Goal: Task Accomplishment & Management: Manage account settings

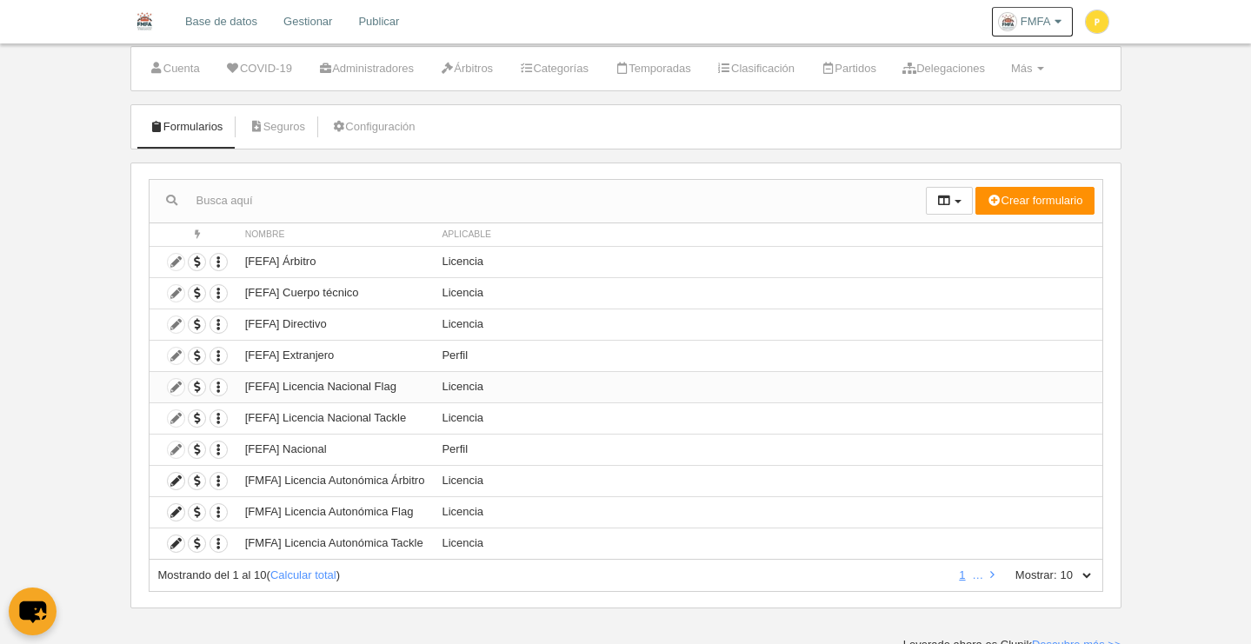
scroll to position [49, 0]
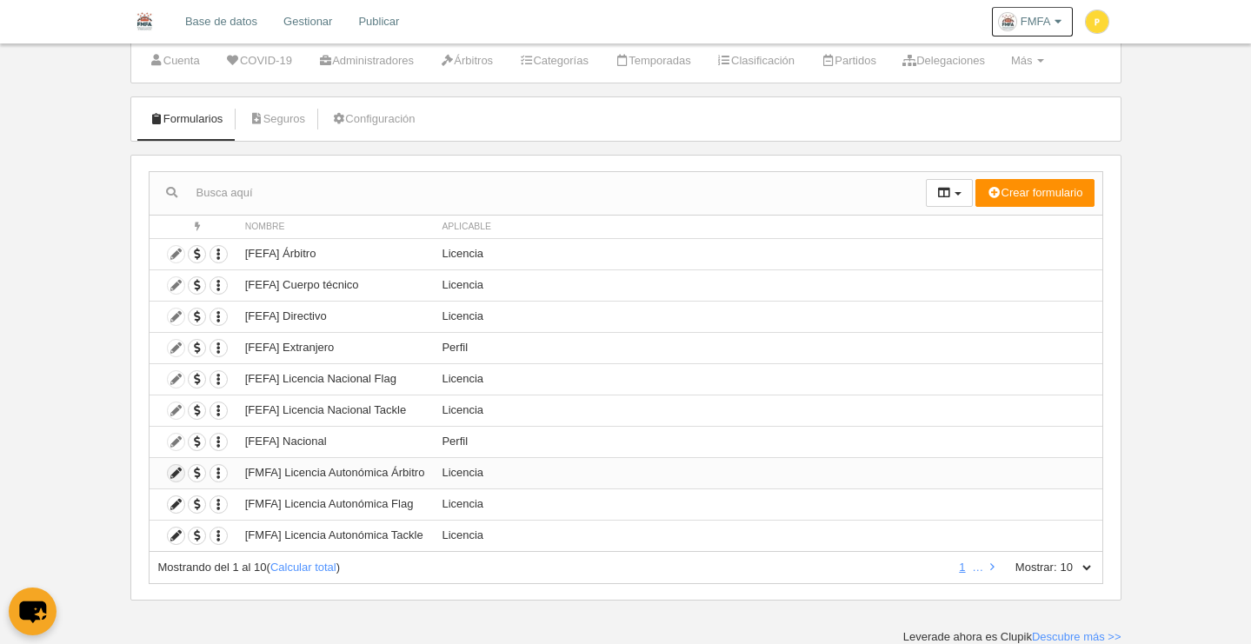
click at [176, 472] on icon at bounding box center [176, 473] width 17 height 17
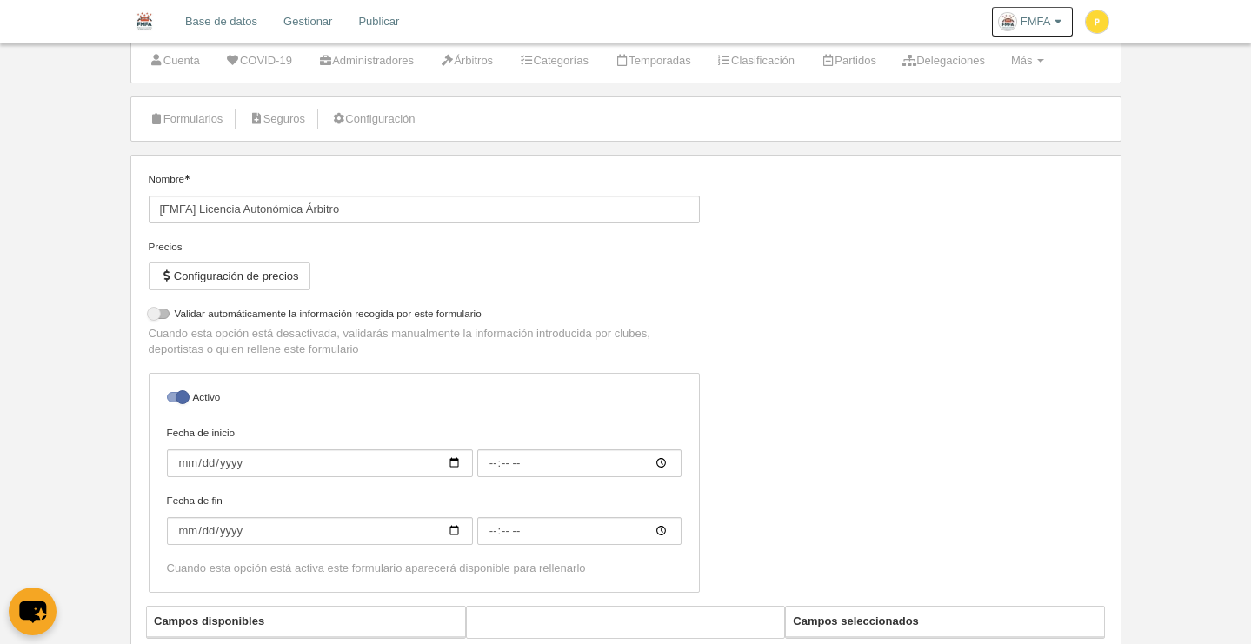
select select "selected"
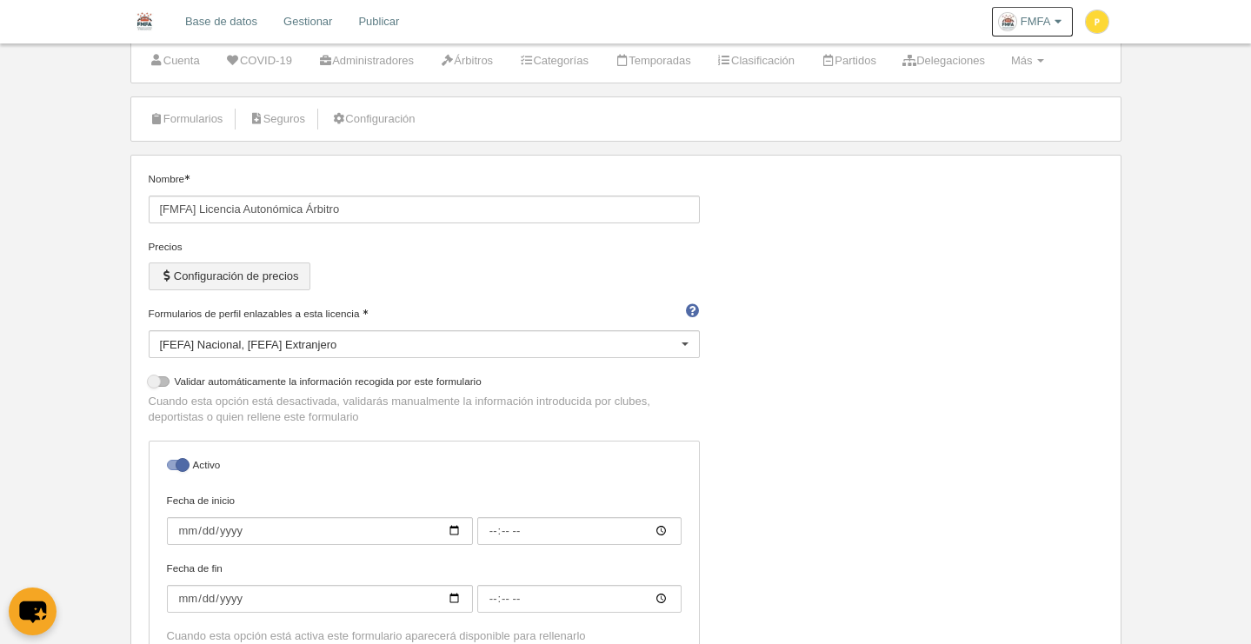
click at [268, 284] on button "Configuración de precios" at bounding box center [230, 277] width 162 height 28
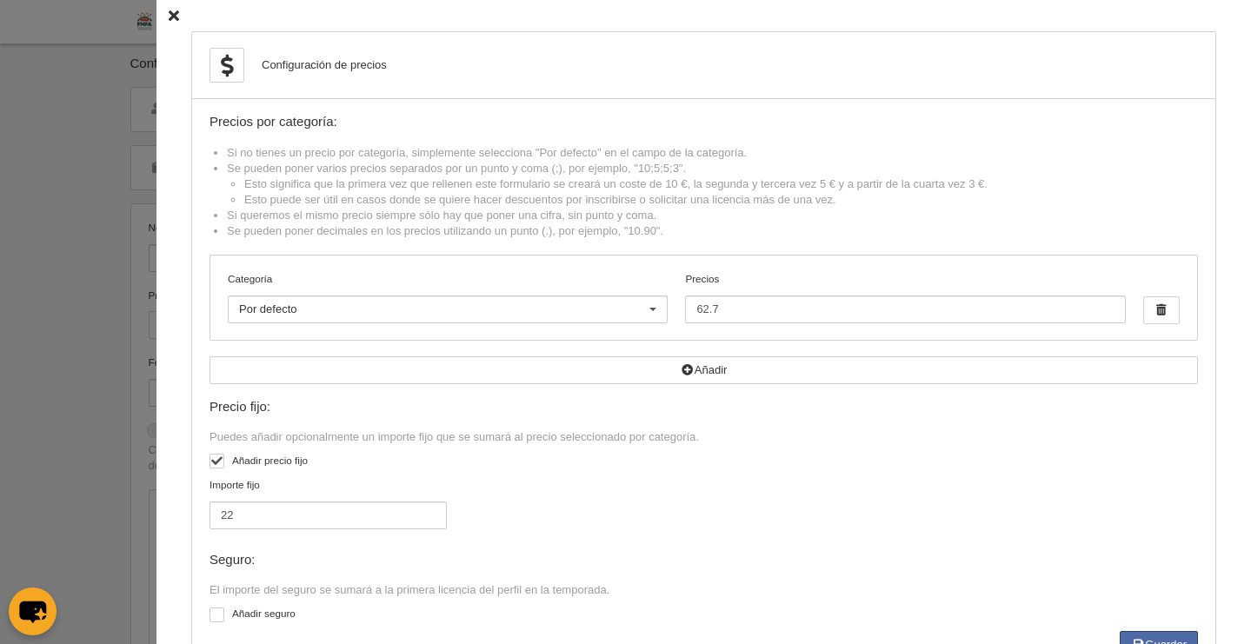
click at [169, 12] on icon at bounding box center [174, 15] width 10 height 11
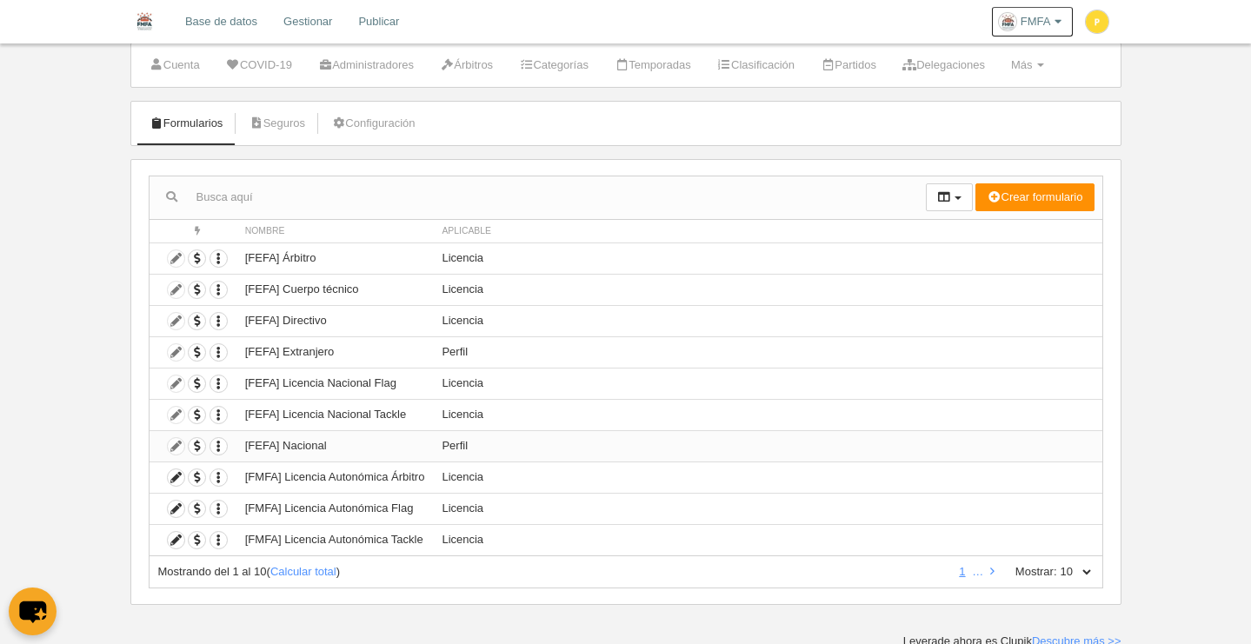
scroll to position [45, 0]
click at [176, 511] on icon at bounding box center [176, 508] width 17 height 17
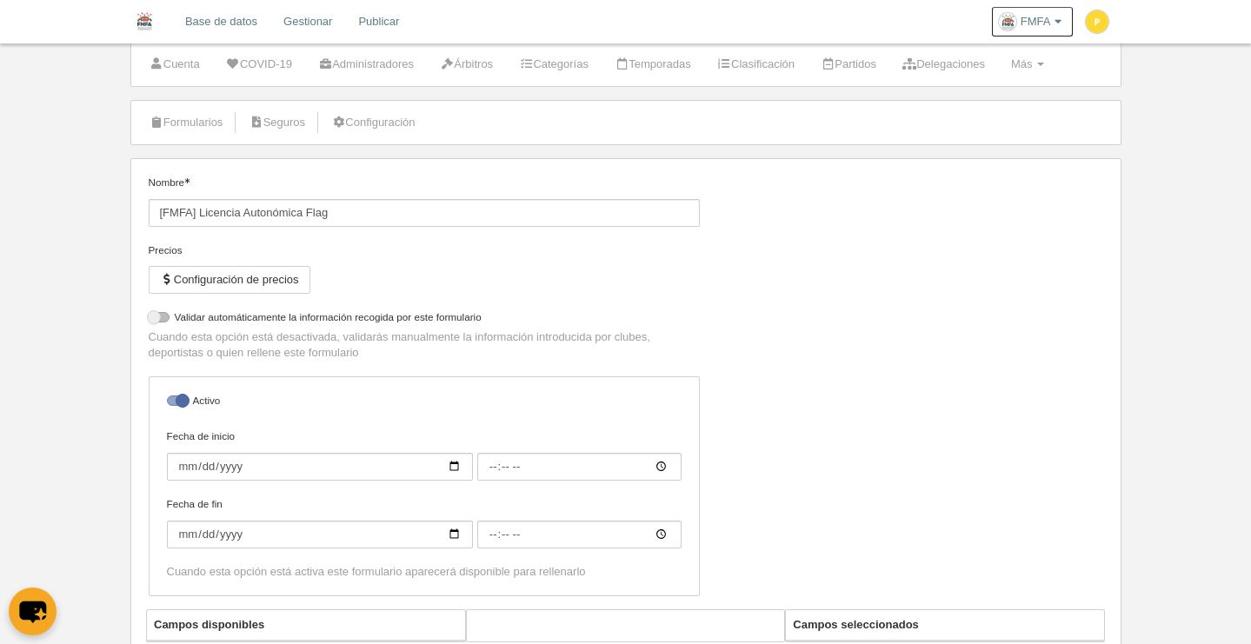
select select "selected"
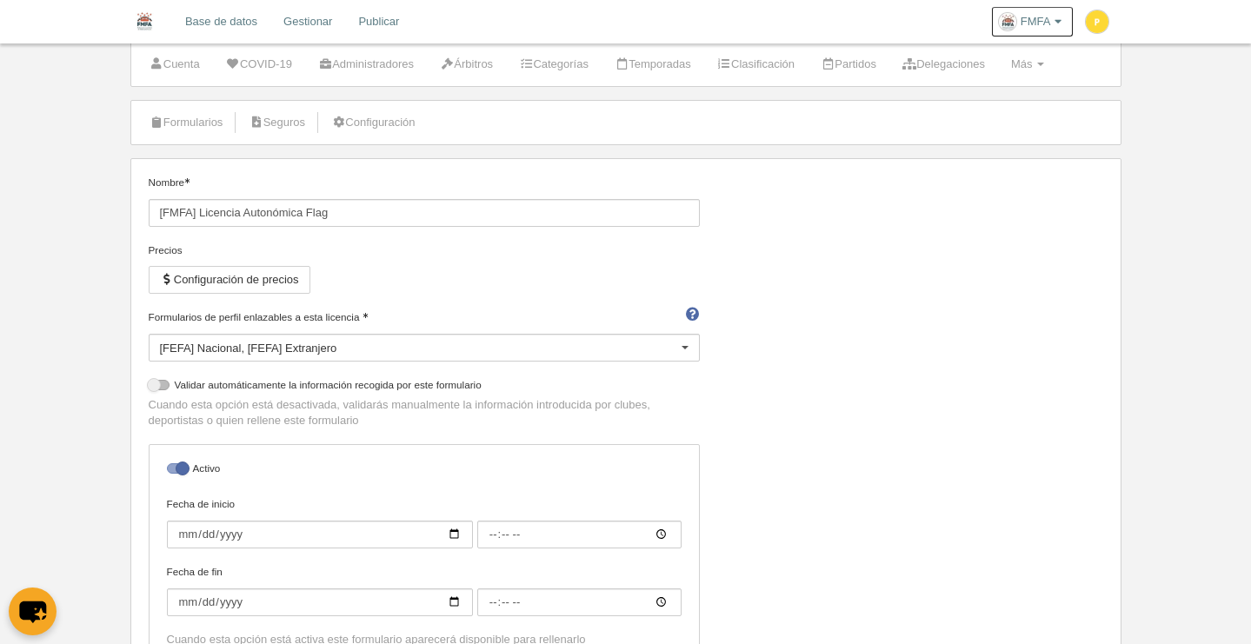
scroll to position [49, 0]
click at [263, 277] on button "Configuración de precios" at bounding box center [230, 277] width 162 height 28
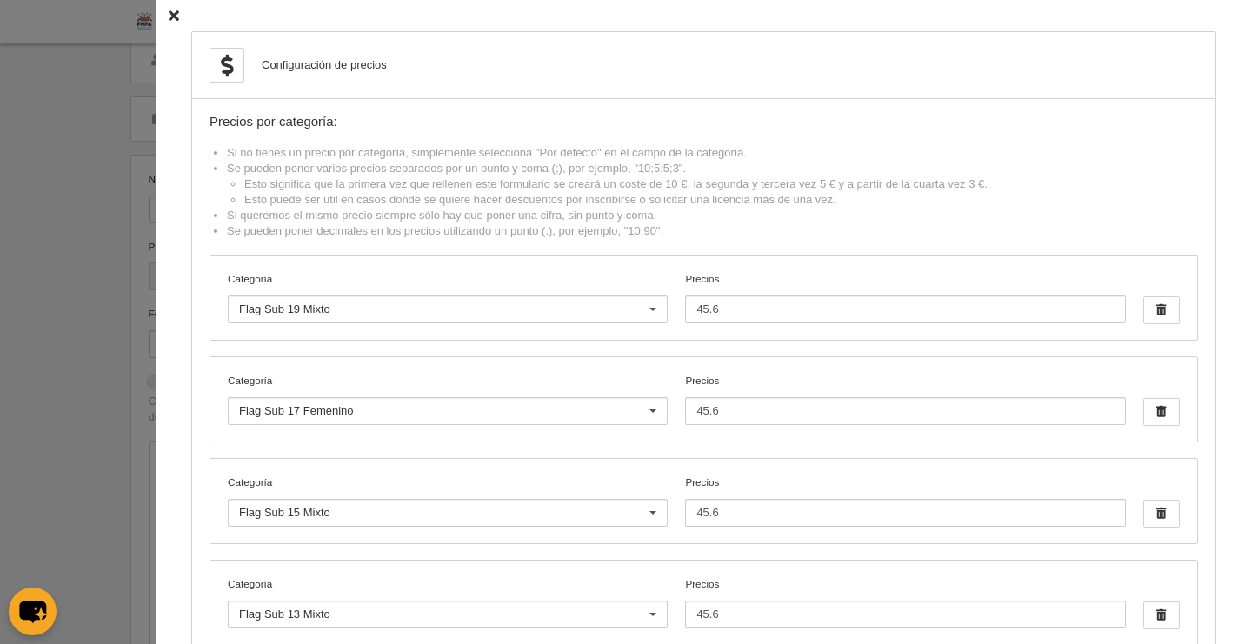
scroll to position [0, 0]
click at [169, 13] on icon at bounding box center [174, 15] width 10 height 11
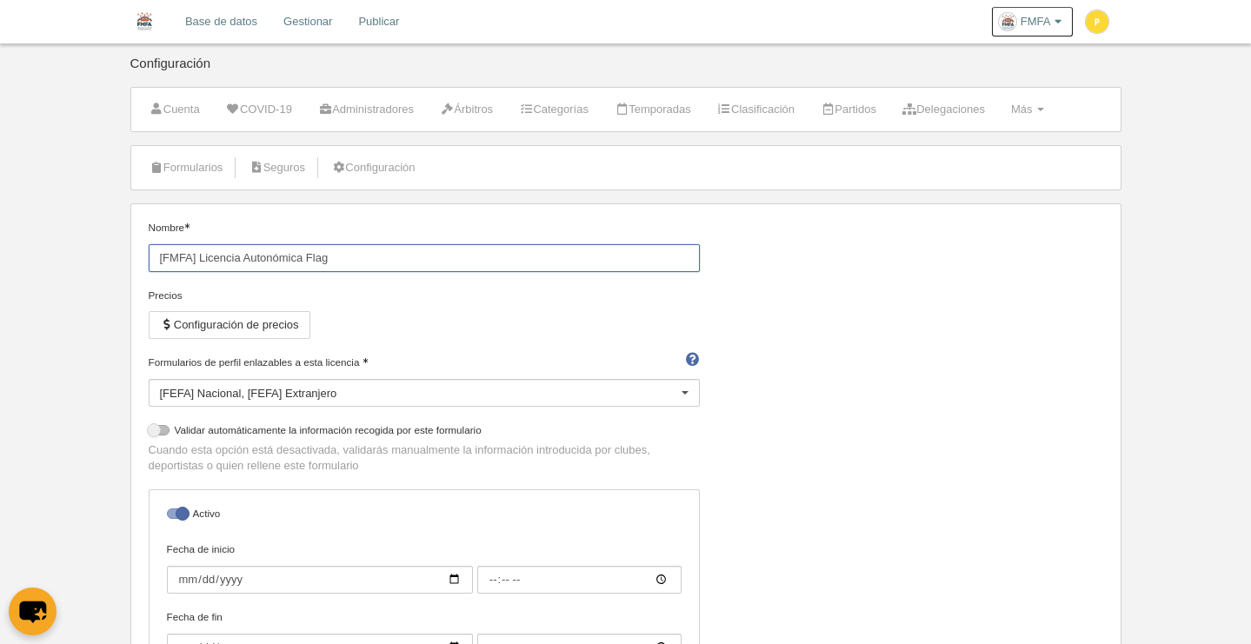
click at [402, 267] on input "[FMFA] Licencia Autonómica Flag" at bounding box center [424, 258] width 551 height 28
click at [447, 304] on div "Precios Configuración de precios" at bounding box center [424, 321] width 551 height 67
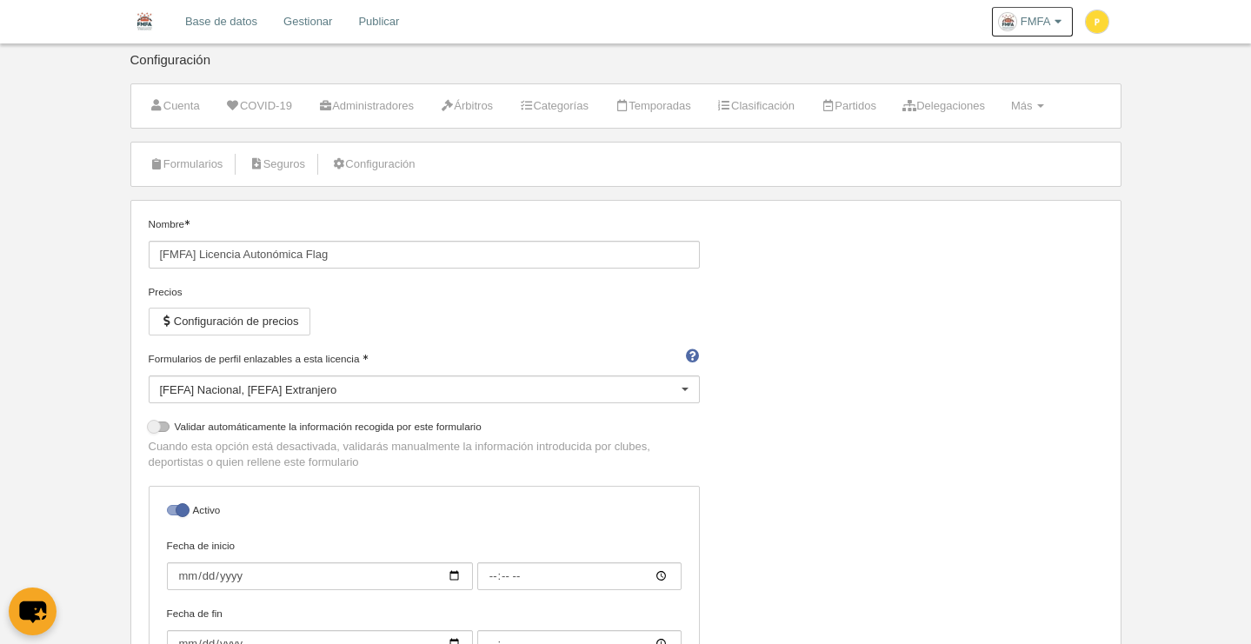
click at [482, 314] on div "Precios Configuración de precios" at bounding box center [424, 317] width 551 height 67
click at [1053, 112] on link "Más Menú" at bounding box center [1027, 109] width 52 height 26
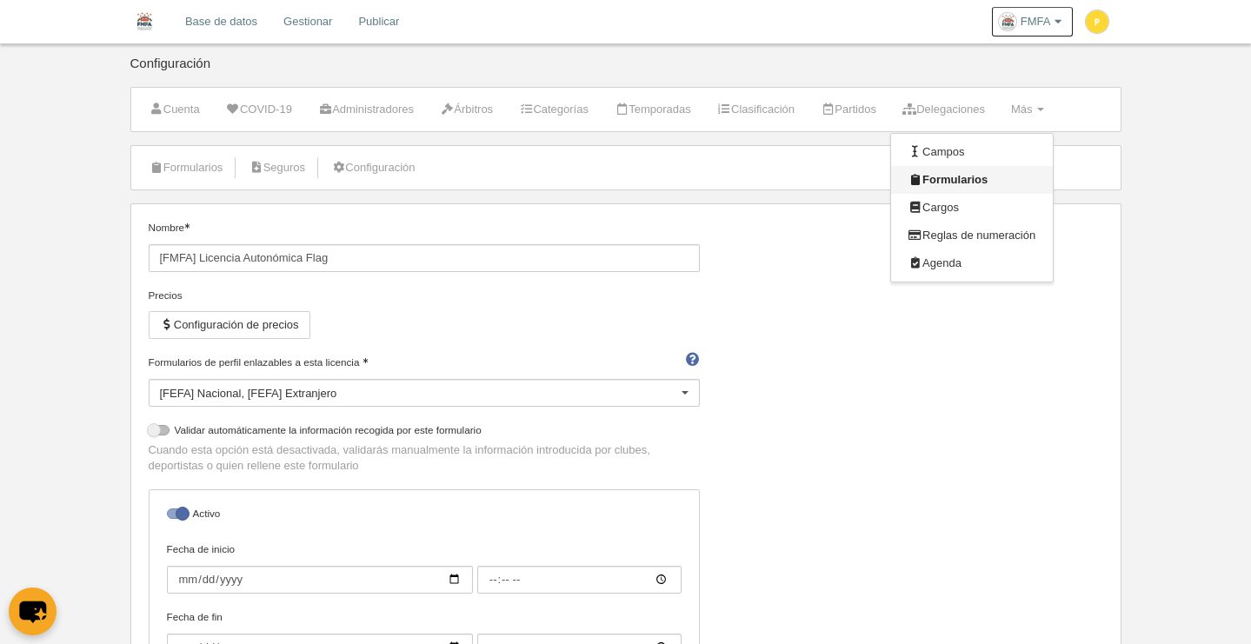
click at [1001, 180] on link "Formularios" at bounding box center [972, 180] width 162 height 28
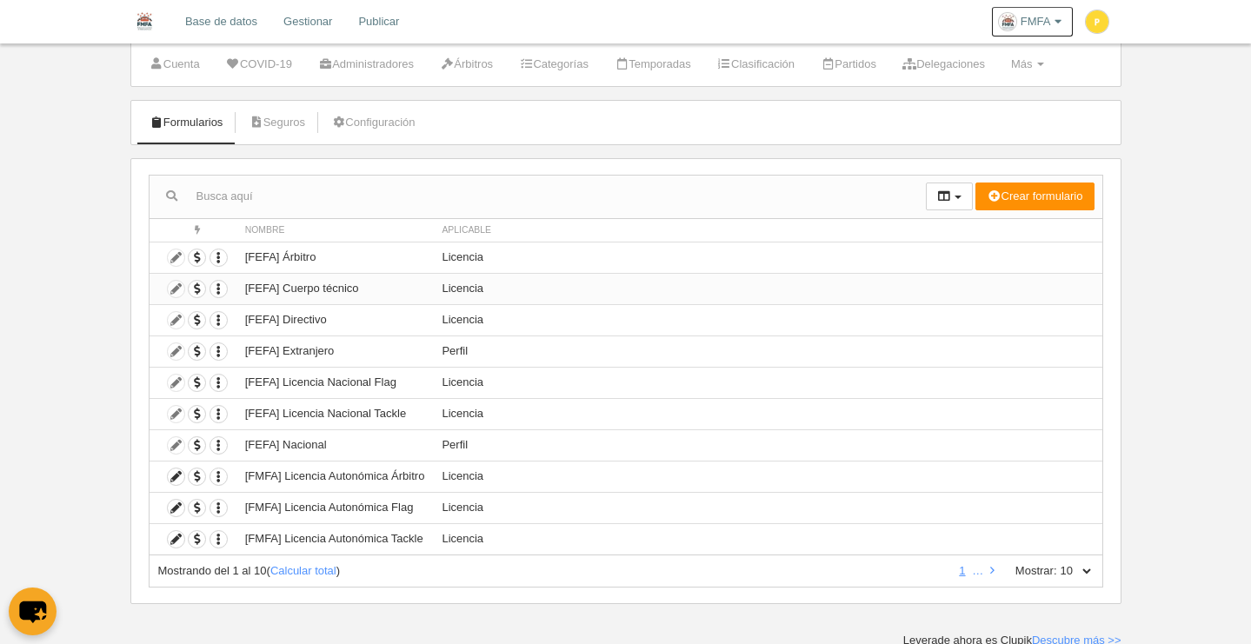
scroll to position [49, 0]
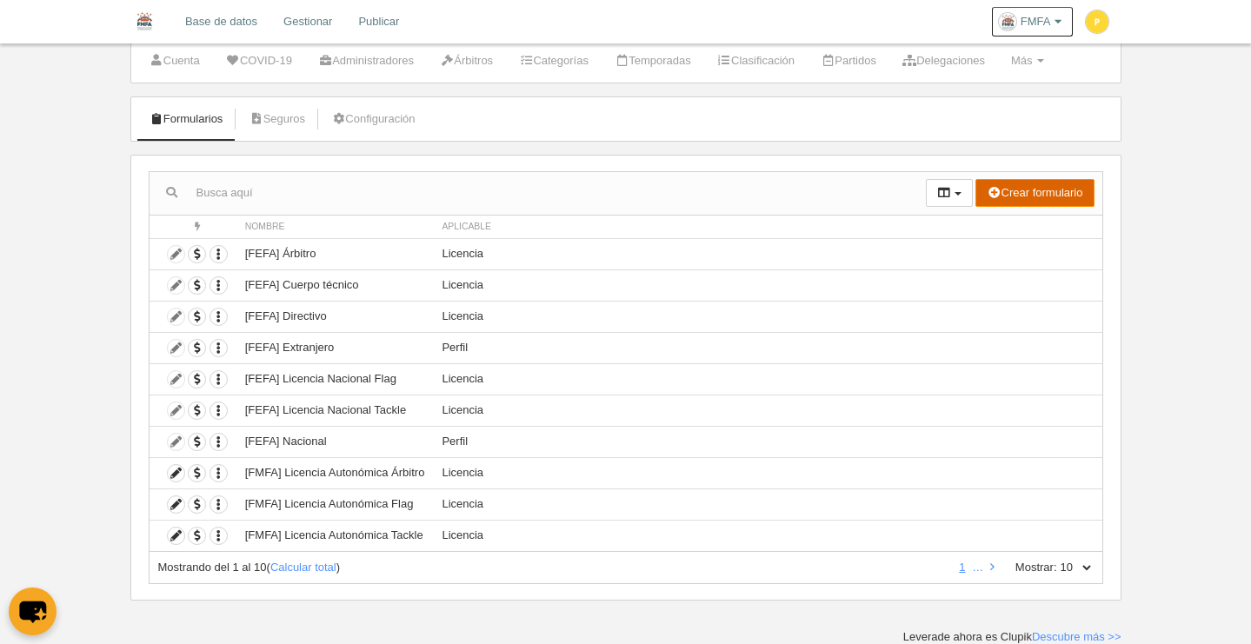
click at [1020, 189] on button "Crear formulario" at bounding box center [1034, 193] width 118 height 28
click at [1047, 256] on link "Licencia" at bounding box center [1024, 256] width 137 height 28
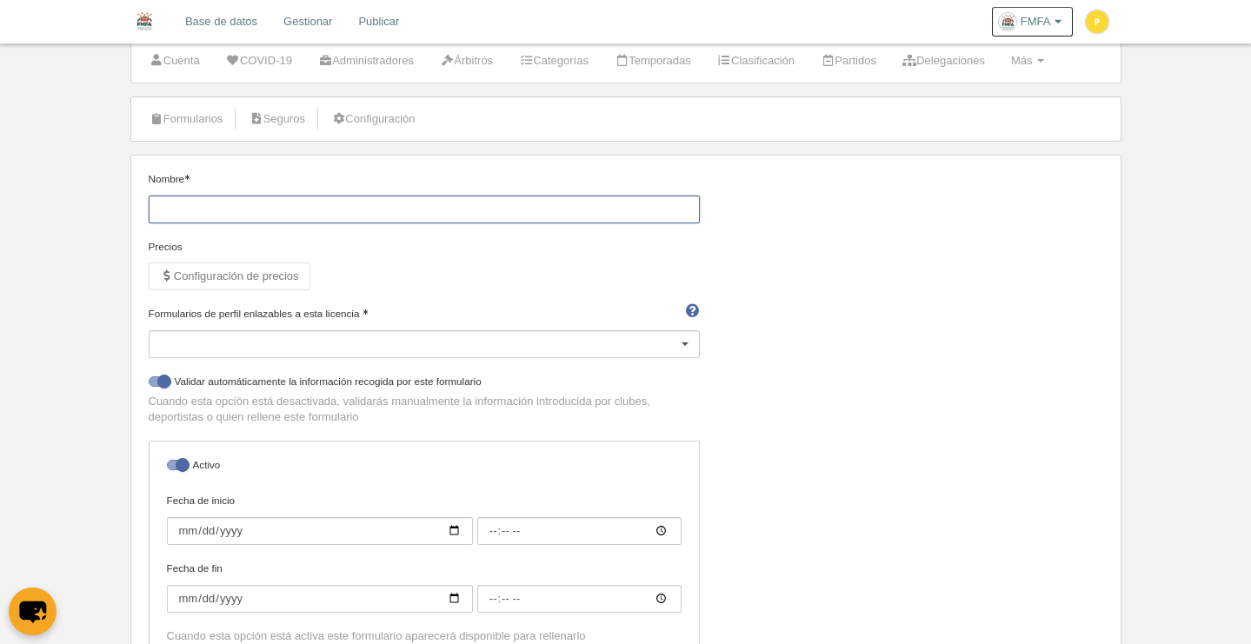
click at [282, 207] on input "Nombre" at bounding box center [424, 210] width 551 height 28
type input "L"
click at [840, 346] on div "Nombre Precios Configuración de precios Formularios de perfil enlazables a esta…" at bounding box center [625, 422] width 967 height 502
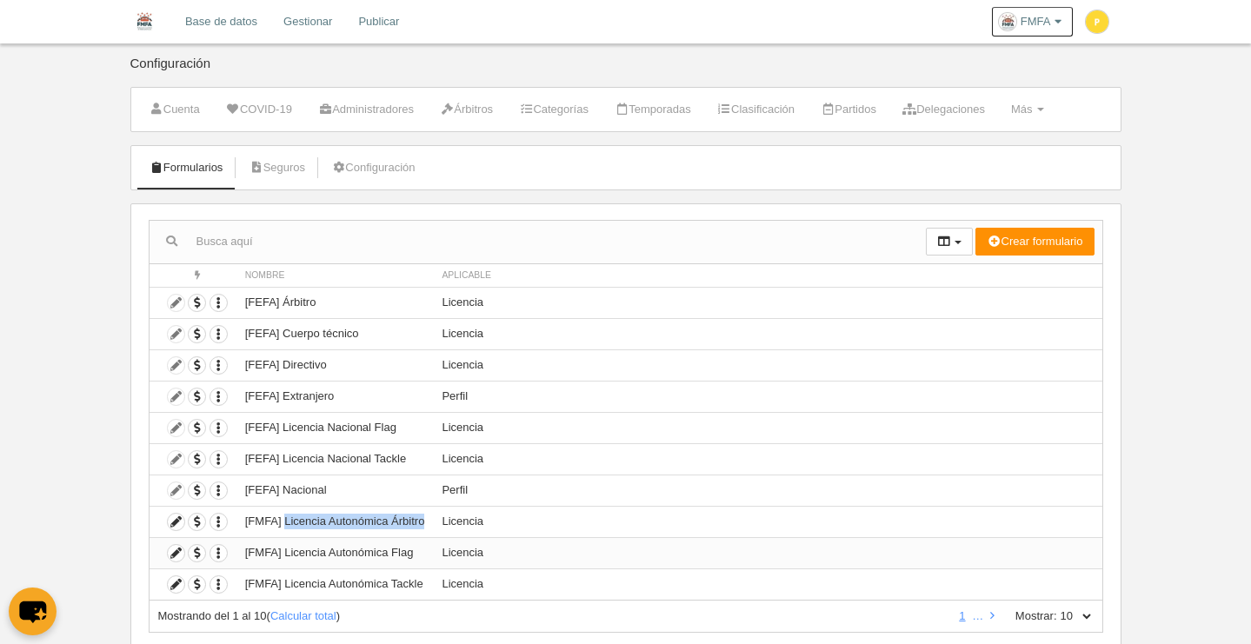
drag, startPoint x: 283, startPoint y: 521, endPoint x: 352, endPoint y: 555, distance: 77.0
click at [426, 521] on td "[FMFA] Licencia Autonómica Árbitro" at bounding box center [334, 521] width 197 height 31
click at [322, 553] on td "[FMFA] Licencia Autonómica Flag" at bounding box center [334, 552] width 197 height 31
drag, startPoint x: 283, startPoint y: 548, endPoint x: 412, endPoint y: 557, distance: 128.9
click at [412, 557] on td "[FMFA] Licencia Autonómica Flag" at bounding box center [334, 552] width 197 height 31
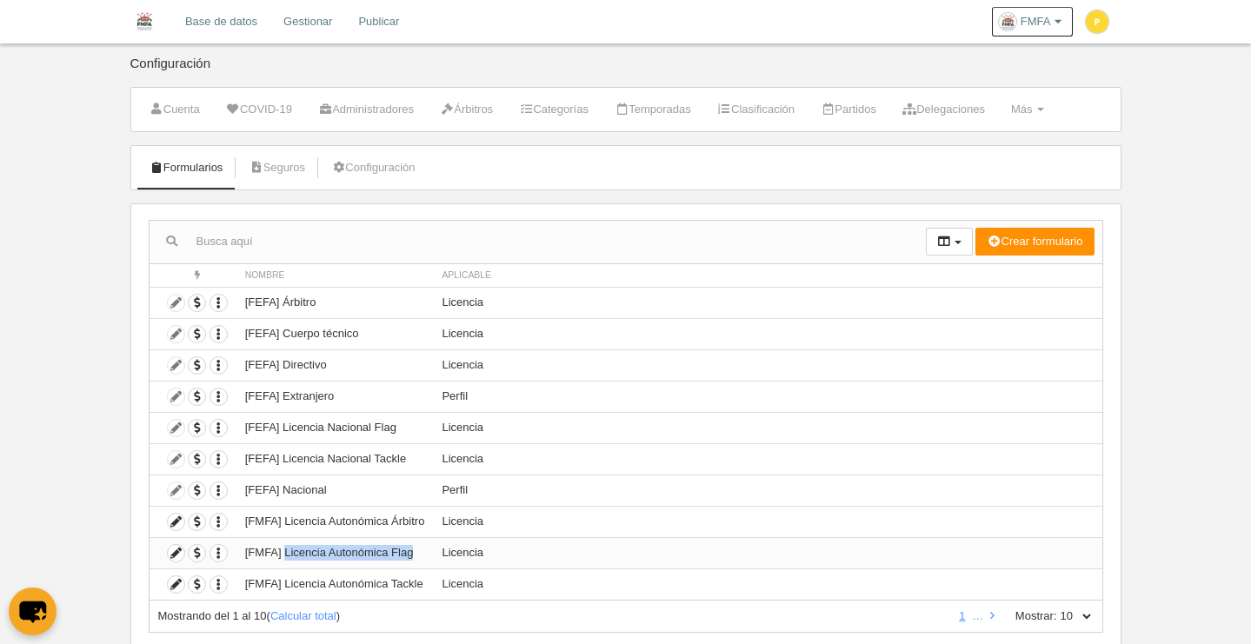
copy td "Licencia Autonómica Flag"
click at [1020, 243] on button "Crear formulario" at bounding box center [1034, 242] width 118 height 28
click at [1023, 301] on span "Licencia" at bounding box center [1002, 303] width 56 height 13
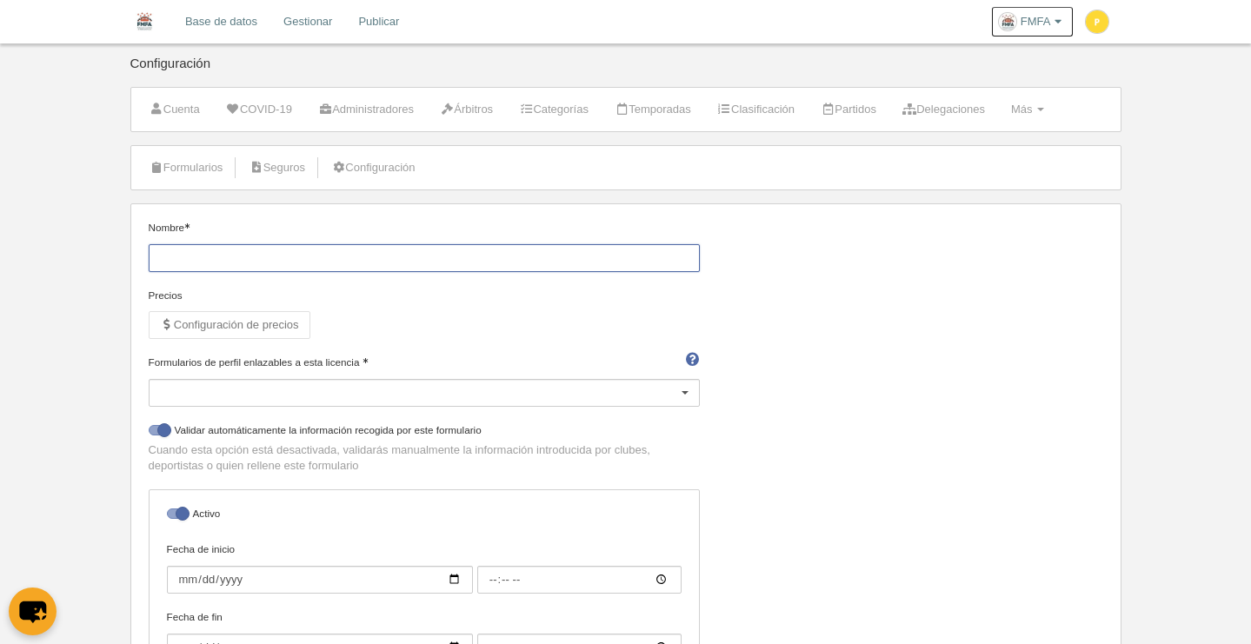
click at [269, 268] on input "Nombre" at bounding box center [424, 258] width 551 height 28
paste input "Licencia Autonómica Flag"
type input "Licencia Autonómica Flag"
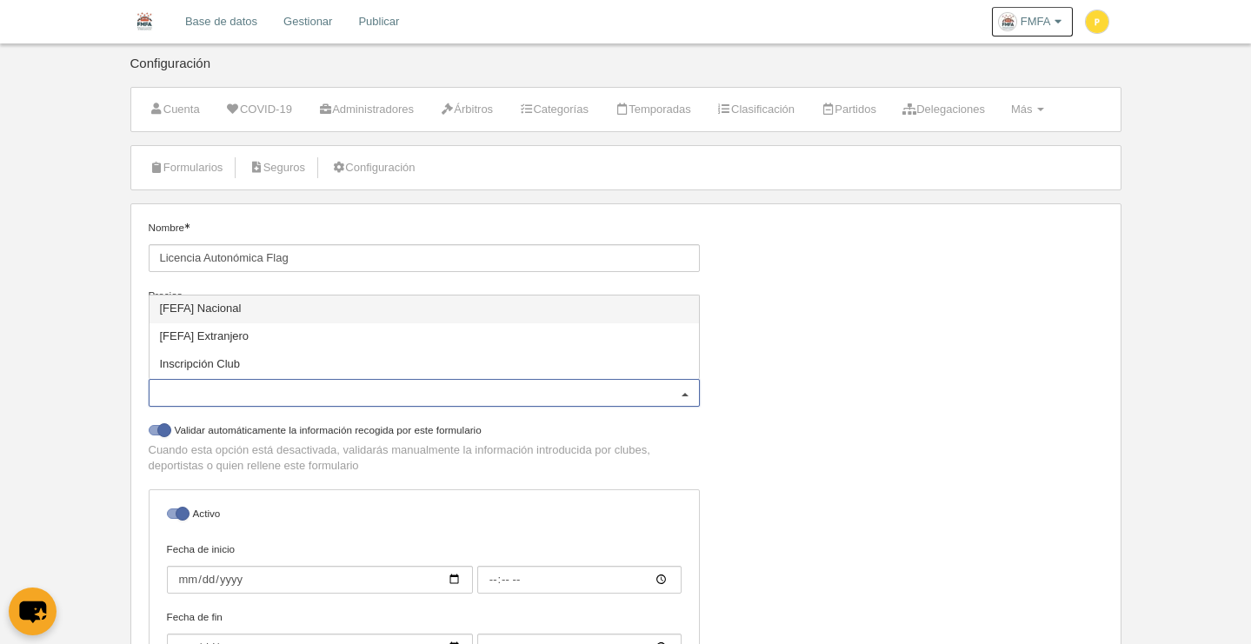
click at [692, 398] on div at bounding box center [685, 394] width 28 height 28
click at [272, 309] on span "[FEFA] Nacional" at bounding box center [424, 310] width 549 height 28
select select "selected"
click at [242, 333] on span "[FEFA] Extranjero" at bounding box center [205, 335] width 90 height 13
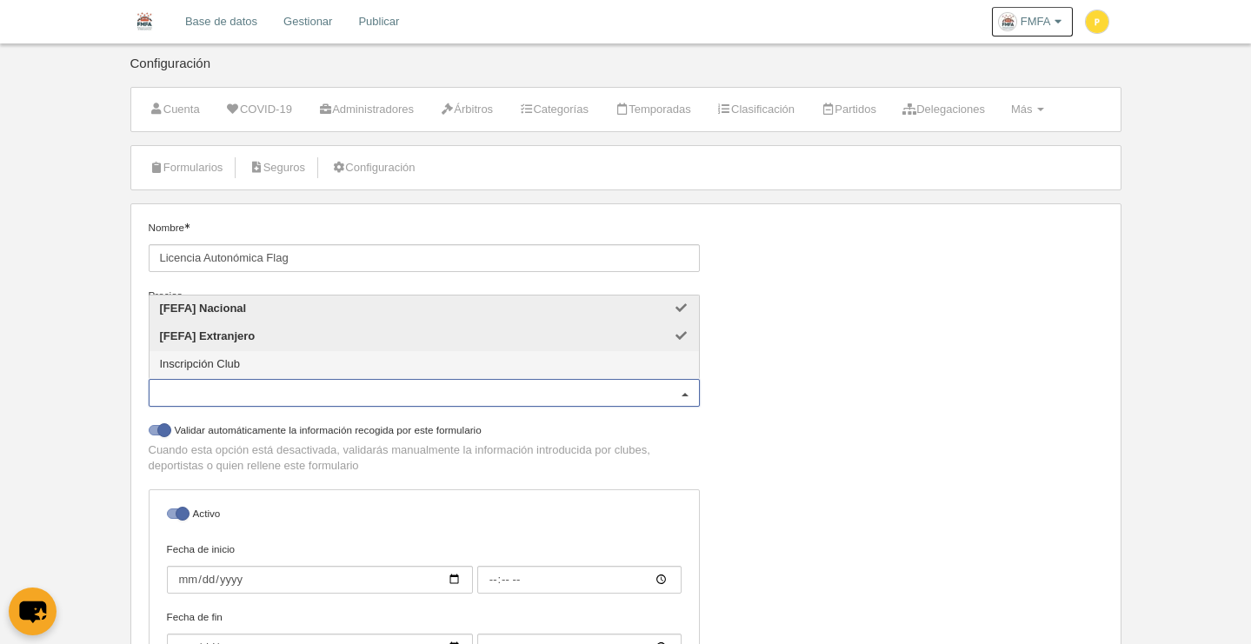
click at [782, 417] on div "Nombre Licencia Autonómica Flag Precios Configuración de precios Formularios de…" at bounding box center [625, 471] width 967 height 502
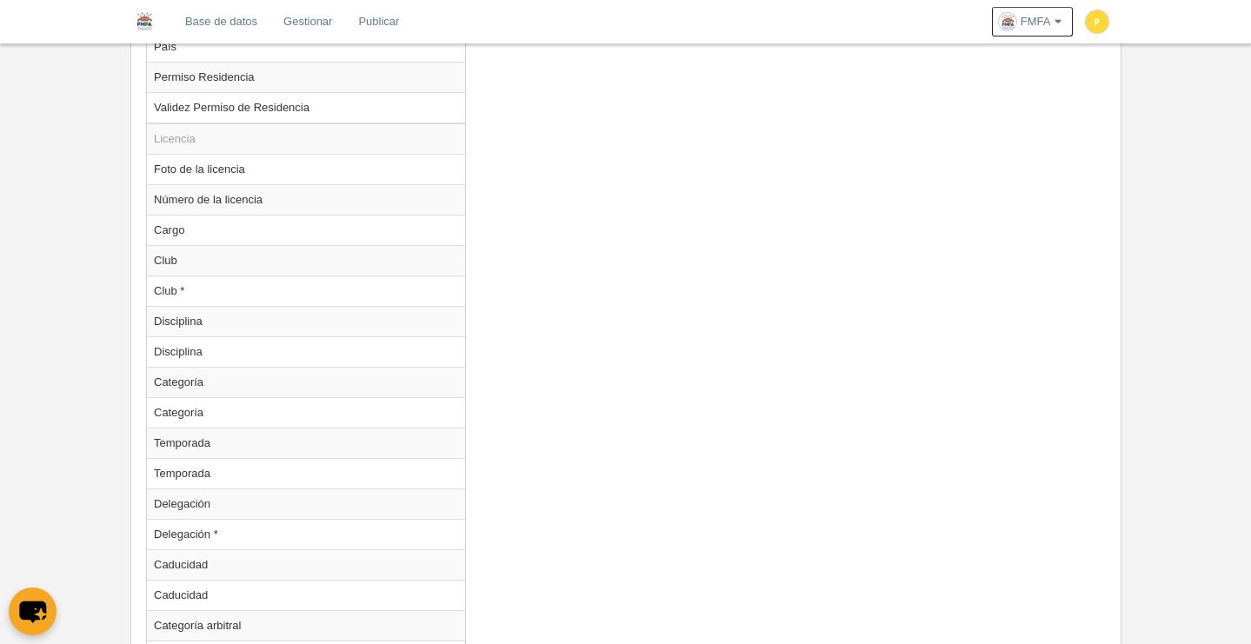
scroll to position [1764, 0]
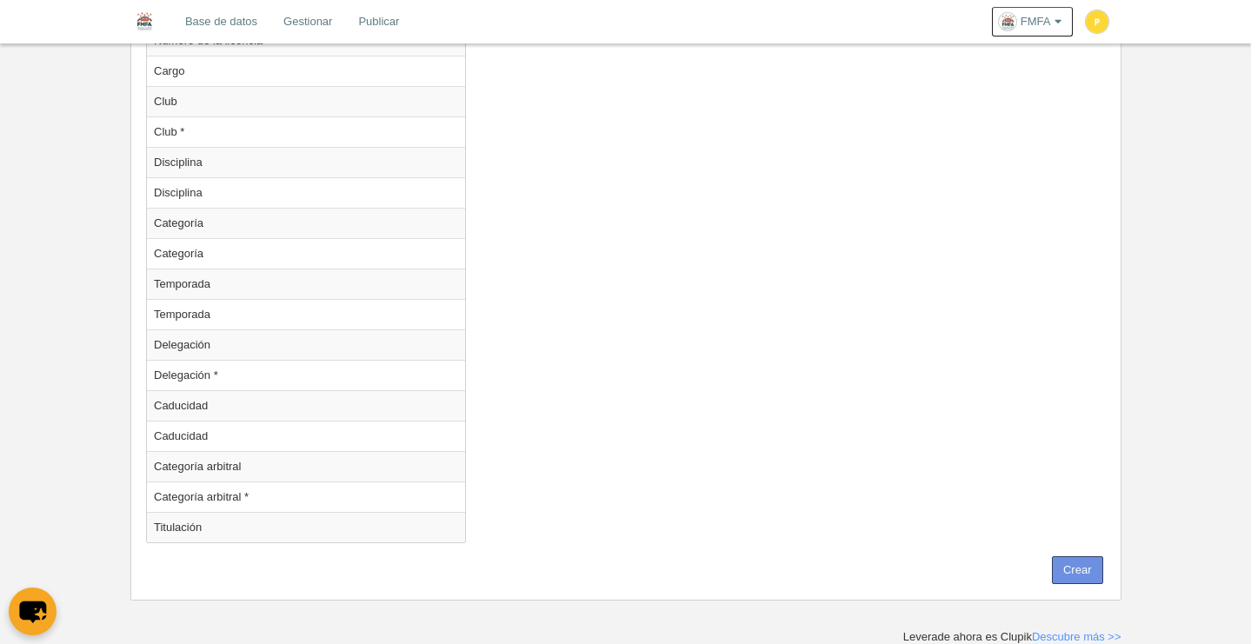
click at [1087, 570] on button "Crear" at bounding box center [1077, 570] width 51 height 28
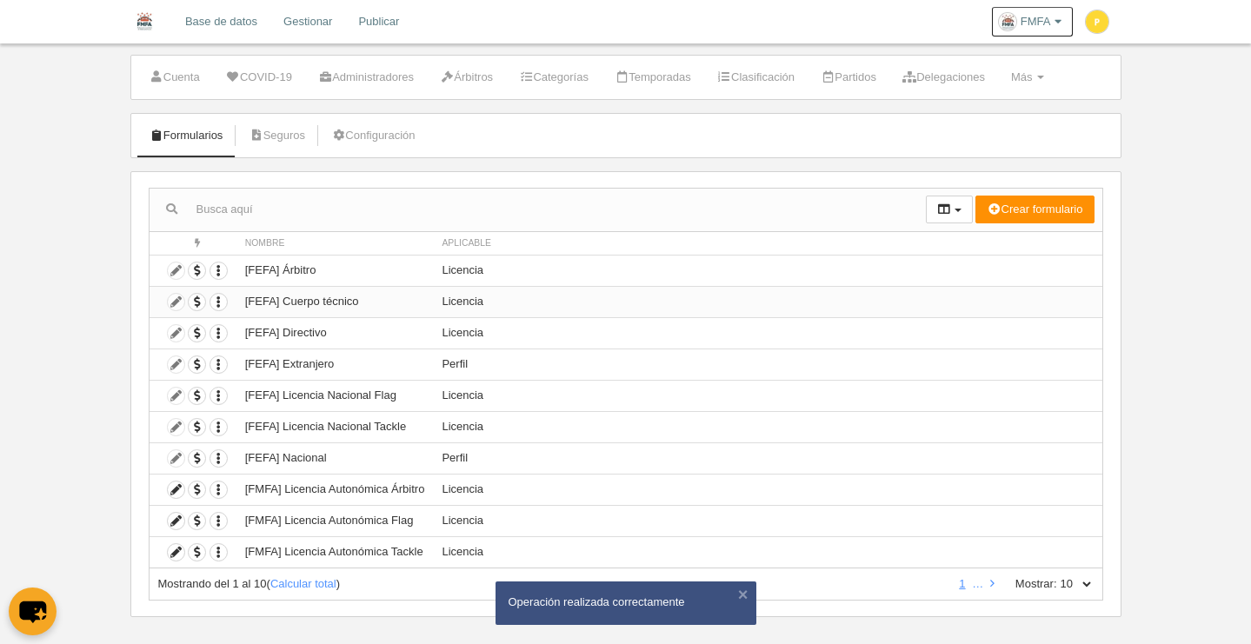
scroll to position [49, 0]
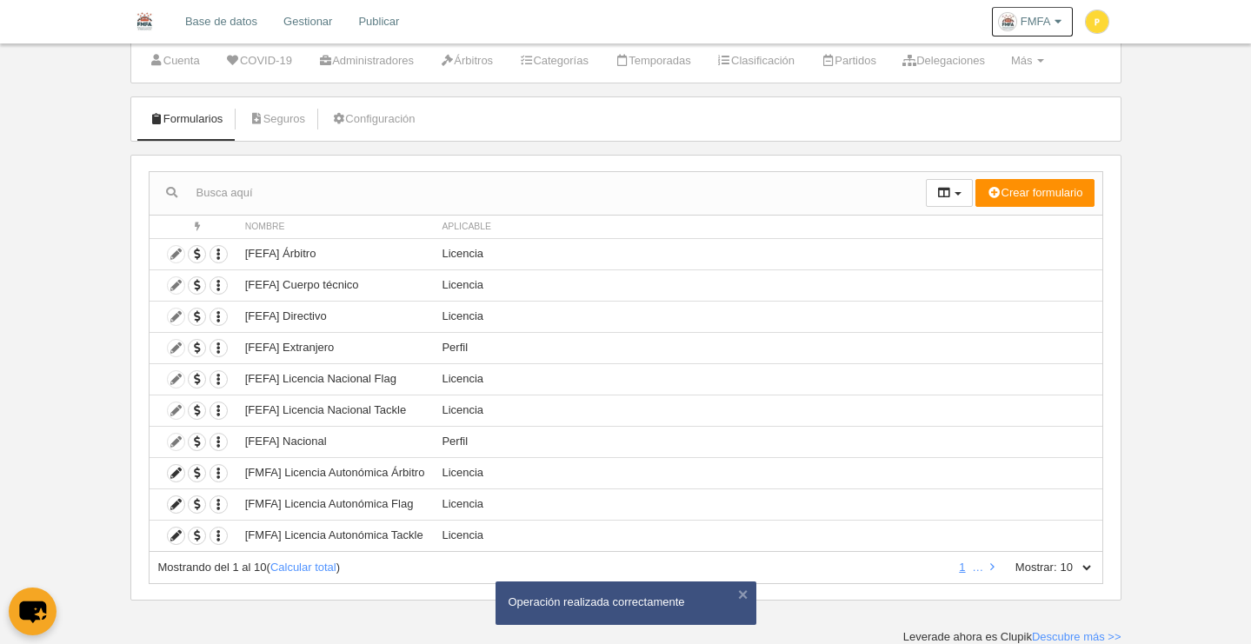
click at [1082, 569] on select "10 25 50 100 500" at bounding box center [1075, 568] width 37 height 16
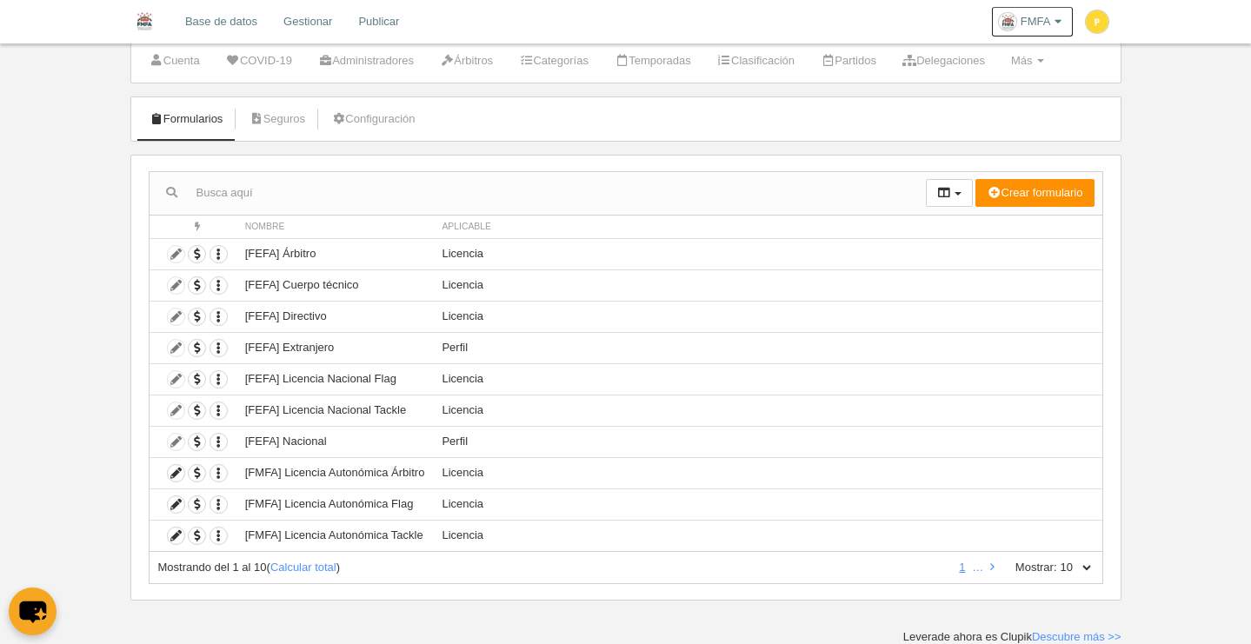
select select "100"
click at [1057, 560] on select "10 25 50 100 500" at bounding box center [1075, 568] width 37 height 16
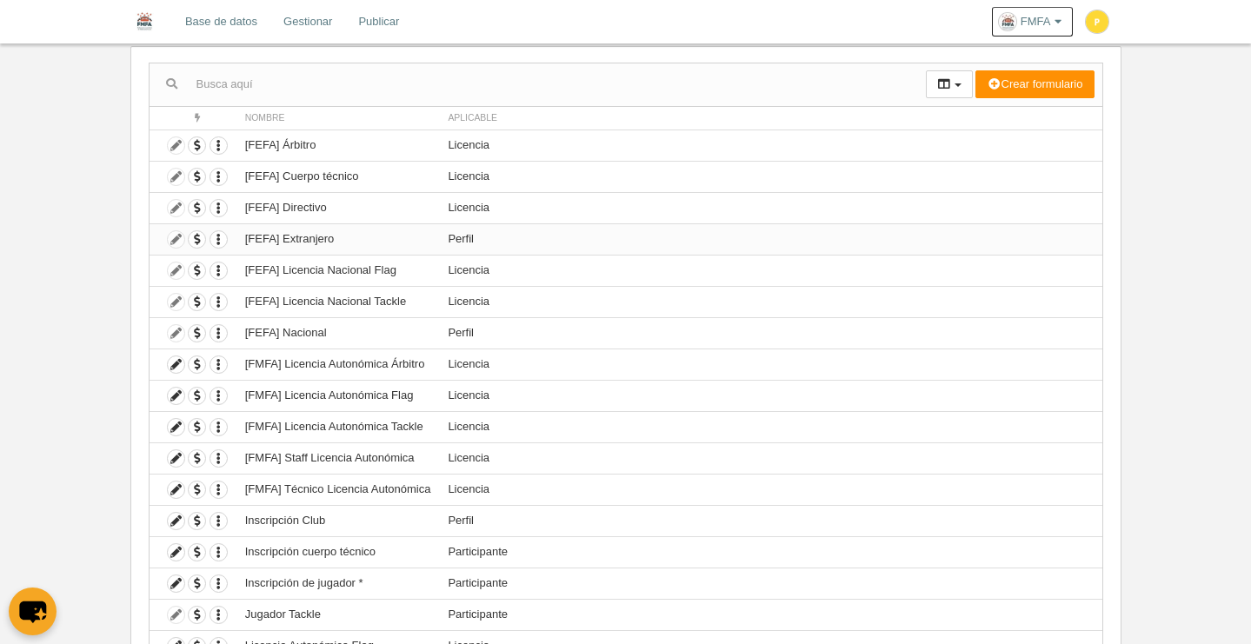
scroll to position [174, 0]
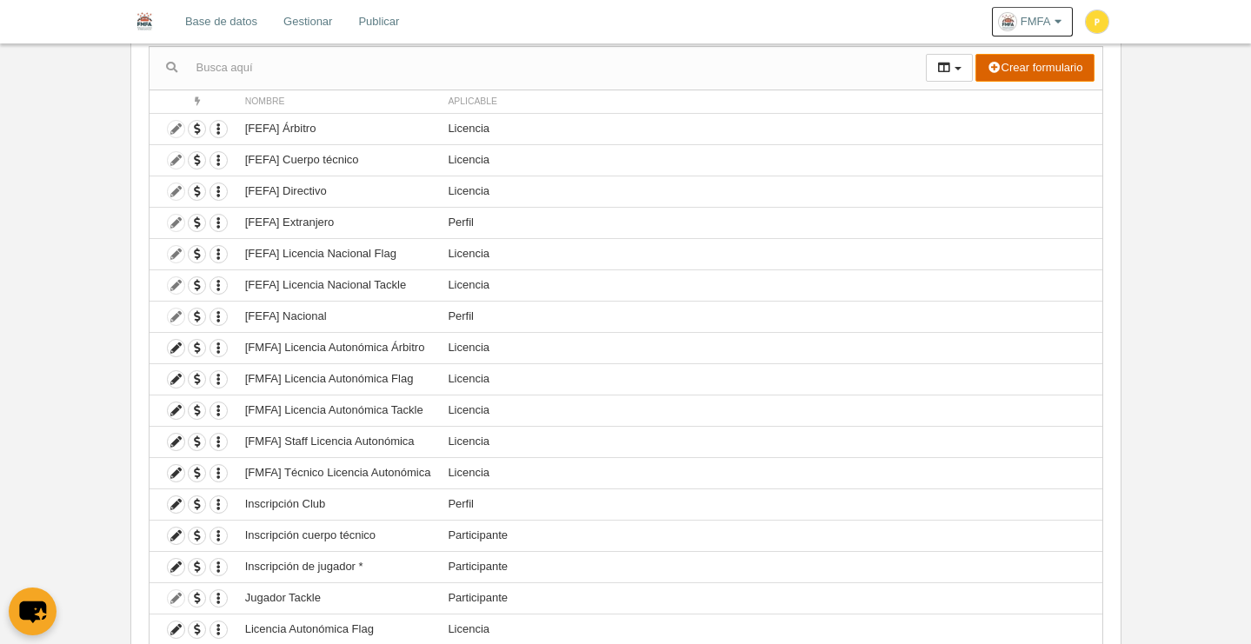
click at [1041, 66] on button "Crear formulario" at bounding box center [1034, 68] width 118 height 28
click at [1002, 104] on span "Perfil" at bounding box center [994, 102] width 40 height 13
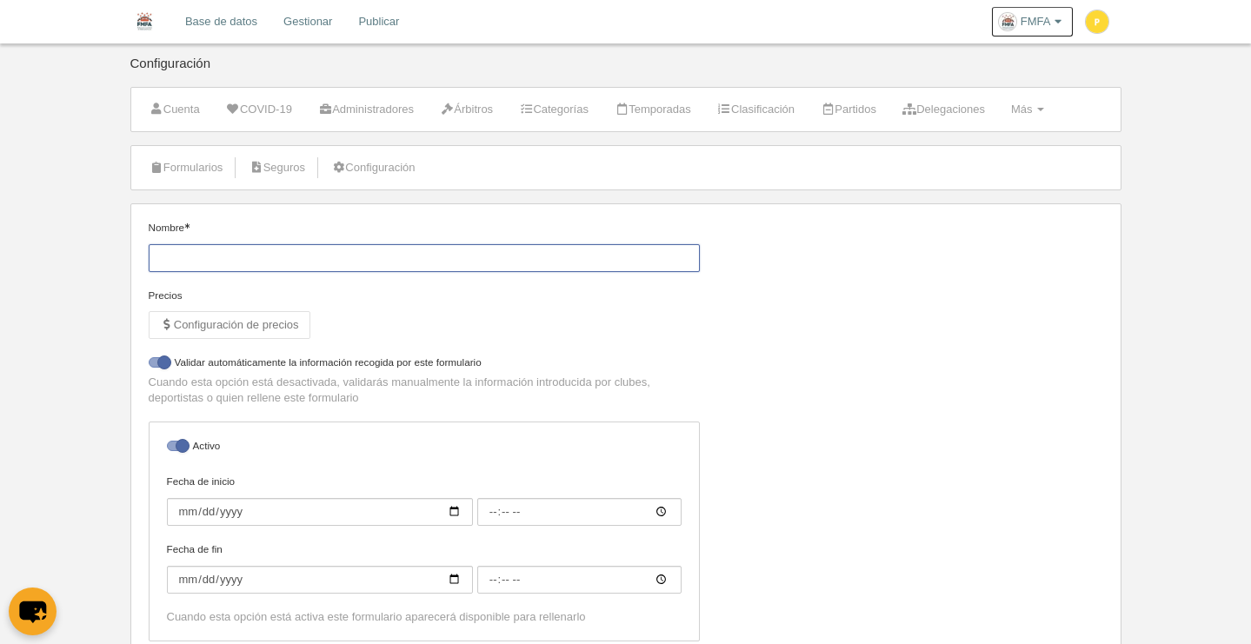
click at [243, 263] on input "Nombre" at bounding box center [424, 258] width 551 height 28
paste input "Licencia Autonómica Flag"
drag, startPoint x: 157, startPoint y: 256, endPoint x: 182, endPoint y: 292, distance: 43.9
click at [157, 255] on input "Licencia Autonómica Flag" at bounding box center [424, 258] width 551 height 28
click at [359, 257] on input "FMFA Licencia Autonómica Flag" at bounding box center [424, 258] width 551 height 28
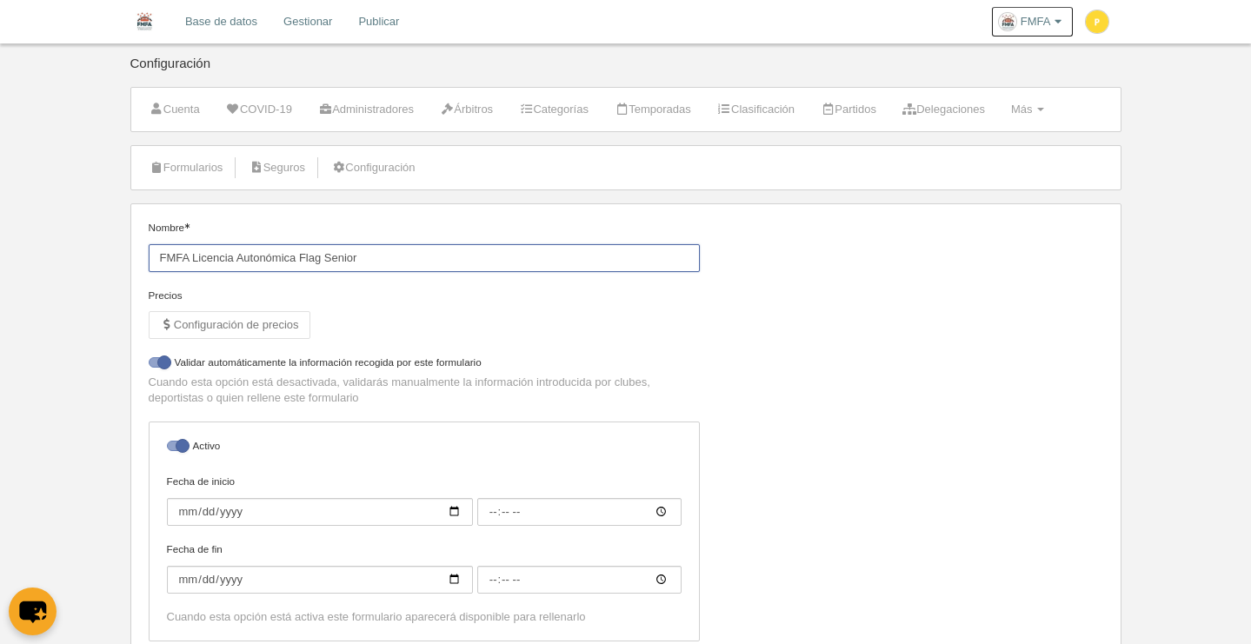
type input "FMFA Licencia Autonómica Flag Senior"
click at [405, 298] on div "Precios" at bounding box center [424, 296] width 551 height 16
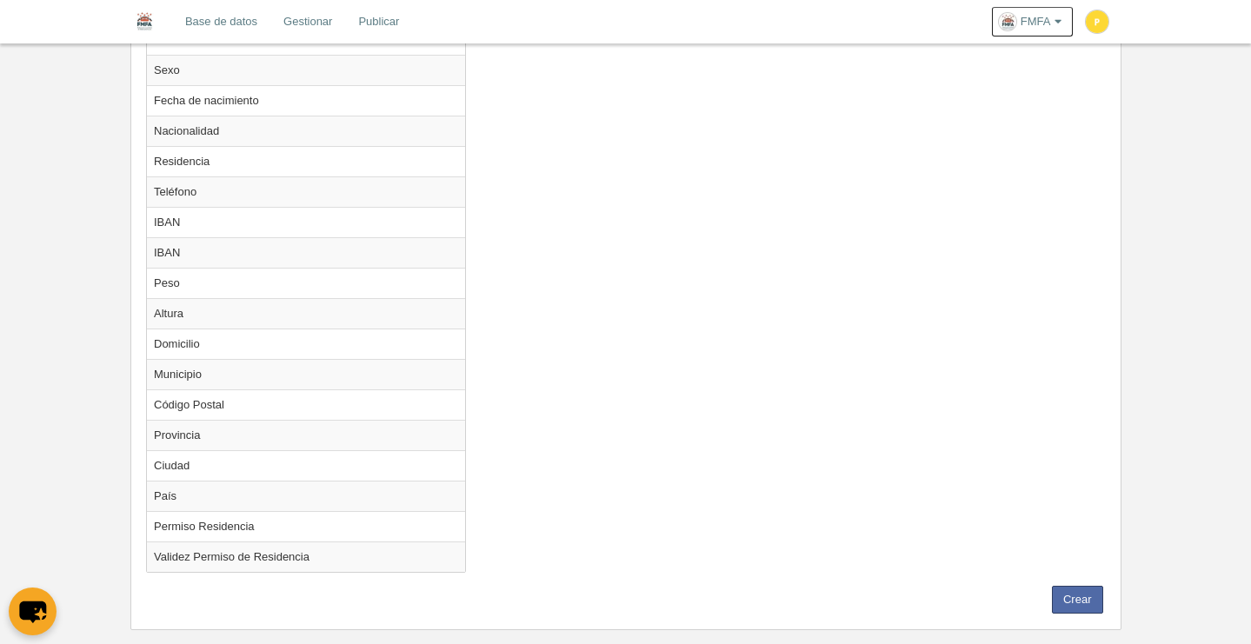
scroll to position [1087, 0]
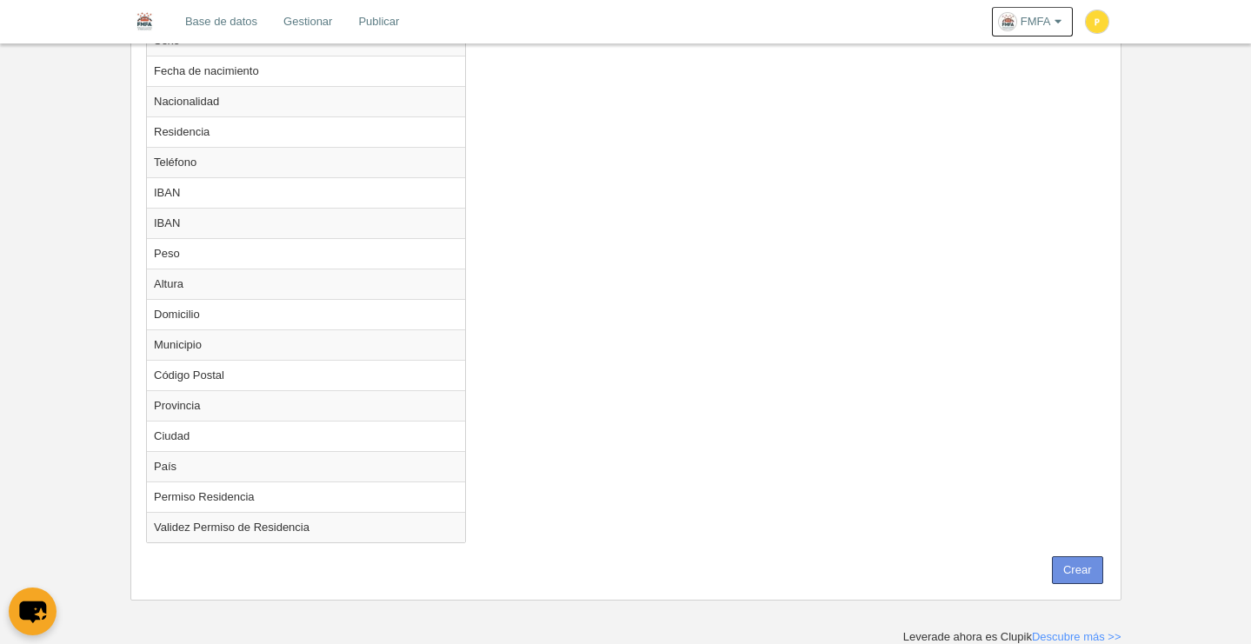
click at [1077, 569] on button "Crear" at bounding box center [1077, 570] width 51 height 28
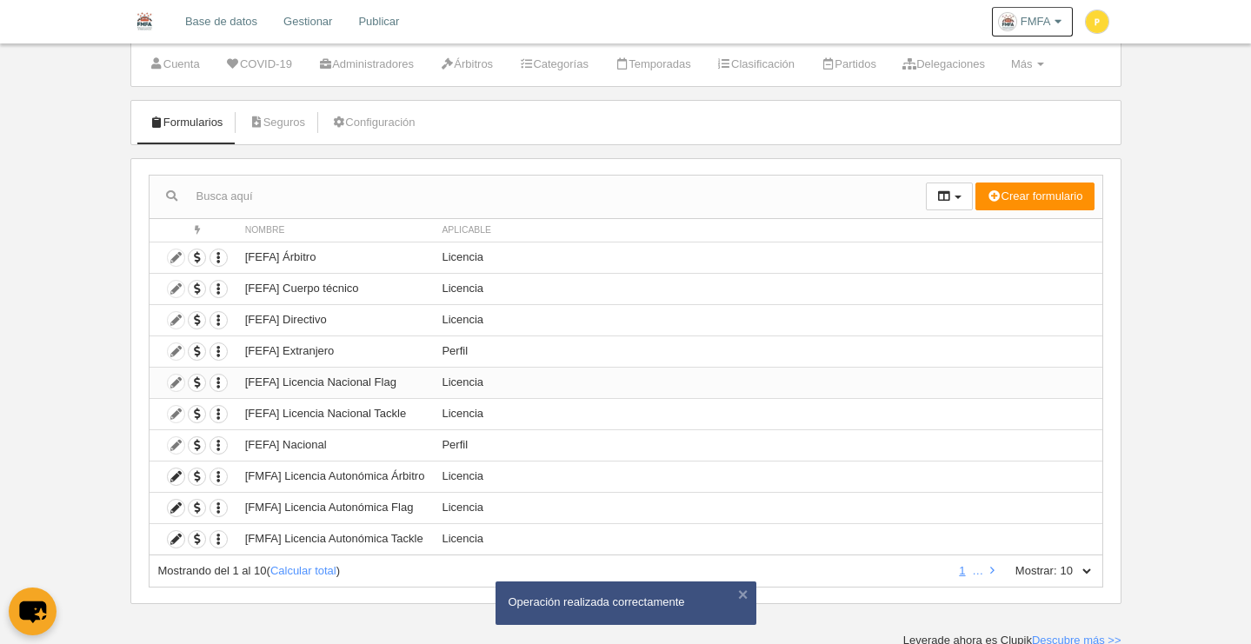
scroll to position [49, 0]
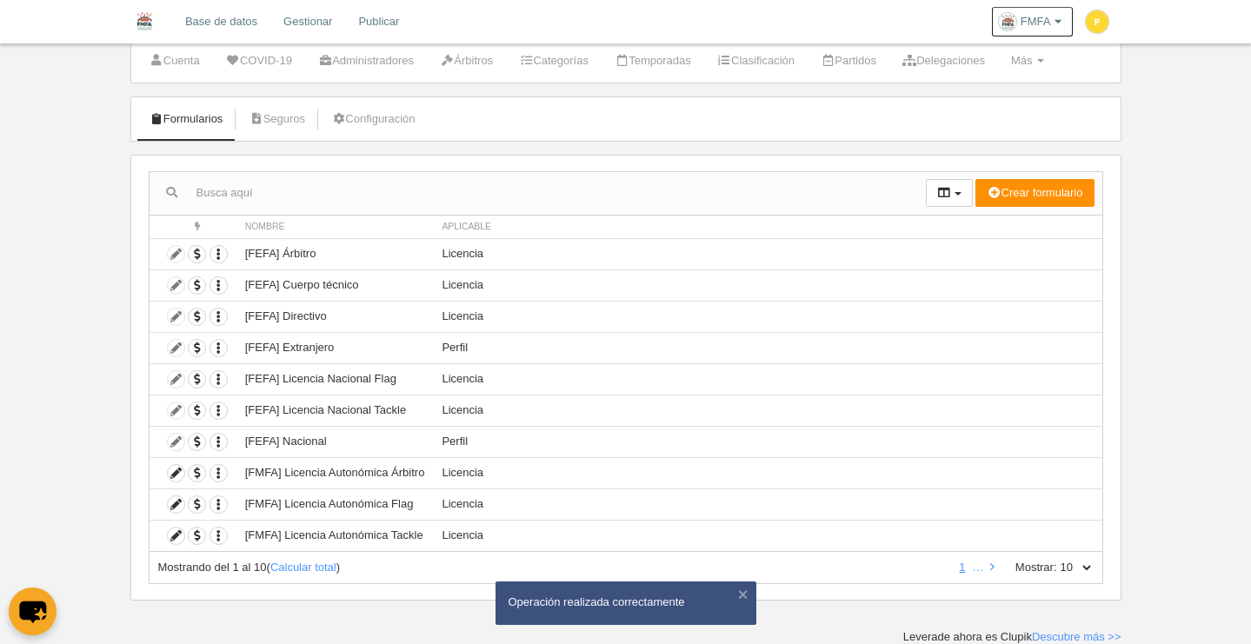
click at [1080, 567] on select "10 25 50 100 500" at bounding box center [1075, 568] width 37 height 16
select select "100"
click at [1057, 560] on select "10 25 50 100 500" at bounding box center [1075, 568] width 37 height 16
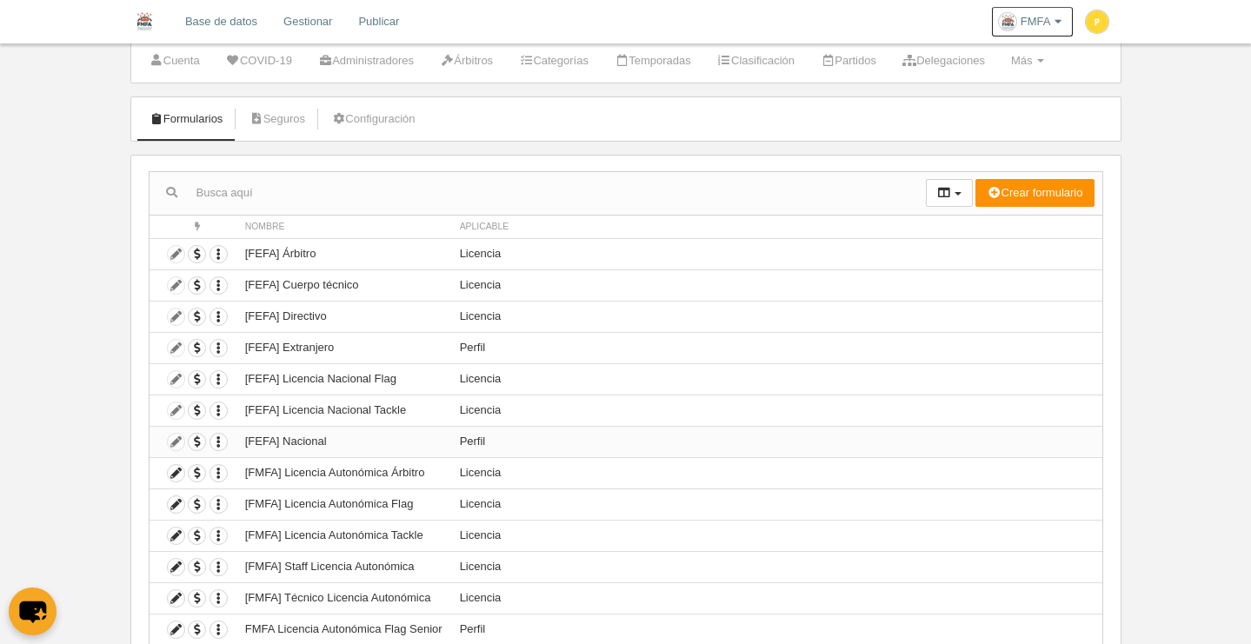
scroll to position [330, 0]
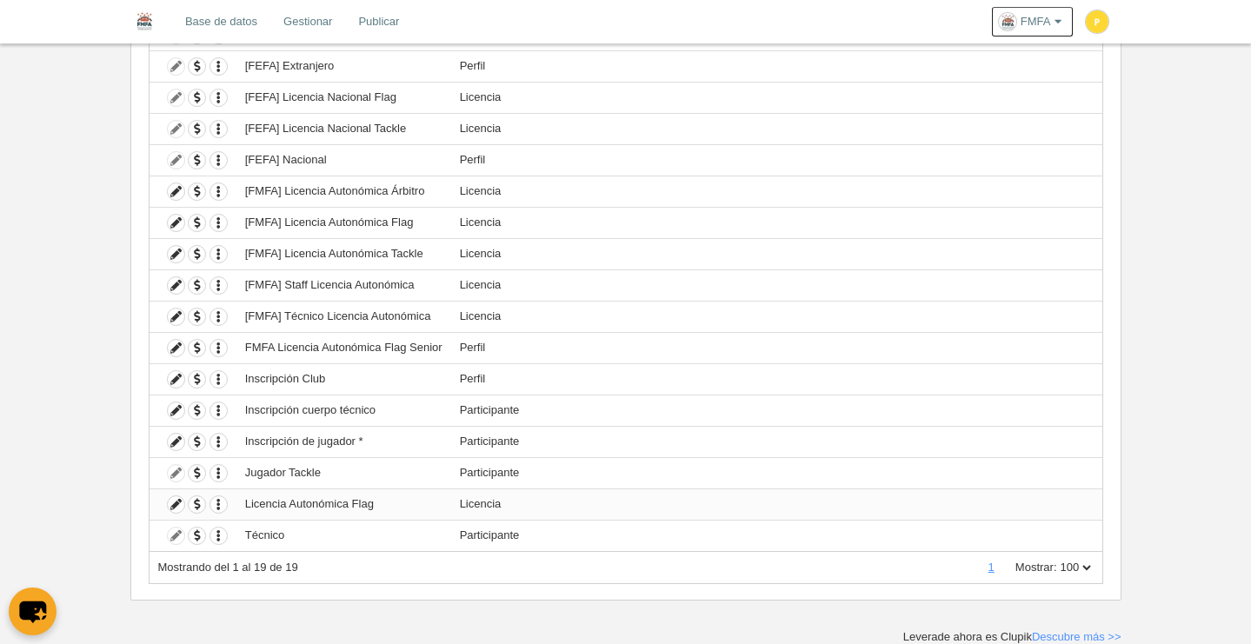
click at [395, 504] on td "Licencia Autonómica Flag" at bounding box center [343, 503] width 215 height 31
click at [182, 502] on icon at bounding box center [176, 504] width 17 height 17
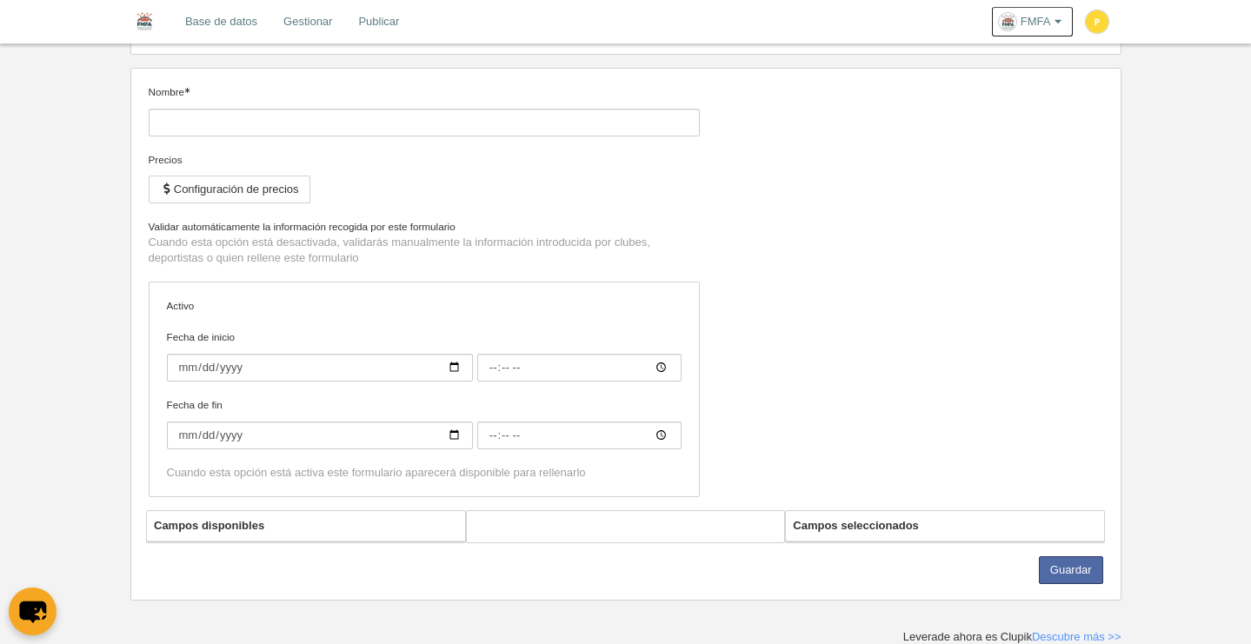
type input "Licencia Autonómica Flag"
checkbox input "true"
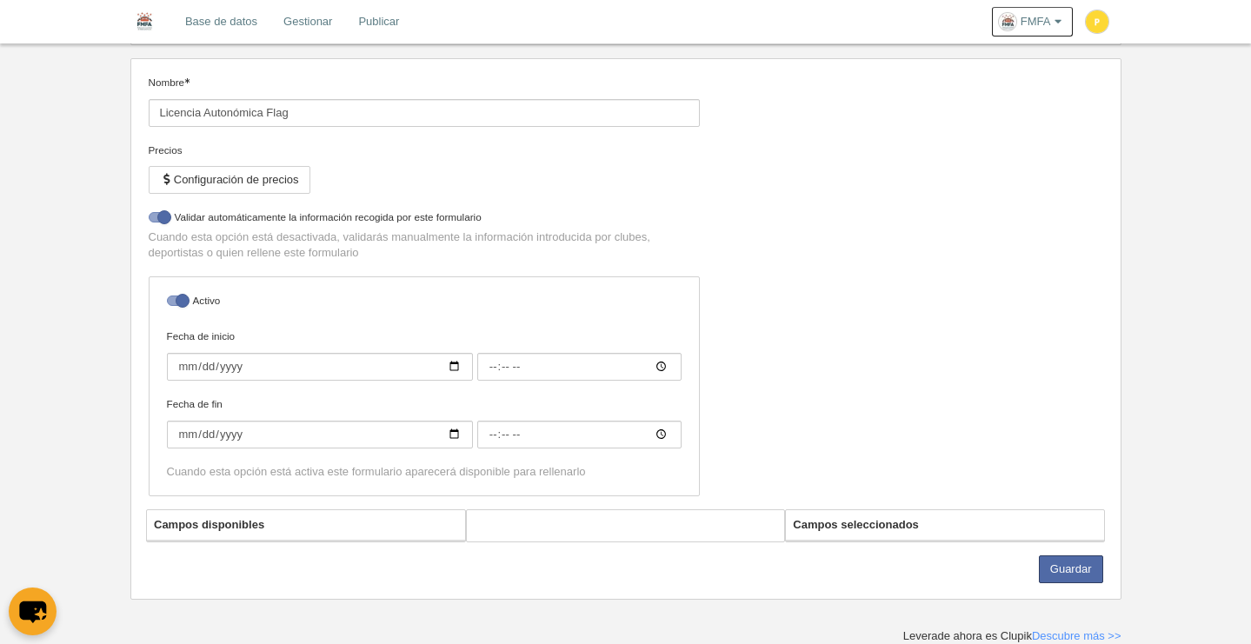
select select "selected"
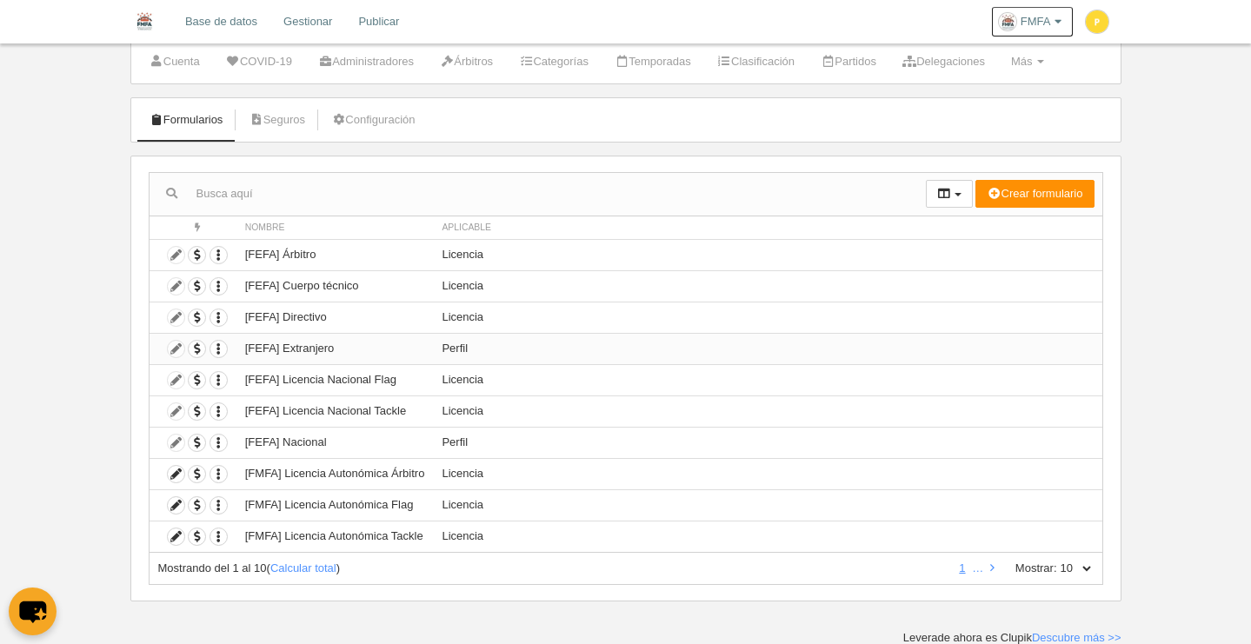
scroll to position [49, 0]
click at [1085, 567] on select "10 25 50 100 500" at bounding box center [1075, 568] width 37 height 16
select select "50"
click at [1057, 560] on select "10 25 50 100 500" at bounding box center [1075, 568] width 37 height 16
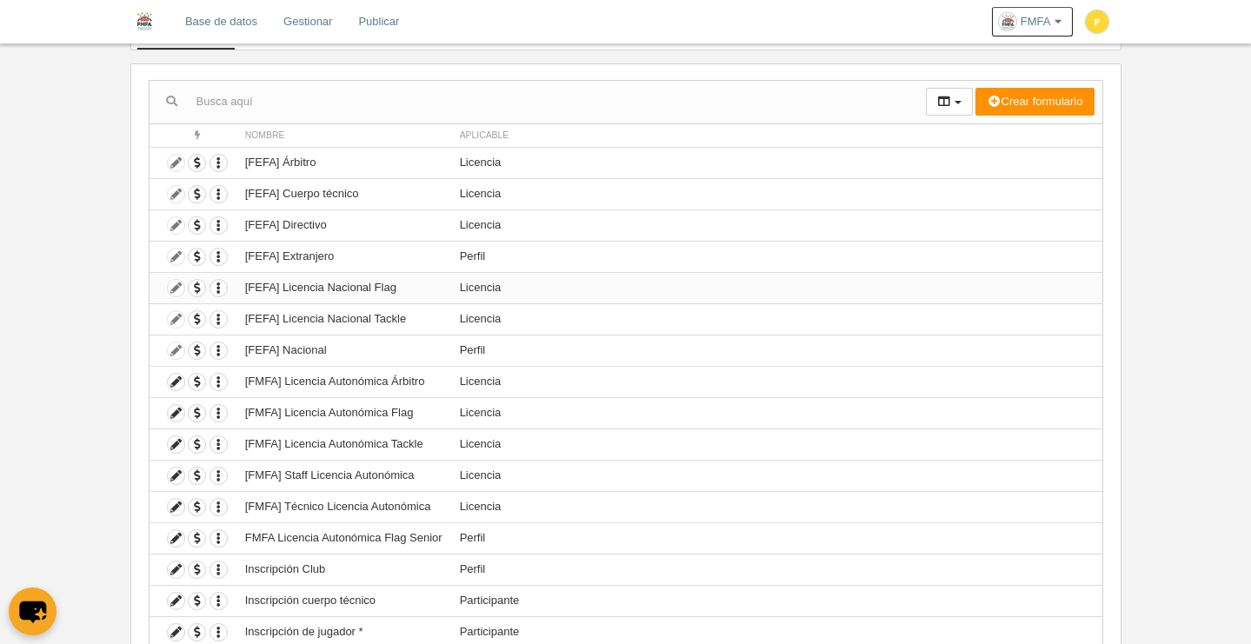
scroll to position [330, 0]
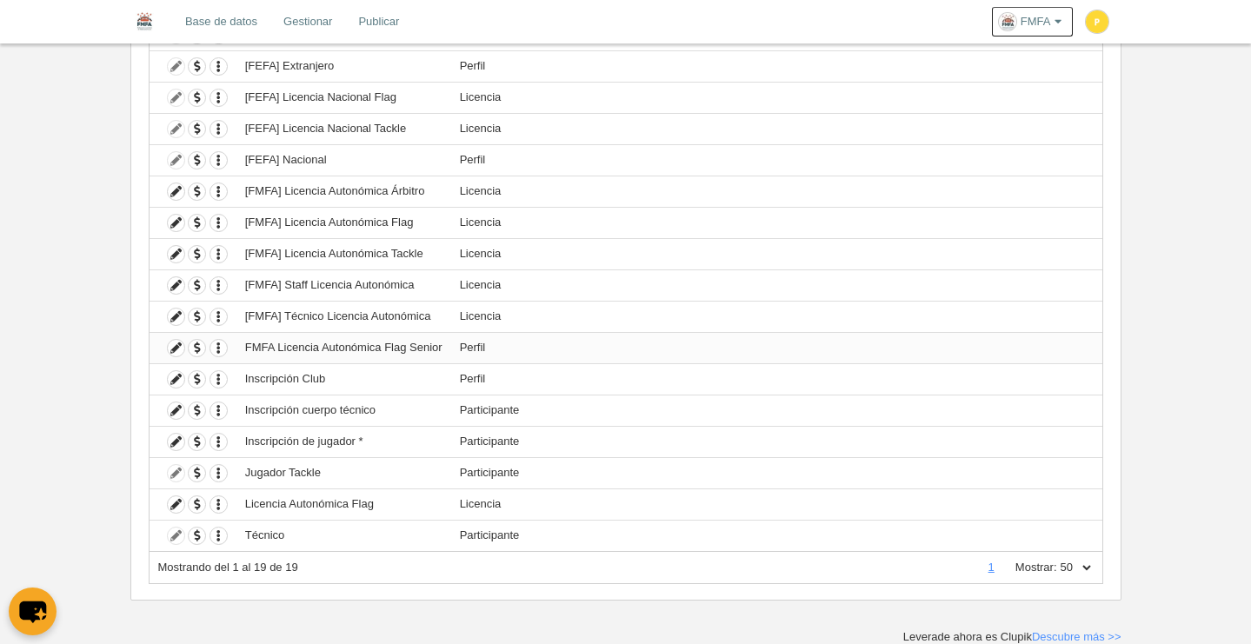
click at [274, 345] on td "FMFA Licencia Autonómica Flag Senior" at bounding box center [343, 347] width 215 height 31
click at [382, 351] on td "FMFA Licencia Autonómica Flag Senior" at bounding box center [343, 347] width 215 height 31
drag, startPoint x: 275, startPoint y: 345, endPoint x: 293, endPoint y: 372, distance: 32.5
click at [275, 349] on td "FMFA Licencia Autonómica Flag Senior" at bounding box center [343, 347] width 215 height 31
click at [304, 343] on td "FMFA Licencia Autonómica Flag Senior" at bounding box center [343, 347] width 215 height 31
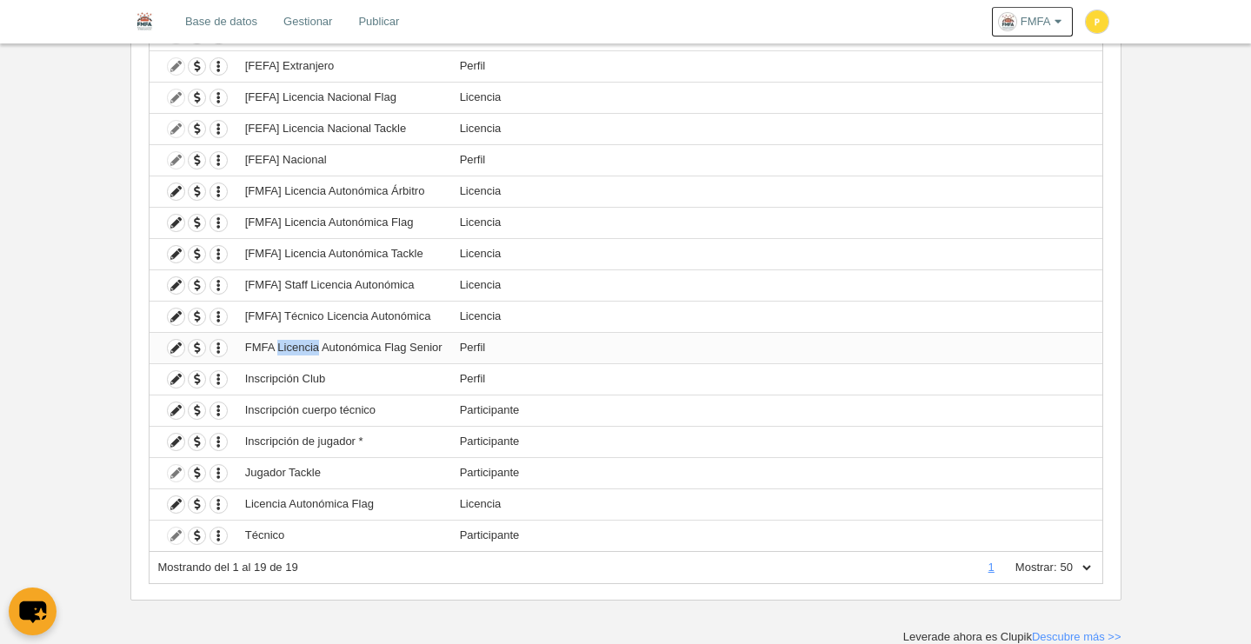
click at [304, 343] on td "FMFA Licencia Autonómica Flag Senior" at bounding box center [343, 347] width 215 height 31
click at [173, 344] on icon at bounding box center [176, 348] width 17 height 17
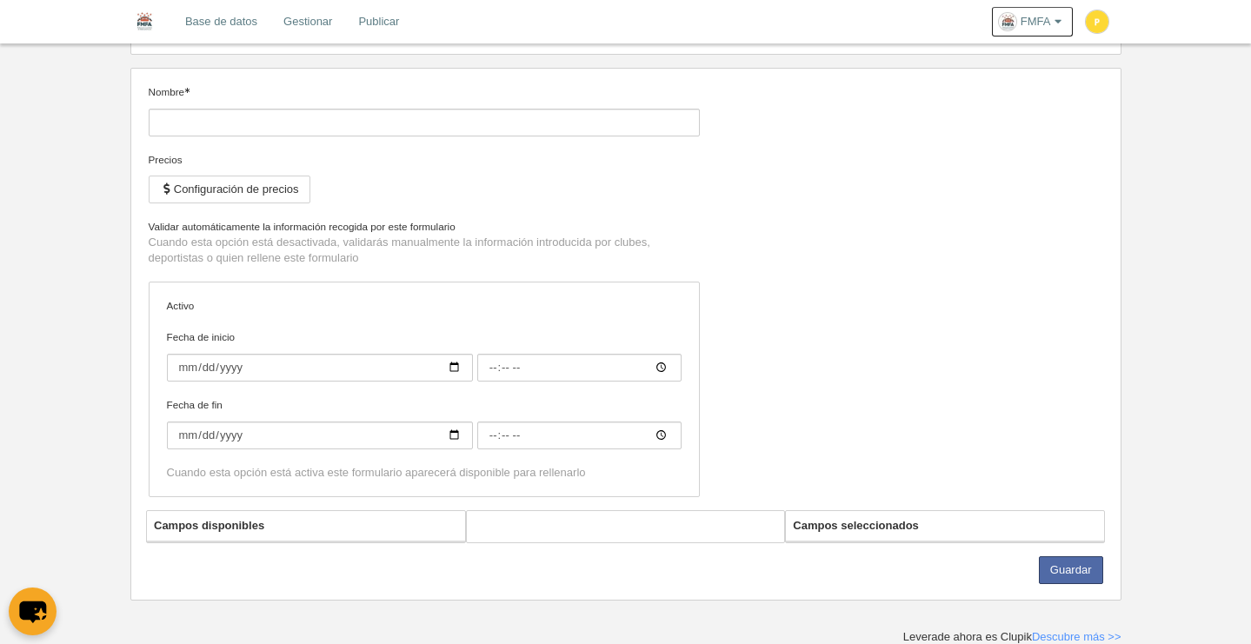
type input "FMFA Licencia Autonómica Flag Senior"
checkbox input "true"
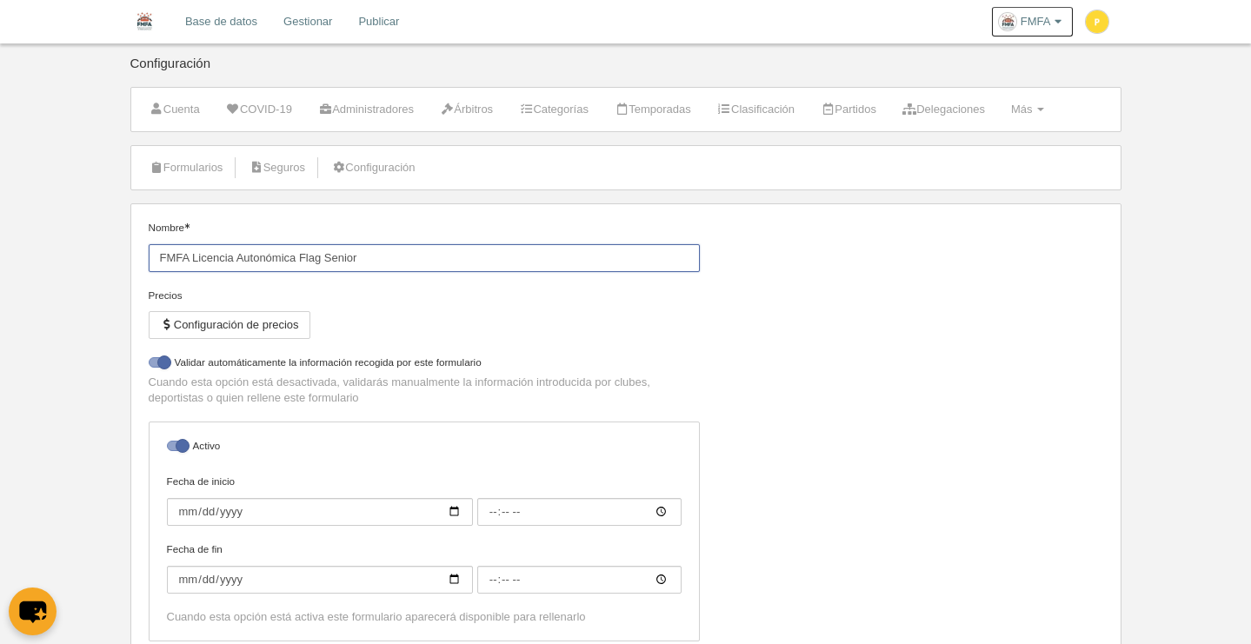
drag, startPoint x: 159, startPoint y: 253, endPoint x: 187, endPoint y: 279, distance: 38.1
click at [158, 253] on input "FMFA Licencia Autonómica Flag Senior" at bounding box center [424, 258] width 551 height 28
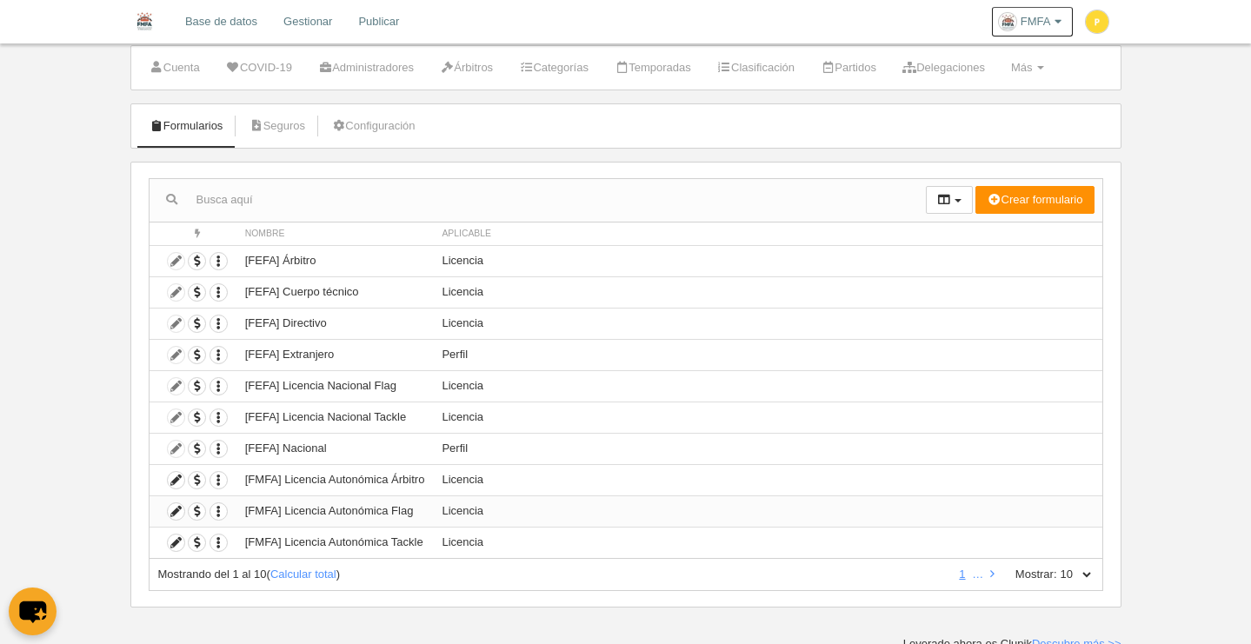
scroll to position [49, 0]
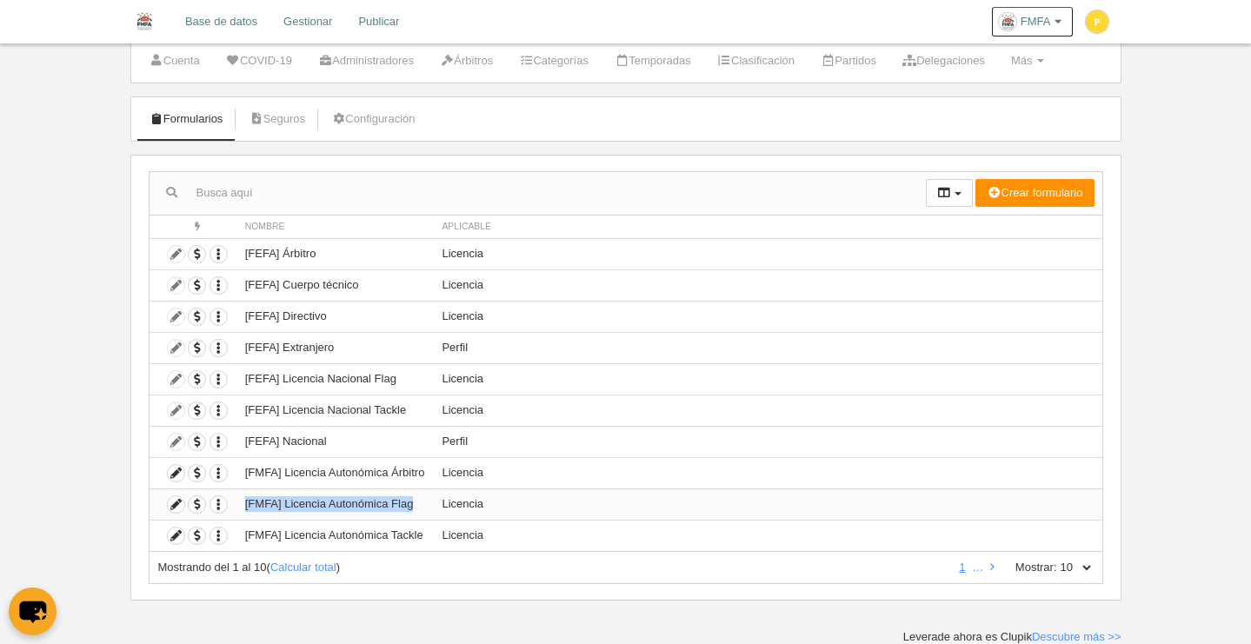
drag, startPoint x: 244, startPoint y: 503, endPoint x: 416, endPoint y: 508, distance: 172.2
click at [416, 508] on td "[FMFA] Licencia Autonómica Flag" at bounding box center [334, 503] width 197 height 31
copy td "[FMFA] Licencia Autonómica Flag"
click at [1084, 566] on select "10 25 50 100 500" at bounding box center [1075, 568] width 37 height 16
select select "50"
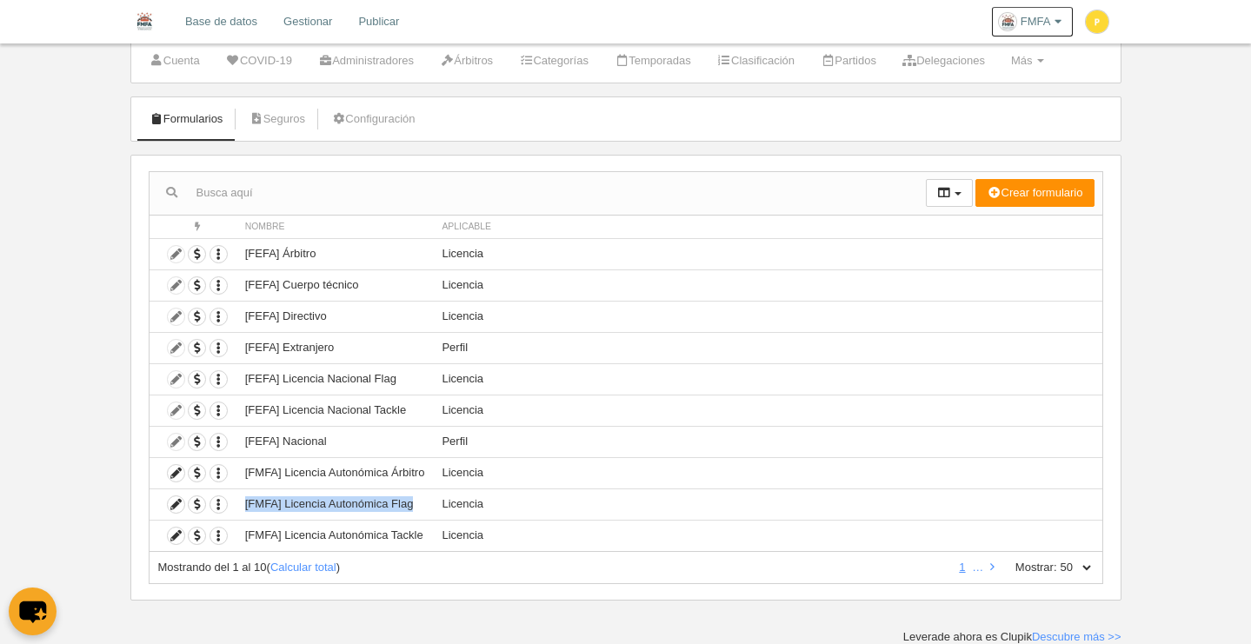
click at [1057, 560] on select "10 25 50 100 500" at bounding box center [1075, 568] width 37 height 16
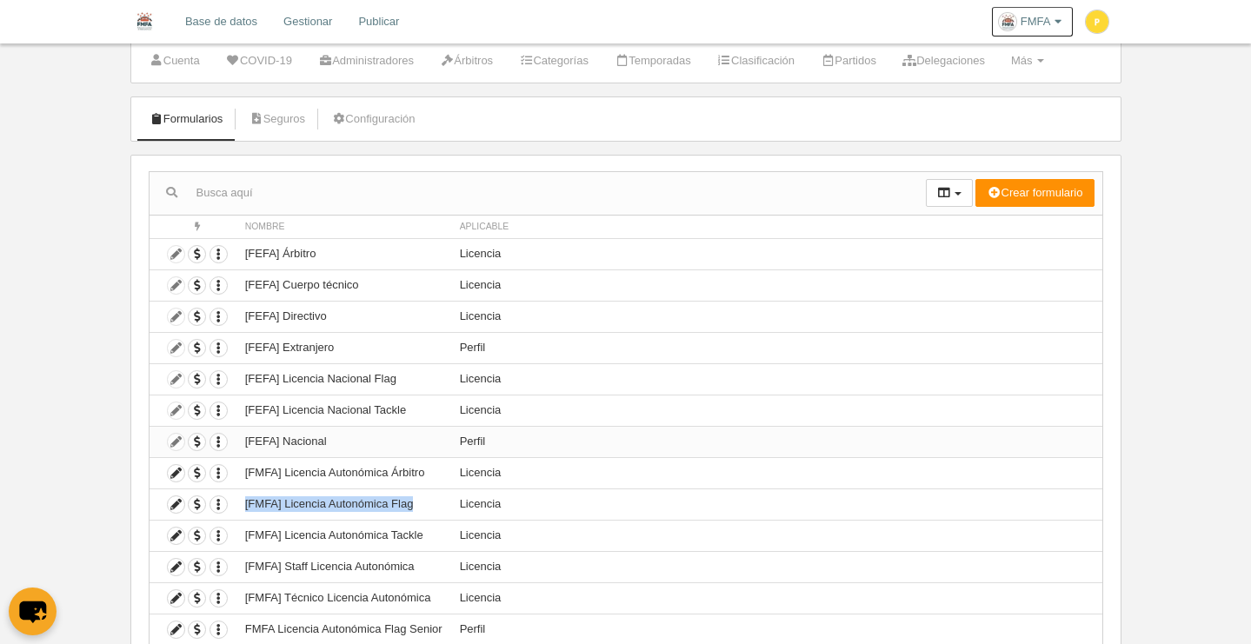
scroll to position [330, 0]
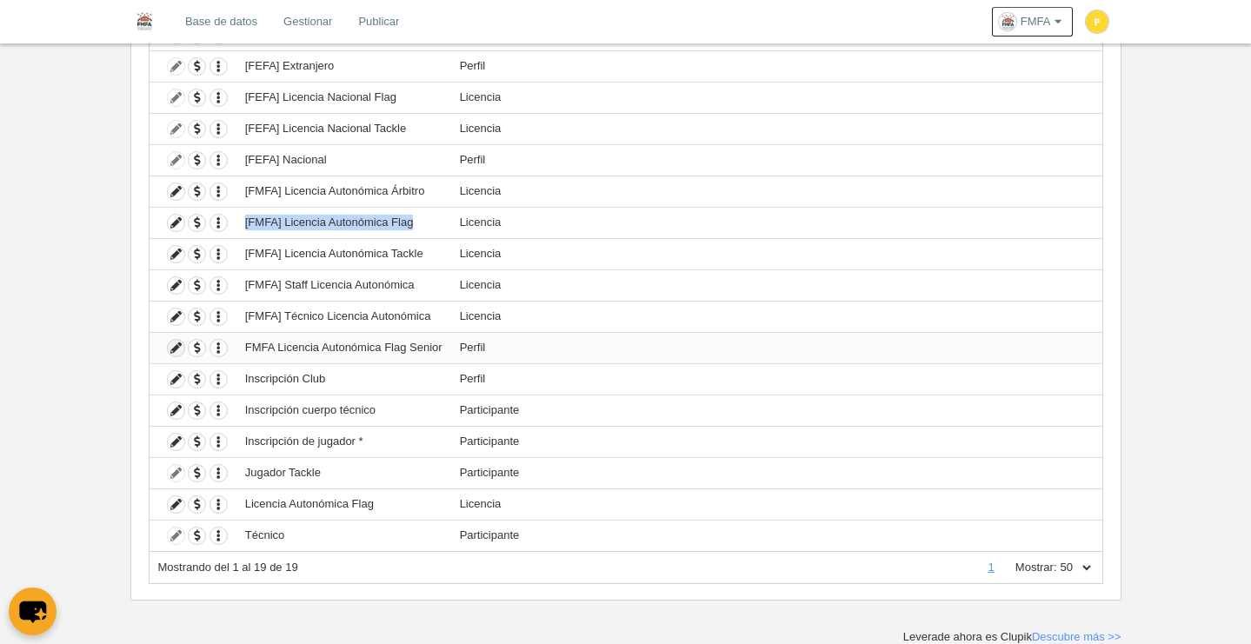
click at [177, 350] on icon at bounding box center [176, 348] width 17 height 17
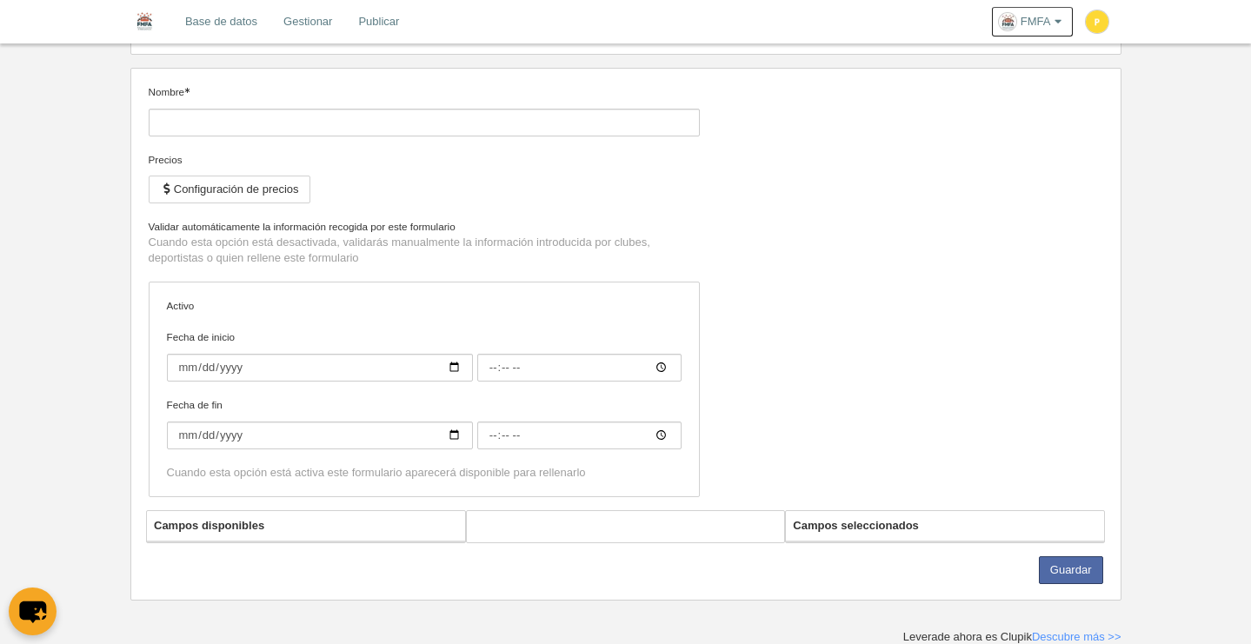
type input "FMFA Licencia Autonómica Flag Senior"
checkbox input "true"
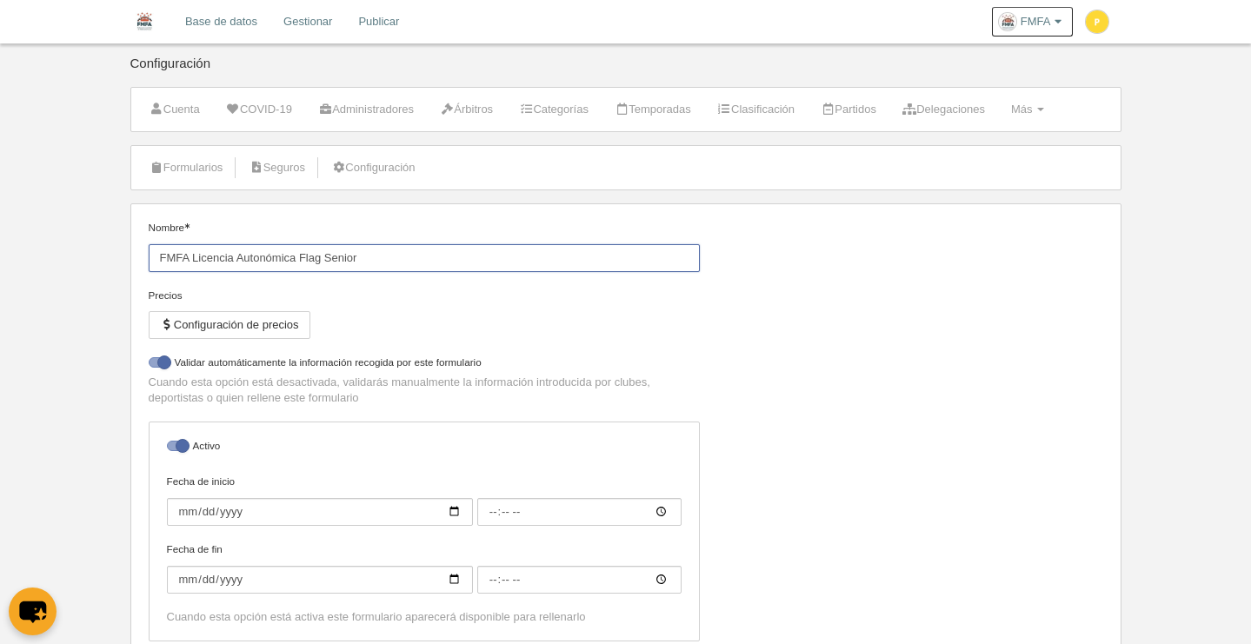
drag, startPoint x: 375, startPoint y: 260, endPoint x: 204, endPoint y: 257, distance: 170.4
paste input "[FMFA] Licencia Autonómica Flag"
type input "[FMFA] Licencia Autonómica Flag Senior"
click at [779, 334] on div "Nombre [FMFA] Licencia Autonómica Flag Senior Precios Configuración de precios …" at bounding box center [625, 437] width 967 height 435
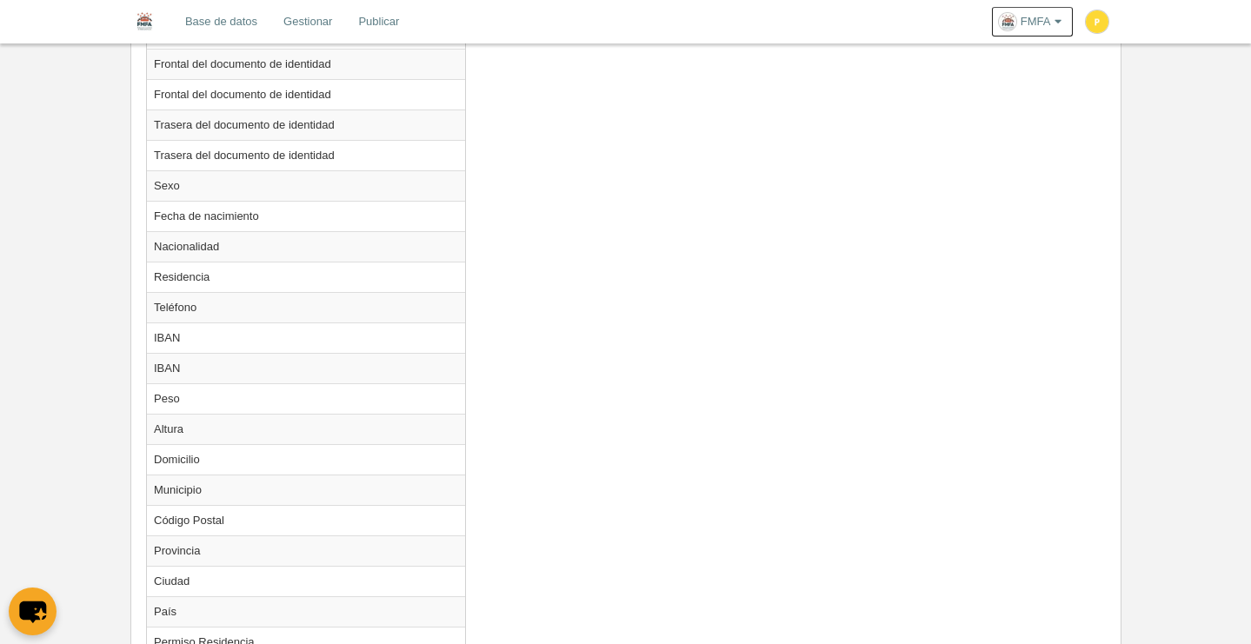
scroll to position [1087, 0]
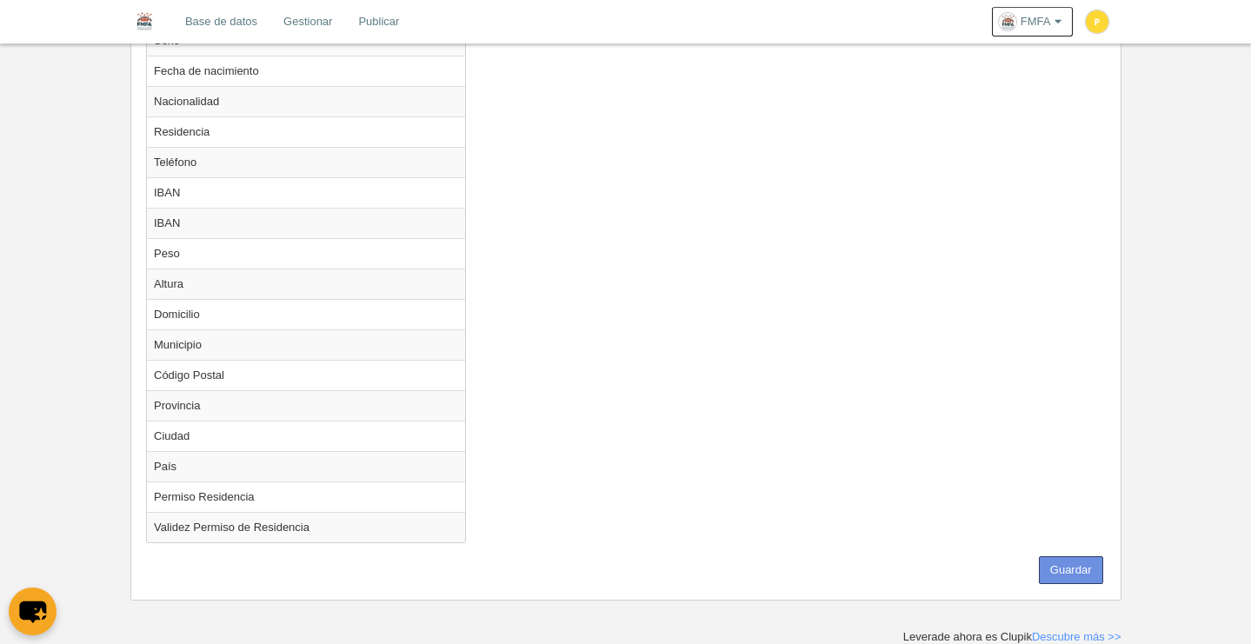
click at [1085, 577] on button "Guardar" at bounding box center [1071, 570] width 64 height 28
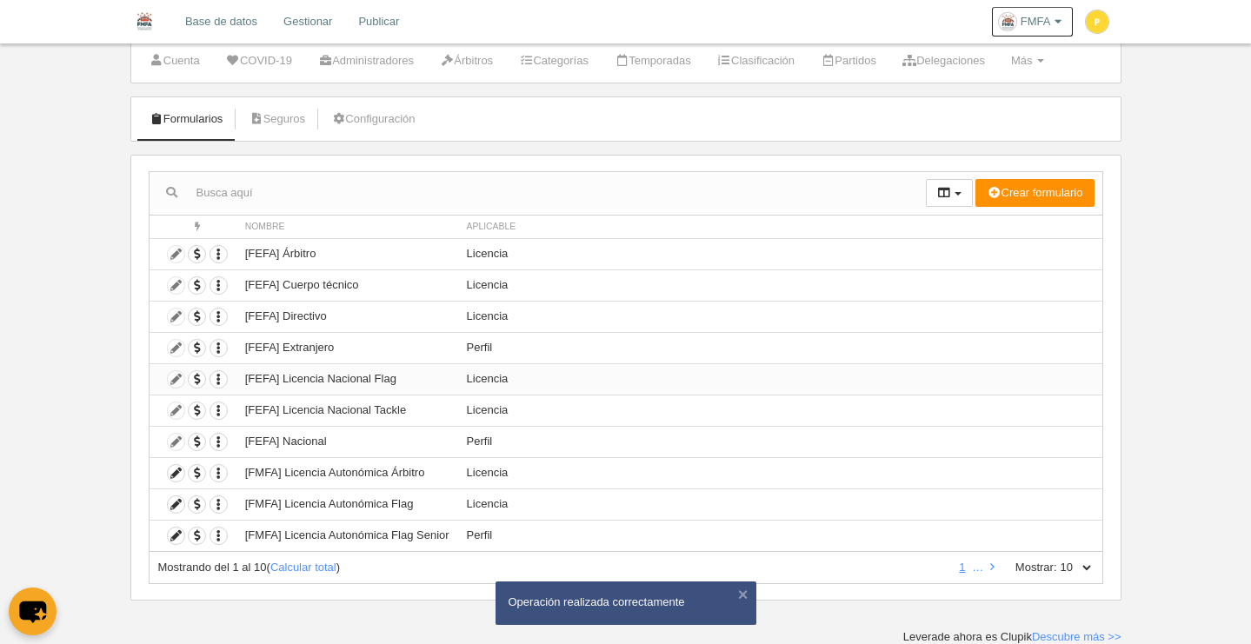
scroll to position [49, 0]
click at [385, 507] on td "[FMFA] Licencia Autonómica Flag" at bounding box center [347, 503] width 222 height 31
click at [180, 500] on icon at bounding box center [176, 504] width 17 height 17
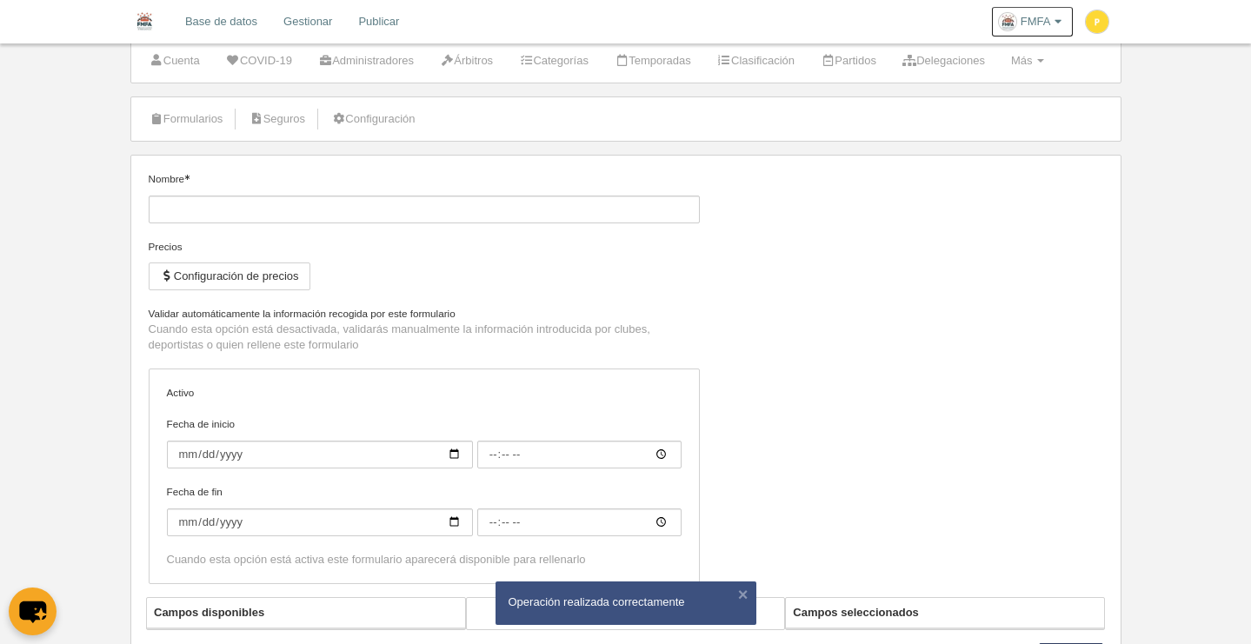
type input "[FMFA] Licencia Autonómica Flag"
checkbox input "true"
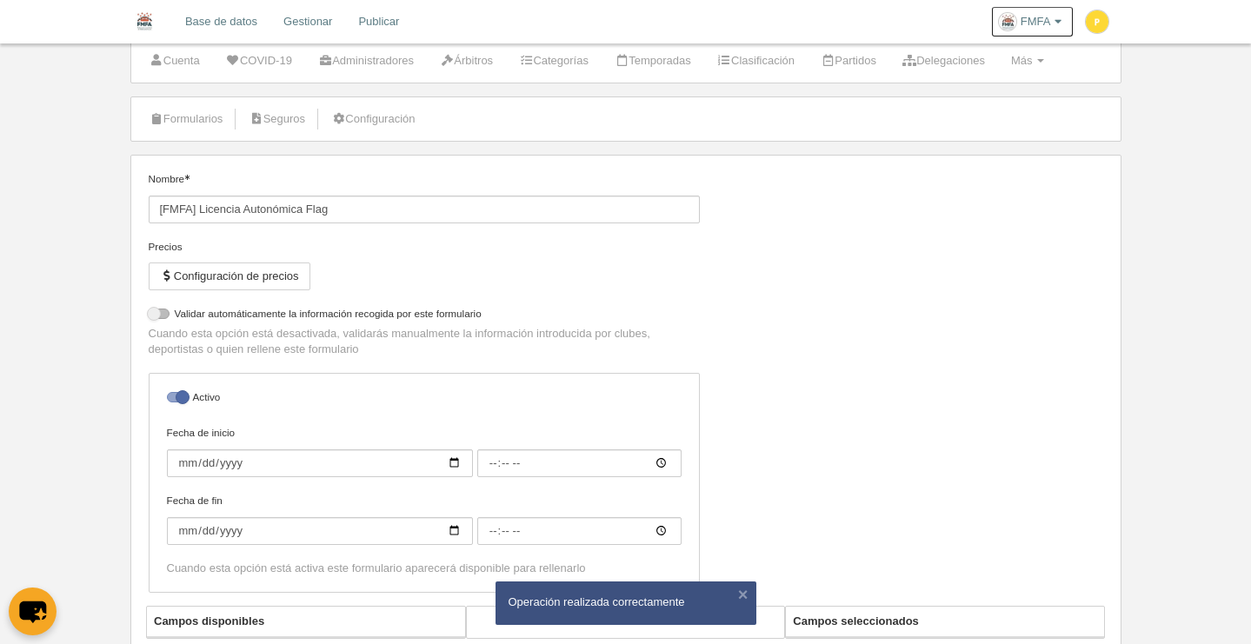
select select "selected"
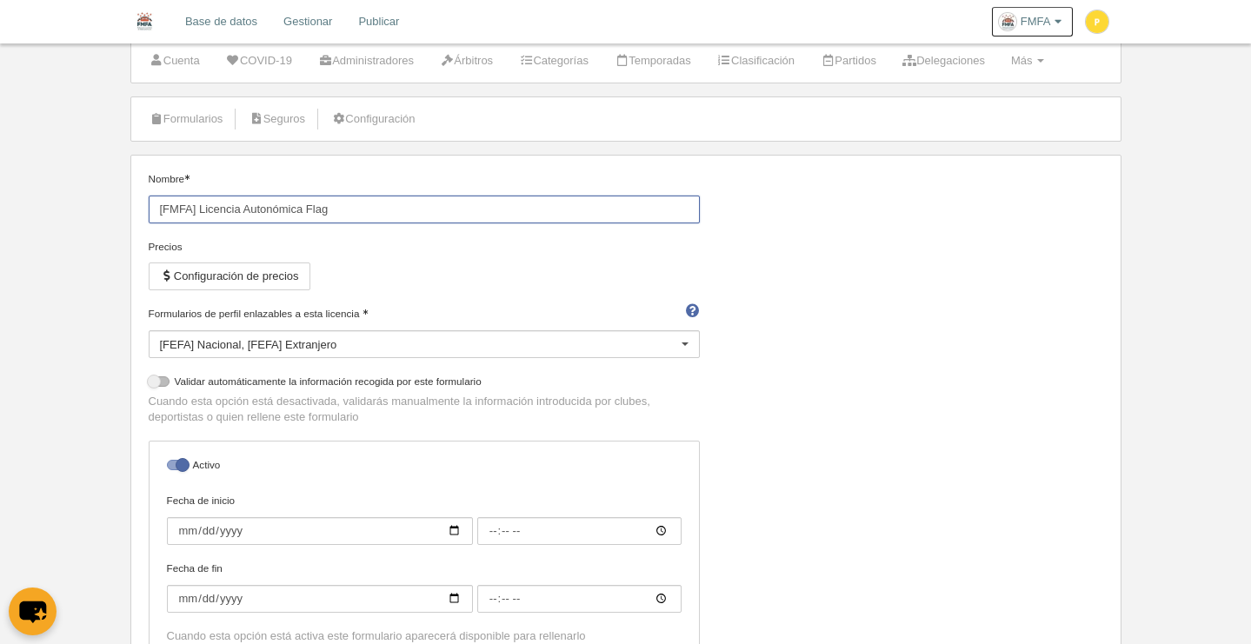
click at [342, 211] on input "[FMFA] Licencia Autonómica Flag" at bounding box center [424, 210] width 551 height 28
type input "[FMFA] Licencia Autonómica Flag Categ inferiores"
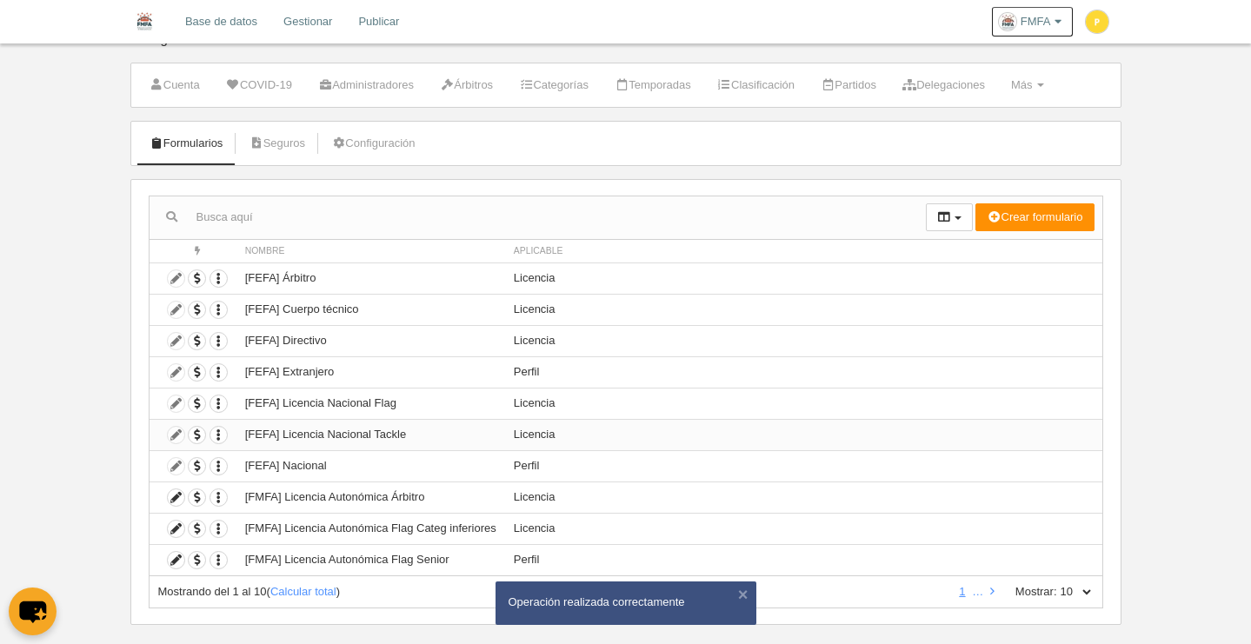
scroll to position [49, 0]
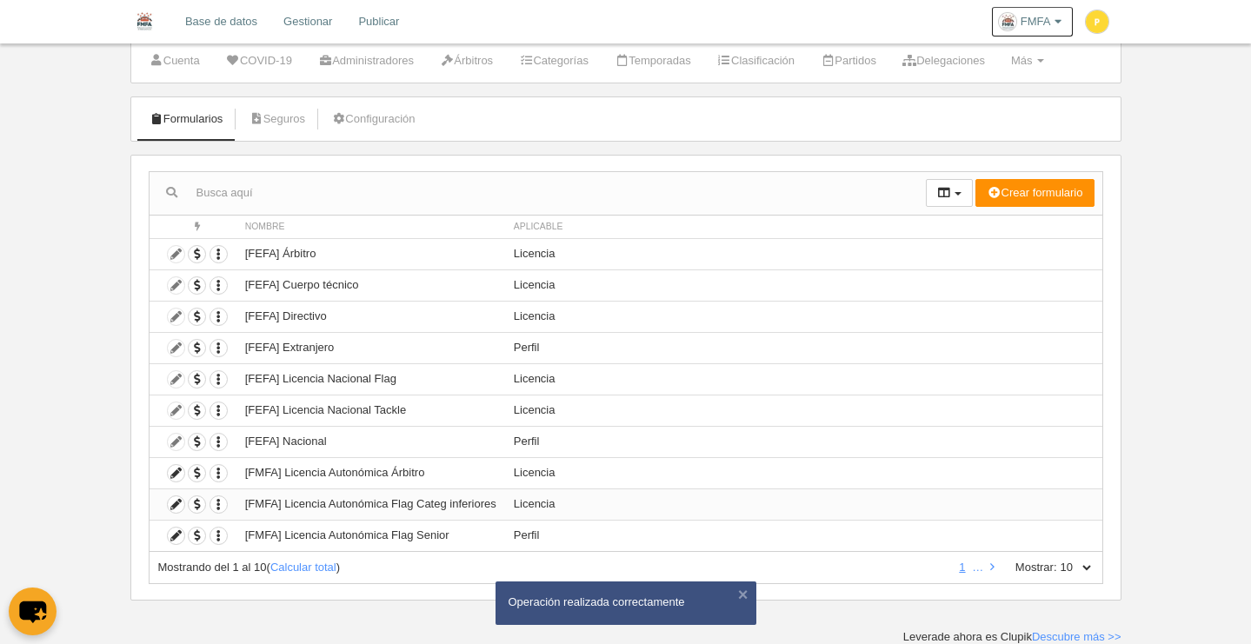
click at [411, 511] on td "[FMFA] Licencia Autonómica Flag Categ inferiores" at bounding box center [370, 503] width 269 height 31
click at [422, 541] on td "[FMFA] Licencia Autonómica Flag Senior" at bounding box center [370, 535] width 269 height 31
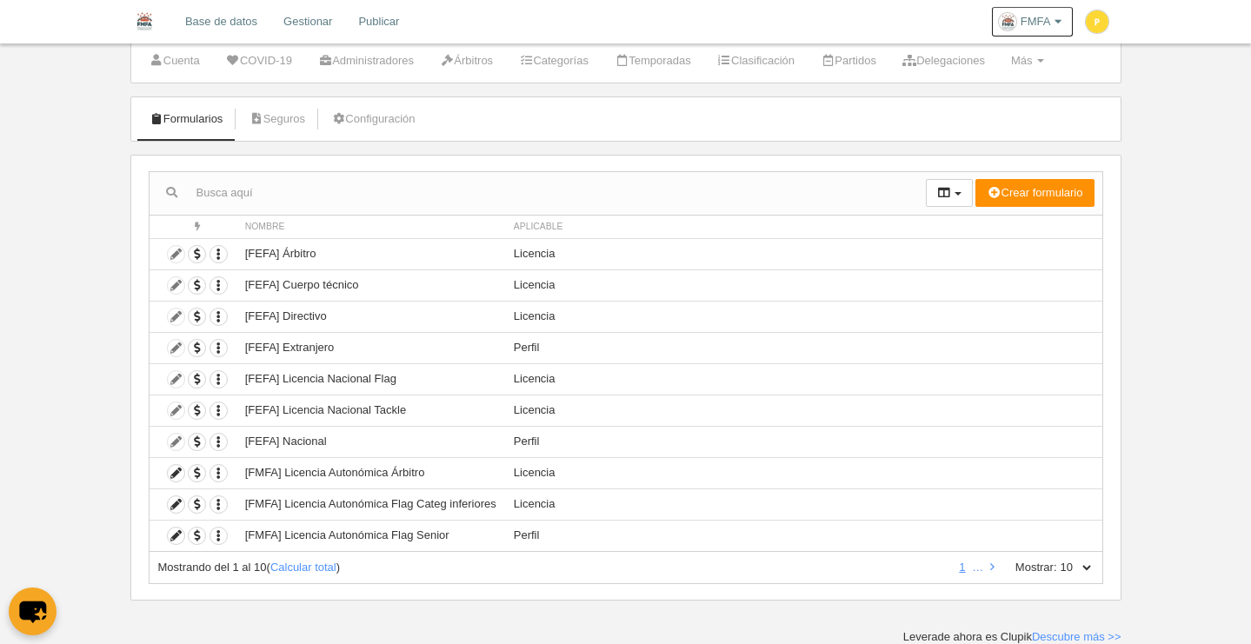
click at [1088, 572] on select "10 25 50 100 500" at bounding box center [1075, 568] width 37 height 16
select select "25"
click at [1057, 560] on select "10 25 50 100 500" at bounding box center [1075, 568] width 37 height 16
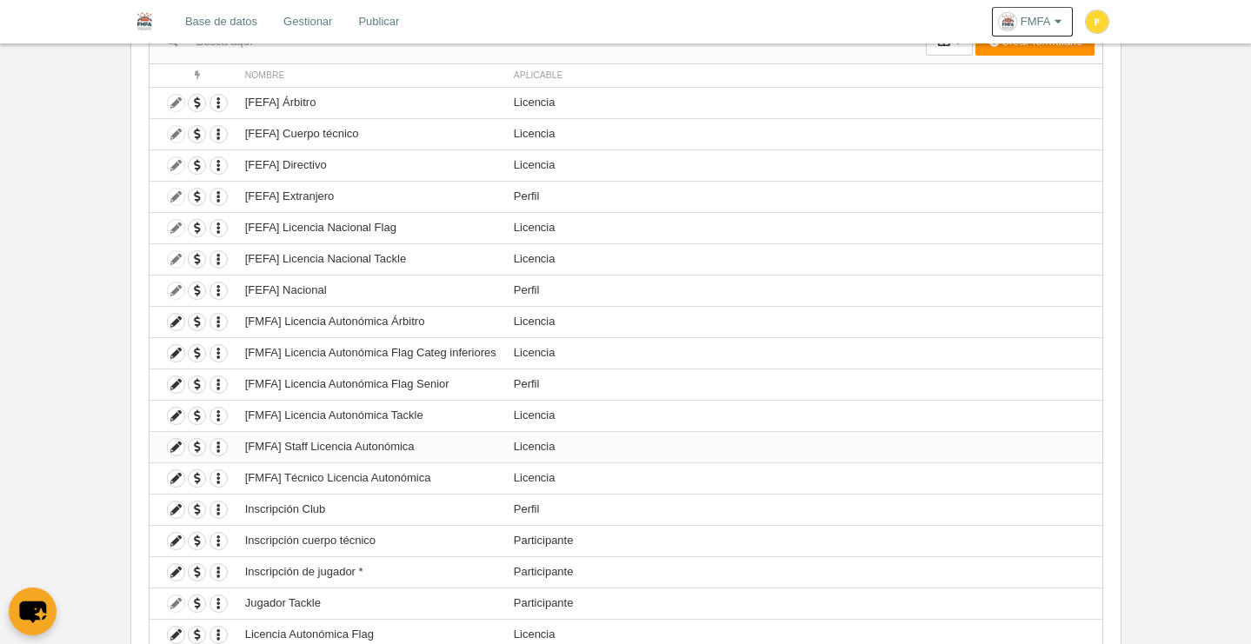
scroll to position [212, 0]
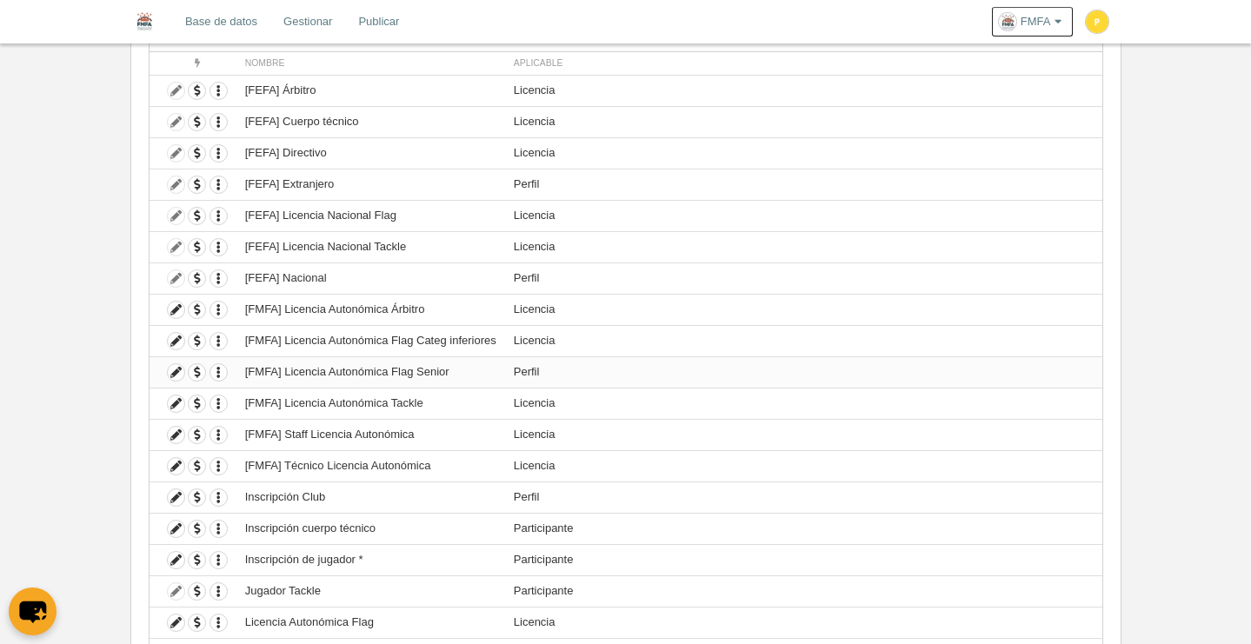
click at [451, 372] on td "[FMFA] Licencia Autonómica Flag Senior" at bounding box center [370, 371] width 269 height 31
drag, startPoint x: 243, startPoint y: 372, endPoint x: 460, endPoint y: 373, distance: 216.4
click at [460, 373] on td "[FMFA] Licencia Autonómica Flag Senior" at bounding box center [370, 371] width 269 height 31
copy td "[FMFA] Licencia Autonómica Flag Senior"
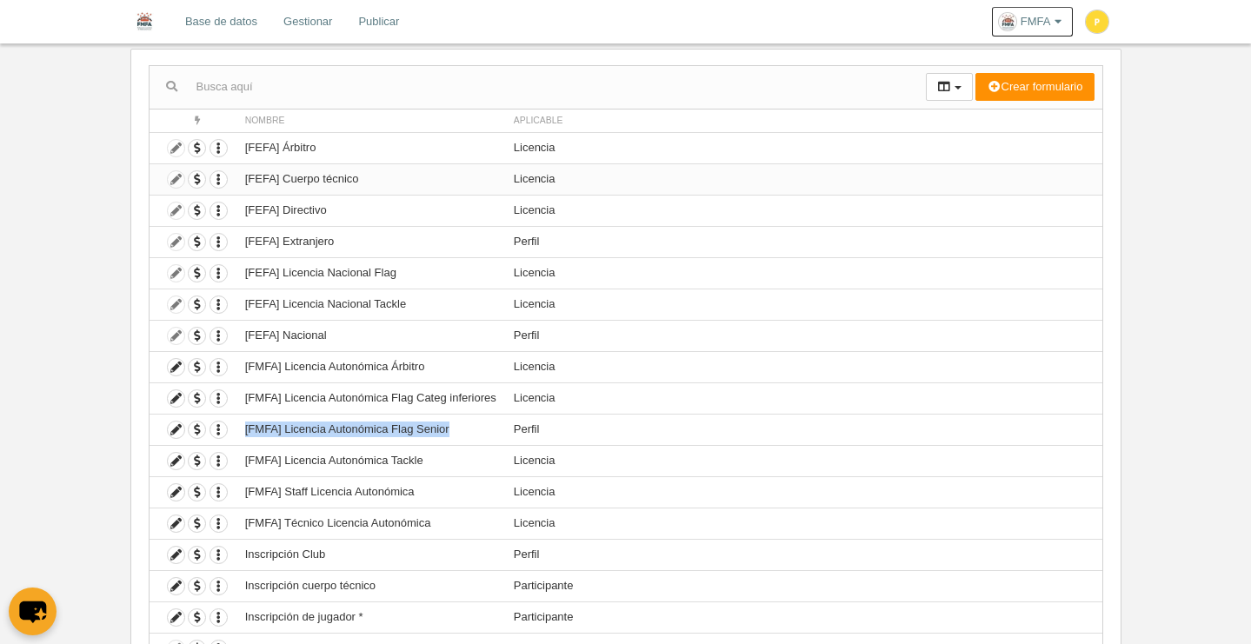
scroll to position [151, 0]
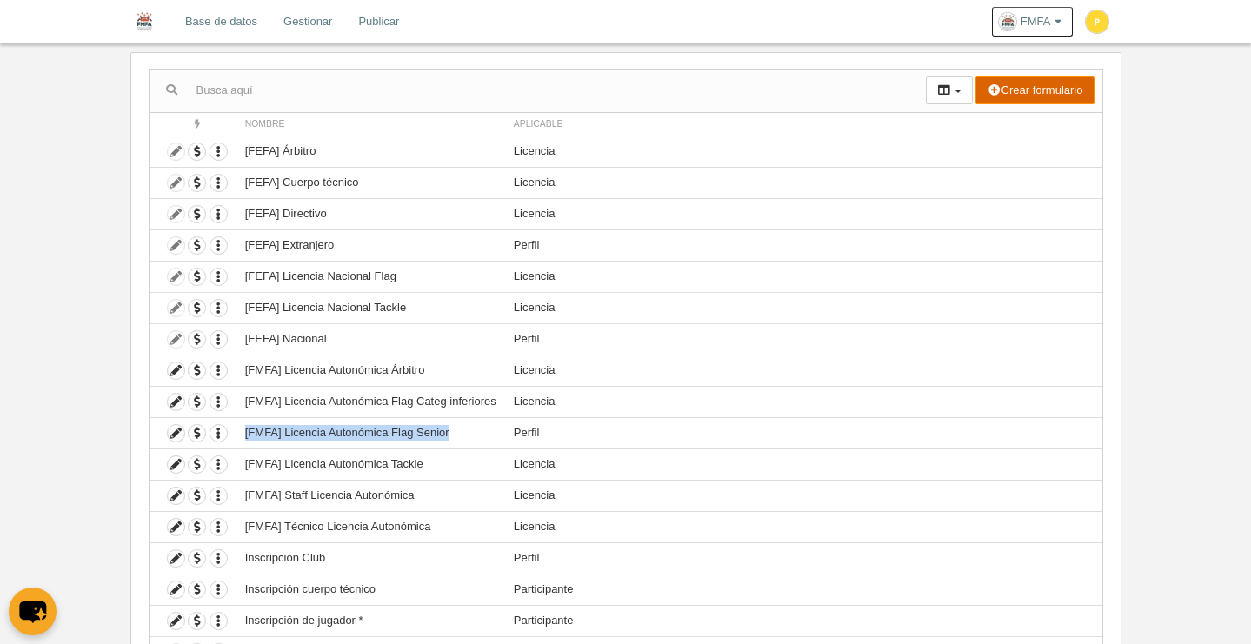
click at [1049, 90] on button "Crear formulario" at bounding box center [1034, 90] width 118 height 28
click at [995, 147] on span "Licencia" at bounding box center [1002, 152] width 56 height 13
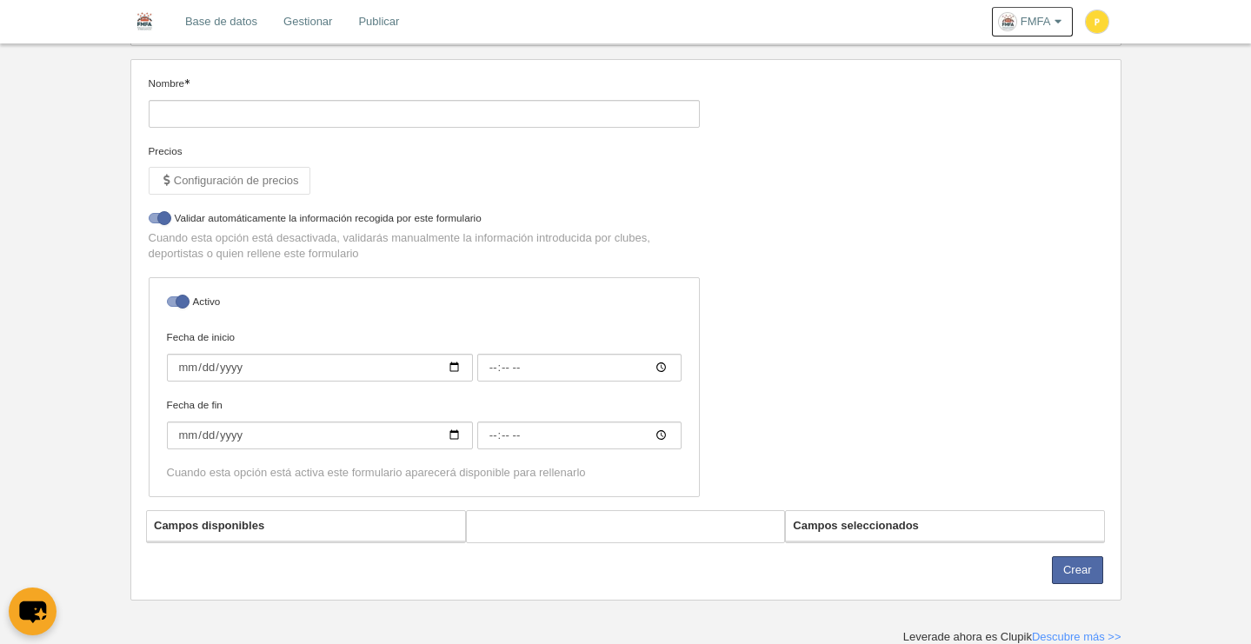
scroll to position [151, 0]
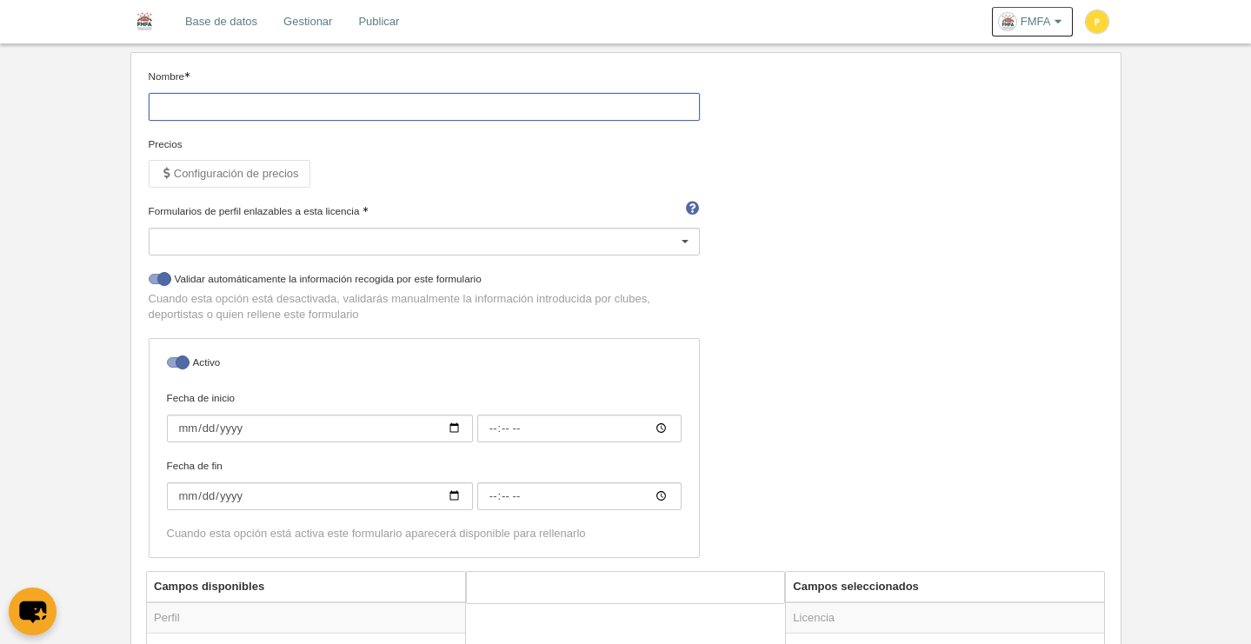
click at [275, 106] on input "Nombre" at bounding box center [424, 107] width 551 height 28
paste input "[FMFA] Licencia Autonómica Flag Senior"
type input "[FMFA] Licencia Autonómica Flag Senior"
click at [332, 249] on div at bounding box center [424, 242] width 551 height 28
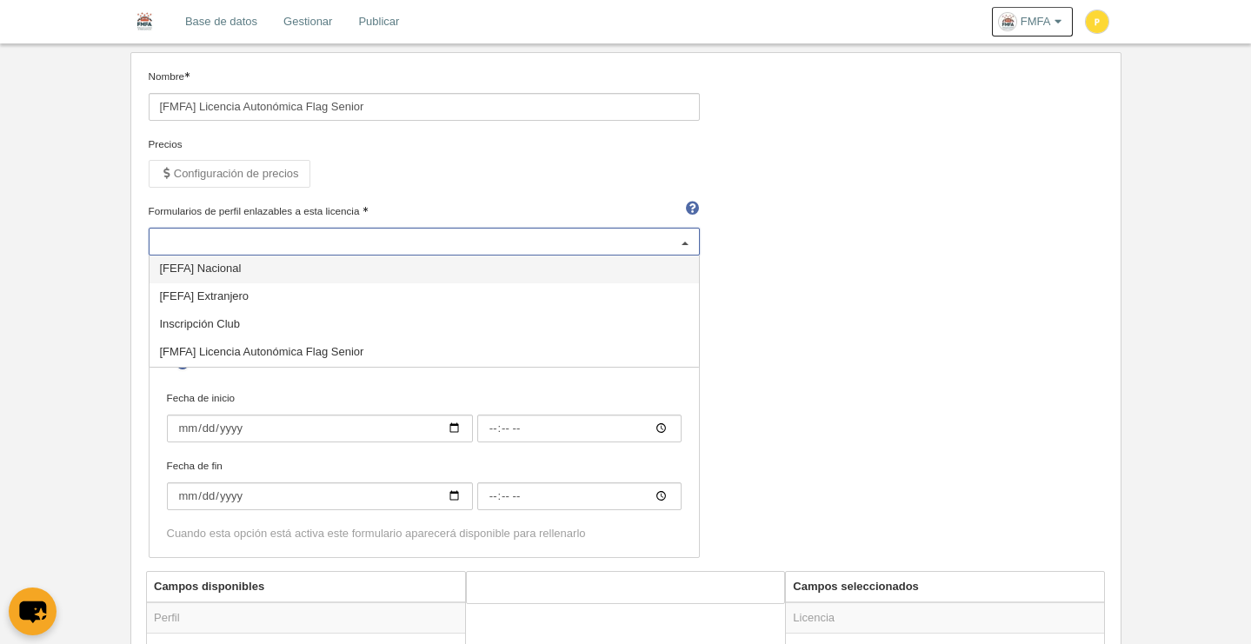
click at [263, 265] on span "[FEFA] Nacional" at bounding box center [424, 270] width 549 height 28
select select "selected"
click at [250, 299] on span "[FEFA] Extranjero" at bounding box center [424, 297] width 549 height 28
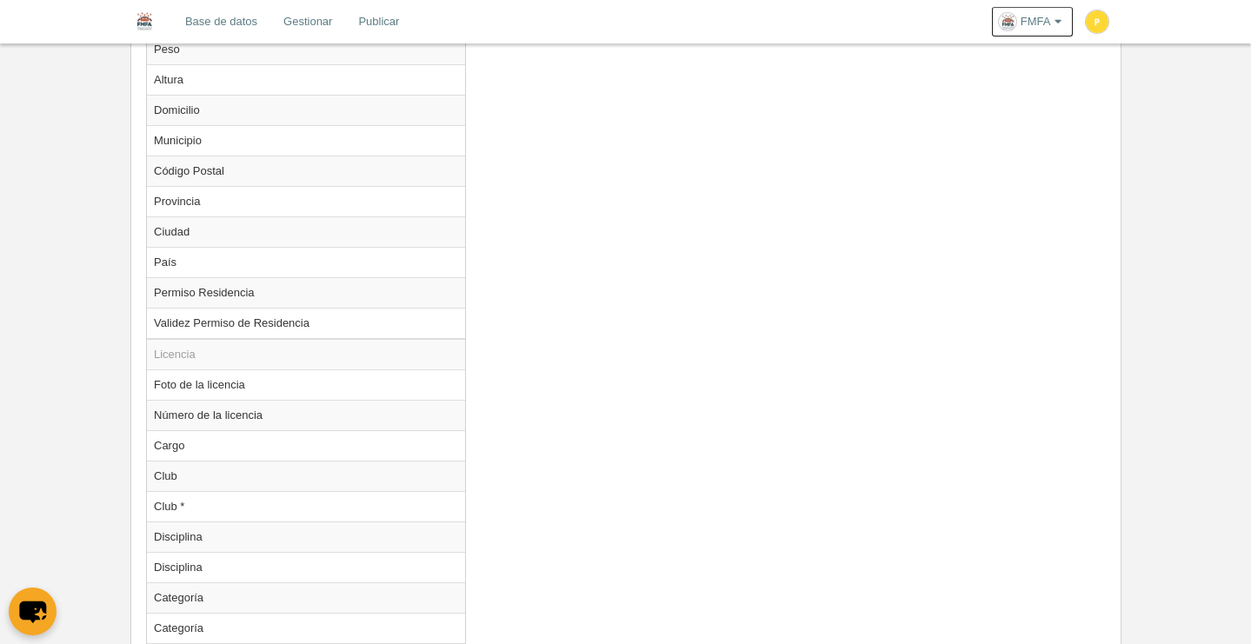
scroll to position [1764, 0]
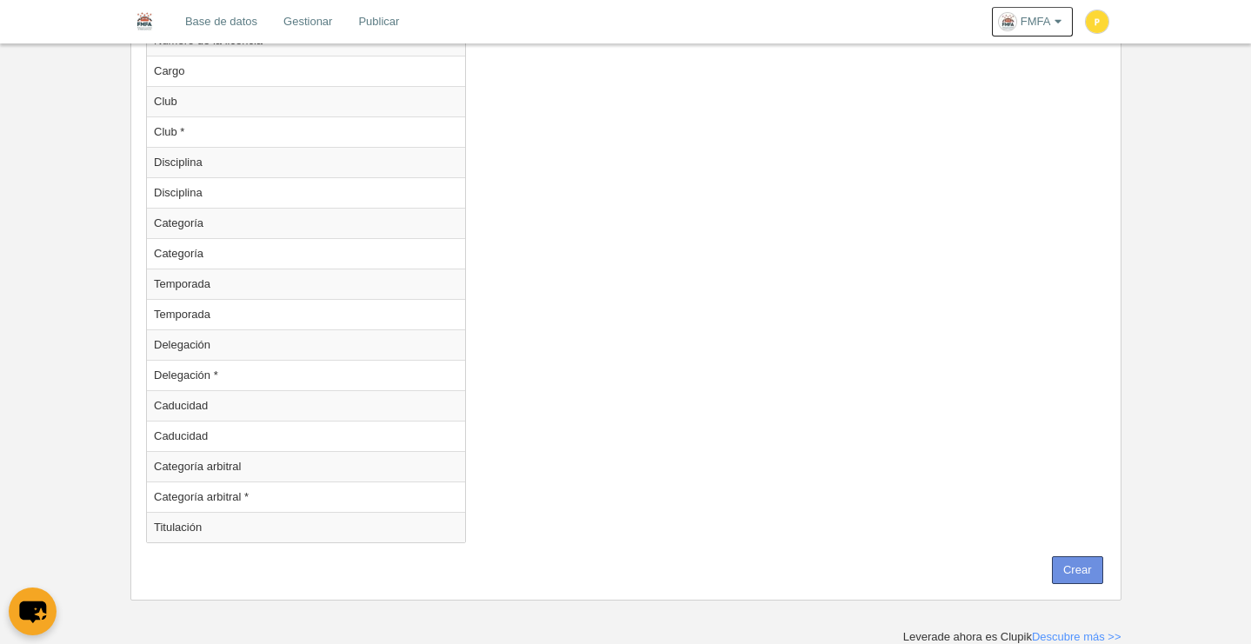
drag, startPoint x: 1078, startPoint y: 562, endPoint x: 1000, endPoint y: 429, distance: 154.3
click at [1078, 562] on button "Crear" at bounding box center [1077, 570] width 51 height 28
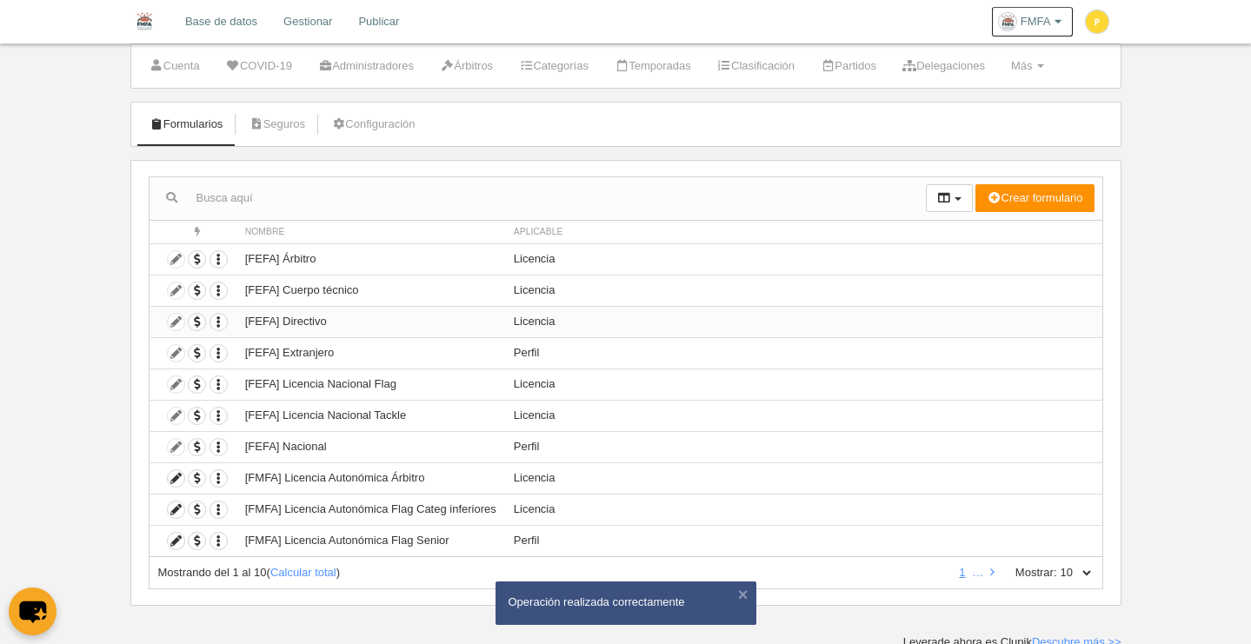
scroll to position [49, 0]
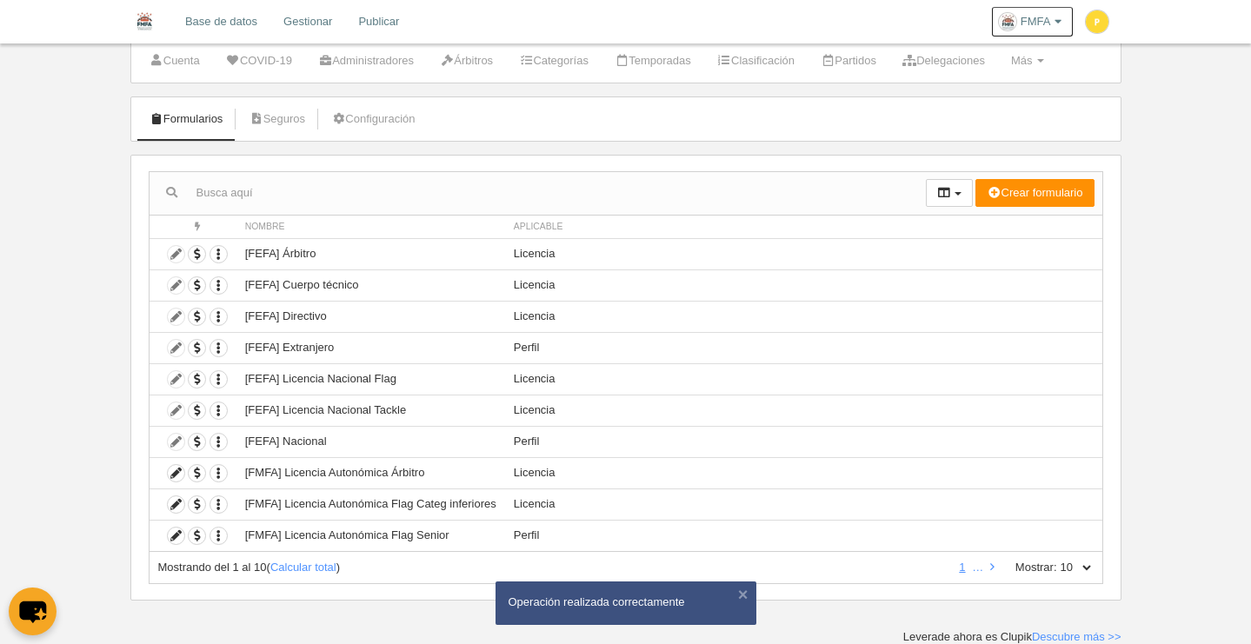
click at [1085, 564] on select "10 25 50 100 500" at bounding box center [1075, 568] width 37 height 16
select select "50"
click at [1057, 560] on select "10 25 50 100 500" at bounding box center [1075, 568] width 37 height 16
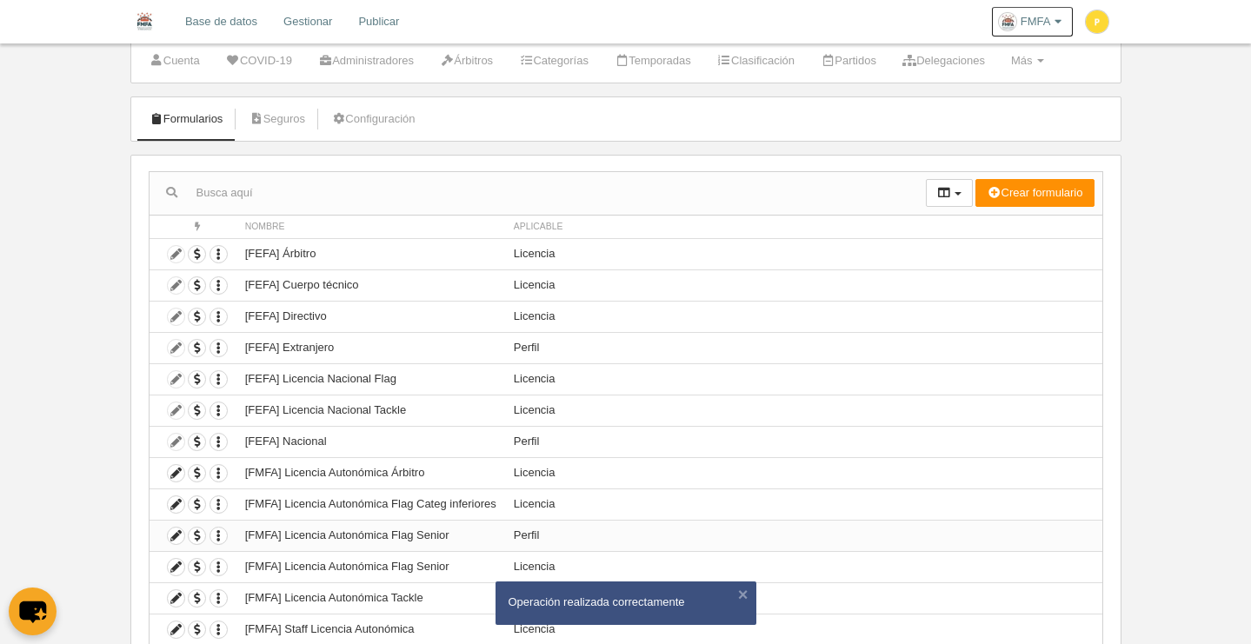
click at [396, 538] on td "[FMFA] Licencia Autonómica Flag Senior" at bounding box center [370, 535] width 269 height 31
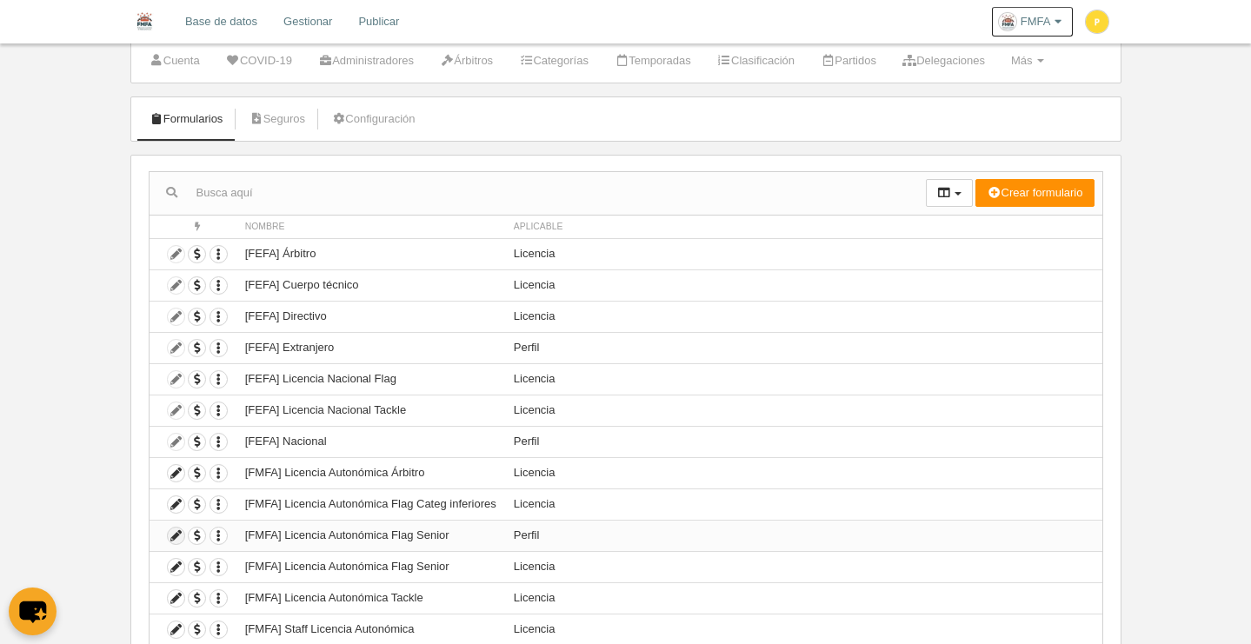
click at [176, 535] on icon at bounding box center [176, 536] width 17 height 17
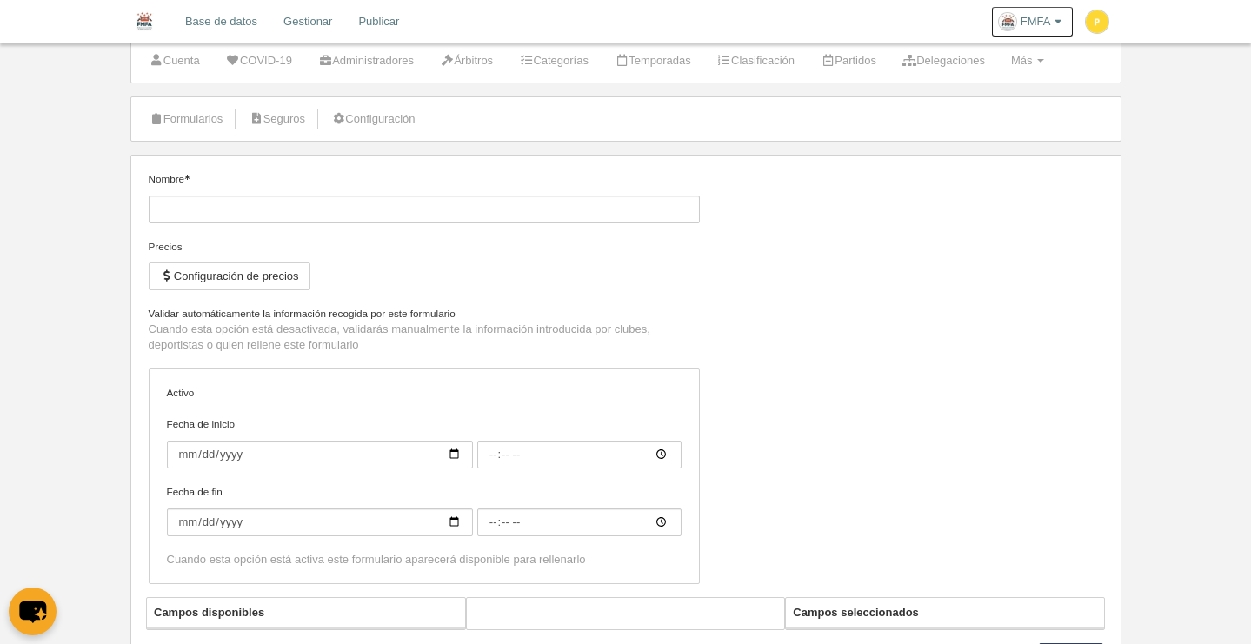
type input "[FMFA] Licencia Autonómica Flag Senior"
checkbox input "true"
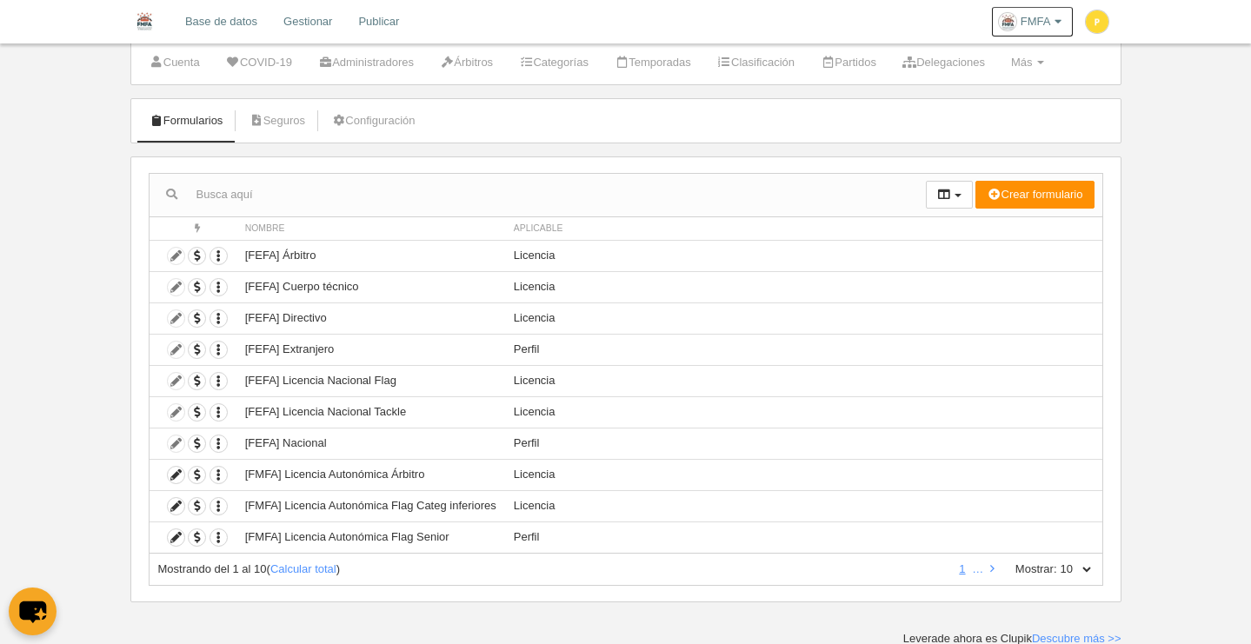
scroll to position [49, 0]
click at [473, 541] on td "[FMFA] Licencia Autonómica Flag Senior" at bounding box center [370, 535] width 269 height 31
click at [960, 193] on button "button" at bounding box center [949, 193] width 47 height 28
click at [660, 458] on td "Licencia" at bounding box center [803, 472] width 597 height 31
click at [402, 540] on td "[FMFA] Licencia Autonómica Flag Senior" at bounding box center [370, 535] width 269 height 31
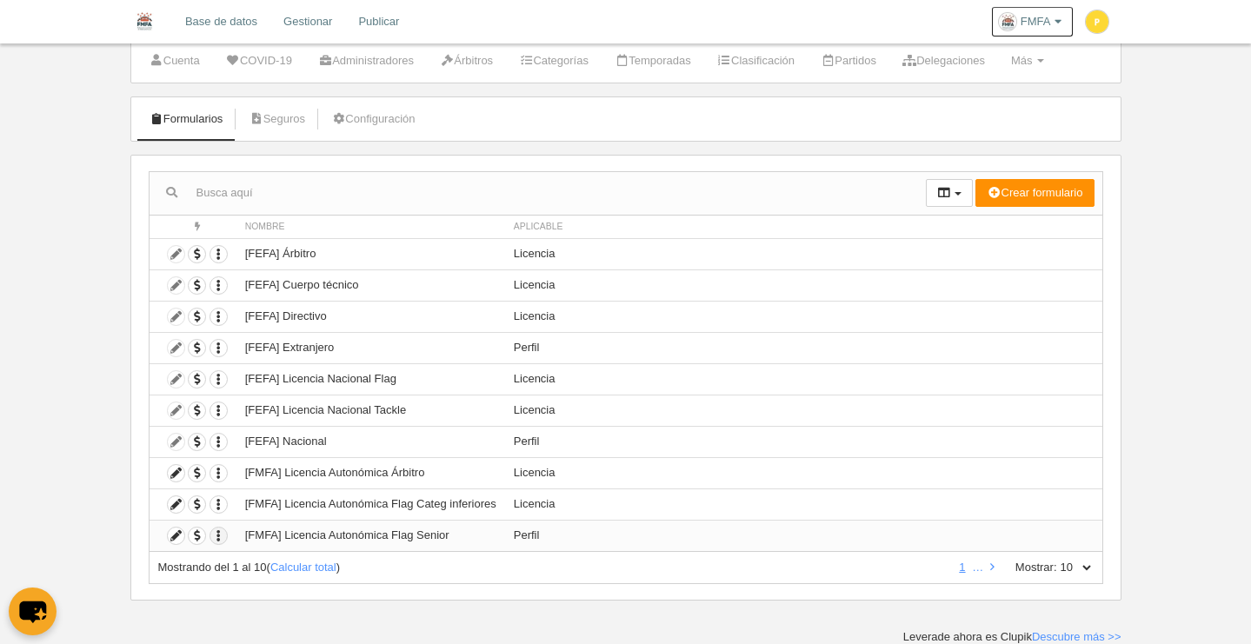
click at [219, 537] on icon "button" at bounding box center [218, 536] width 17 height 17
click at [271, 595] on button "Borrar formulario" at bounding box center [282, 594] width 109 height 16
click at [176, 505] on icon at bounding box center [176, 504] width 17 height 17
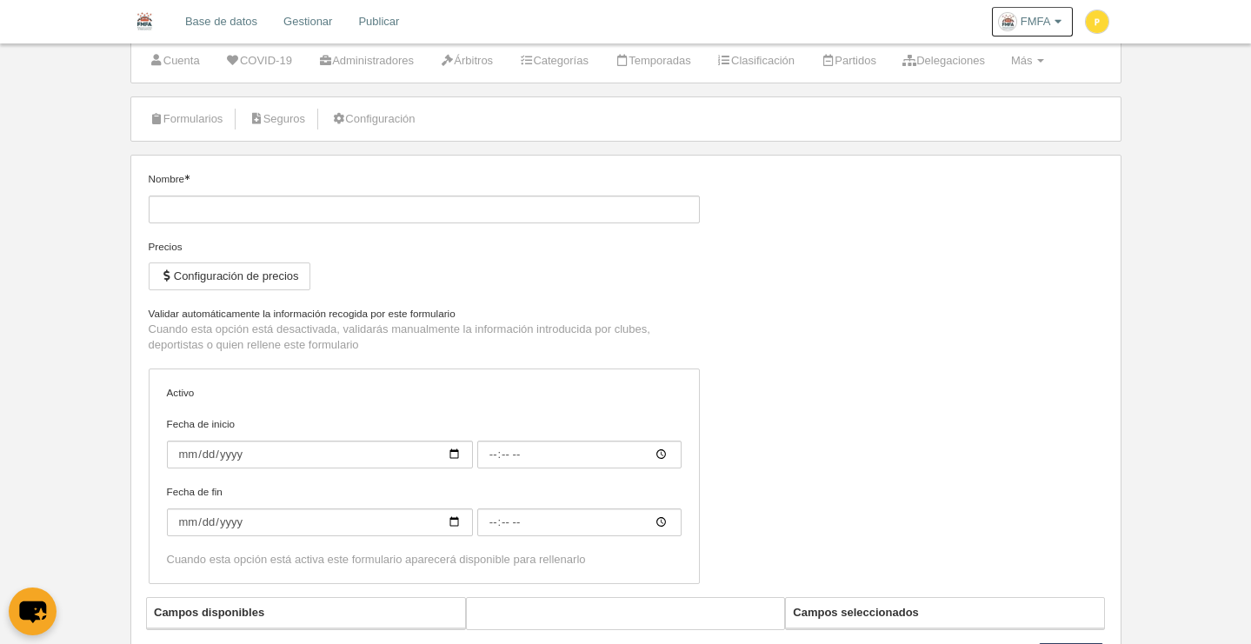
type input "[FMFA] Licencia Autonómica Flag Categ inferiores"
checkbox input "true"
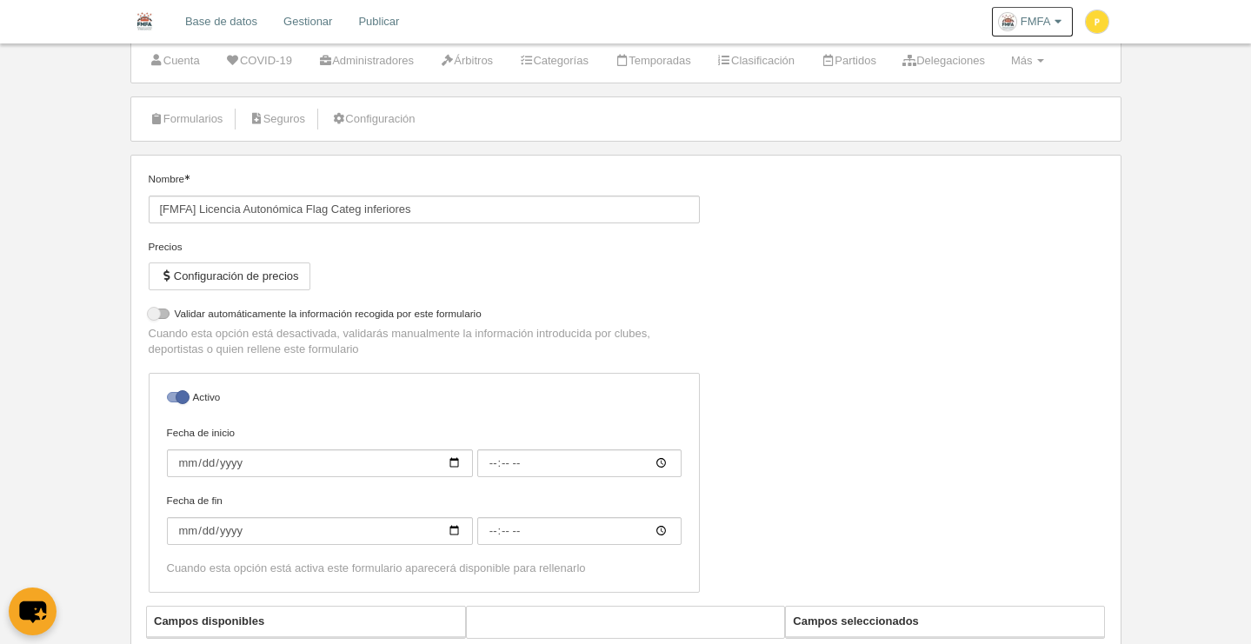
select select "selected"
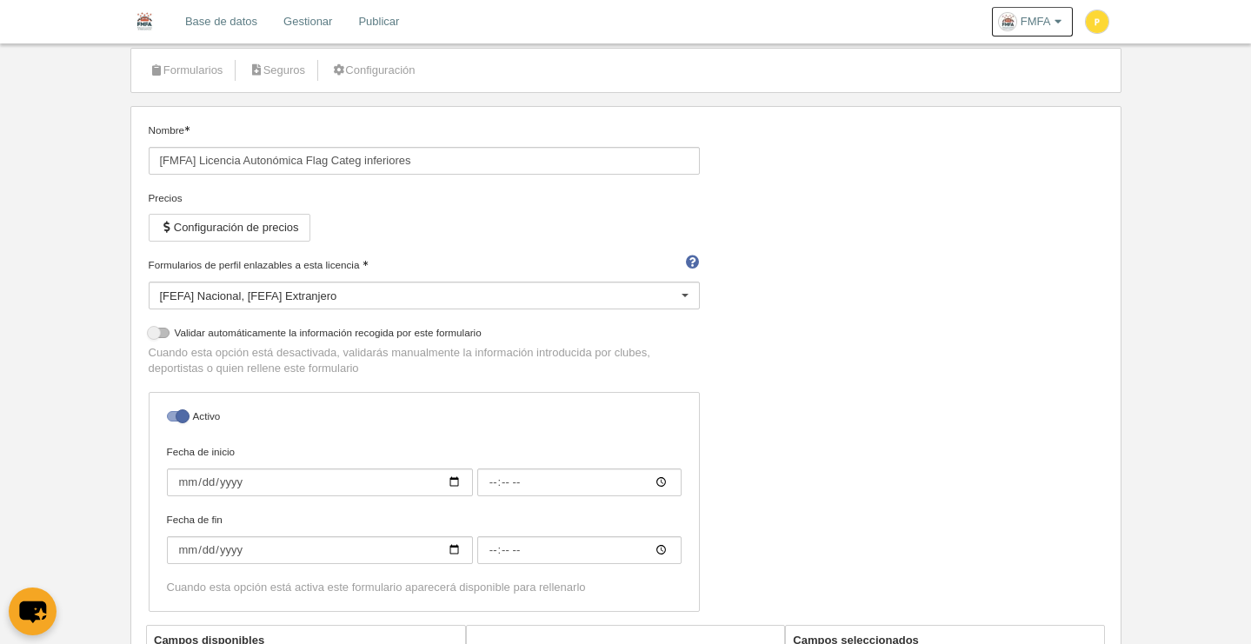
scroll to position [98, 0]
click at [291, 221] on button "Configuración de precios" at bounding box center [230, 227] width 162 height 28
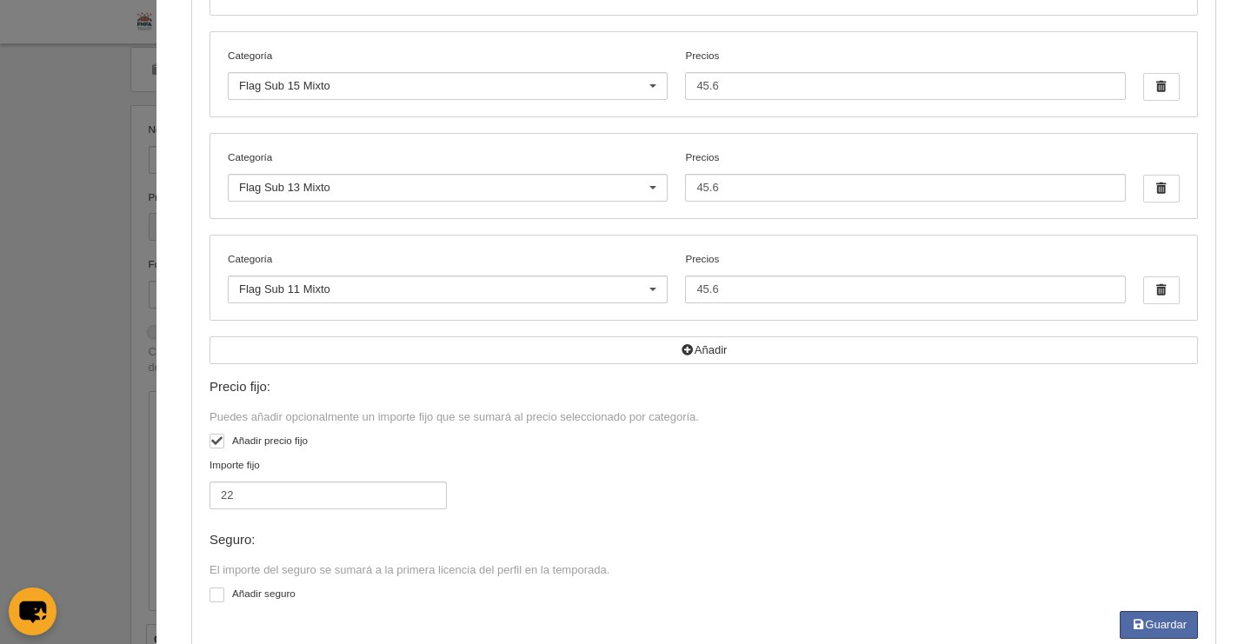
scroll to position [435, 0]
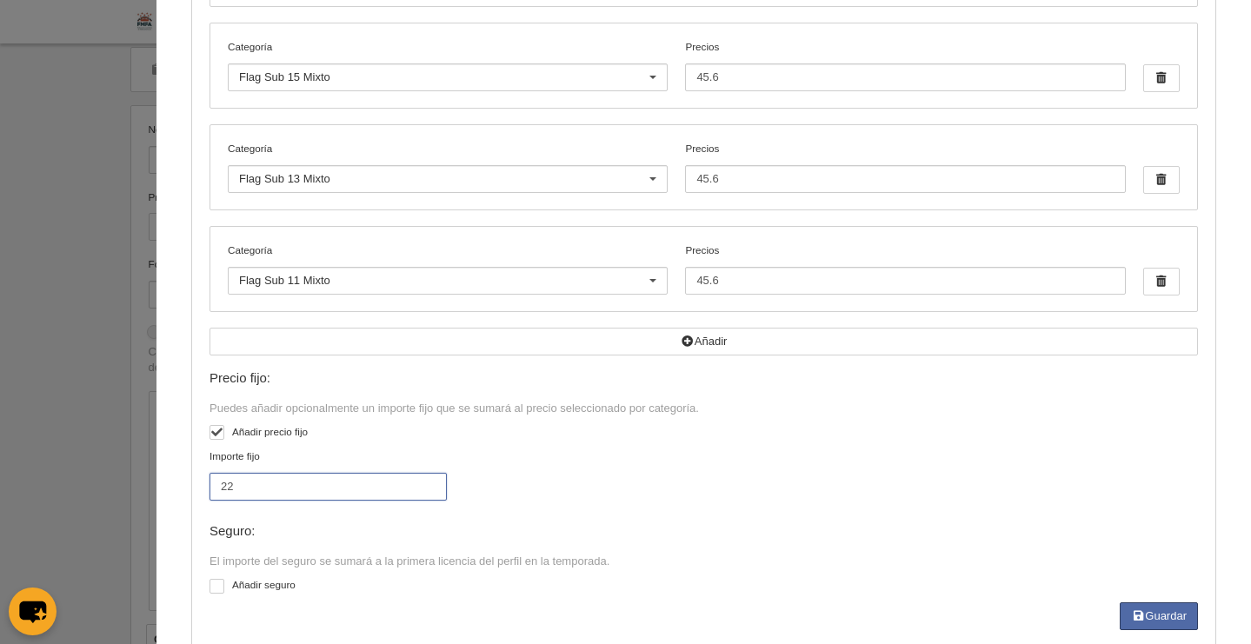
drag, startPoint x: 251, startPoint y: 490, endPoint x: 196, endPoint y: 482, distance: 55.4
click at [209, 482] on input "22" at bounding box center [327, 487] width 237 height 28
type input "17"
click at [841, 471] on div "Importe fijo 17" at bounding box center [703, 483] width 1001 height 68
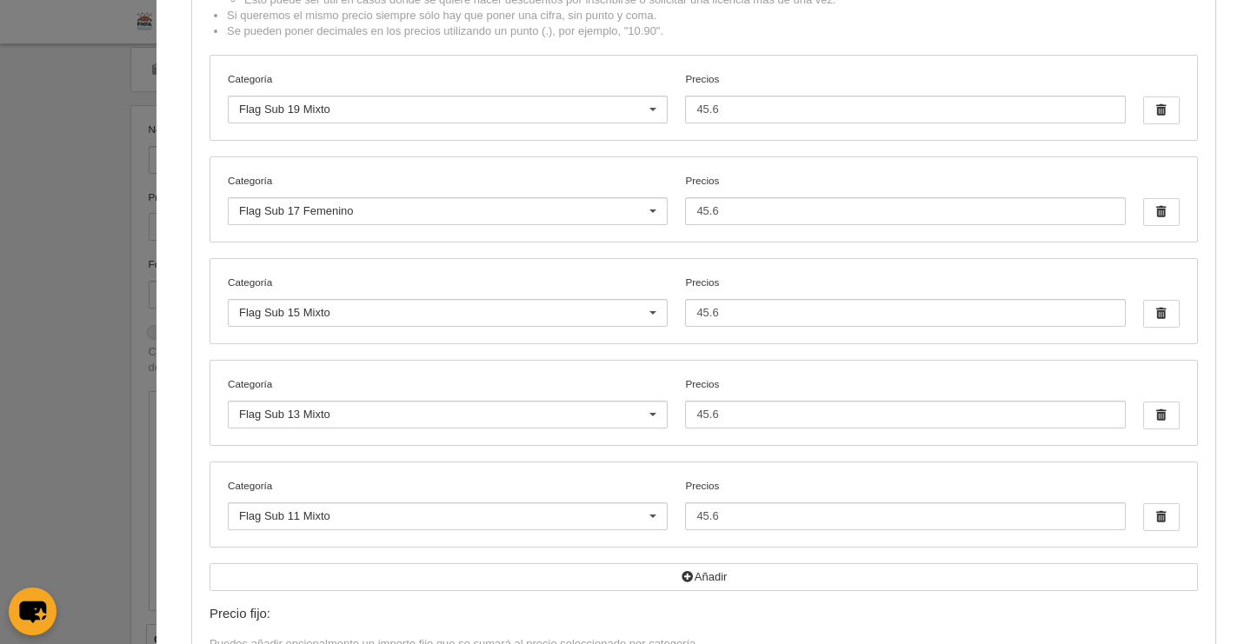
scroll to position [469, 0]
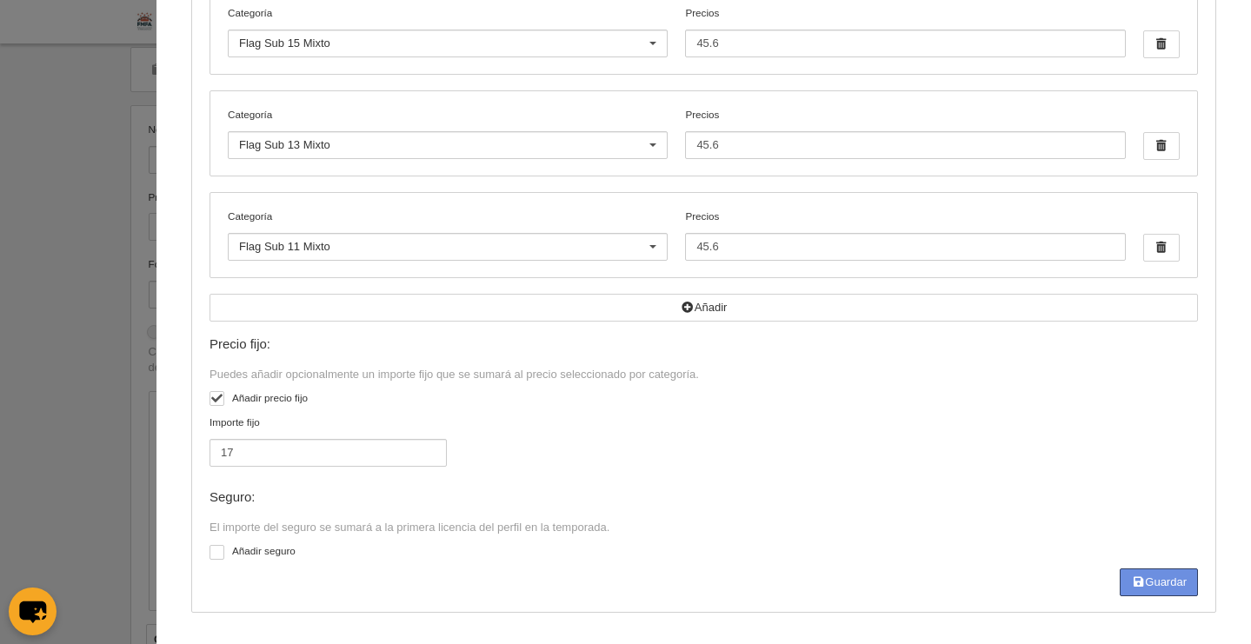
click at [1153, 588] on button "Guardar" at bounding box center [1159, 582] width 78 height 28
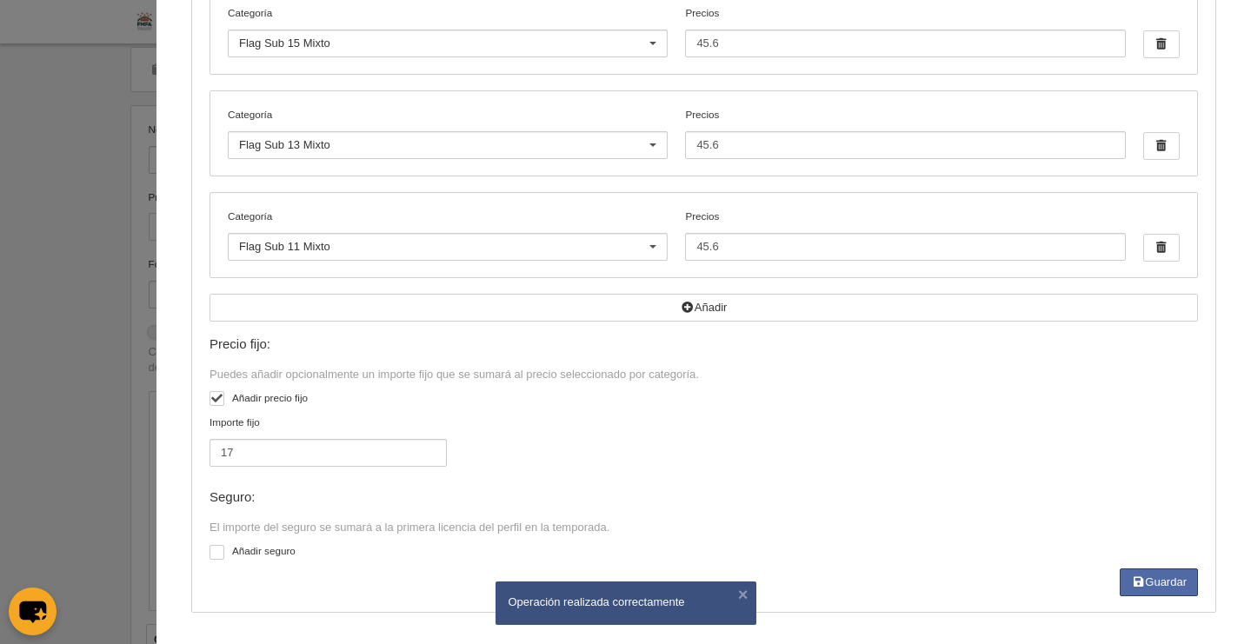
scroll to position [0, 0]
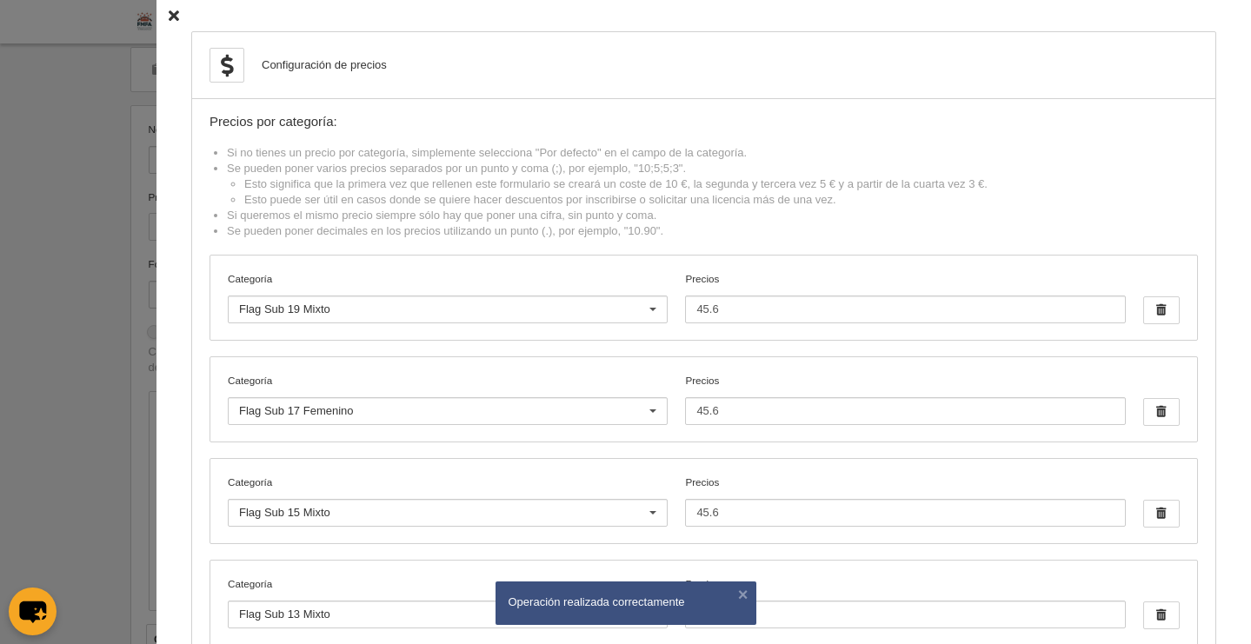
click at [168, 10] on div "Configuración de precios Precios por categoría: Si no tienes un precio por cate…" at bounding box center [703, 556] width 1094 height 1113
click at [169, 15] on icon at bounding box center [174, 15] width 10 height 11
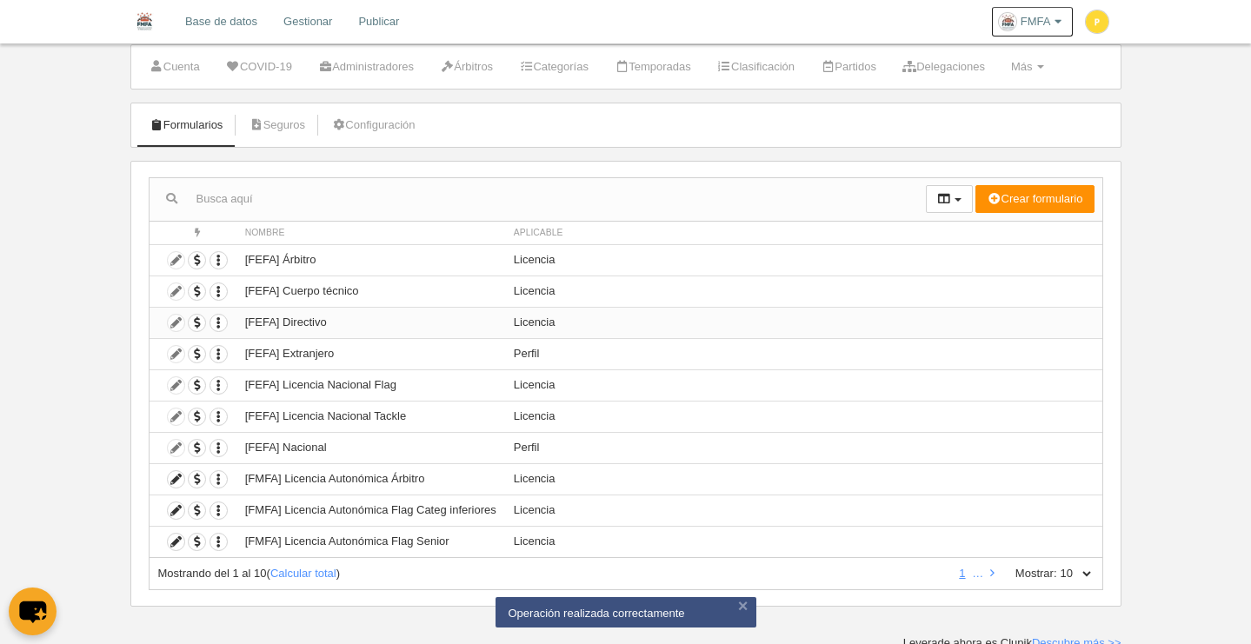
scroll to position [49, 0]
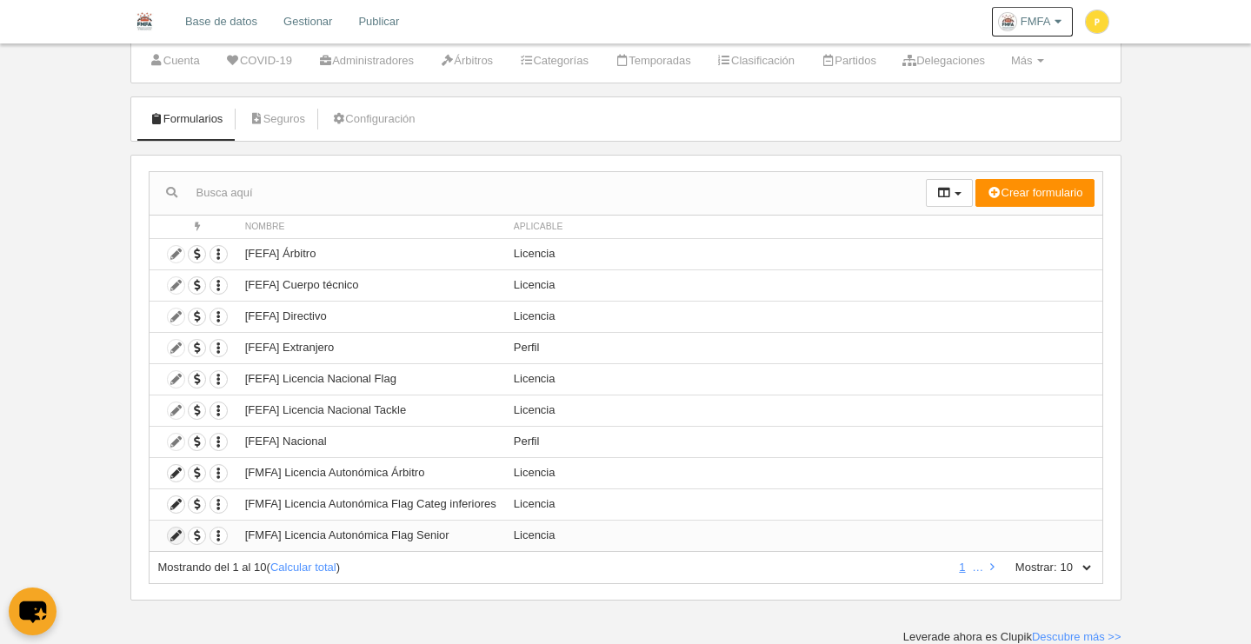
click at [179, 532] on icon at bounding box center [176, 536] width 17 height 17
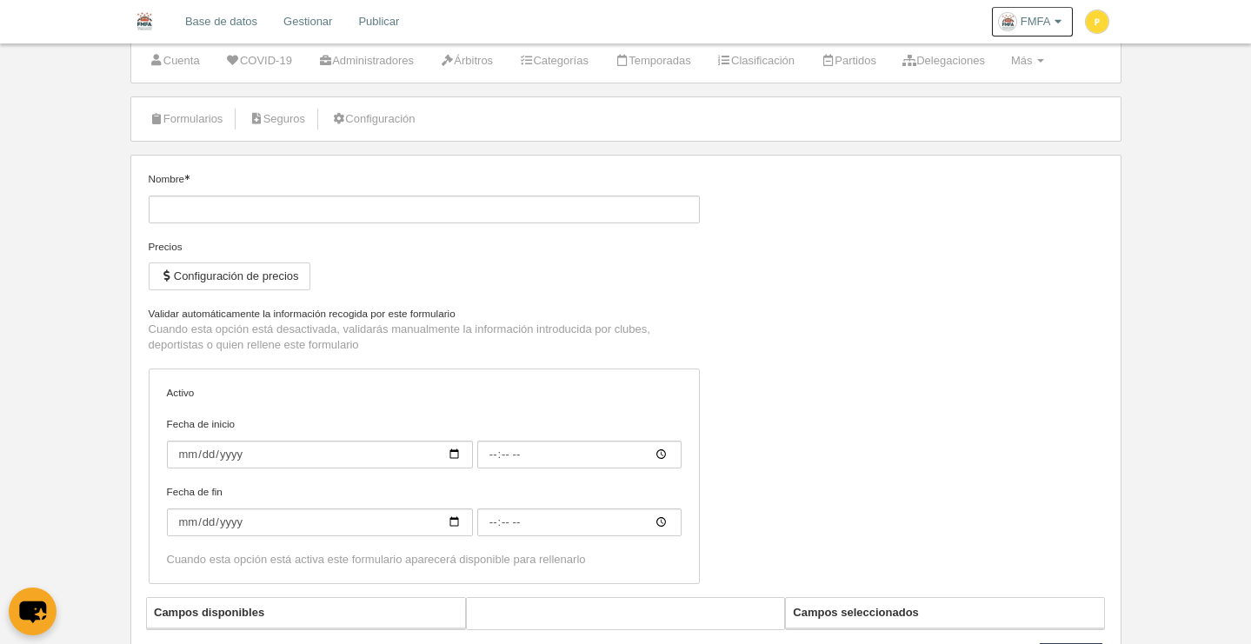
type input "[FMFA] Licencia Autonómica Flag Senior"
checkbox input "true"
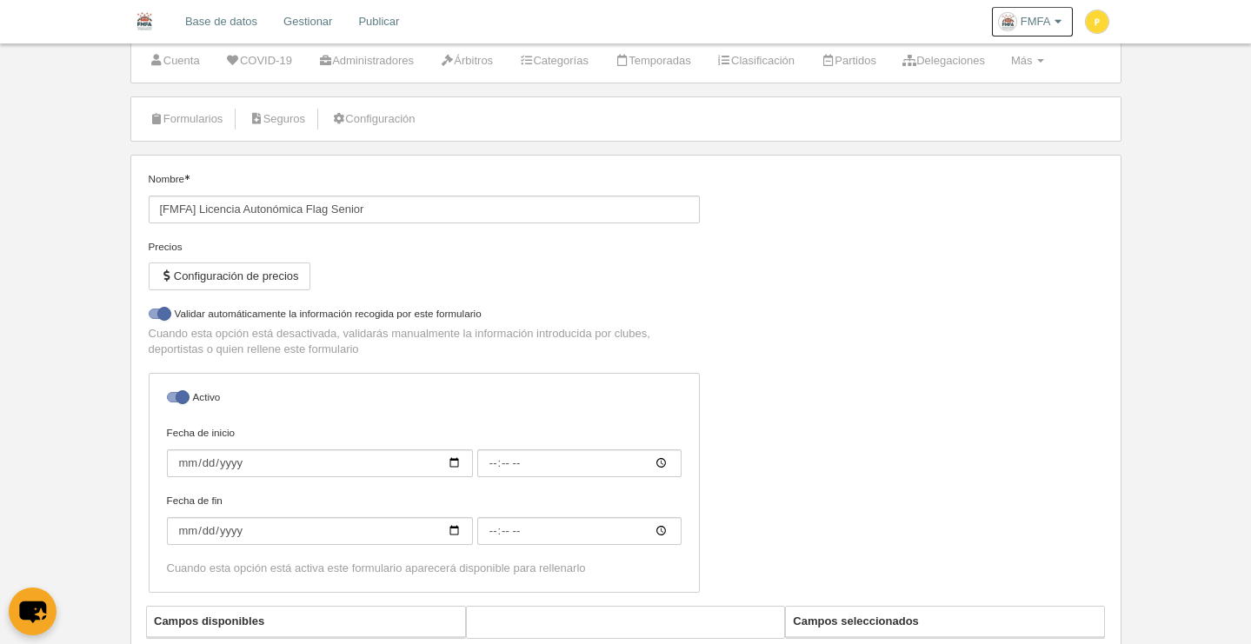
select select "selected"
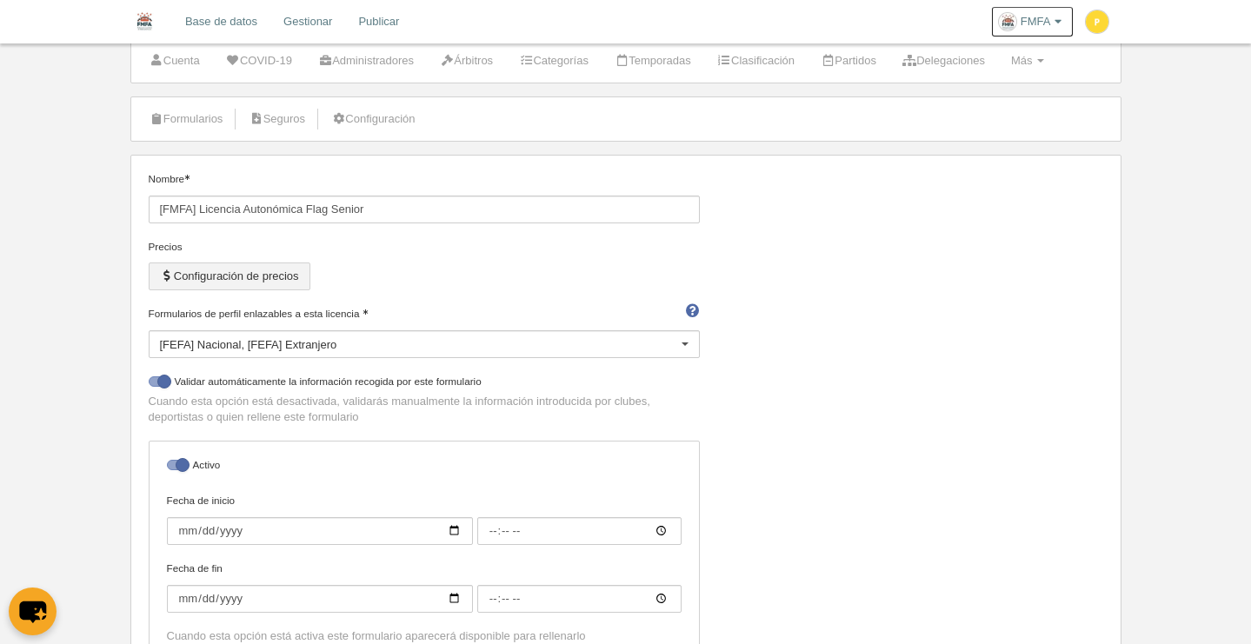
click at [251, 278] on button "Configuración de precios" at bounding box center [230, 277] width 162 height 28
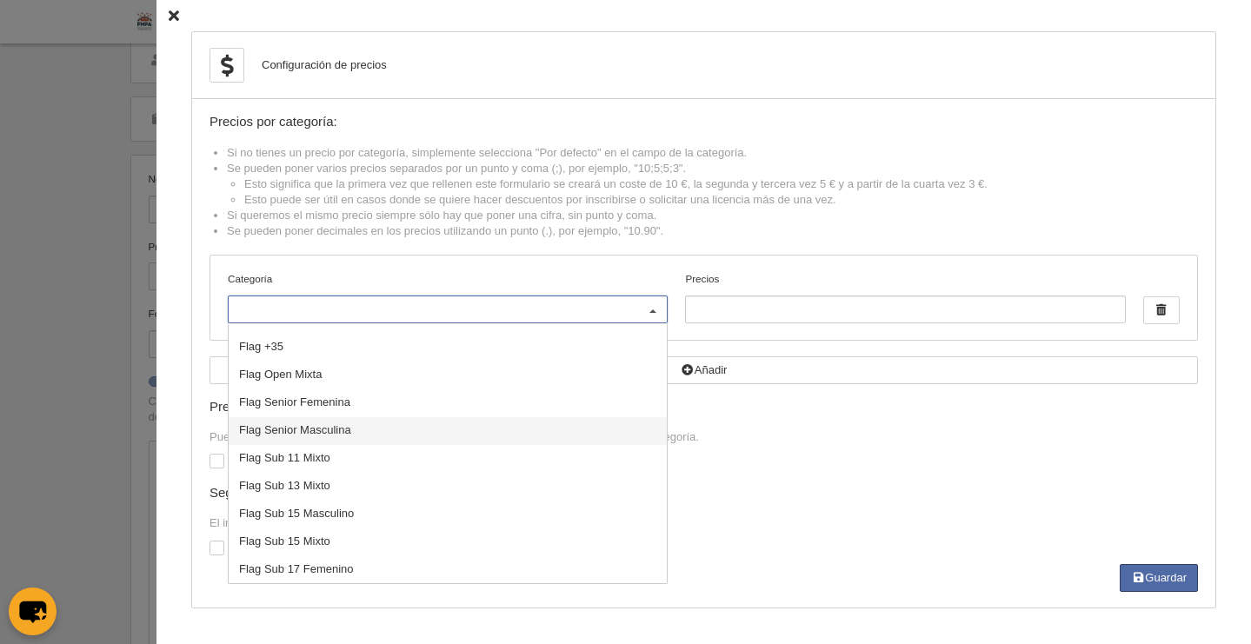
scroll to position [99, 0]
click at [495, 403] on span "Flag Senior Femenina" at bounding box center [448, 405] width 438 height 28
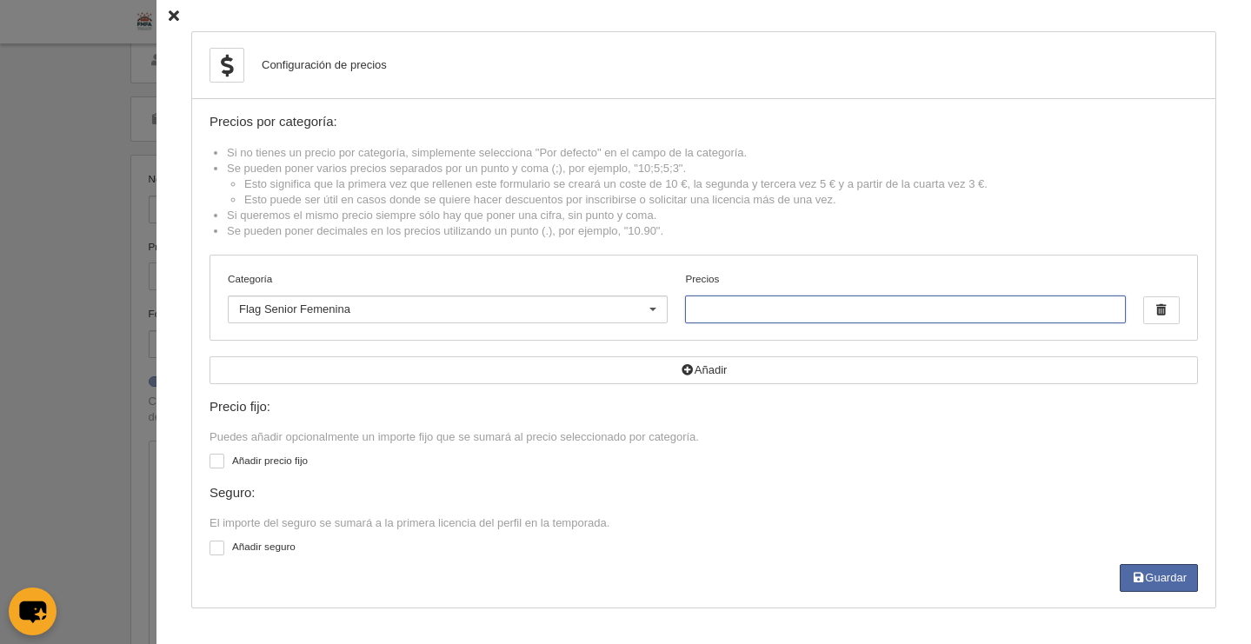
click at [757, 315] on input "Precios" at bounding box center [905, 310] width 440 height 28
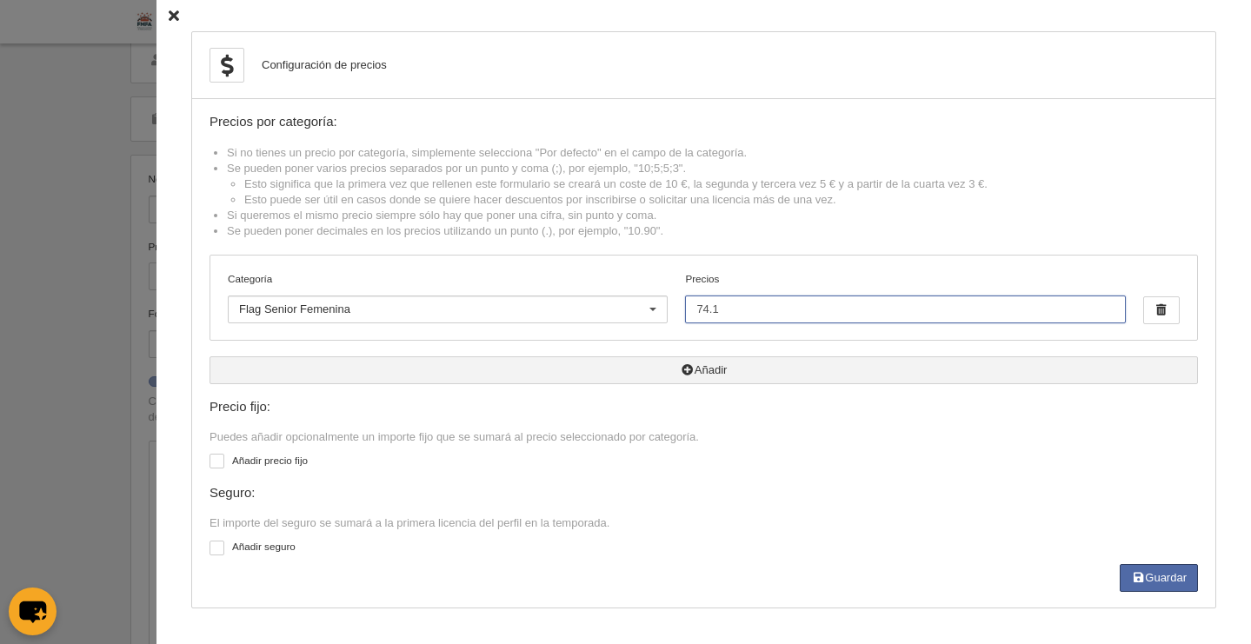
type input "74.1"
click at [736, 368] on button "Añadir" at bounding box center [703, 370] width 988 height 28
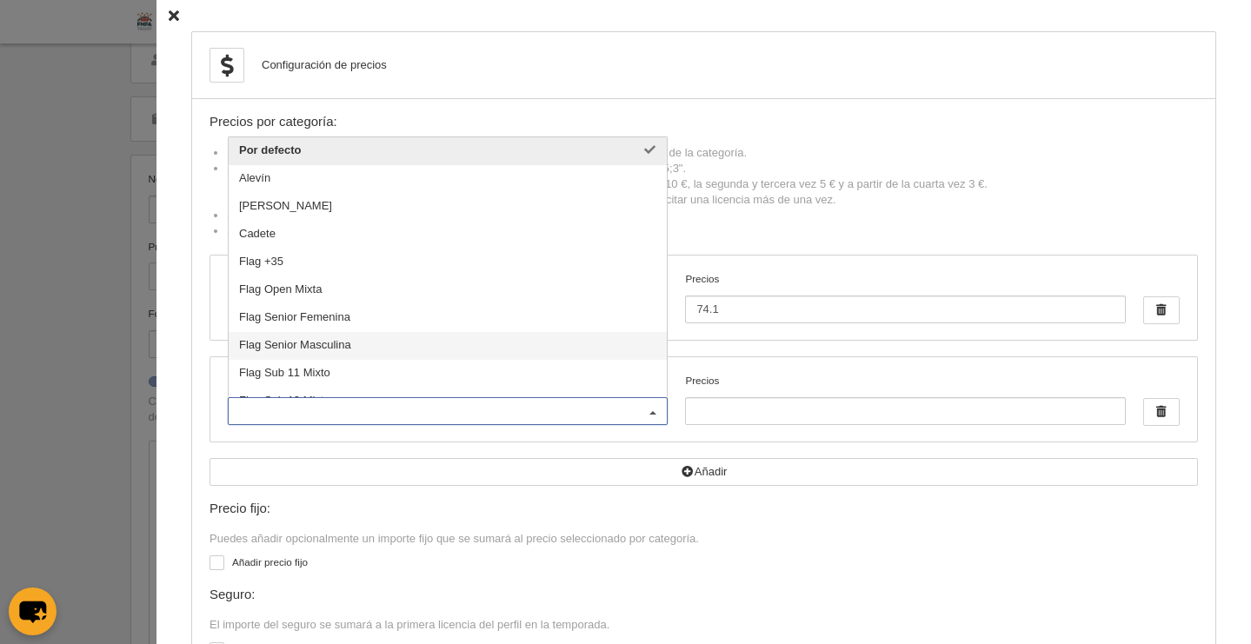
click at [409, 343] on span "Flag Senior Masculina" at bounding box center [448, 346] width 438 height 28
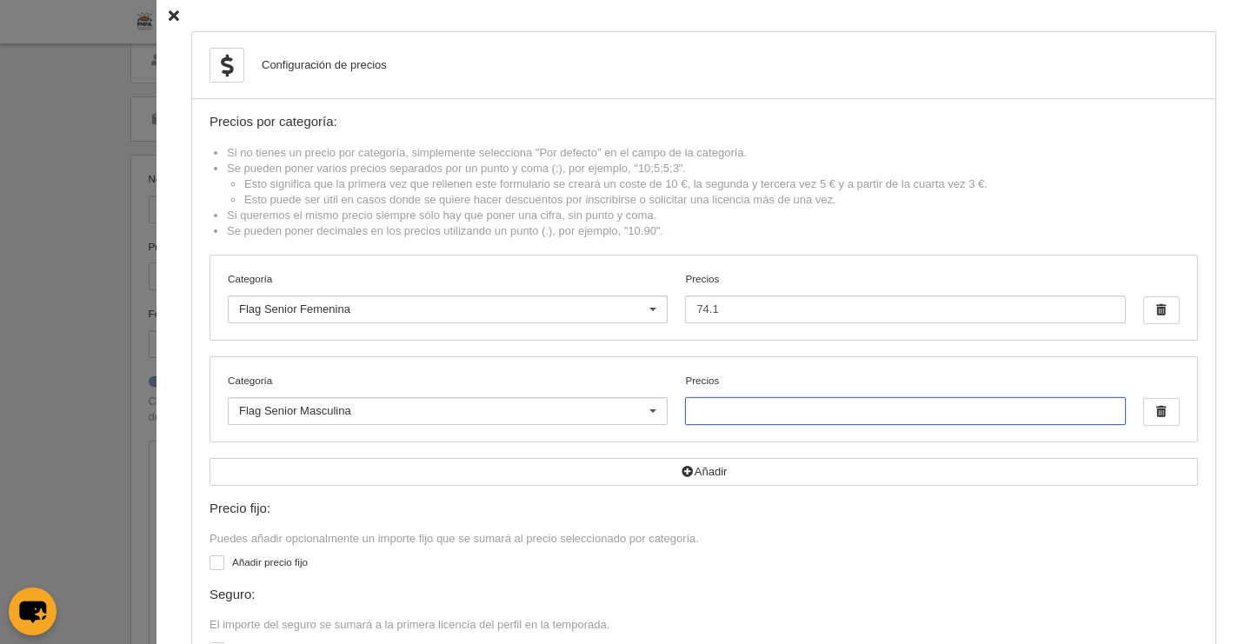
click at [728, 420] on input "Precios" at bounding box center [905, 411] width 440 height 28
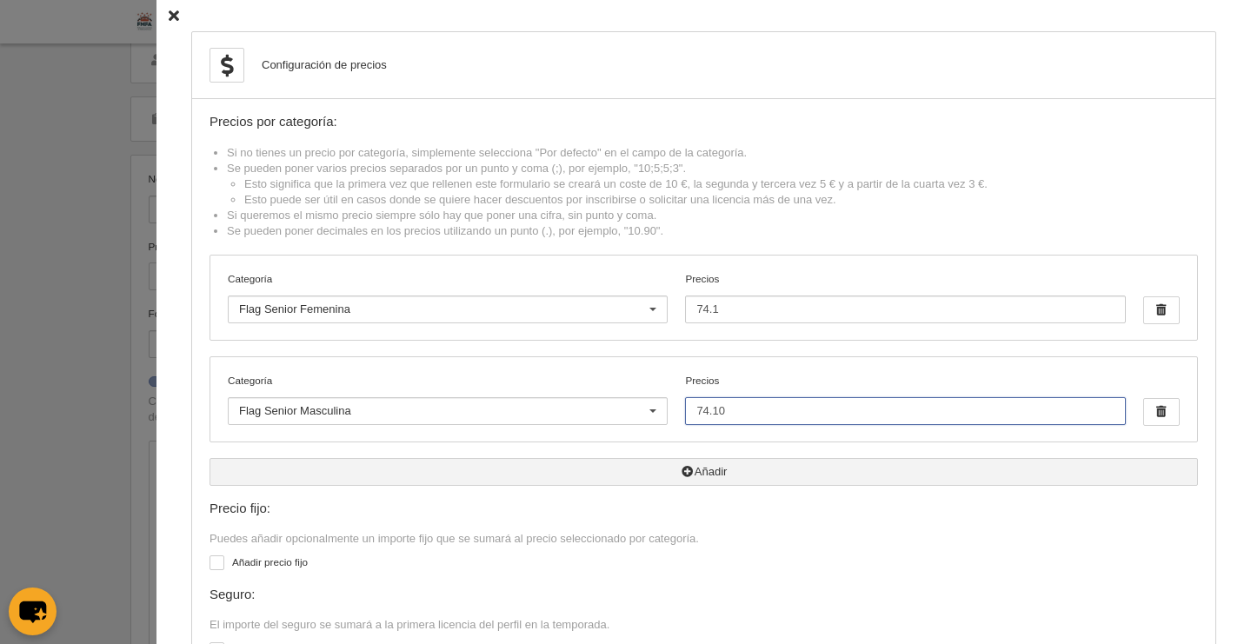
type input "74.10"
click at [708, 478] on button "Añadir" at bounding box center [703, 472] width 988 height 28
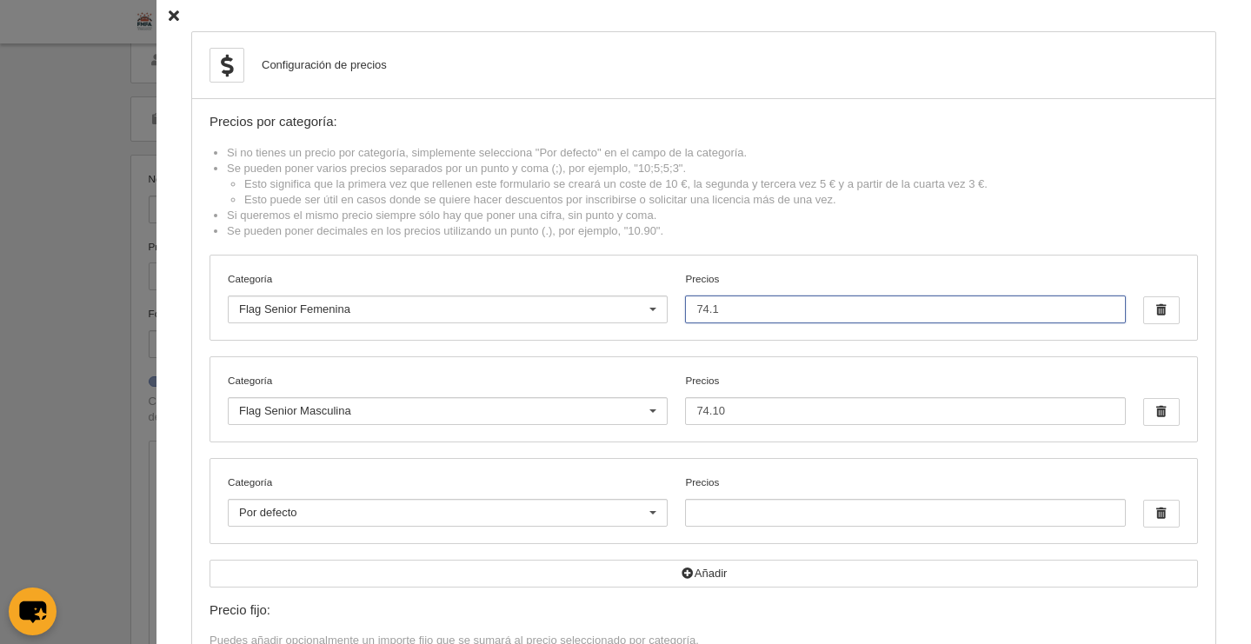
click at [724, 318] on input "74.1" at bounding box center [905, 310] width 440 height 28
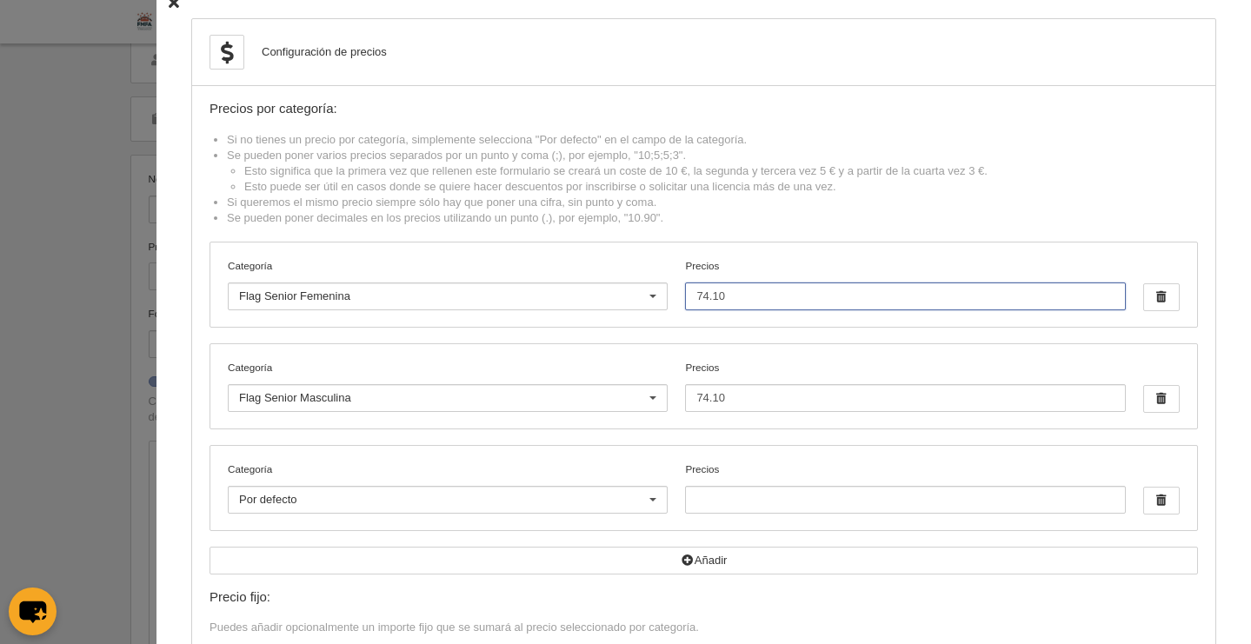
scroll to position [30, 0]
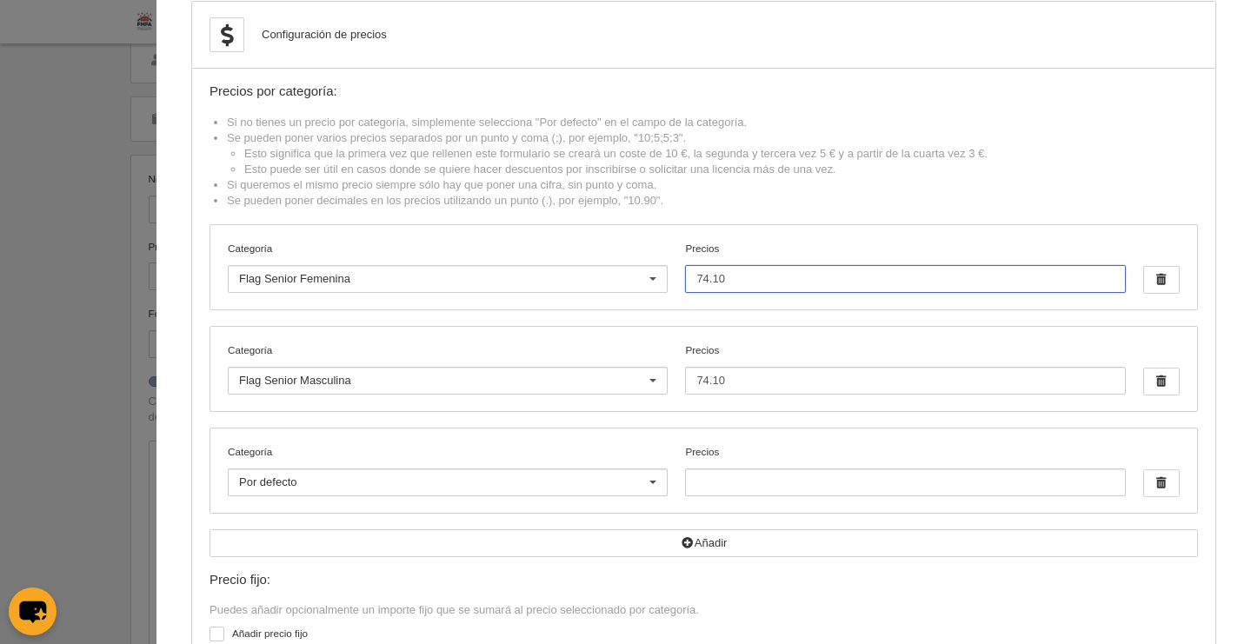
type input "74.10"
click at [468, 494] on div "Por defecto" at bounding box center [448, 483] width 440 height 28
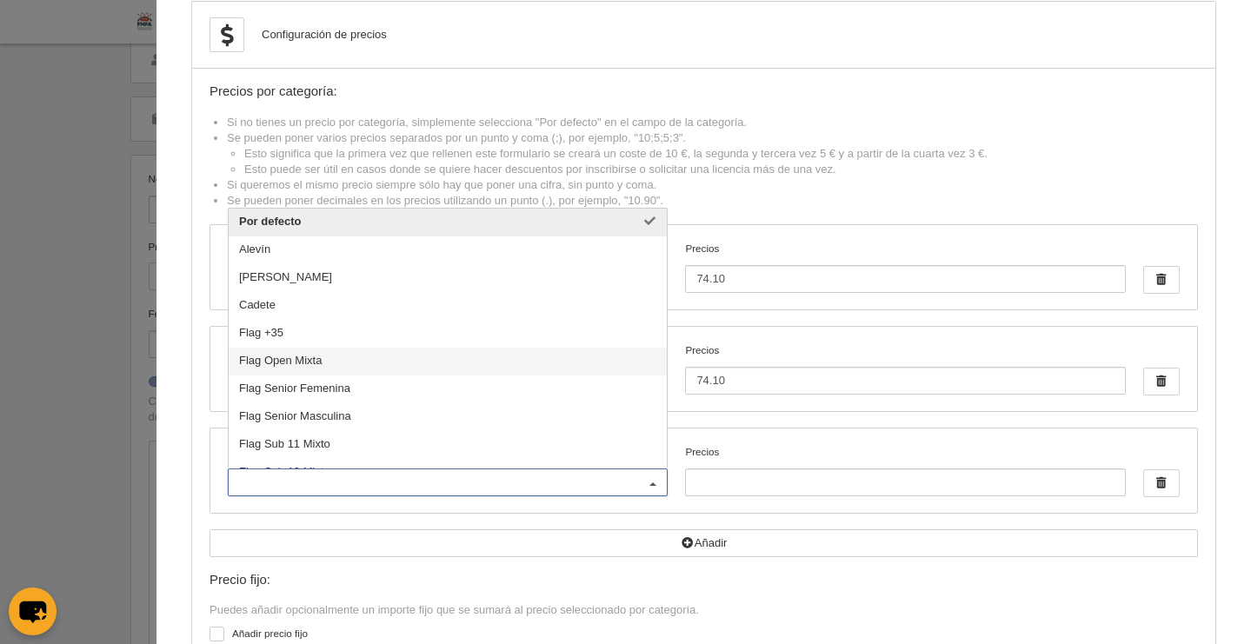
click at [405, 362] on span "Flag Open Mixta" at bounding box center [448, 362] width 438 height 28
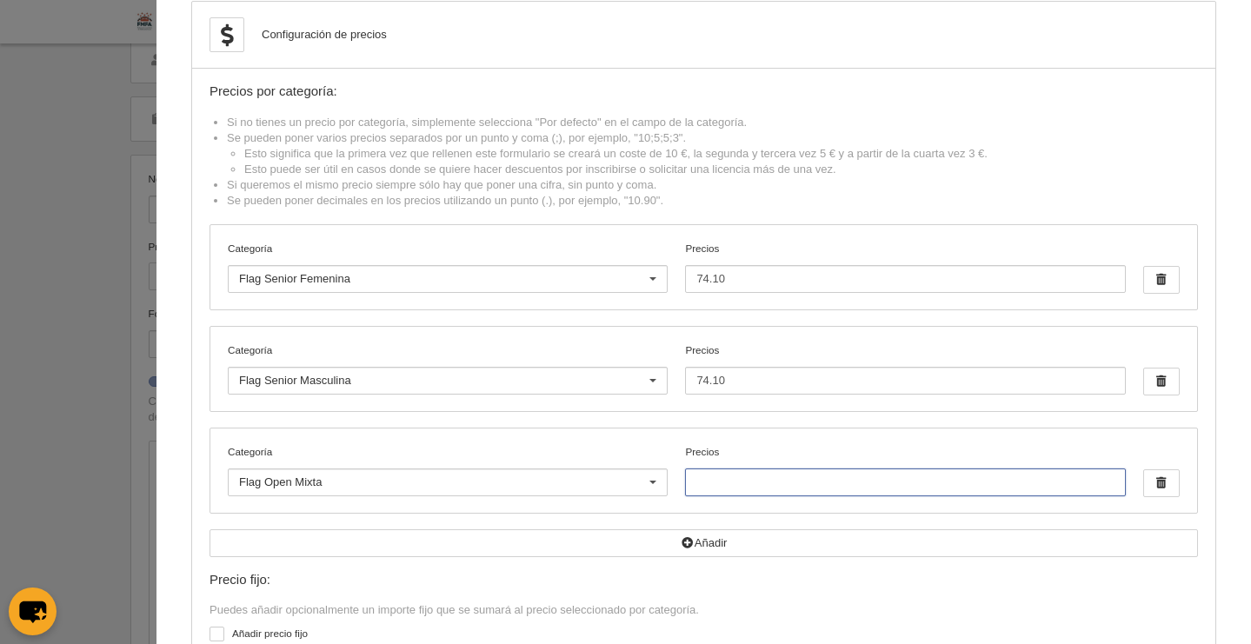
click at [798, 495] on input "Precios" at bounding box center [905, 483] width 440 height 28
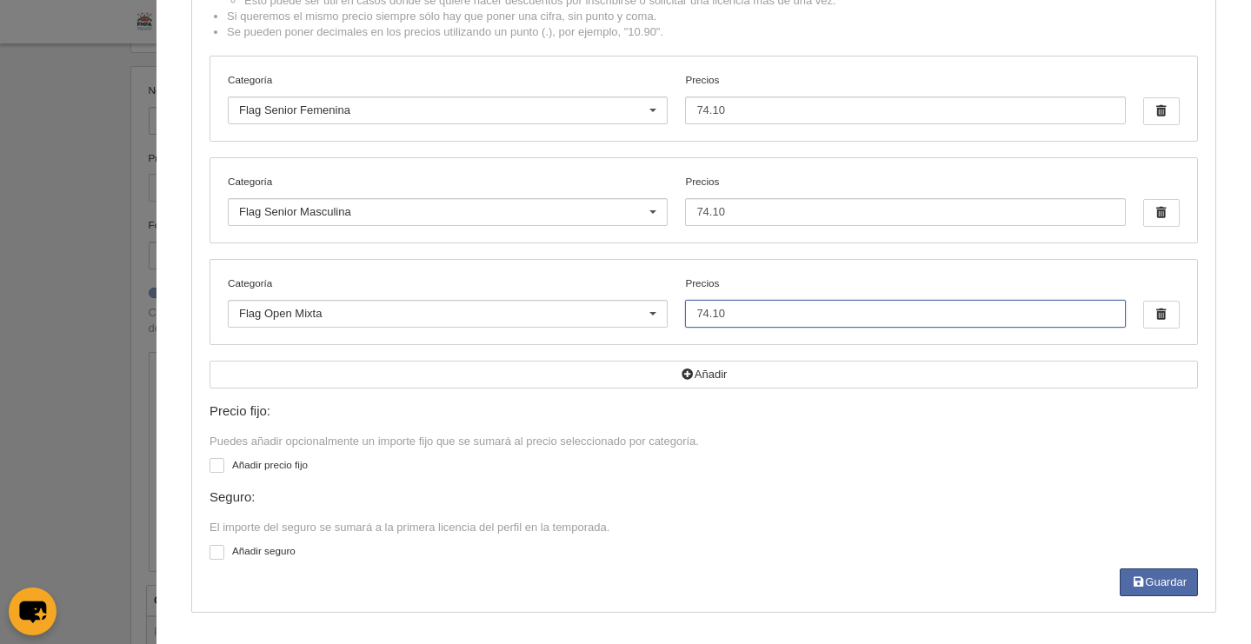
scroll to position [204, 0]
type input "74.10"
click at [209, 464] on div at bounding box center [216, 465] width 15 height 15
click at [210, 464] on input "checkbox" at bounding box center [215, 467] width 11 height 11
checkbox input "true"
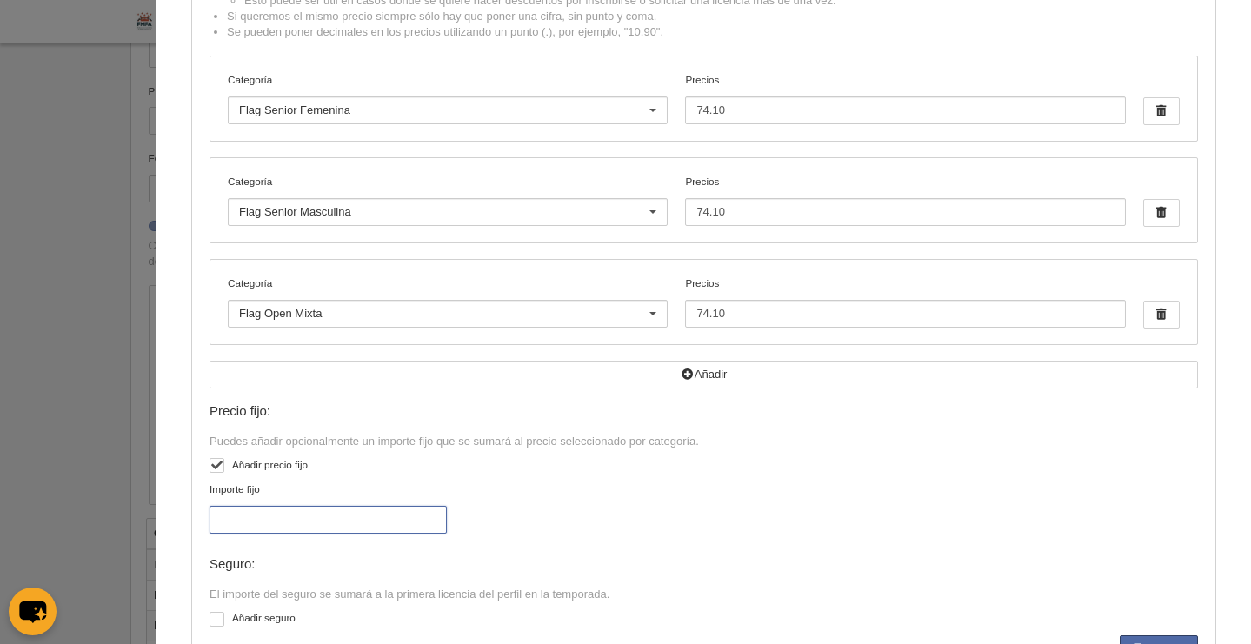
click at [247, 519] on input "Importe fijo" at bounding box center [327, 520] width 237 height 28
type input "22"
drag, startPoint x: 721, startPoint y: 477, endPoint x: 790, endPoint y: 491, distance: 70.1
click at [721, 477] on div "Precio fijo: Puedes añadir opcionalmente un importe fijo que se sumará al preci…" at bounding box center [703, 520] width 988 height 232
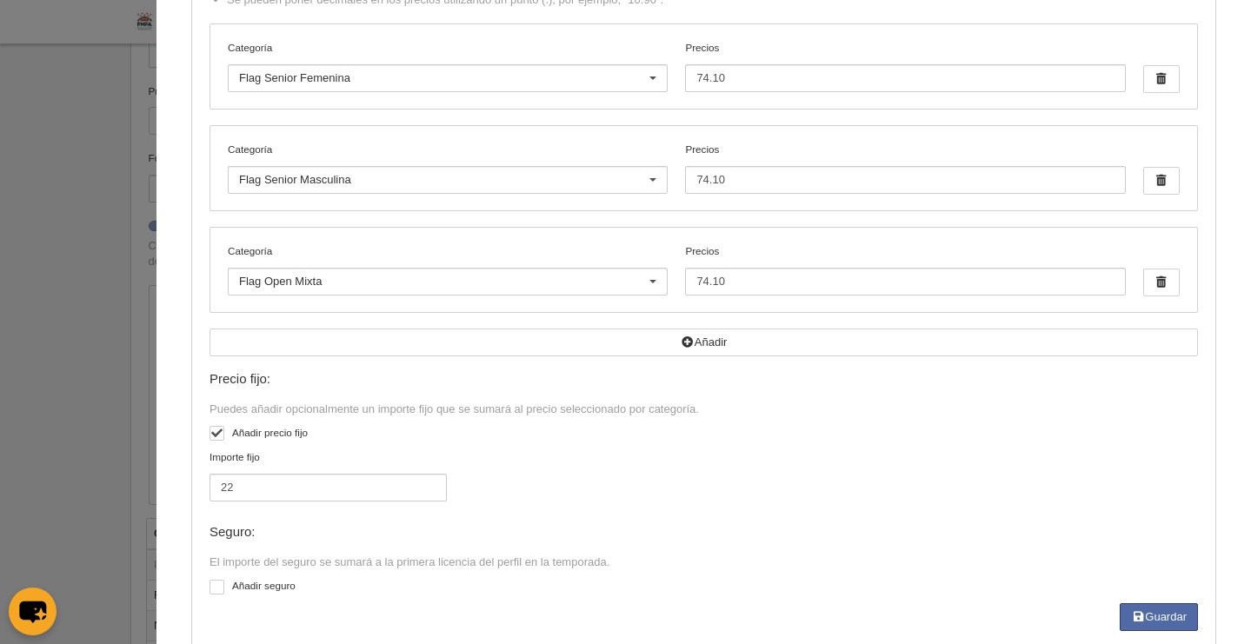
scroll to position [266, 0]
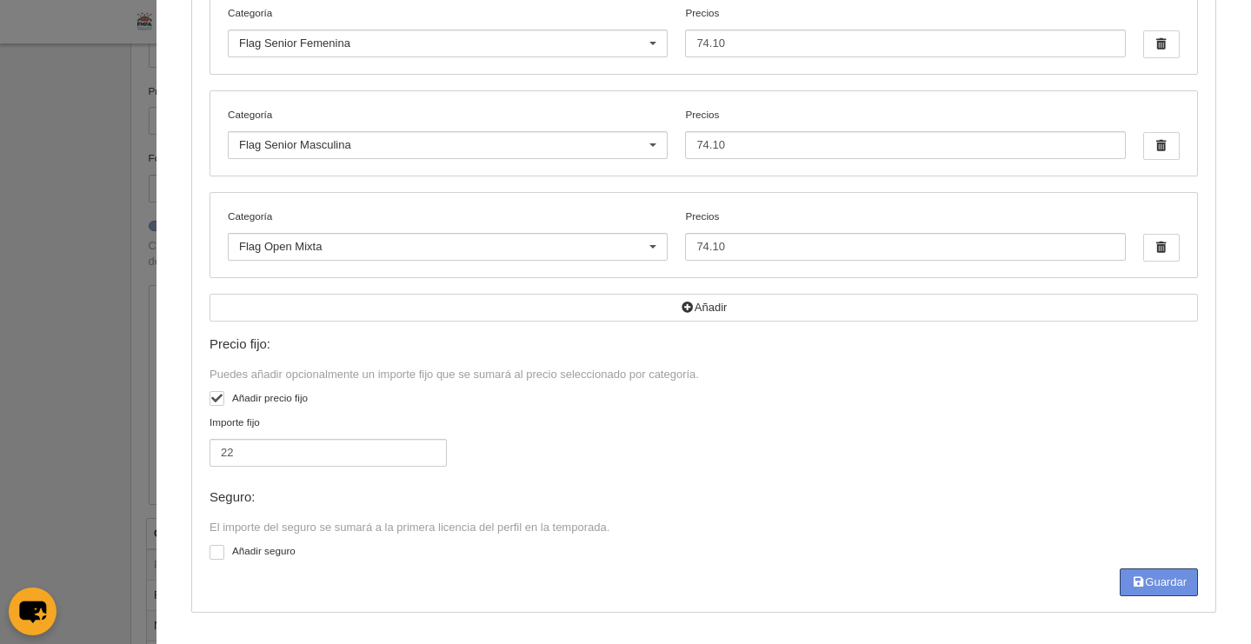
drag, startPoint x: 1142, startPoint y: 589, endPoint x: 1021, endPoint y: 514, distance: 142.5
click at [1142, 589] on button "Guardar" at bounding box center [1159, 582] width 78 height 28
type input "74.1"
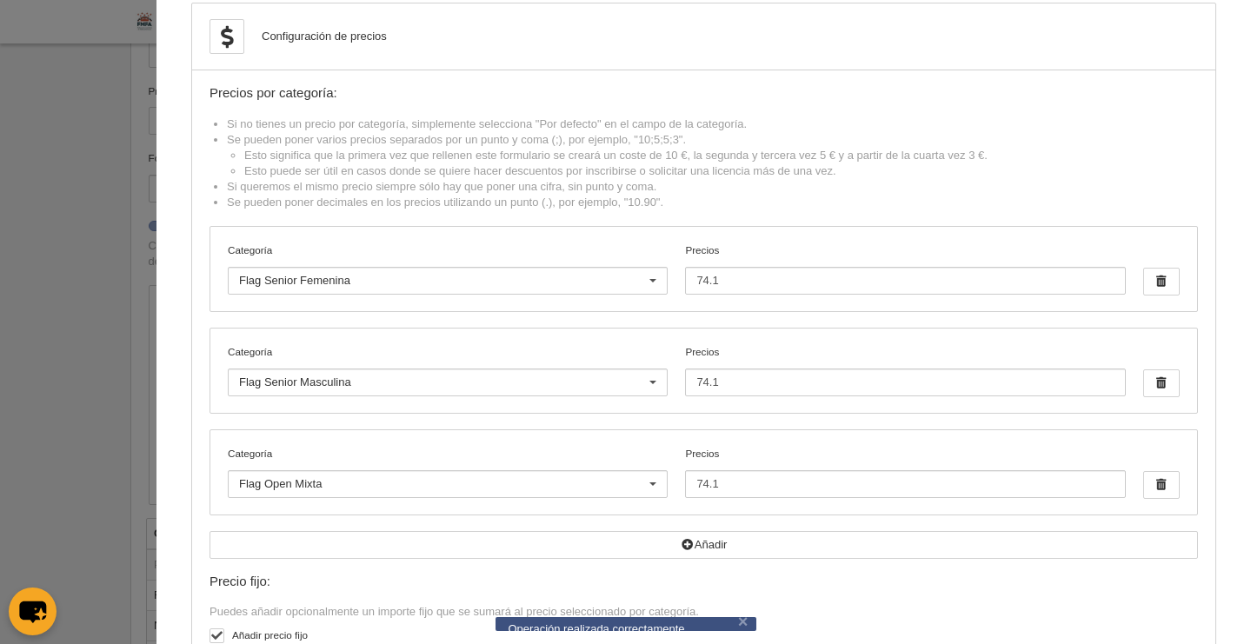
scroll to position [0, 0]
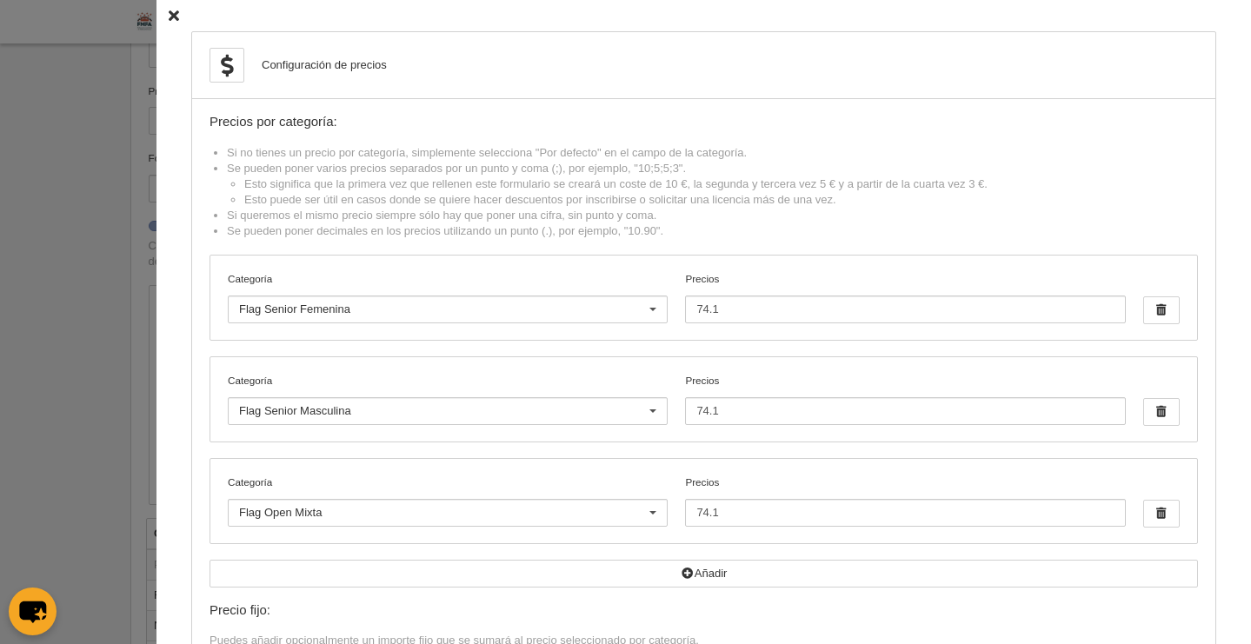
click at [169, 17] on icon at bounding box center [174, 15] width 10 height 11
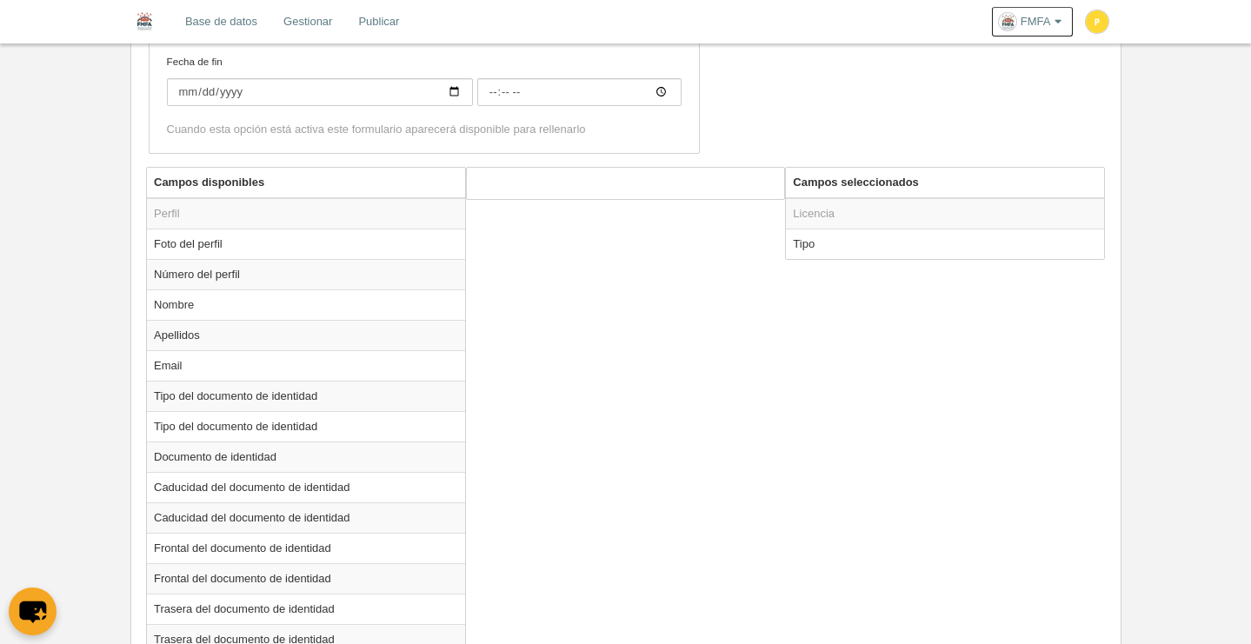
scroll to position [468, 0]
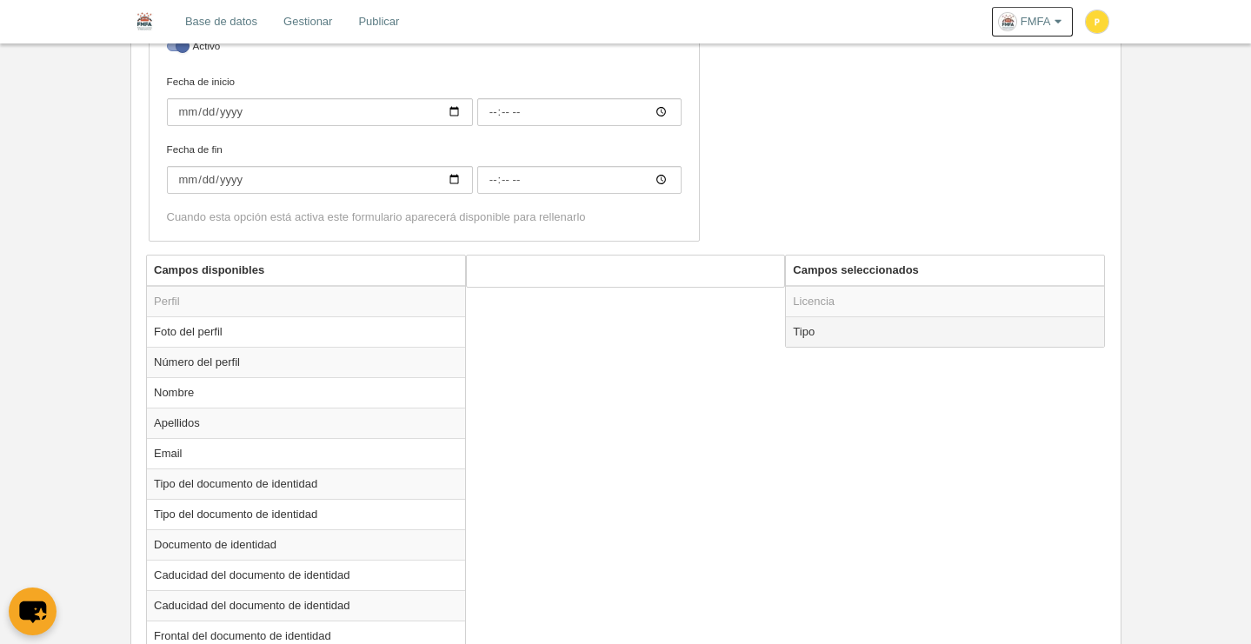
click at [813, 336] on td "Tipo" at bounding box center [945, 331] width 318 height 30
radio input "true"
select select
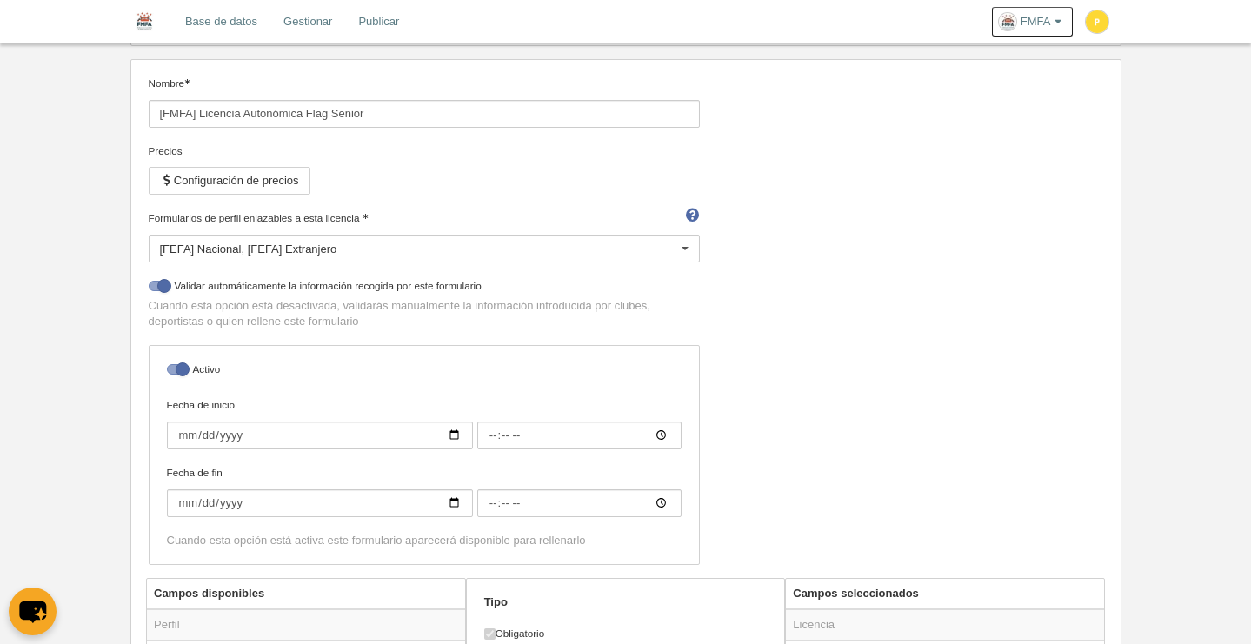
scroll to position [43, 0]
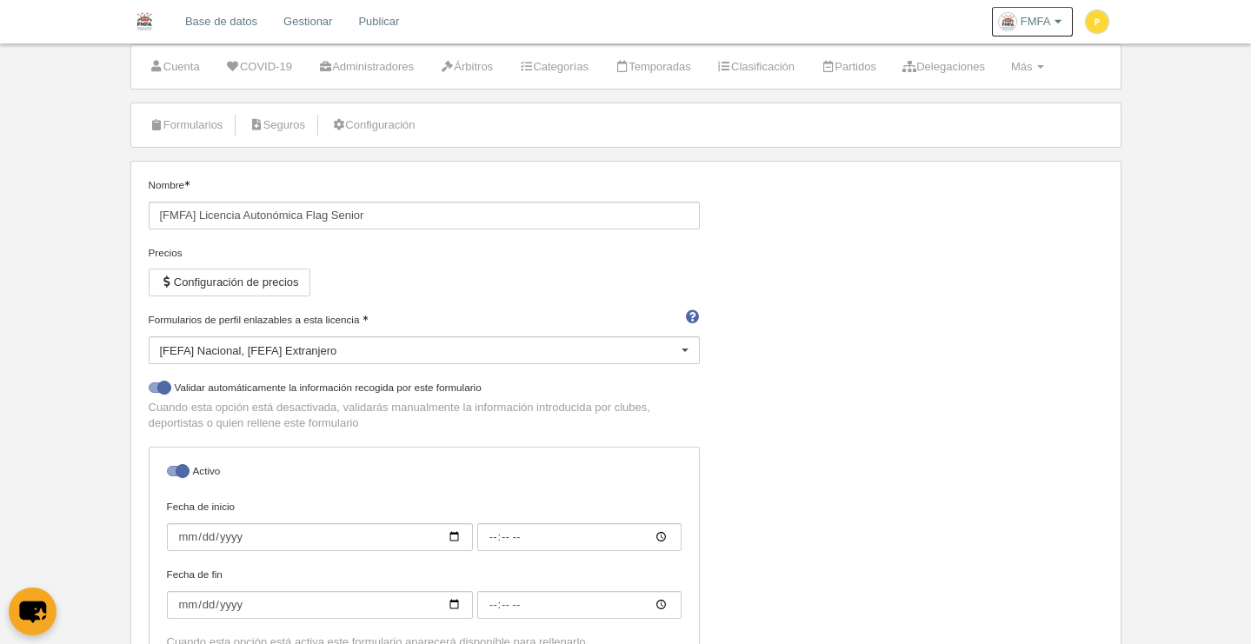
click at [943, 317] on div "Nombre [FMFA] Licencia Autonómica Flag Senior Precios Configuración de precios …" at bounding box center [625, 428] width 967 height 502
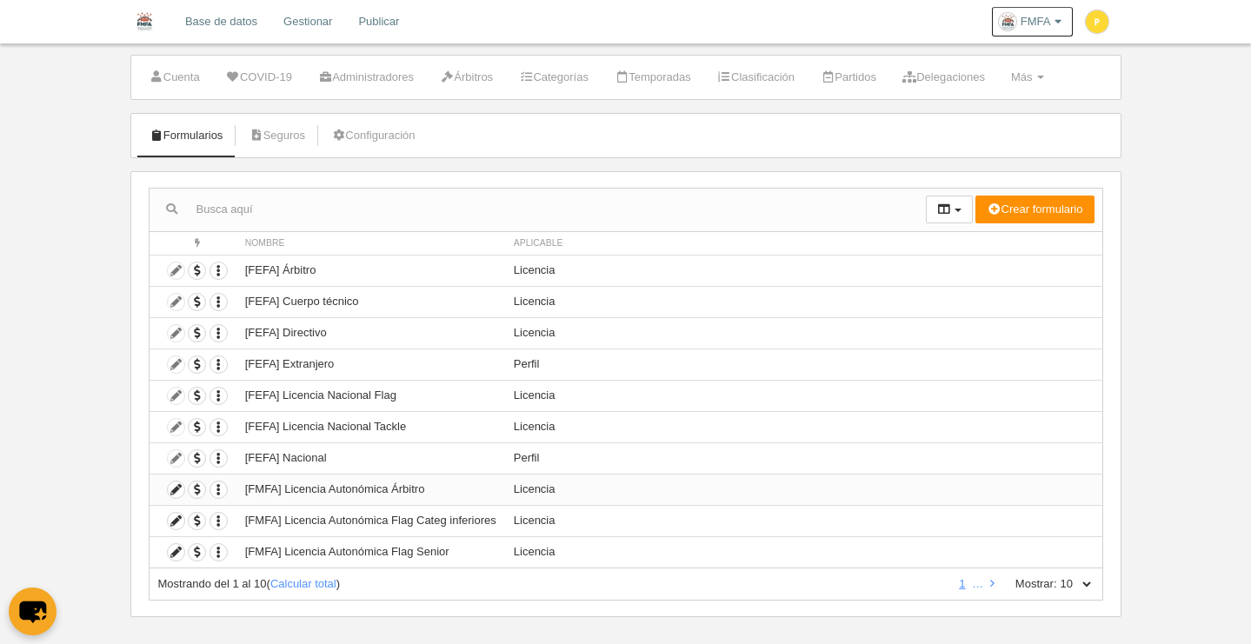
scroll to position [33, 0]
click at [401, 524] on td "[FMFA] Licencia Autonómica Flag Categ inferiores" at bounding box center [370, 519] width 269 height 31
click at [180, 519] on icon at bounding box center [176, 520] width 17 height 17
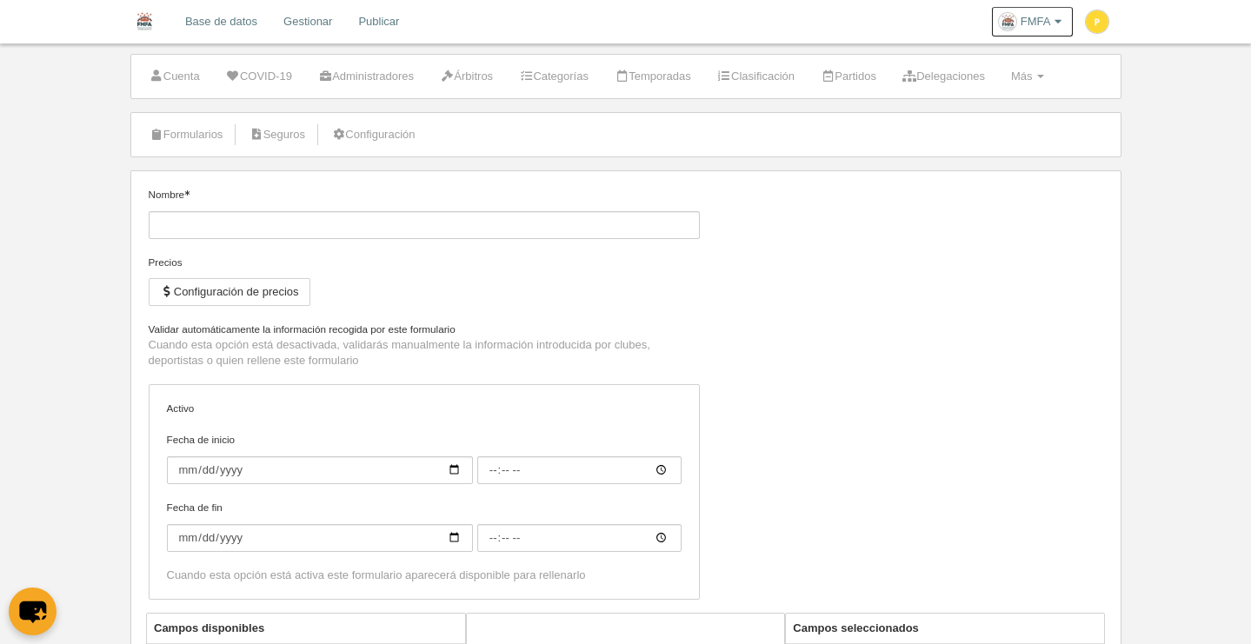
type input "[FMFA] Licencia Autonómica Flag Categ inferiores"
checkbox input "true"
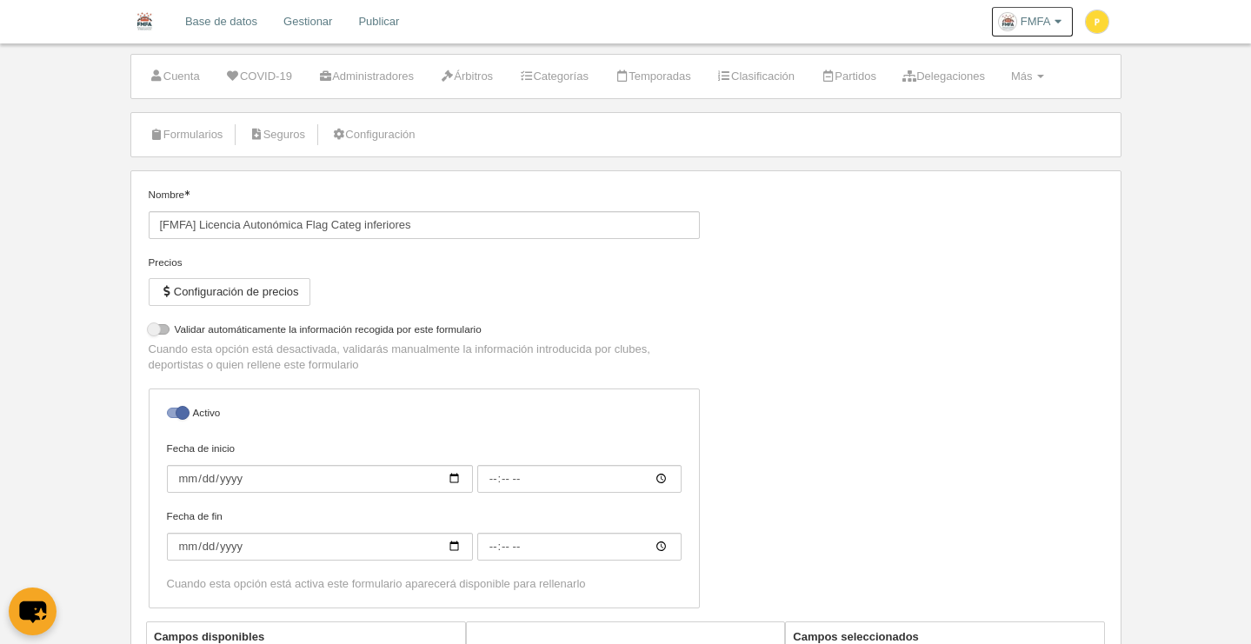
select select "selected"
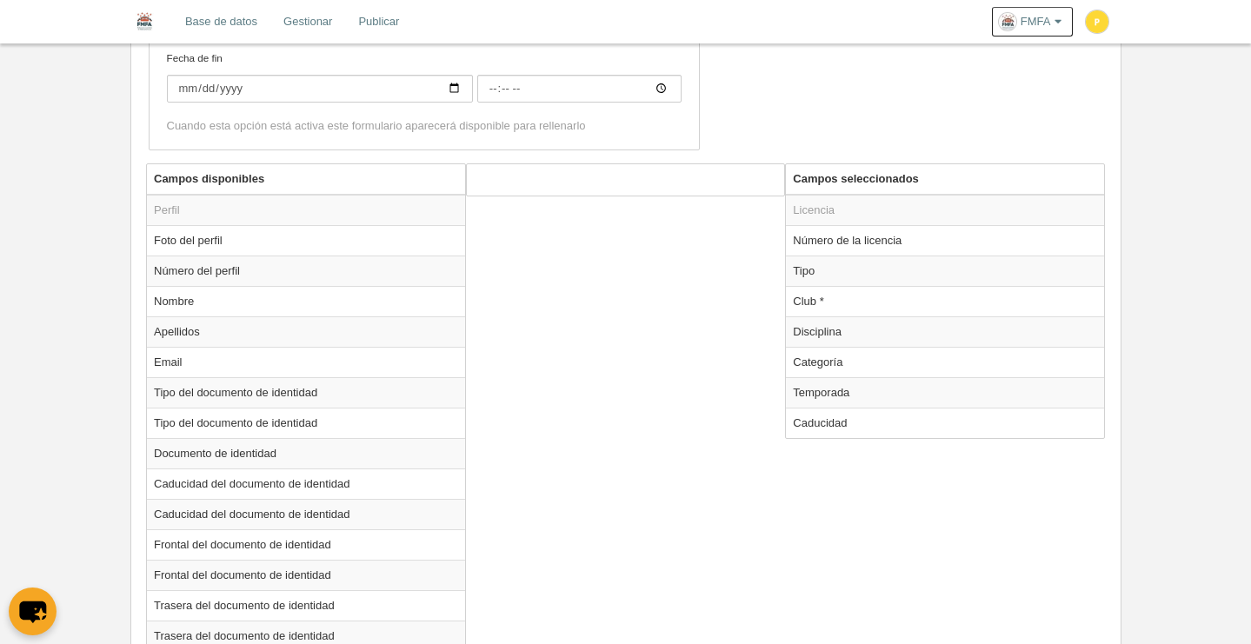
scroll to position [571, 0]
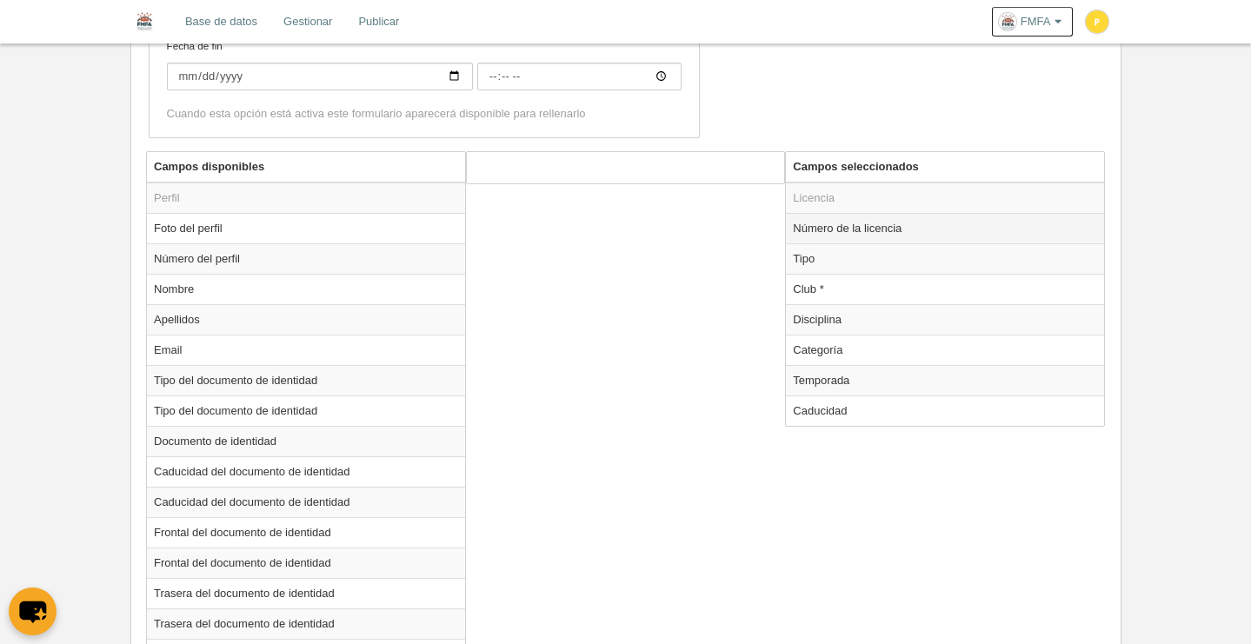
click at [847, 232] on td "Número de la licencia" at bounding box center [945, 228] width 318 height 30
radio input "true"
select select "300"
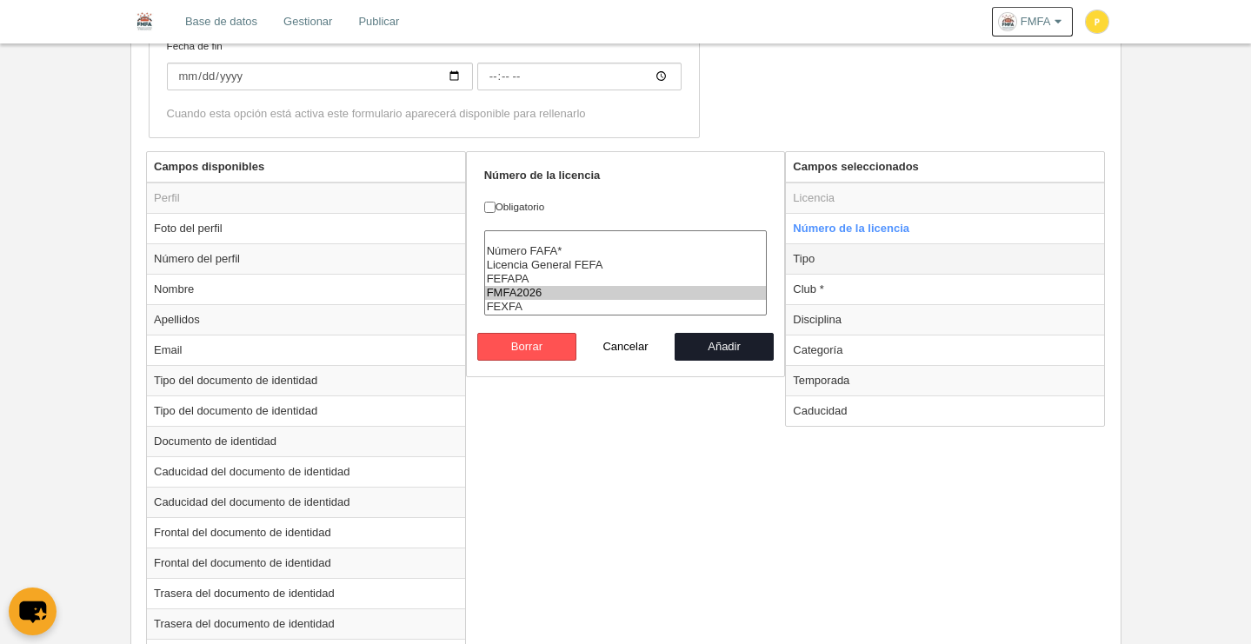
click at [835, 262] on td "Tipo" at bounding box center [945, 258] width 318 height 30
radio input "false"
radio input "true"
checkbox input "true"
select select "player"
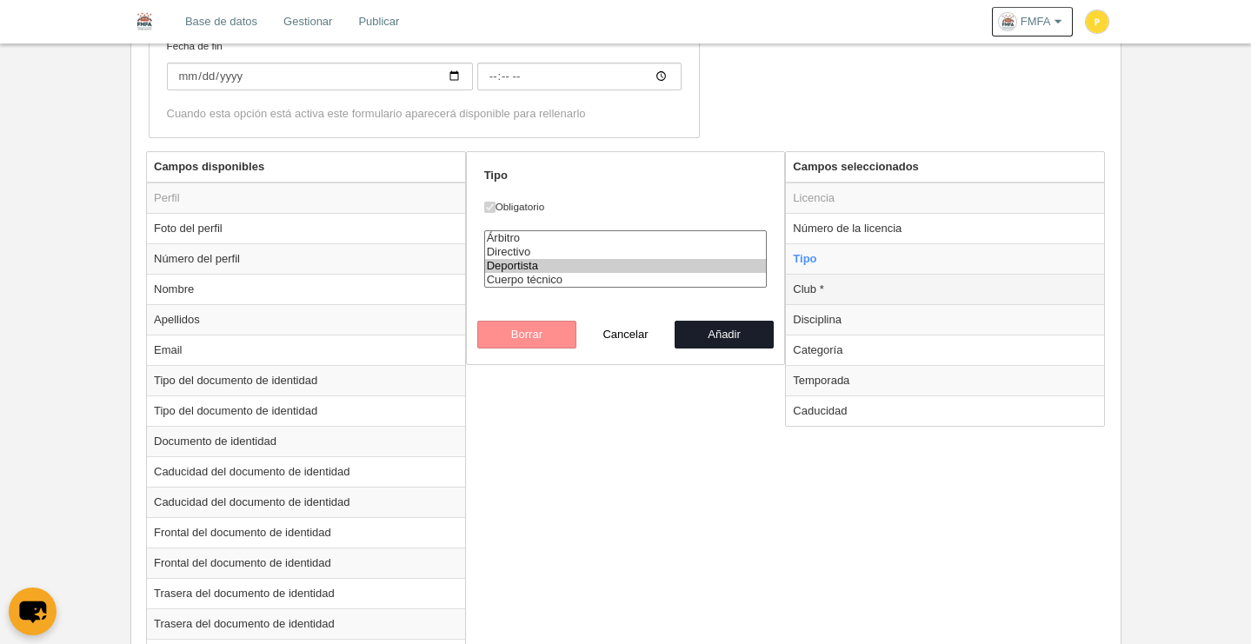
click at [831, 286] on td "Club *" at bounding box center [945, 289] width 318 height 30
radio input "false"
radio input "true"
select select
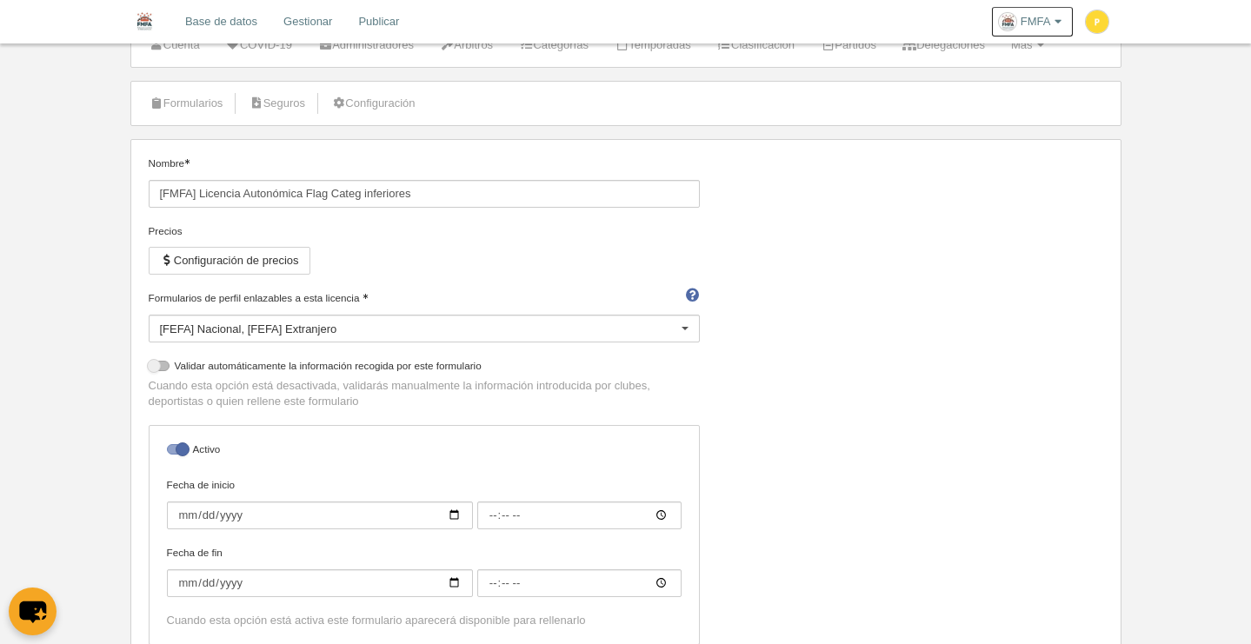
scroll to position [0, 0]
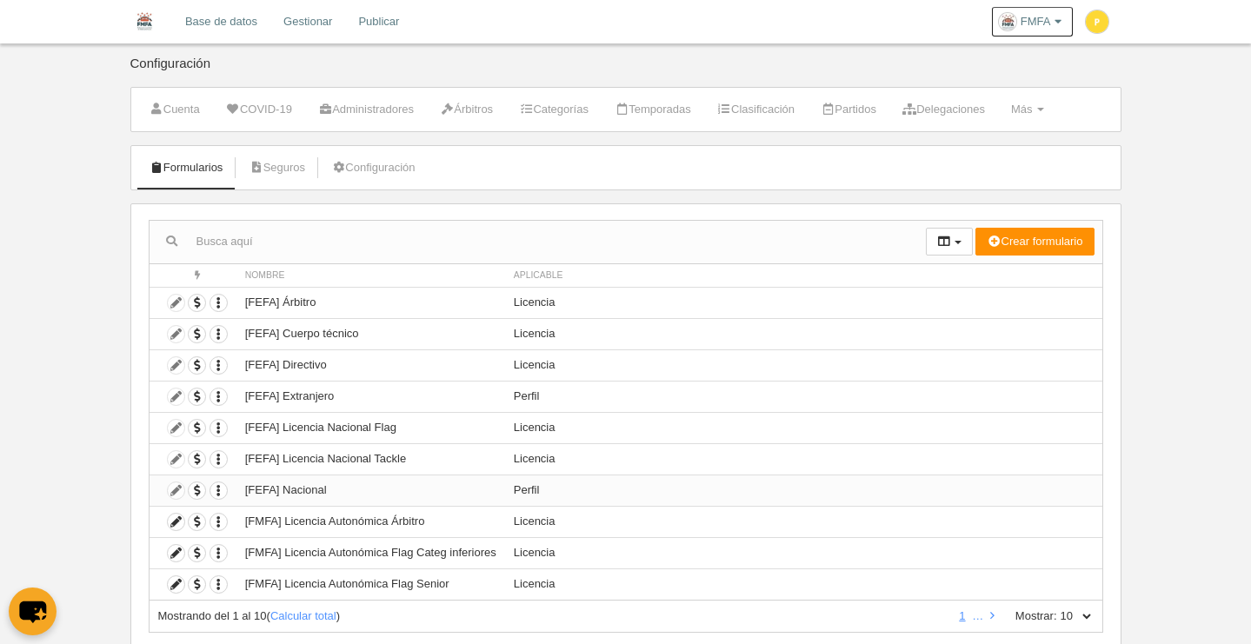
scroll to position [28, 0]
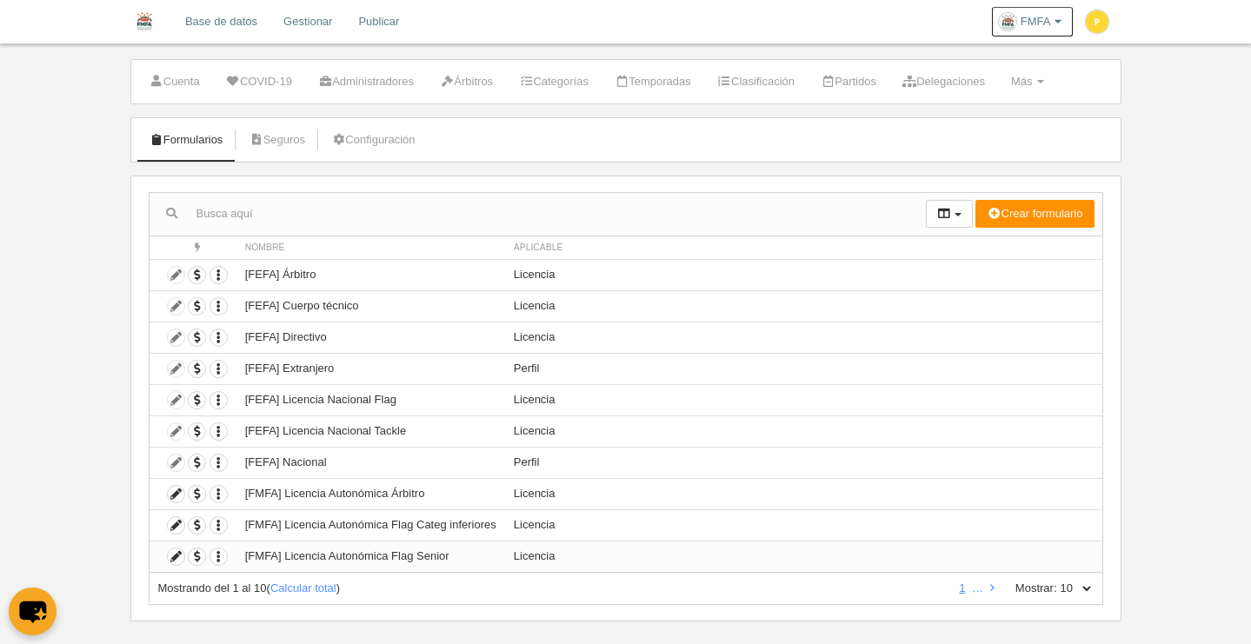
click at [412, 560] on td "[FMFA] Licencia Autonómica Flag Senior" at bounding box center [370, 556] width 269 height 31
click at [169, 554] on icon at bounding box center [176, 556] width 17 height 17
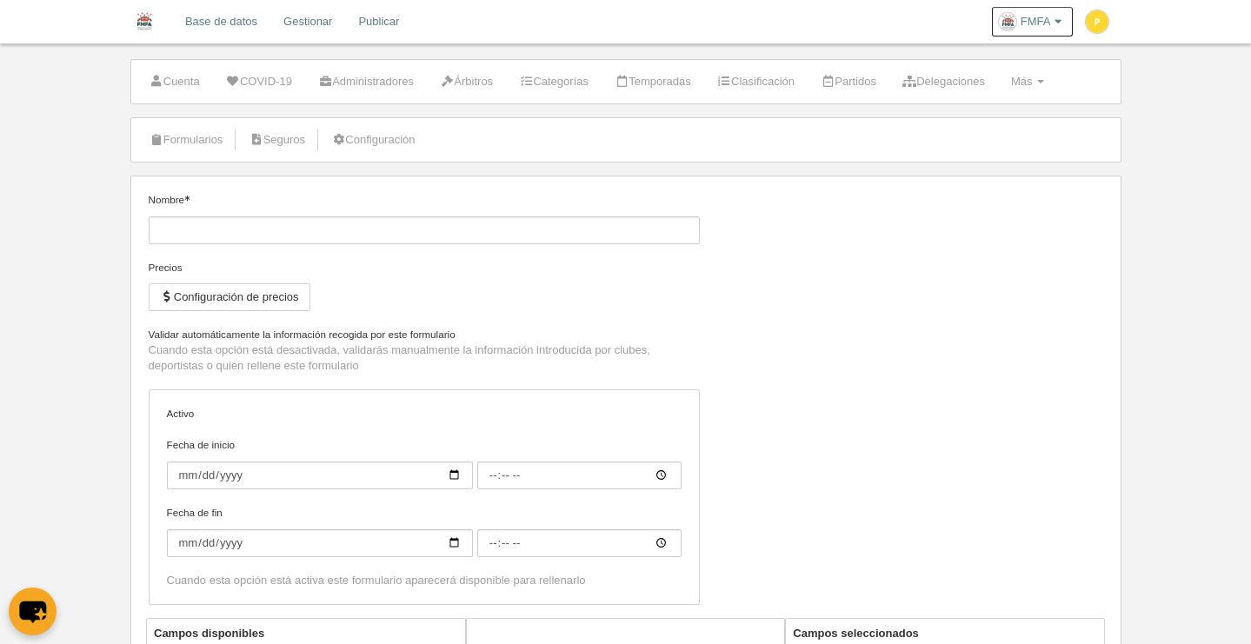
type input "[FMFA] Licencia Autonómica Flag Senior"
checkbox input "true"
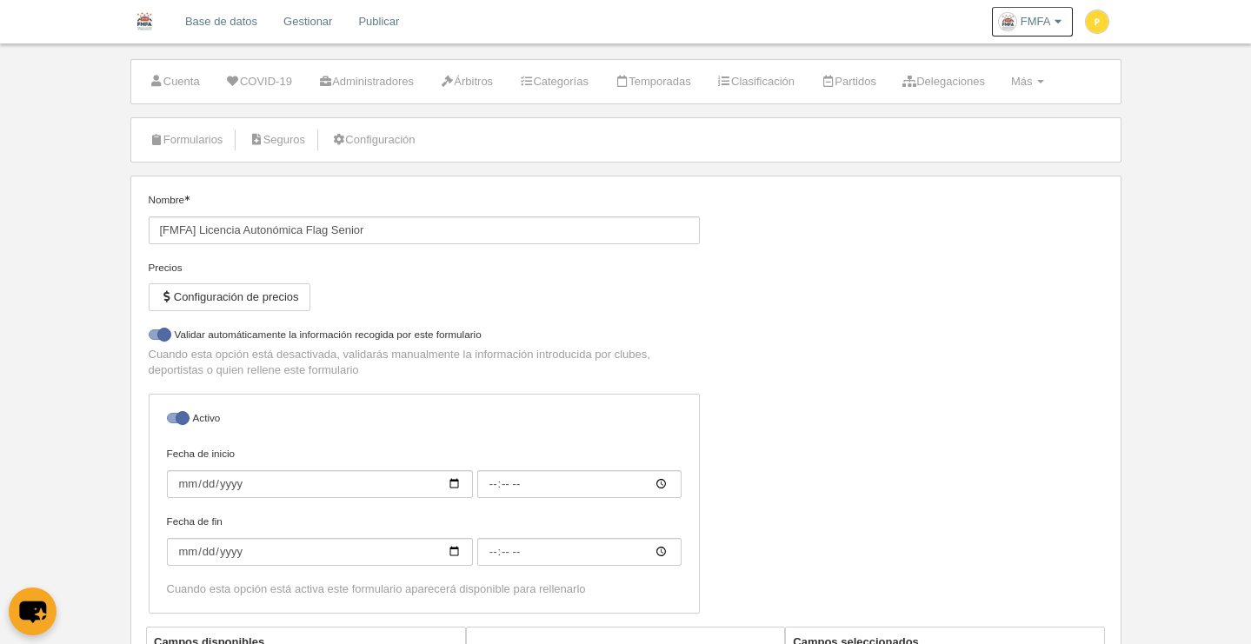
select select "selected"
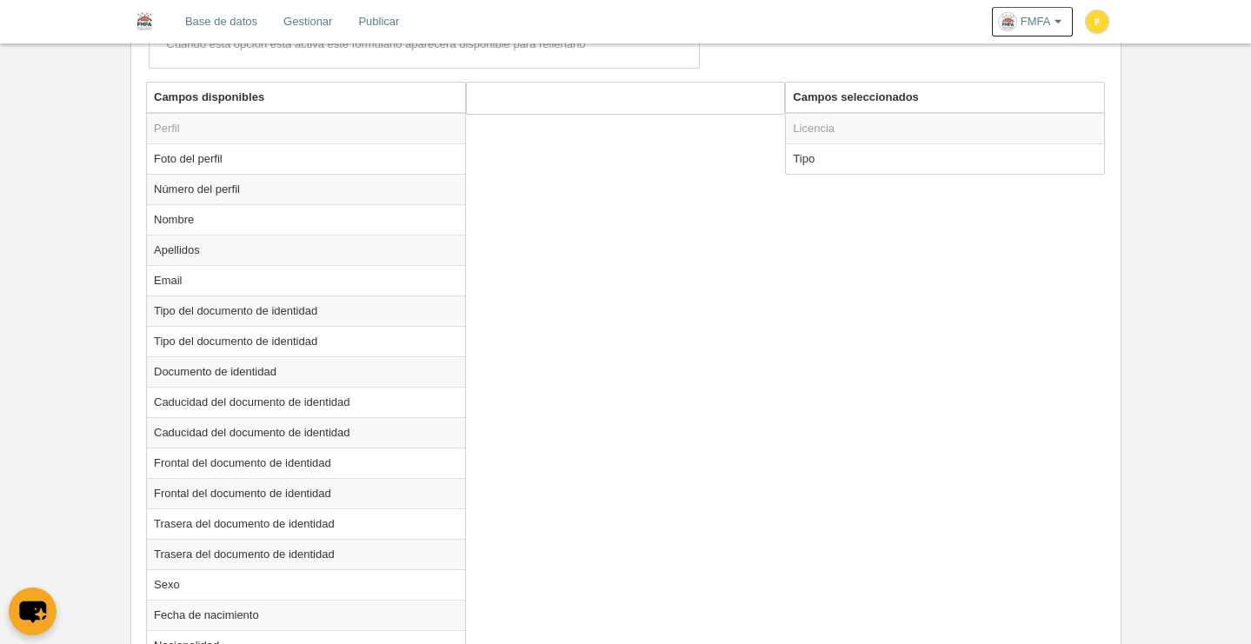
scroll to position [478, 0]
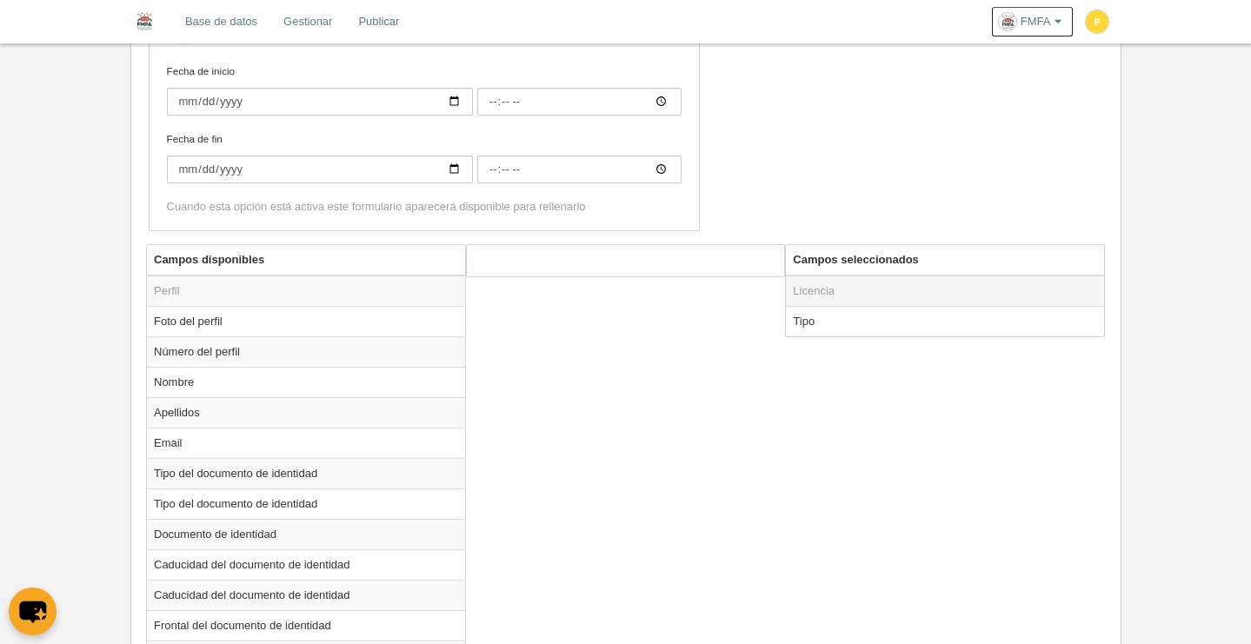
click at [808, 293] on td "Licencia" at bounding box center [945, 291] width 318 height 31
click at [806, 329] on td "Tipo" at bounding box center [945, 321] width 318 height 30
radio input "true"
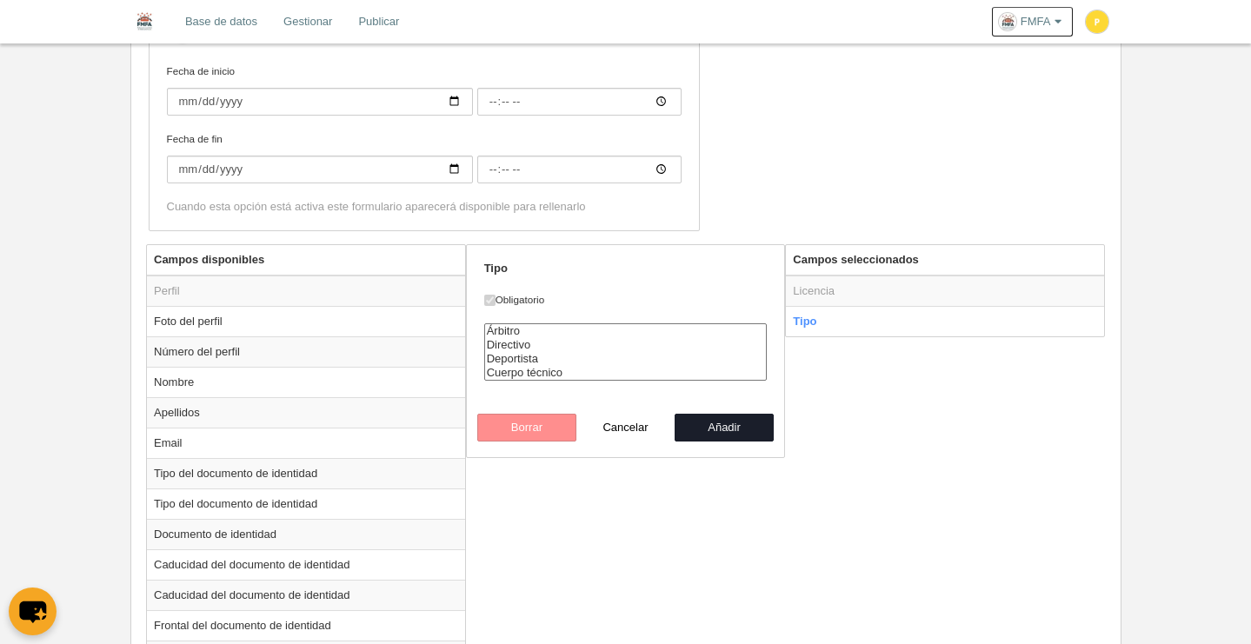
select select "player"
click at [541, 362] on option "Deportista" at bounding box center [626, 359] width 282 height 14
click at [734, 430] on button "Añadir" at bounding box center [724, 428] width 99 height 28
radio input "false"
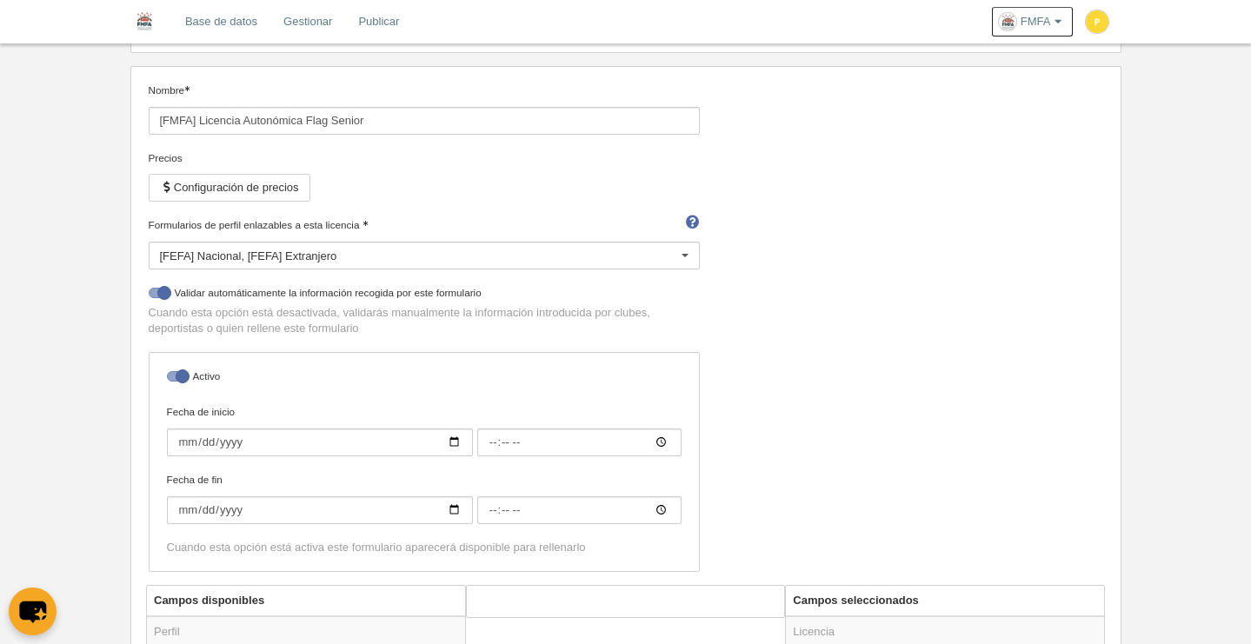
scroll to position [0, 0]
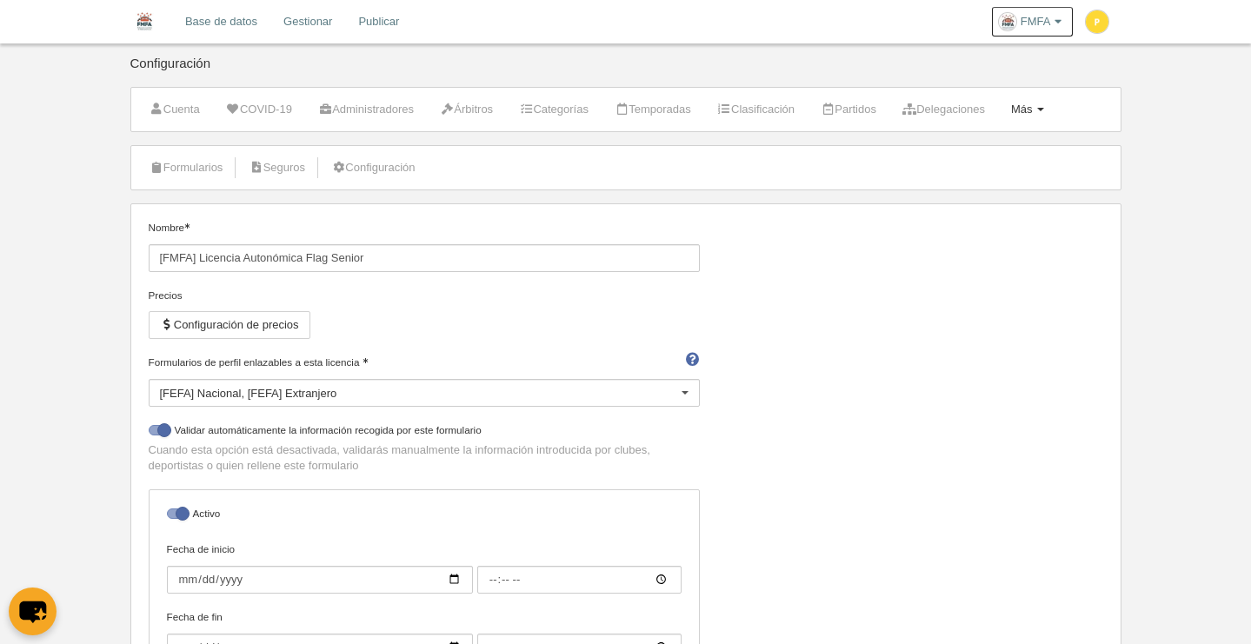
click at [1053, 107] on link "Más Menú" at bounding box center [1027, 109] width 52 height 26
click at [964, 150] on link "Campos" at bounding box center [972, 152] width 162 height 28
click at [1053, 108] on link "Más Menú" at bounding box center [1027, 109] width 52 height 26
click at [972, 364] on div "Nombre [FMFA] Licencia Autonómica Flag Senior Precios Configuración de precios …" at bounding box center [625, 471] width 967 height 502
click at [200, 169] on link "Formularios" at bounding box center [186, 168] width 93 height 26
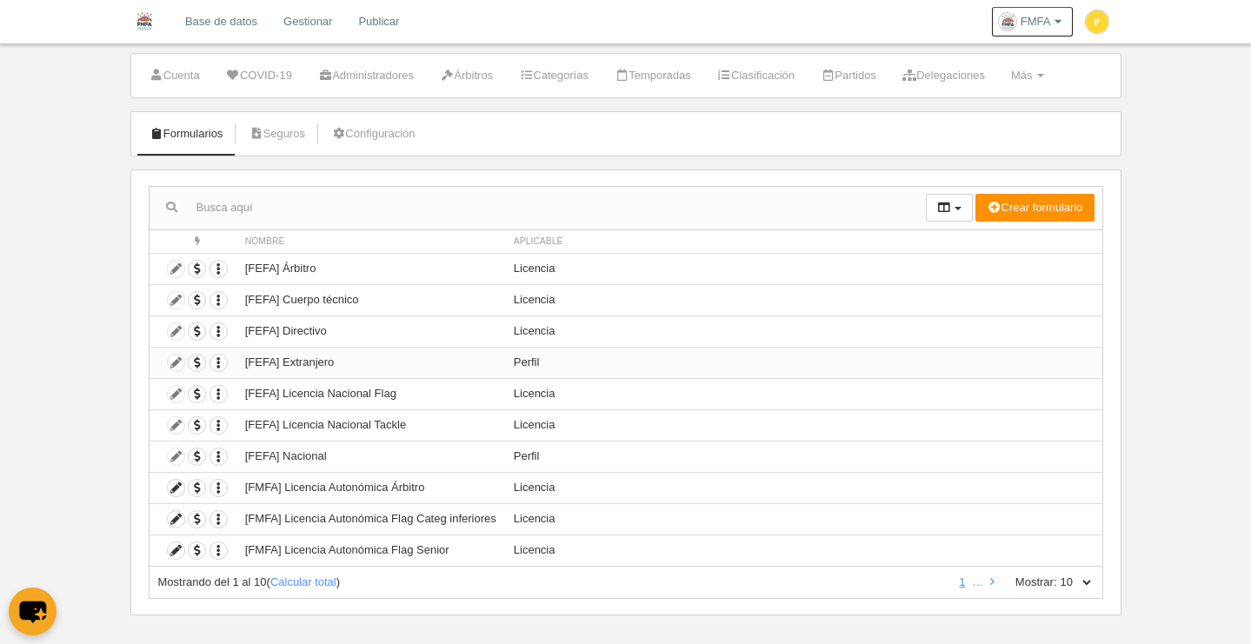
scroll to position [49, 0]
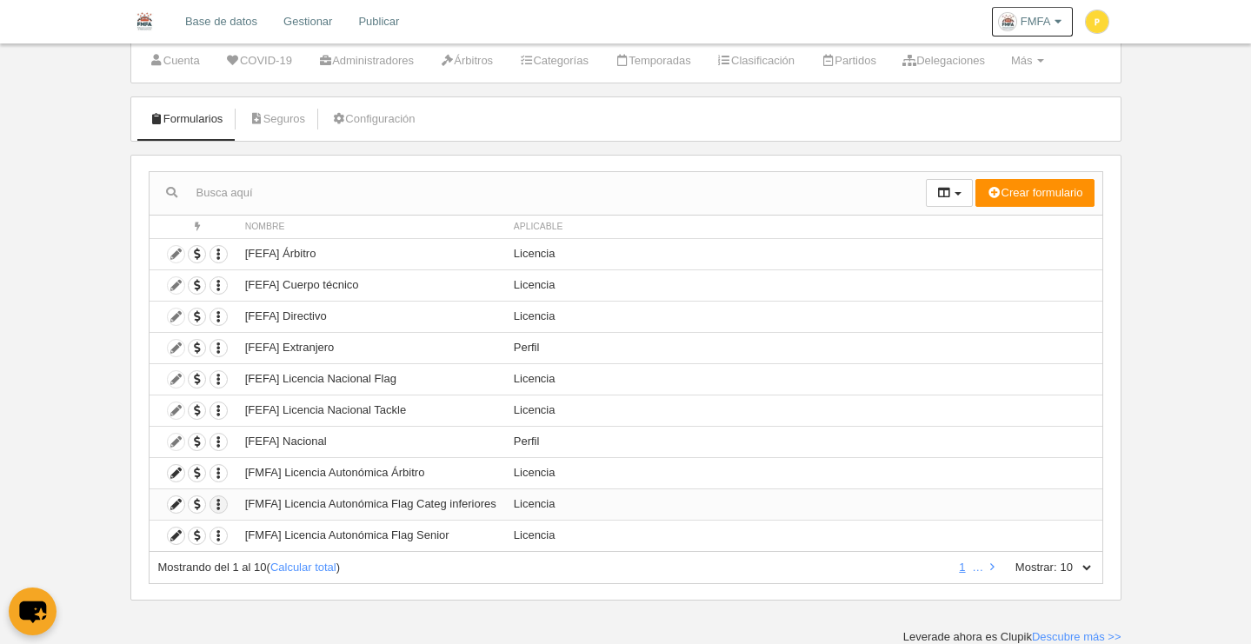
click at [219, 500] on icon "button" at bounding box center [218, 504] width 17 height 17
click at [281, 533] on span "Duplicar formulario" at bounding box center [282, 534] width 109 height 13
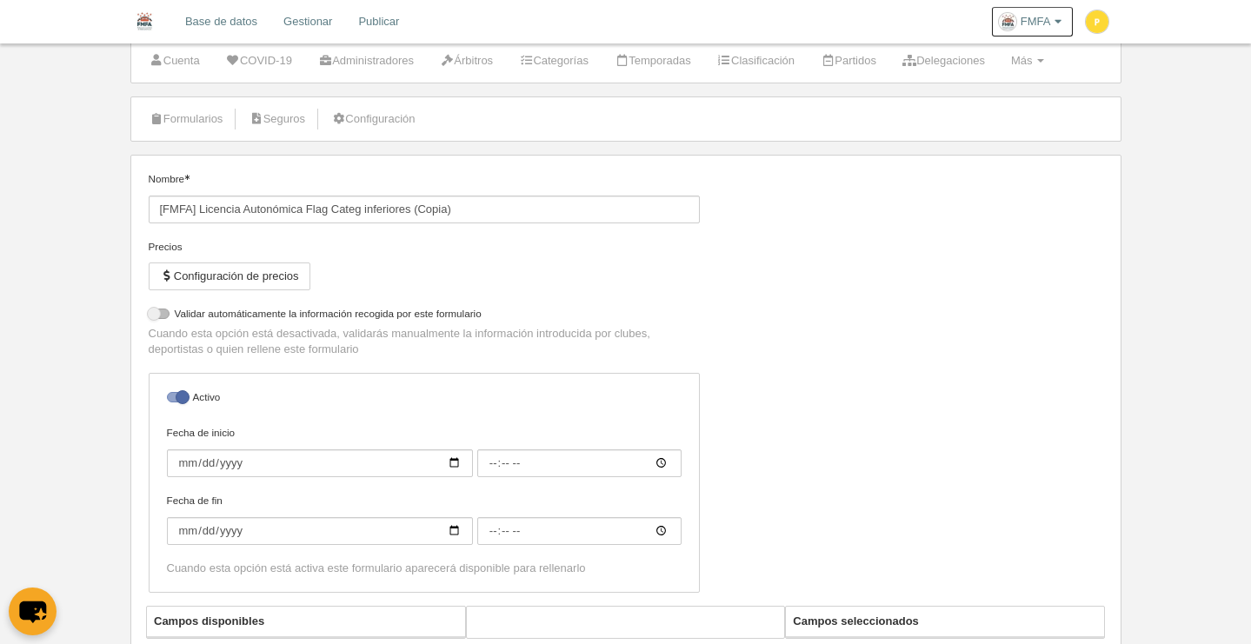
select select "selected"
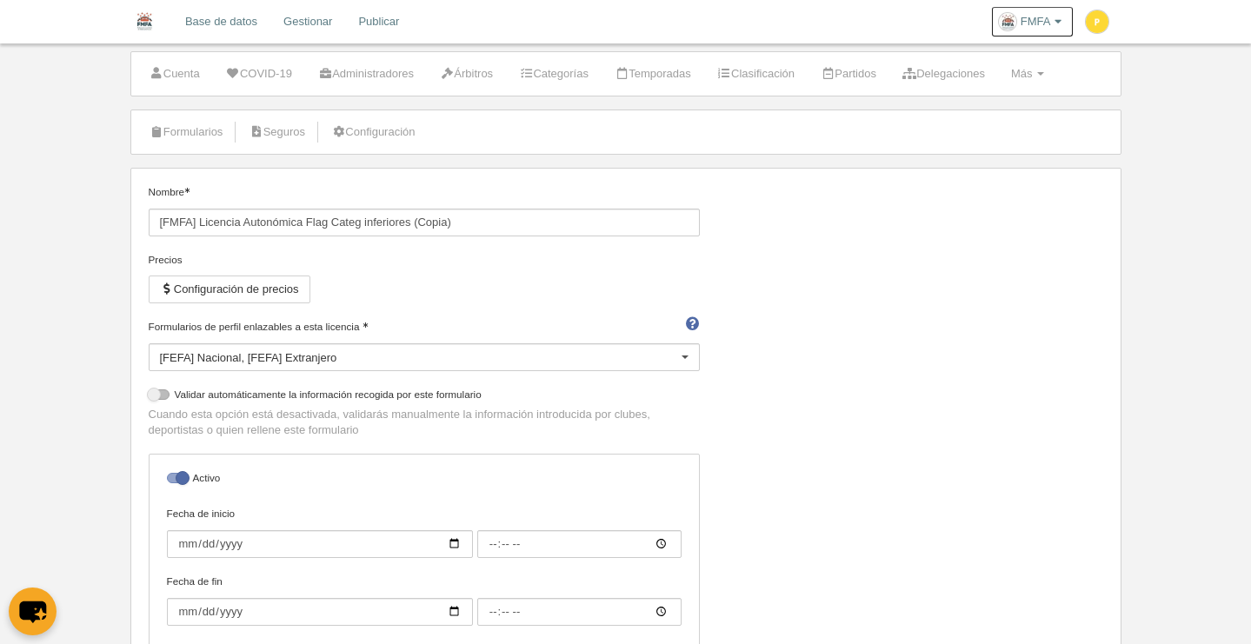
scroll to position [18, 0]
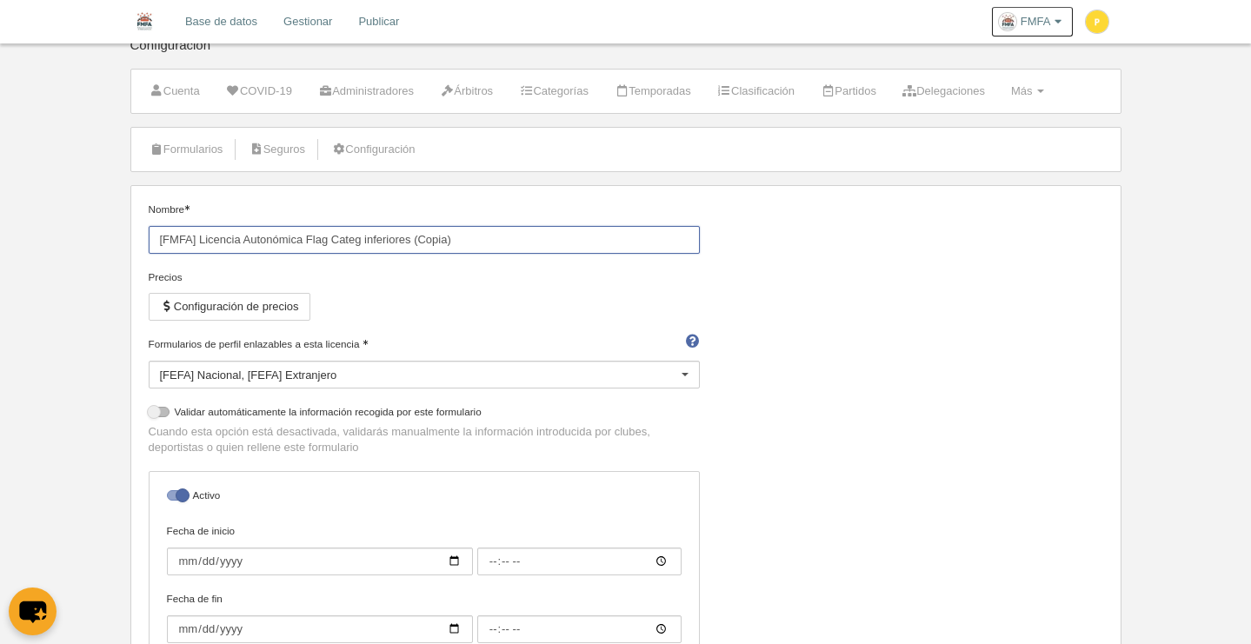
click at [470, 242] on input "[FMFA] Licencia Autonómica Flag Categ inferiores (Copia)" at bounding box center [424, 240] width 551 height 28
type input "[FMFA] Licencia Autonómica Flag Categ inferi"
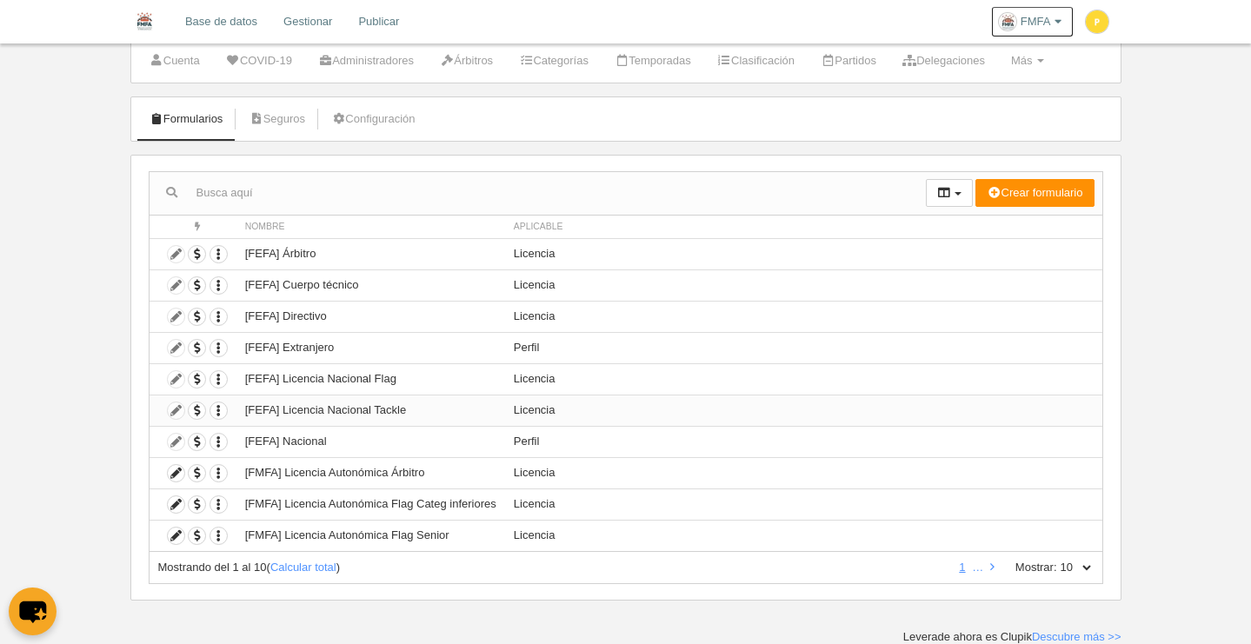
scroll to position [49, 0]
click at [175, 536] on icon at bounding box center [176, 536] width 17 height 17
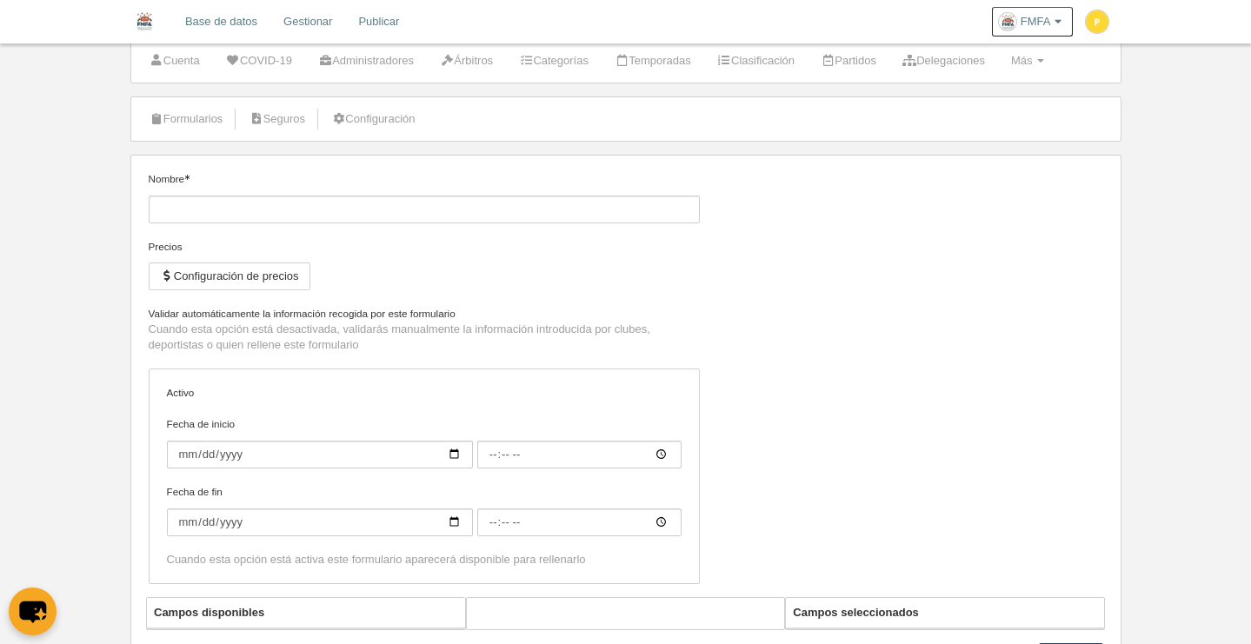
type input "[FMFA] Licencia Autonómica Flag Senior"
checkbox input "true"
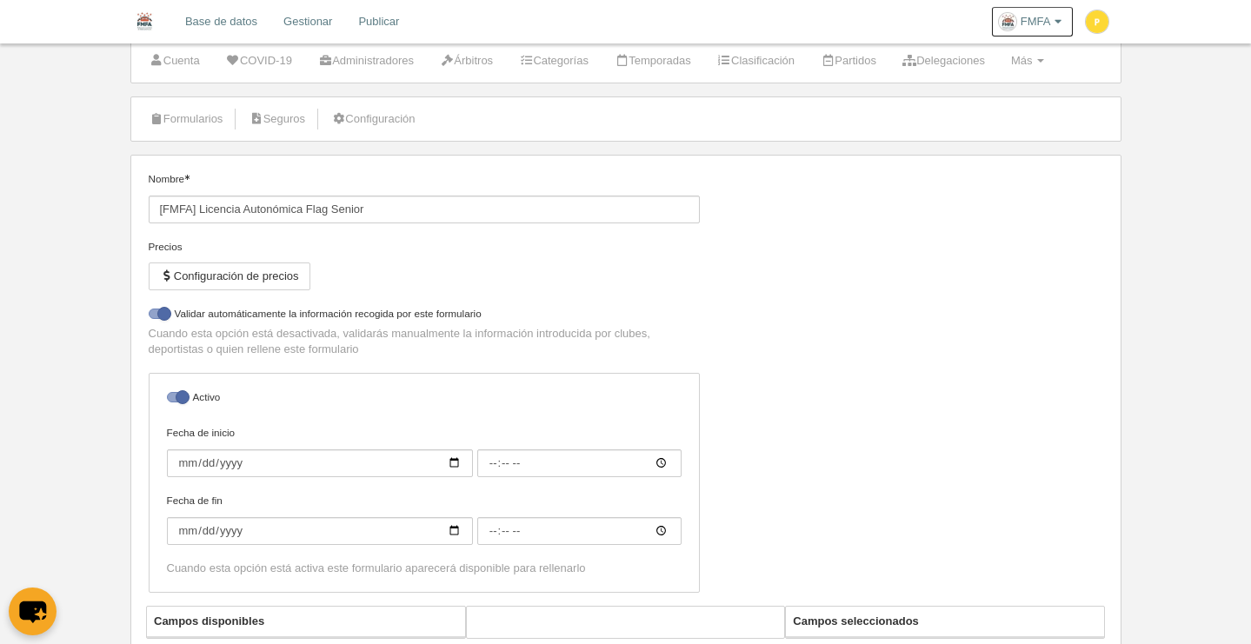
select select "selected"
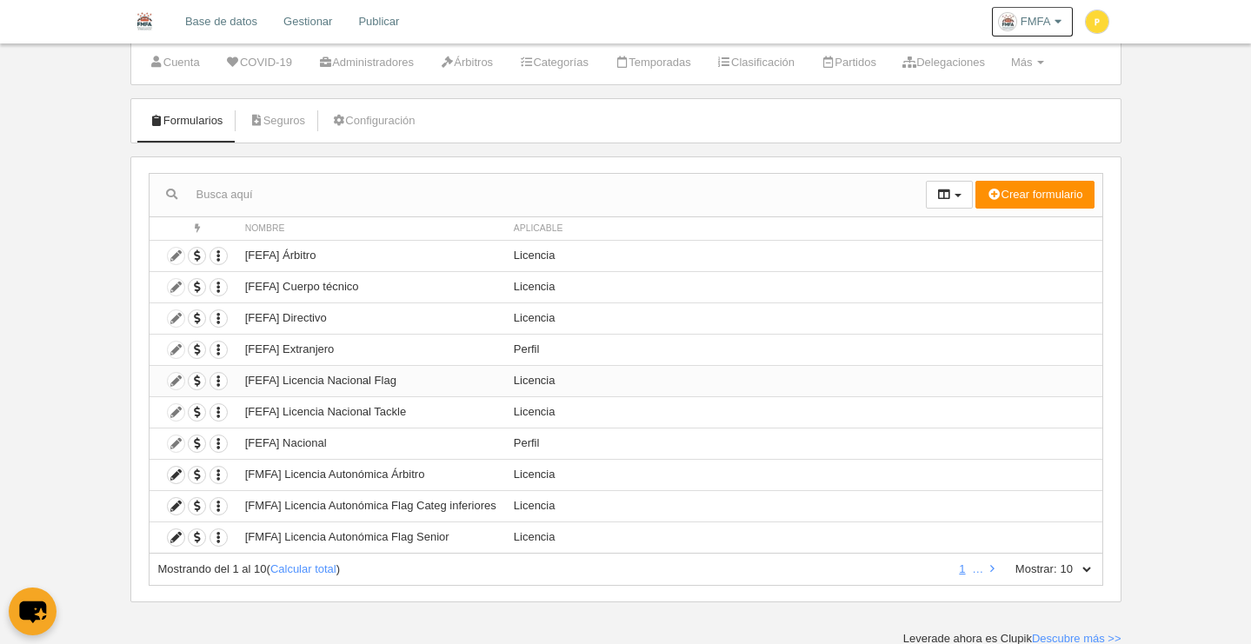
scroll to position [49, 0]
click at [296, 565] on link "Calcular total" at bounding box center [303, 567] width 66 height 13
click at [223, 535] on icon "button" at bounding box center [218, 536] width 17 height 17
click at [277, 594] on button "Borrar formulario" at bounding box center [282, 594] width 109 height 16
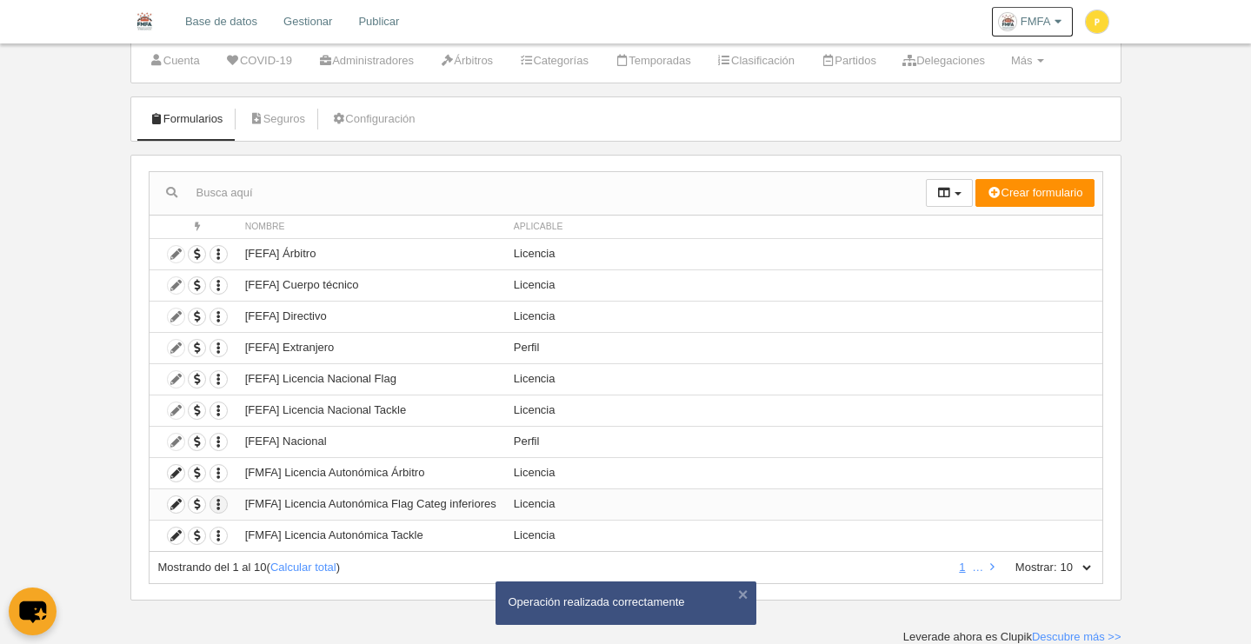
click at [219, 499] on icon "button" at bounding box center [218, 504] width 17 height 17
click at [281, 534] on span "Duplicar formulario" at bounding box center [282, 534] width 109 height 13
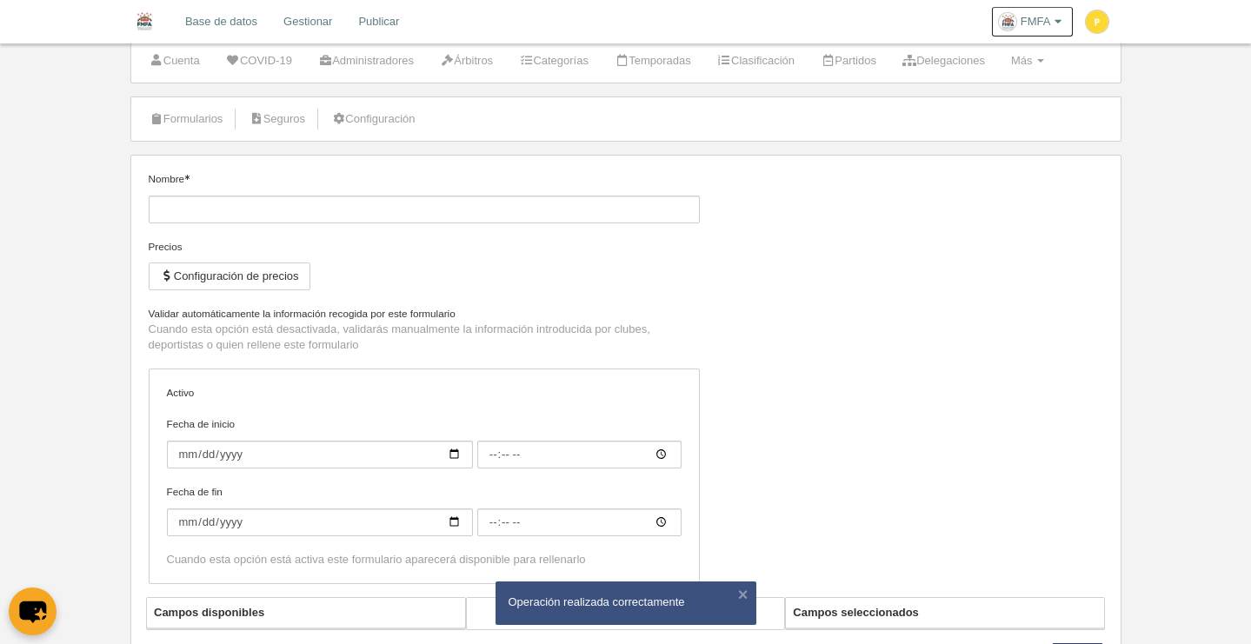
type input "[FMFA] Licencia Autonómica Flag Categ inferiores (Copia)"
checkbox input "true"
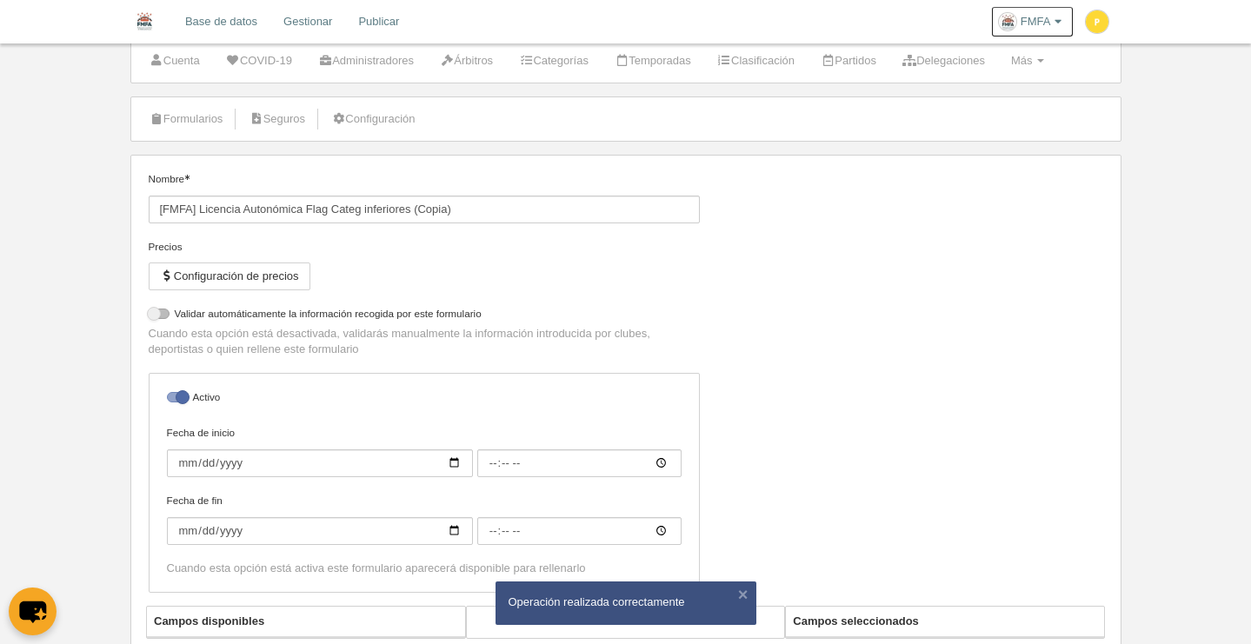
select select "selected"
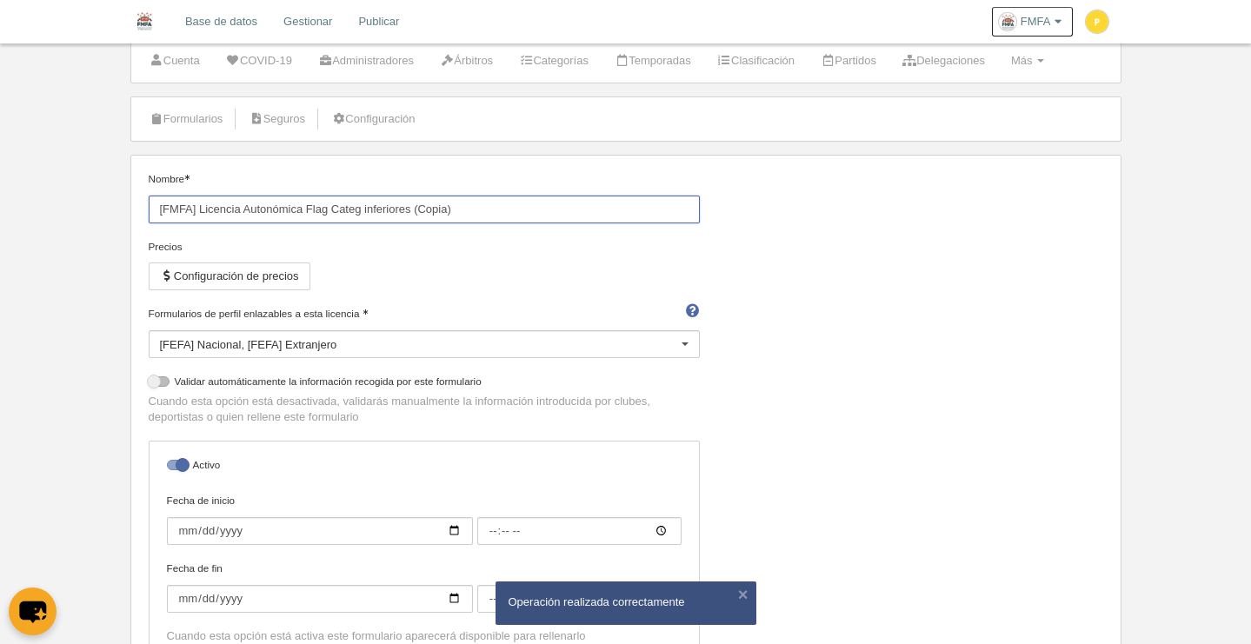
click at [468, 211] on input "[FMFA] Licencia Autonómica Flag Categ inferiores (Copia)" at bounding box center [424, 210] width 551 height 28
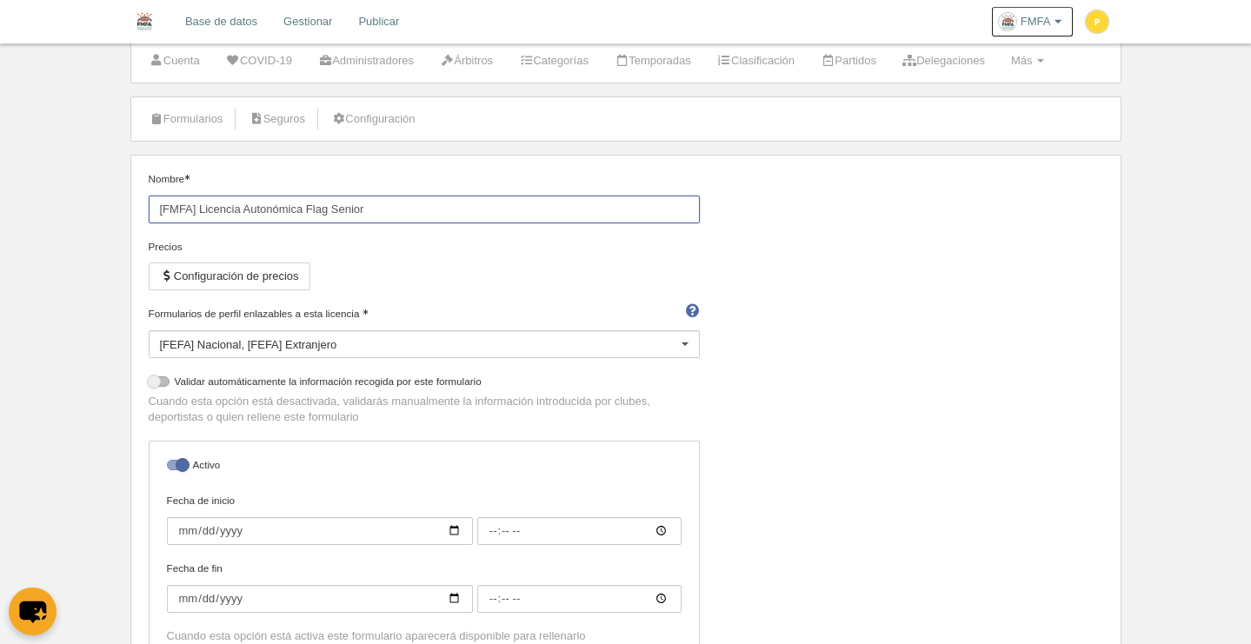
click at [472, 209] on input "[FMFA] Licencia Autonómica Flag Senior" at bounding box center [424, 210] width 551 height 28
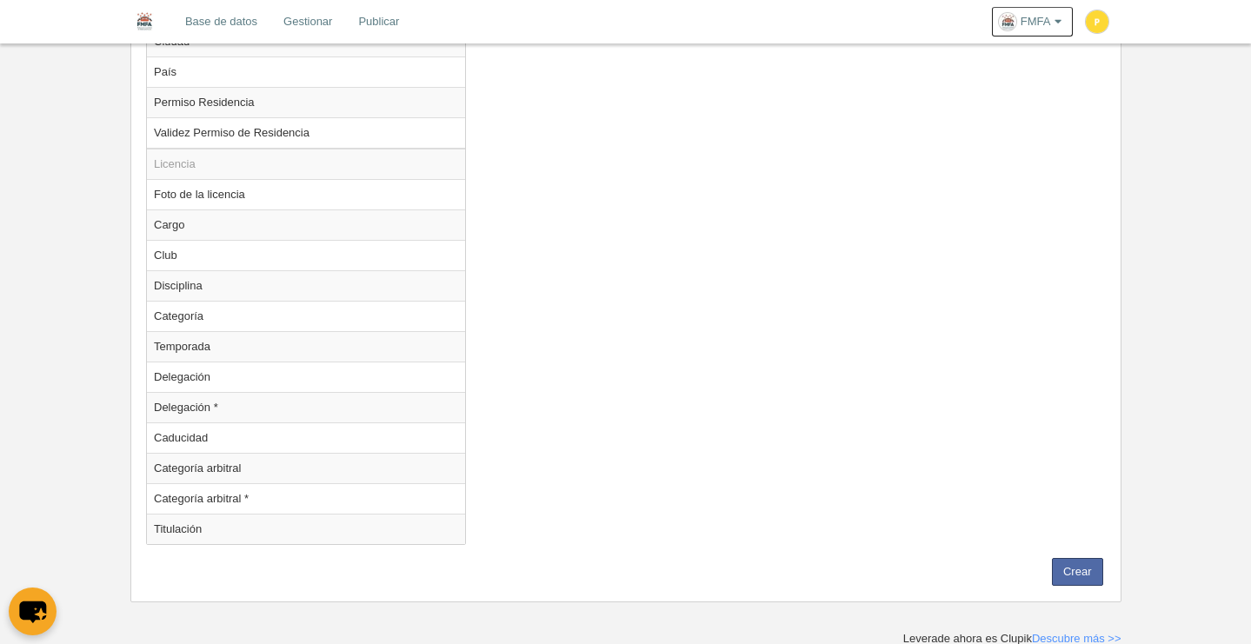
scroll to position [1581, 0]
type input "[FMFA] Licencia Autonómica Flag Senior"
click at [1089, 570] on button "Crear" at bounding box center [1077, 570] width 51 height 28
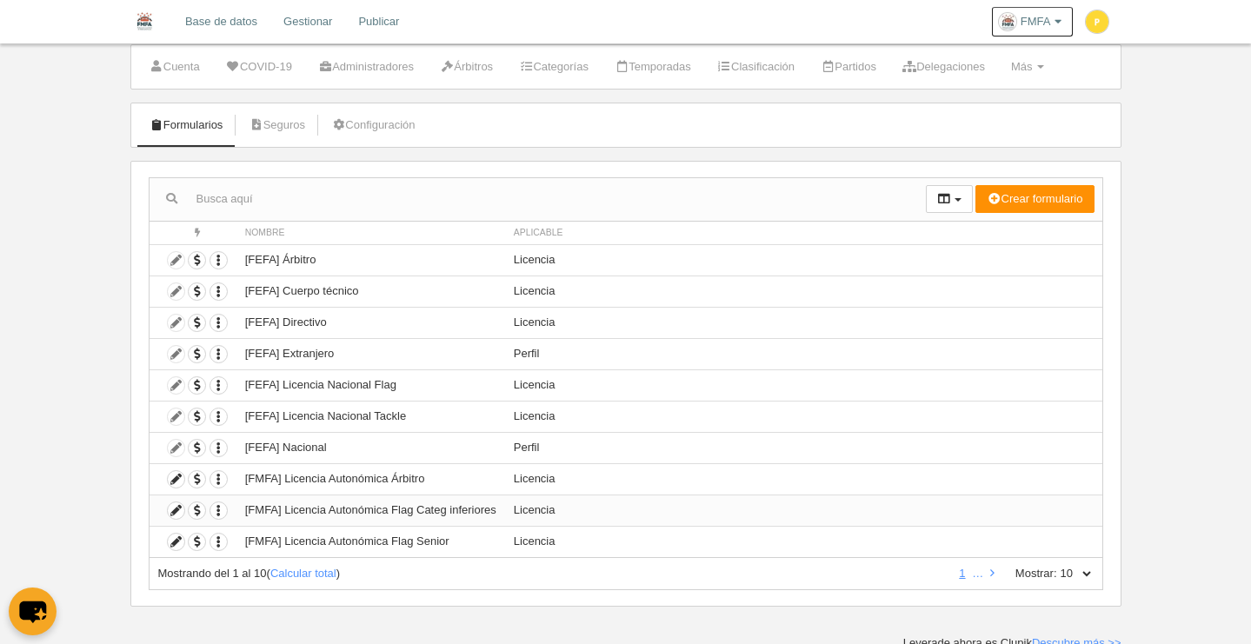
scroll to position [46, 0]
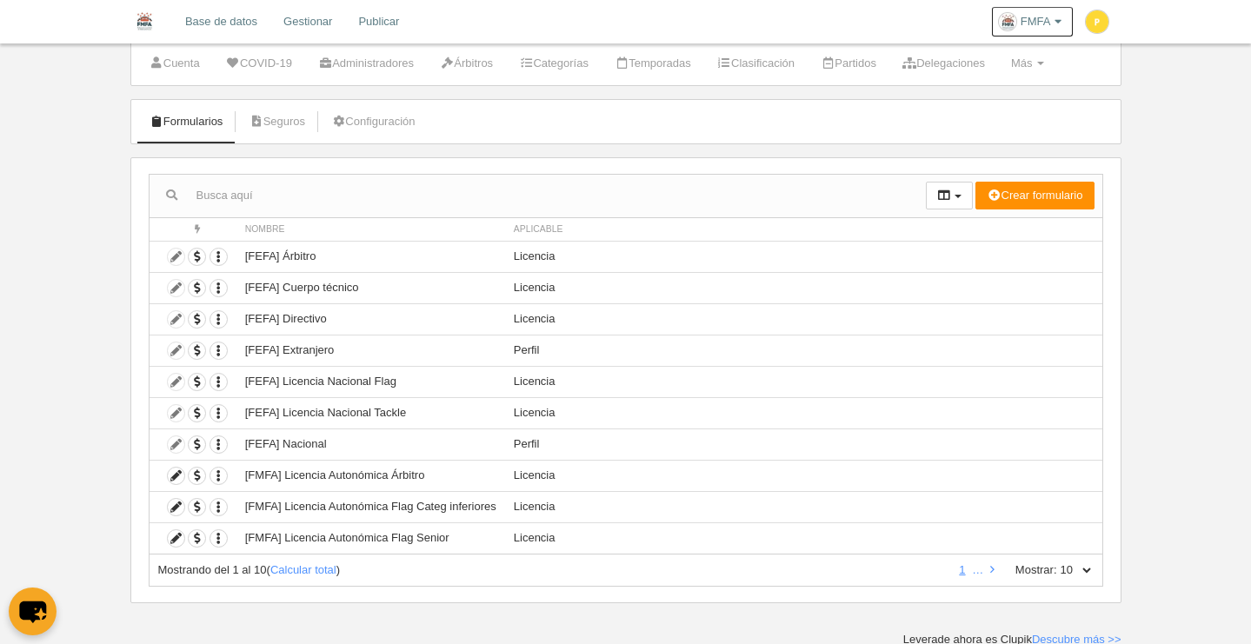
click at [1087, 569] on select "10 25 50 100 500" at bounding box center [1075, 570] width 37 height 16
select select "25"
click at [1057, 562] on select "10 25 50 100 500" at bounding box center [1075, 570] width 37 height 16
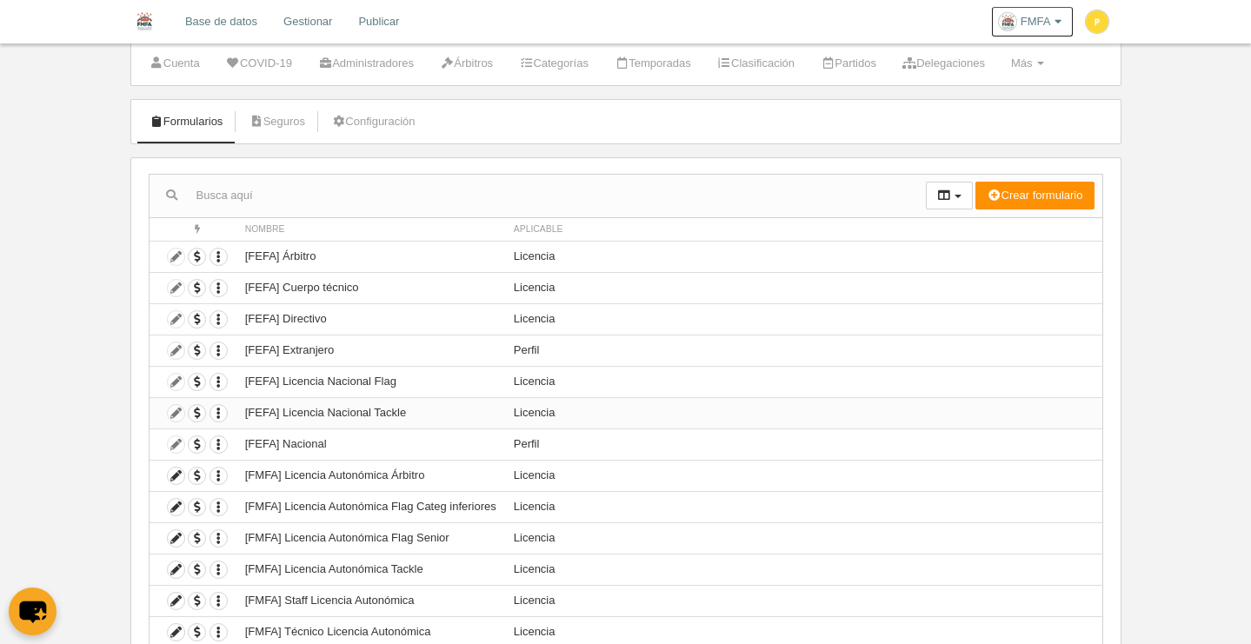
scroll to position [171, 0]
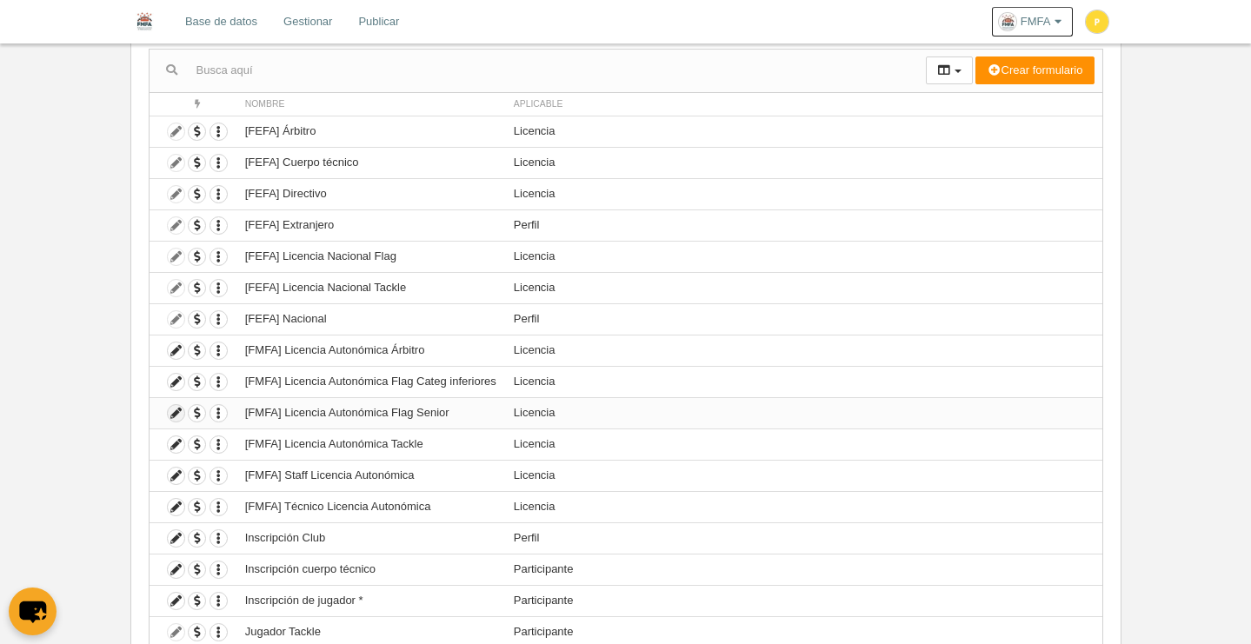
click at [176, 417] on icon at bounding box center [176, 413] width 17 height 17
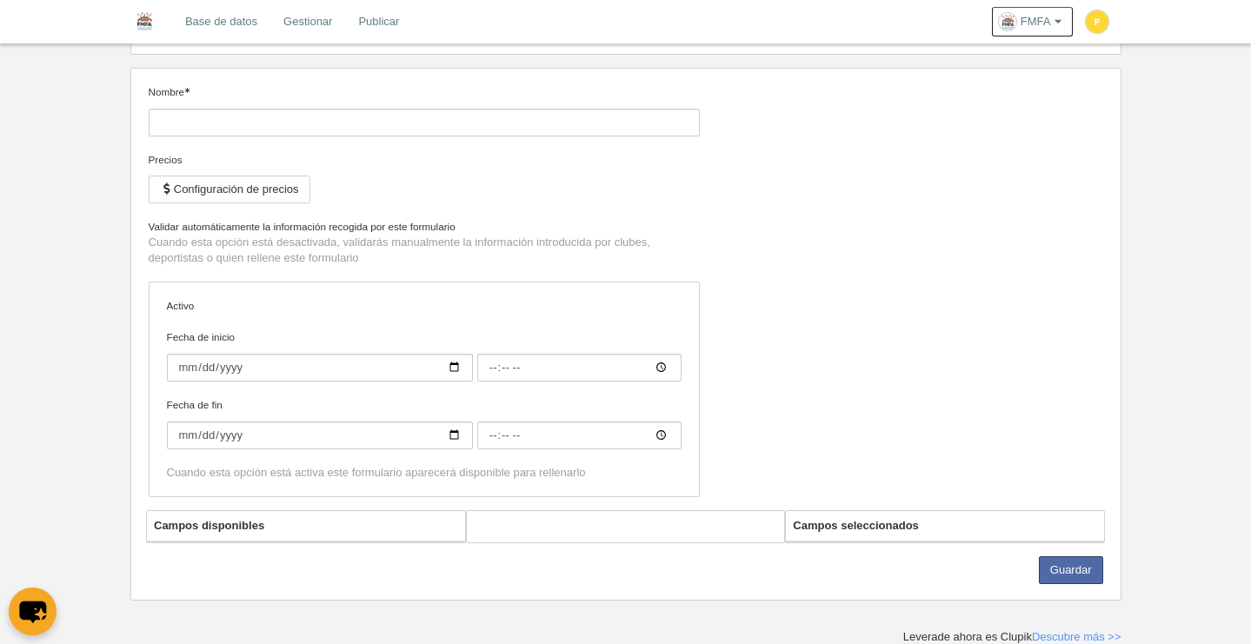
type input "[FMFA] Licencia Autonómica Flag Senior"
checkbox input "true"
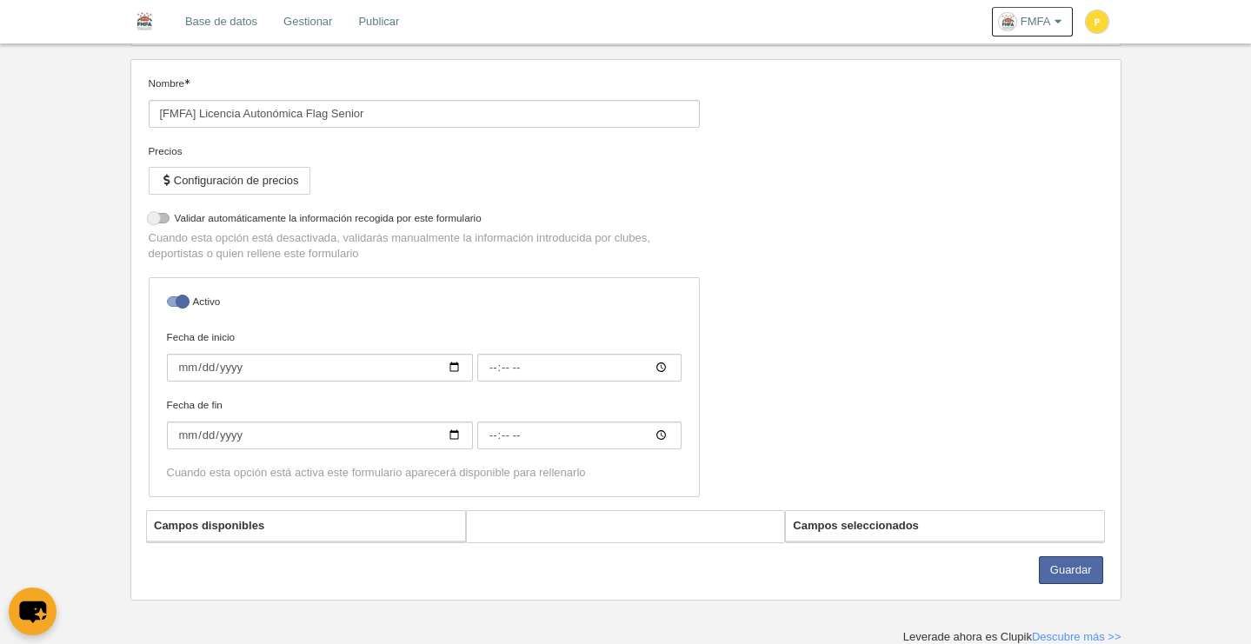
select select "selected"
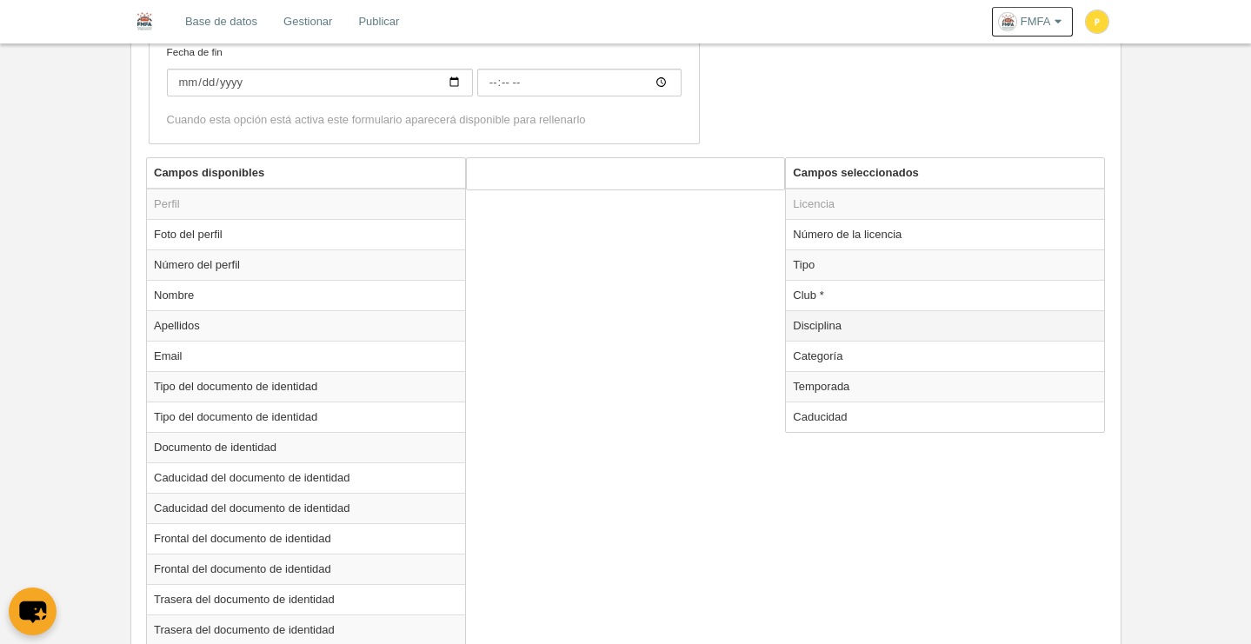
scroll to position [540, 0]
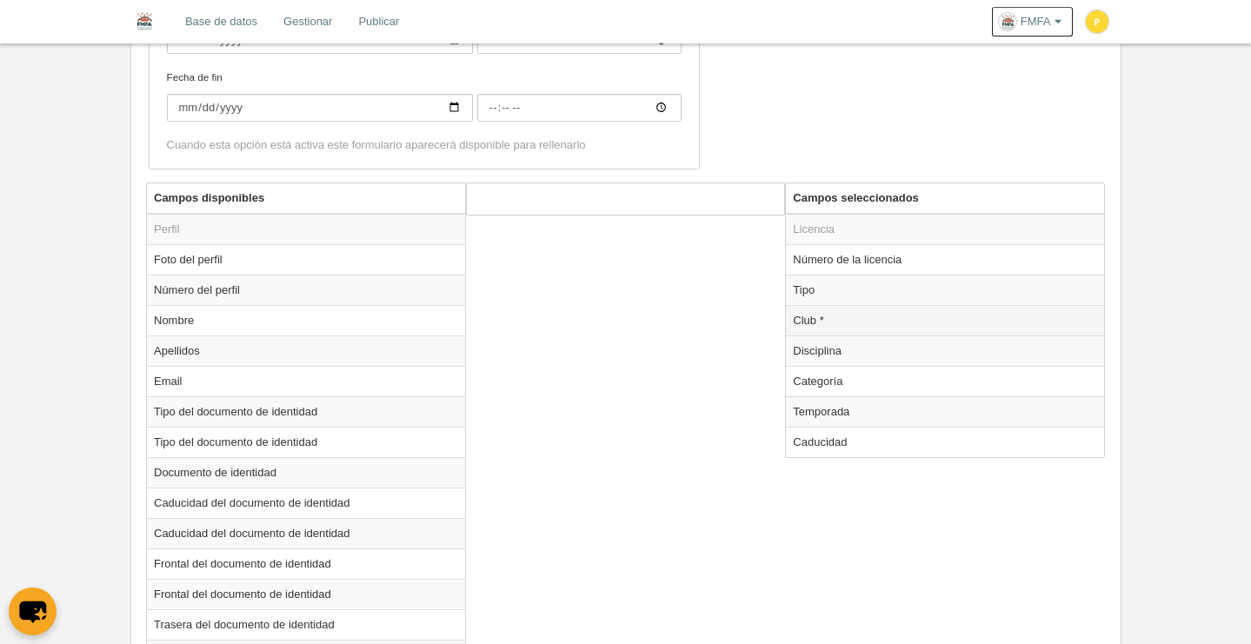
click at [826, 328] on td "Club *" at bounding box center [945, 320] width 318 height 30
radio input "true"
select select
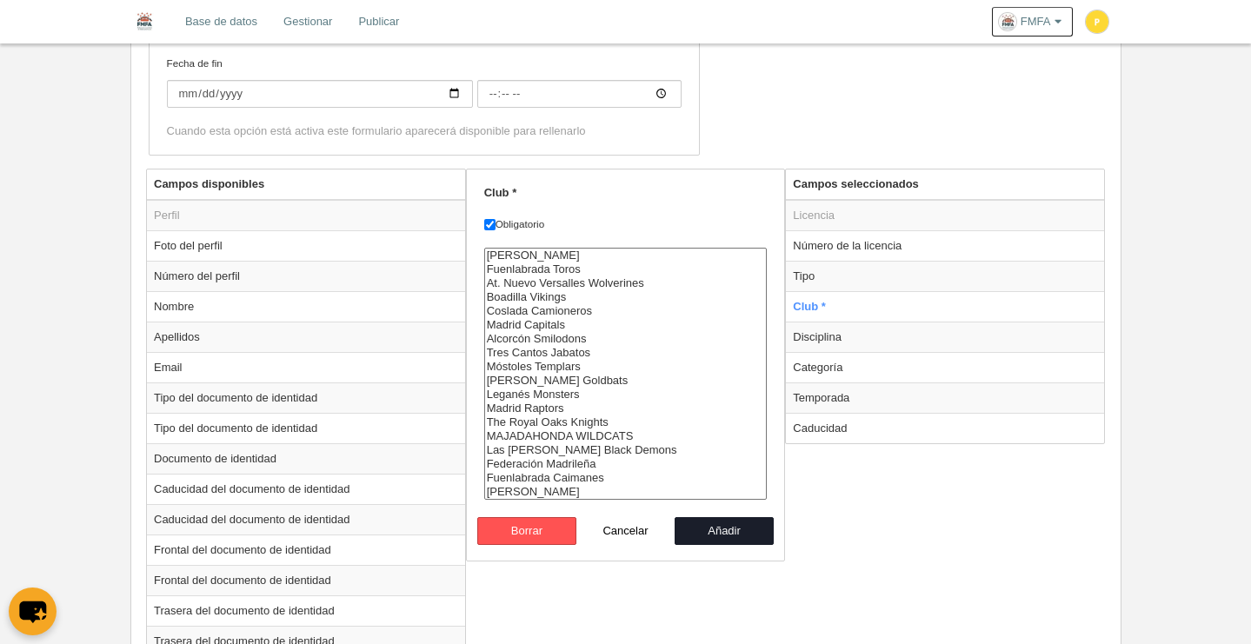
scroll to position [526, 0]
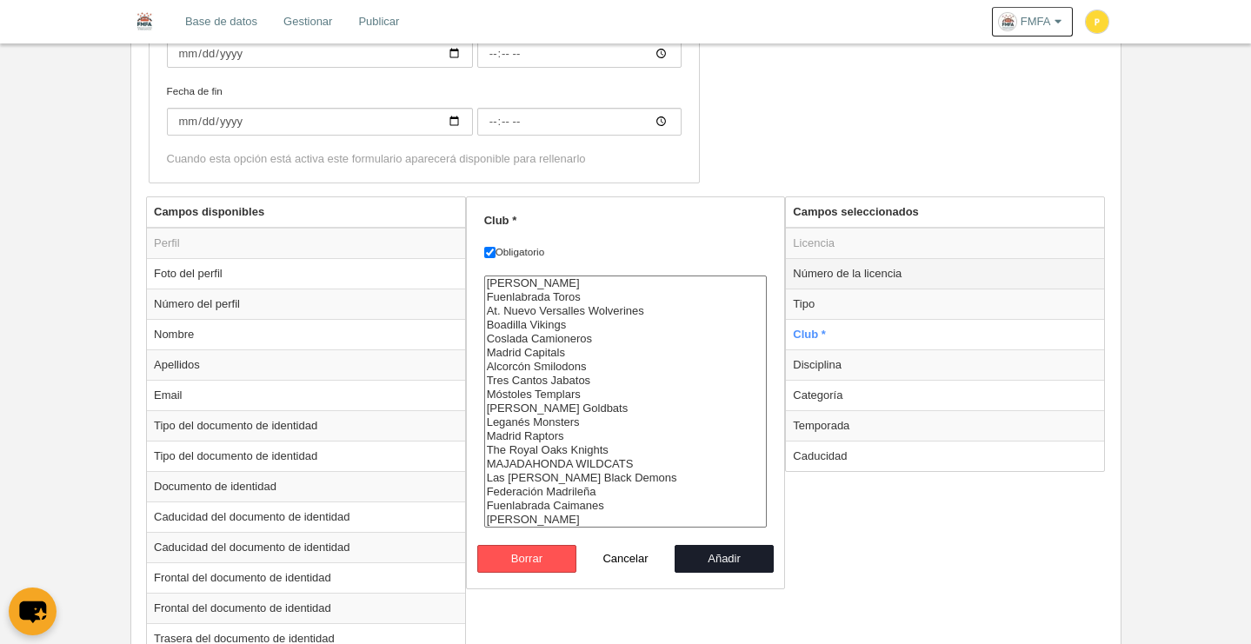
click at [862, 279] on td "Número de la licencia" at bounding box center [945, 273] width 318 height 30
radio input "true"
checkbox input "false"
select select "300"
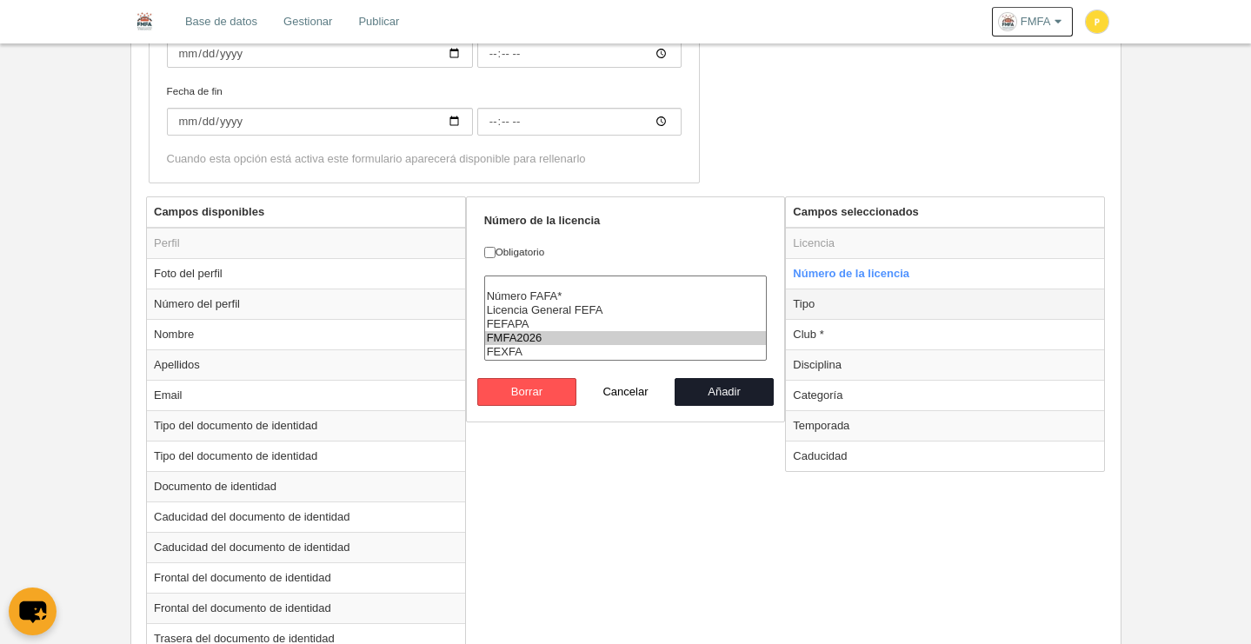
click at [873, 314] on td "Tipo" at bounding box center [945, 304] width 318 height 30
radio input "false"
radio input "true"
checkbox input "true"
select select "player"
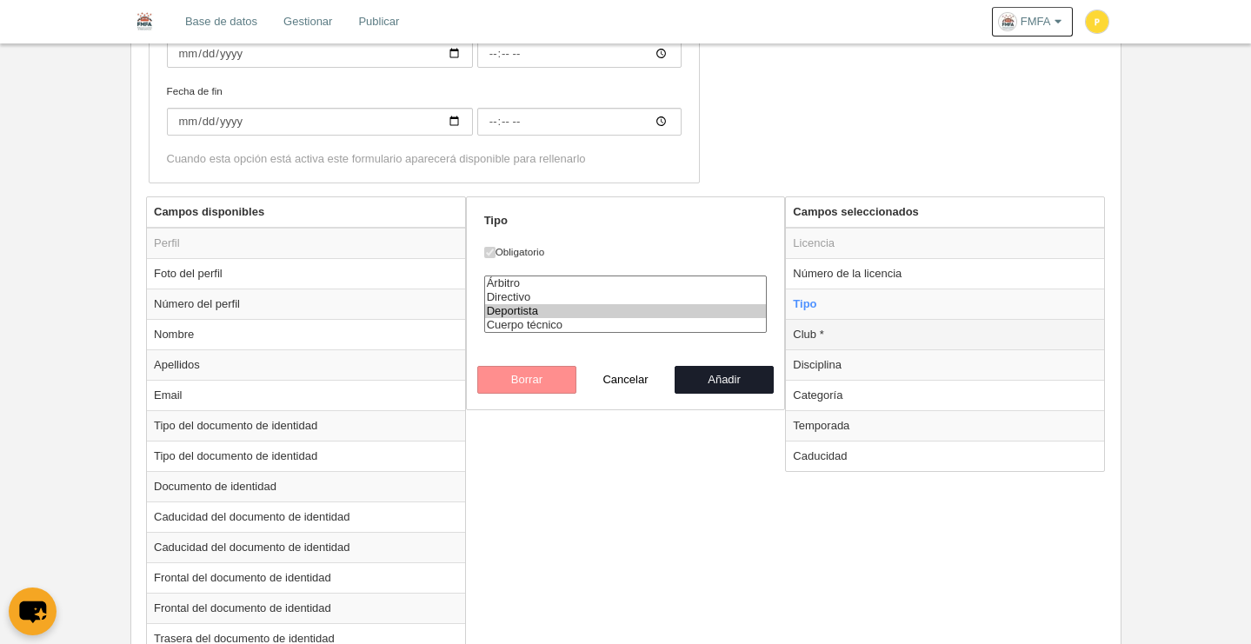
click at [862, 339] on td "Club *" at bounding box center [945, 334] width 318 height 30
radio input "false"
radio input "true"
select select
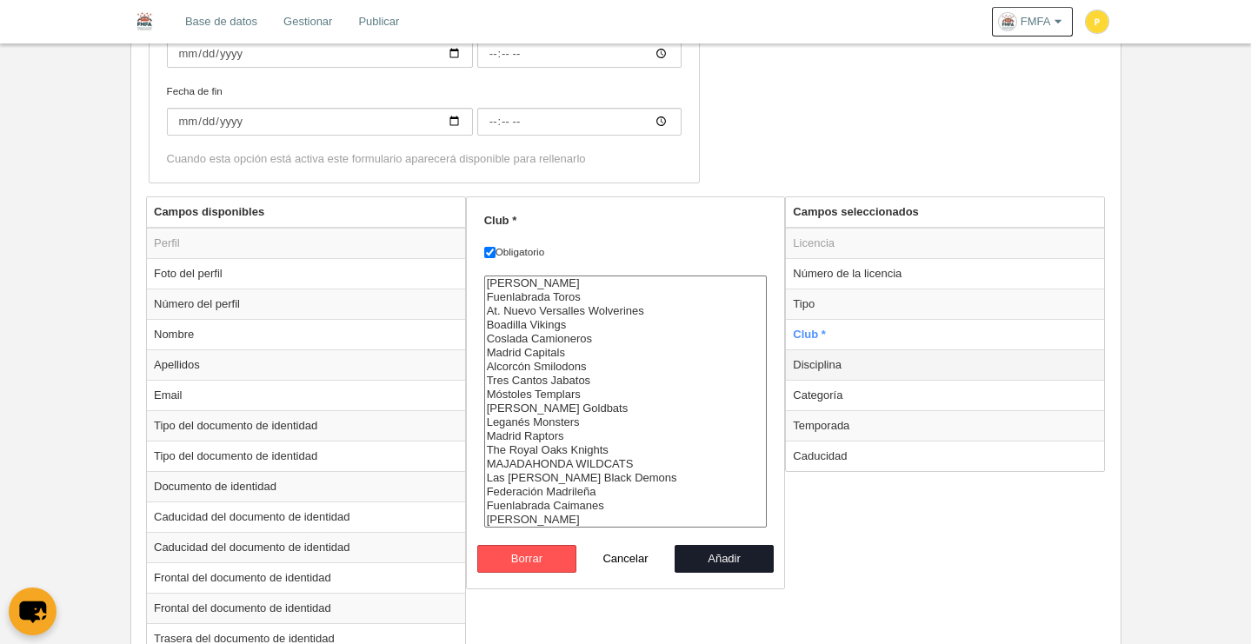
click at [861, 369] on td "Disciplina" at bounding box center [945, 364] width 318 height 30
radio input "false"
radio input "true"
select select "125"
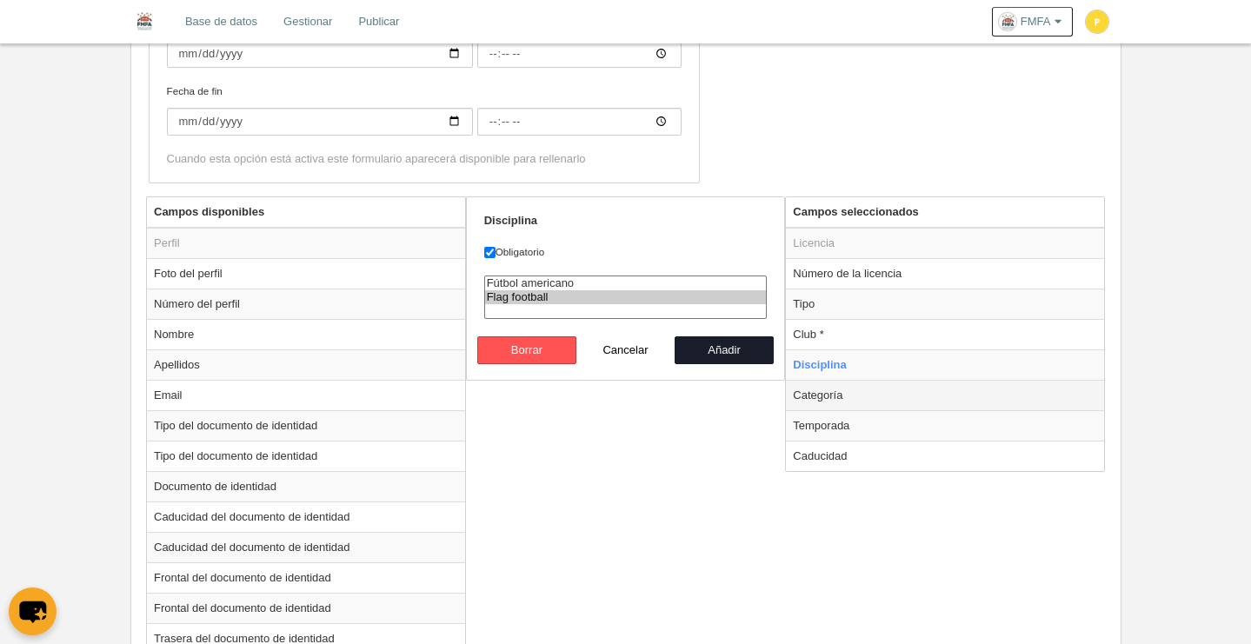
click at [863, 402] on td "Categoría" at bounding box center [945, 395] width 318 height 30
radio input "false"
radio input "true"
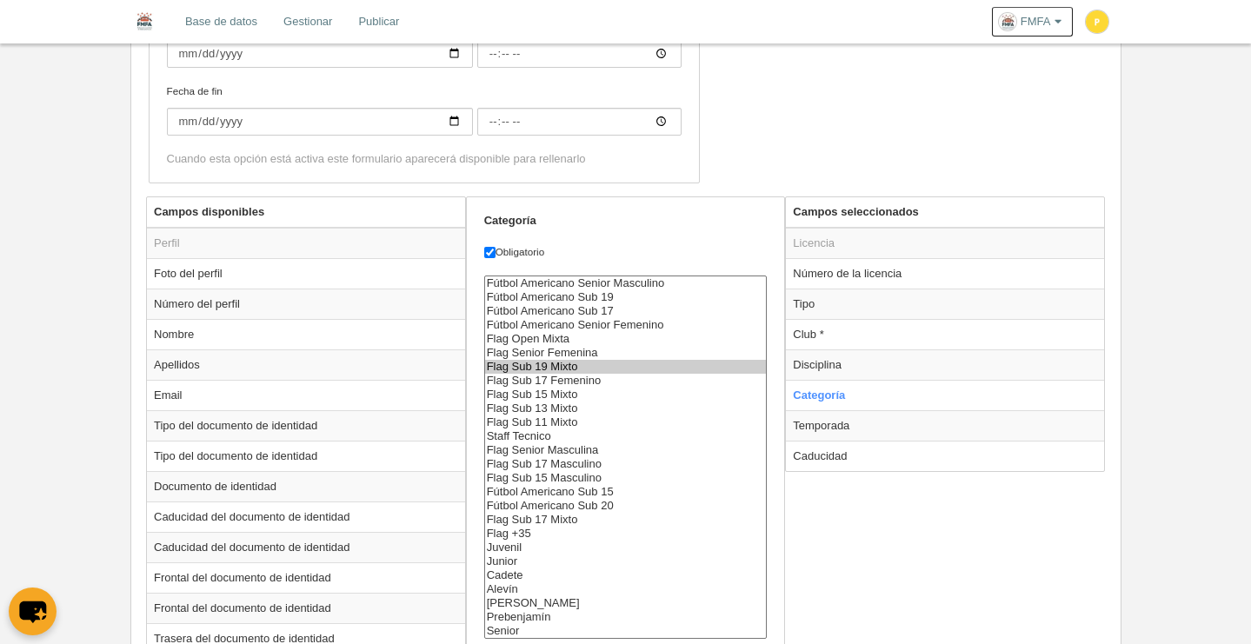
click at [598, 363] on option "Flag Sub 19 Mixto" at bounding box center [626, 367] width 282 height 14
click at [589, 381] on option "Flag Sub 17 Femenino" at bounding box center [626, 381] width 282 height 14
click at [594, 354] on option "Flag Senior Femenina" at bounding box center [626, 353] width 282 height 14
click at [588, 449] on option "Flag Senior Masculina" at bounding box center [626, 450] width 282 height 14
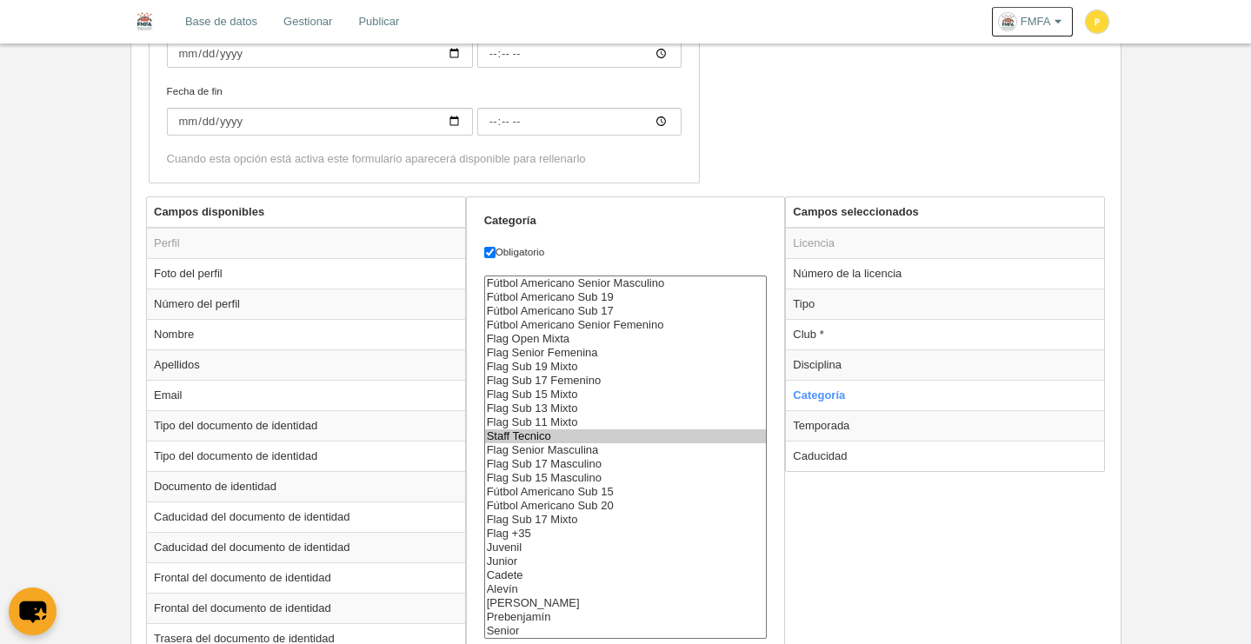
click at [601, 442] on option "Staff Tecnico" at bounding box center [626, 436] width 282 height 14
select select "6796"
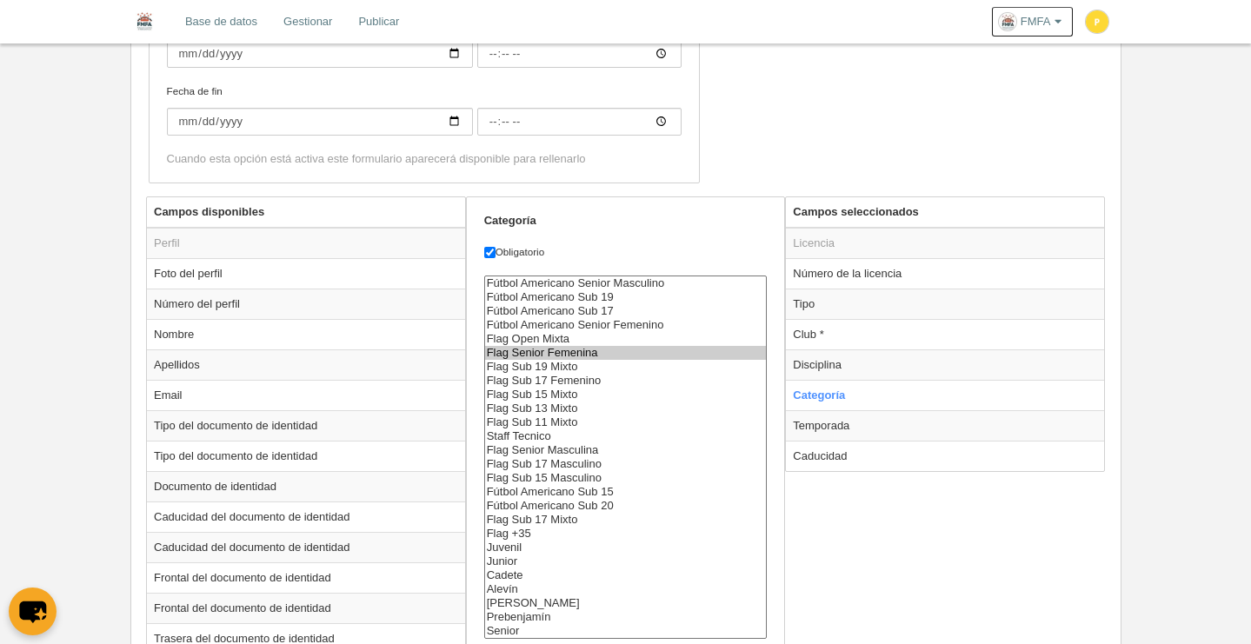
click at [586, 351] on option "Flag Senior Femenina" at bounding box center [626, 353] width 282 height 14
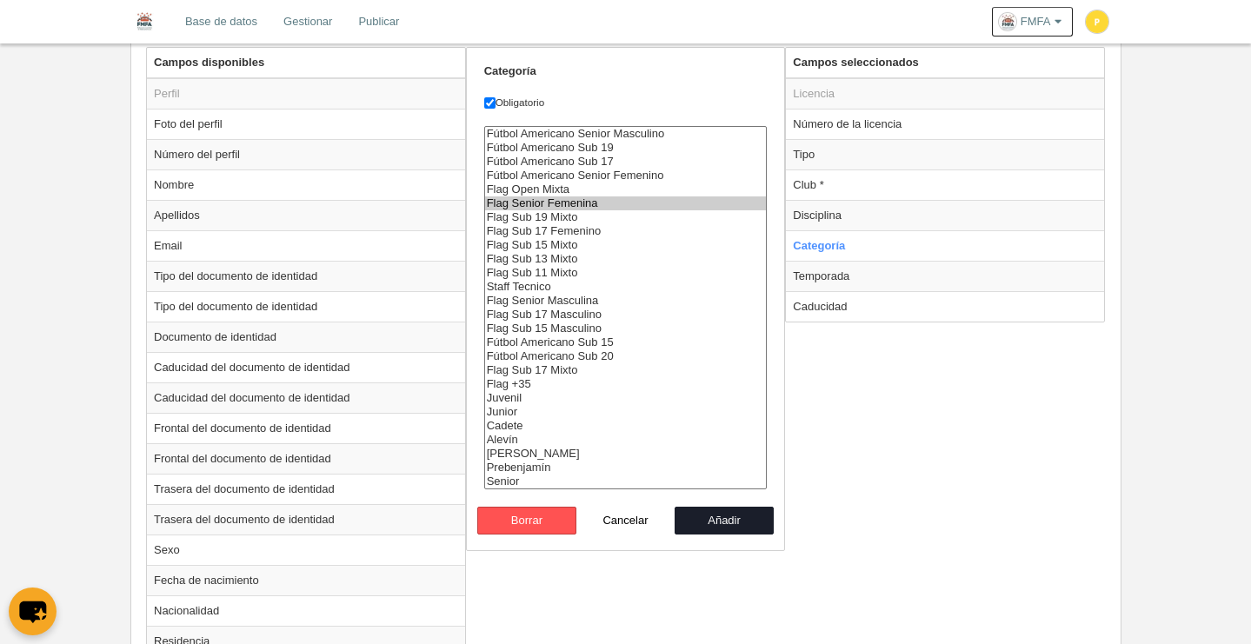
scroll to position [675, 0]
click at [760, 518] on button "Añadir" at bounding box center [724, 521] width 99 height 28
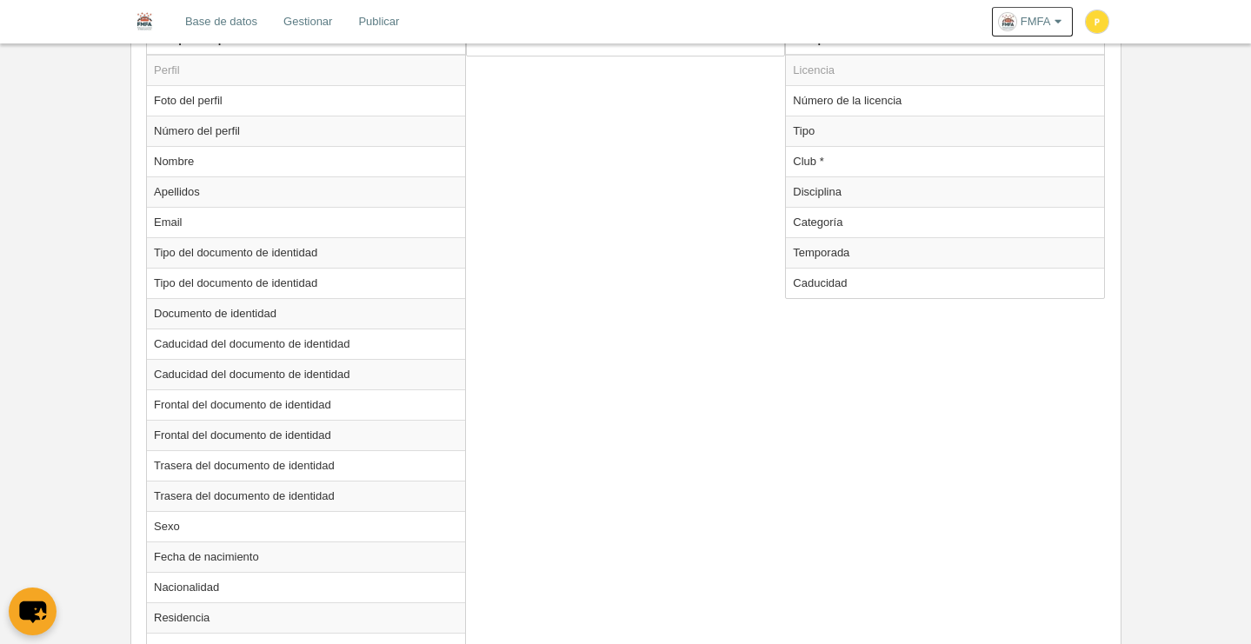
scroll to position [699, 0]
click at [825, 226] on td "Categoría" at bounding box center [945, 222] width 318 height 30
radio input "true"
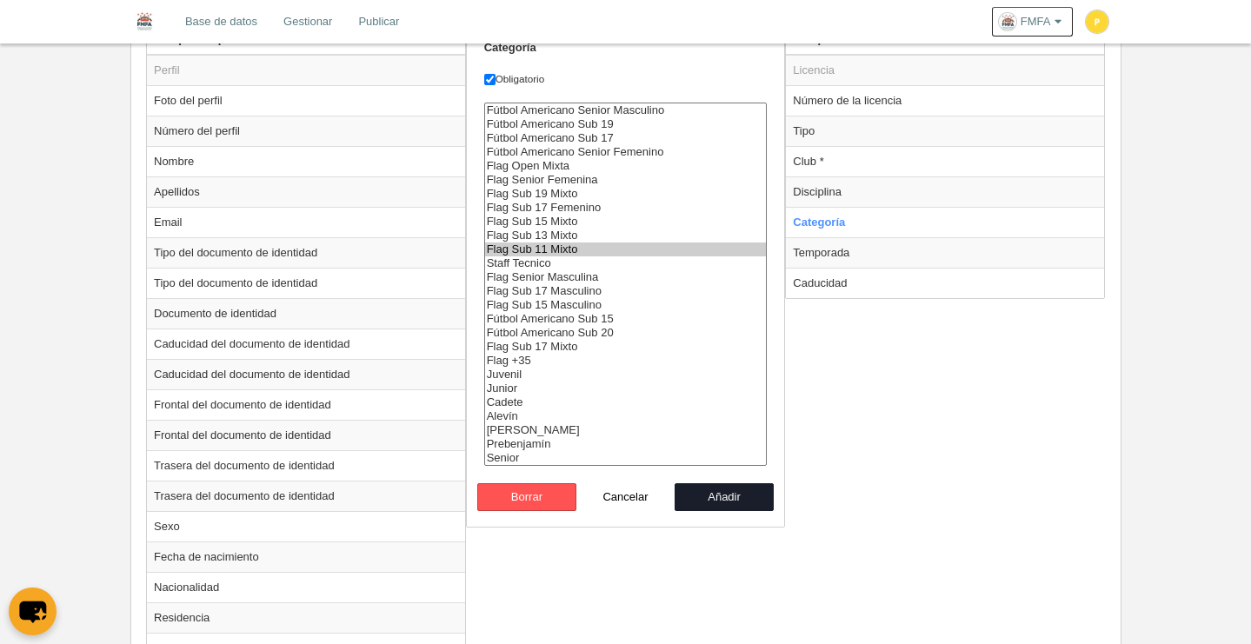
click at [555, 251] on option "Flag Sub 11 Mixto" at bounding box center [626, 250] width 282 height 14
select select "7551"
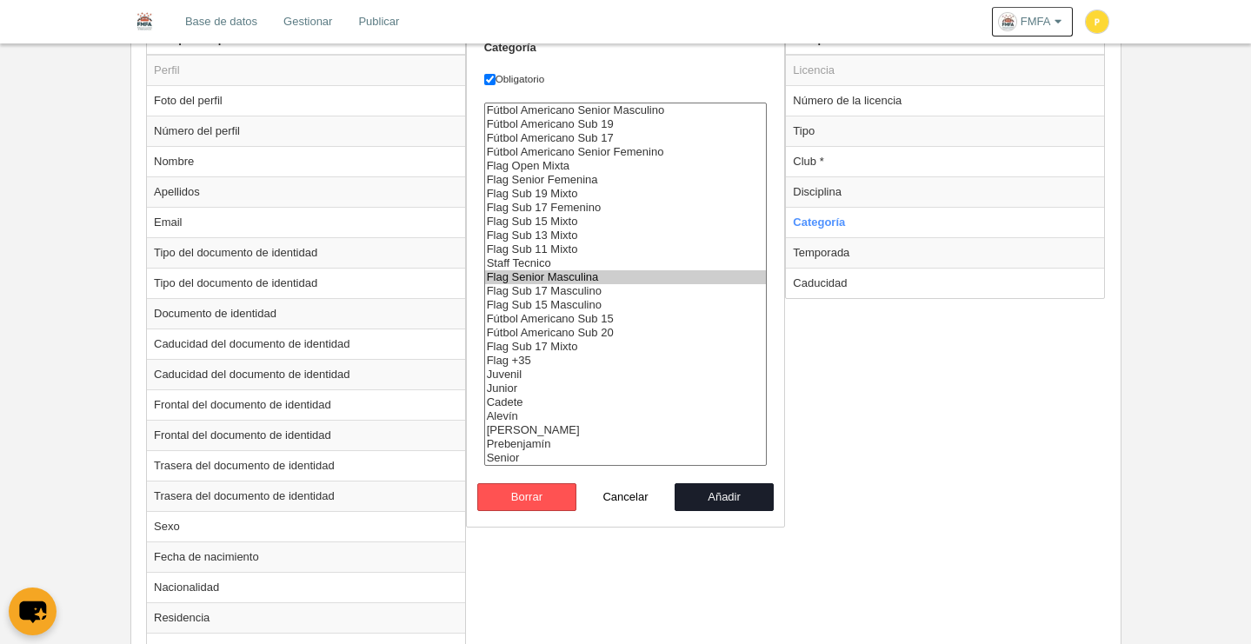
click at [580, 276] on option "Flag Senior Masculina" at bounding box center [626, 277] width 282 height 14
click at [741, 491] on button "Añadir" at bounding box center [724, 497] width 99 height 28
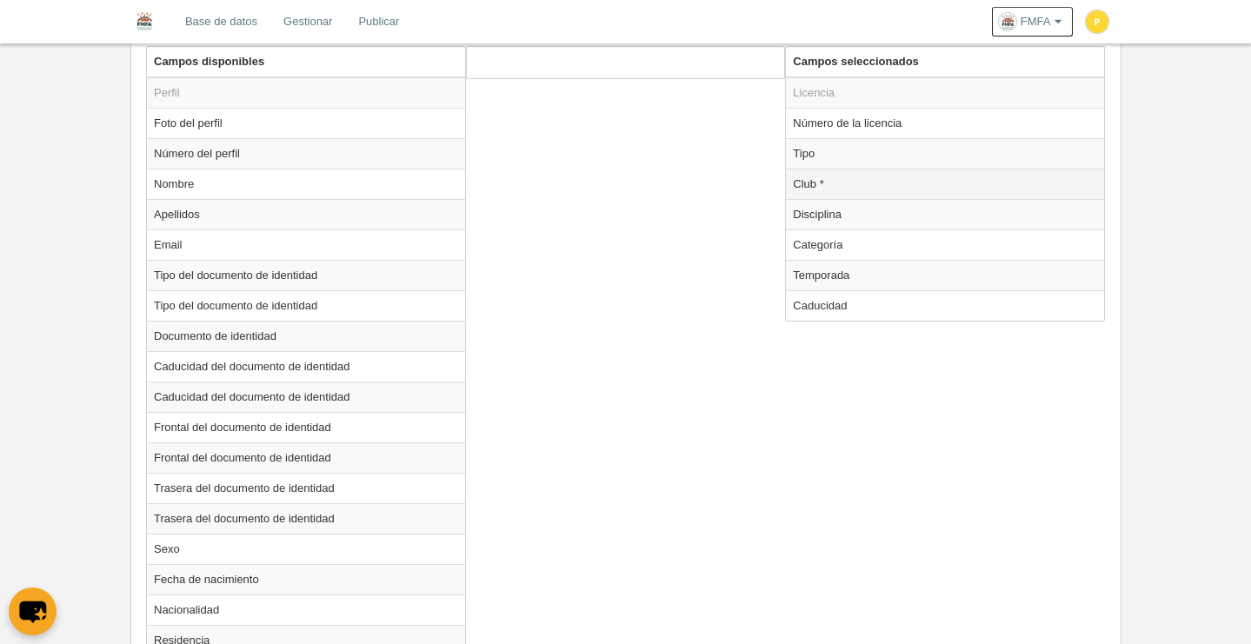
scroll to position [676, 0]
click at [856, 247] on td "Categoría" at bounding box center [945, 244] width 318 height 30
radio input "true"
select select "7551"
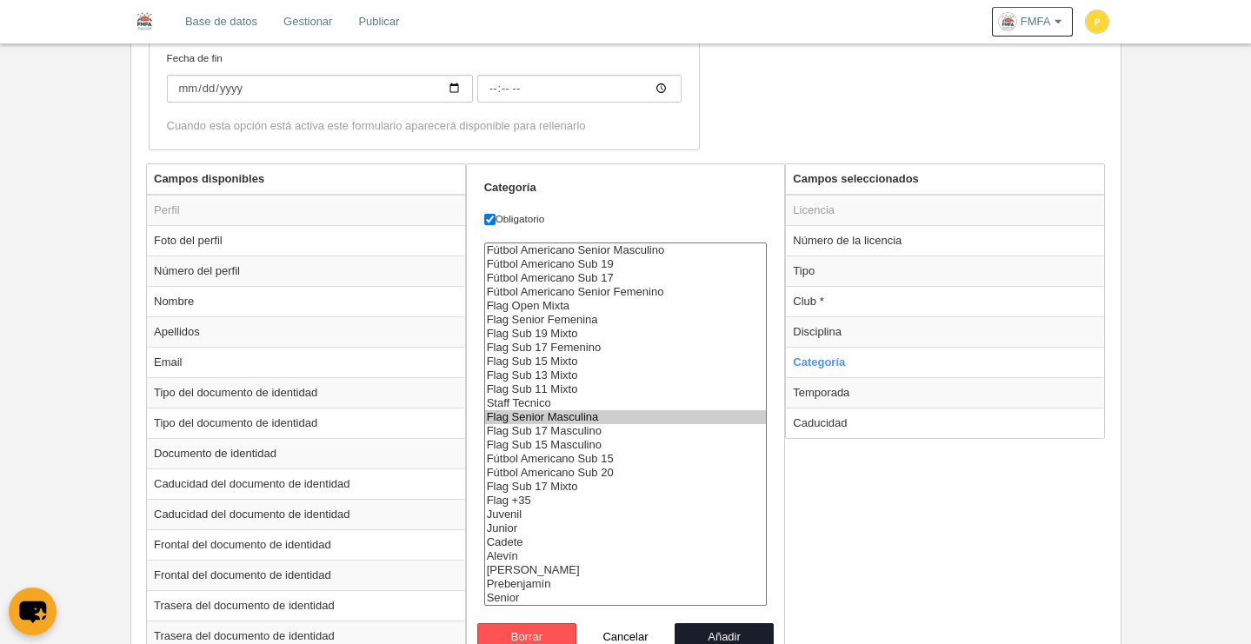
scroll to position [577, 0]
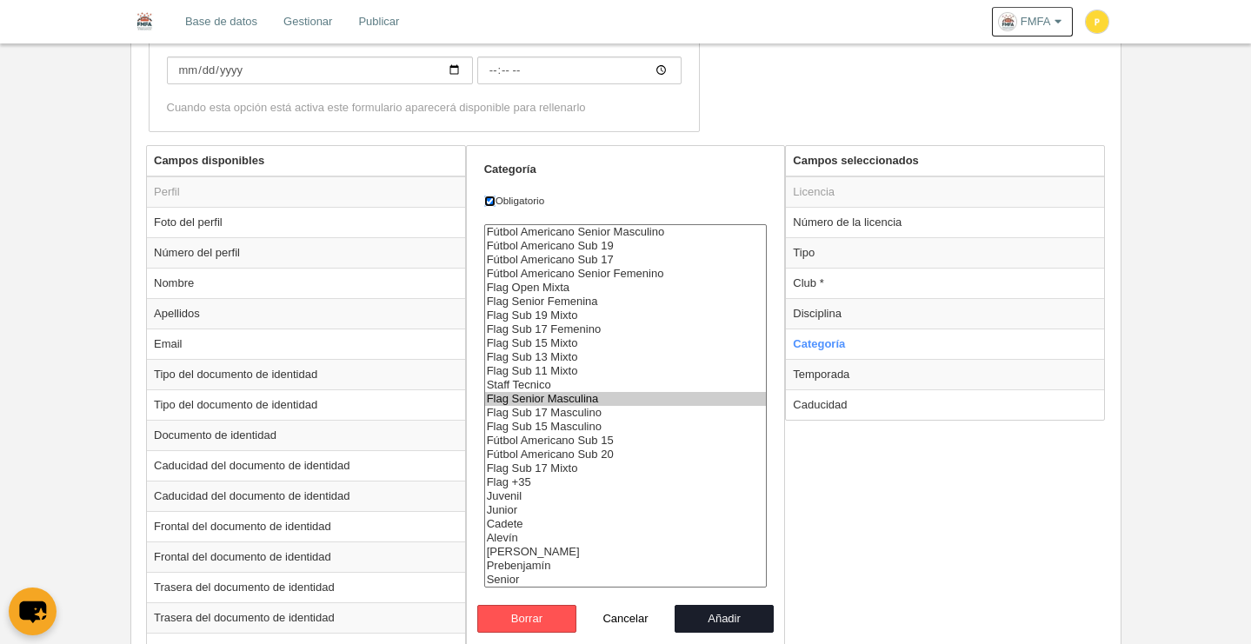
click at [493, 201] on input "Obligatorio" at bounding box center [489, 201] width 11 height 11
checkbox input "false"
select select "6798"
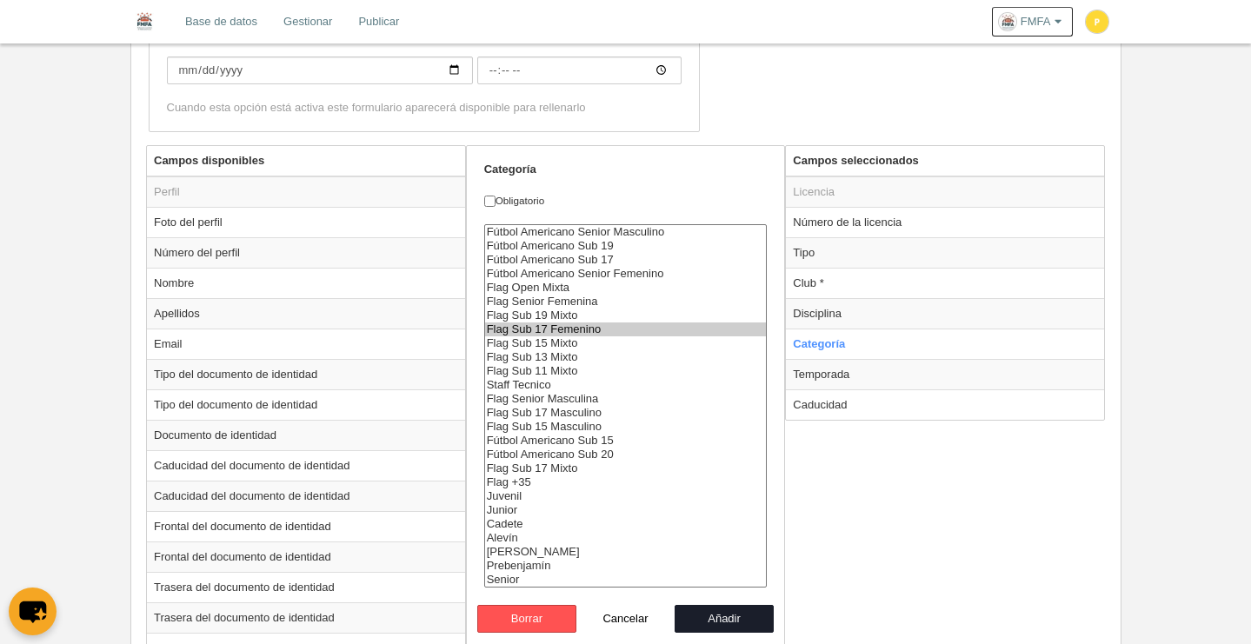
click at [589, 325] on option "Flag Sub 17 Femenino" at bounding box center [626, 329] width 282 height 14
click at [493, 203] on input "Obligatorio" at bounding box center [489, 201] width 11 height 11
checkbox input "true"
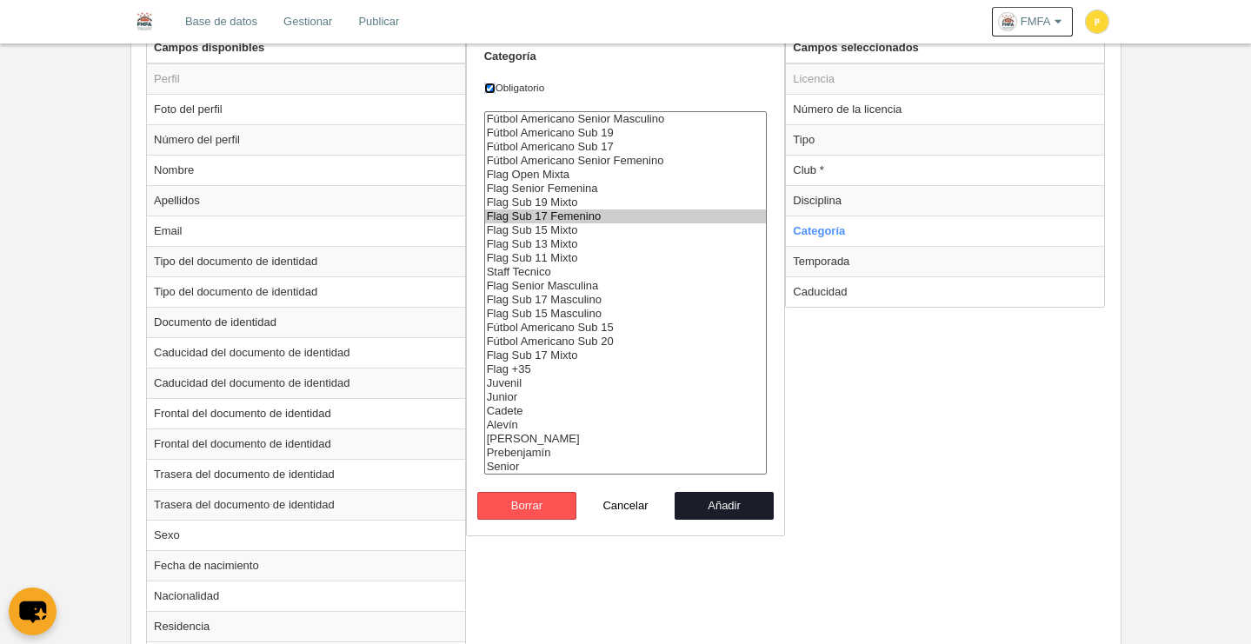
scroll to position [687, 0]
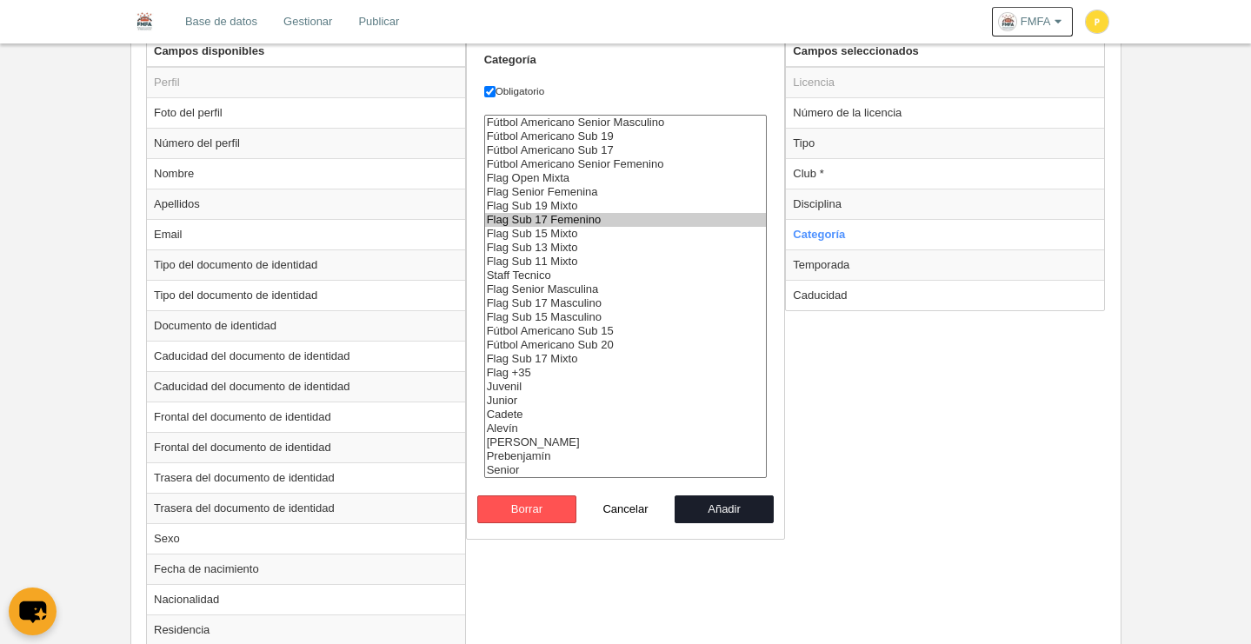
select select "15504"
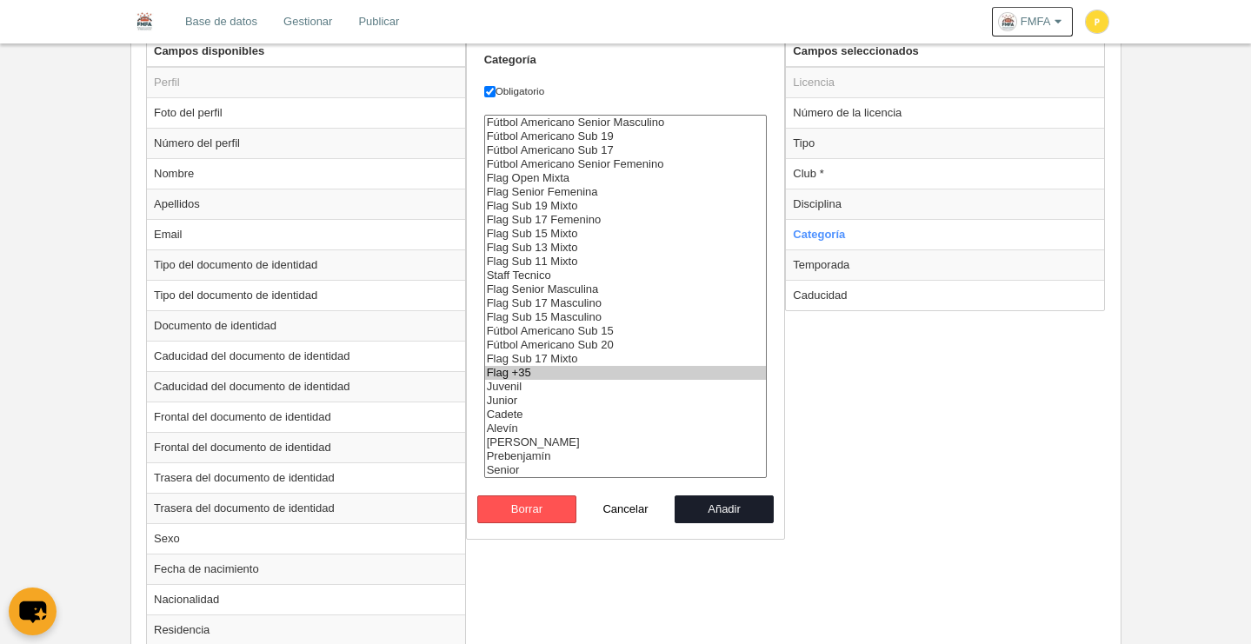
click at [686, 366] on option "Flag +35" at bounding box center [626, 373] width 282 height 14
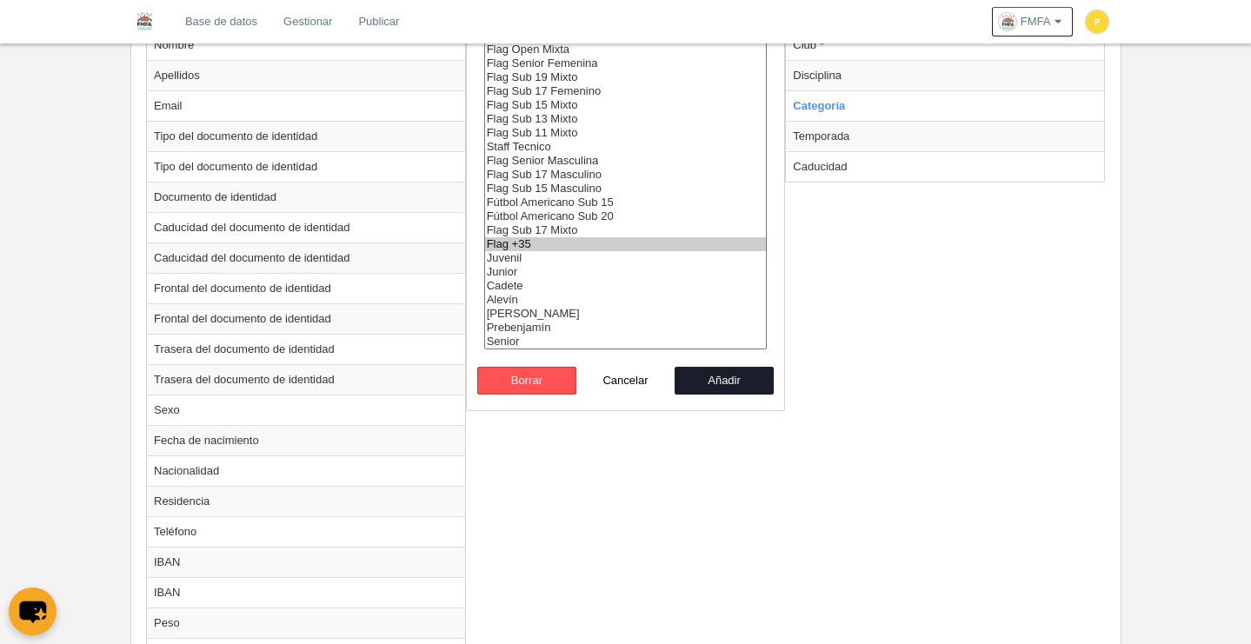
scroll to position [404, 0]
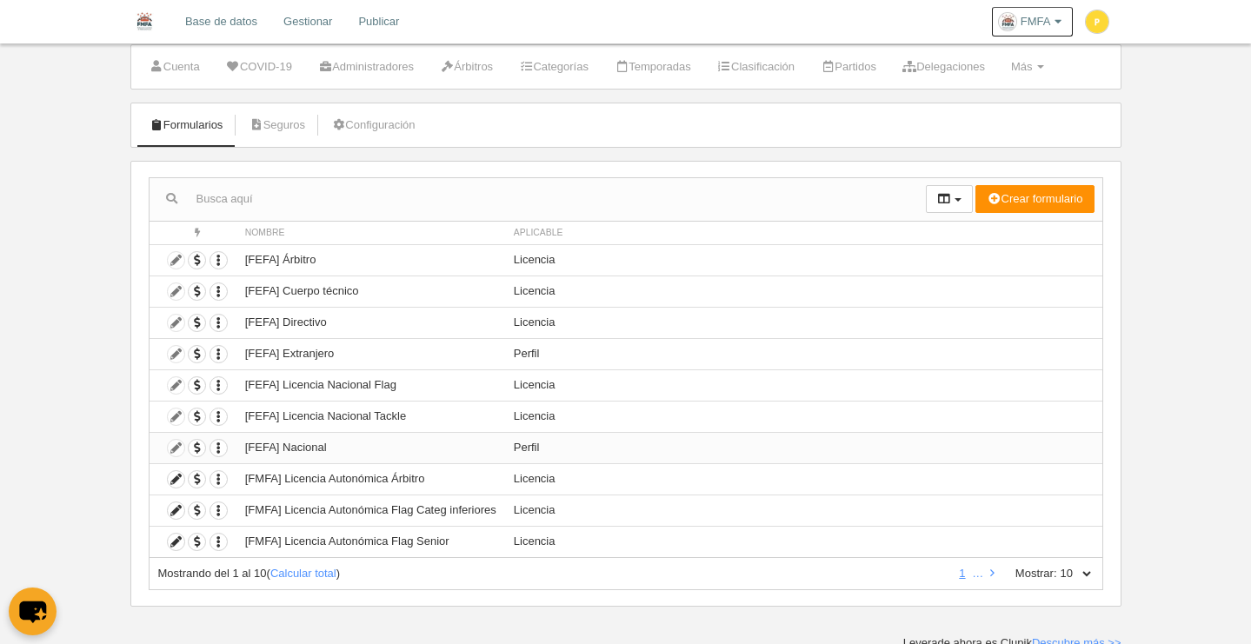
scroll to position [49, 0]
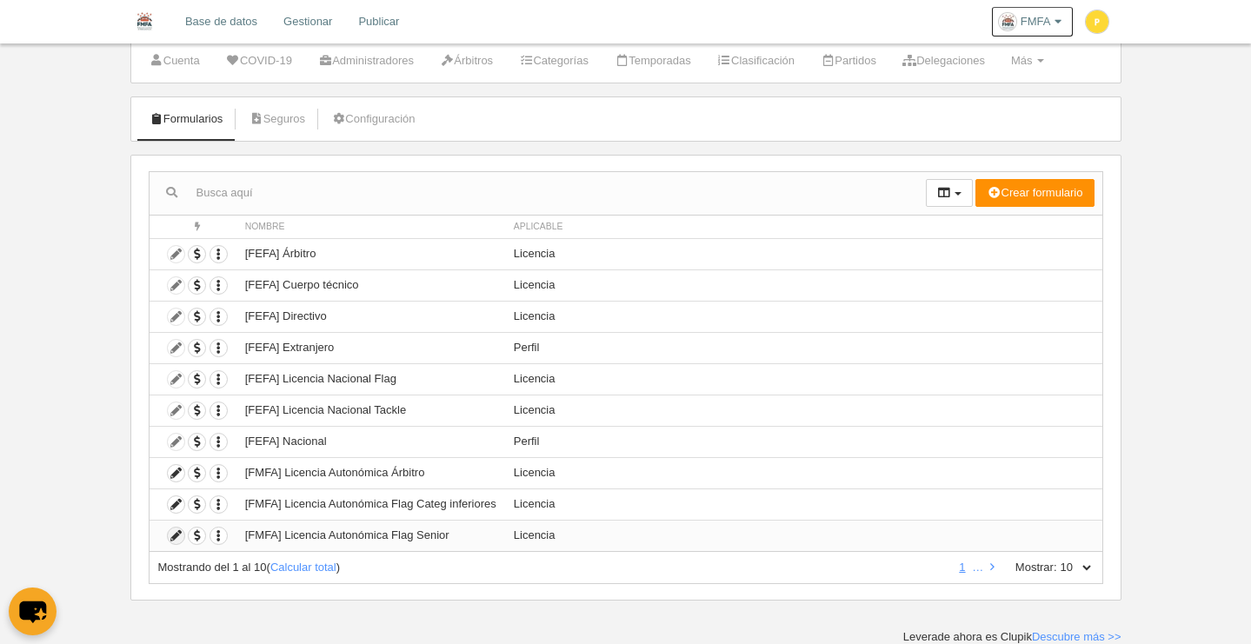
click at [173, 537] on icon at bounding box center [176, 536] width 17 height 17
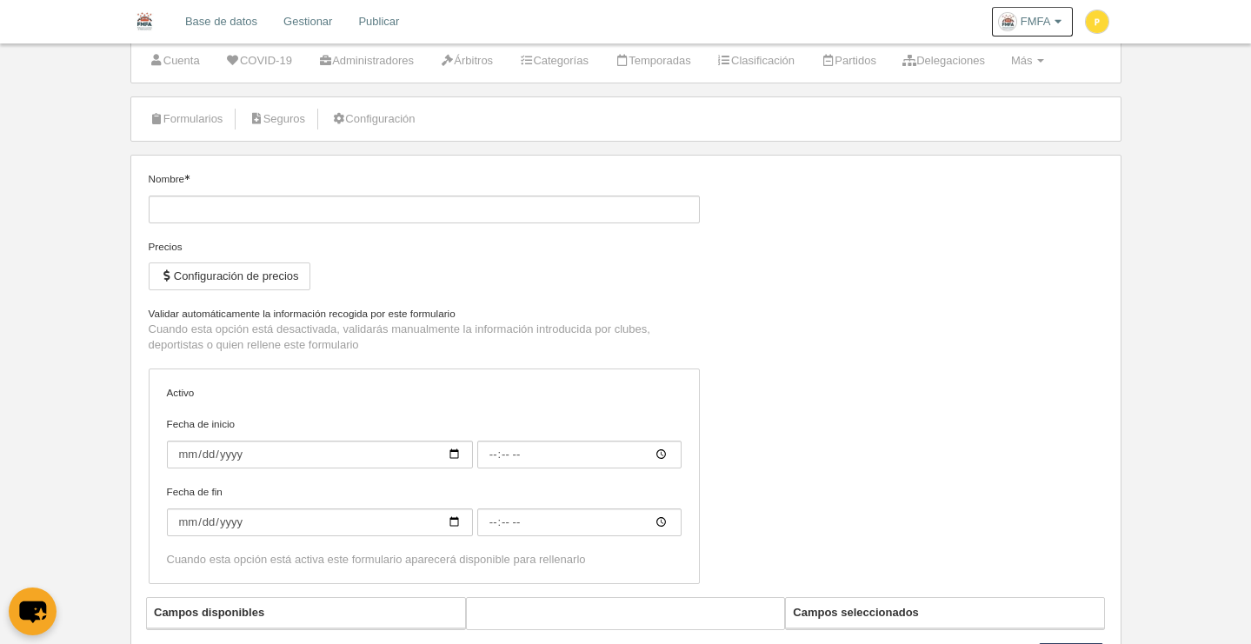
type input "[FMFA] Licencia Autonómica Flag Senior"
checkbox input "true"
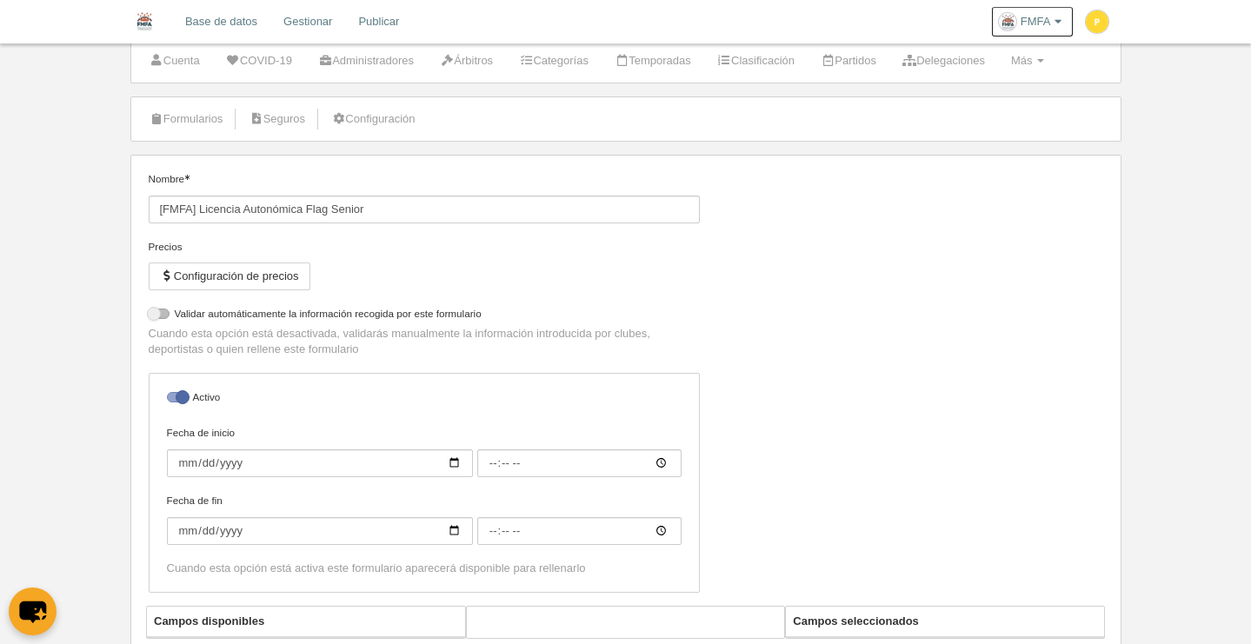
select select "selected"
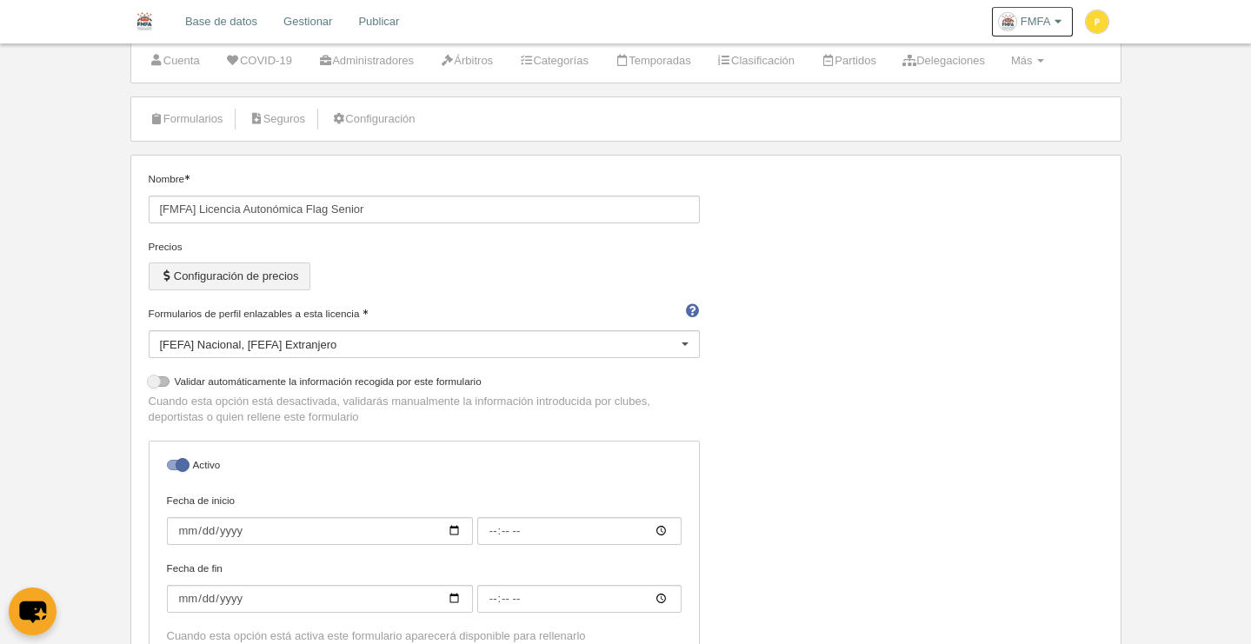
click at [268, 280] on button "Configuración de precios" at bounding box center [230, 277] width 162 height 28
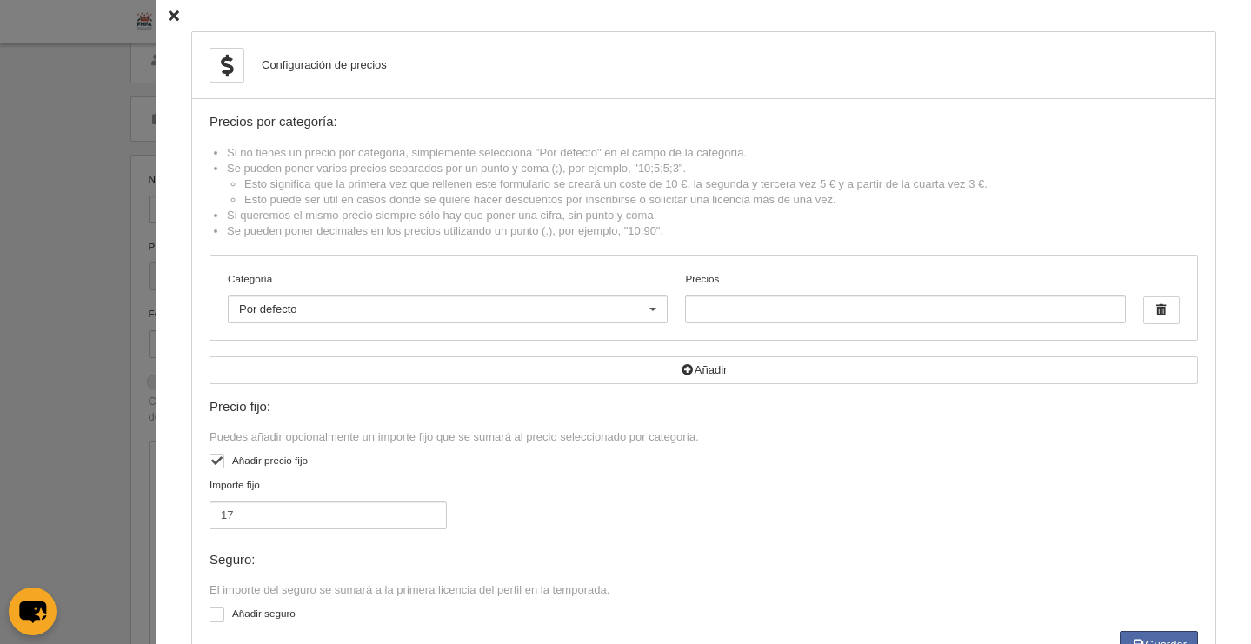
scroll to position [63, 0]
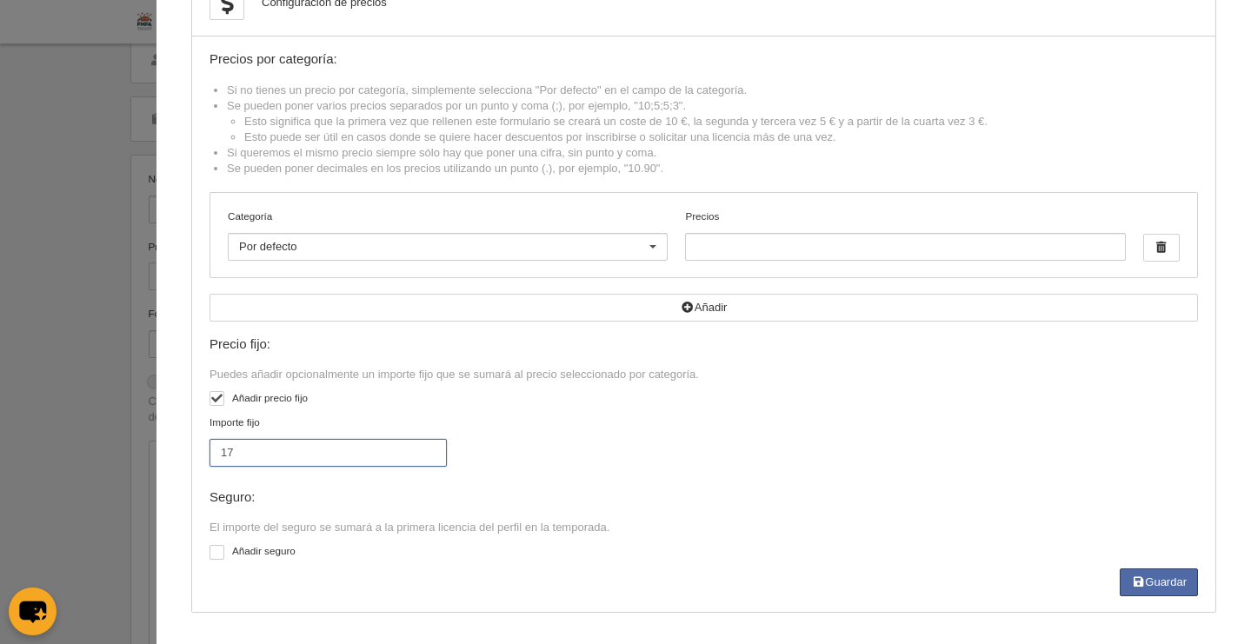
drag, startPoint x: 245, startPoint y: 454, endPoint x: 194, endPoint y: 447, distance: 51.8
click at [203, 447] on div "Importe fijo 17" at bounding box center [328, 449] width 250 height 68
type input "22"
click at [1154, 579] on button "Guardar" at bounding box center [1159, 582] width 78 height 28
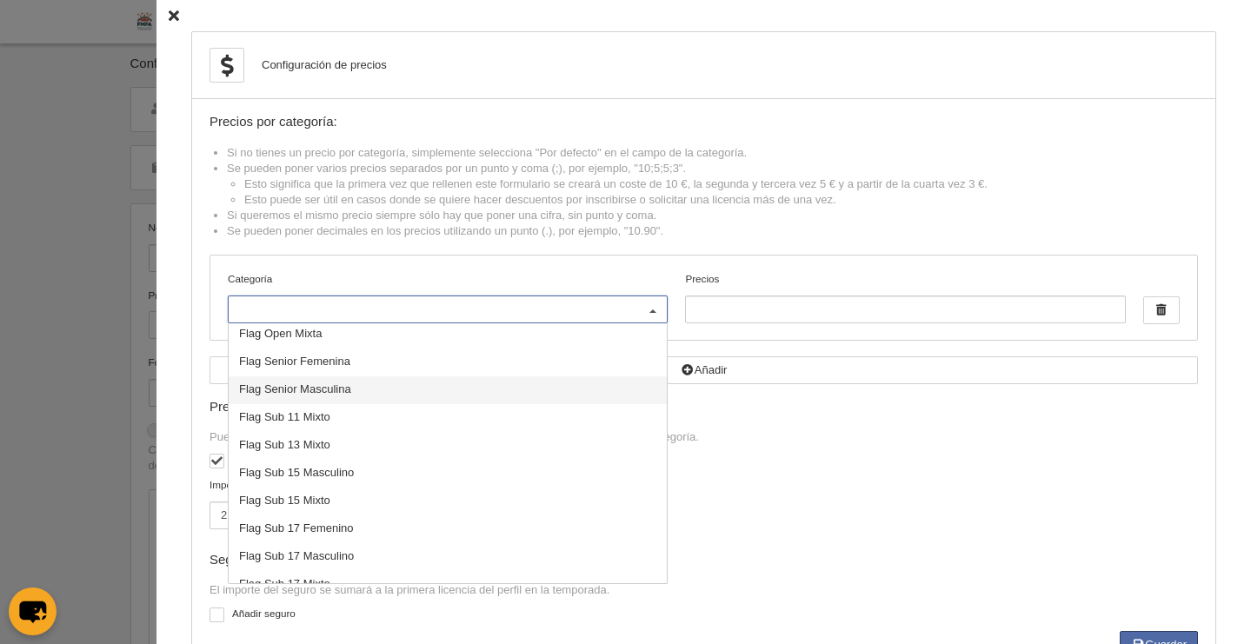
scroll to position [138, 0]
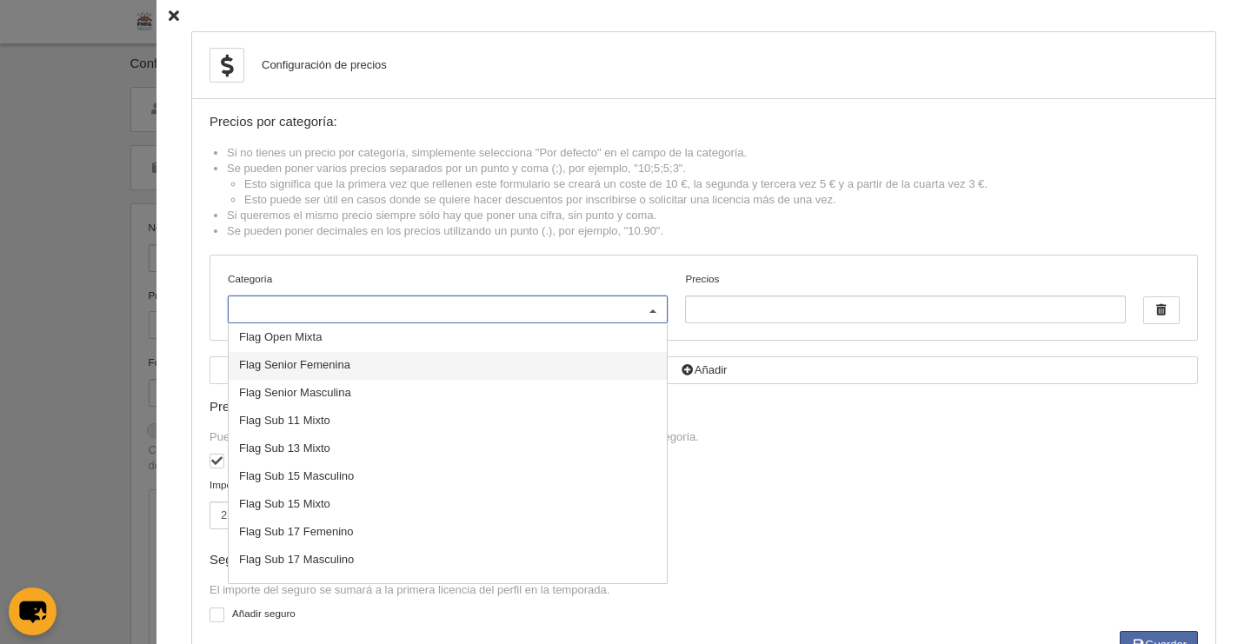
click at [351, 363] on span "Flag Senior Femenina" at bounding box center [448, 366] width 438 height 28
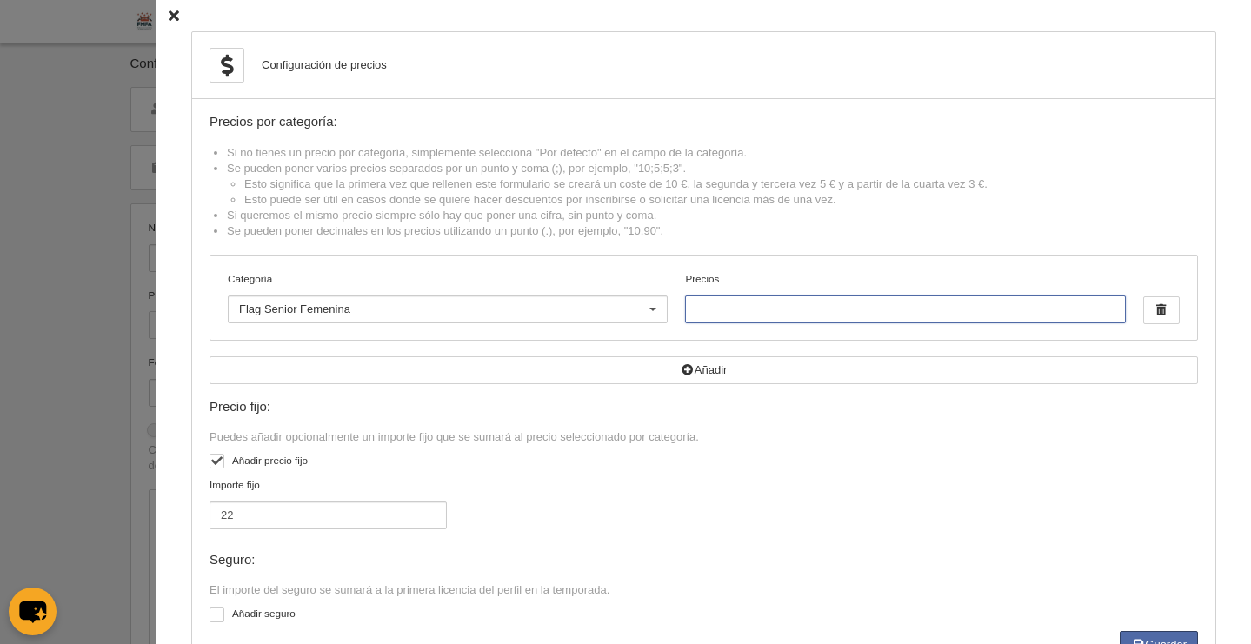
click at [765, 308] on input "Precios" at bounding box center [905, 310] width 440 height 28
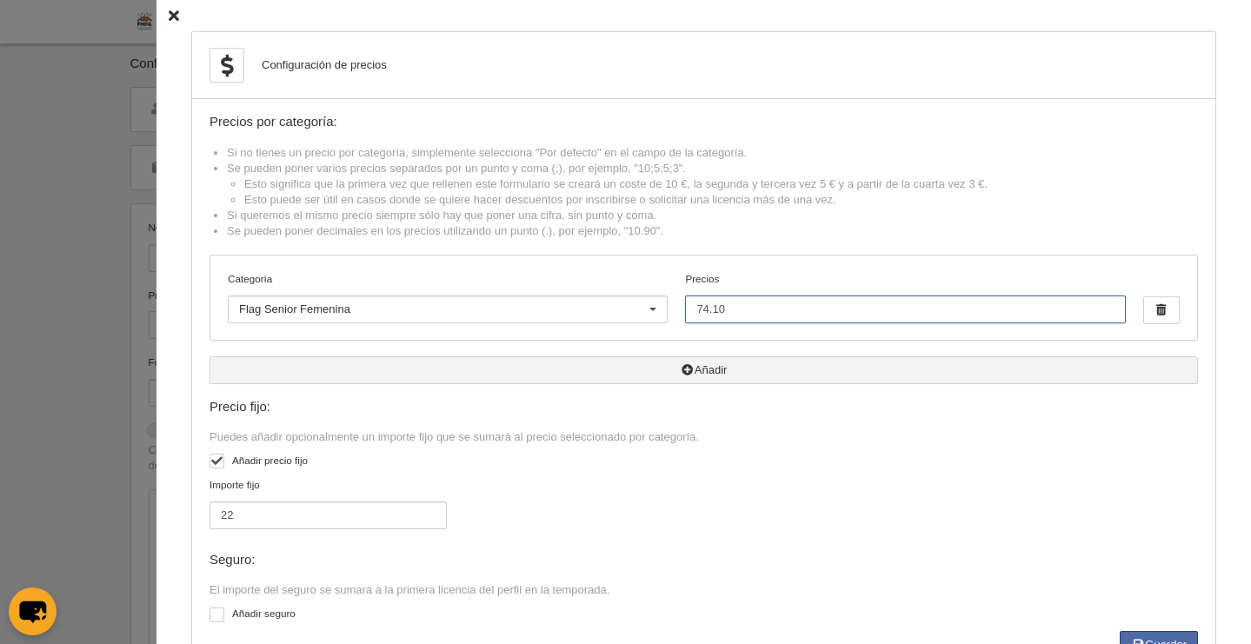
type input "74.10"
click at [764, 363] on button "Añadir" at bounding box center [703, 370] width 988 height 28
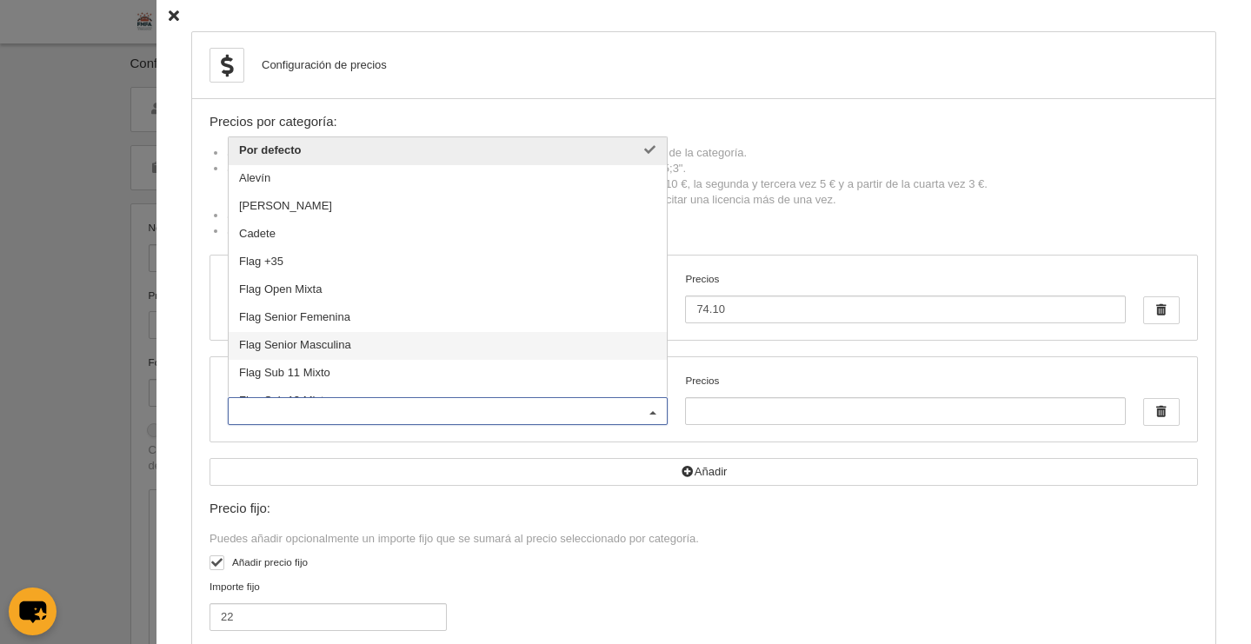
click at [349, 340] on span "Flag Senior Masculina" at bounding box center [448, 346] width 438 height 28
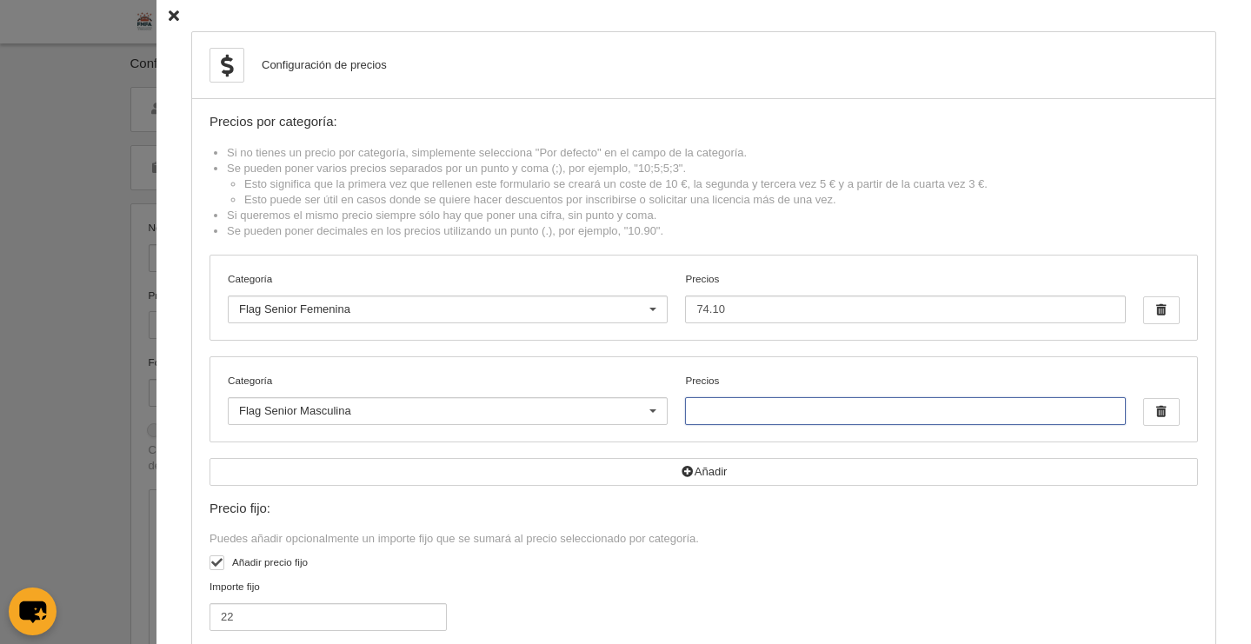
click at [730, 416] on input "Precios" at bounding box center [905, 411] width 440 height 28
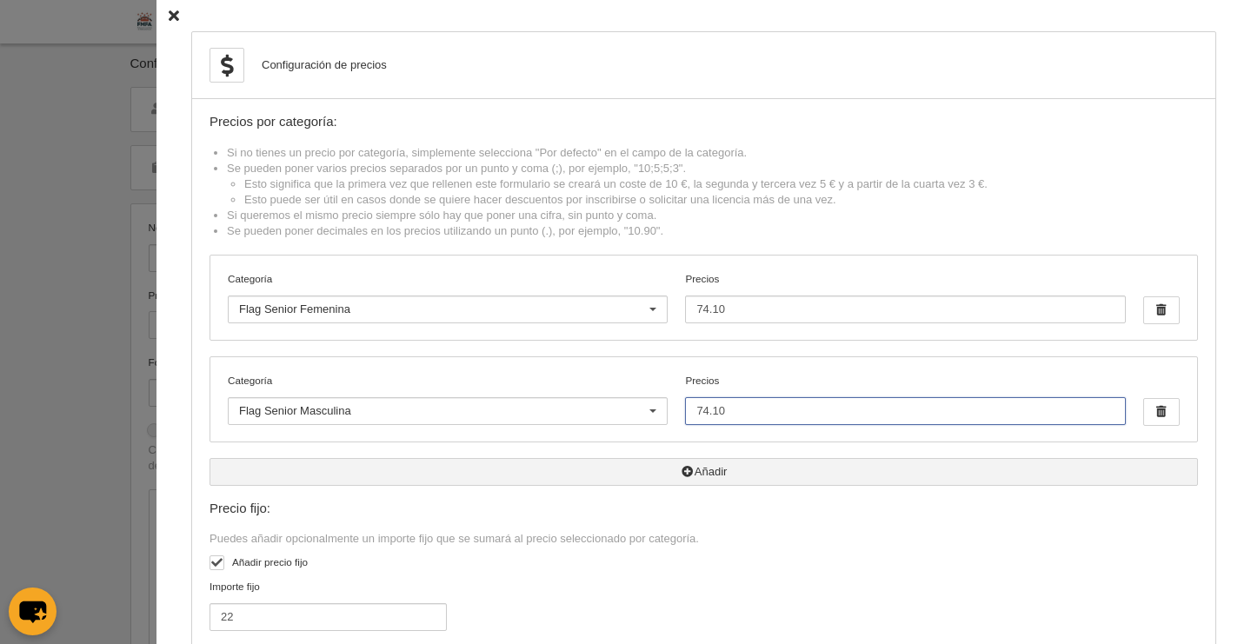
type input "74.10"
click at [693, 478] on button "Añadir" at bounding box center [703, 472] width 988 height 28
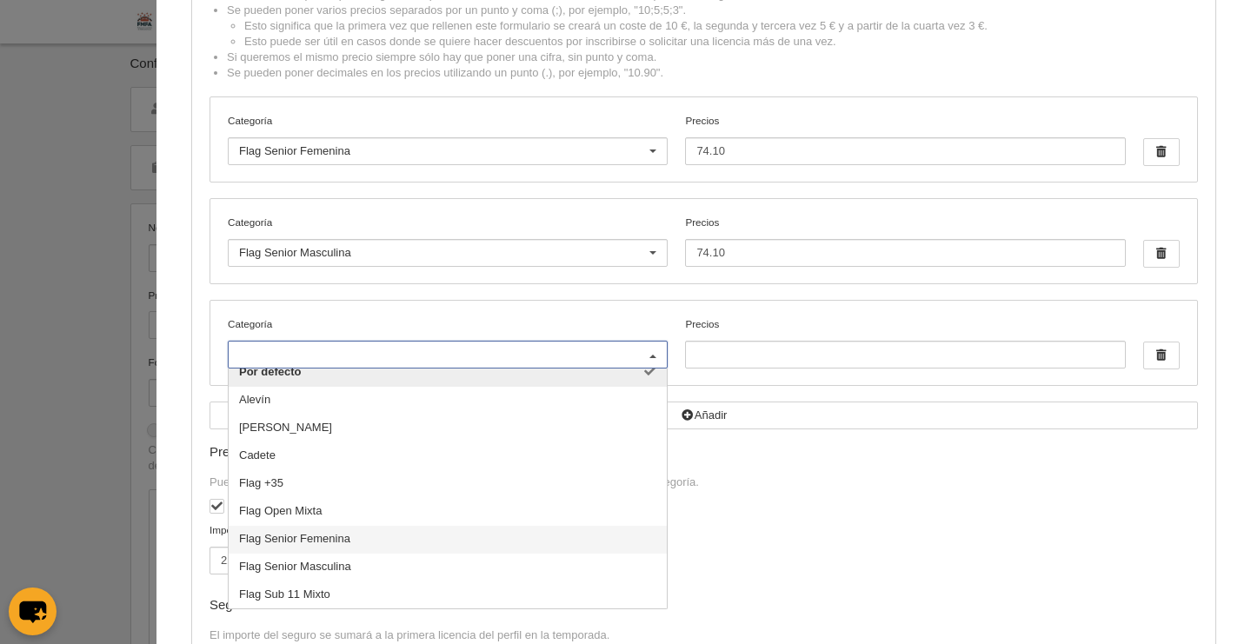
scroll to position [10, 0]
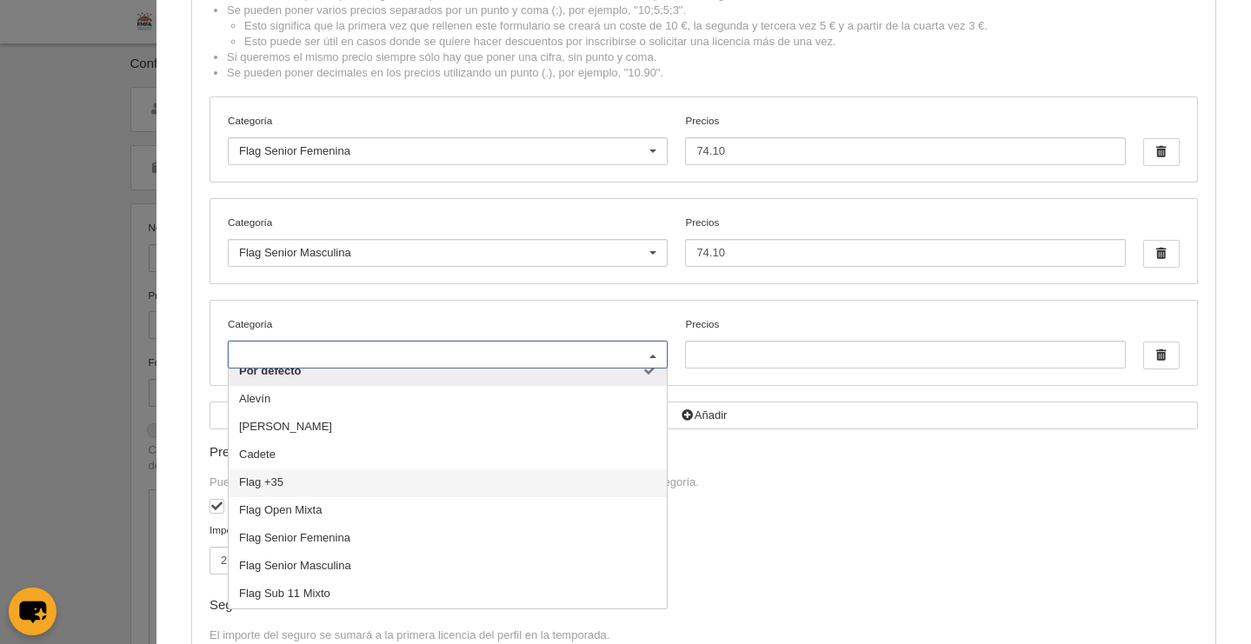
click at [276, 488] on span "Flag +35" at bounding box center [448, 483] width 438 height 28
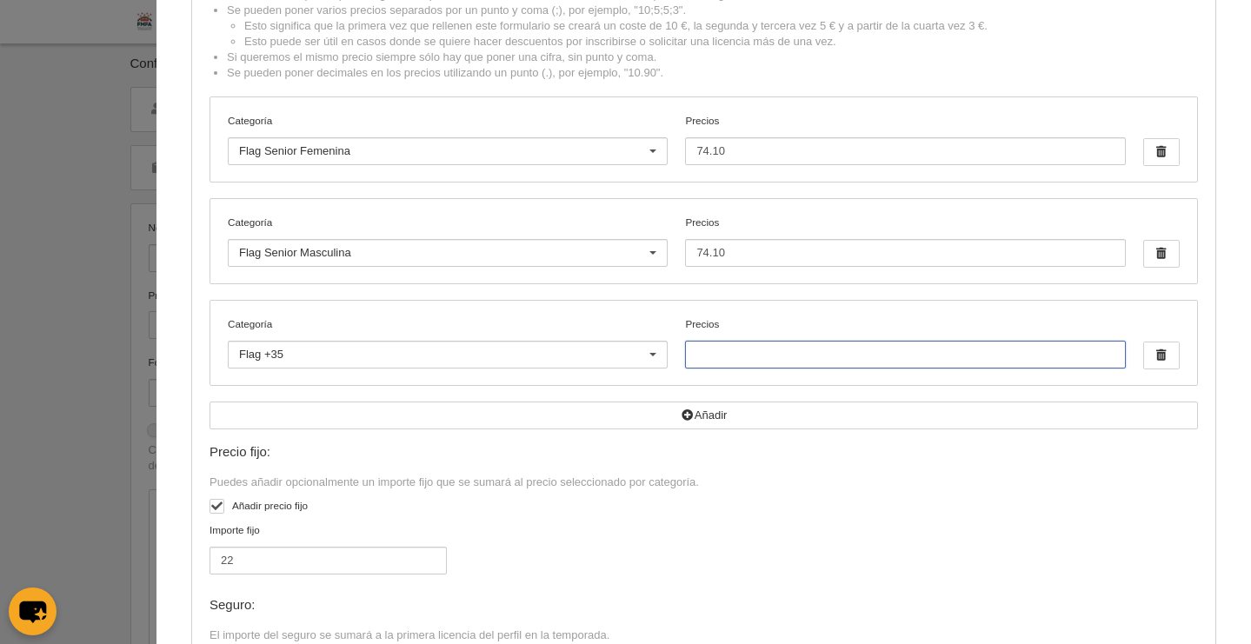
click at [774, 360] on input "Precios" at bounding box center [905, 355] width 440 height 28
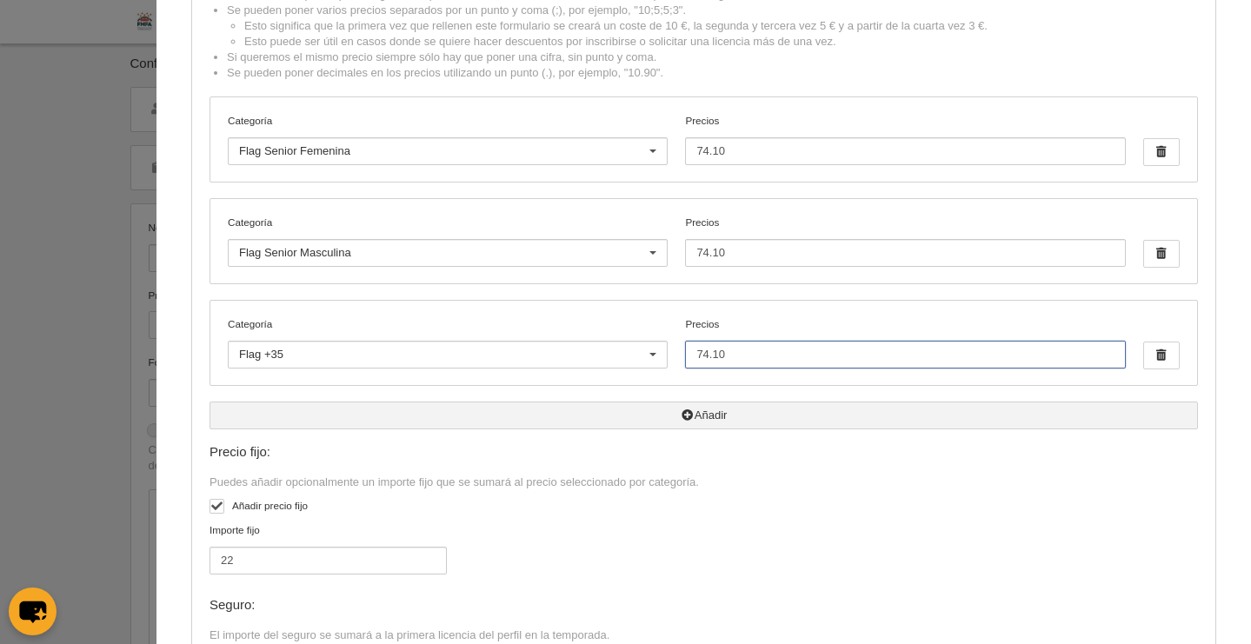
type input "74.10"
click at [682, 418] on button "Añadir" at bounding box center [703, 416] width 988 height 28
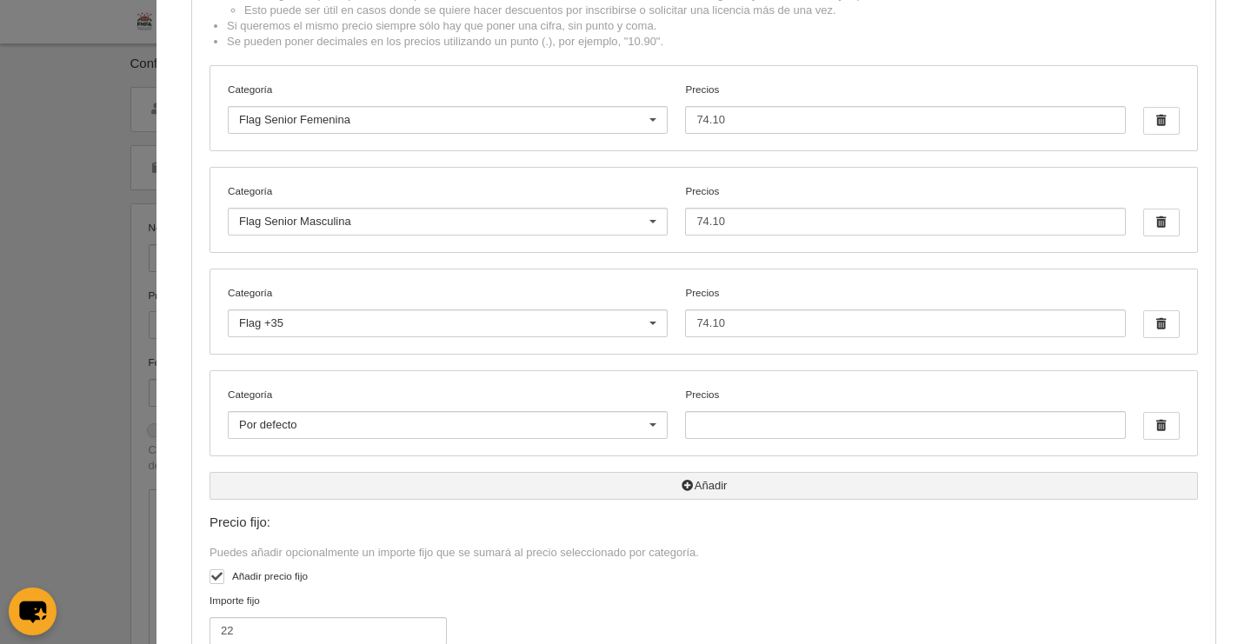
scroll to position [191, 0]
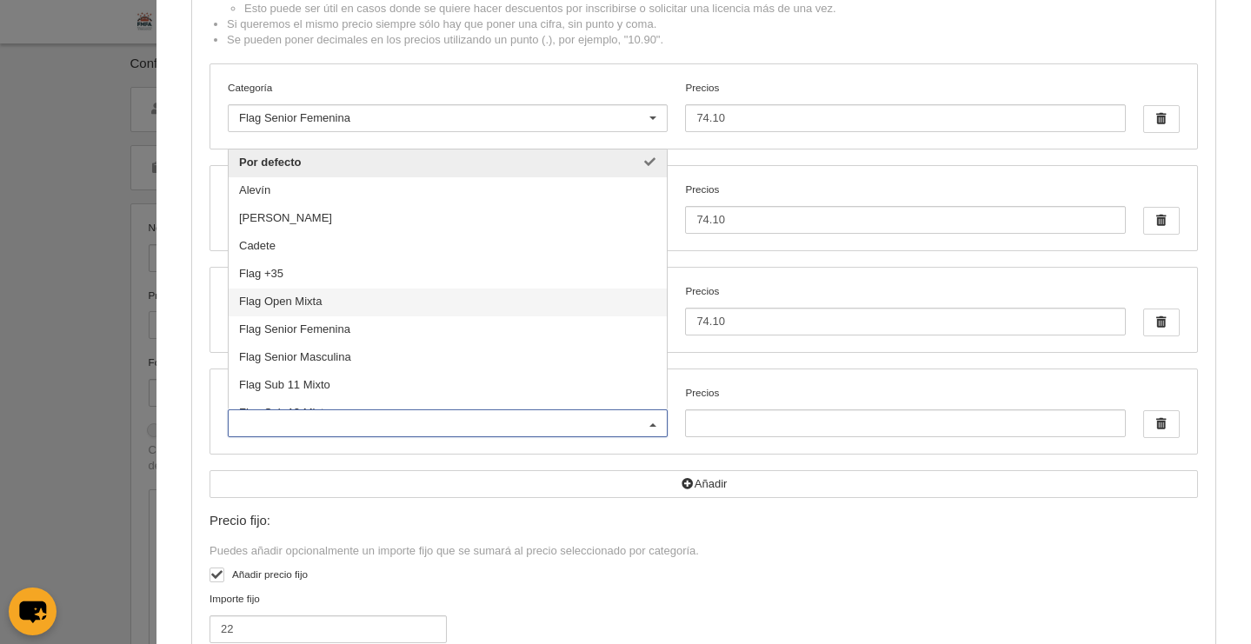
click at [310, 306] on span "Flag Open Mixta" at bounding box center [448, 303] width 438 height 28
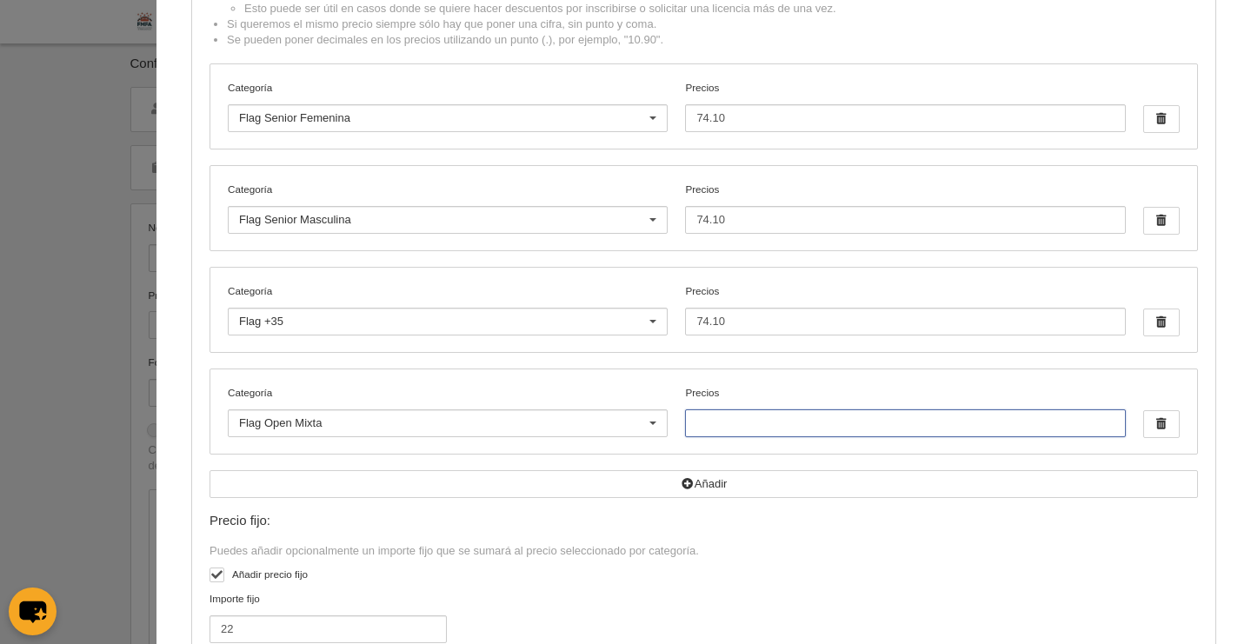
click at [709, 435] on input "Precios" at bounding box center [905, 423] width 440 height 28
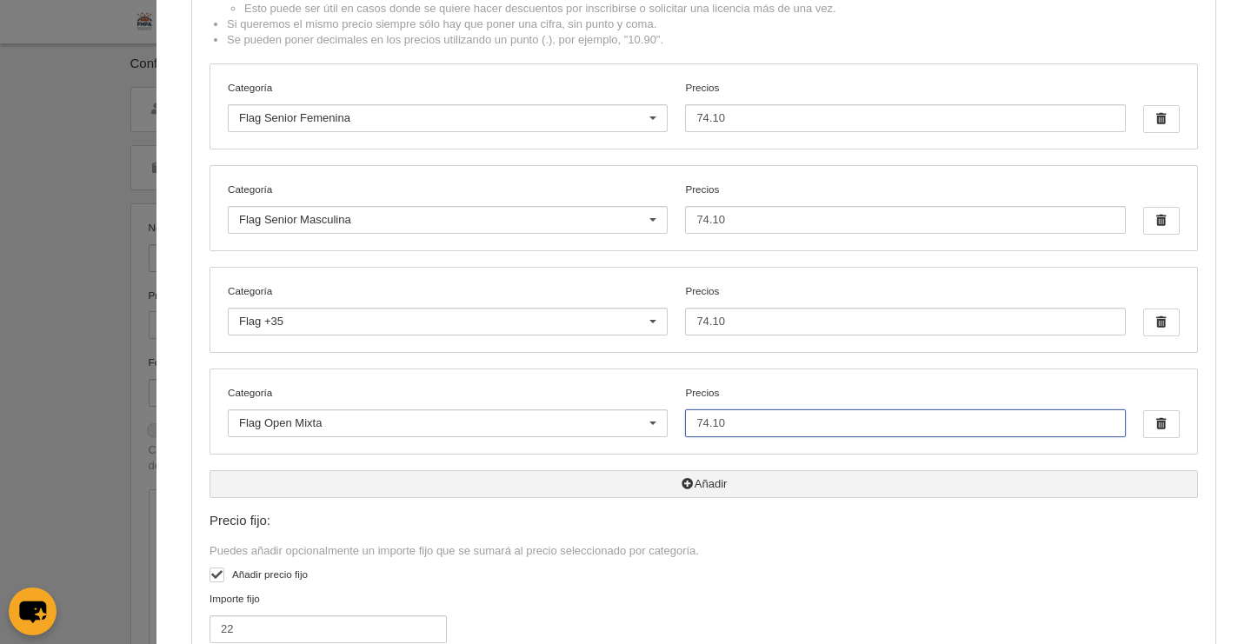
type input "74.10"
click at [721, 482] on button "Añadir" at bounding box center [703, 484] width 988 height 28
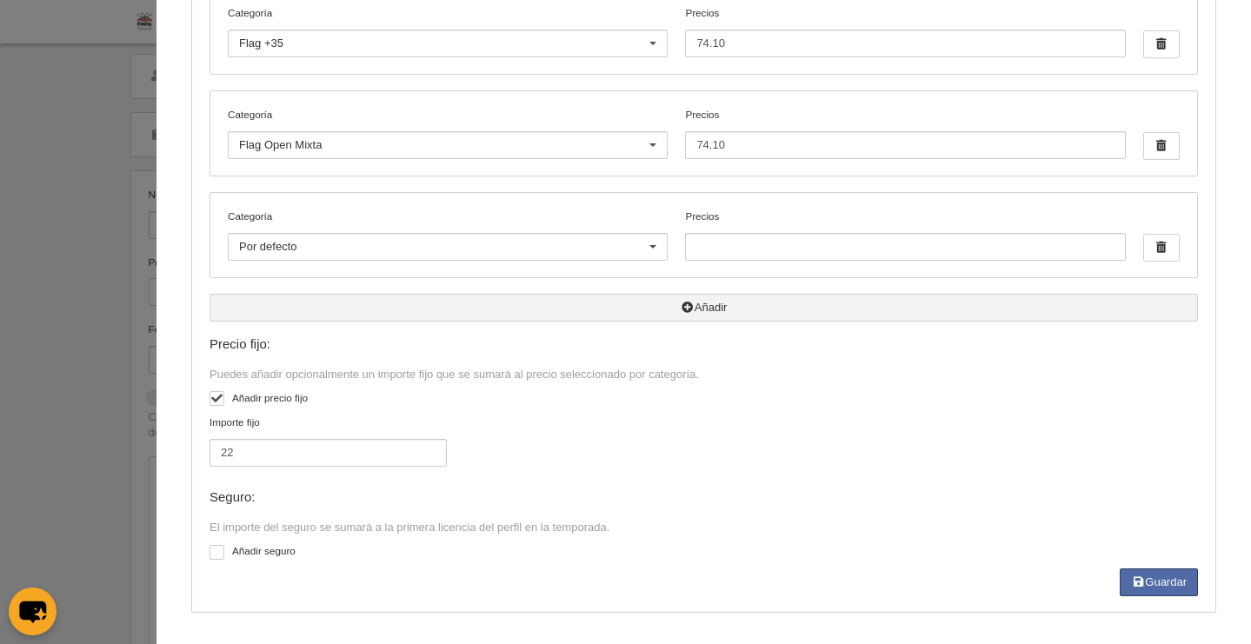
scroll to position [33, 0]
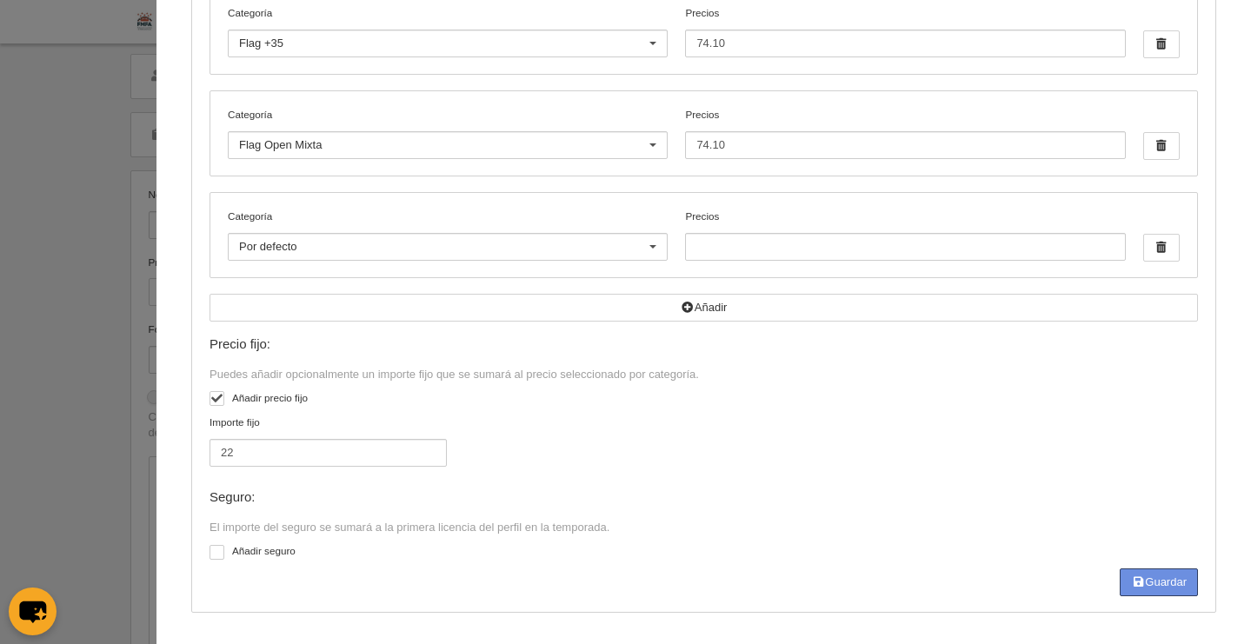
click at [1160, 582] on button "Guardar" at bounding box center [1159, 582] width 78 height 28
type input "74.1"
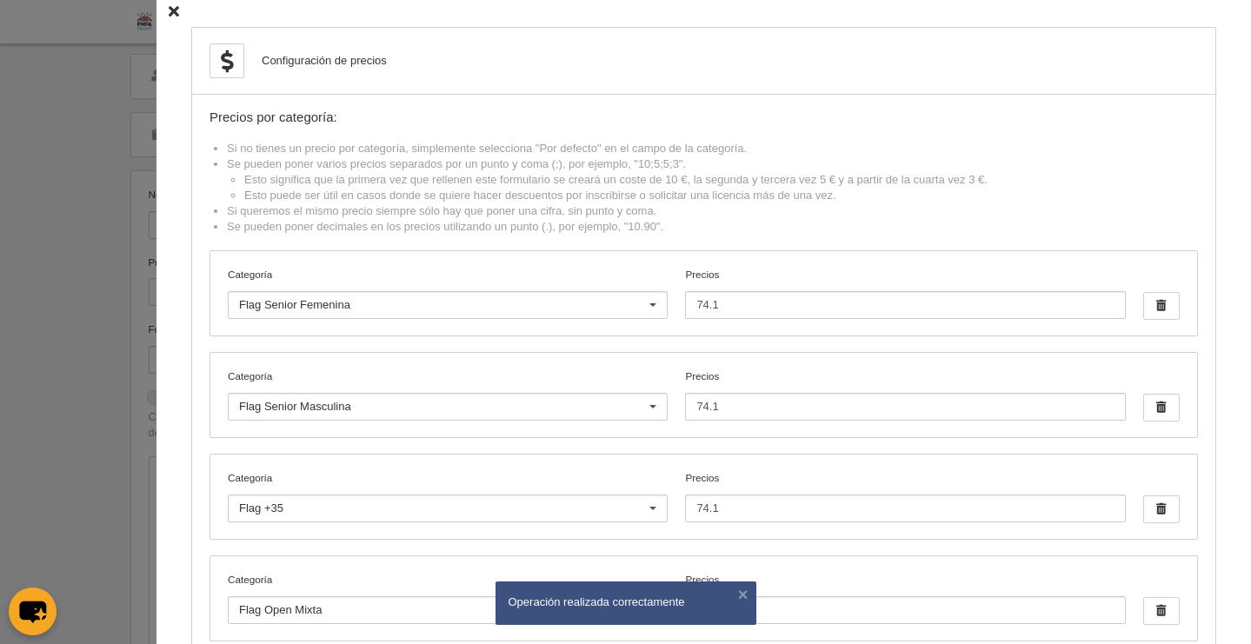
scroll to position [0, 0]
click at [169, 15] on icon at bounding box center [174, 15] width 10 height 11
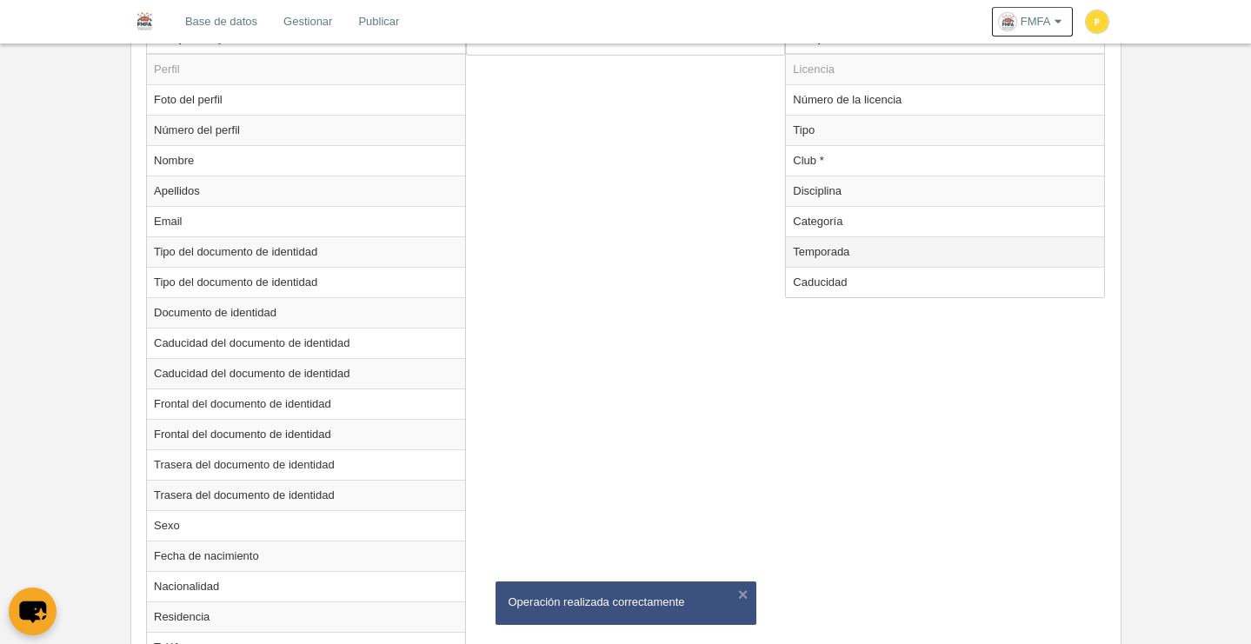
scroll to position [545, 0]
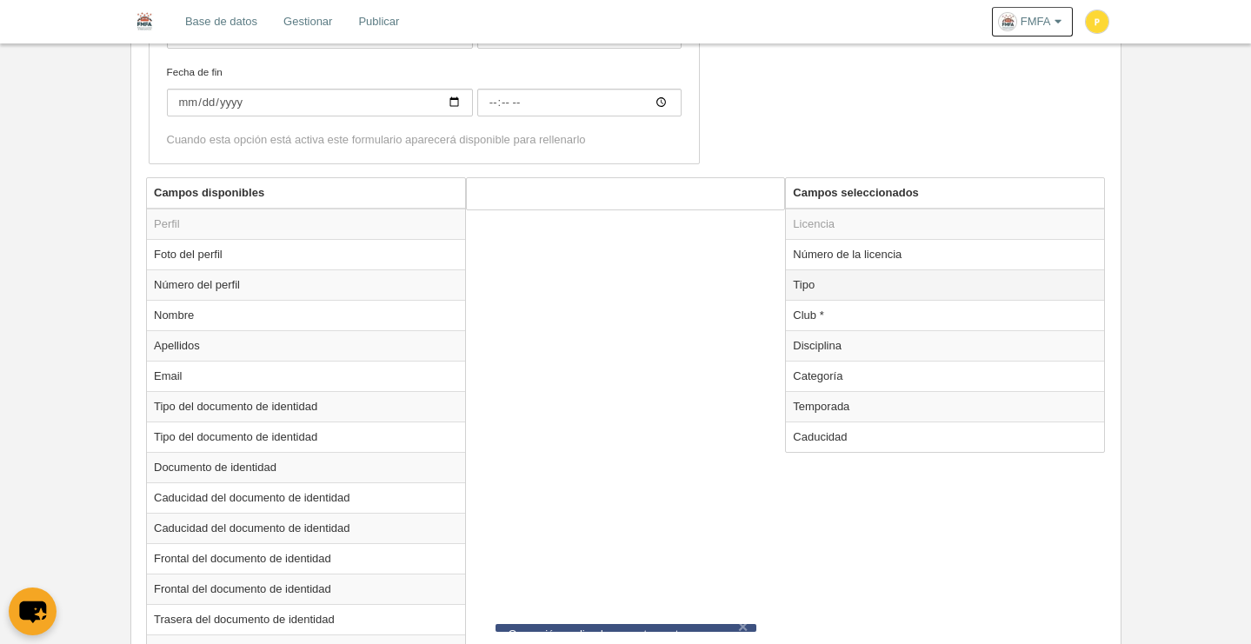
click at [831, 287] on td "Tipo" at bounding box center [945, 284] width 318 height 30
radio input "true"
select select "player"
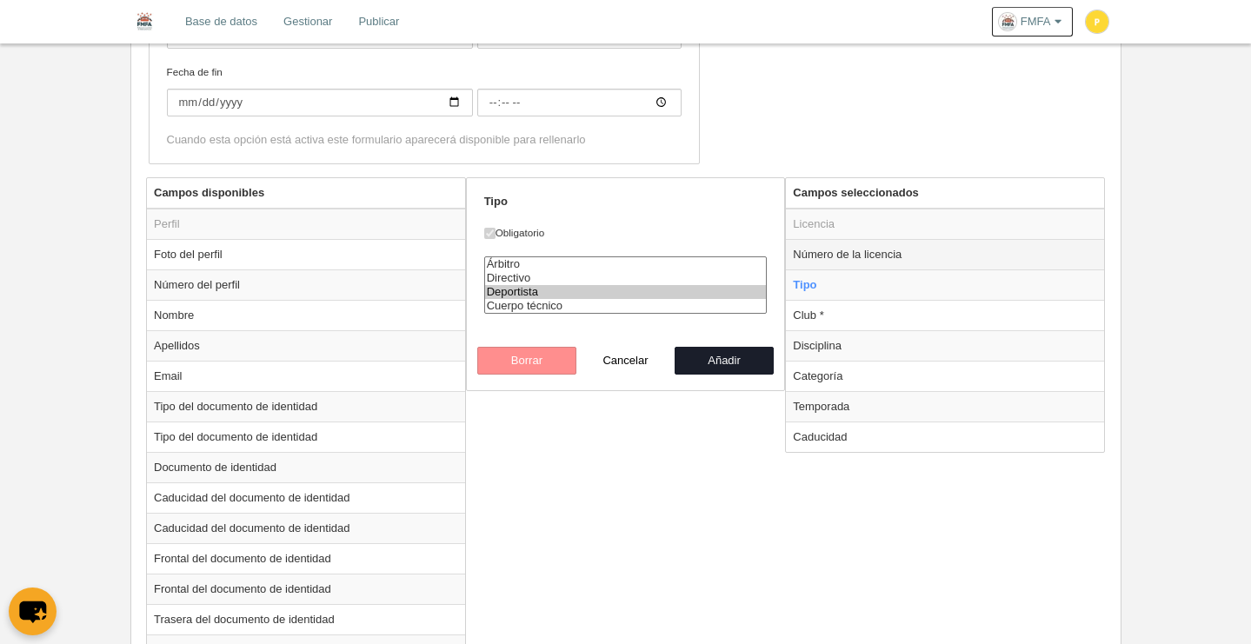
click at [854, 252] on td "Número de la licencia" at bounding box center [945, 254] width 318 height 30
radio input "true"
checkbox input "false"
select select "300"
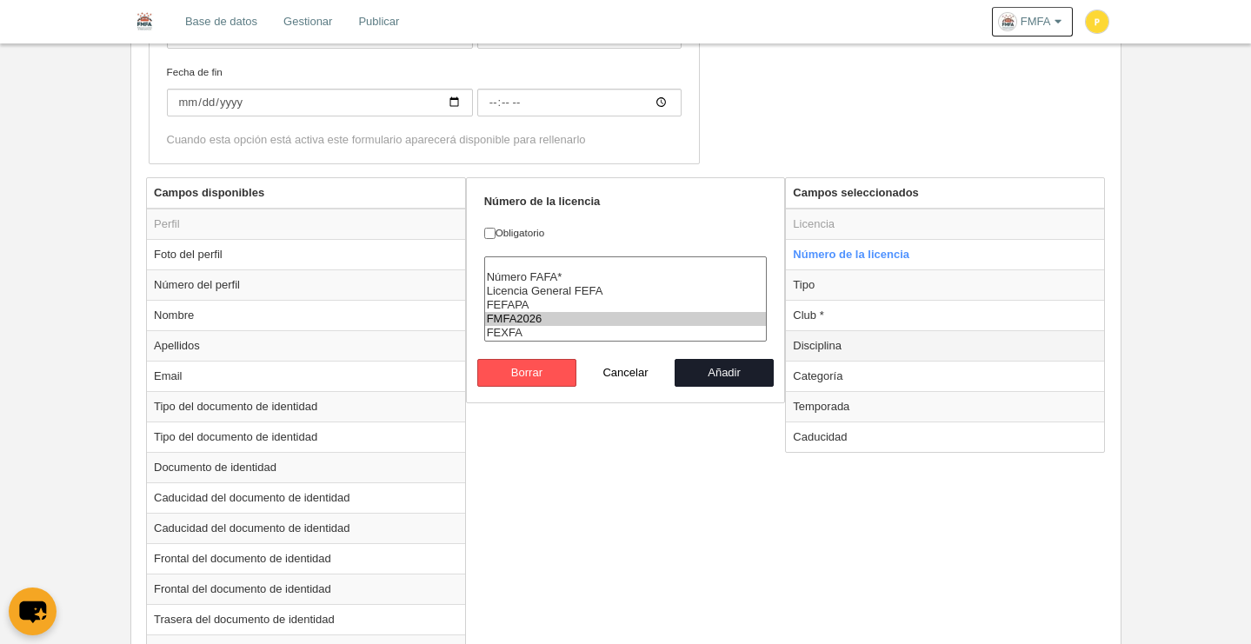
click at [831, 343] on td "Disciplina" at bounding box center [945, 345] width 318 height 30
radio input "false"
radio input "true"
checkbox input "true"
select select "125"
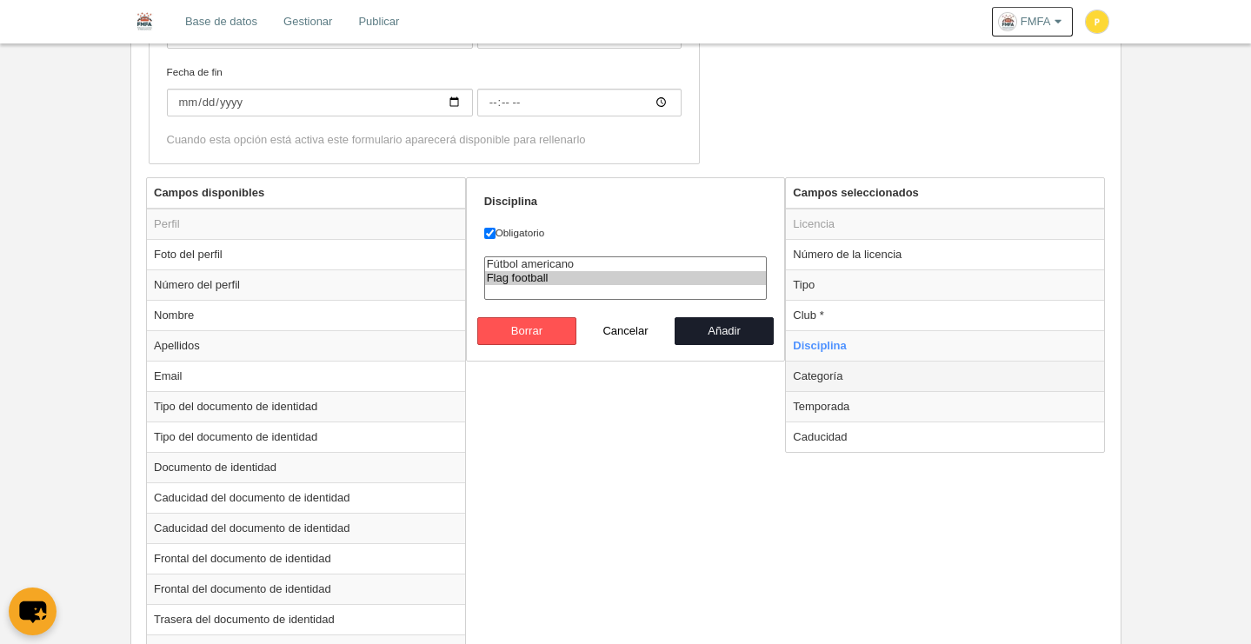
click at [839, 378] on td "Categoría" at bounding box center [945, 376] width 318 height 30
radio input "false"
radio input "true"
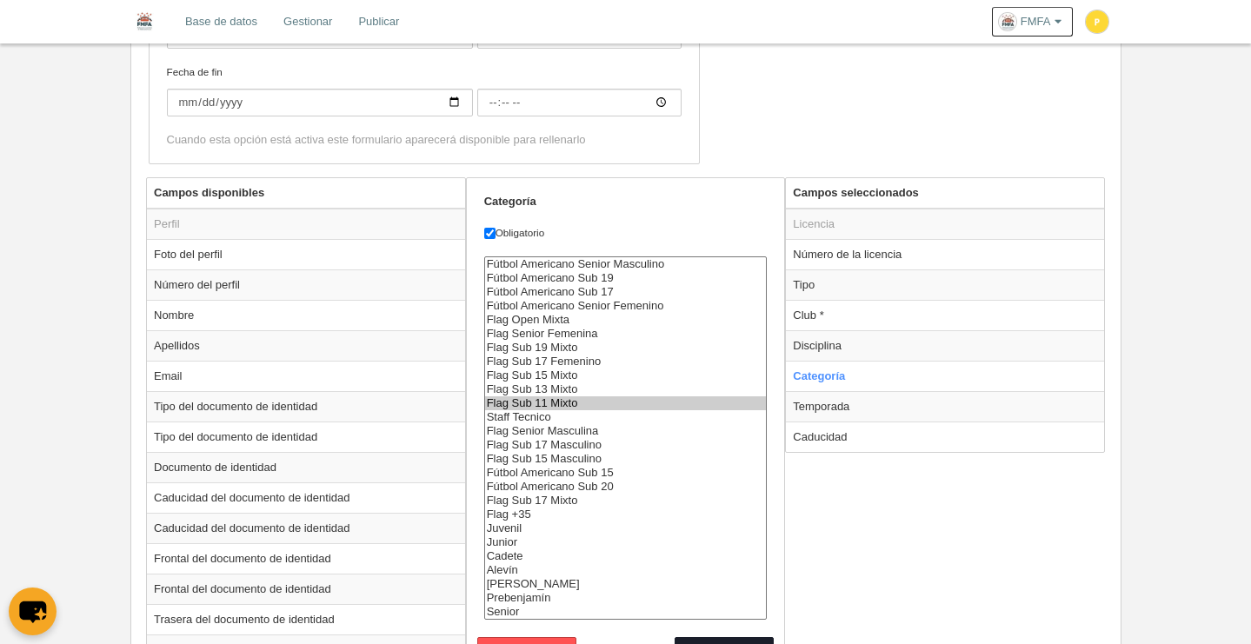
click at [567, 402] on option "Flag Sub 11 Mixto" at bounding box center [626, 403] width 282 height 14
select select "6800"
click at [577, 390] on option "Flag Sub 13 Mixto" at bounding box center [626, 389] width 282 height 14
click at [848, 407] on td "Temporada" at bounding box center [945, 406] width 318 height 30
radio input "false"
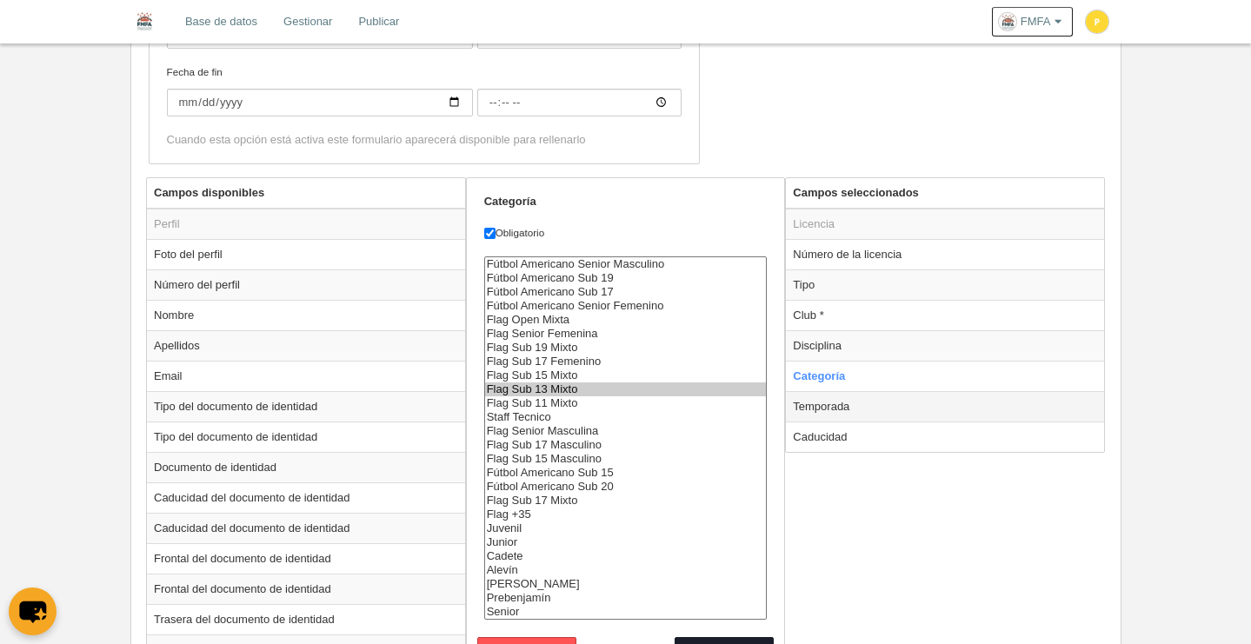
radio input "true"
select select "8371"
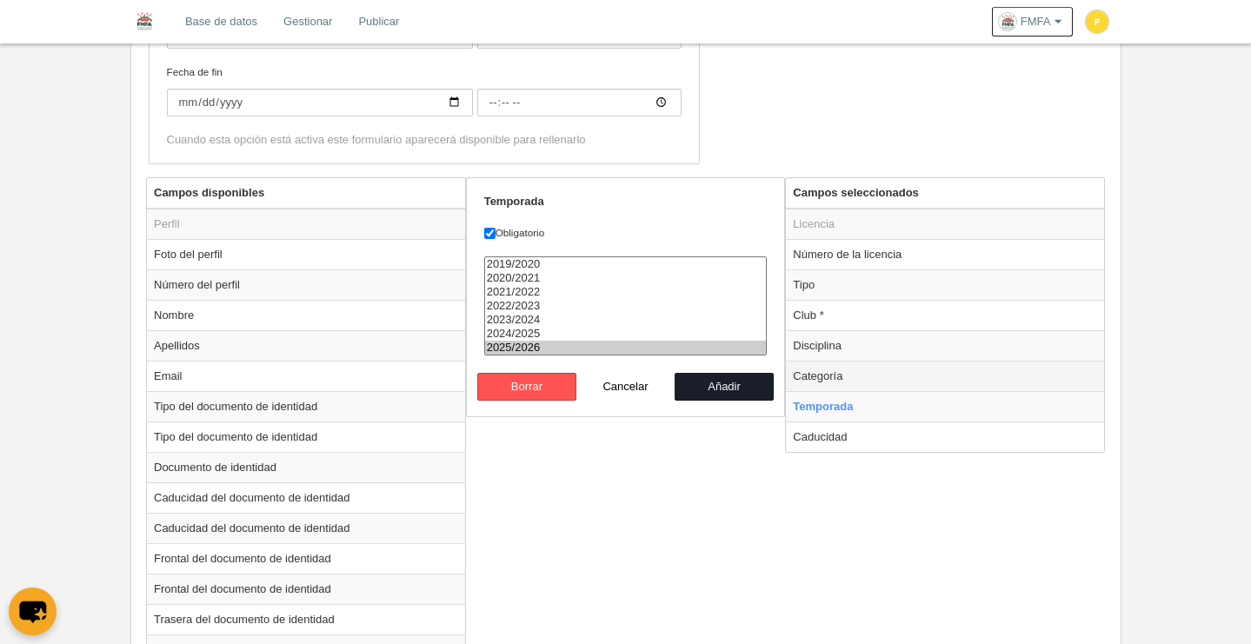
click at [838, 378] on td "Categoría" at bounding box center [945, 376] width 318 height 30
radio input "true"
select select "6796"
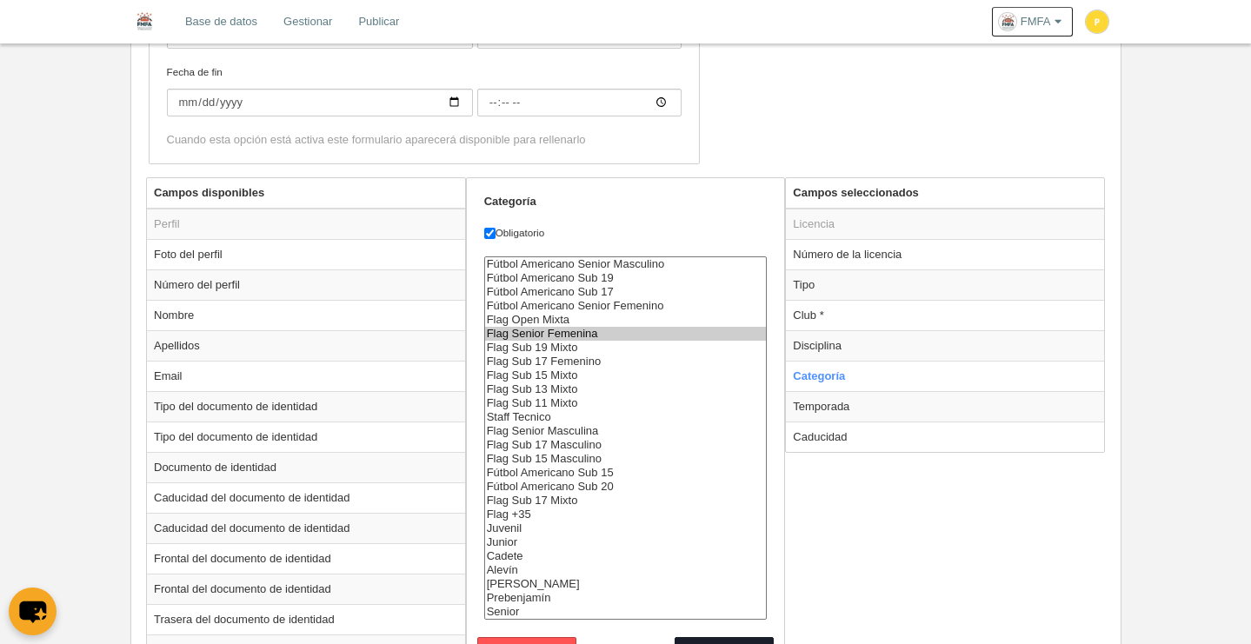
scroll to position [0, 0]
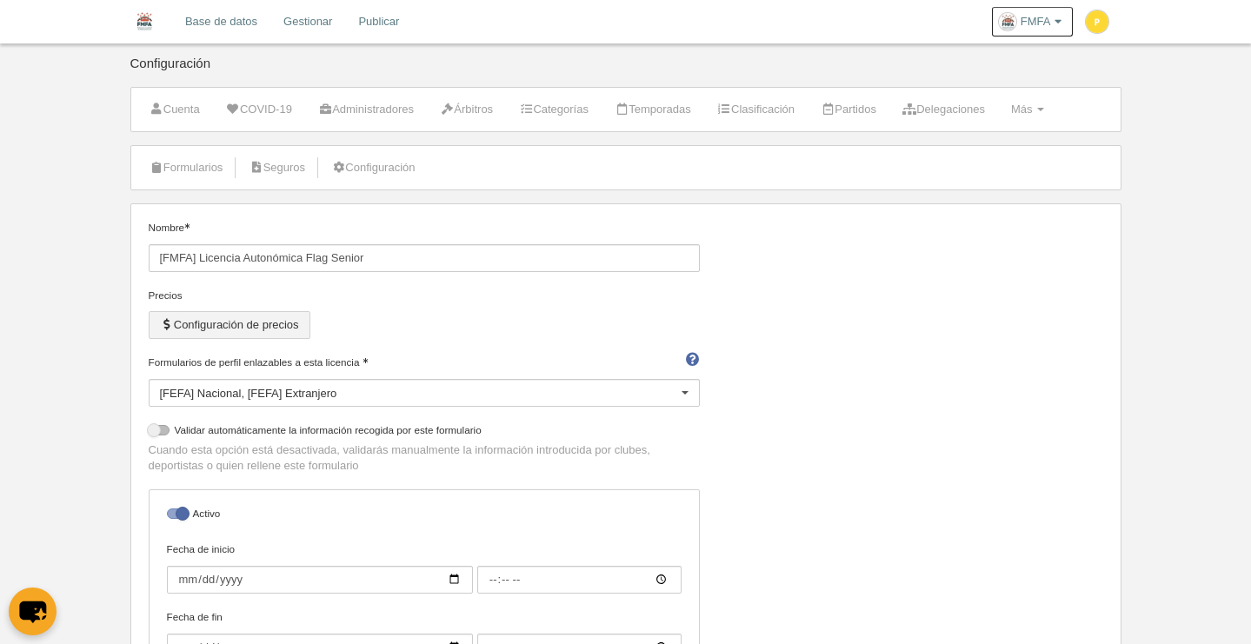
click at [306, 324] on button "Configuración de precios" at bounding box center [230, 325] width 162 height 28
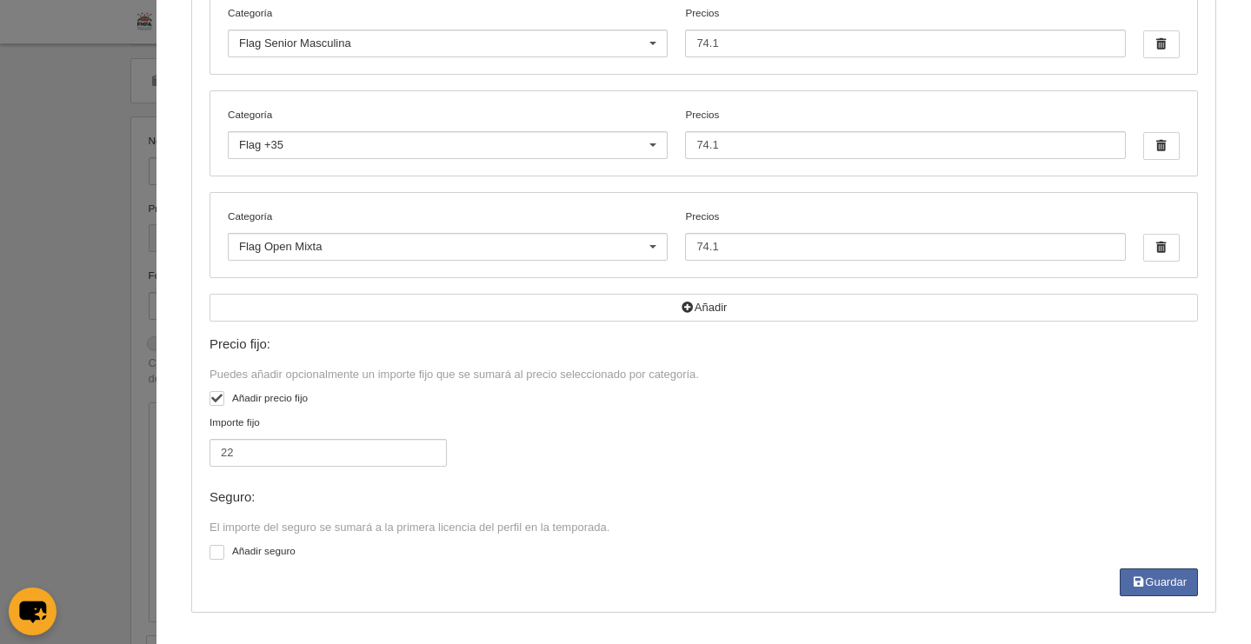
scroll to position [116, 0]
click at [1165, 581] on button "Guardar" at bounding box center [1159, 582] width 78 height 28
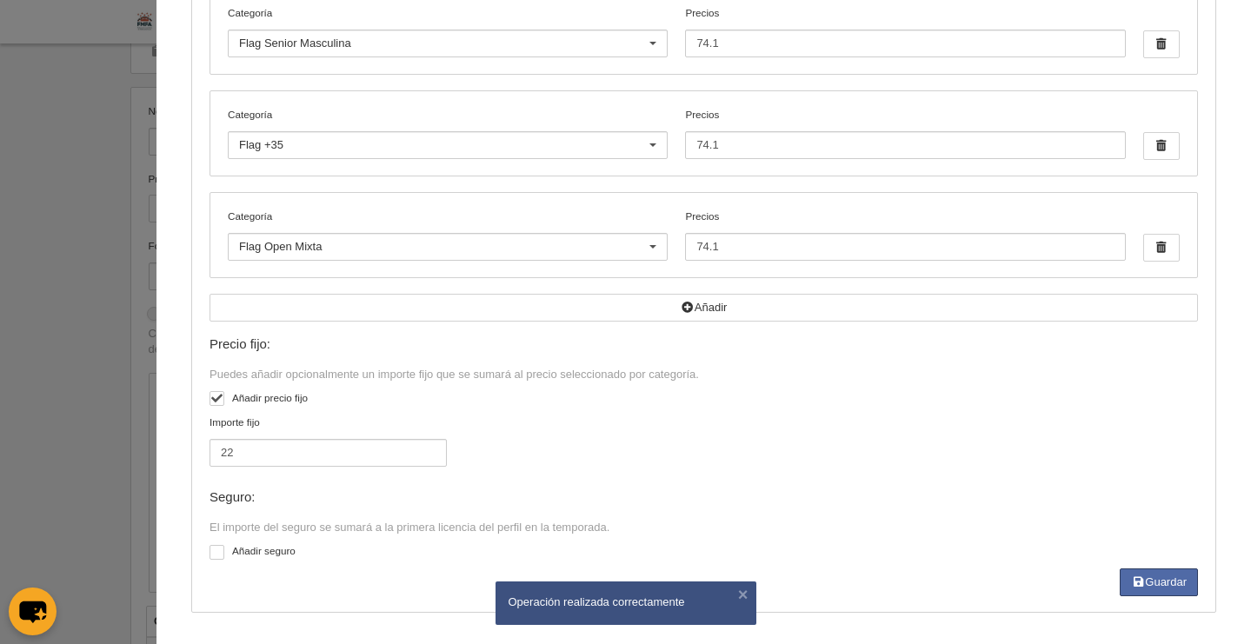
scroll to position [0, 0]
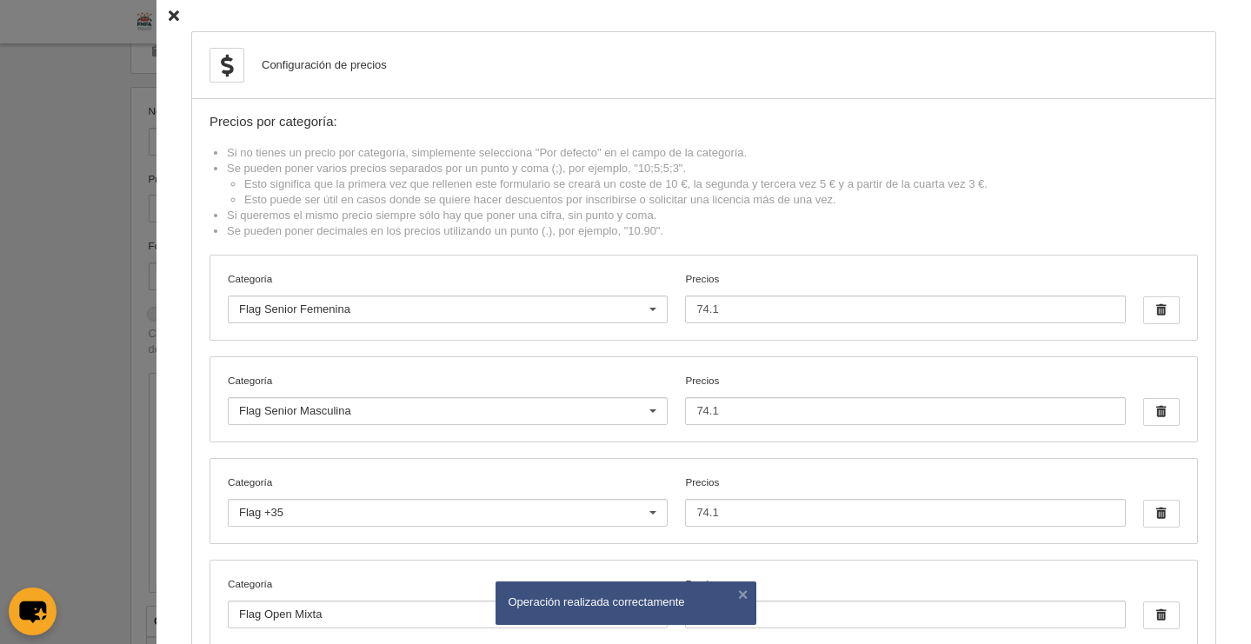
click at [169, 17] on icon at bounding box center [174, 15] width 10 height 11
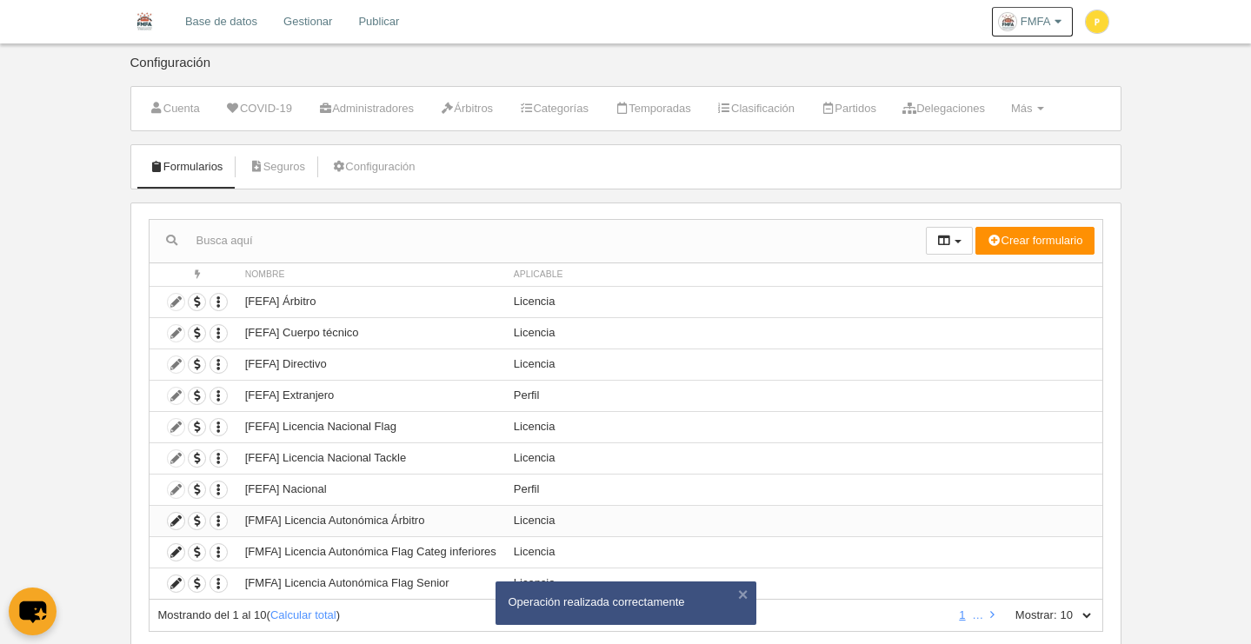
scroll to position [49, 0]
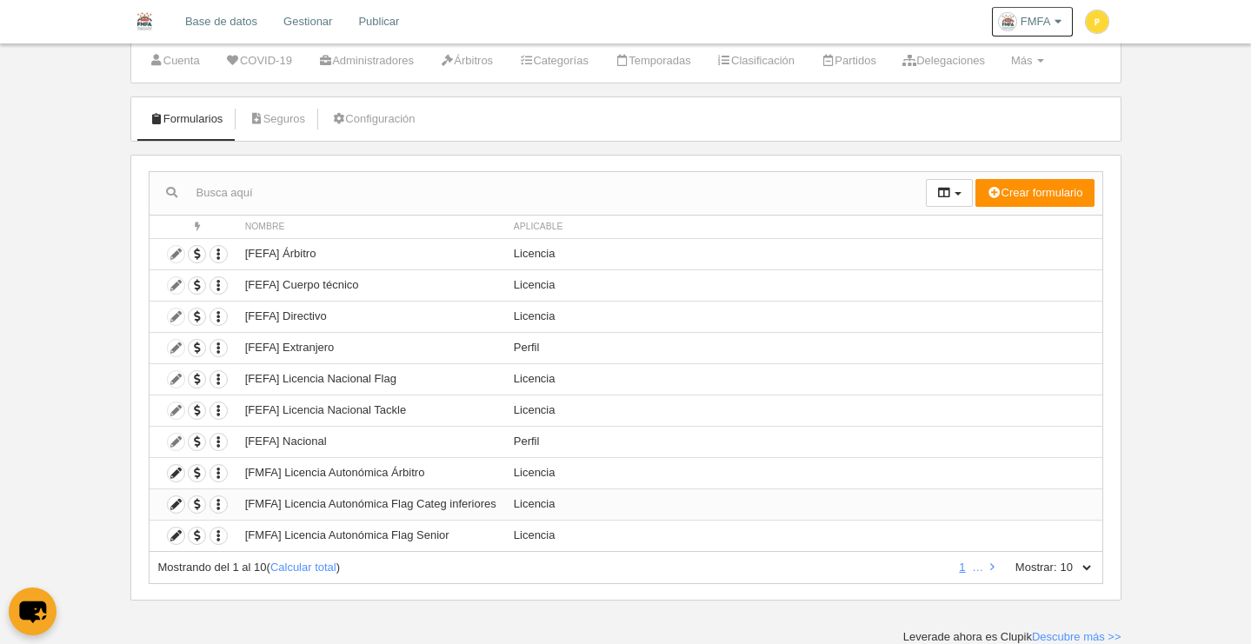
click at [415, 511] on td "[FMFA] Licencia Autonómica Flag Categ inferiores" at bounding box center [370, 503] width 269 height 31
click at [183, 507] on icon at bounding box center [176, 504] width 17 height 17
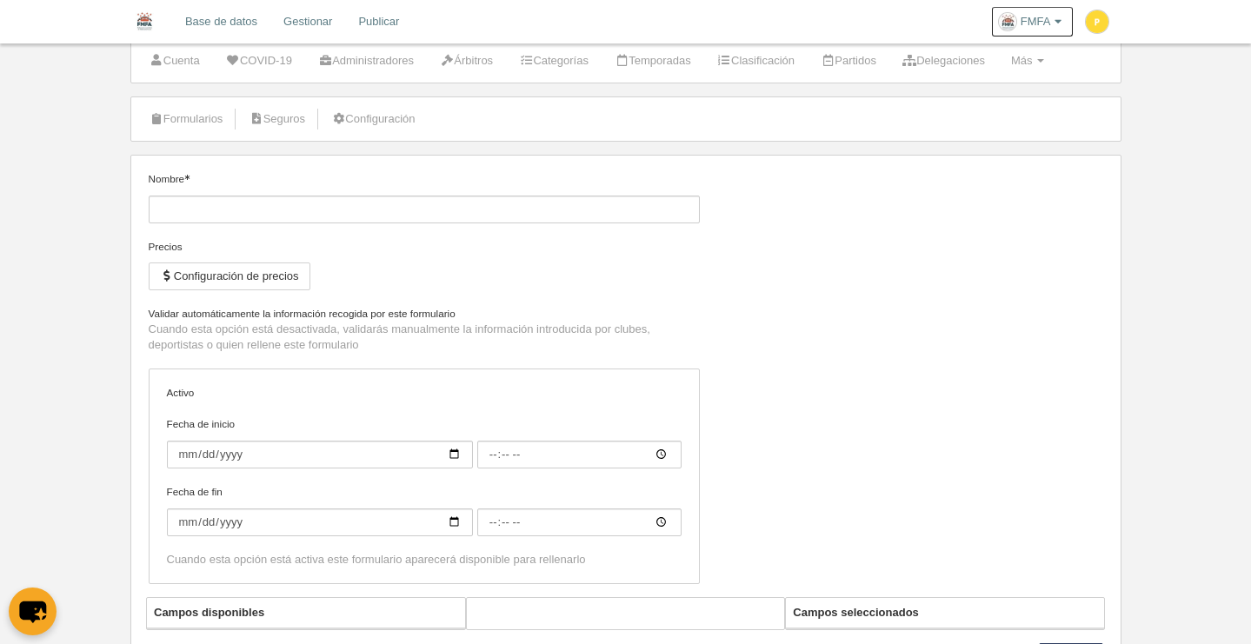
type input "[FMFA] Licencia Autonómica Flag Categ inferiores"
checkbox input "true"
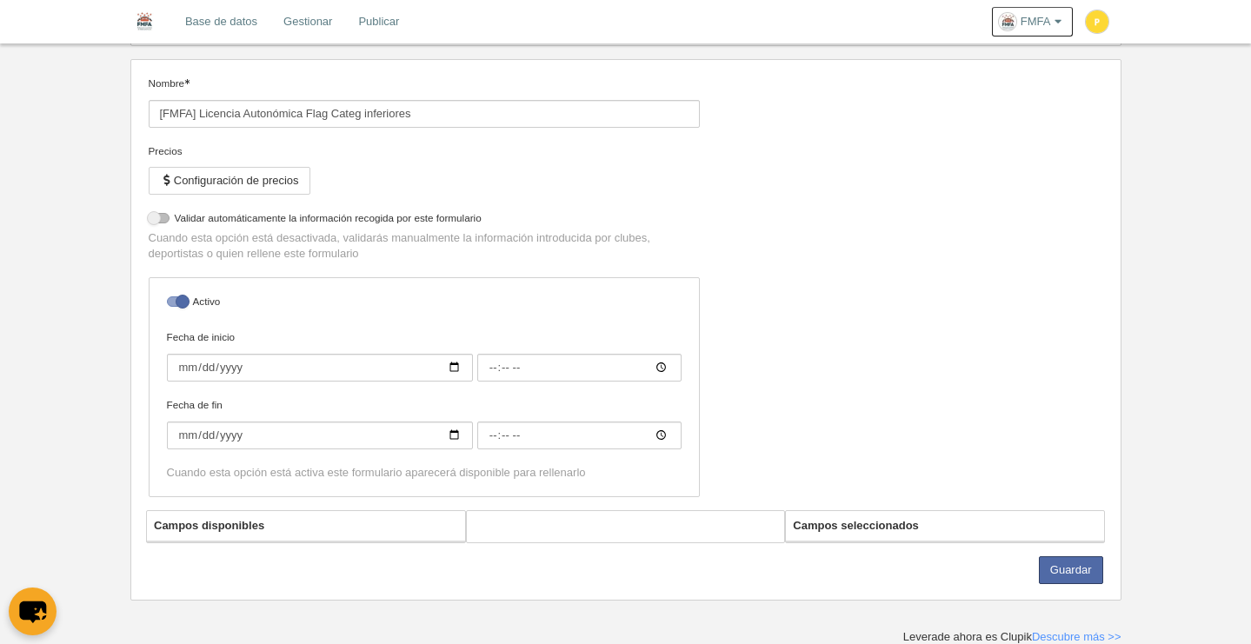
select select "selected"
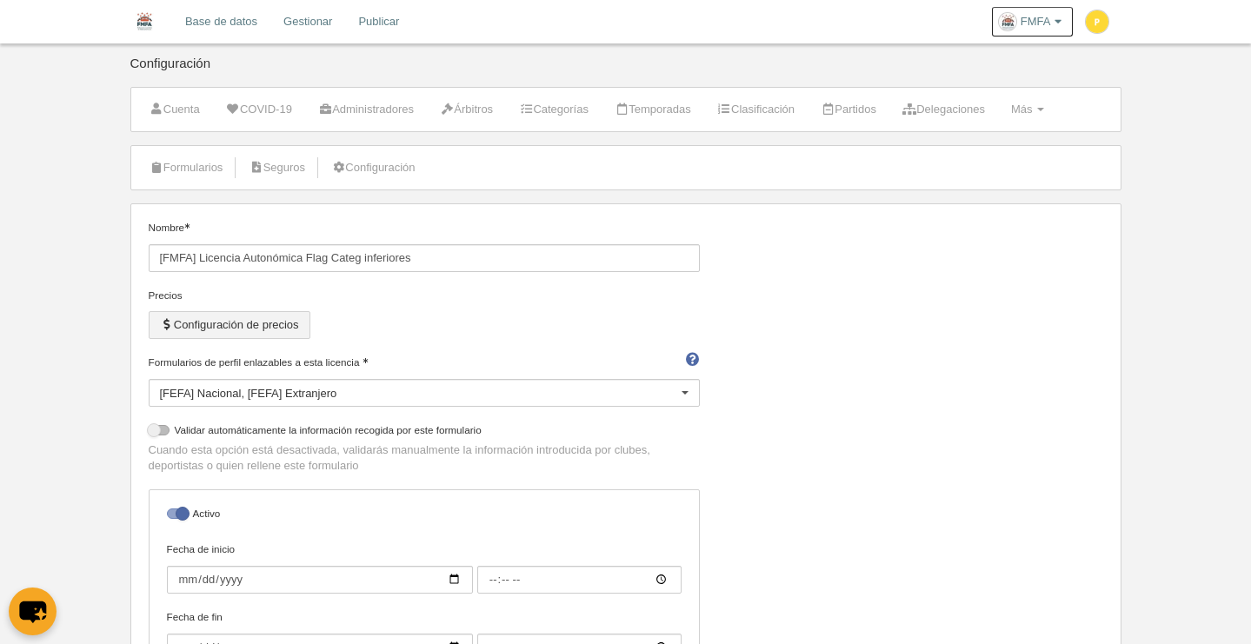
click at [303, 333] on button "Configuración de precios" at bounding box center [230, 325] width 162 height 28
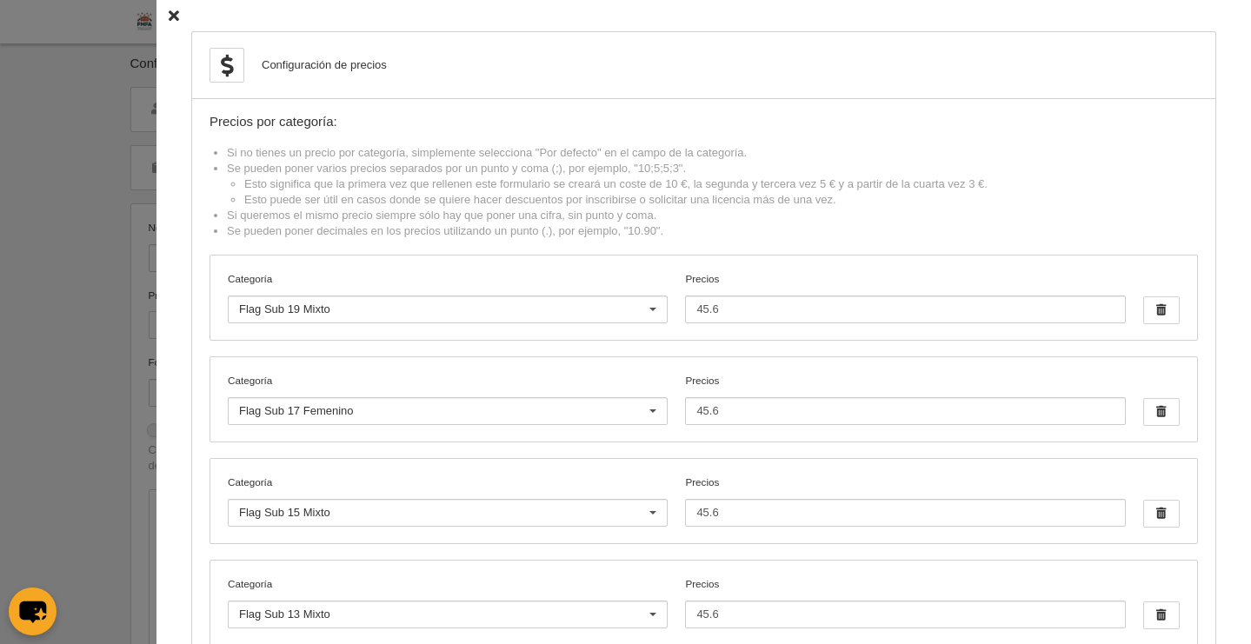
click at [169, 11] on icon at bounding box center [174, 15] width 10 height 11
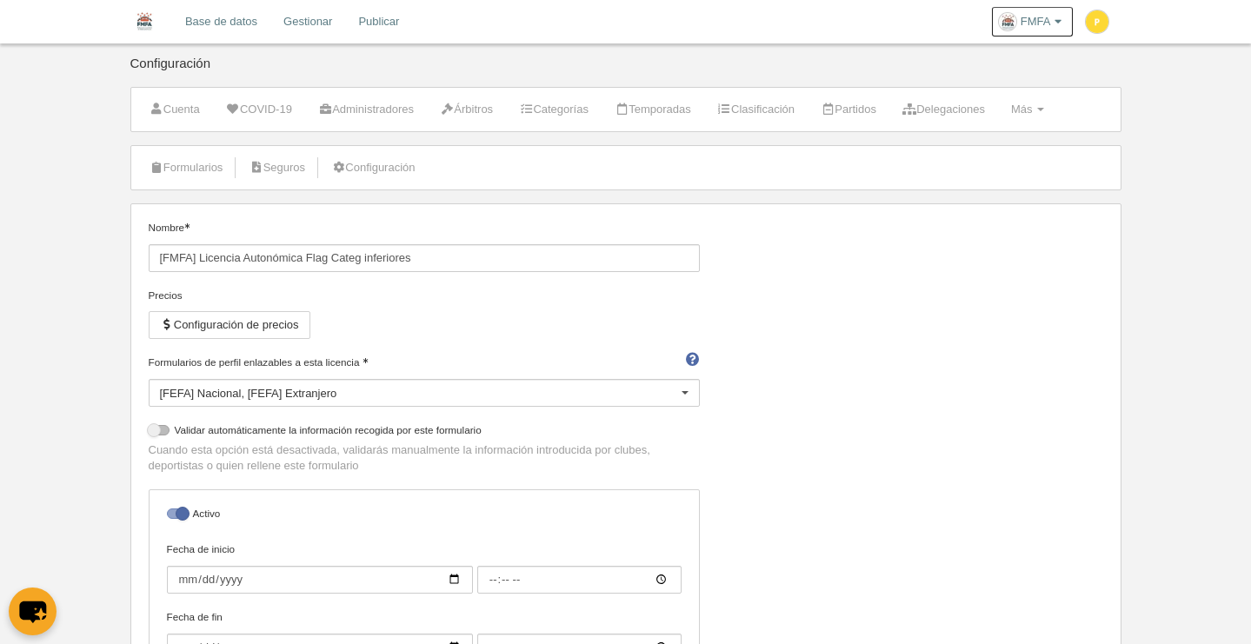
click at [226, 24] on link "Base de datos" at bounding box center [221, 21] width 98 height 43
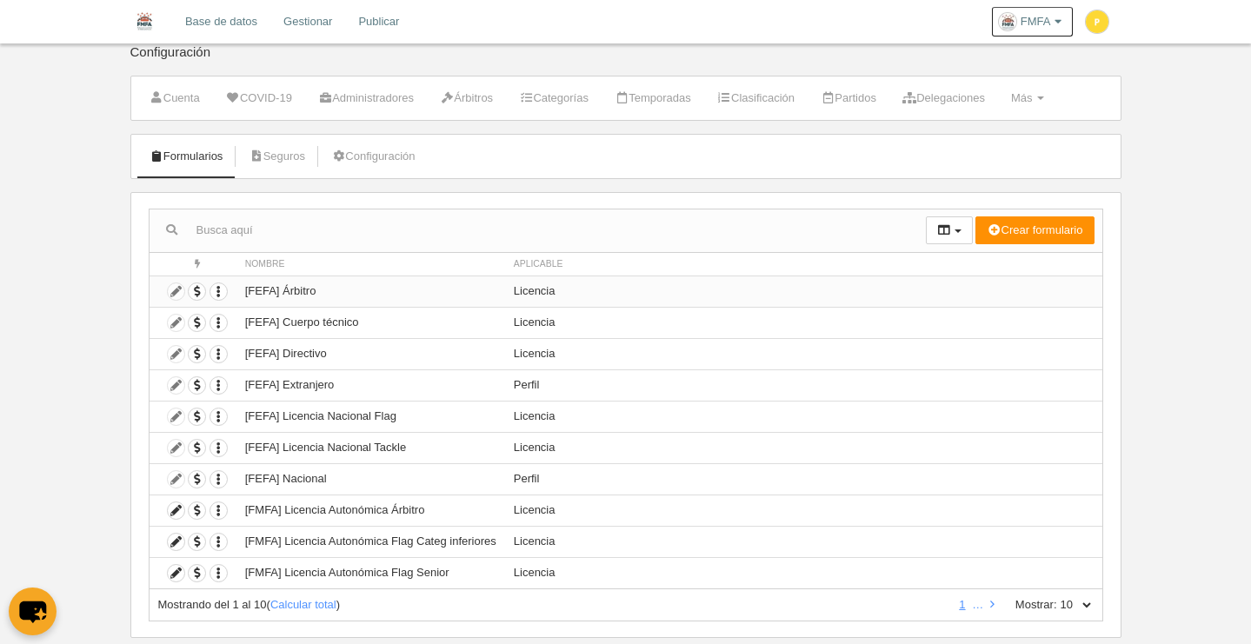
scroll to position [27, 0]
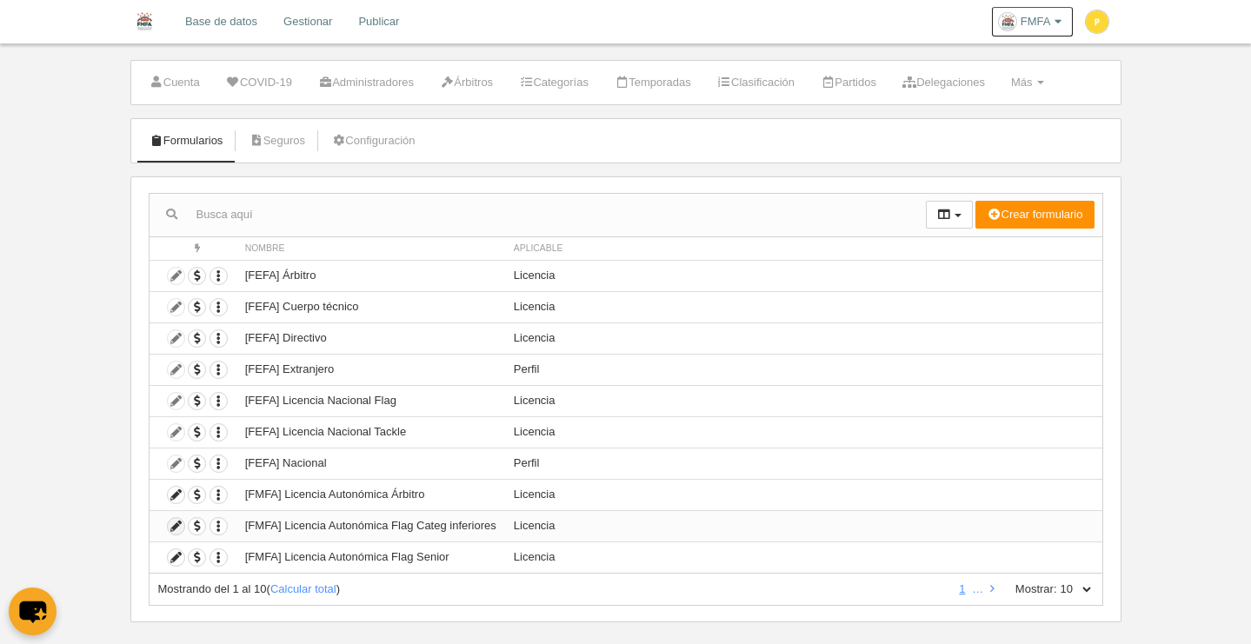
click at [176, 528] on icon at bounding box center [176, 526] width 17 height 17
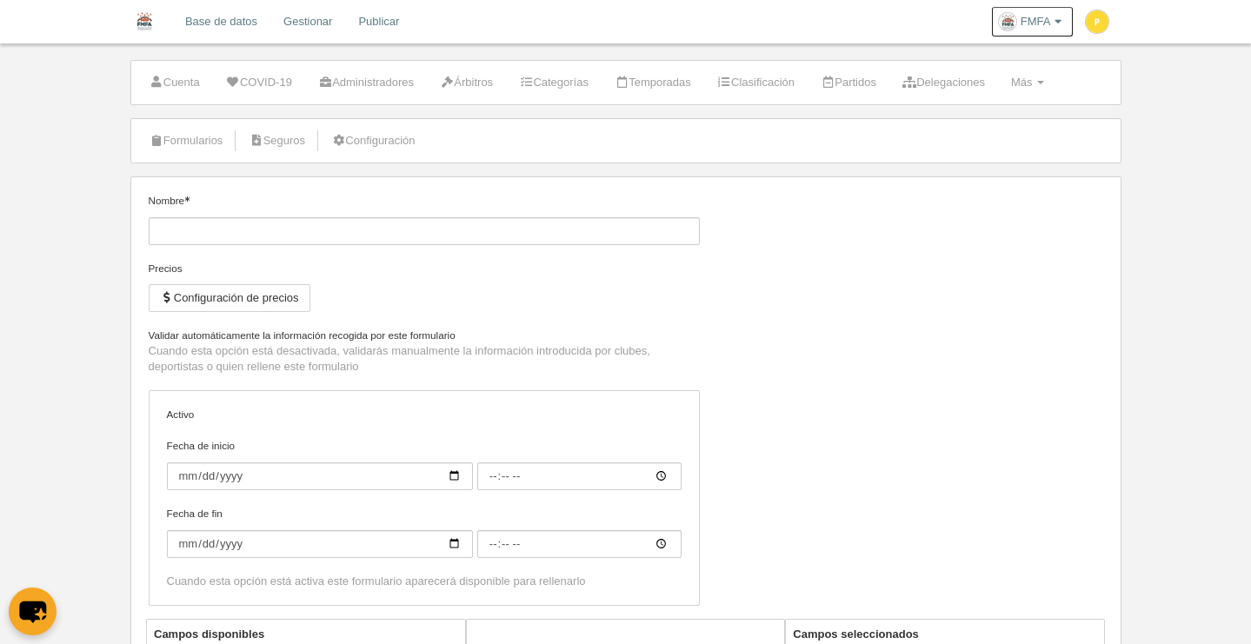
type input "[FMFA] Licencia Autonómica Flag Categ inferiores"
checkbox input "true"
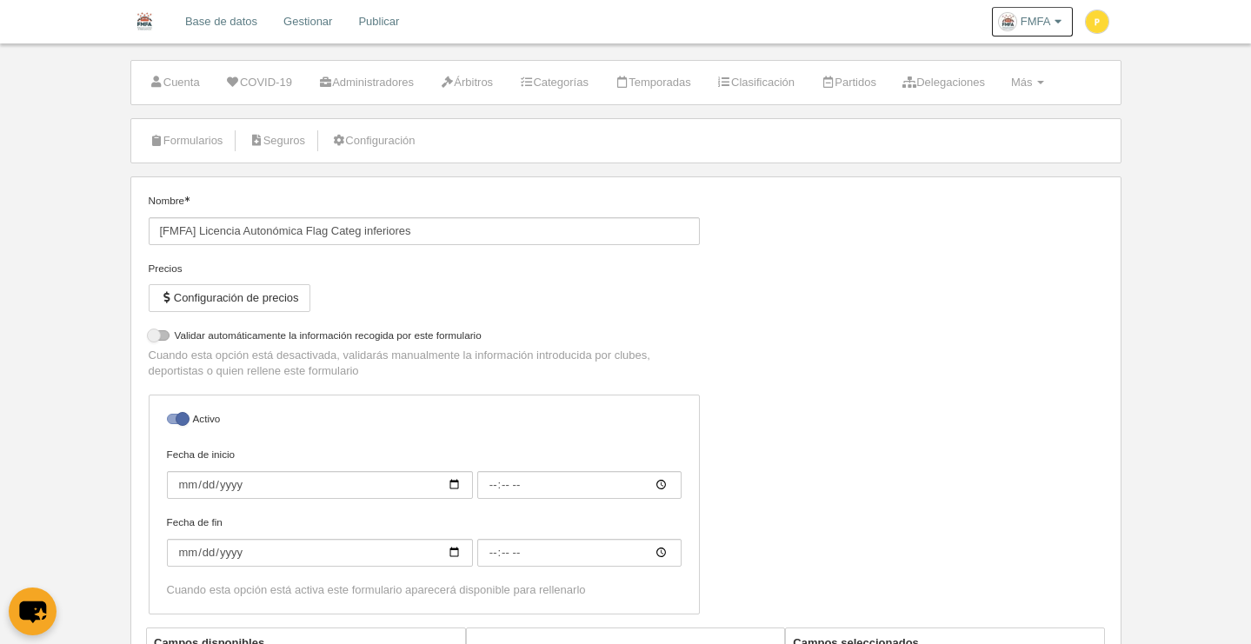
select select "selected"
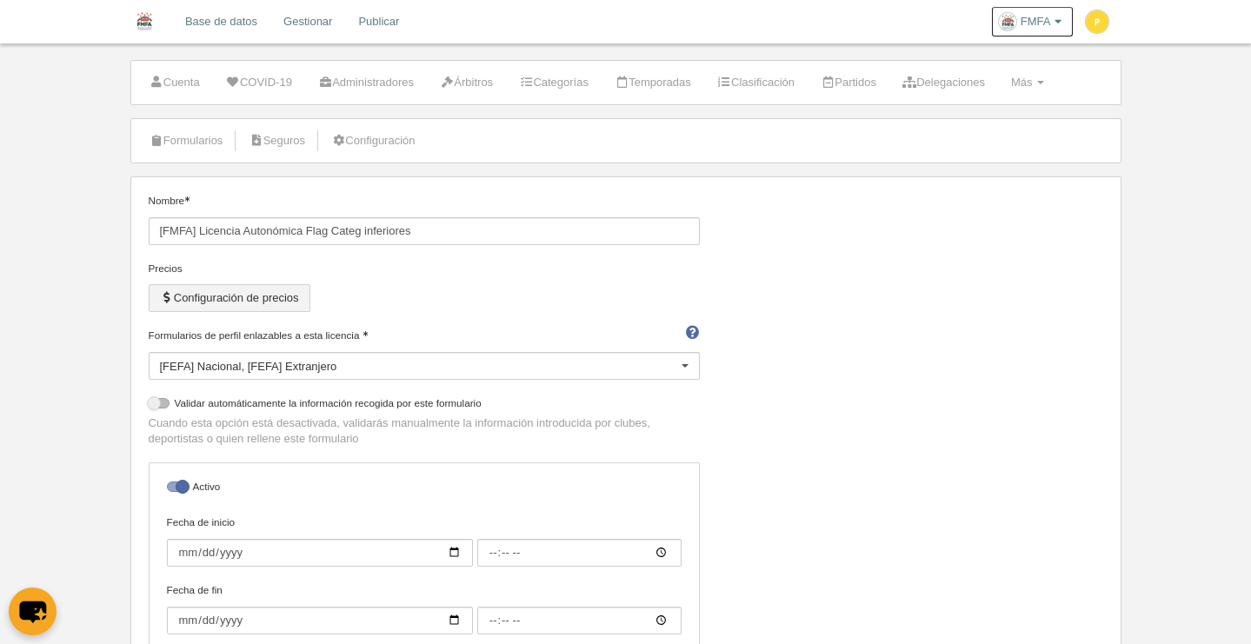
click at [288, 296] on button "Configuración de precios" at bounding box center [230, 298] width 162 height 28
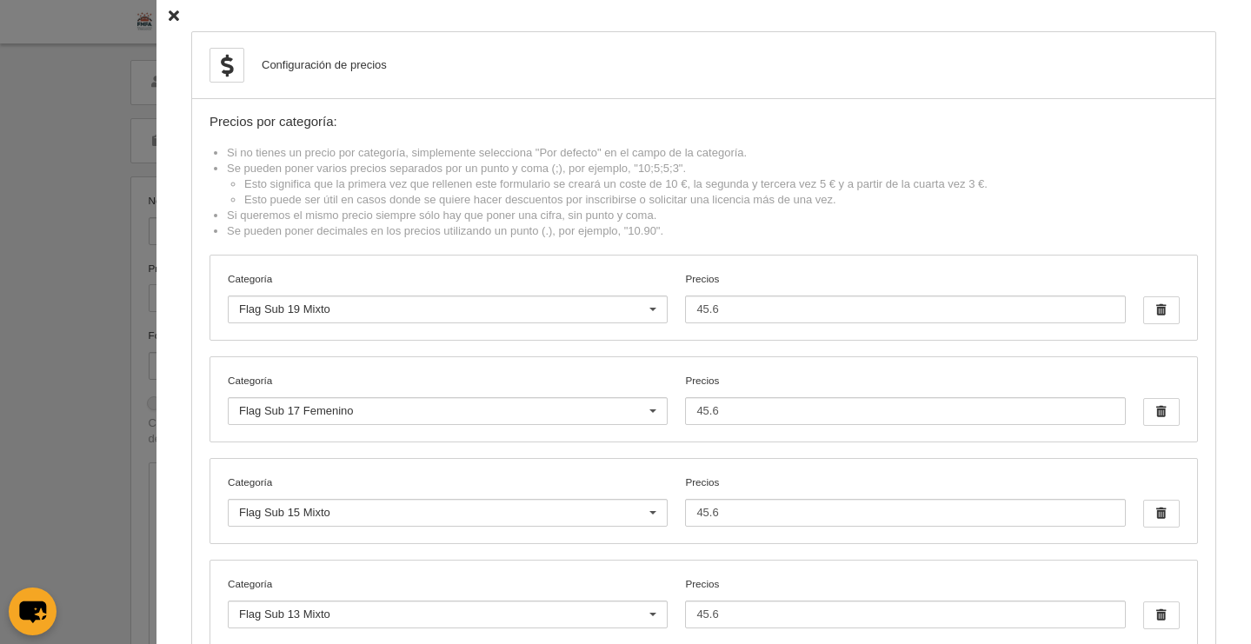
click at [169, 17] on icon at bounding box center [174, 15] width 10 height 11
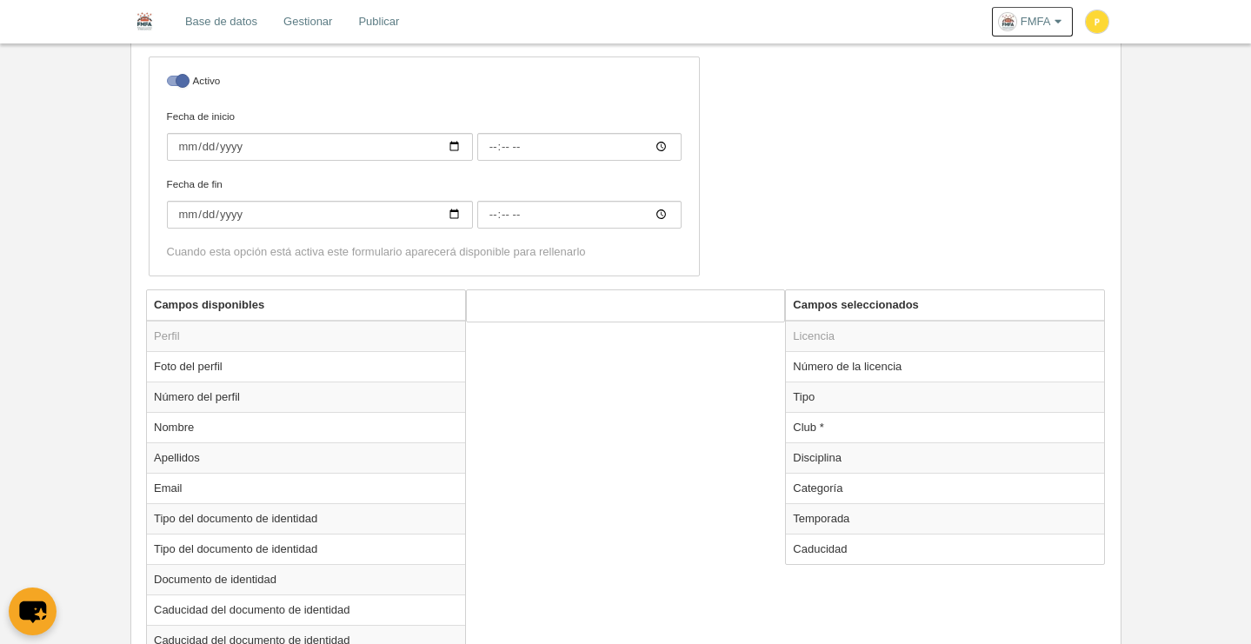
scroll to position [463, 0]
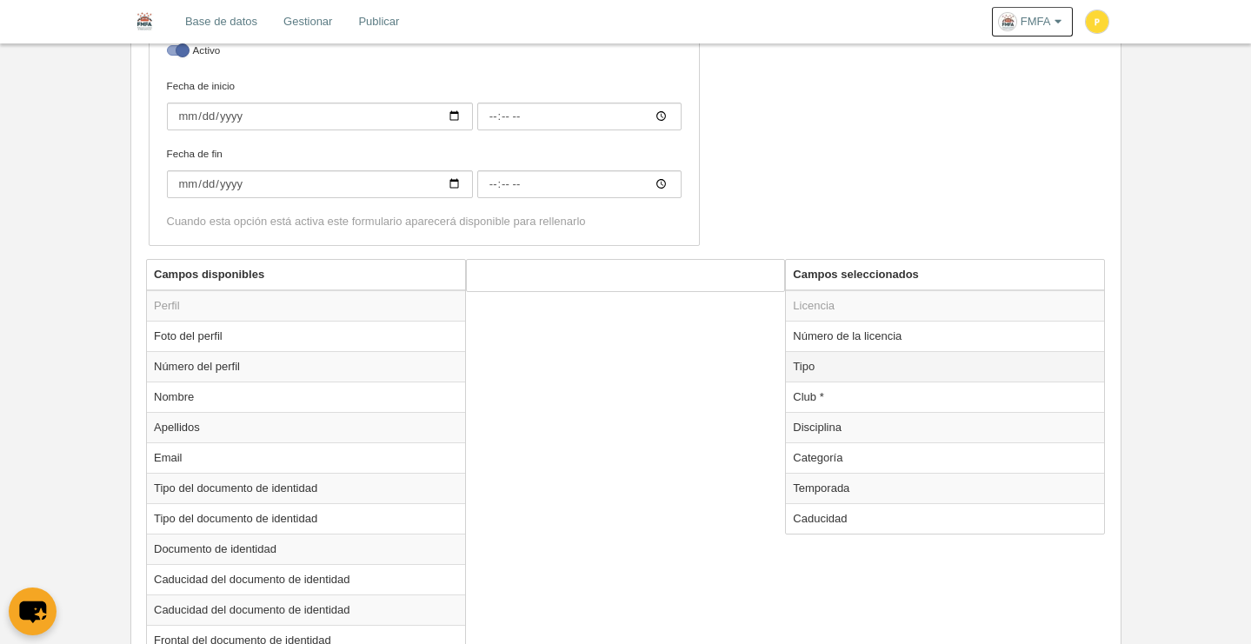
click at [821, 367] on td "Tipo" at bounding box center [945, 366] width 318 height 30
radio input "true"
select select "player"
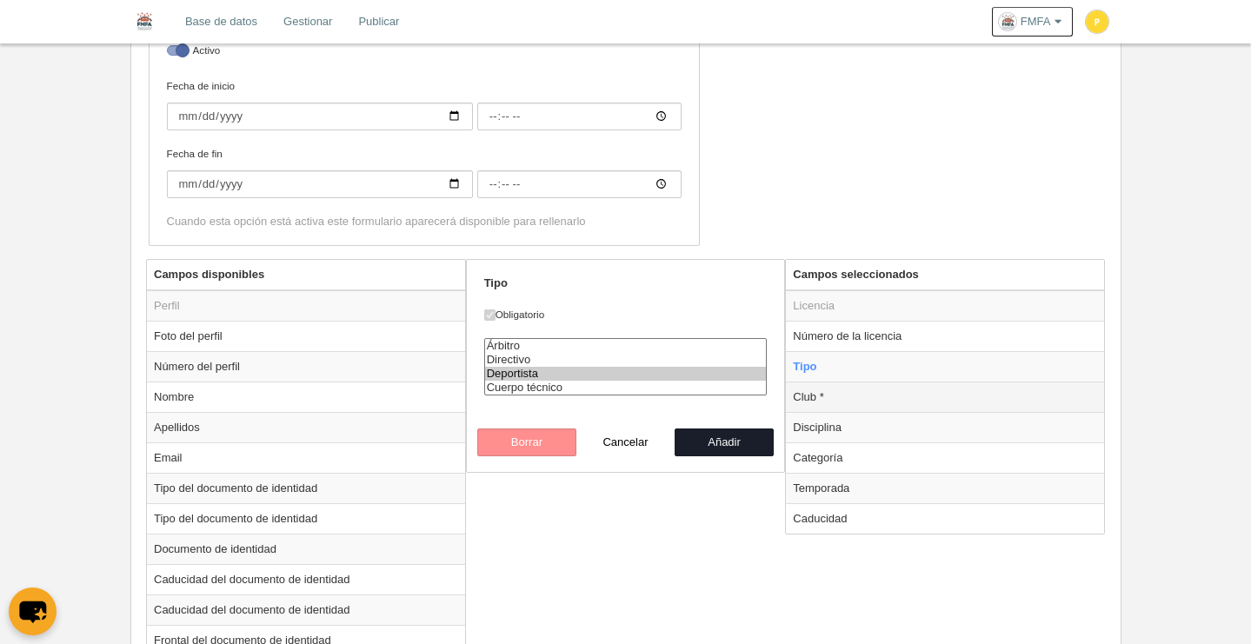
click at [824, 398] on td "Club *" at bounding box center [945, 397] width 318 height 30
radio input "false"
radio input "true"
select select
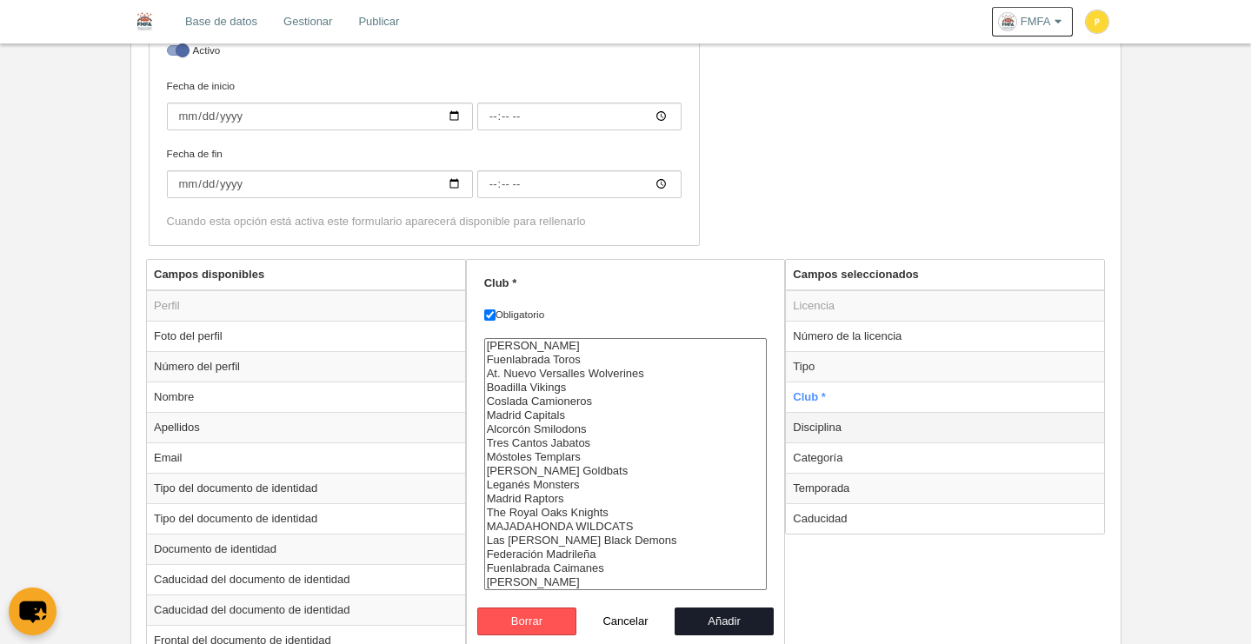
click at [834, 426] on td "Disciplina" at bounding box center [945, 427] width 318 height 30
radio input "false"
radio input "true"
select select "125"
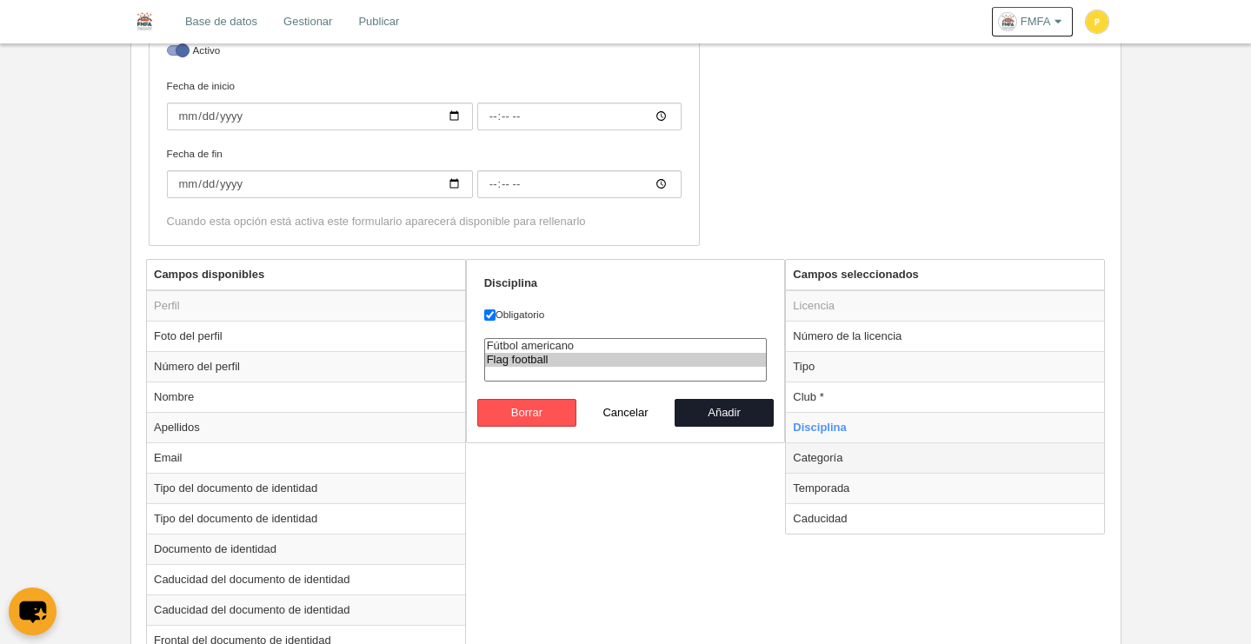
click at [833, 459] on td "Categoría" at bounding box center [945, 457] width 318 height 30
radio input "false"
radio input "true"
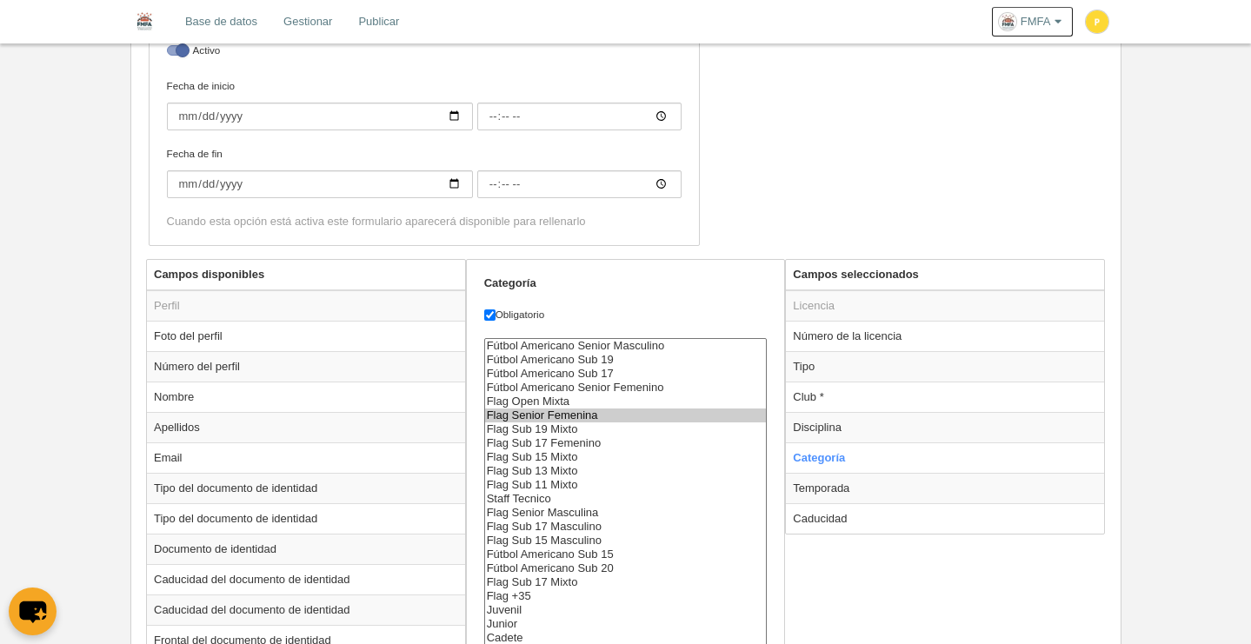
scroll to position [519, 0]
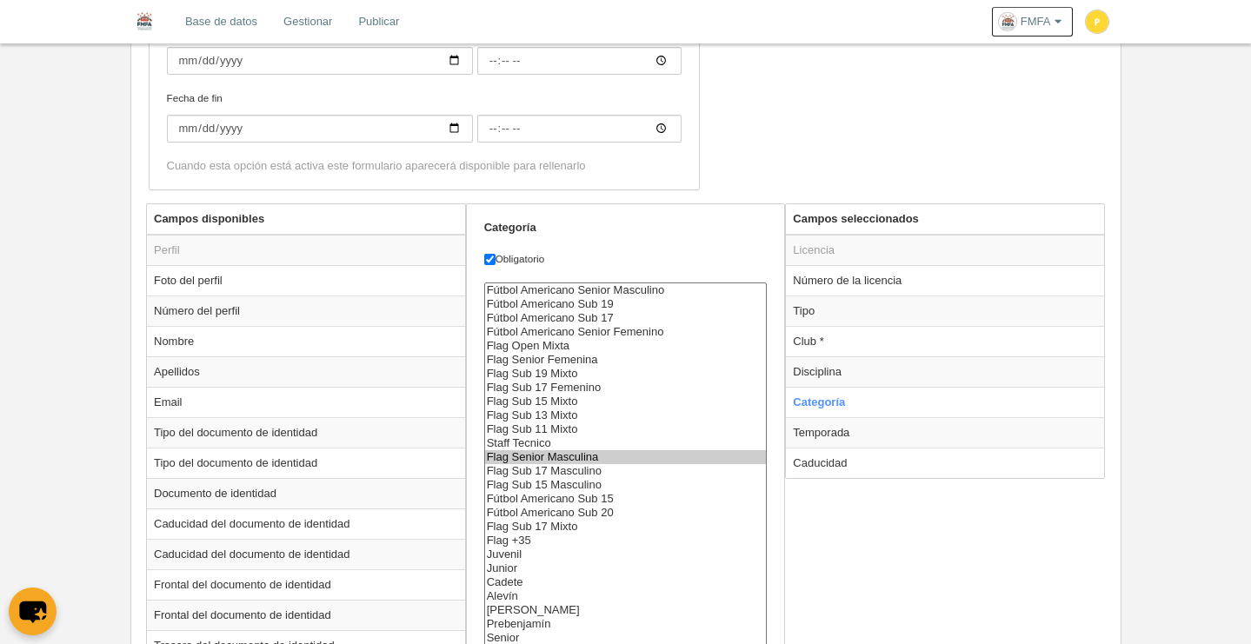
click at [587, 513] on select "Fútbol Americano Senior Masculino Fútbol Americano Sub 19 Fútbol Americano Sub …" at bounding box center [625, 463] width 283 height 363
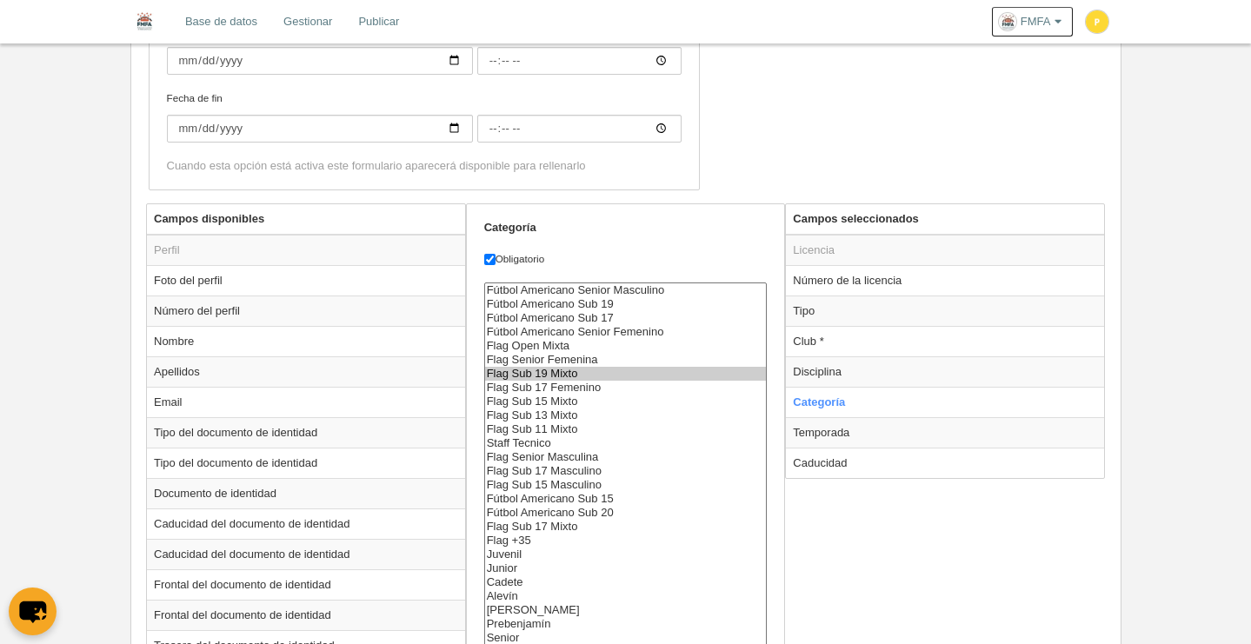
click at [590, 376] on option "Flag Sub 19 Mixto" at bounding box center [626, 374] width 282 height 14
click at [568, 361] on option "Flag Senior Femenina" at bounding box center [626, 360] width 282 height 14
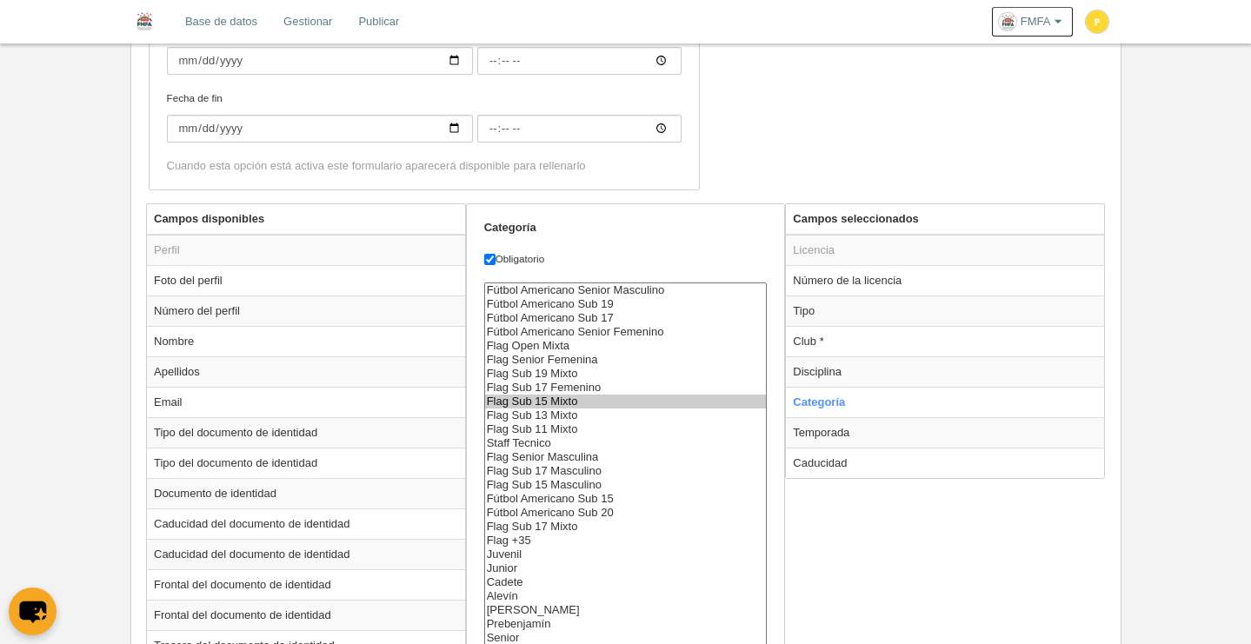
click at [591, 395] on option "Flag Sub 15 Mixto" at bounding box center [626, 402] width 282 height 14
click at [591, 381] on option "Flag Sub 17 Femenino" at bounding box center [626, 388] width 282 height 14
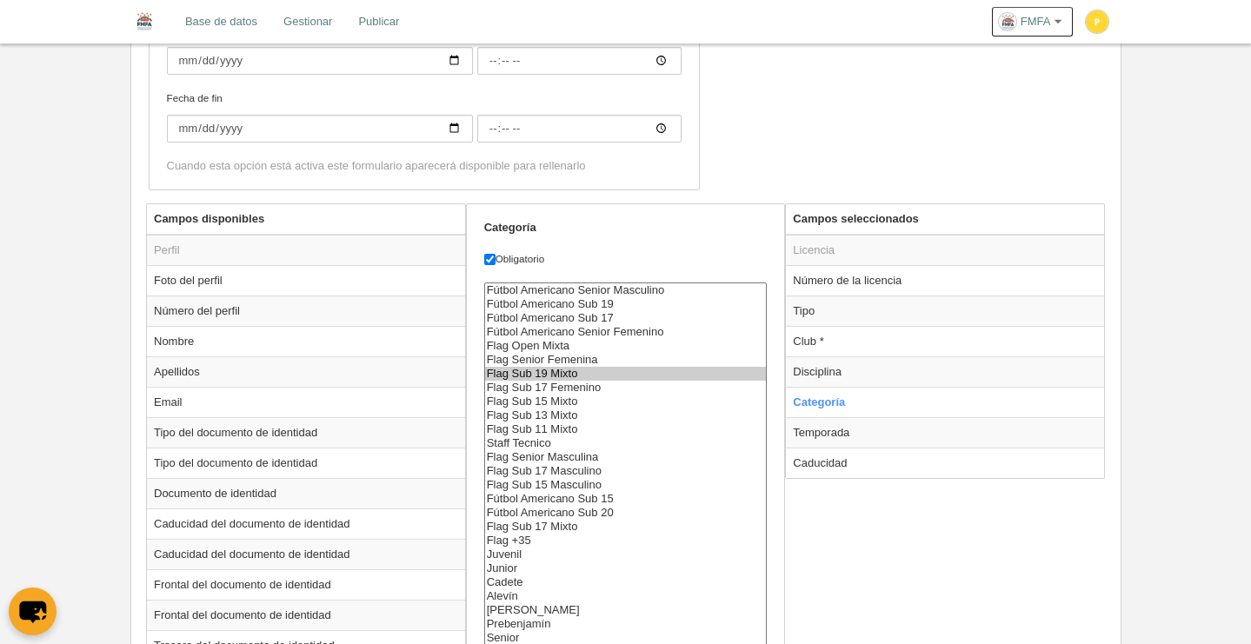
click at [590, 368] on option "Flag Sub 19 Mixto" at bounding box center [626, 374] width 282 height 14
click at [598, 350] on option "Flag Open Mixta" at bounding box center [626, 346] width 282 height 14
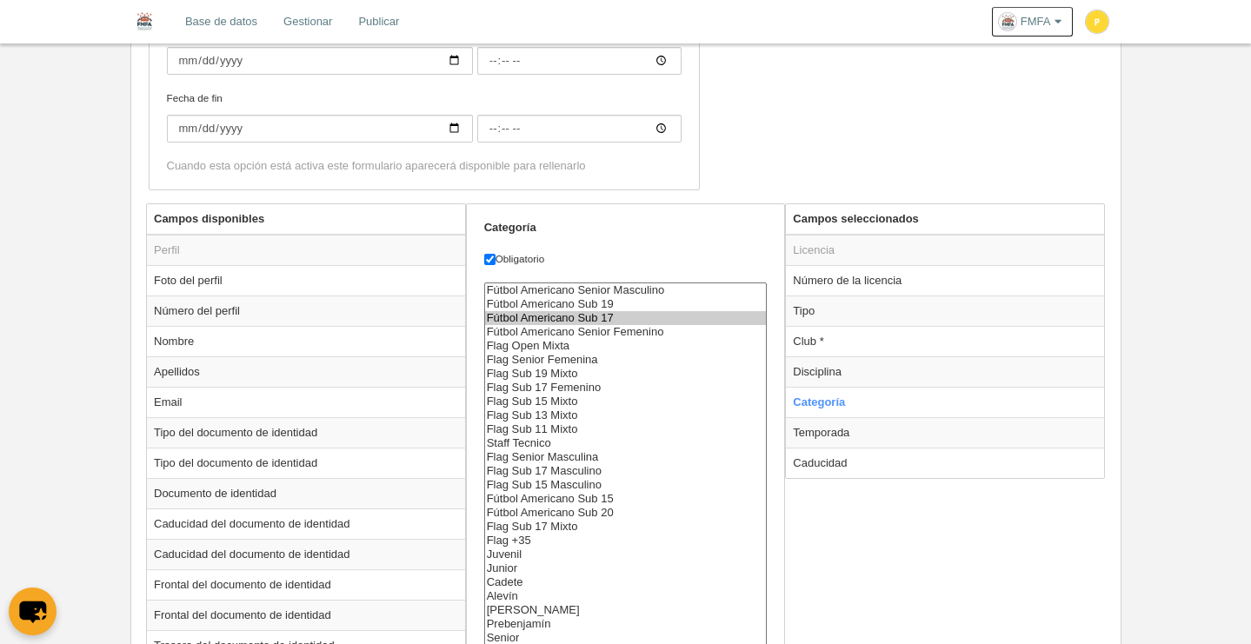
click at [595, 315] on option "Fútbol Americano Sub 17" at bounding box center [626, 318] width 282 height 14
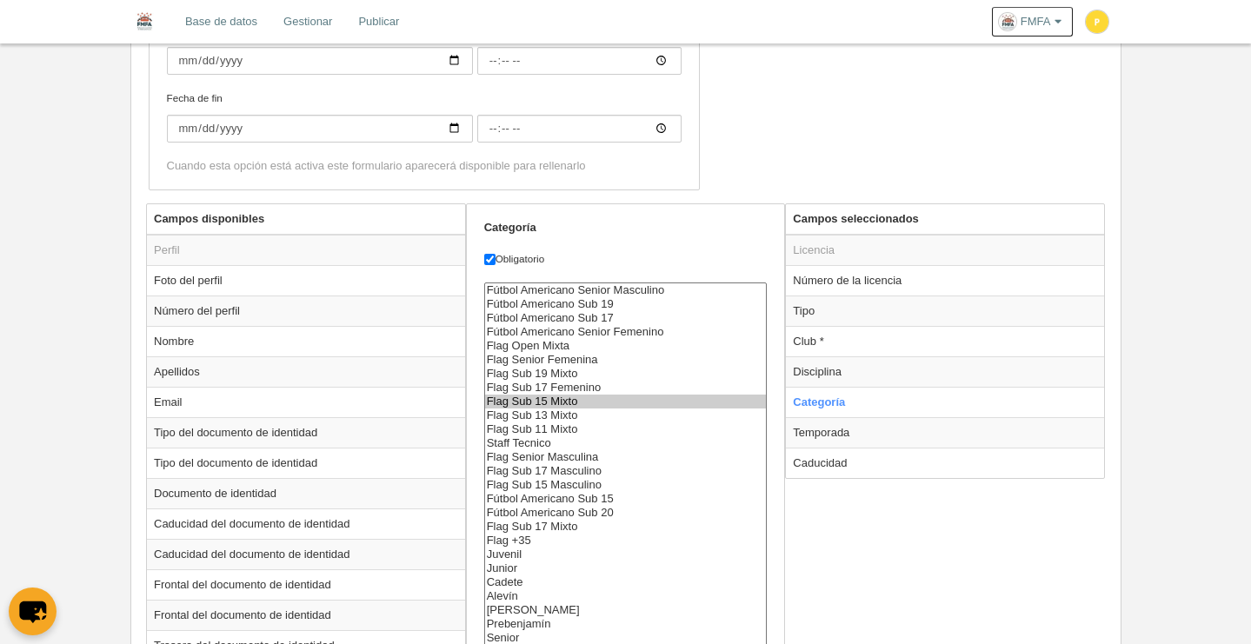
click at [555, 489] on option "Flag Sub 15 Masculino" at bounding box center [626, 485] width 282 height 14
click at [569, 427] on option "Flag Sub 11 Mixto" at bounding box center [626, 429] width 282 height 14
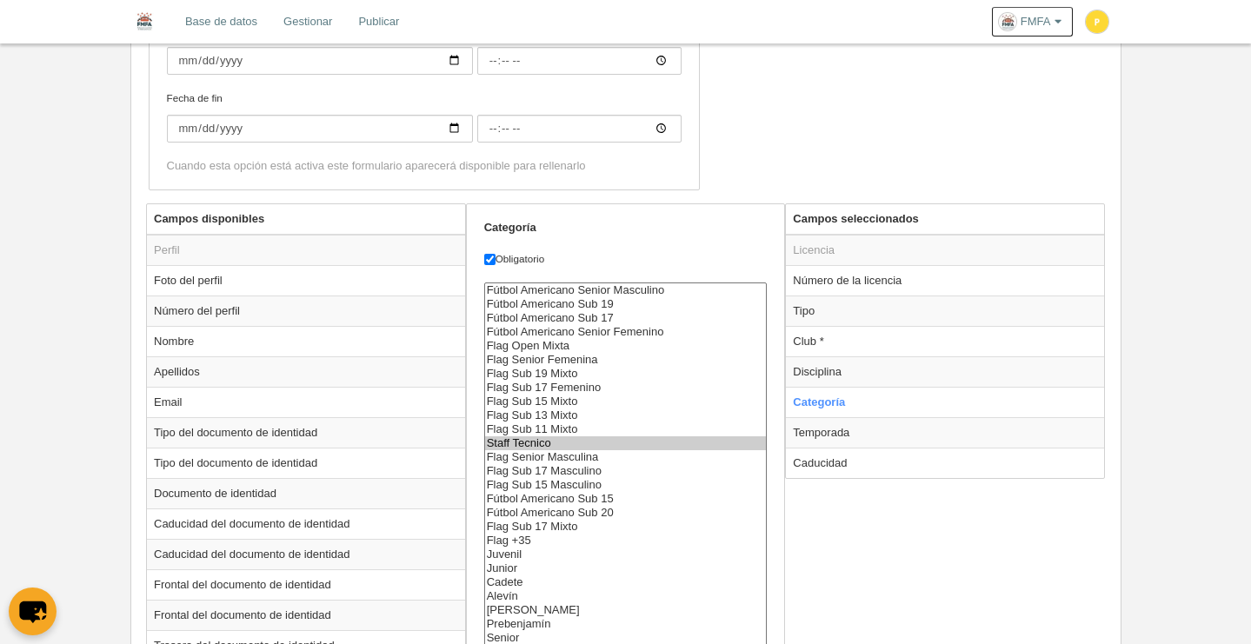
click at [569, 444] on option "Staff Tecnico" at bounding box center [626, 443] width 282 height 14
select select "7551"
click at [579, 458] on option "Flag Senior Masculina" at bounding box center [626, 457] width 282 height 14
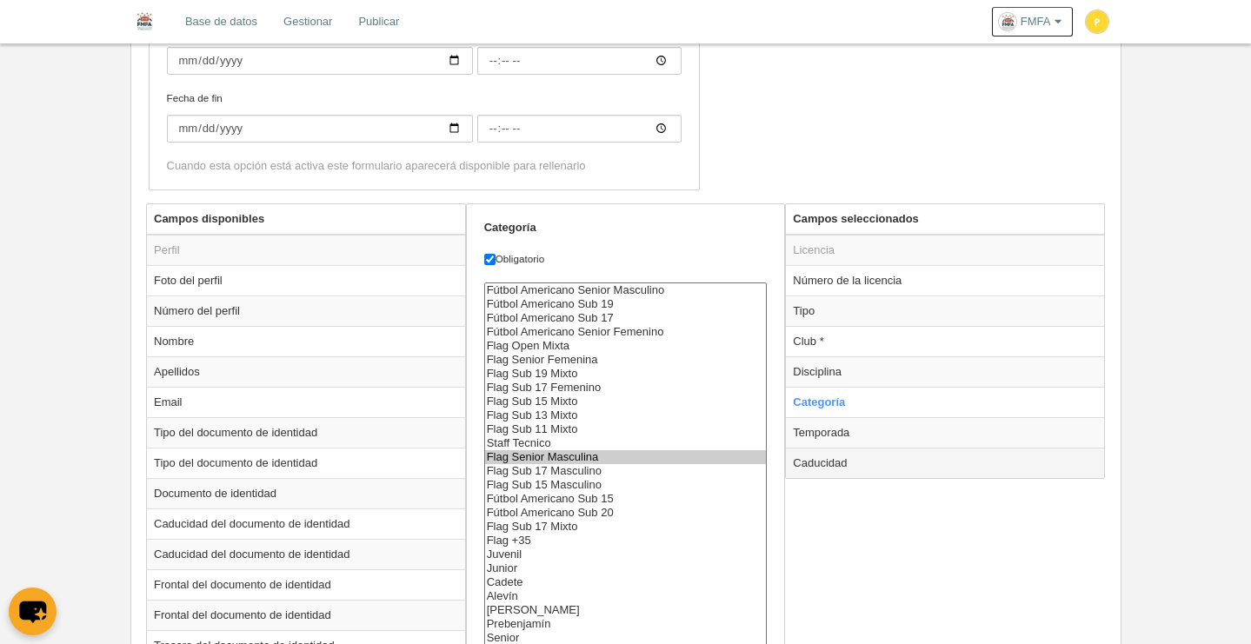
click at [841, 461] on td "Caducidad" at bounding box center [945, 463] width 318 height 30
radio input "false"
radio input "true"
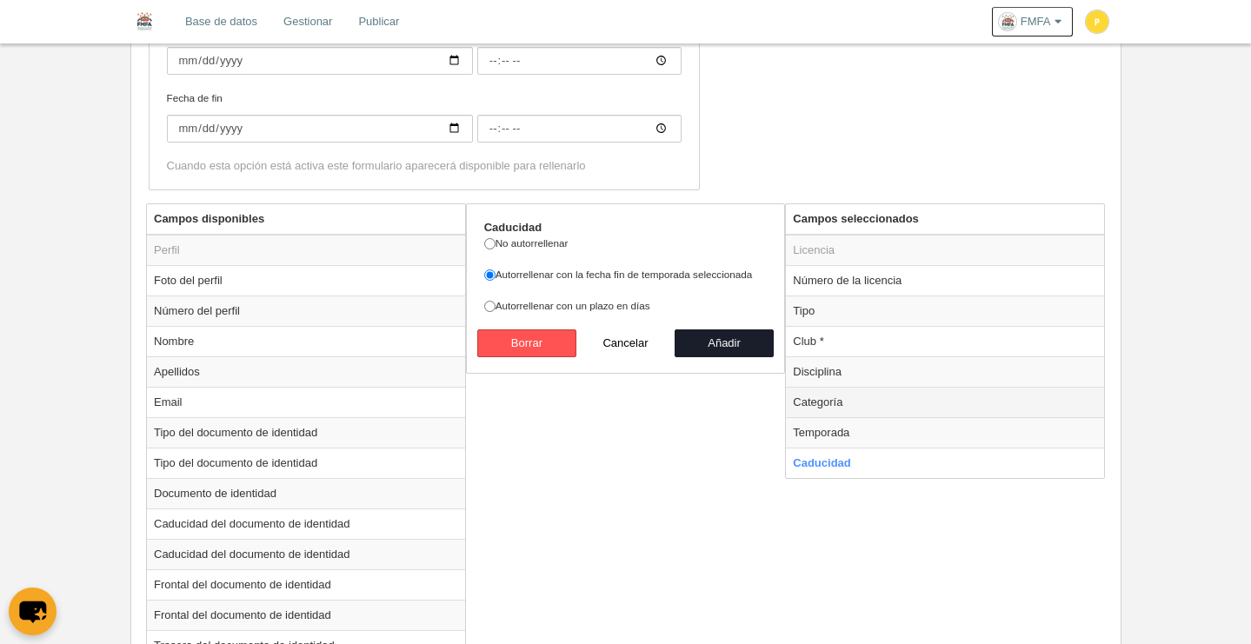
click at [831, 404] on td "Categoría" at bounding box center [945, 402] width 318 height 30
radio input "true"
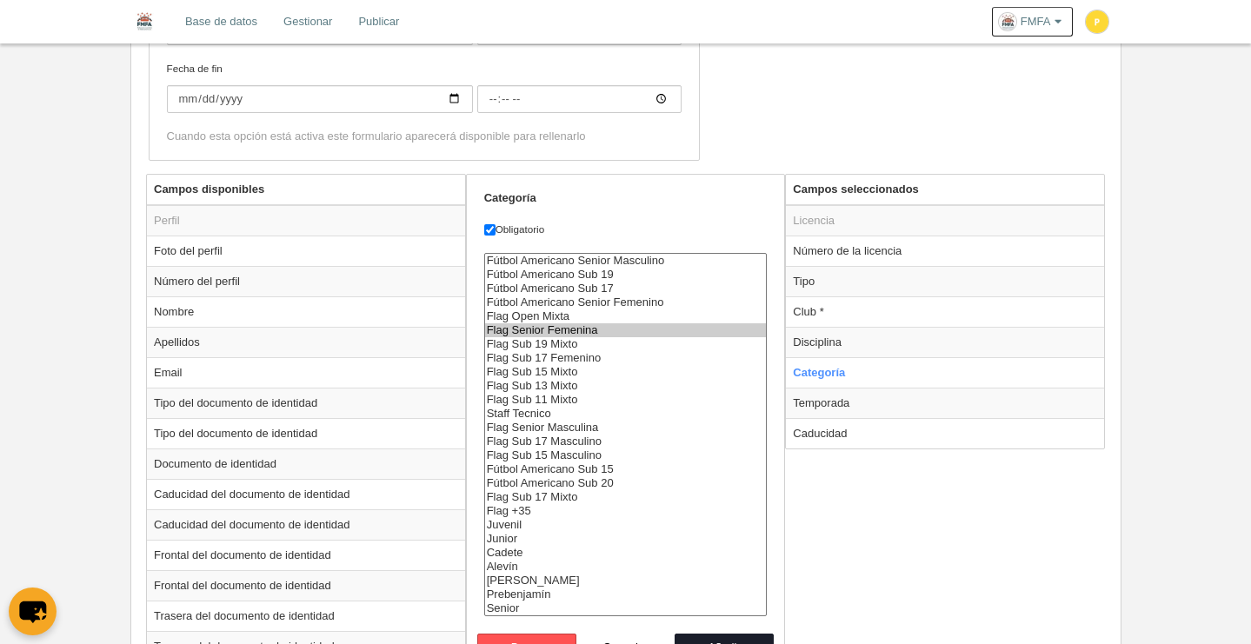
scroll to position [548, 0]
click at [594, 332] on option "Flag Senior Femenina" at bounding box center [626, 330] width 282 height 14
click at [588, 346] on option "Flag Sub 19 Mixto" at bounding box center [626, 344] width 282 height 14
select select "6797"
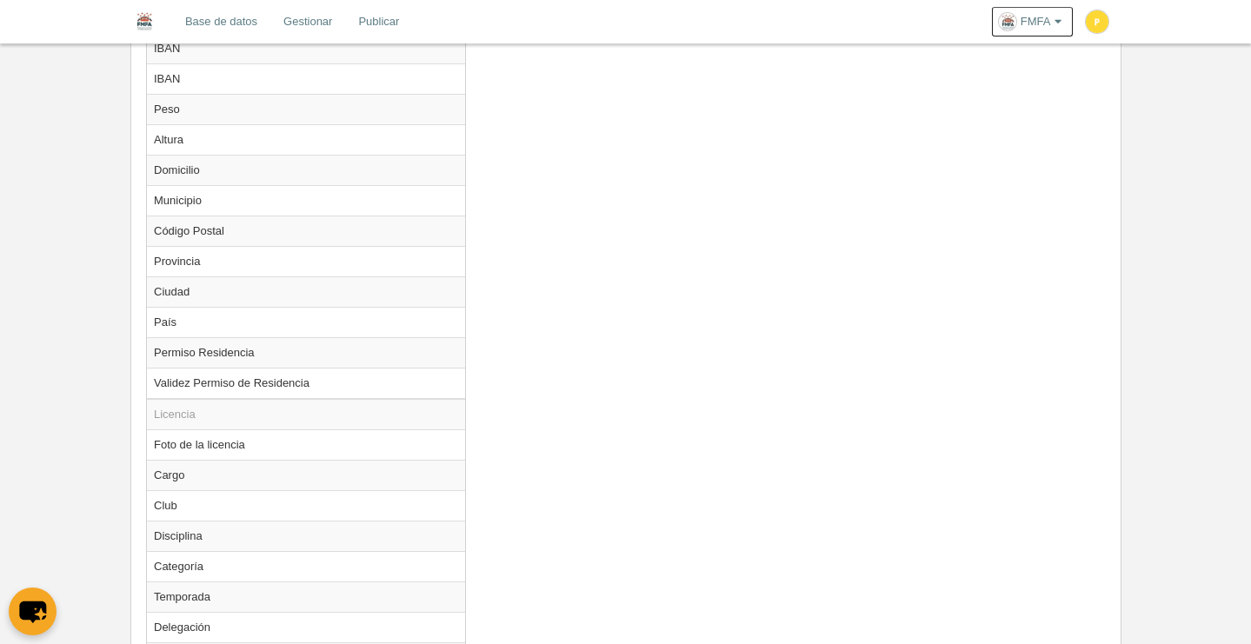
scroll to position [1581, 0]
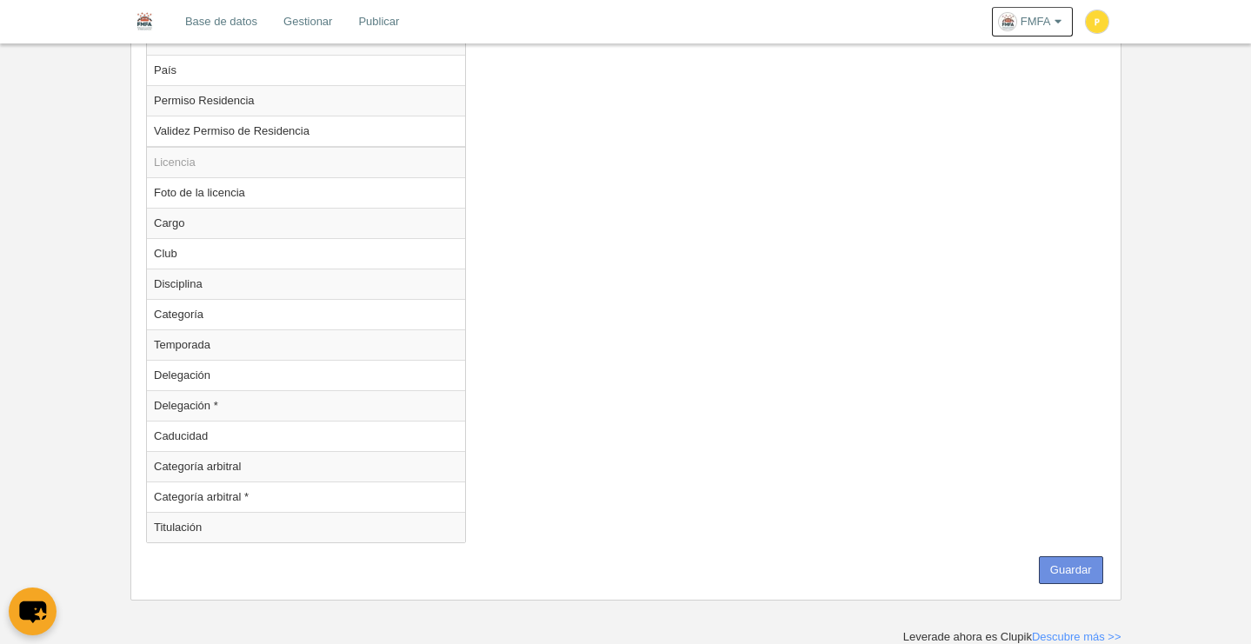
click at [1080, 566] on button "Guardar" at bounding box center [1071, 570] width 64 height 28
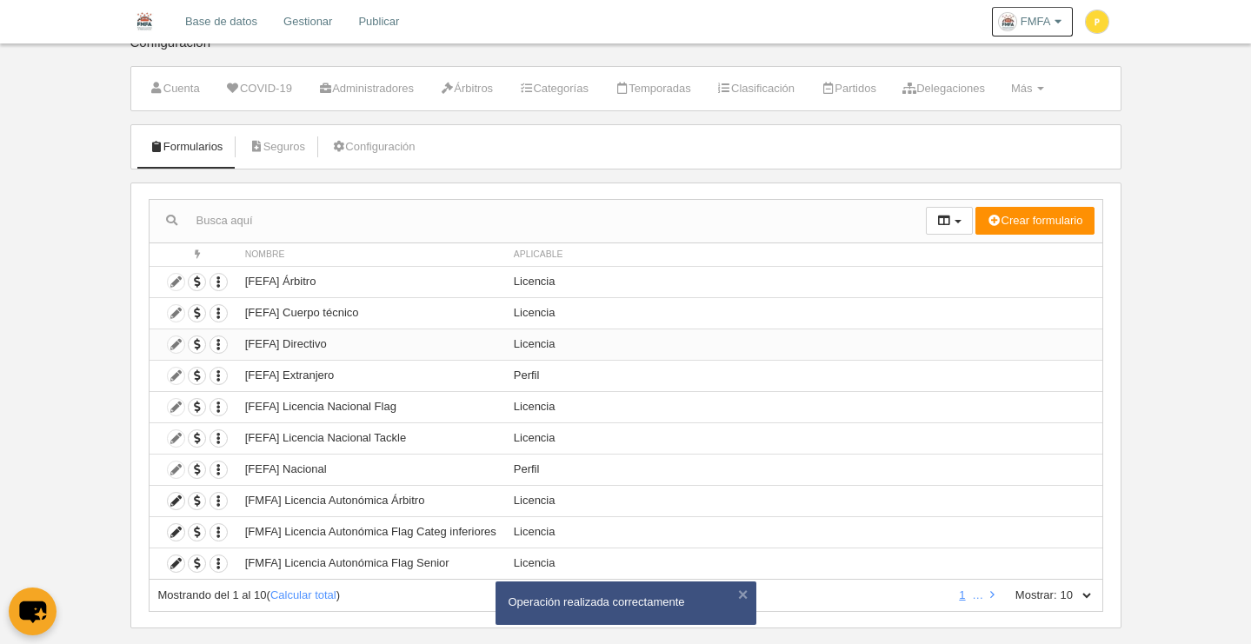
scroll to position [49, 0]
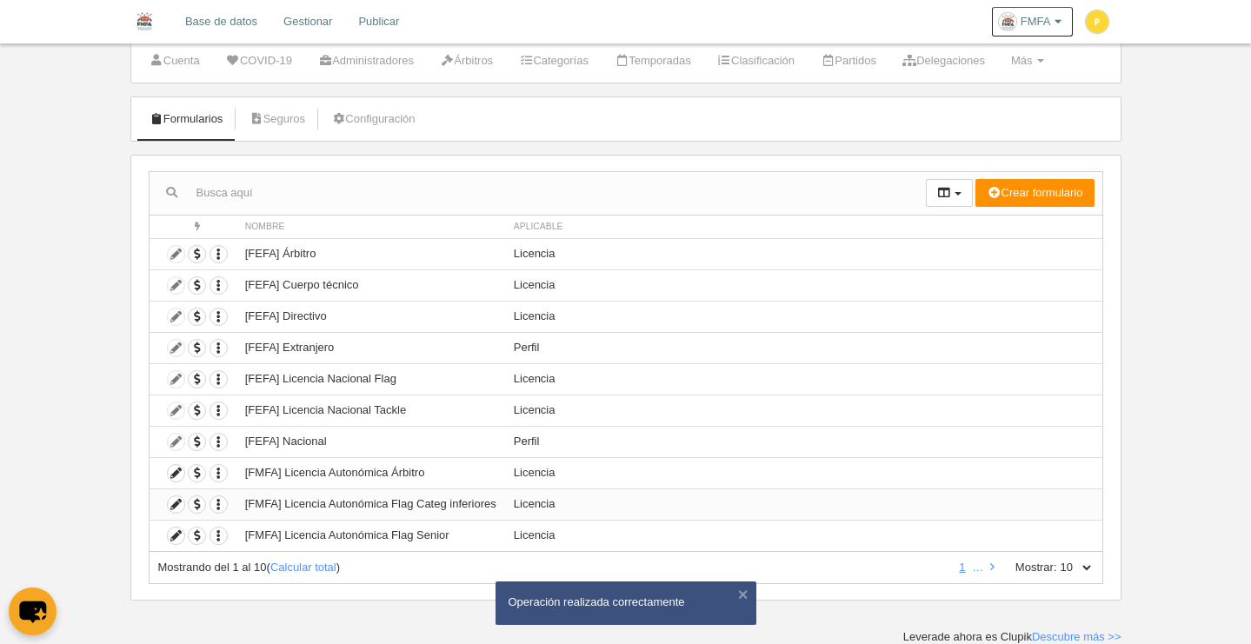
click at [451, 503] on td "[FMFA] Licencia Autonómica Flag Categ inferiores" at bounding box center [370, 503] width 269 height 31
click at [174, 502] on icon at bounding box center [176, 504] width 17 height 17
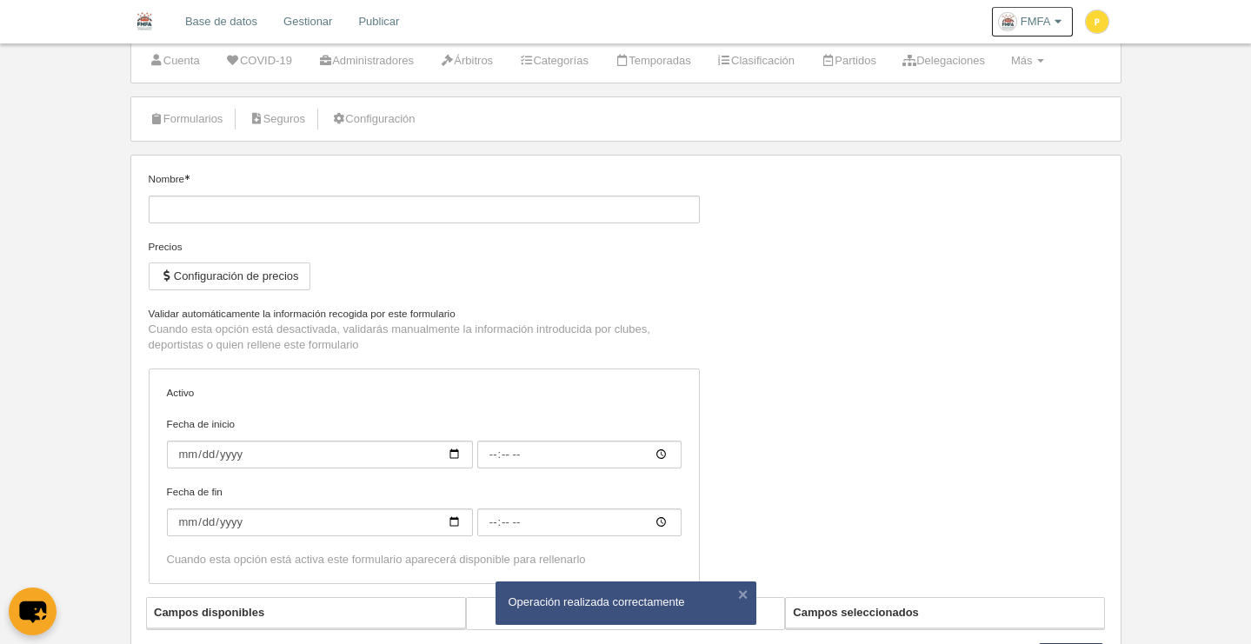
type input "[FMFA] Licencia Autonómica Flag Categ inferiores"
checkbox input "true"
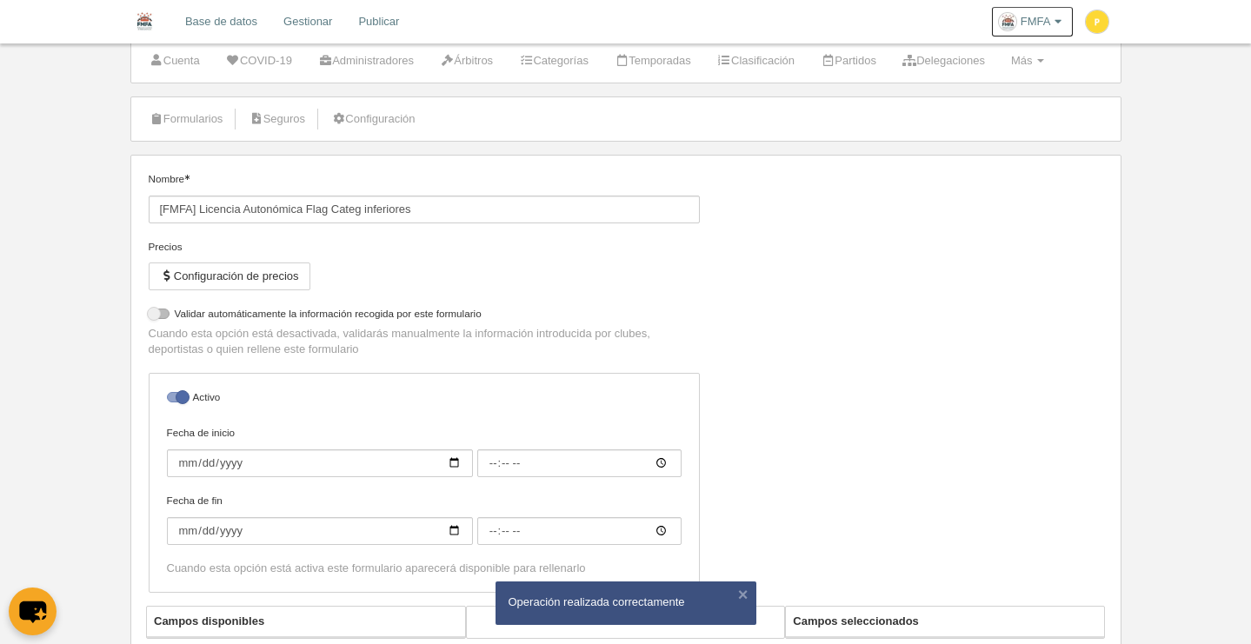
select select "selected"
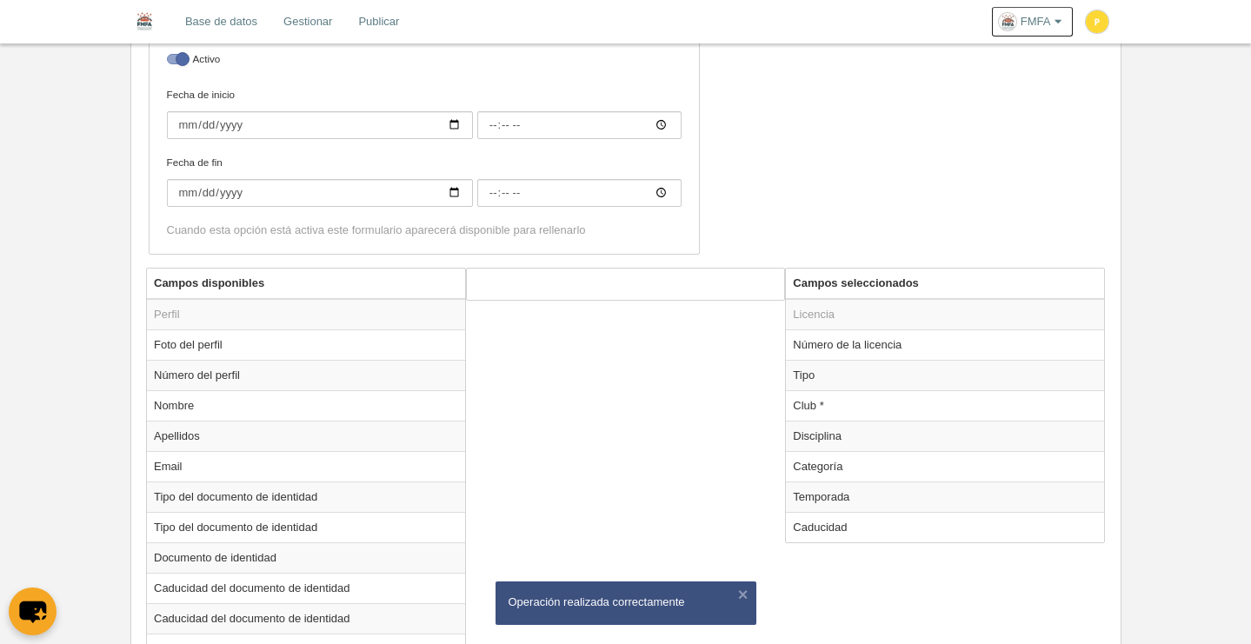
scroll to position [555, 0]
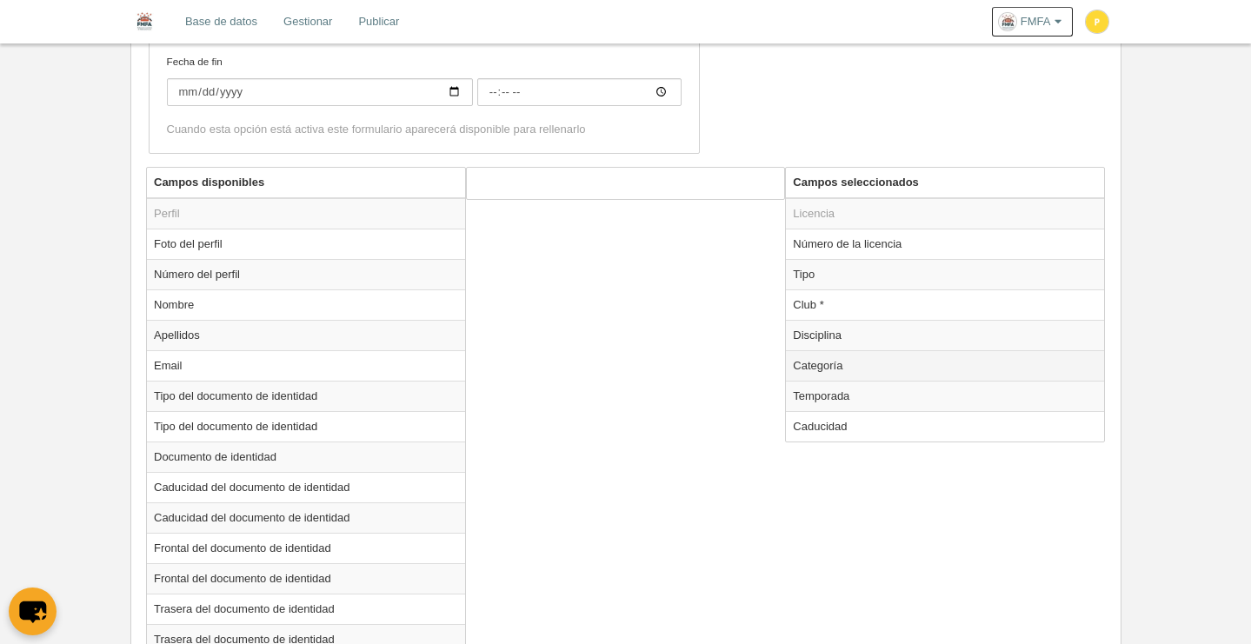
click at [832, 369] on td "Categoría" at bounding box center [945, 365] width 318 height 30
radio input "true"
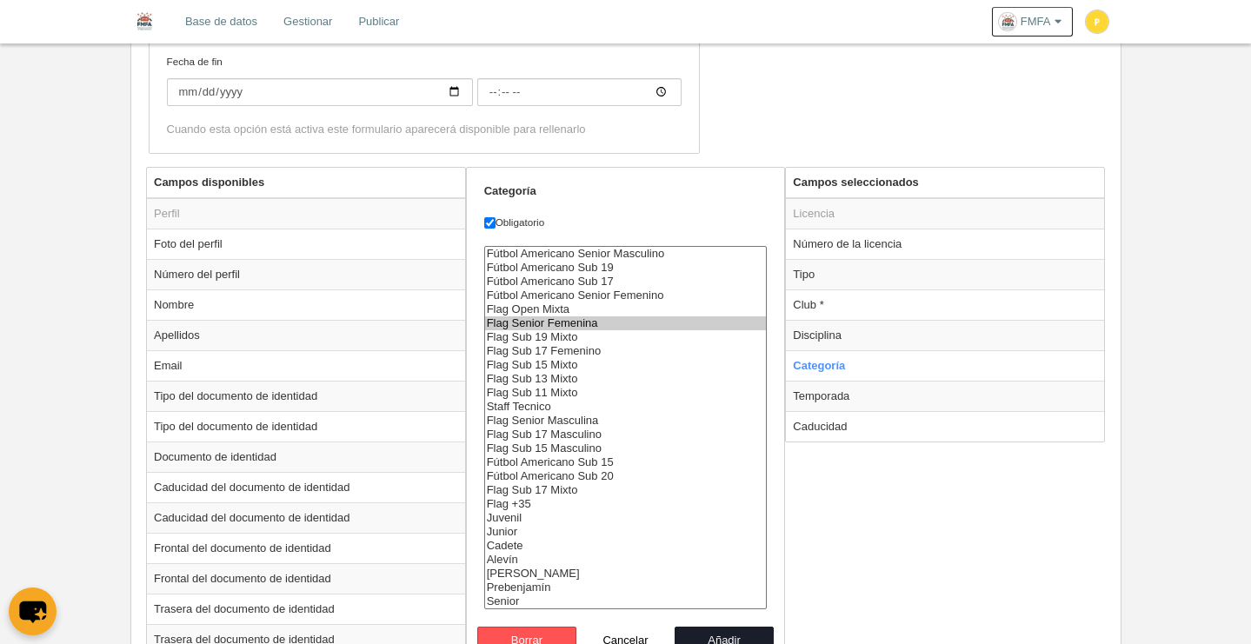
select select "7551"
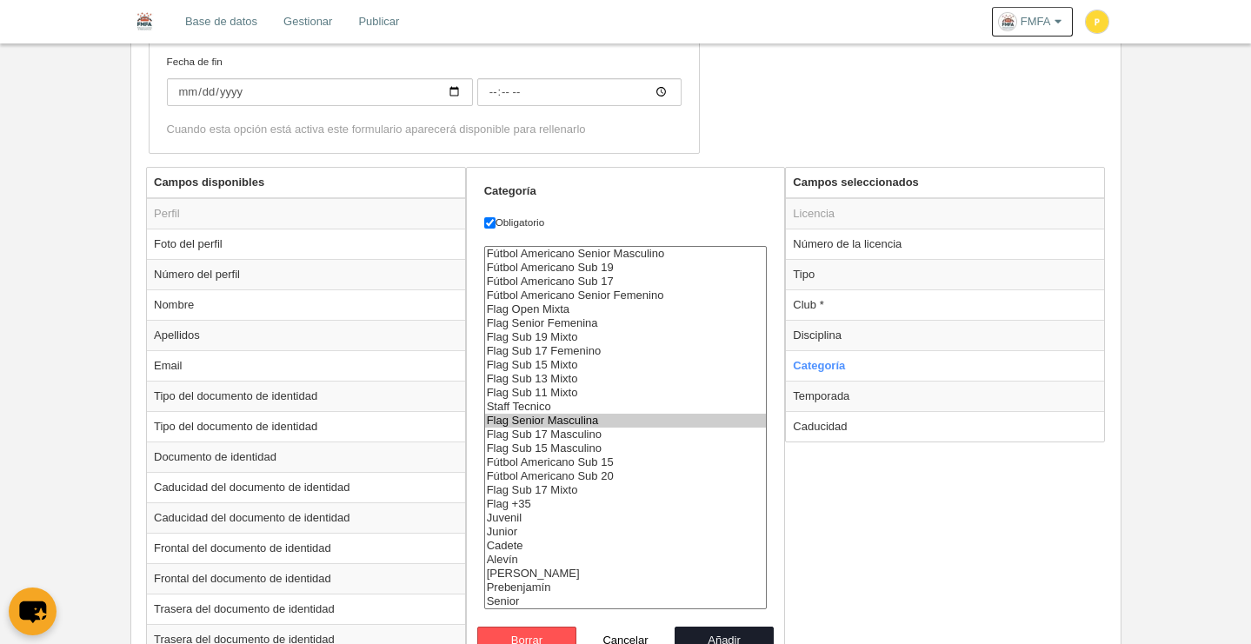
click at [621, 422] on option "Flag Senior Masculina" at bounding box center [626, 421] width 282 height 14
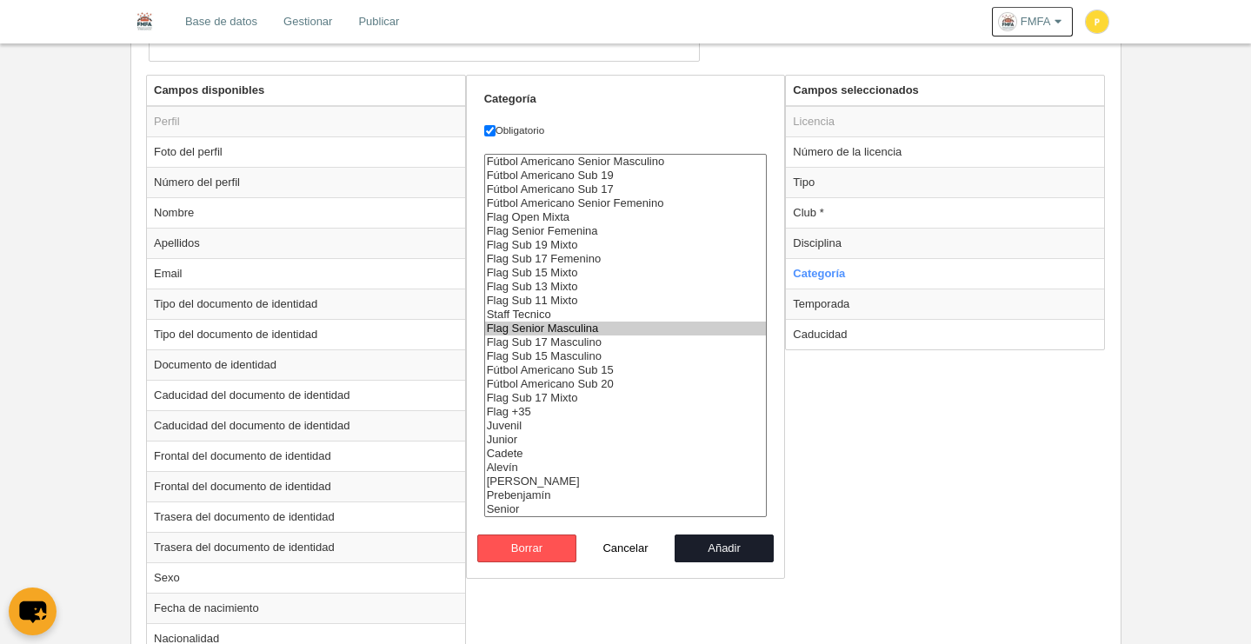
scroll to position [647, 0]
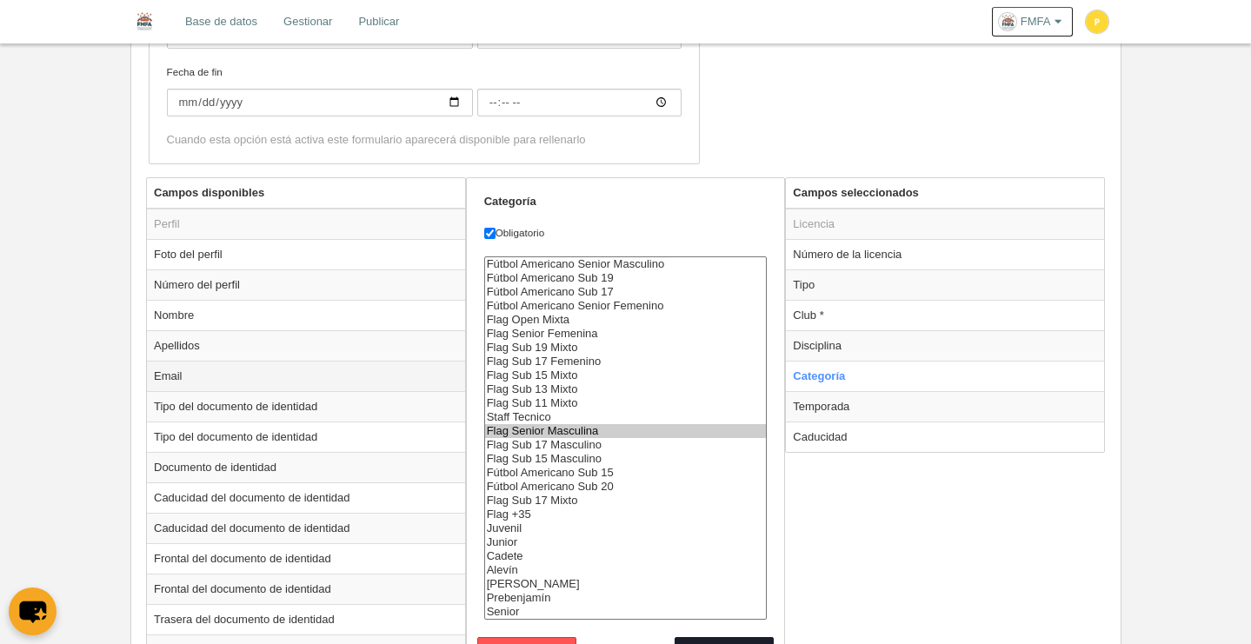
scroll to position [547, 0]
click at [852, 407] on td "Temporada" at bounding box center [945, 404] width 318 height 30
radio input "false"
radio input "true"
select select "8371"
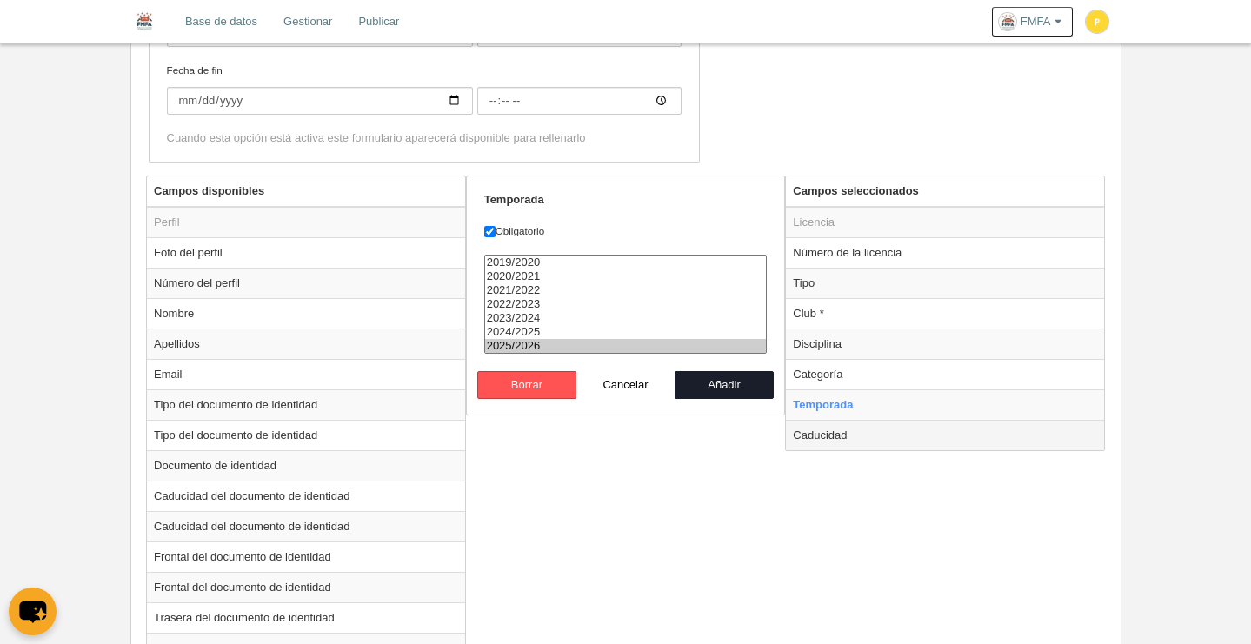
click at [840, 427] on td "Caducidad" at bounding box center [945, 435] width 318 height 30
radio input "false"
radio input "true"
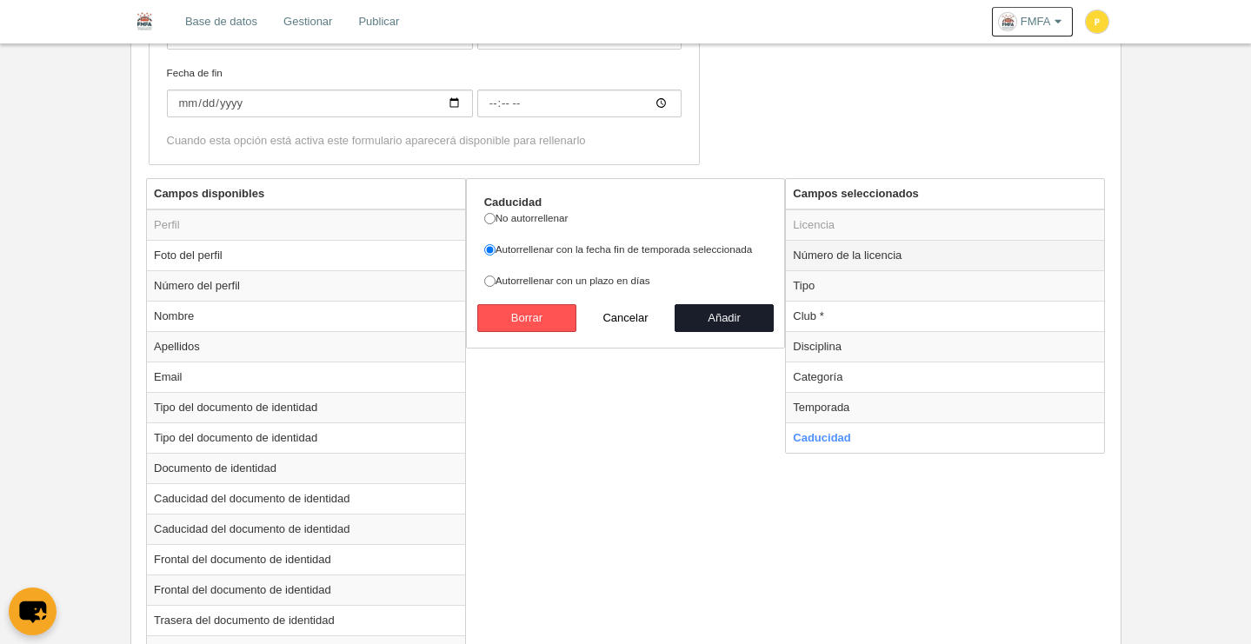
scroll to position [543, 0]
click at [886, 256] on td "Número de la licencia" at bounding box center [945, 256] width 318 height 30
radio input "true"
select select "300"
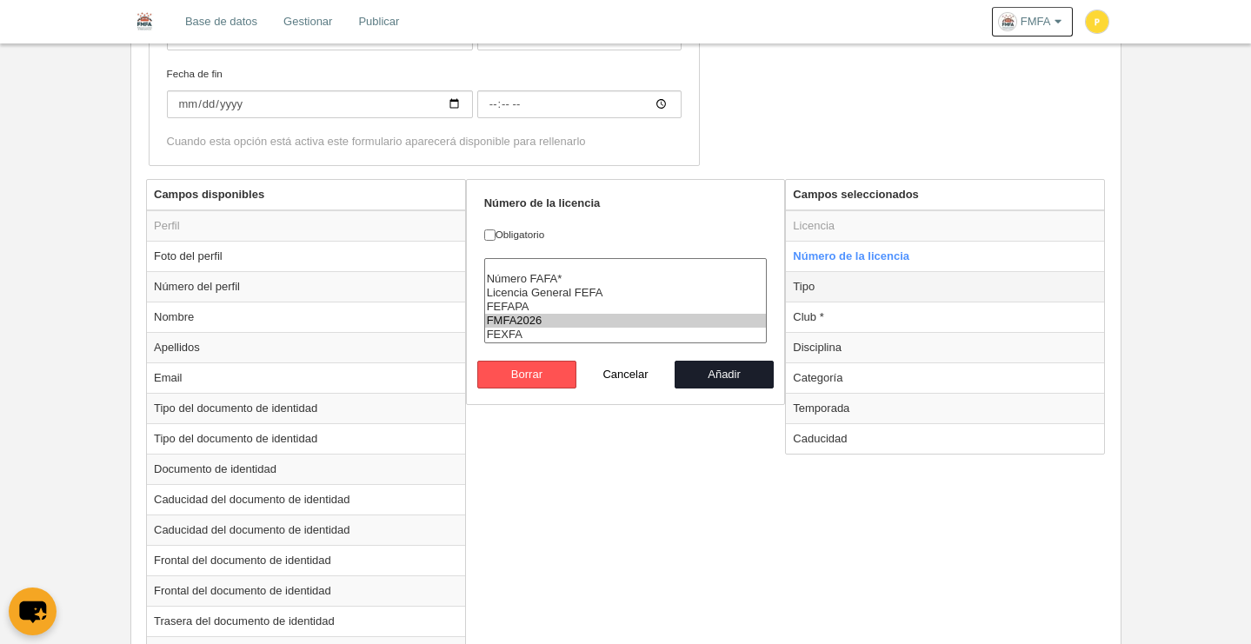
click at [841, 282] on td "Tipo" at bounding box center [945, 286] width 318 height 30
radio input "false"
radio input "true"
checkbox input "true"
select select "player"
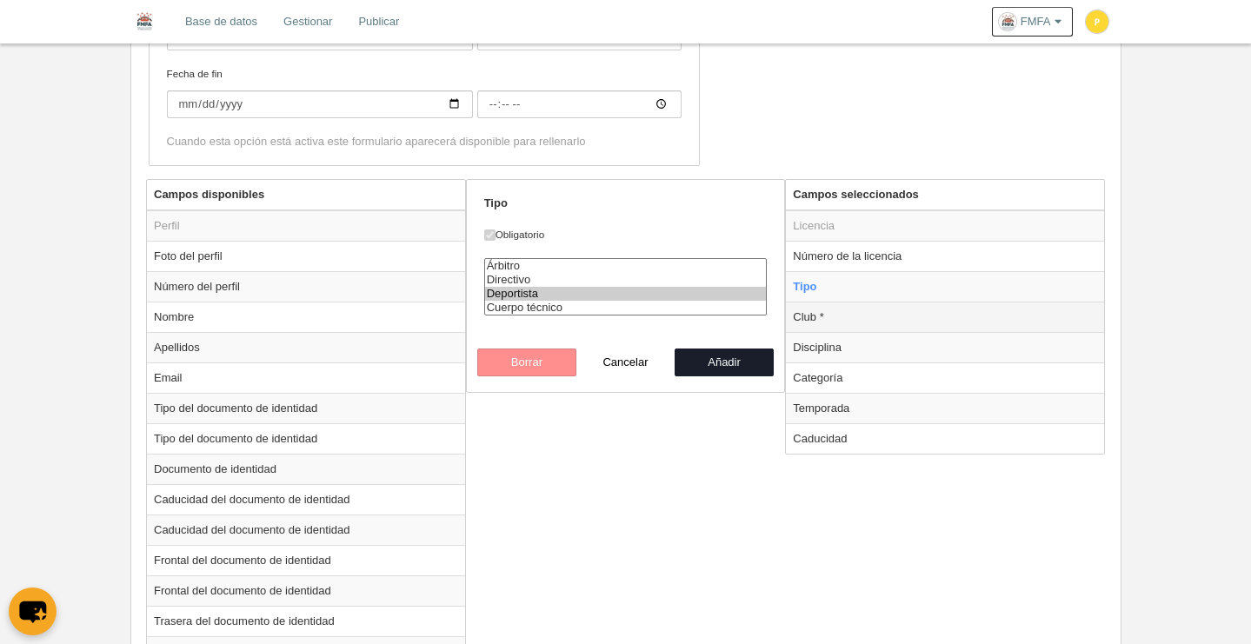
click at [834, 321] on td "Club *" at bounding box center [945, 317] width 318 height 30
radio input "false"
radio input "true"
select select
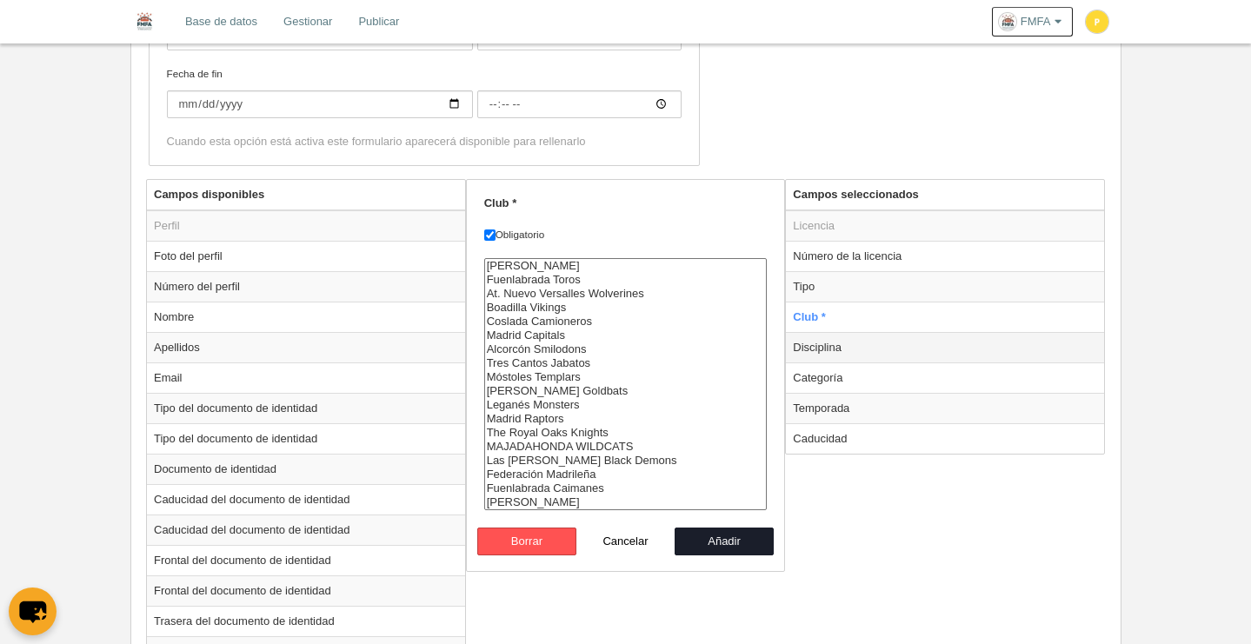
click at [830, 348] on td "Disciplina" at bounding box center [945, 347] width 318 height 30
radio input "false"
radio input "true"
select select "125"
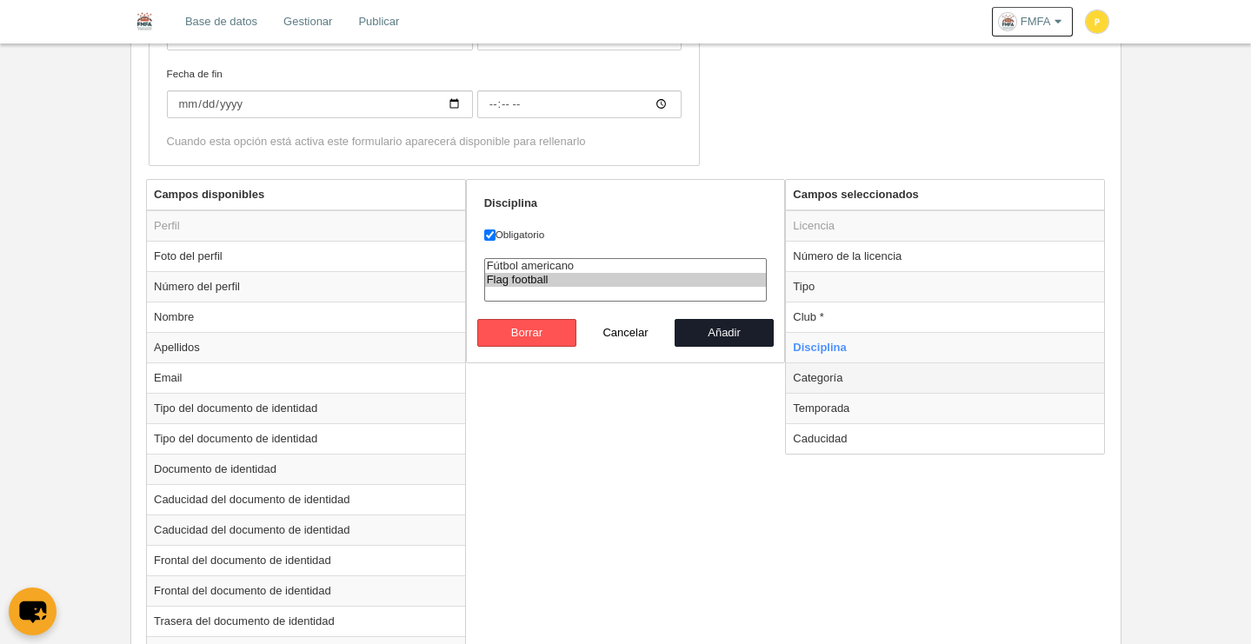
click at [853, 369] on td "Categoría" at bounding box center [945, 377] width 318 height 30
radio input "false"
radio input "true"
select select "6796"
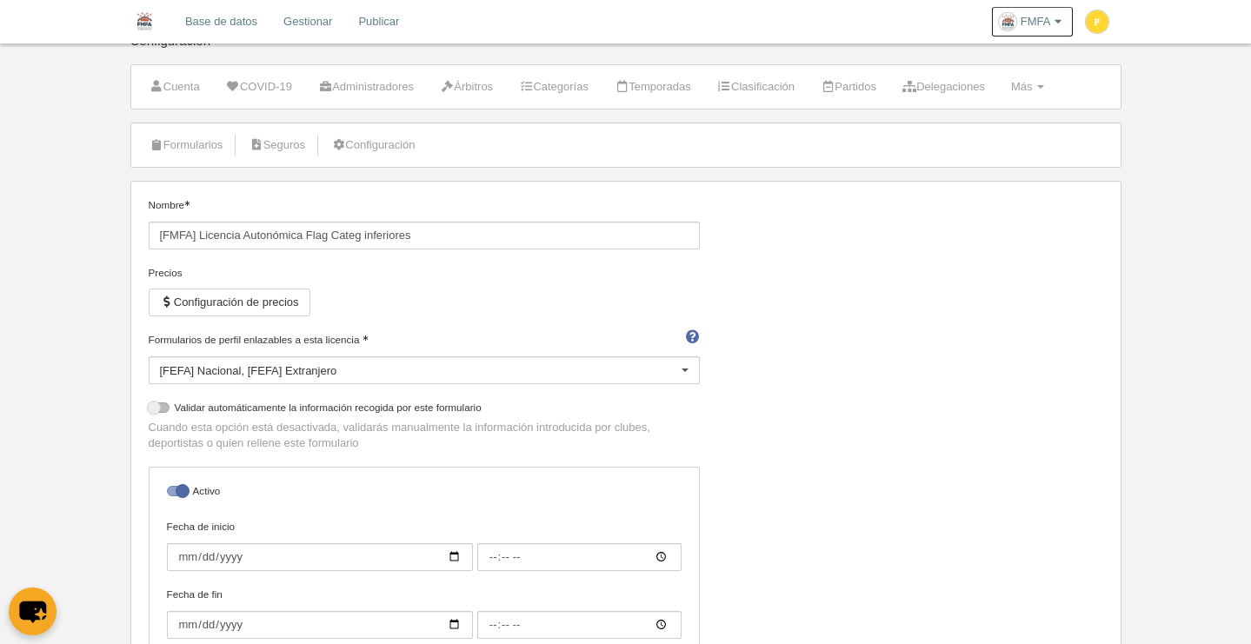
scroll to position [0, 0]
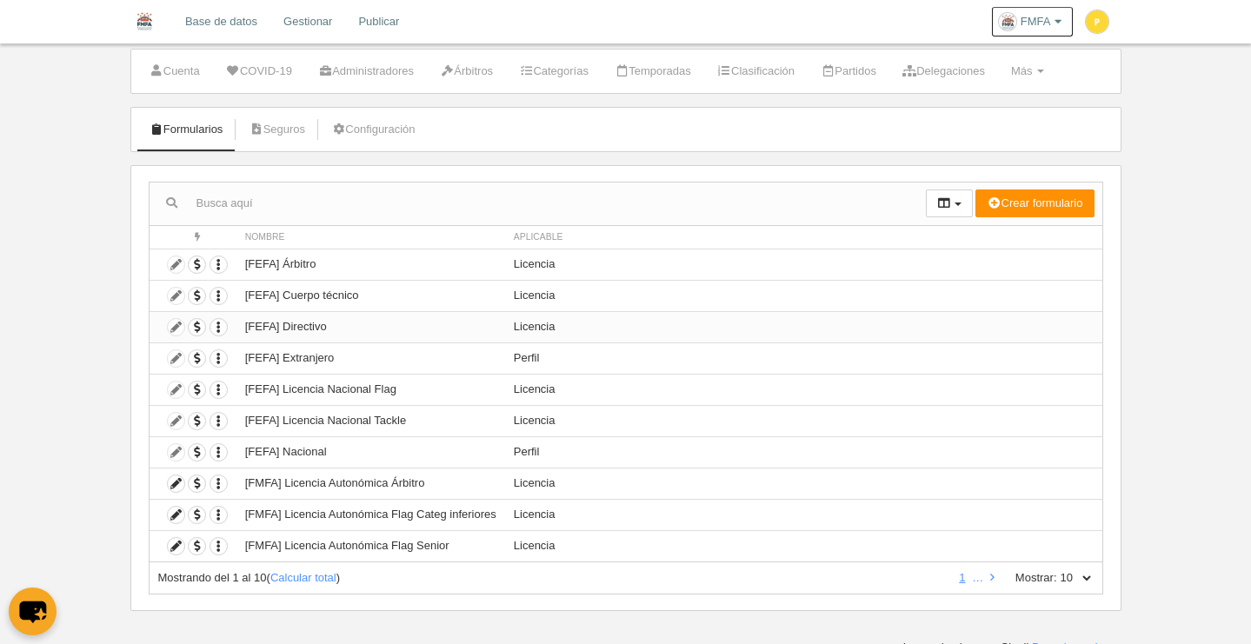
scroll to position [49, 0]
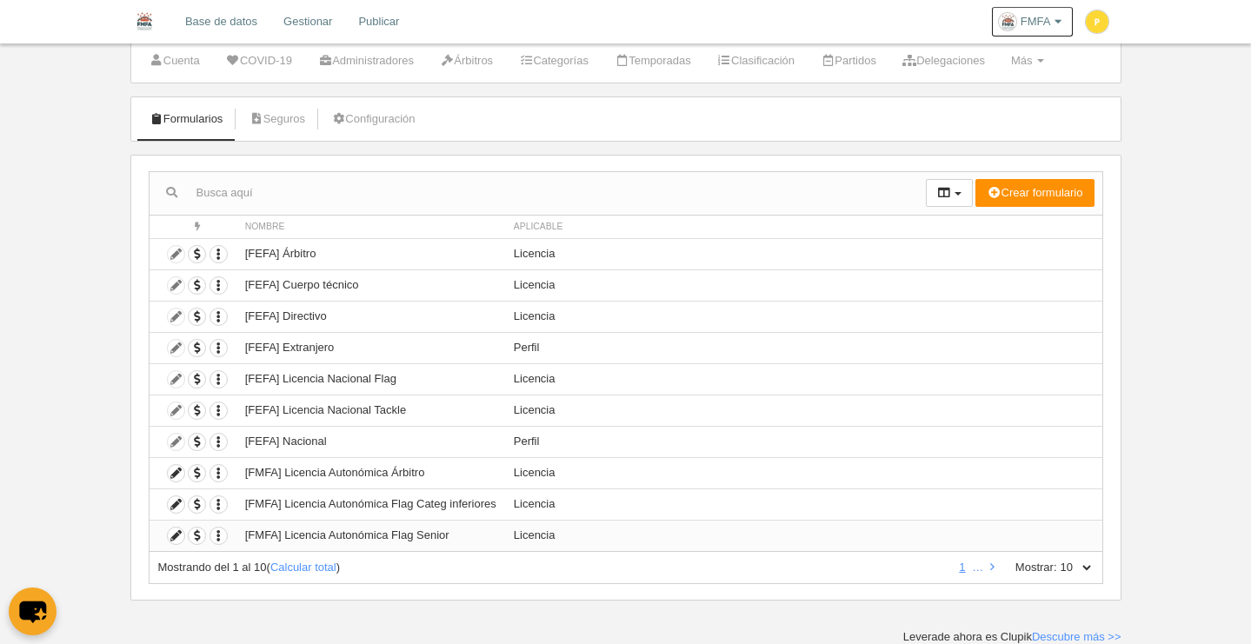
click at [393, 535] on td "[FMFA] Licencia Autonómica Flag Senior" at bounding box center [370, 535] width 269 height 31
click at [177, 532] on icon at bounding box center [176, 536] width 17 height 17
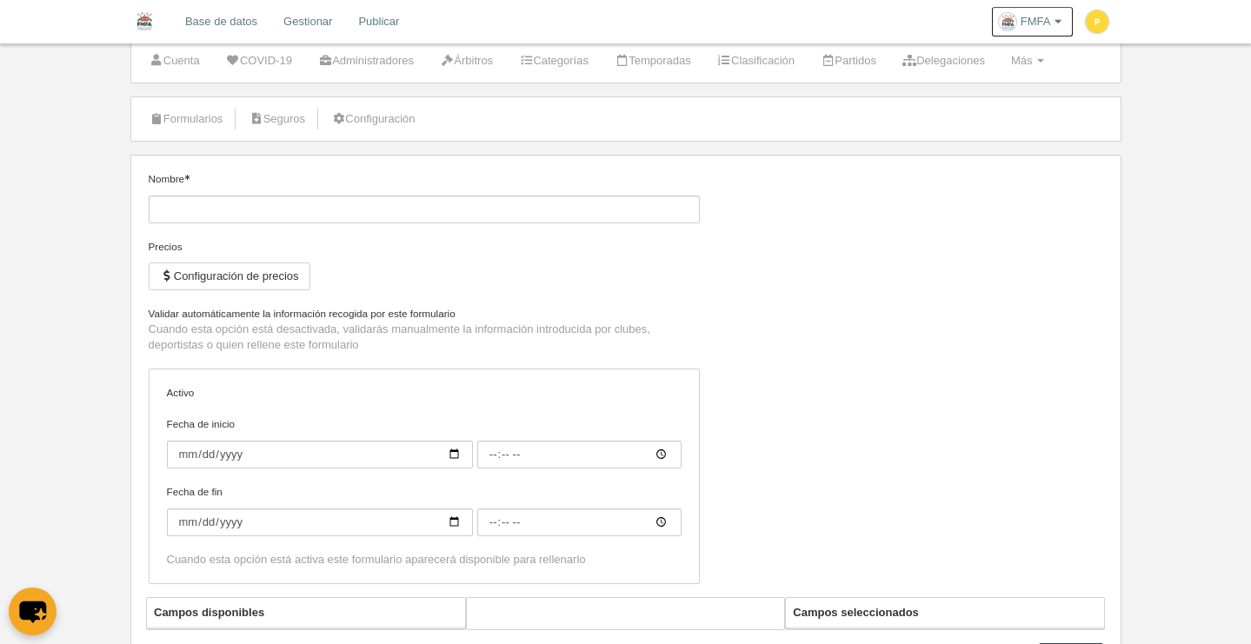
type input "[FMFA] Licencia Autonómica Flag Senior"
checkbox input "true"
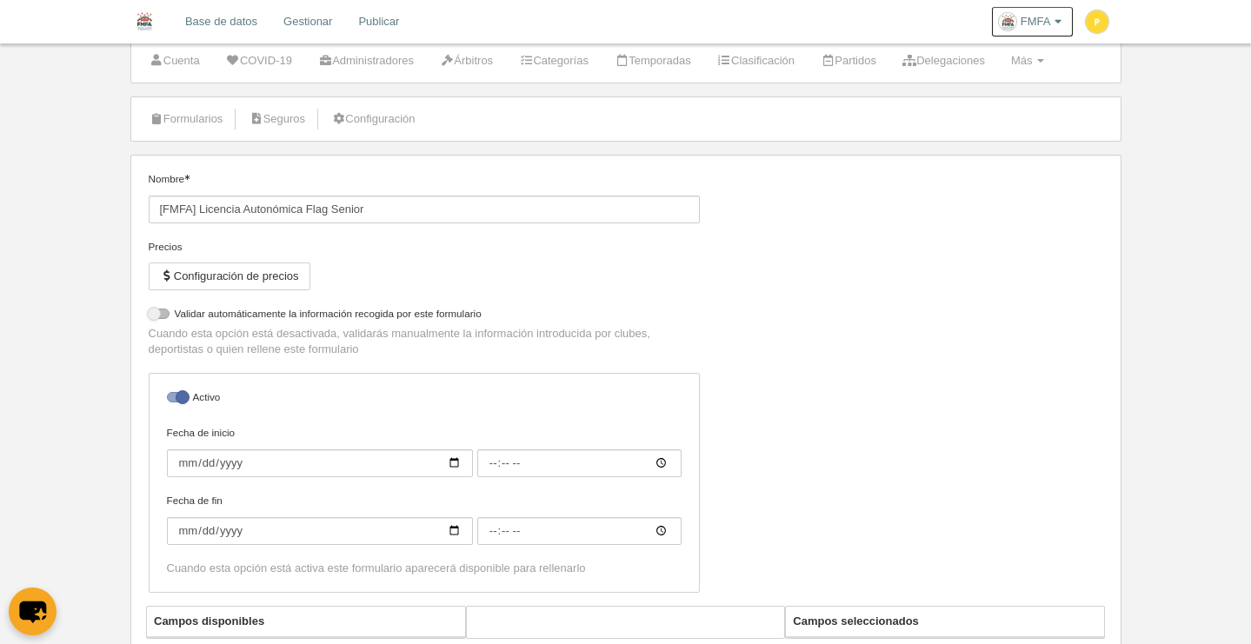
select select "selected"
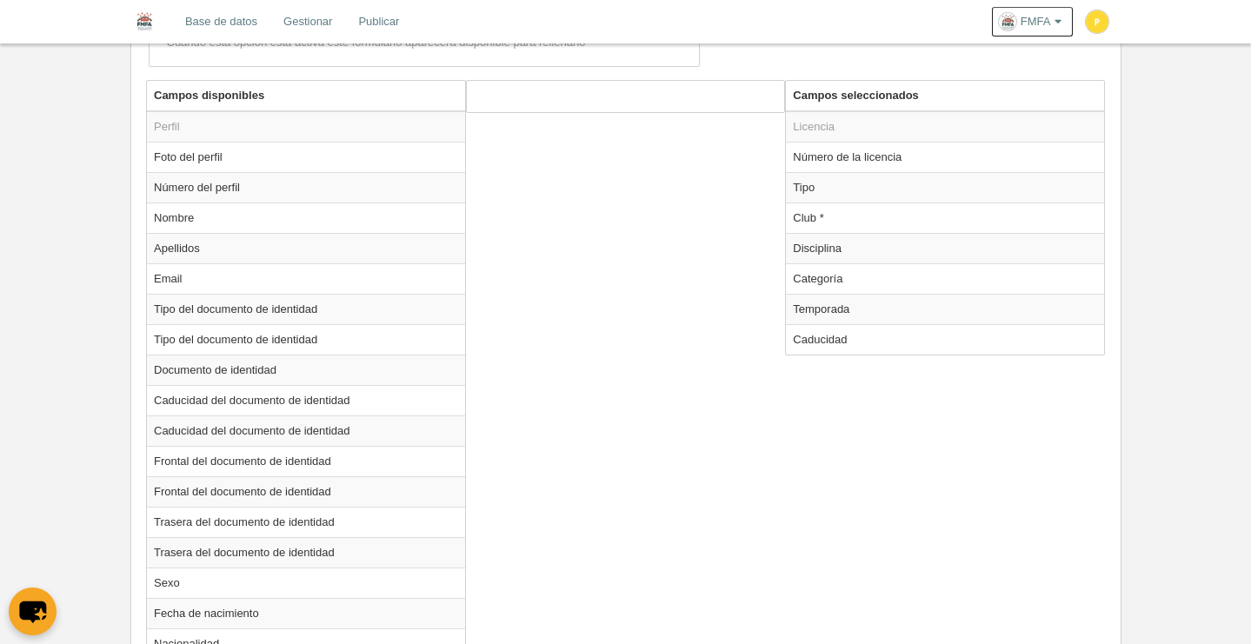
scroll to position [656, 0]
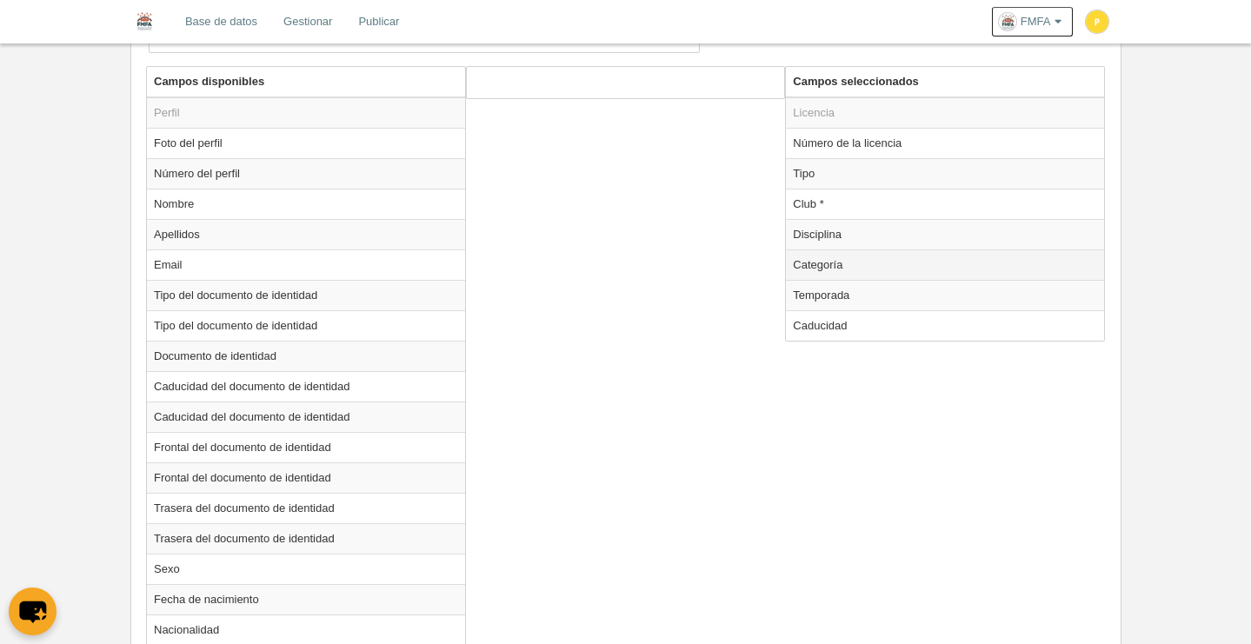
click at [832, 270] on td "Categoría" at bounding box center [945, 264] width 318 height 30
radio input "true"
select select "6796"
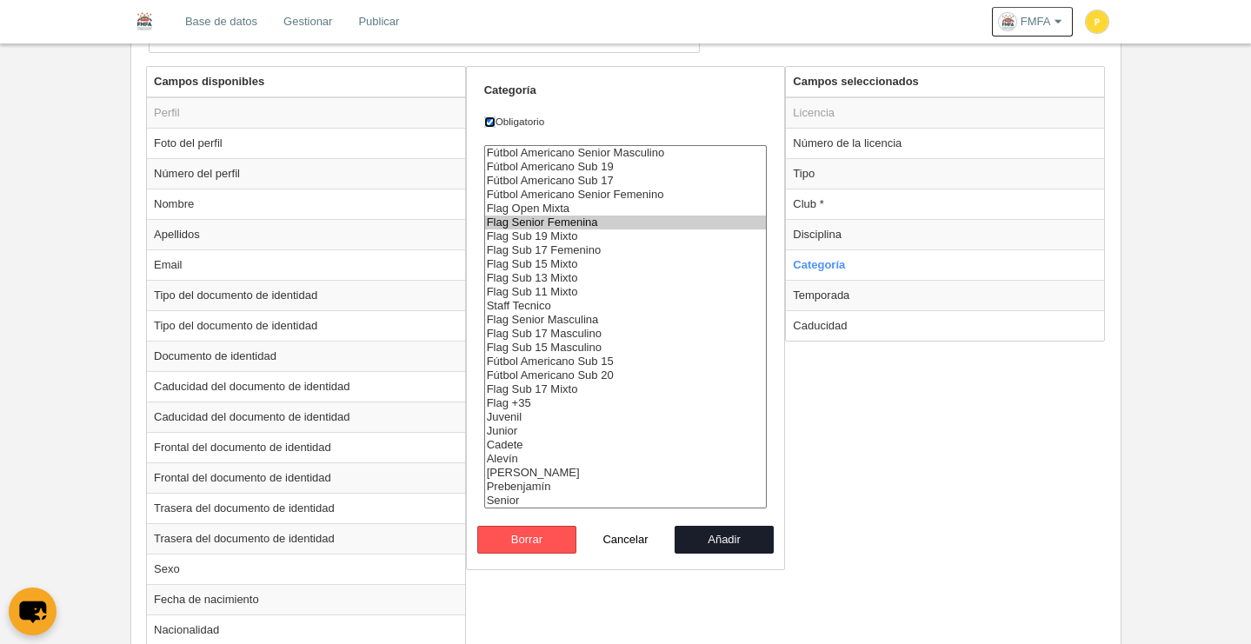
click at [488, 116] on input "Obligatorio" at bounding box center [489, 121] width 11 height 11
checkbox input "false"
drag, startPoint x: 599, startPoint y: 226, endPoint x: 601, endPoint y: 236, distance: 10.8
click at [598, 226] on option "Flag Senior Femenina" at bounding box center [626, 223] width 282 height 14
click at [601, 238] on option "Flag Sub 19 Mixto" at bounding box center [626, 236] width 282 height 14
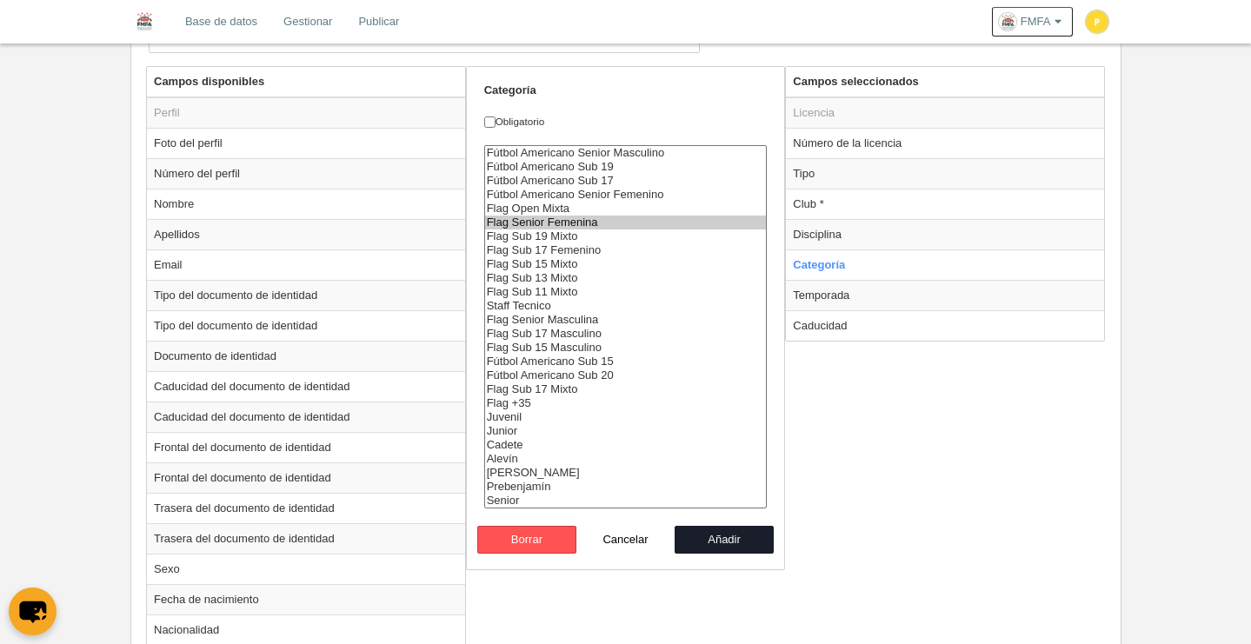
click at [600, 223] on option "Flag Senior Femenina" at bounding box center [626, 223] width 282 height 14
drag, startPoint x: 608, startPoint y: 237, endPoint x: 633, endPoint y: 241, distance: 24.6
select select "6797"
click at [608, 237] on option "Flag Sub 19 Mixto" at bounding box center [626, 236] width 282 height 14
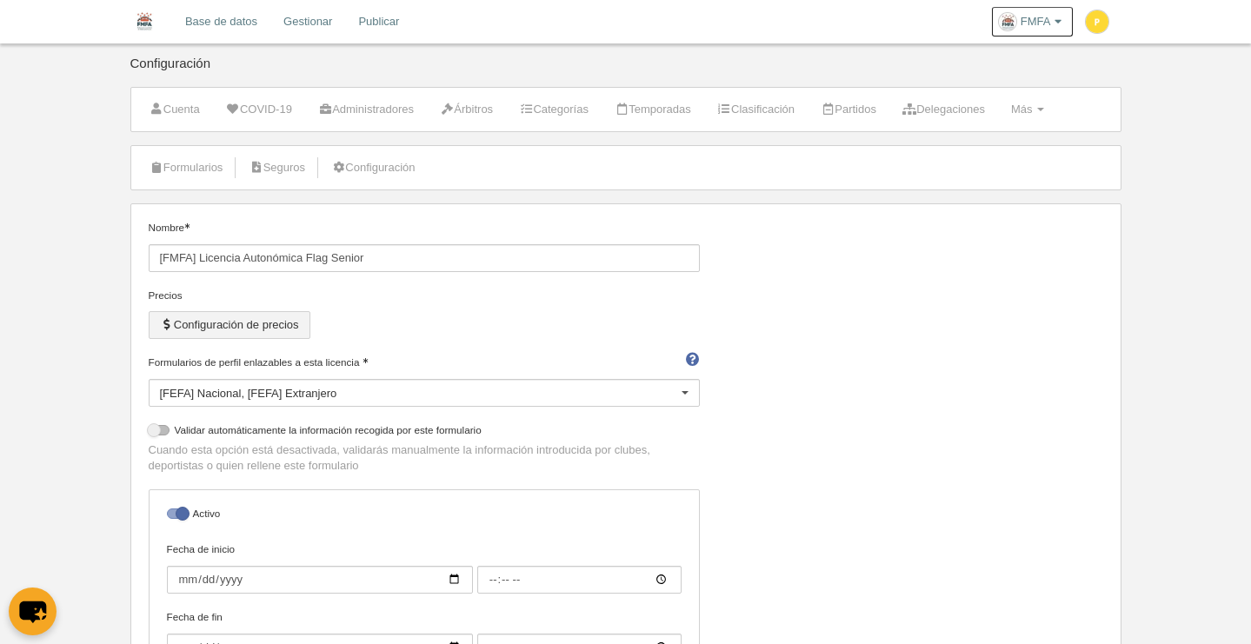
click at [243, 329] on button "Configuración de precios" at bounding box center [230, 325] width 162 height 28
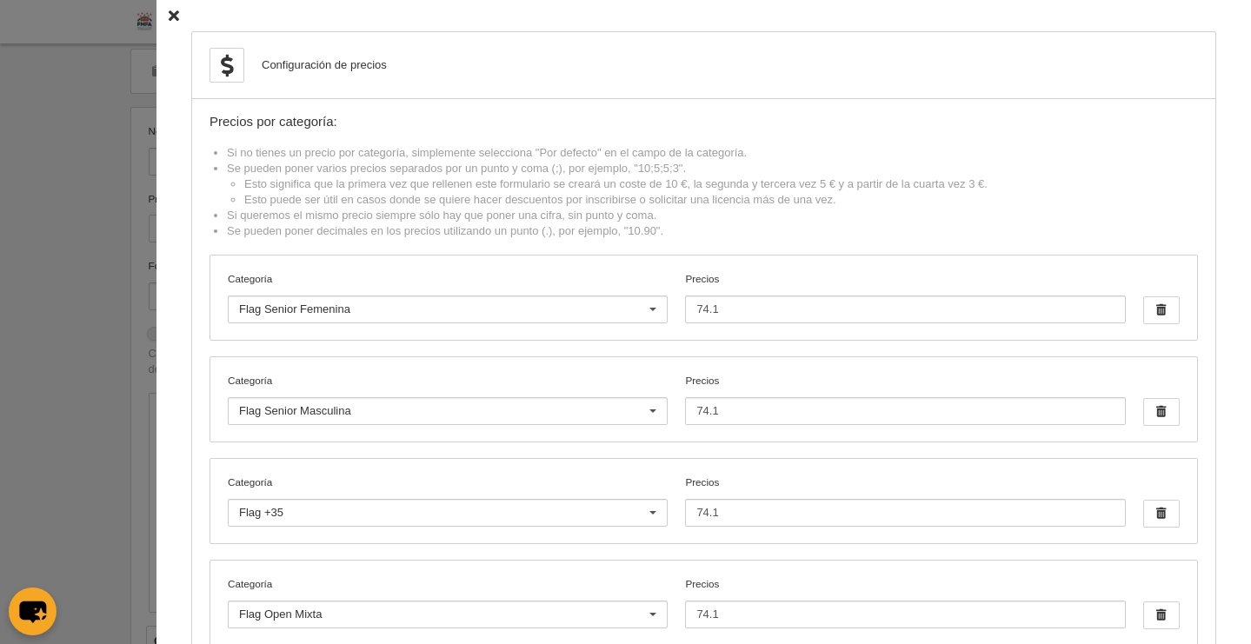
click at [169, 11] on icon at bounding box center [174, 15] width 10 height 11
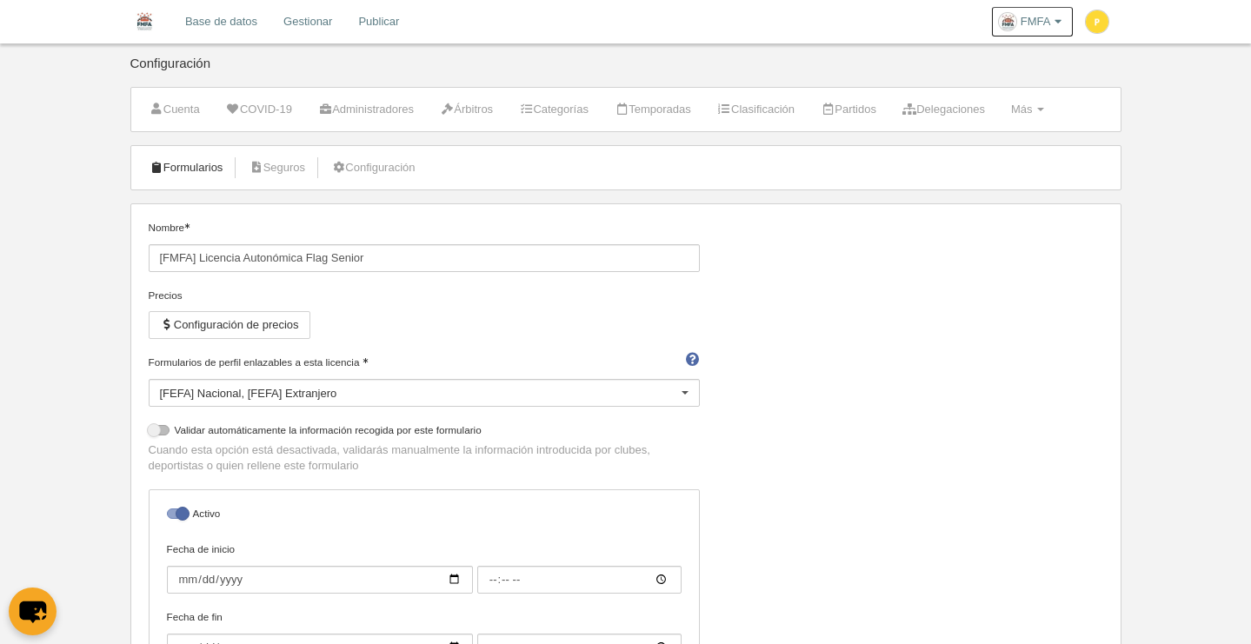
click at [187, 166] on link "Formularios" at bounding box center [186, 168] width 93 height 26
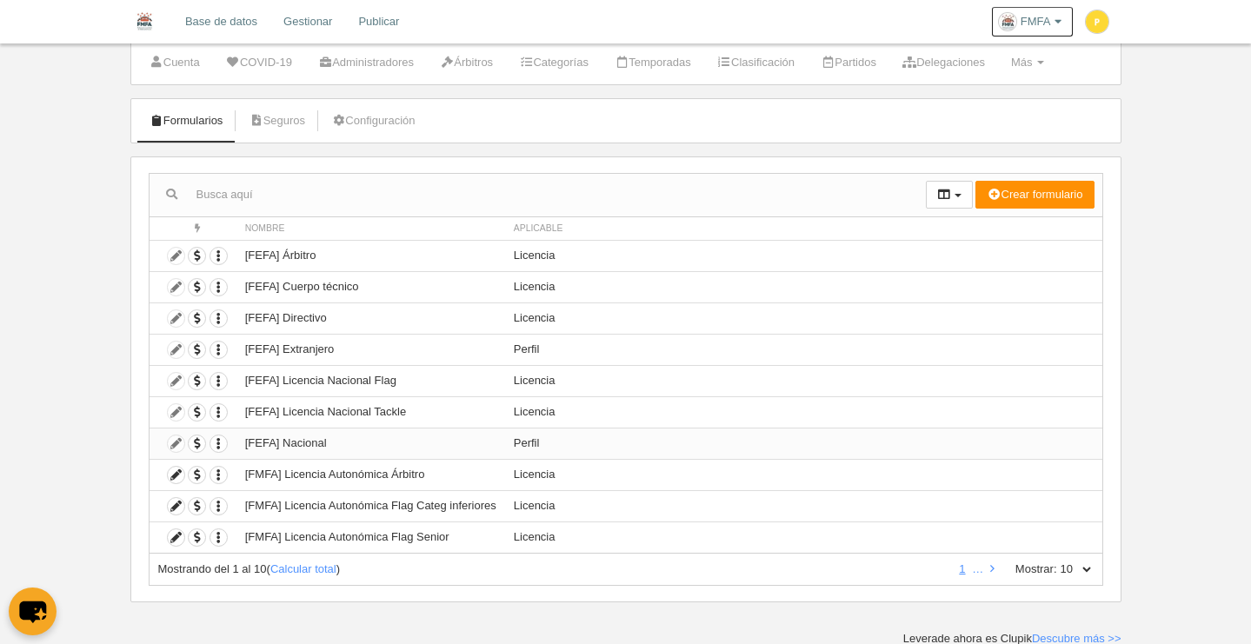
scroll to position [49, 0]
click at [182, 505] on icon at bounding box center [176, 504] width 17 height 17
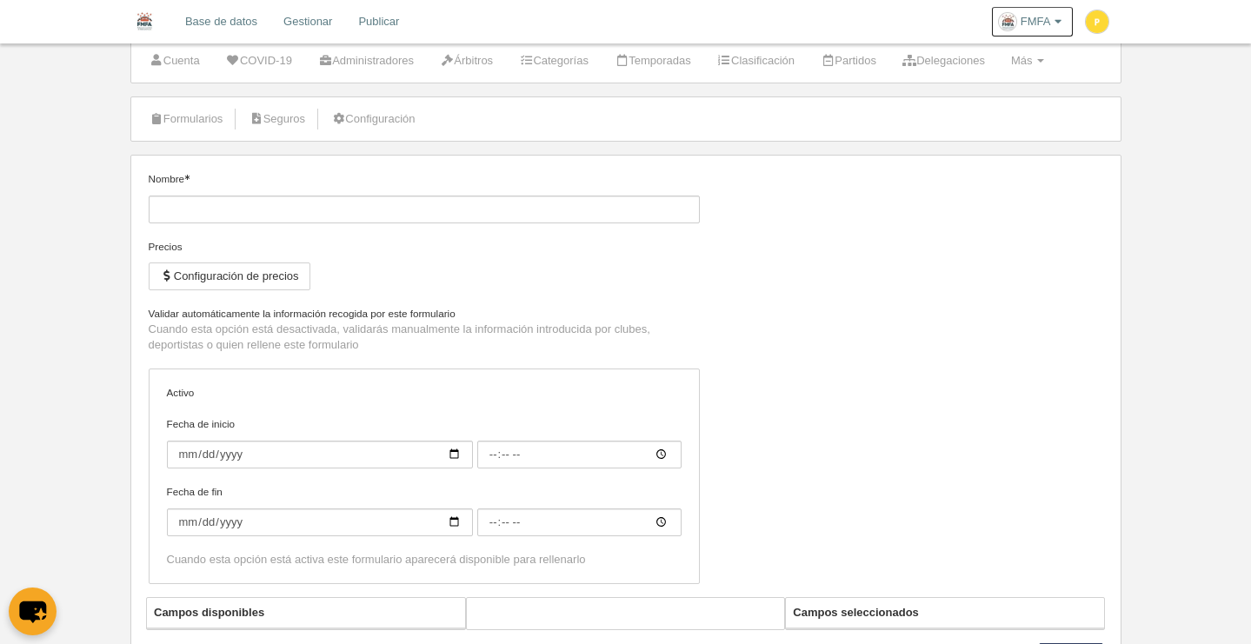
type input "[FMFA] Licencia Autonómica Flag Categ inferiores"
checkbox input "true"
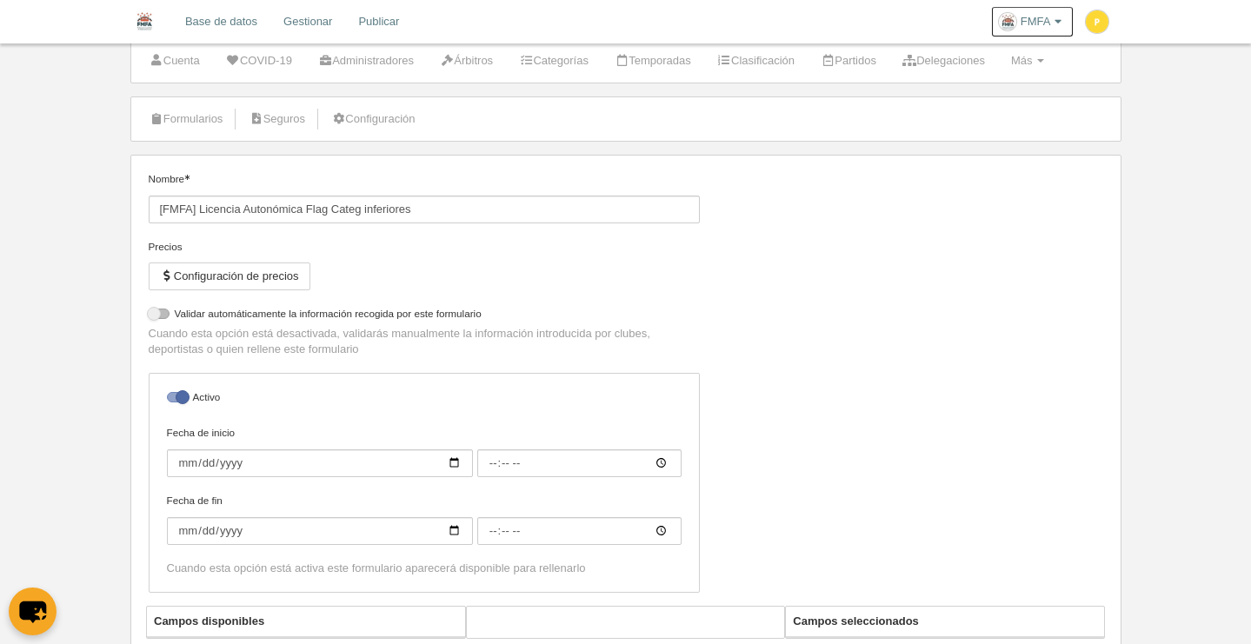
select select "selected"
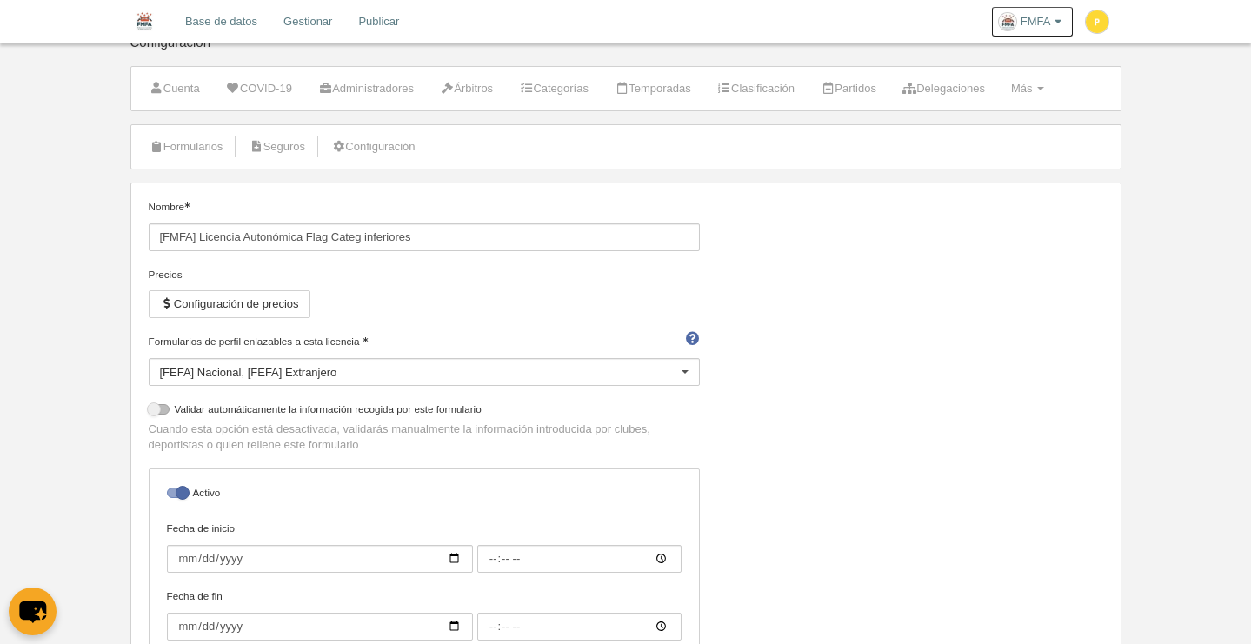
scroll to position [20, 0]
click at [301, 298] on button "Configuración de precios" at bounding box center [230, 305] width 162 height 28
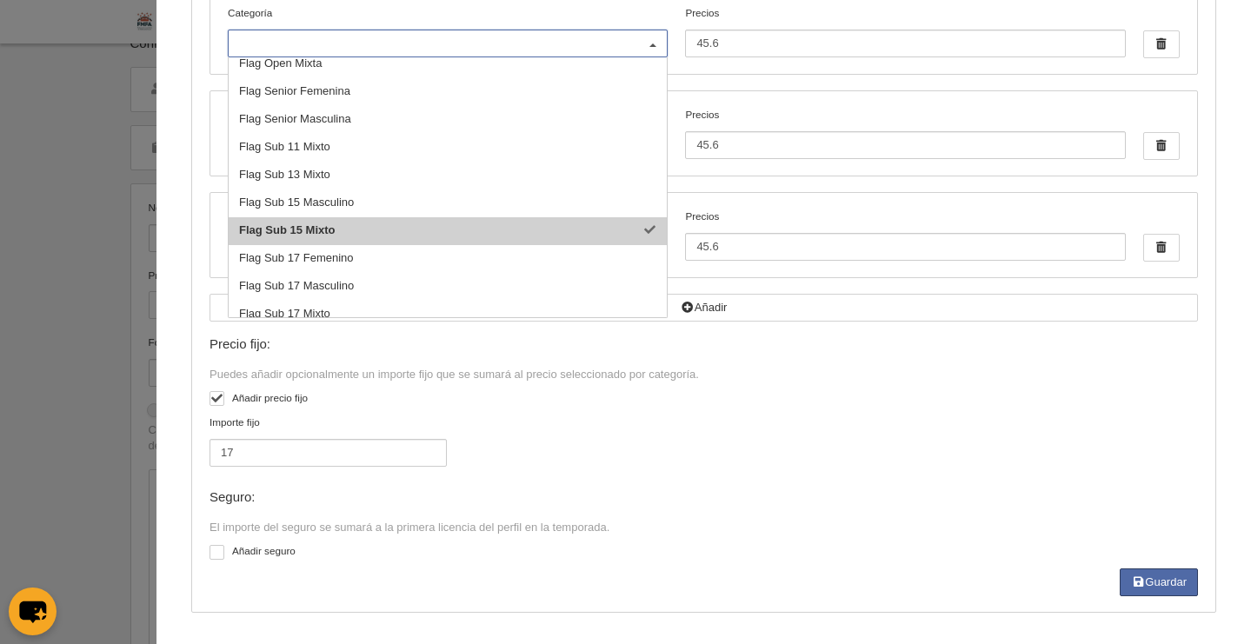
scroll to position [0, 0]
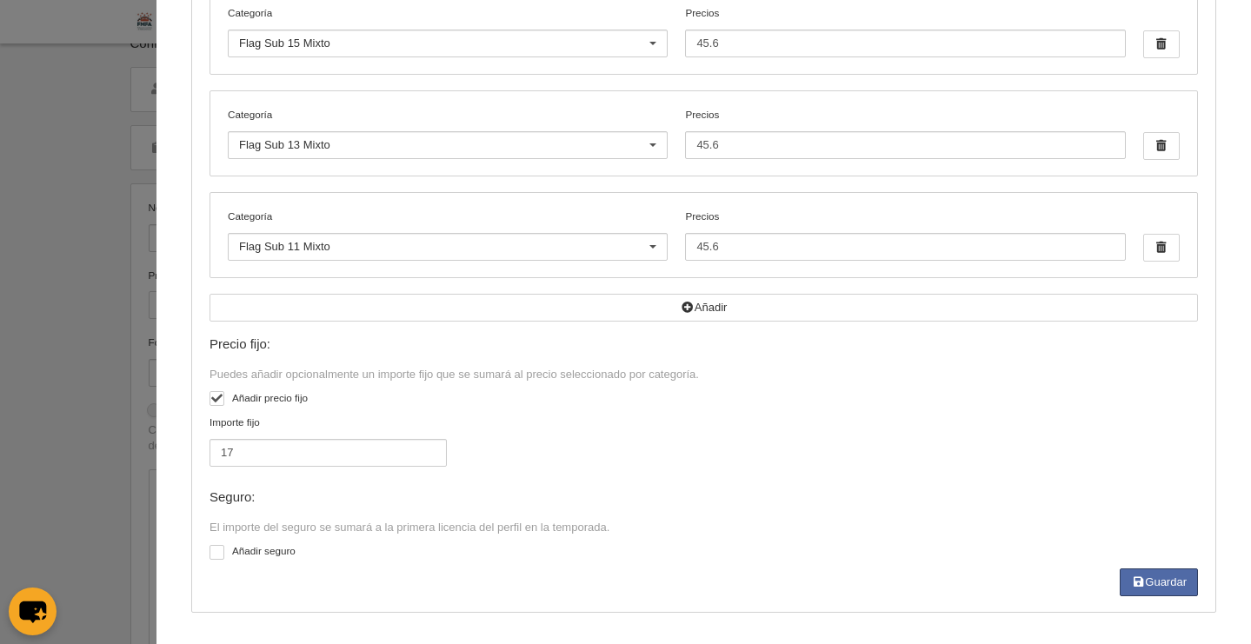
click at [933, 447] on div "Importe fijo 17" at bounding box center [703, 449] width 1001 height 68
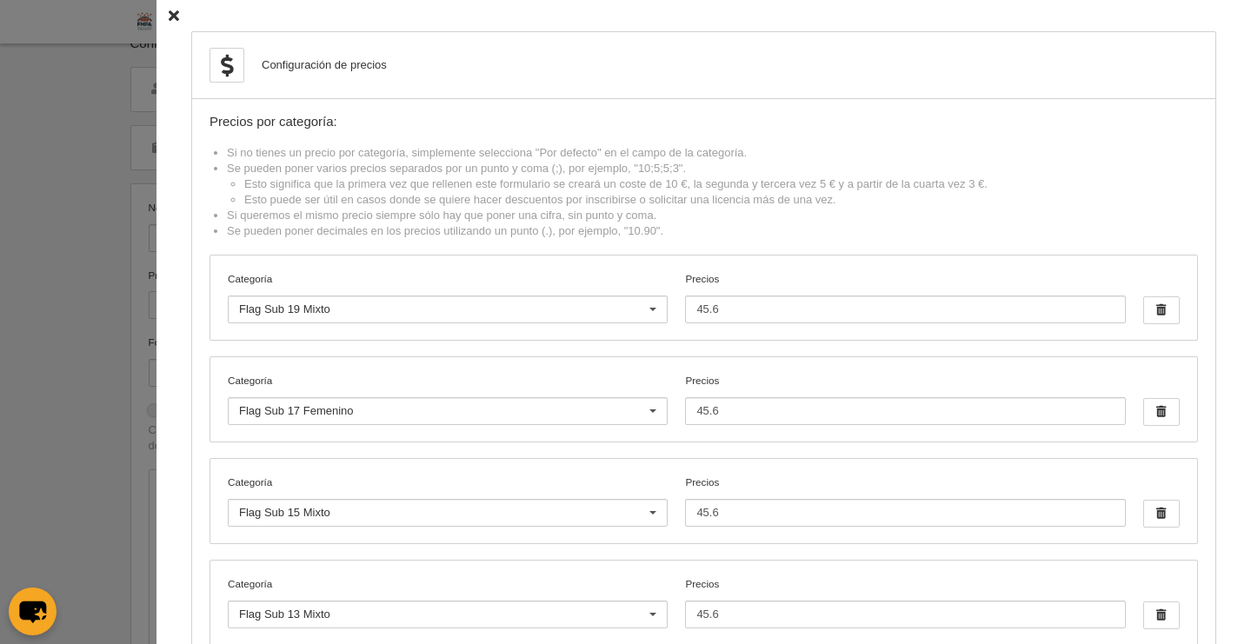
click at [169, 16] on icon at bounding box center [174, 15] width 10 height 11
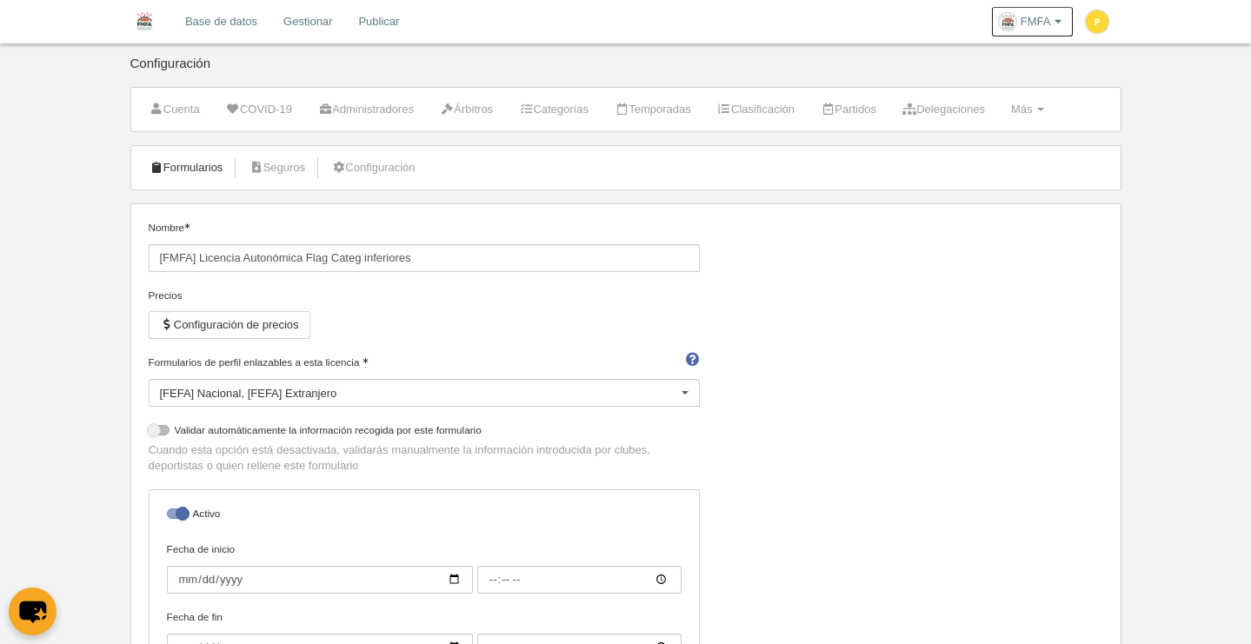
click at [191, 162] on link "Formularios" at bounding box center [186, 168] width 93 height 26
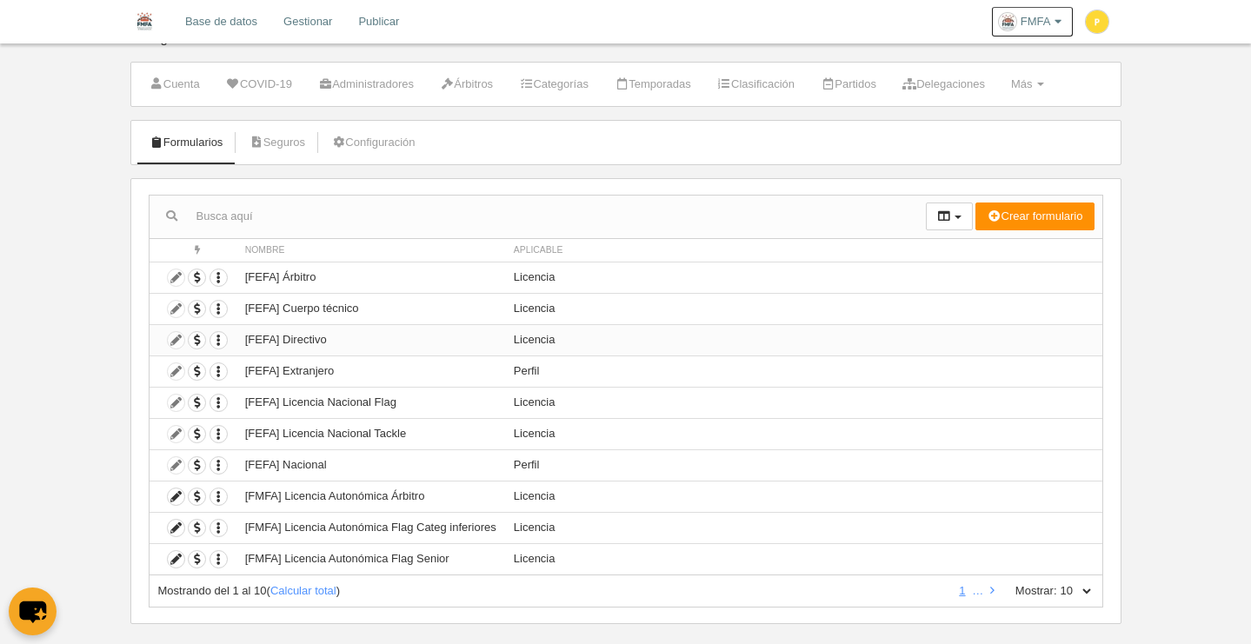
scroll to position [49, 0]
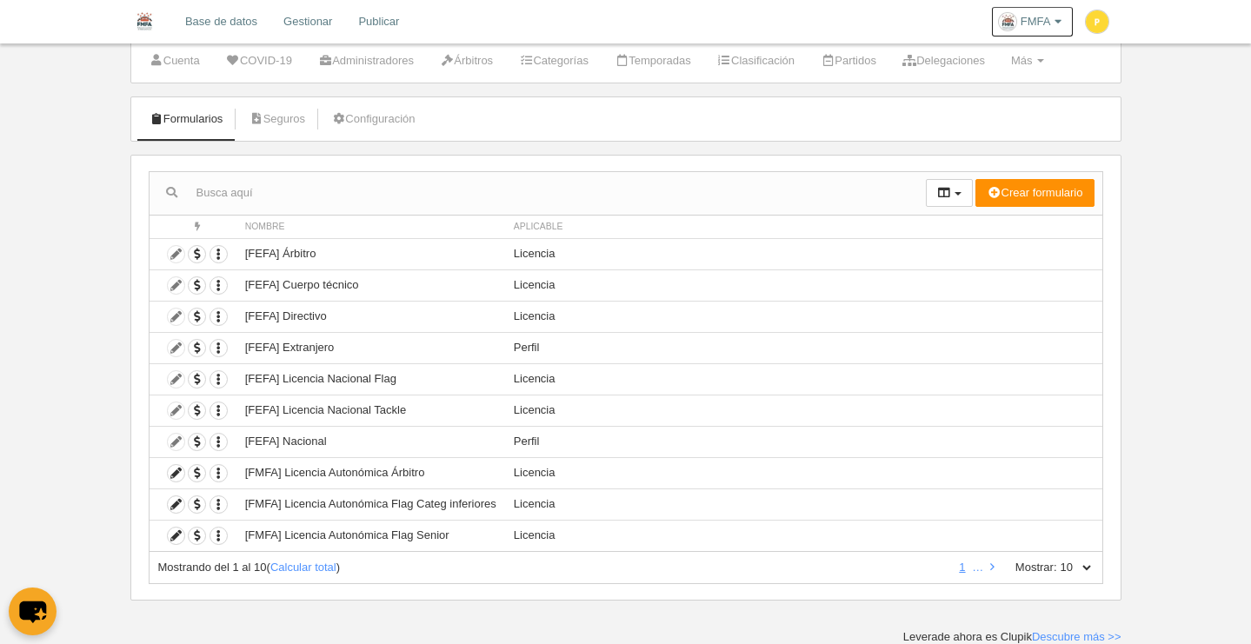
click at [1087, 561] on select "10 25 50 100 500" at bounding box center [1075, 568] width 37 height 16
select select "50"
click at [1057, 560] on select "10 25 50 100 500" at bounding box center [1075, 568] width 37 height 16
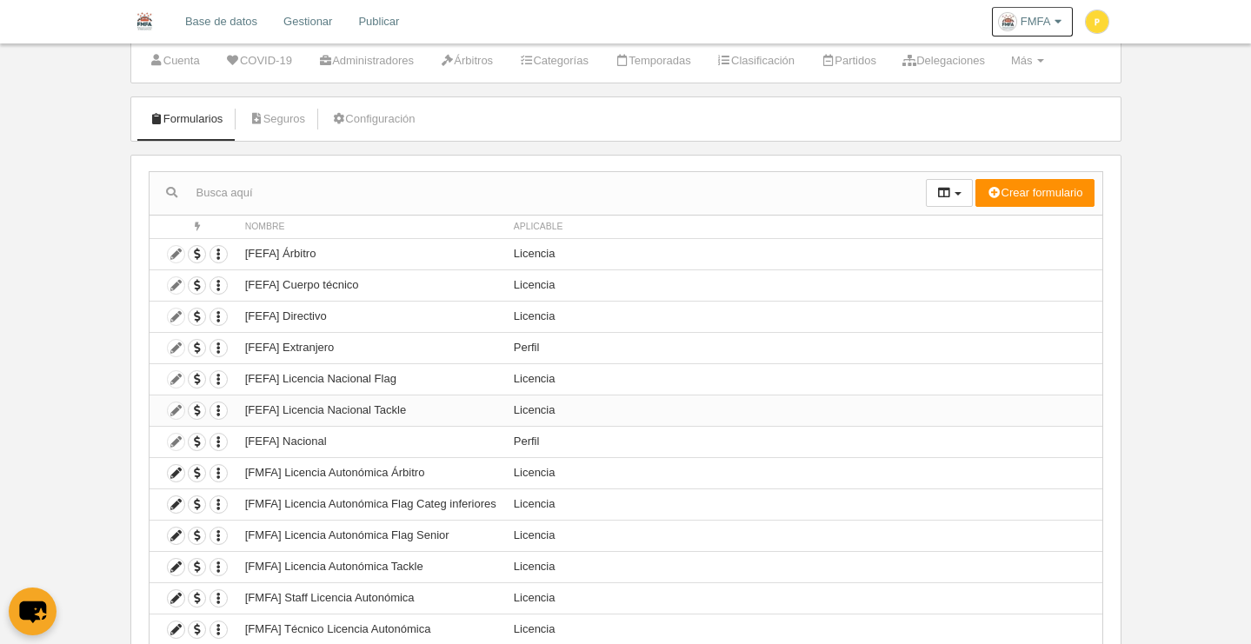
scroll to position [197, 0]
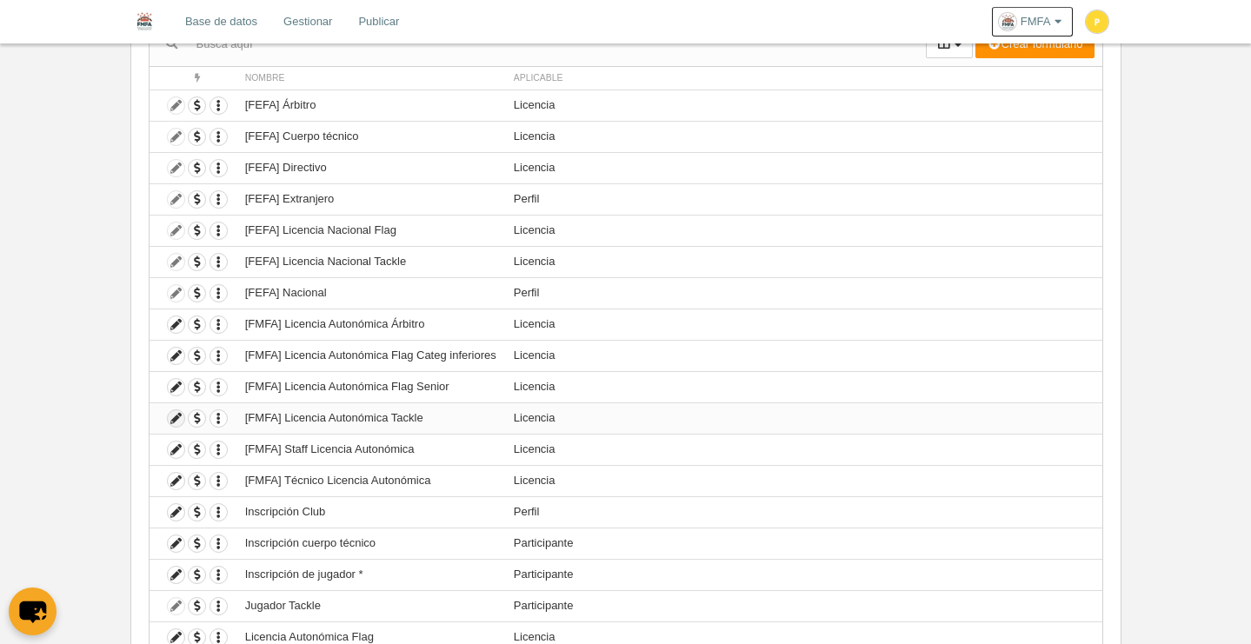
click at [177, 422] on icon at bounding box center [176, 418] width 17 height 17
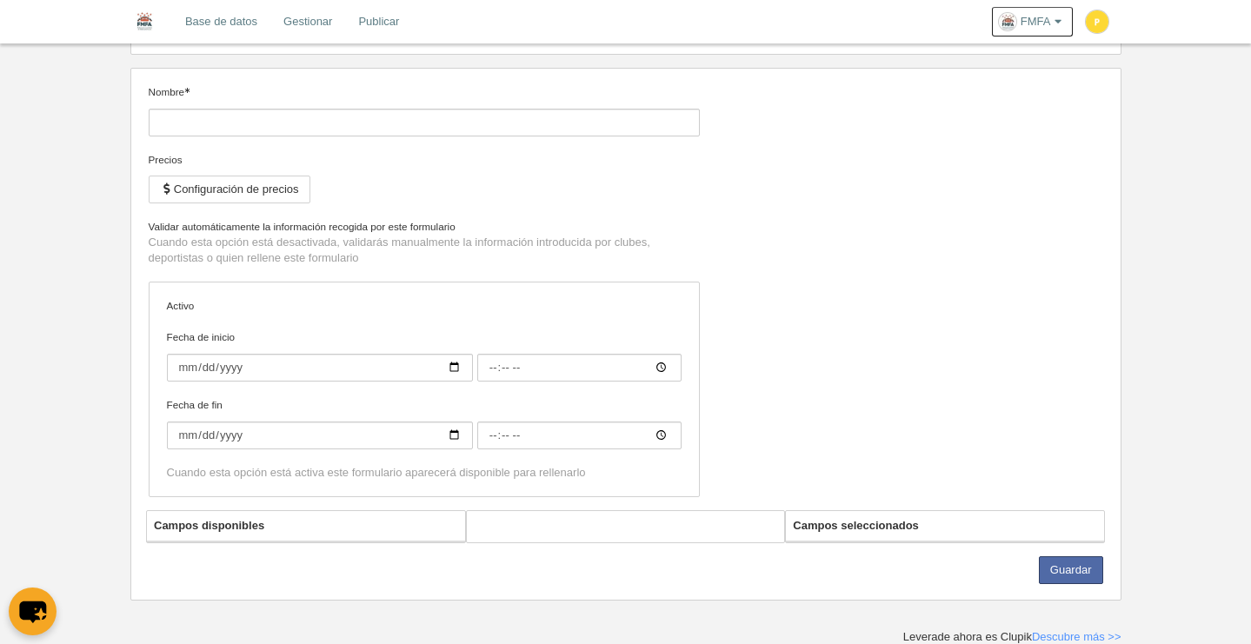
type input "[FMFA] Licencia Autonómica Tackle"
checkbox input "true"
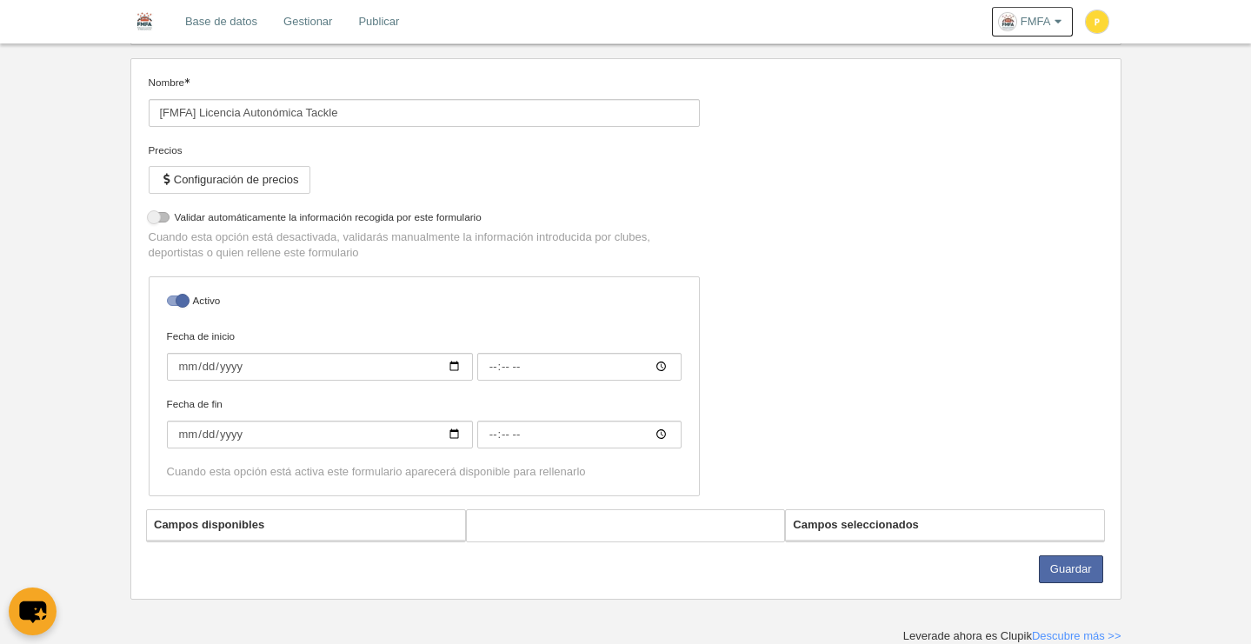
select select "selected"
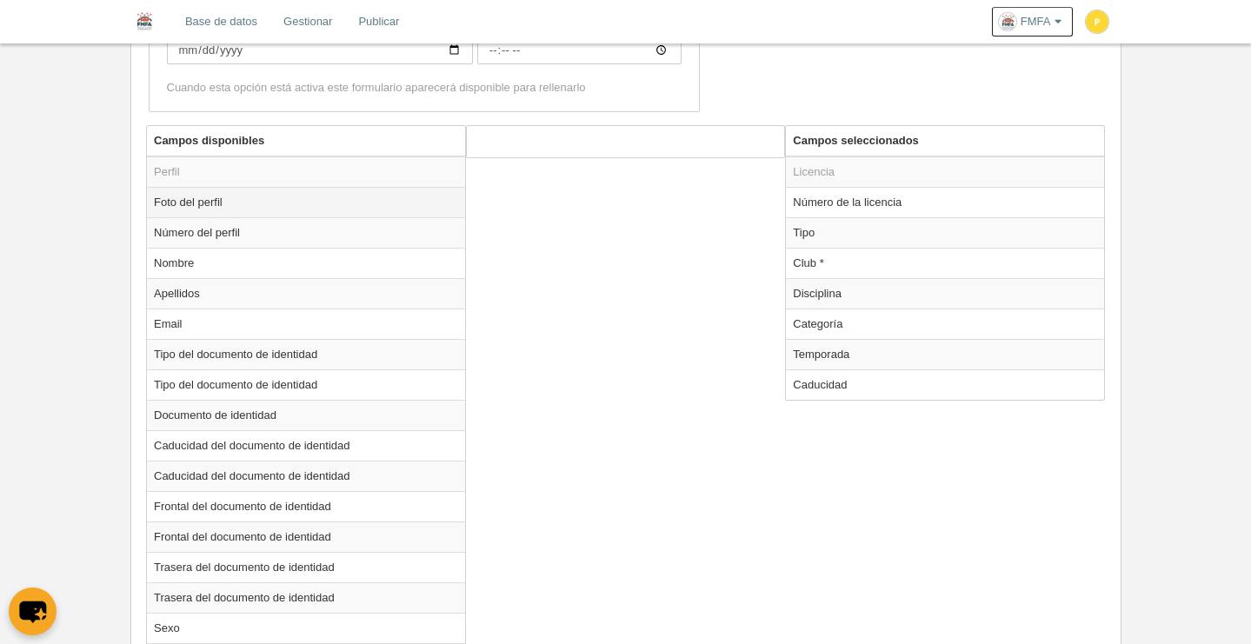
scroll to position [37, 0]
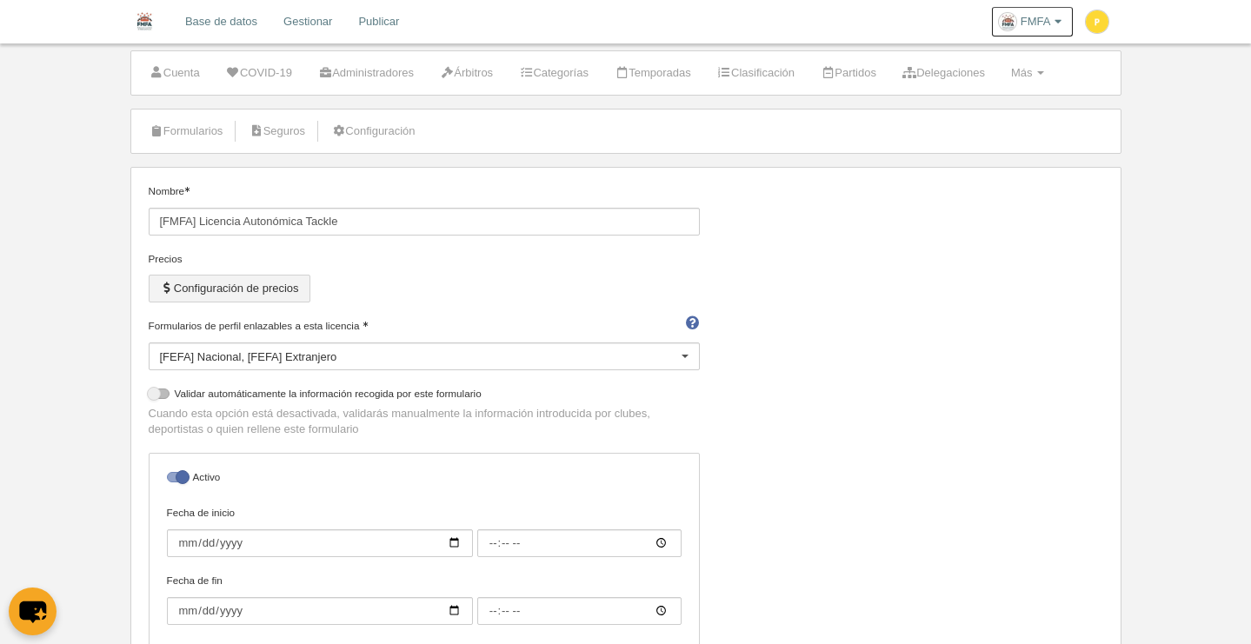
click at [270, 296] on button "Configuración de precios" at bounding box center [230, 289] width 162 height 28
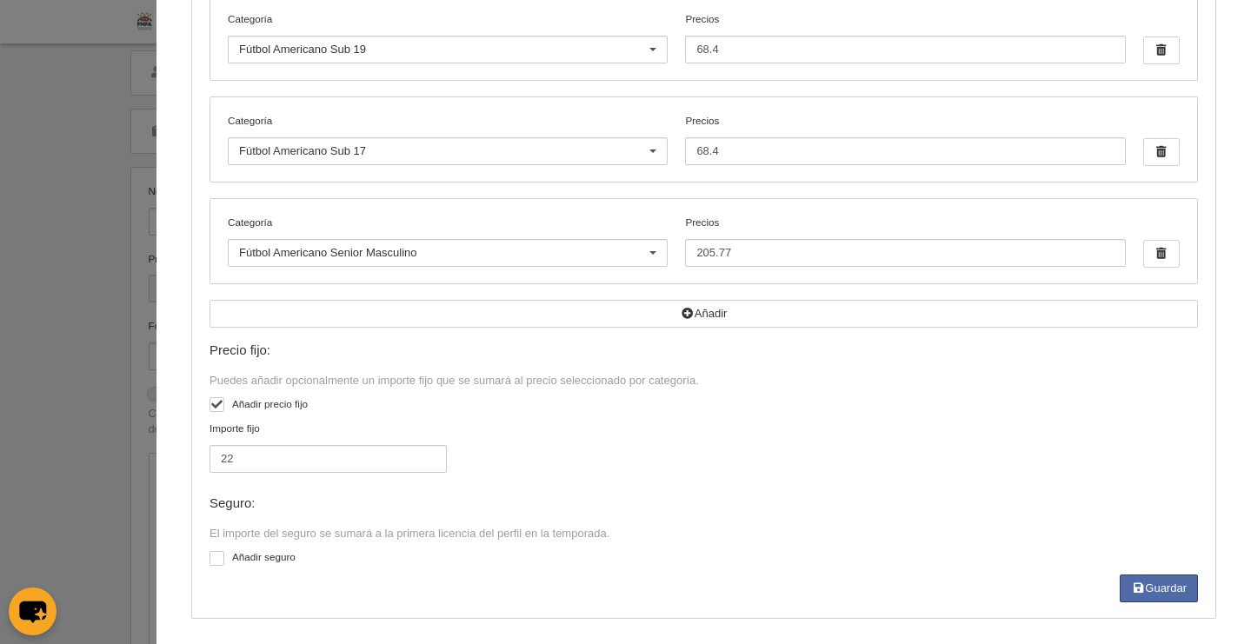
scroll to position [0, 0]
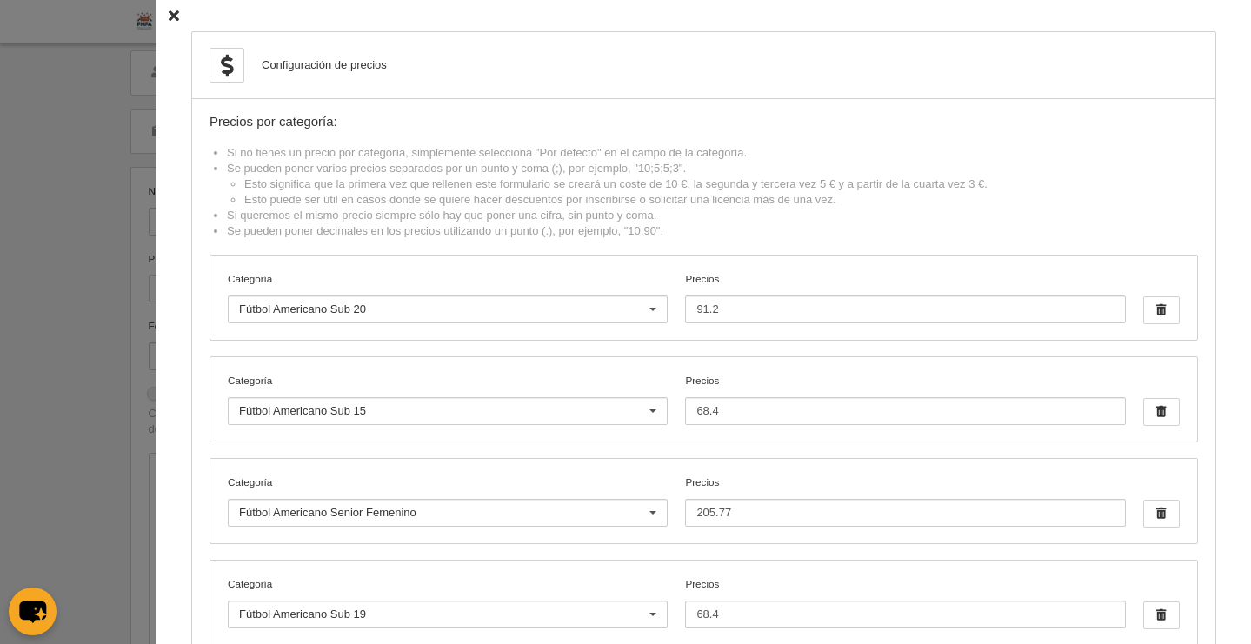
click at [169, 16] on icon at bounding box center [174, 15] width 10 height 11
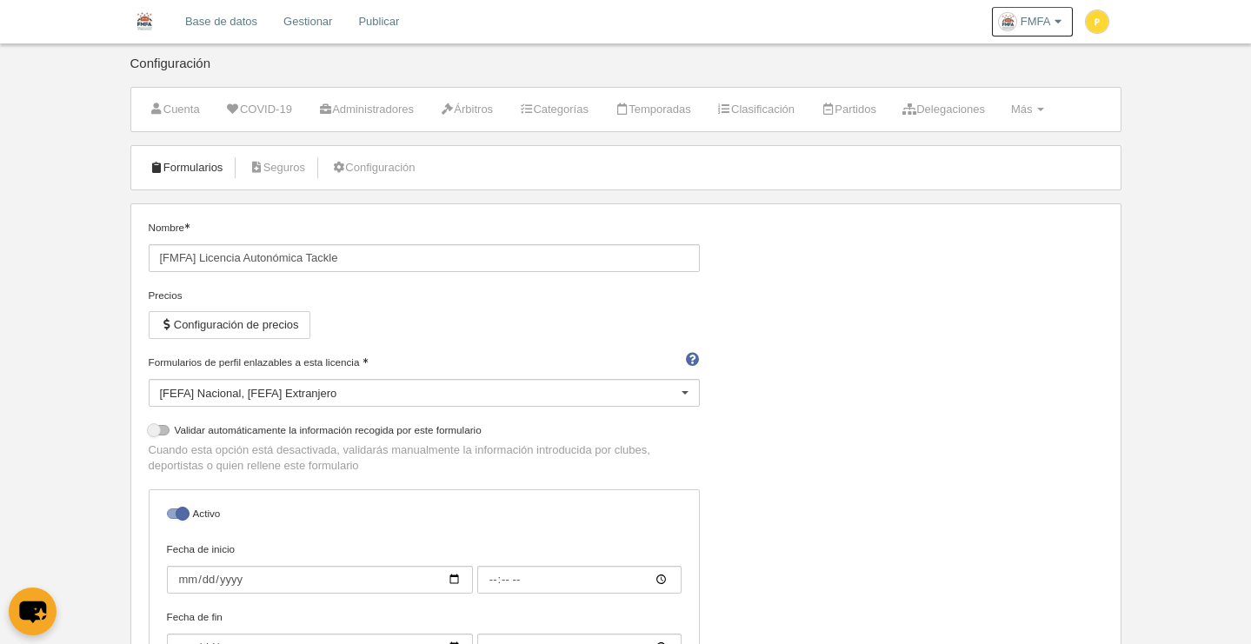
click at [183, 158] on link "Formularios" at bounding box center [186, 168] width 93 height 26
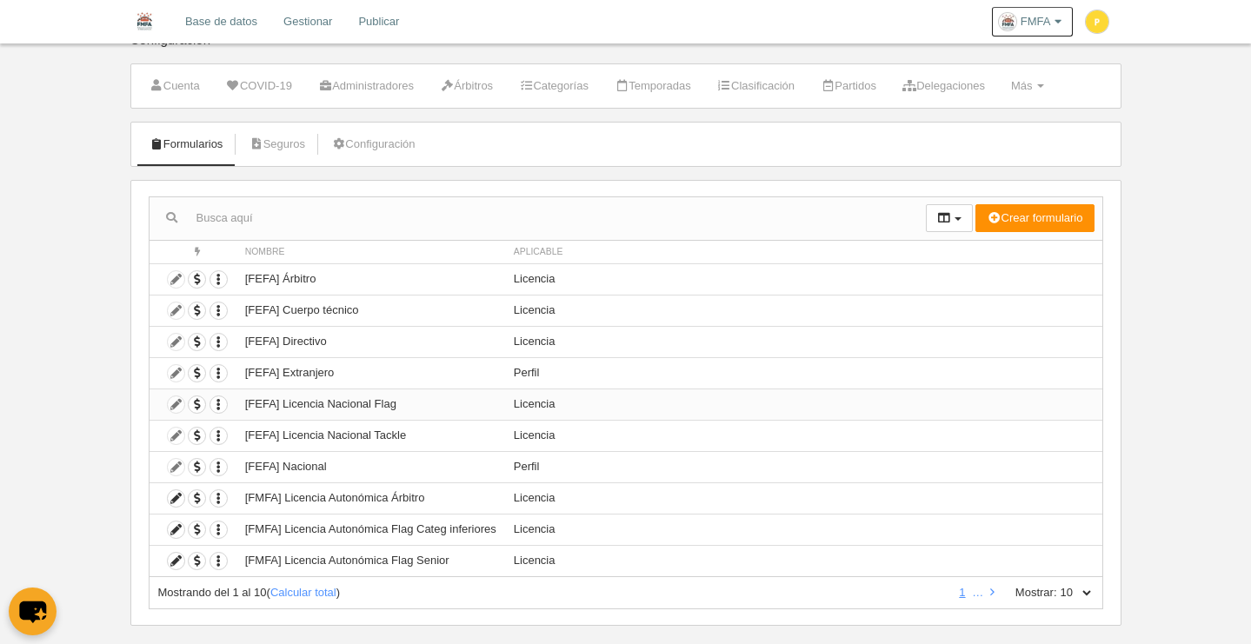
scroll to position [49, 0]
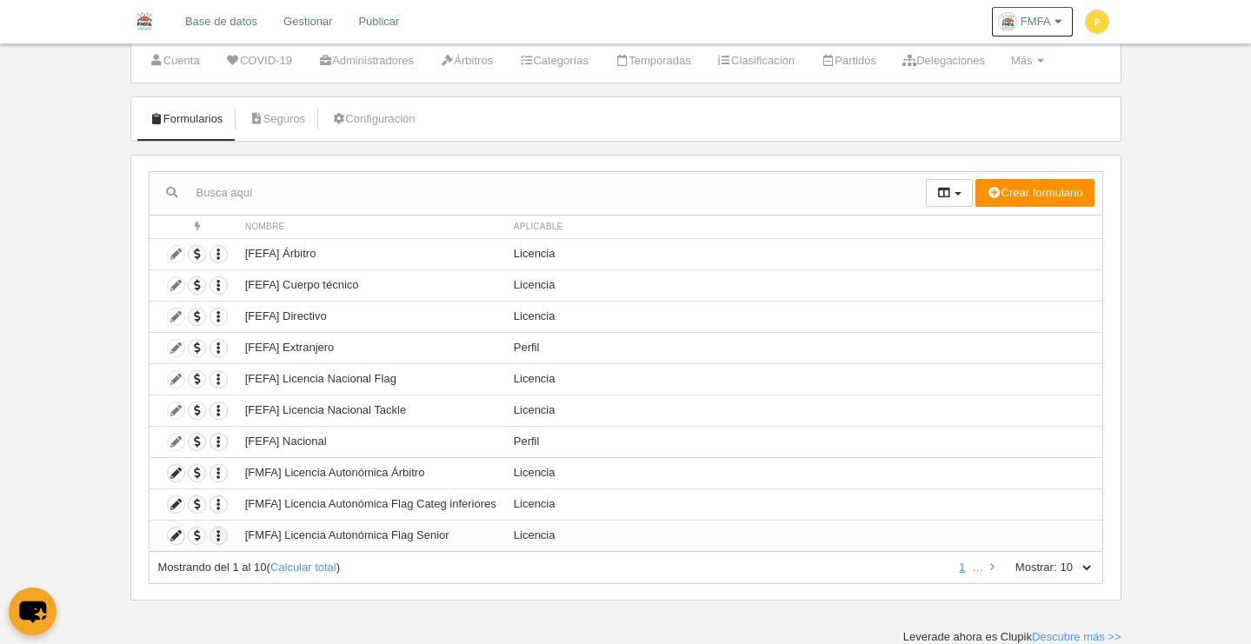
click at [222, 535] on icon "button" at bounding box center [218, 536] width 17 height 17
click at [323, 568] on span "Duplicar formulario" at bounding box center [282, 565] width 109 height 13
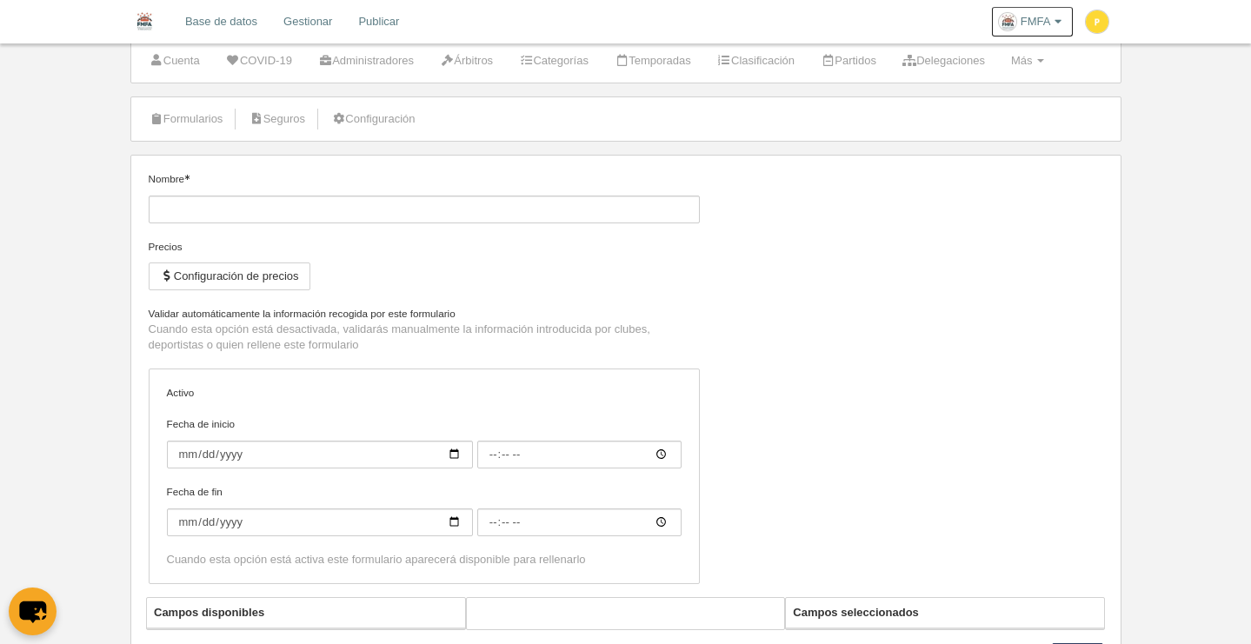
type input "[FMFA] Licencia Autonómica Flag Senior (Copia)"
checkbox input "true"
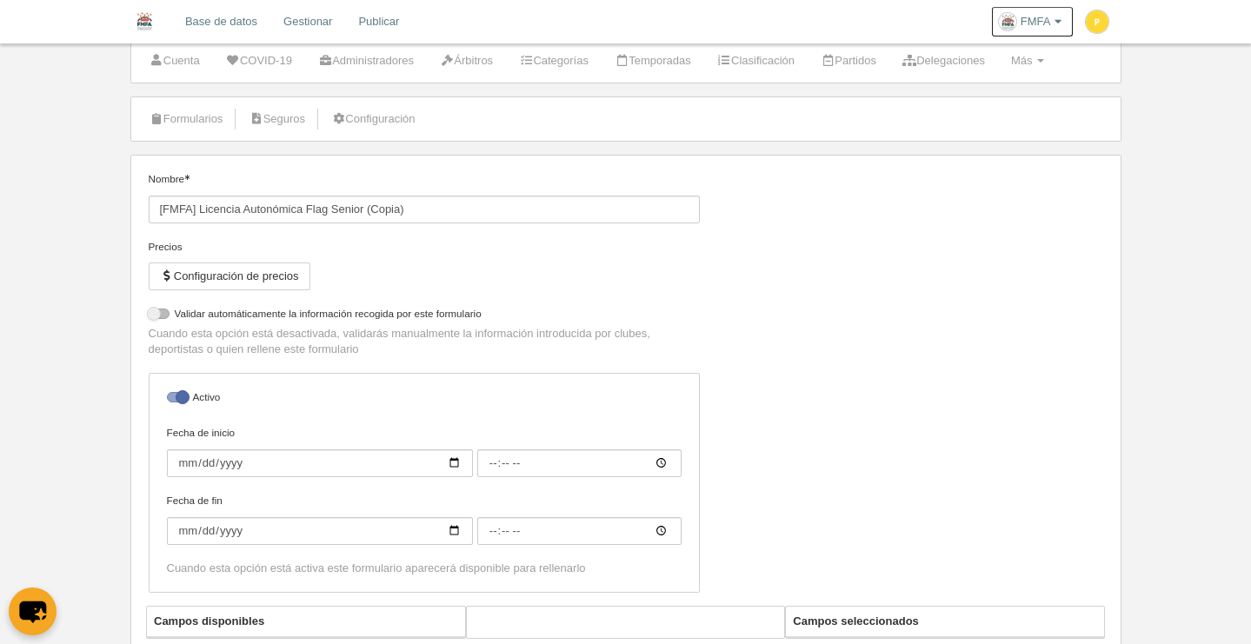
select select "selected"
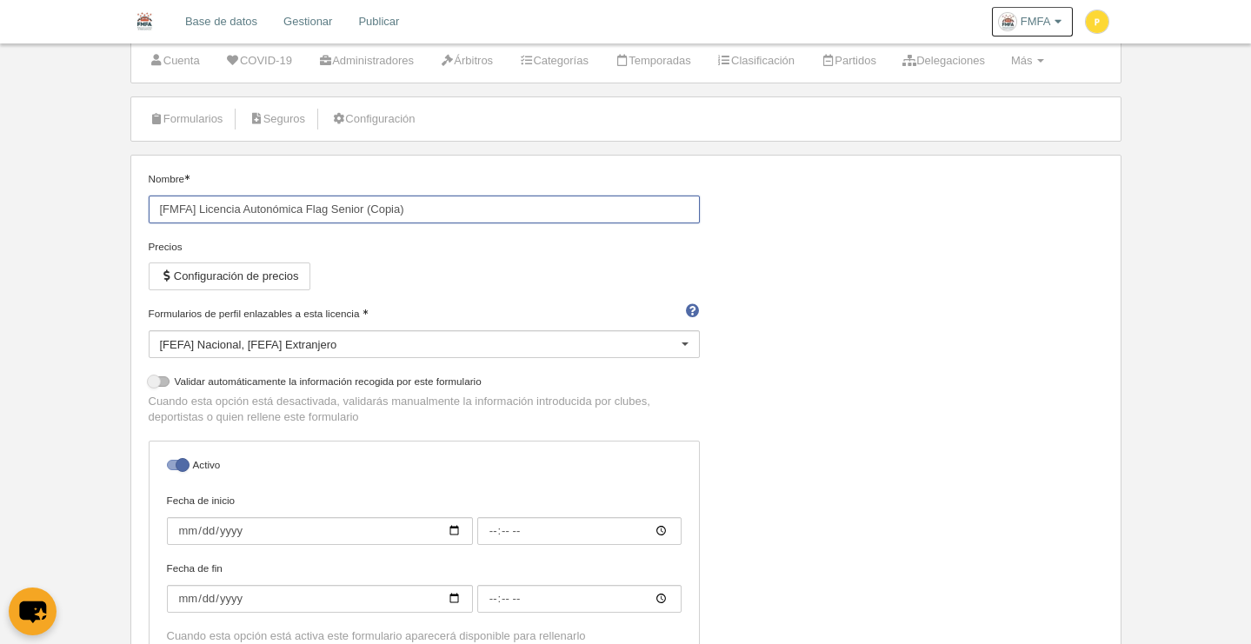
click at [445, 209] on input "[FMFA] Licencia Autonómica Flag Senior (Copia)" at bounding box center [424, 210] width 551 height 28
type input "[FMFA] Licencia Autonómica Flag Categ Inferiores"
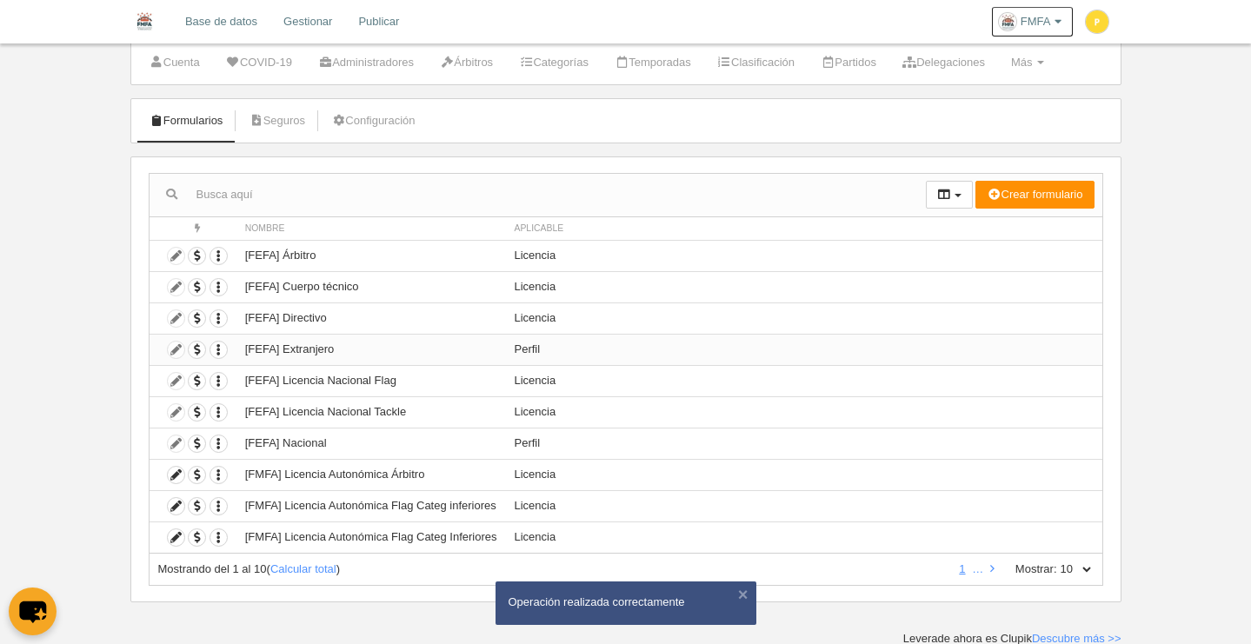
scroll to position [49, 0]
click at [1094, 576] on div "Mostrando del 1 al 10 ( Calcular total ) 1 … Mostrar: 10 25 50 100 500" at bounding box center [626, 568] width 954 height 32
click at [1089, 568] on select "10 25 50 100 500" at bounding box center [1075, 568] width 37 height 16
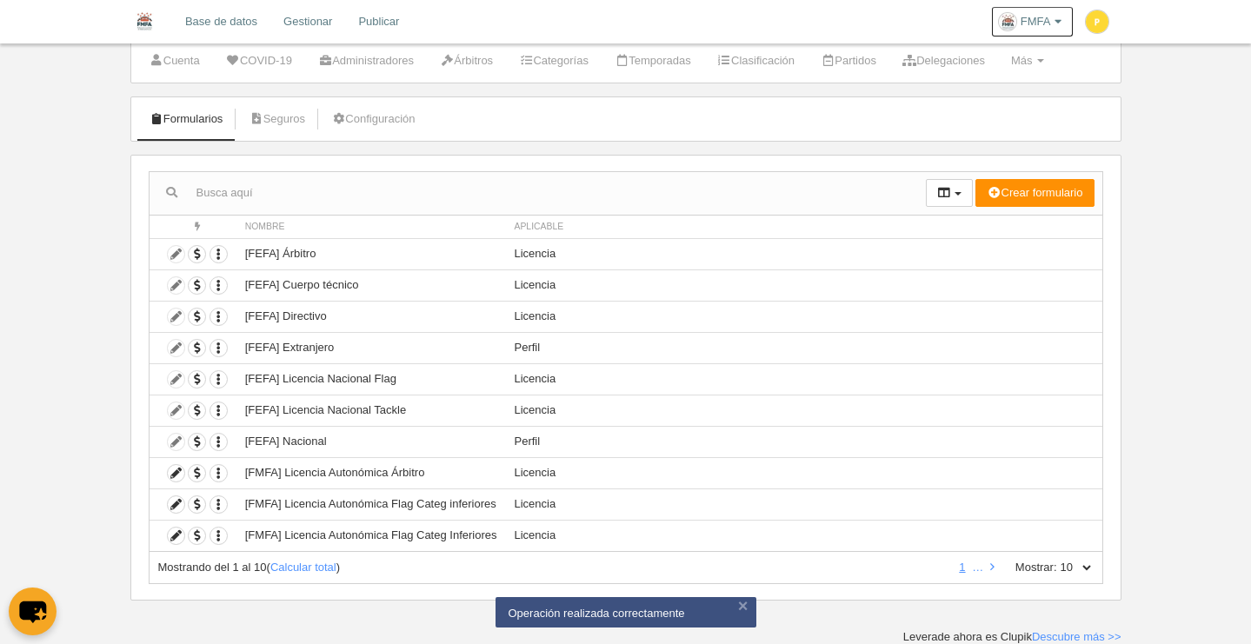
select select "50"
click at [1057, 560] on select "10 25 50 100 500" at bounding box center [1075, 568] width 37 height 16
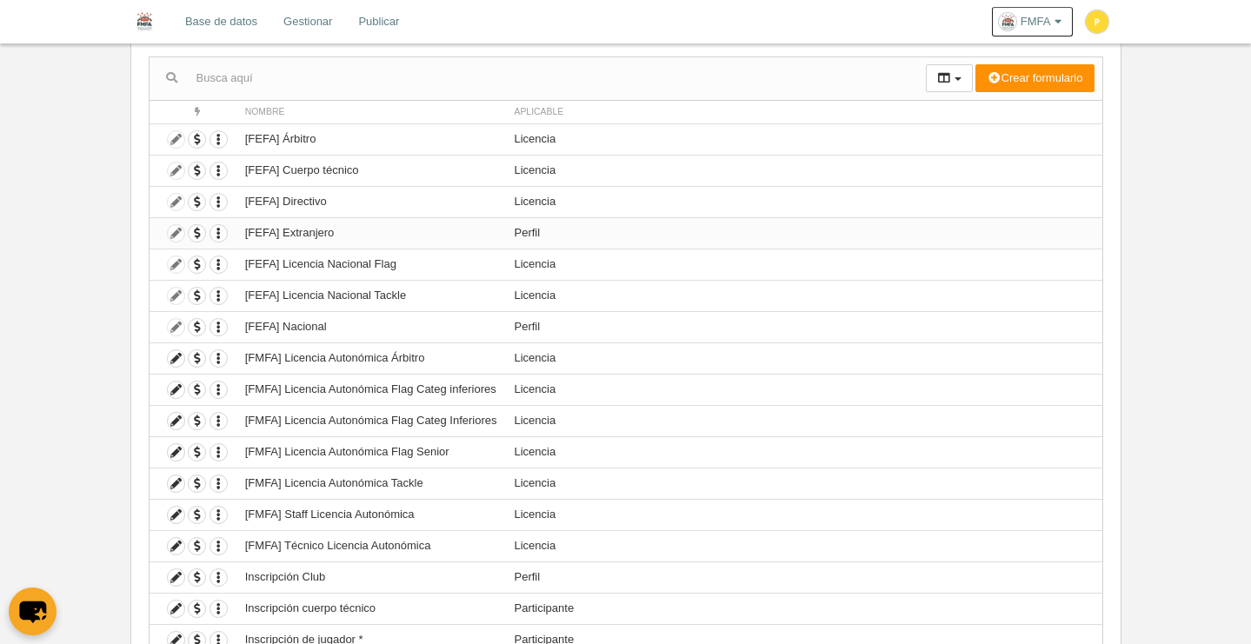
scroll to position [167, 0]
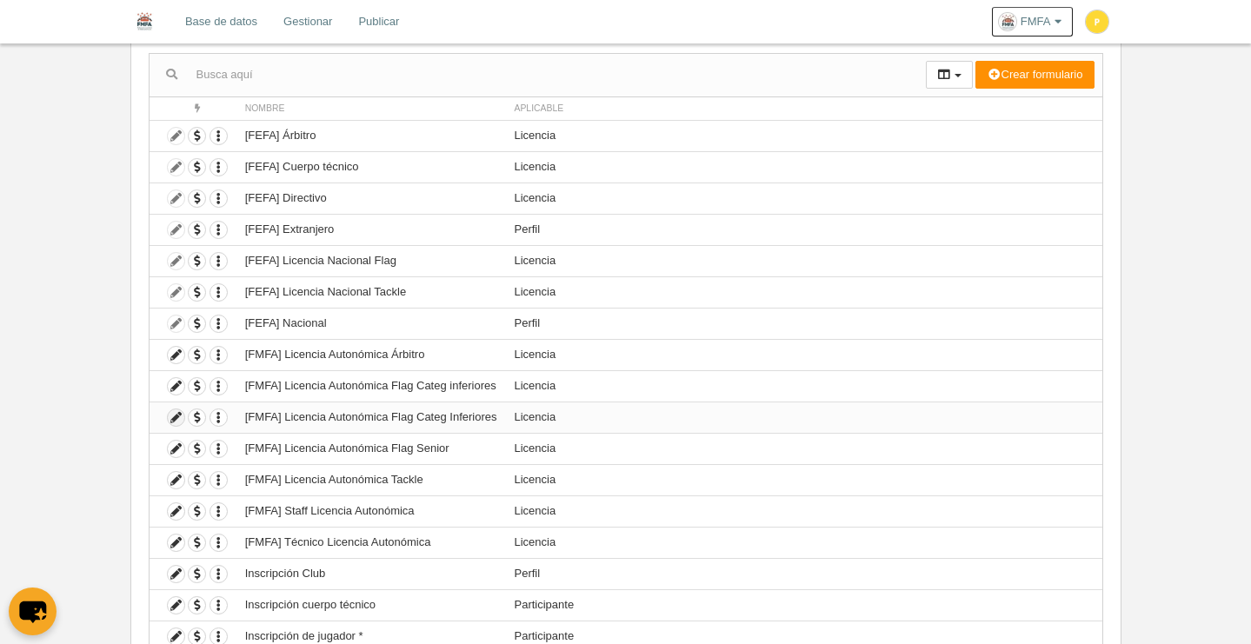
click at [175, 415] on icon at bounding box center [176, 417] width 17 height 17
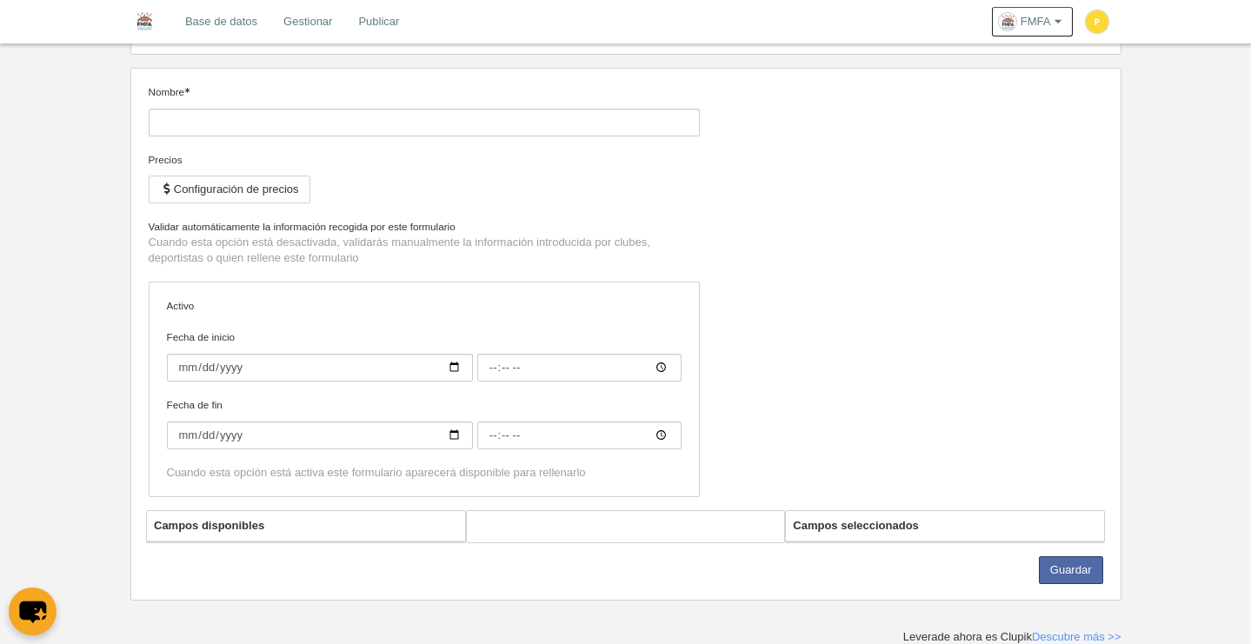
type input "[FMFA] Licencia Autonómica Flag Categ Inferiores"
checkbox input "true"
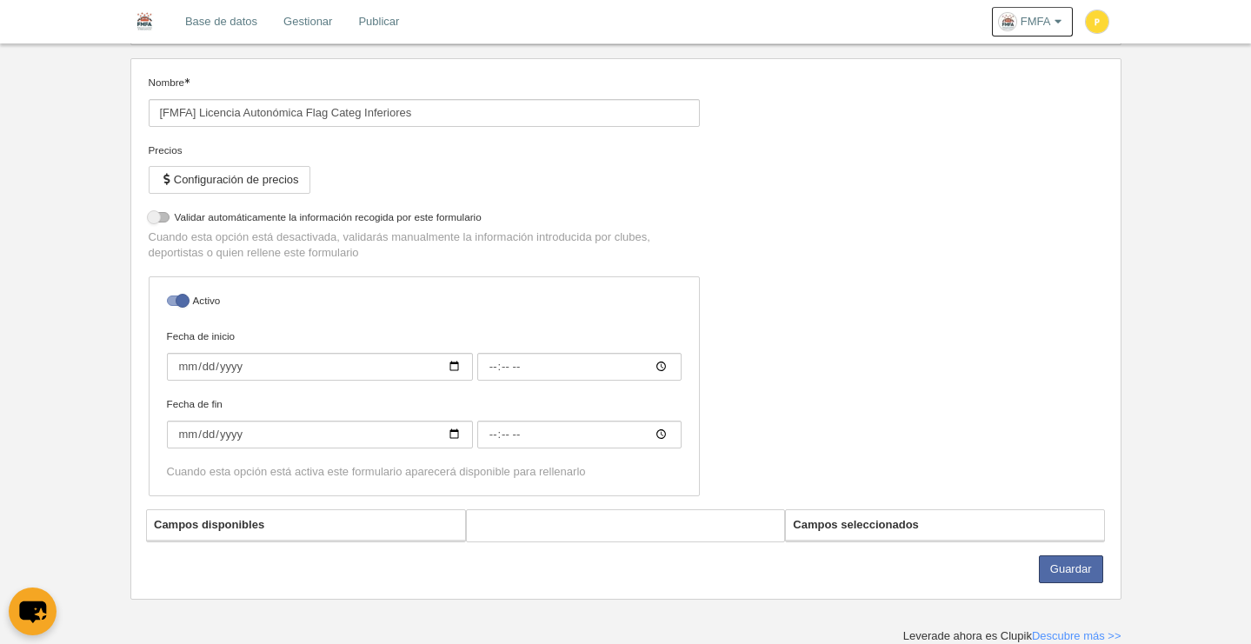
select select "selected"
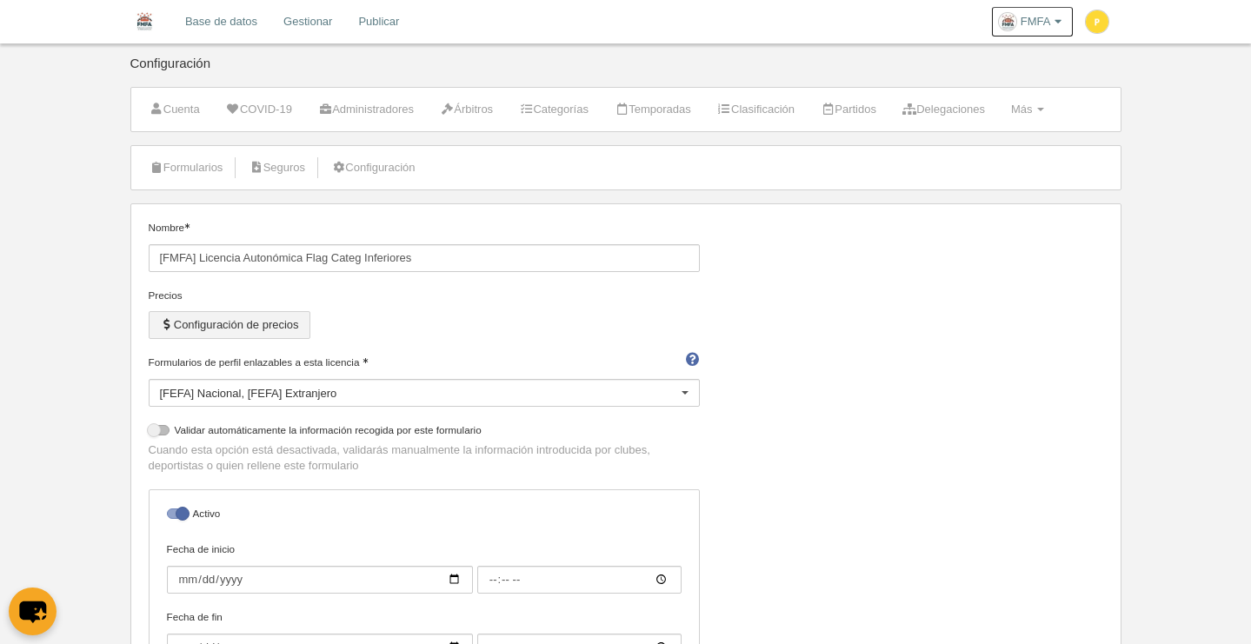
click at [269, 322] on button "Configuración de precios" at bounding box center [230, 325] width 162 height 28
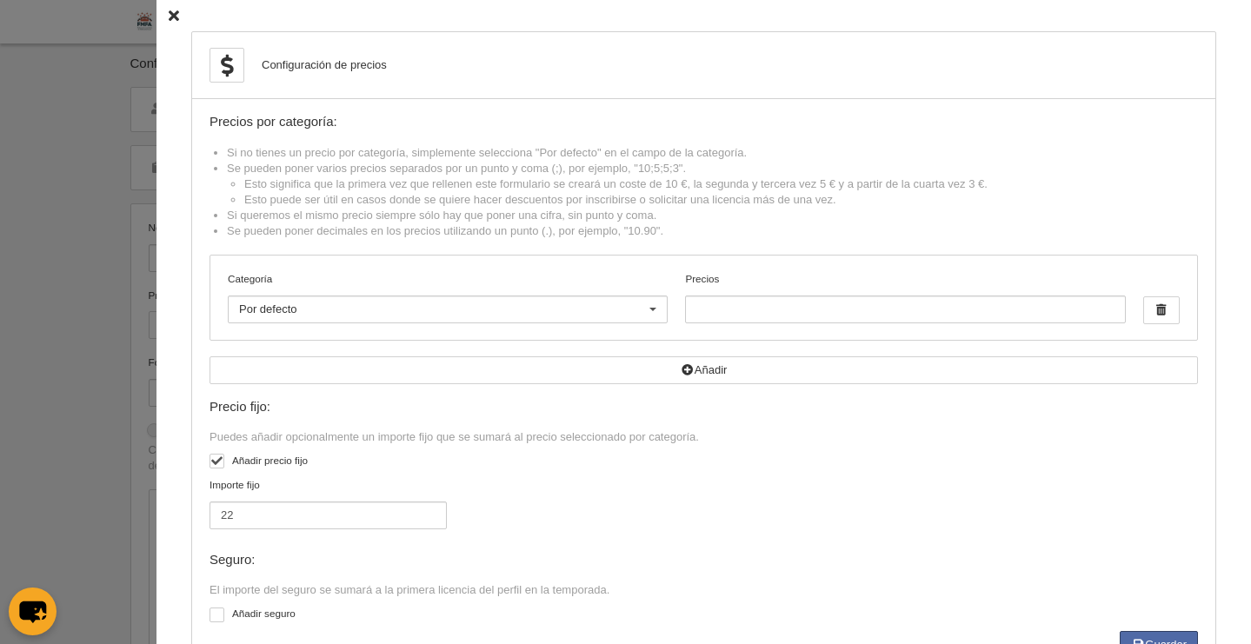
click at [169, 16] on icon at bounding box center [174, 15] width 10 height 11
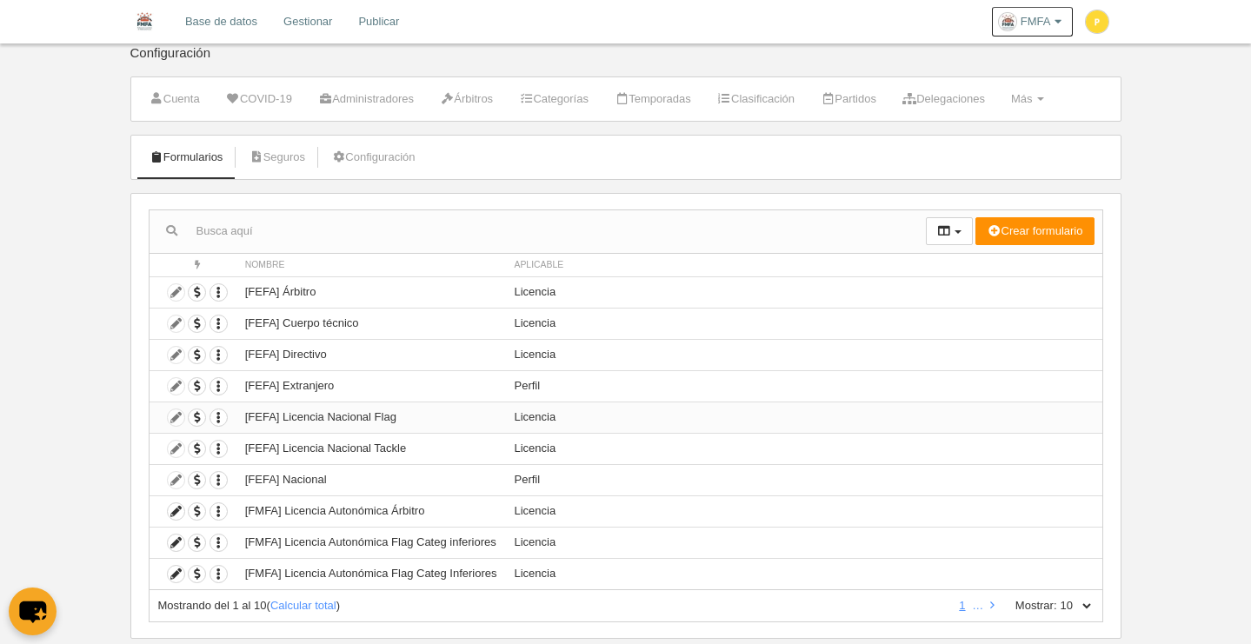
scroll to position [25, 0]
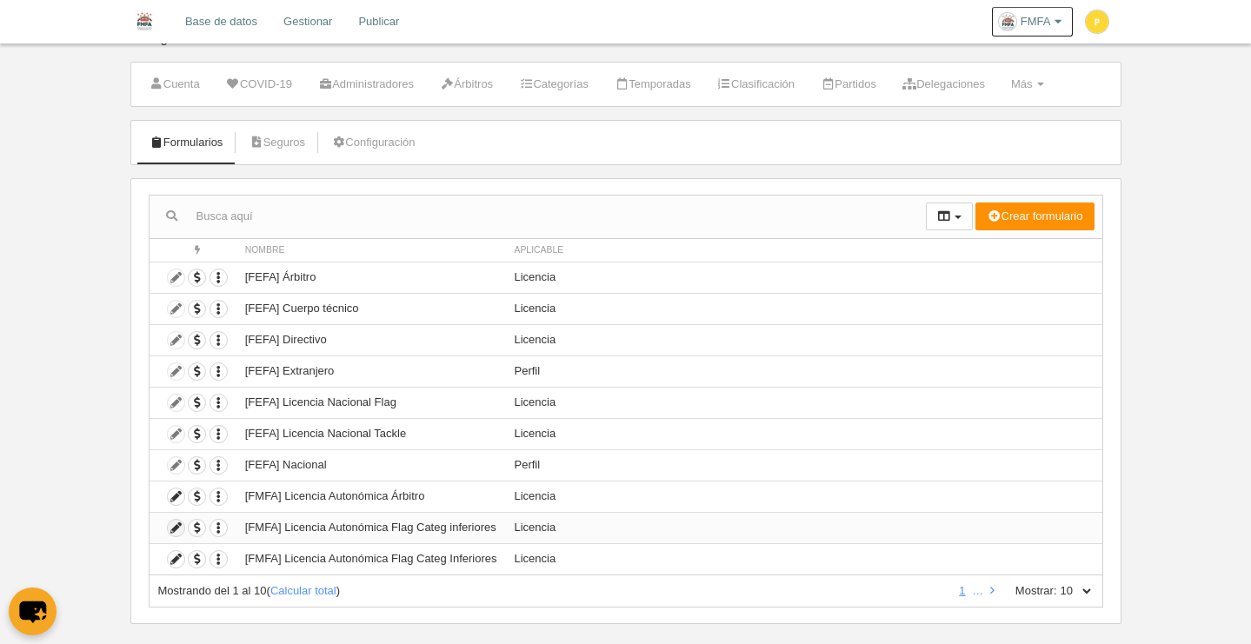
click at [183, 528] on icon at bounding box center [176, 528] width 17 height 17
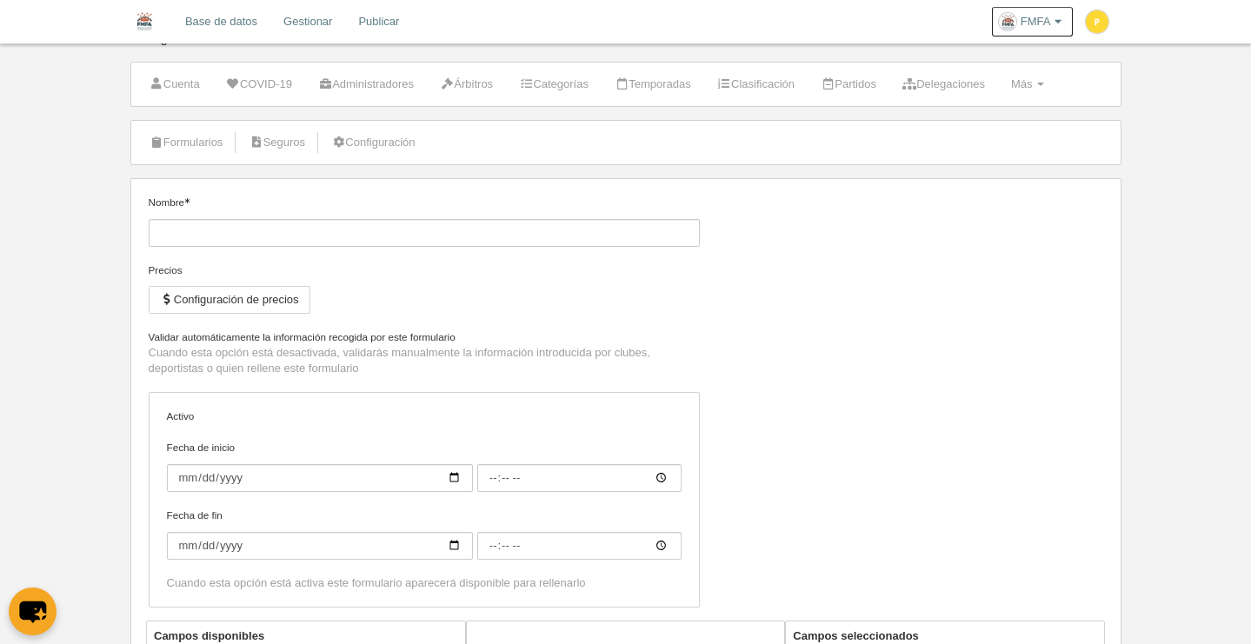
type input "[FMFA] Licencia Autonómica Flag Categ inferiores"
checkbox input "true"
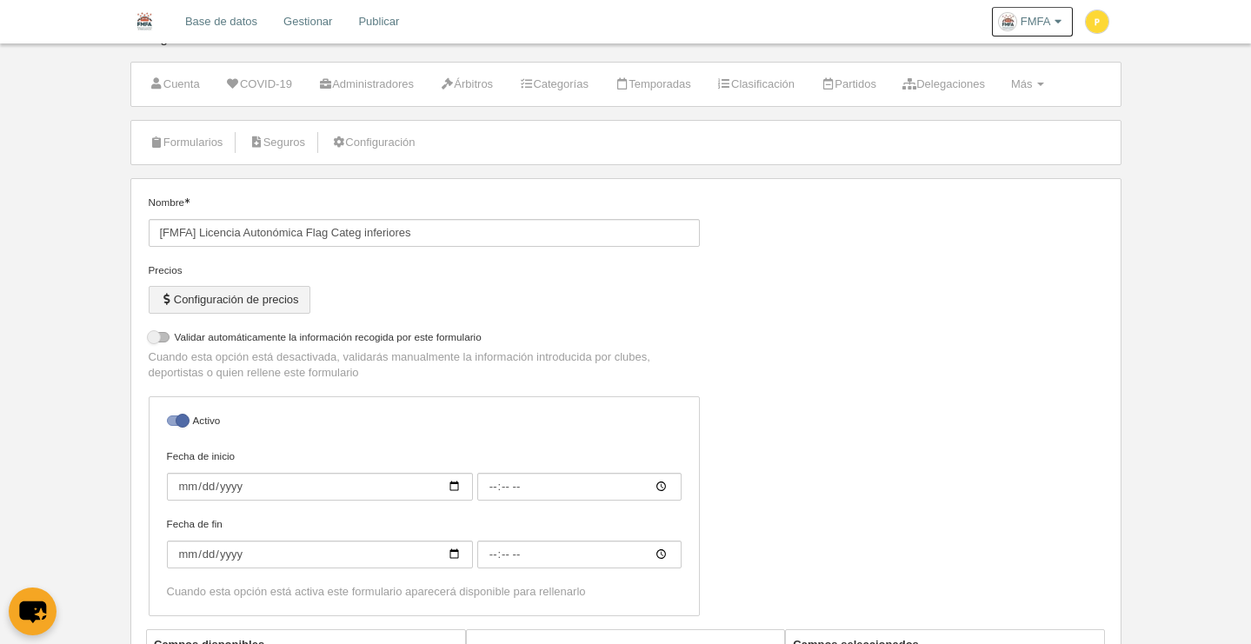
select select "selected"
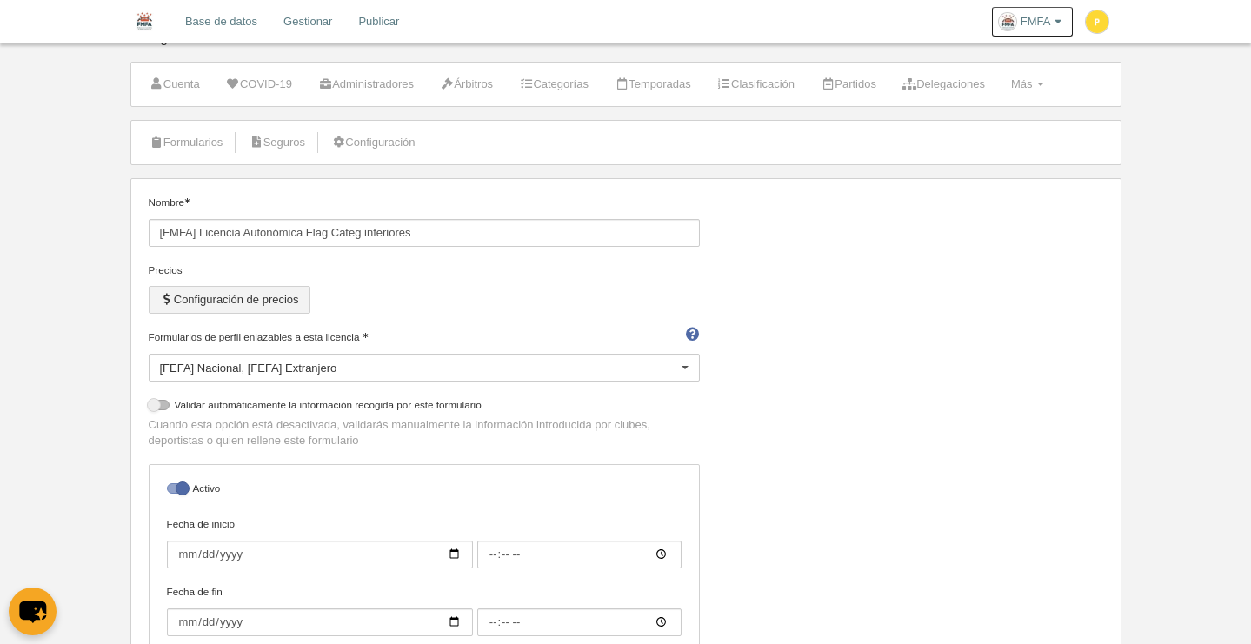
click at [256, 304] on button "Configuración de precios" at bounding box center [230, 300] width 162 height 28
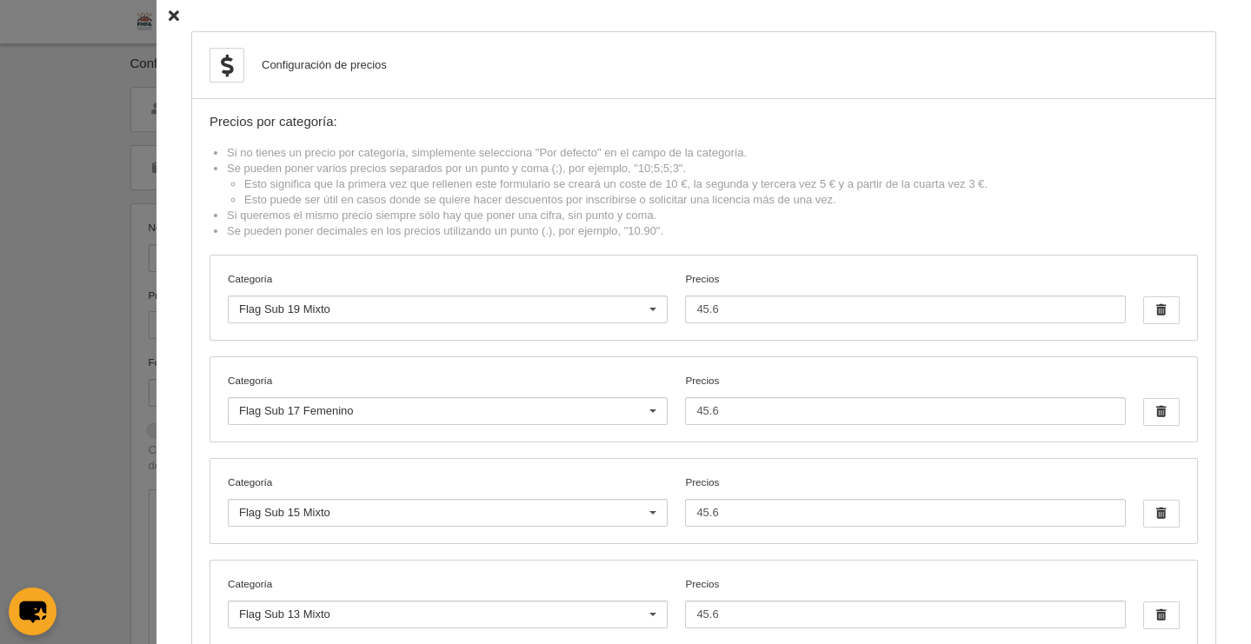
click at [169, 14] on icon at bounding box center [174, 15] width 10 height 11
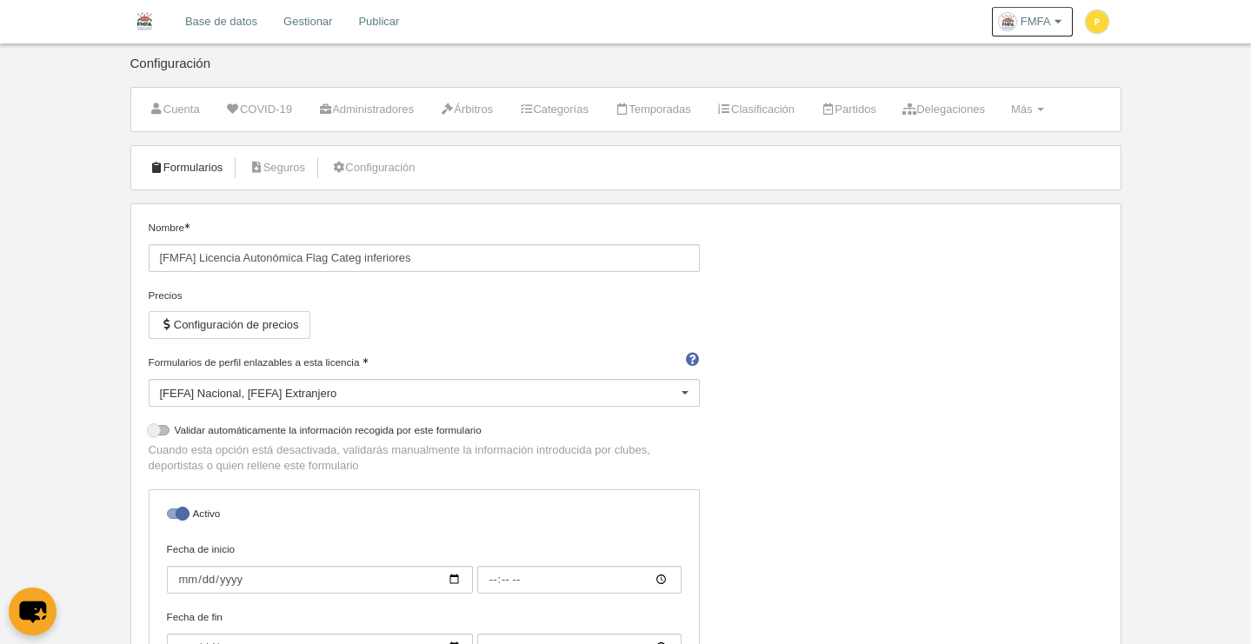
click at [190, 162] on link "Formularios" at bounding box center [186, 168] width 93 height 26
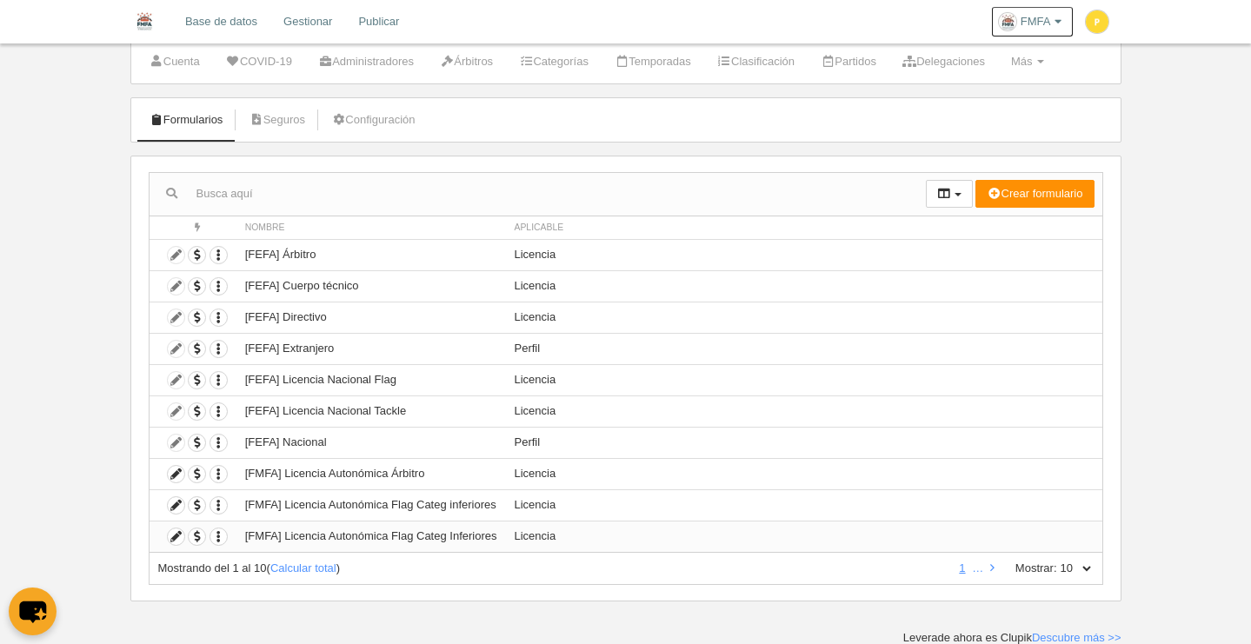
scroll to position [49, 0]
click at [221, 535] on icon "button" at bounding box center [218, 536] width 17 height 17
click at [281, 592] on button "Borrar formulario" at bounding box center [282, 594] width 109 height 16
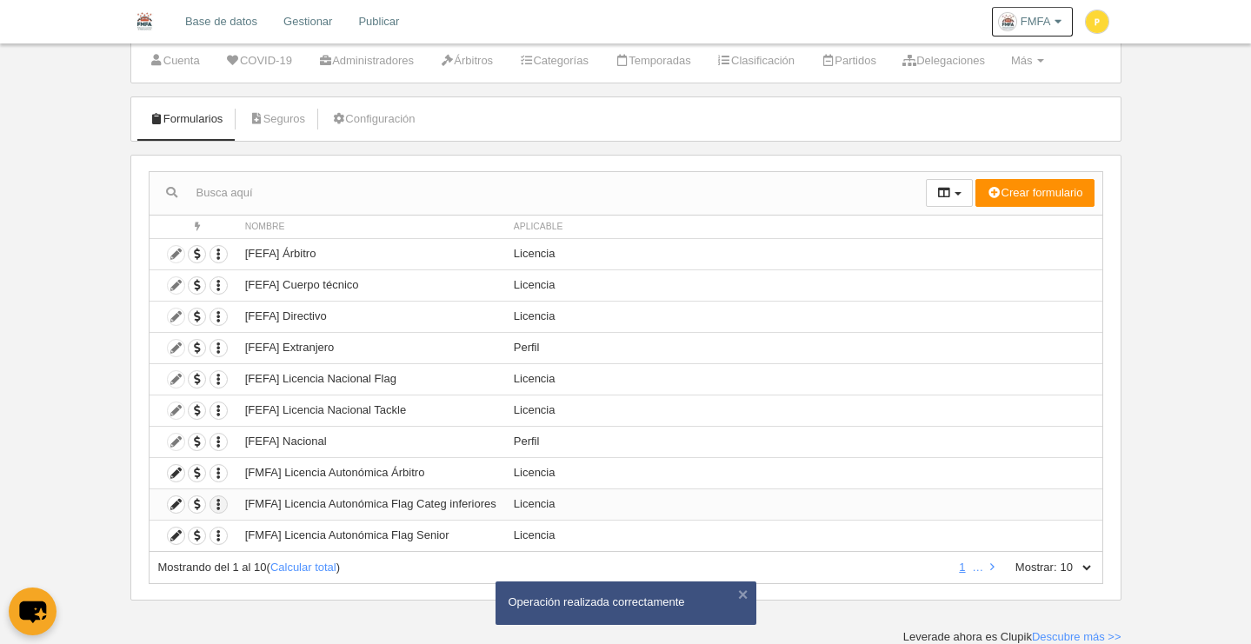
click at [217, 508] on icon "button" at bounding box center [218, 504] width 17 height 17
click at [726, 455] on td "Perfil" at bounding box center [803, 441] width 597 height 31
click at [174, 502] on icon at bounding box center [176, 504] width 17 height 17
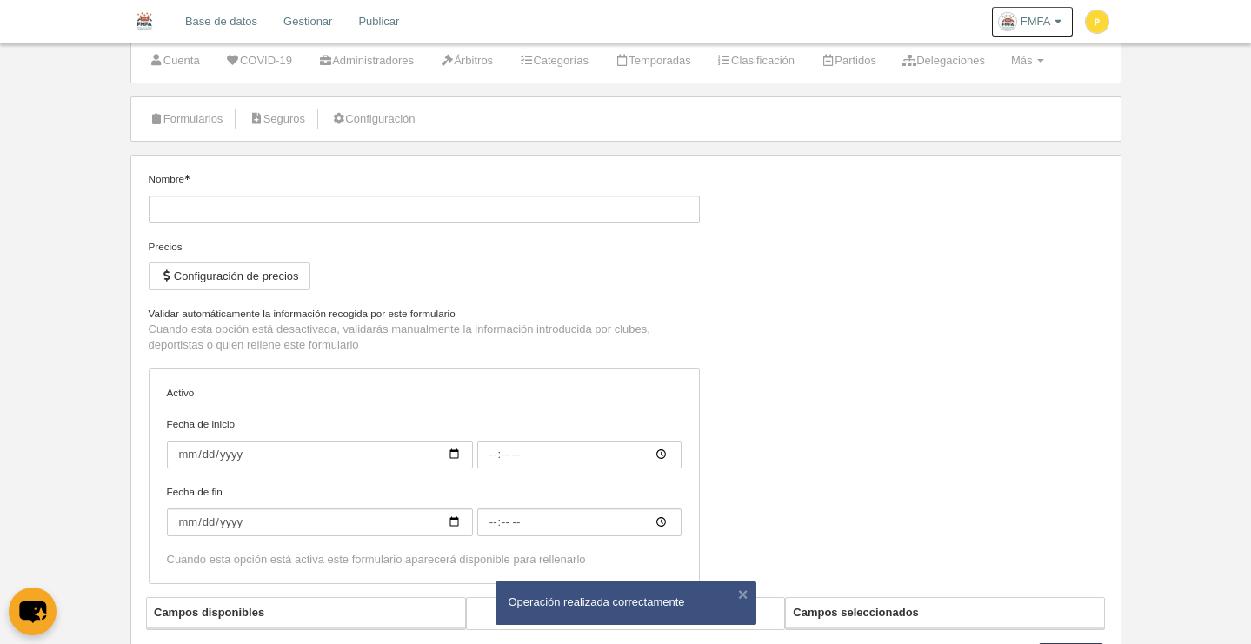
type input "[FMFA] Licencia Autonómica Flag Categ inferiores"
checkbox input "true"
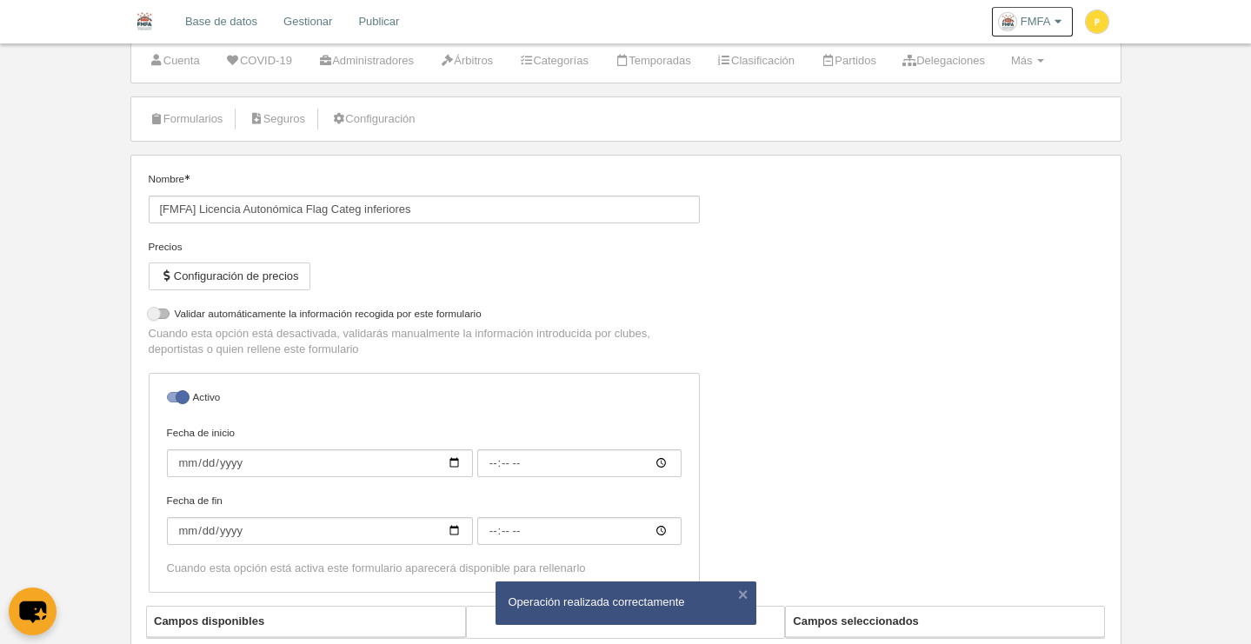
select select "selected"
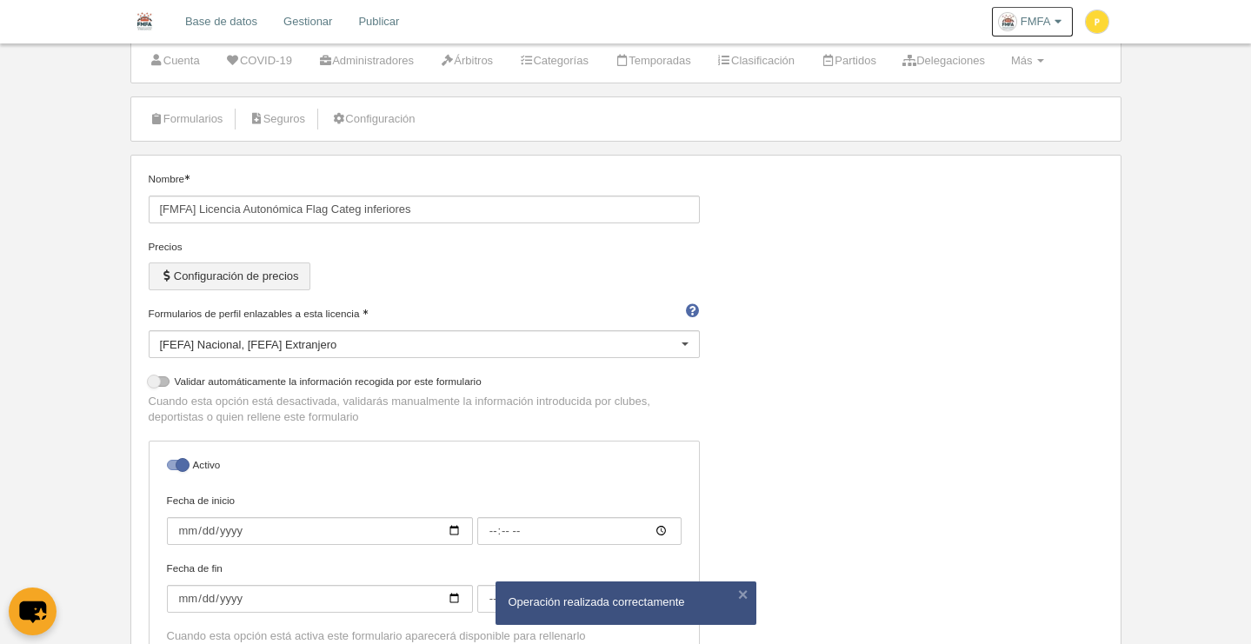
click at [271, 281] on button "Configuración de precios" at bounding box center [230, 277] width 162 height 28
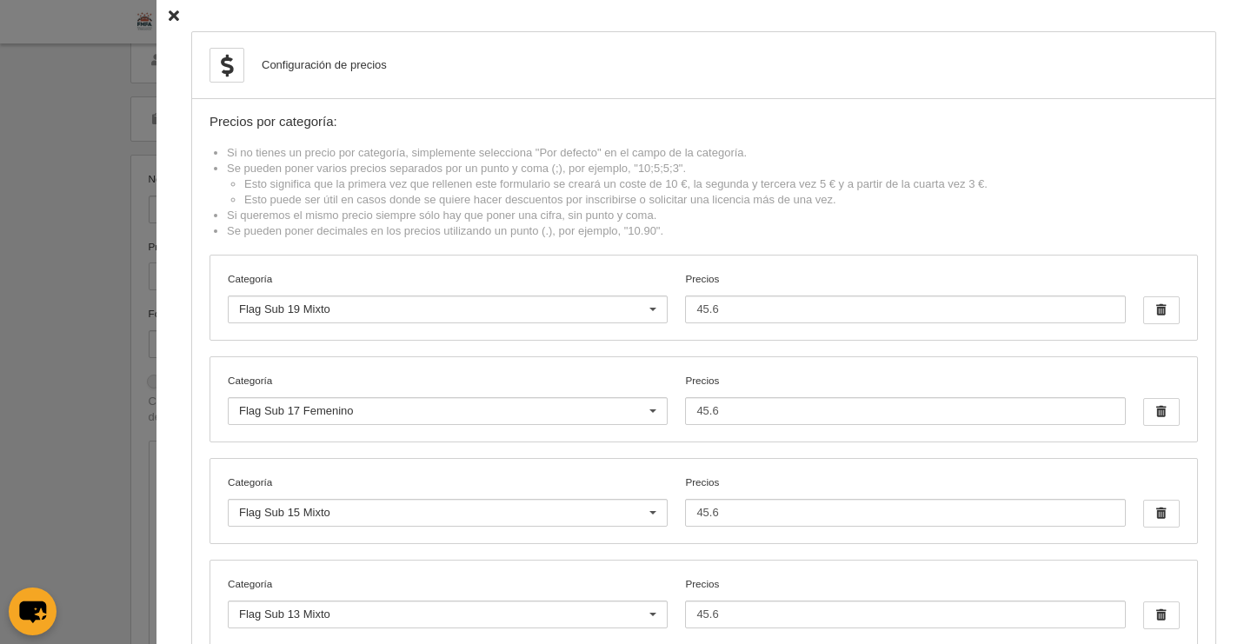
drag, startPoint x: 163, startPoint y: 20, endPoint x: 183, endPoint y: 51, distance: 37.1
click at [169, 20] on icon at bounding box center [174, 15] width 10 height 11
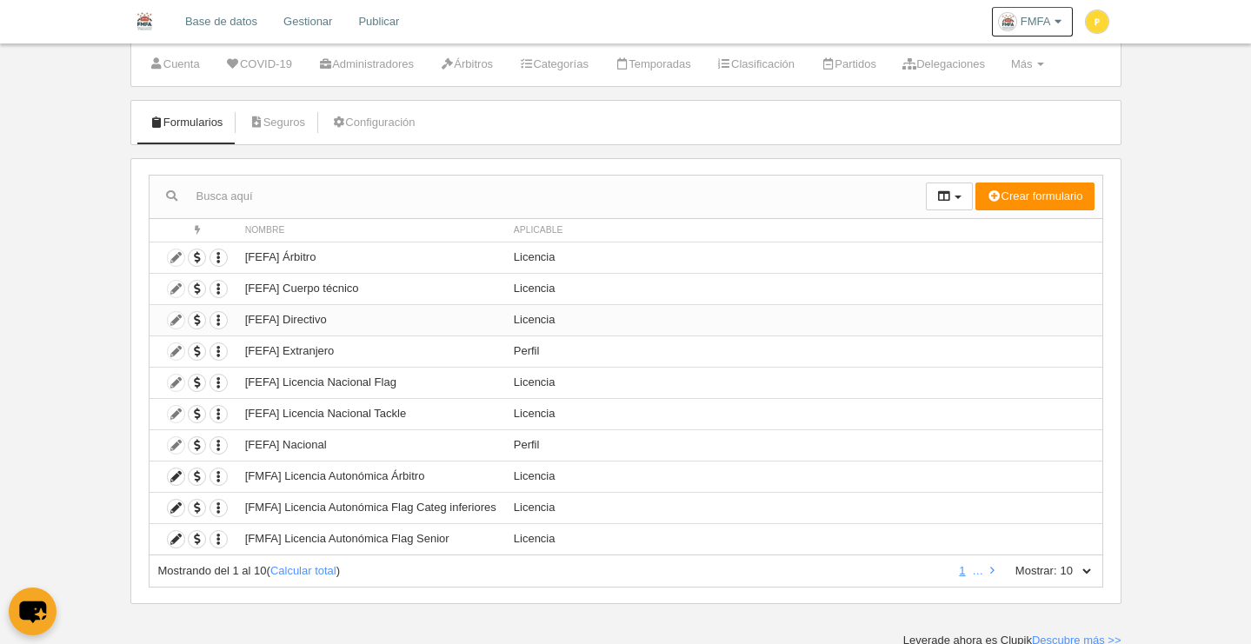
scroll to position [49, 0]
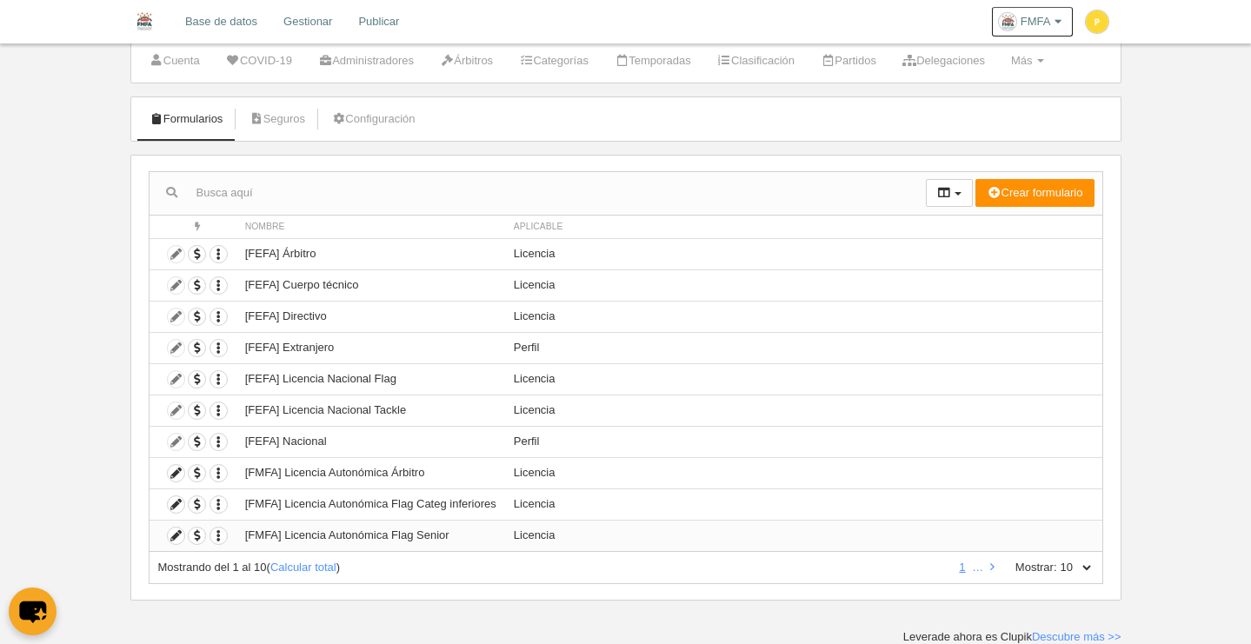
click at [429, 539] on td "[FMFA] Licencia Autonómica Flag Senior" at bounding box center [370, 535] width 269 height 31
click at [182, 534] on icon at bounding box center [176, 536] width 17 height 17
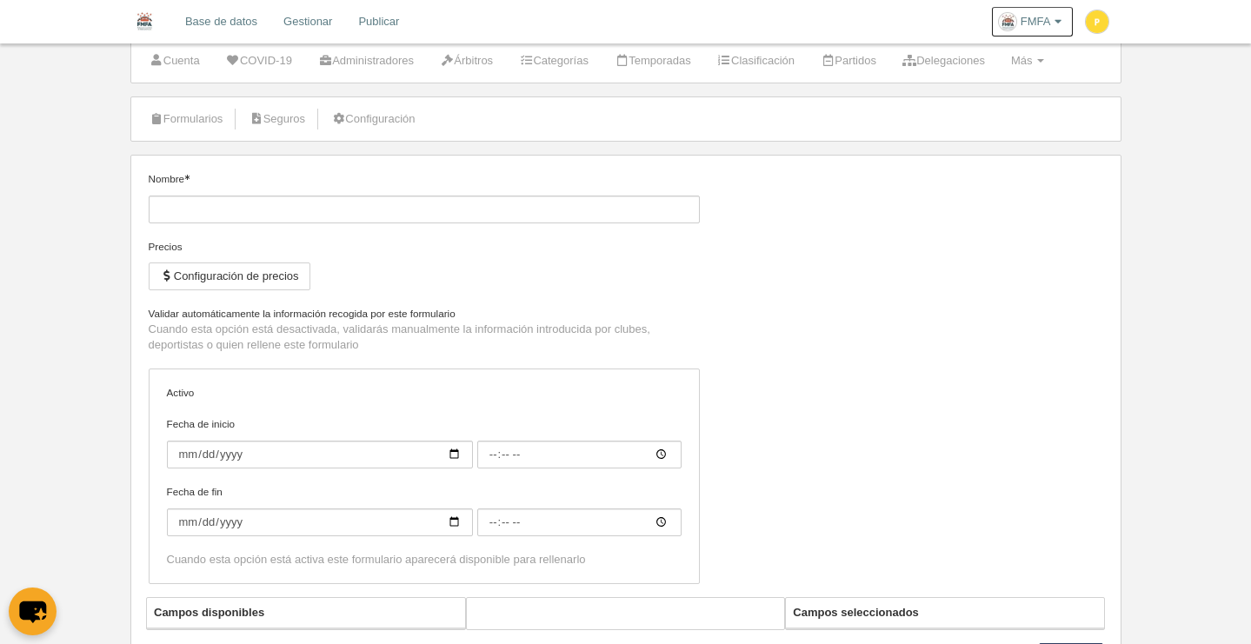
type input "[FMFA] Licencia Autonómica Flag Senior"
checkbox input "true"
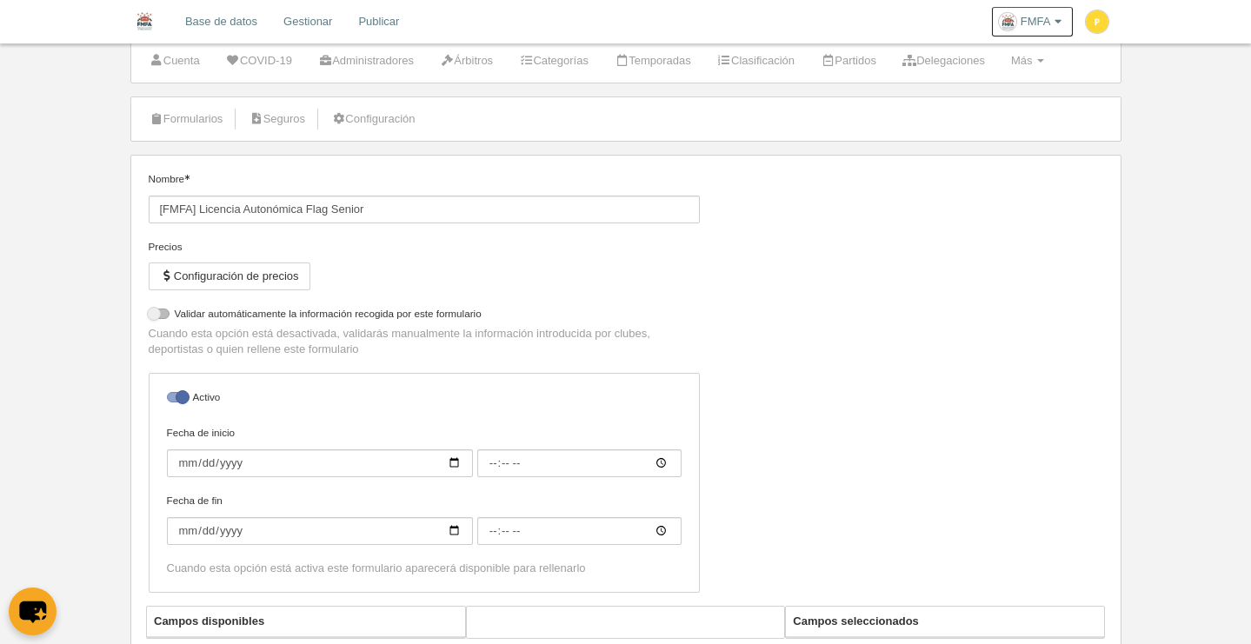
select select "selected"
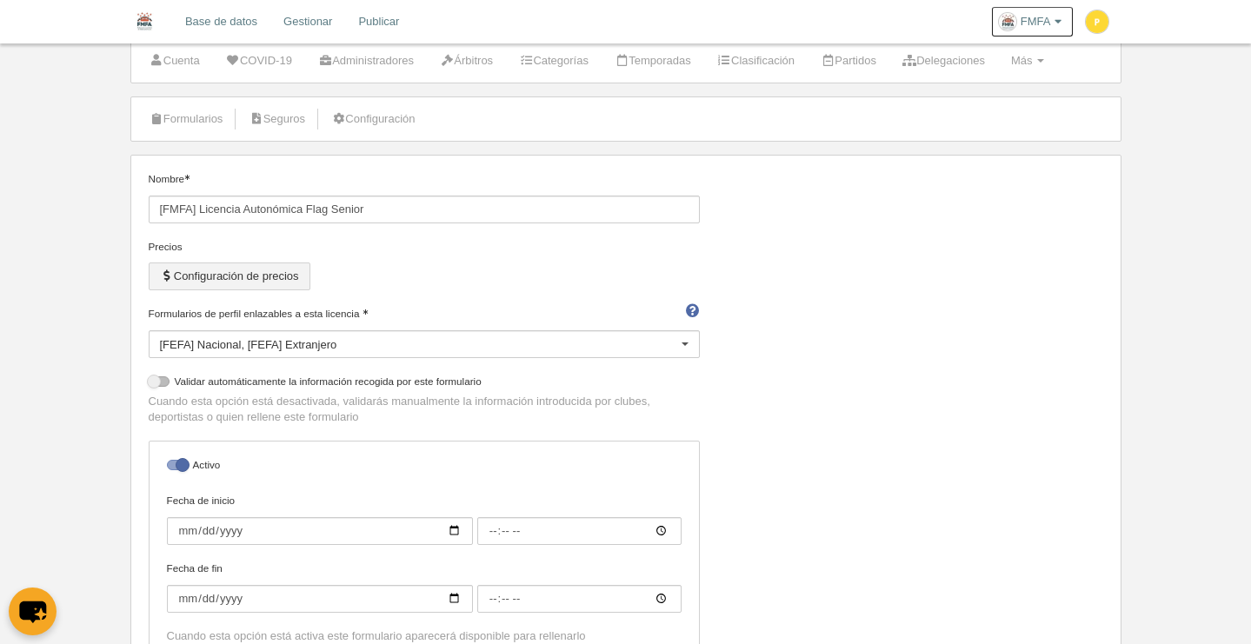
click at [267, 270] on button "Configuración de precios" at bounding box center [230, 277] width 162 height 28
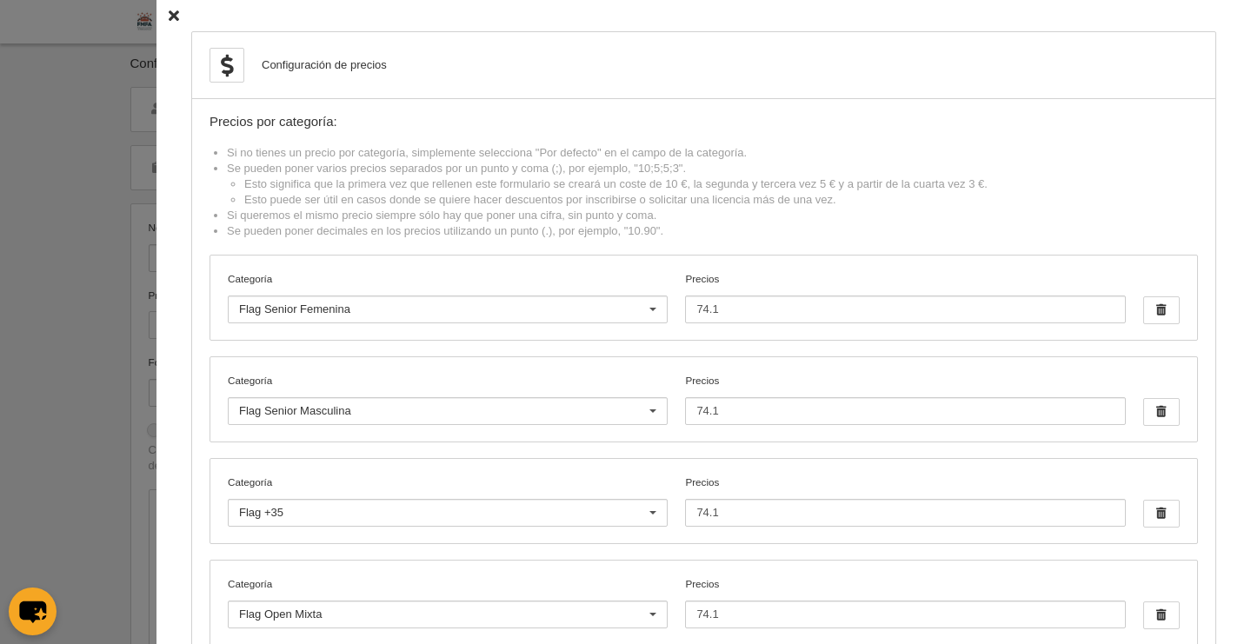
click at [169, 16] on icon at bounding box center [174, 15] width 10 height 11
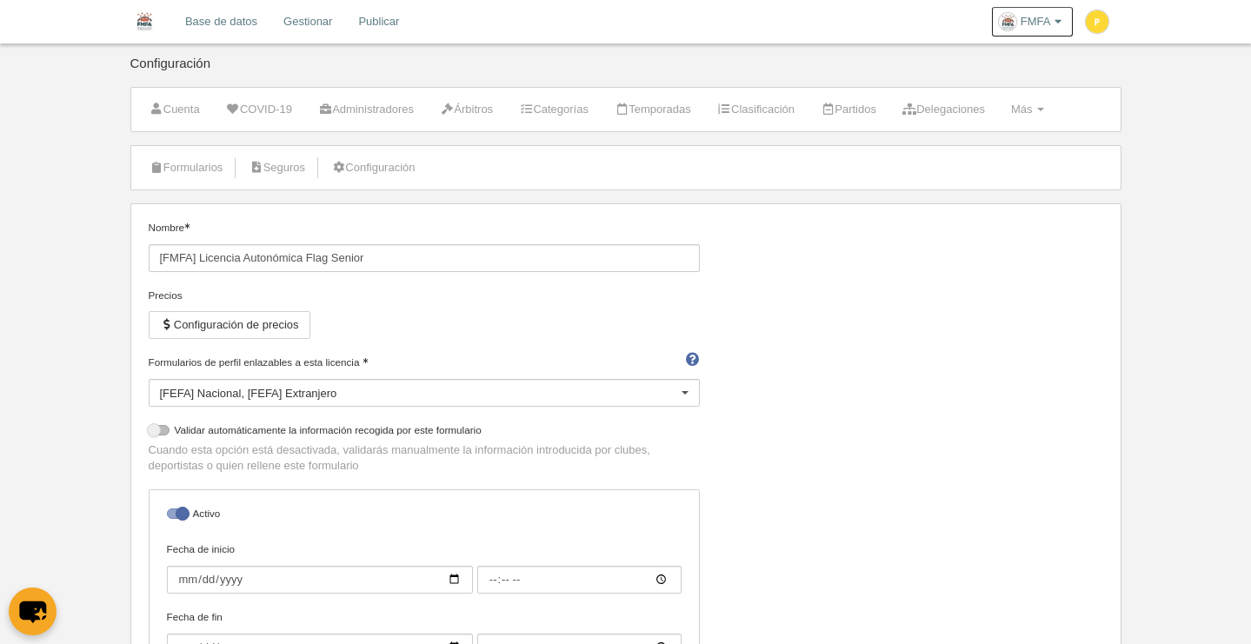
click at [209, 26] on link "Base de datos" at bounding box center [221, 21] width 98 height 43
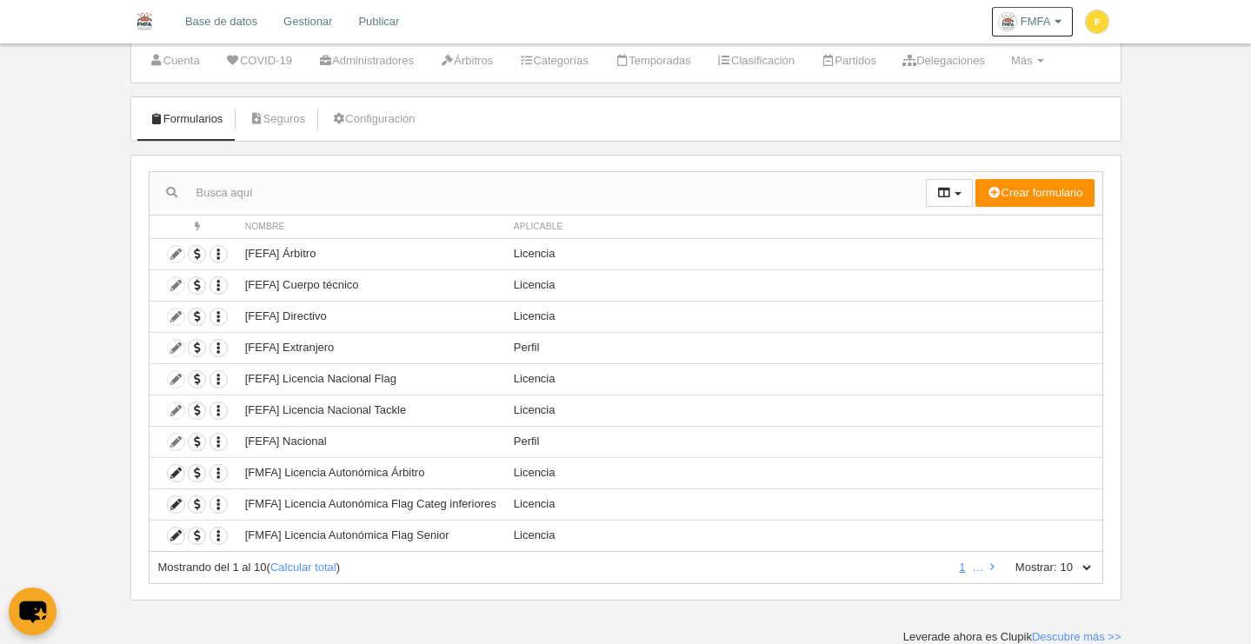
scroll to position [49, 0]
click at [221, 533] on icon "button" at bounding box center [218, 536] width 17 height 17
click at [316, 592] on button "Borrar formulario" at bounding box center [282, 594] width 109 height 16
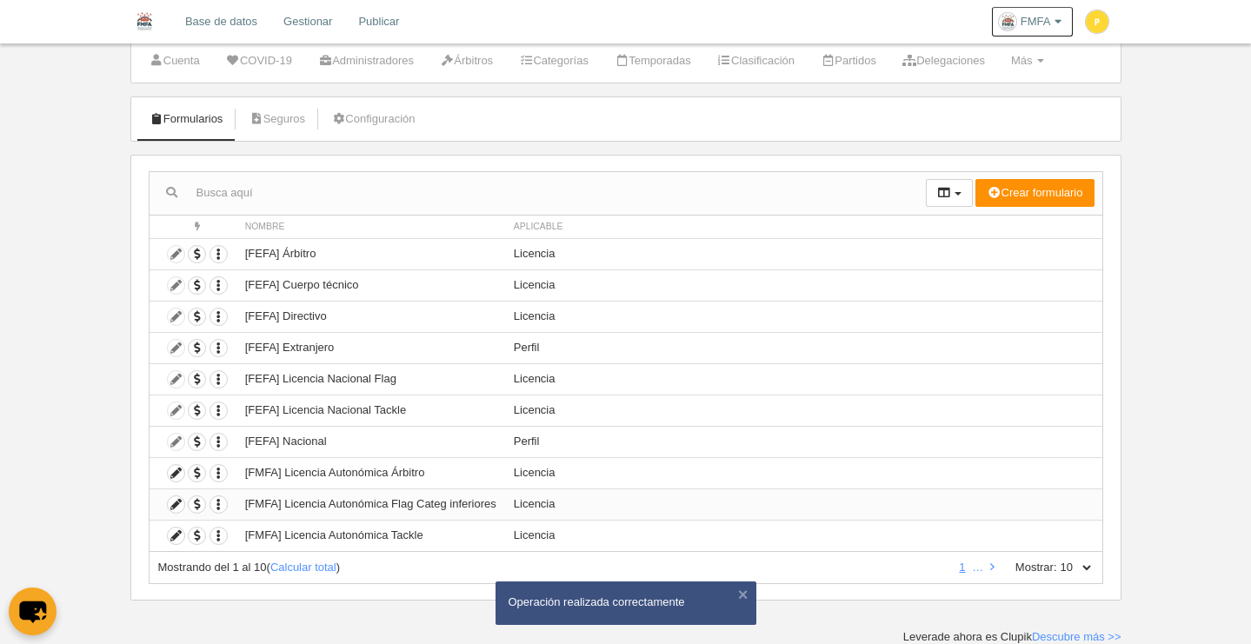
click at [442, 508] on td "[FMFA] Licencia Autonómica Flag Categ inferiores" at bounding box center [370, 503] width 269 height 31
click at [176, 506] on icon at bounding box center [176, 504] width 17 height 17
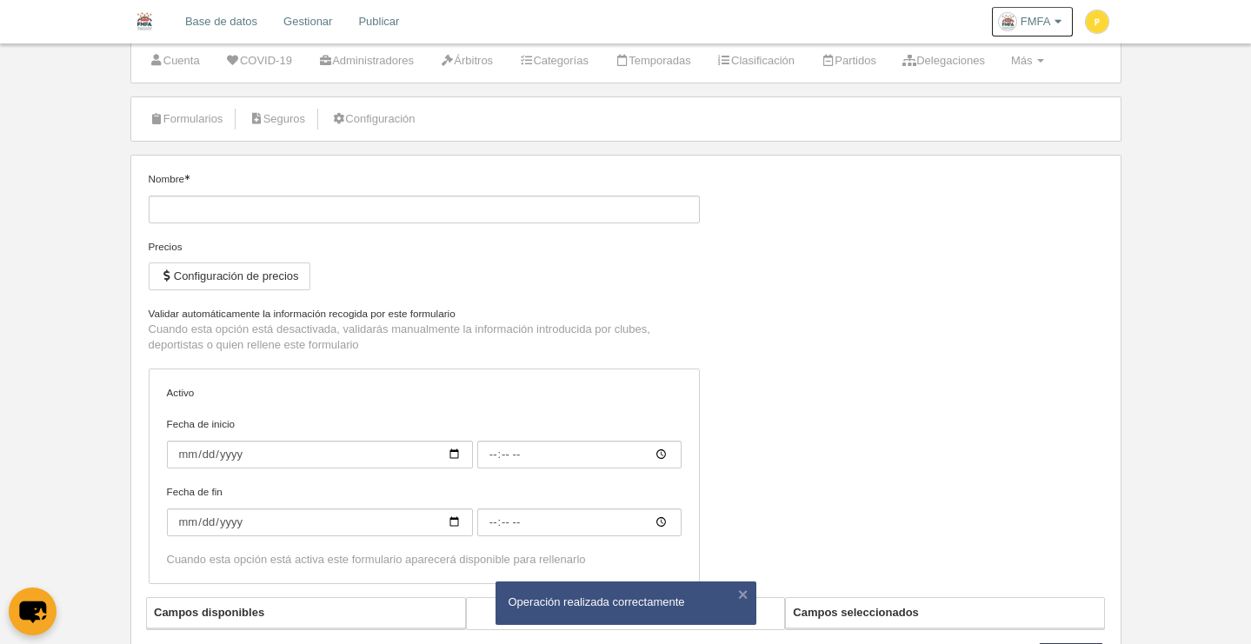
type input "[FMFA] Licencia Autonómica Flag Categ inferiores"
checkbox input "true"
select select "selected"
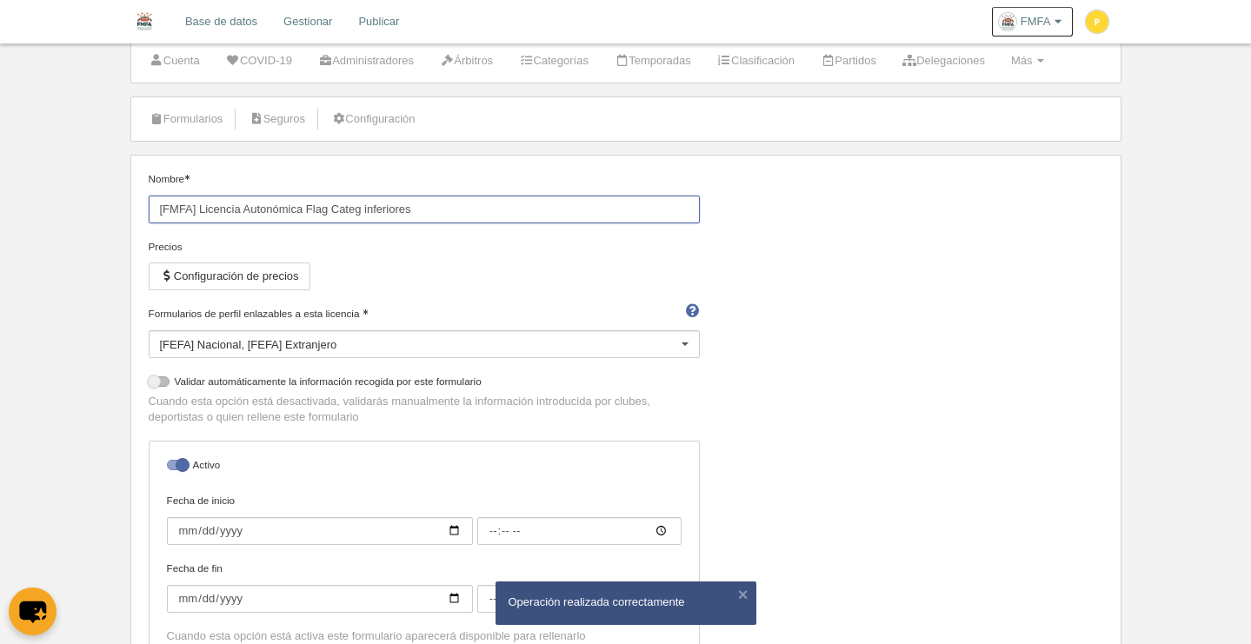
click at [448, 208] on input "[FMFA] Licencia Autonómica Flag Categ inferiores" at bounding box center [424, 210] width 551 height 28
type input "[FMFA] Licencia Autonómica Flag"
click at [446, 263] on div "Precios Configuración de precios" at bounding box center [424, 272] width 551 height 67
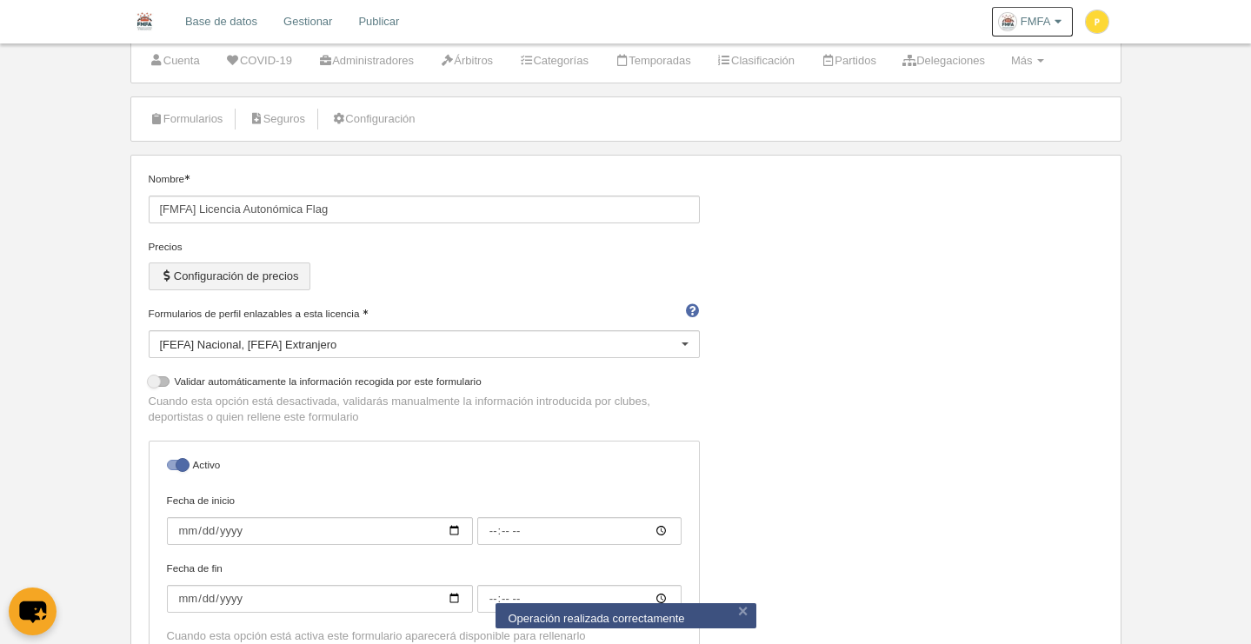
click at [258, 272] on button "Configuración de precios" at bounding box center [230, 277] width 162 height 28
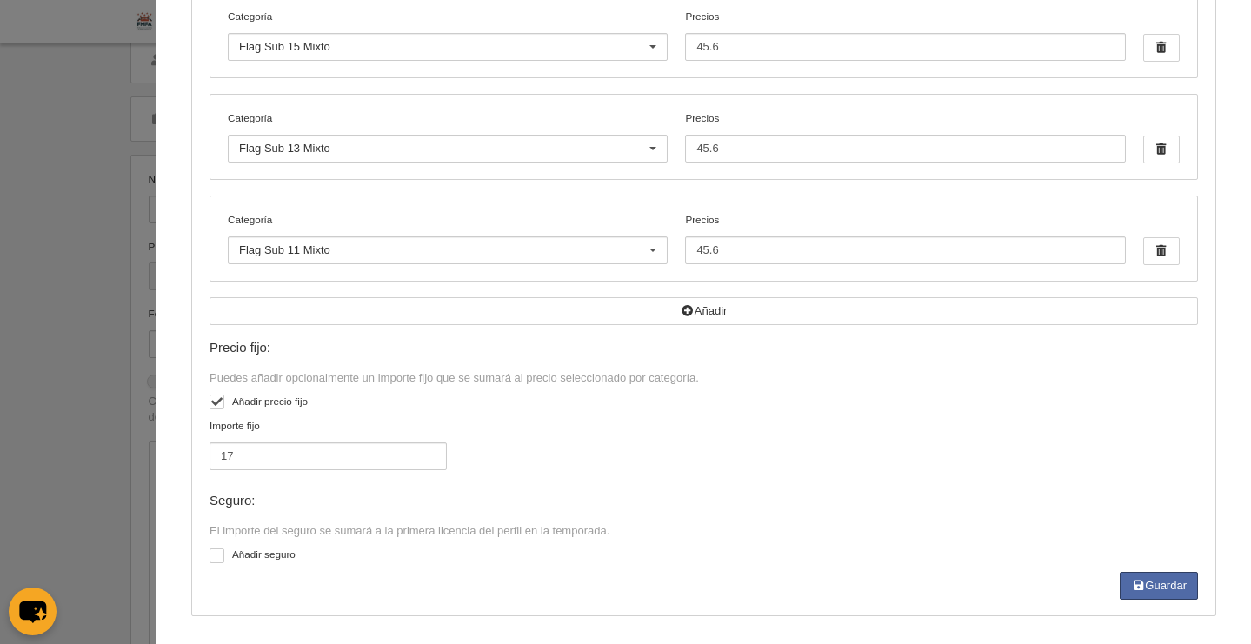
scroll to position [469, 0]
drag, startPoint x: 287, startPoint y: 455, endPoint x: 209, endPoint y: 455, distance: 77.4
click at [209, 455] on input "17" at bounding box center [327, 453] width 237 height 28
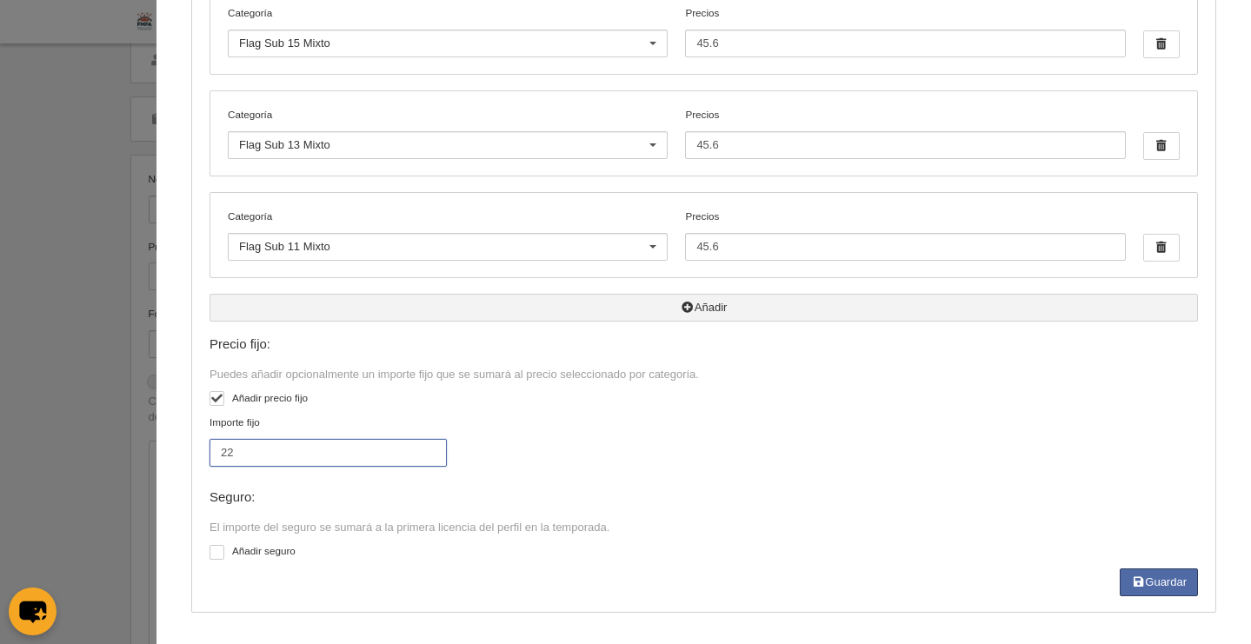
type input "22"
click at [733, 311] on button "Añadir" at bounding box center [703, 308] width 988 height 28
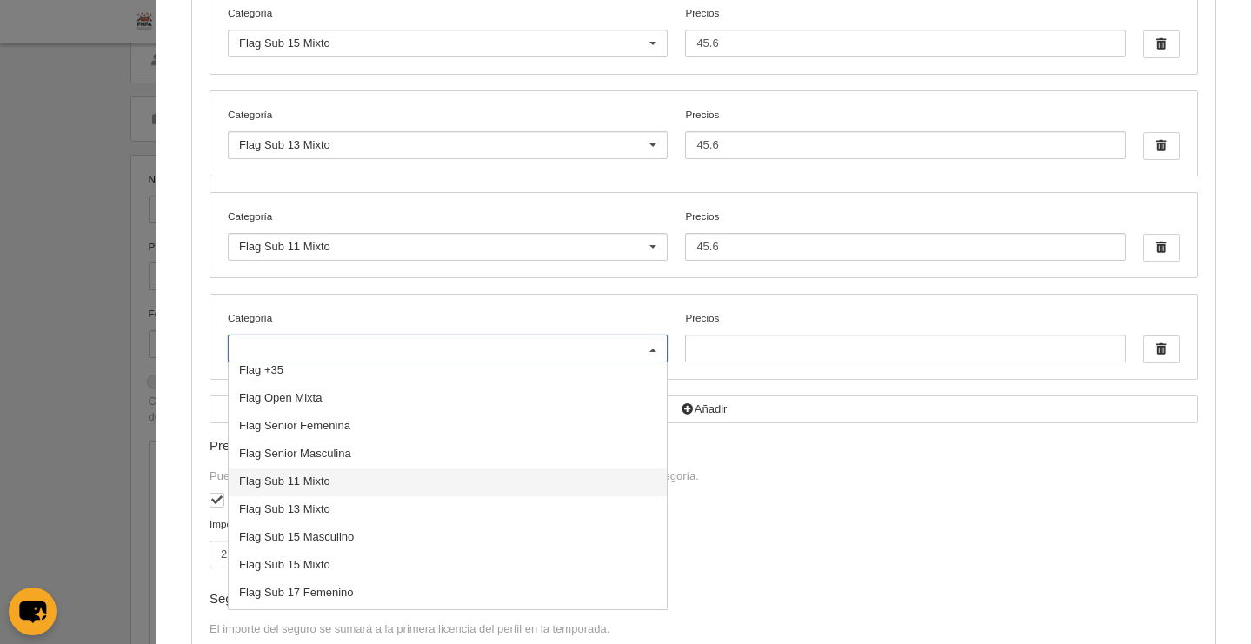
scroll to position [117, 0]
click at [381, 422] on span "Flag Senior Femenina" at bounding box center [448, 426] width 438 height 28
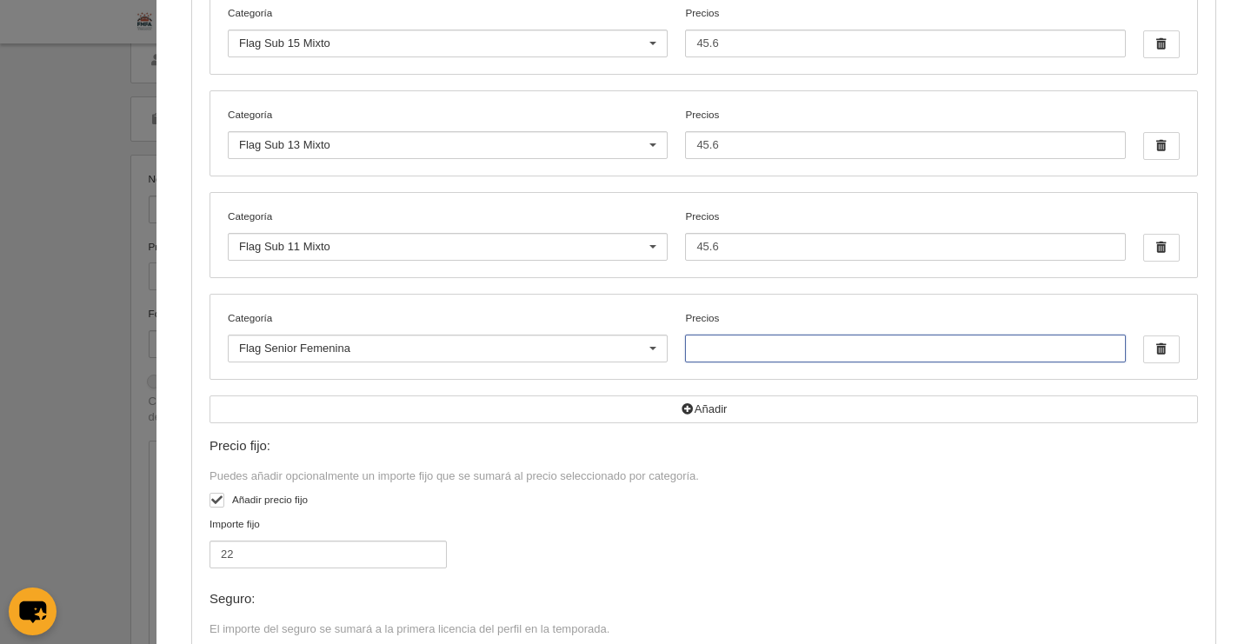
click at [738, 348] on input "Precios" at bounding box center [905, 349] width 440 height 28
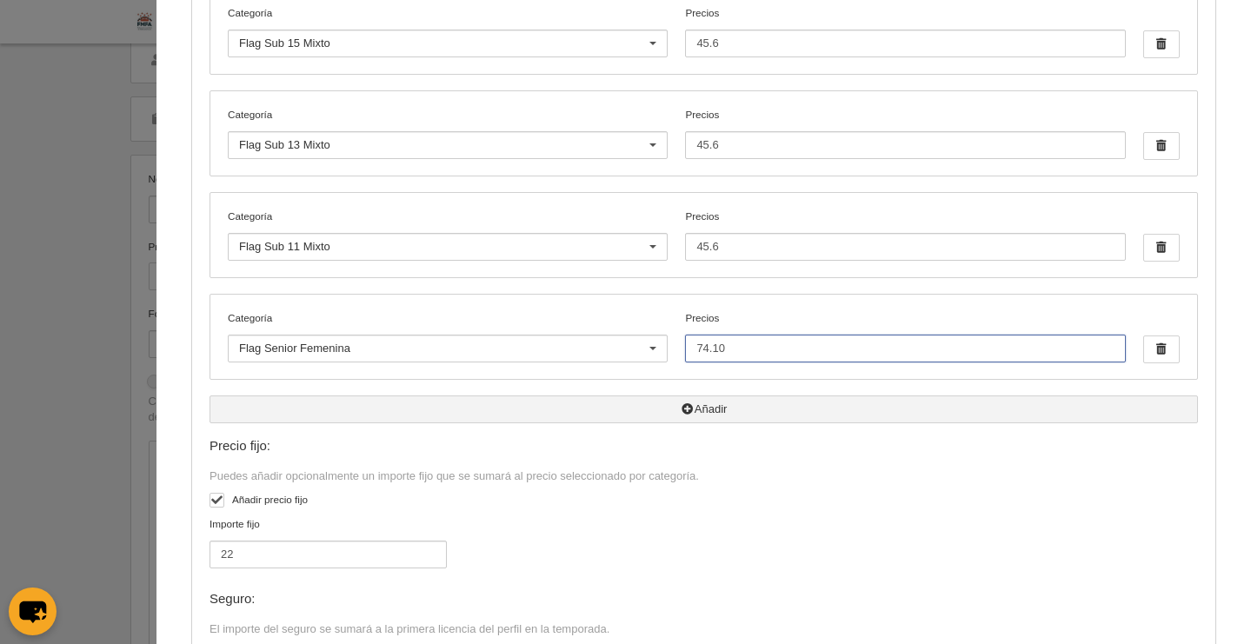
type input "74.10"
click at [693, 410] on button "Añadir" at bounding box center [703, 409] width 988 height 28
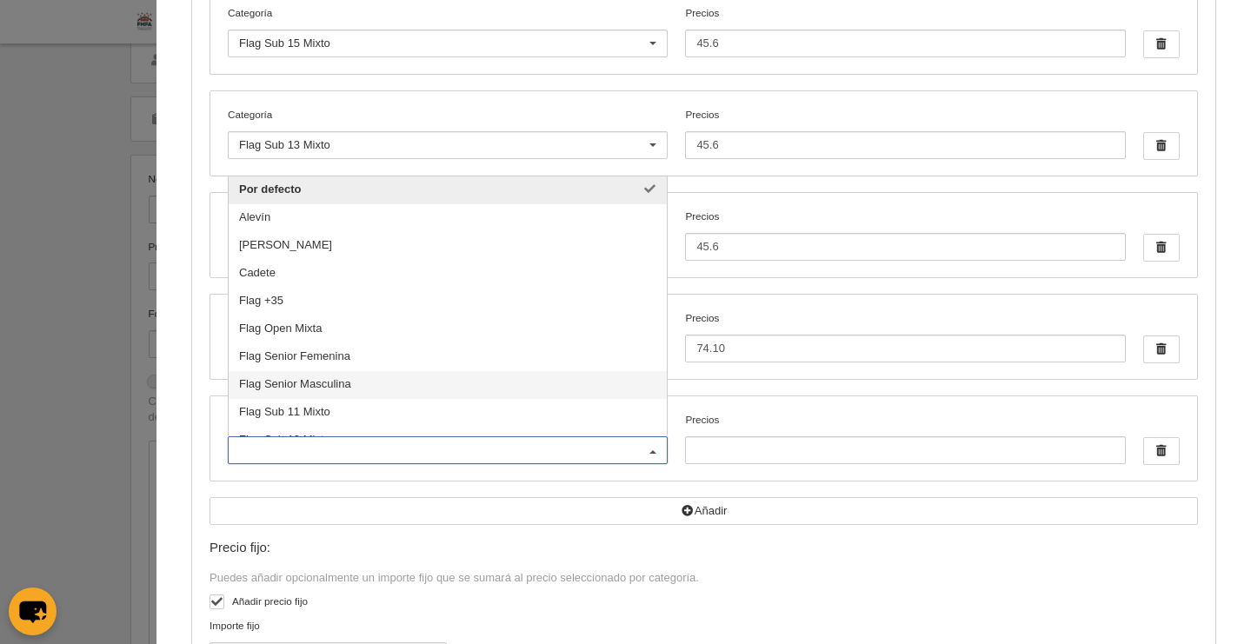
click at [430, 389] on span "Flag Senior Masculina" at bounding box center [448, 385] width 438 height 28
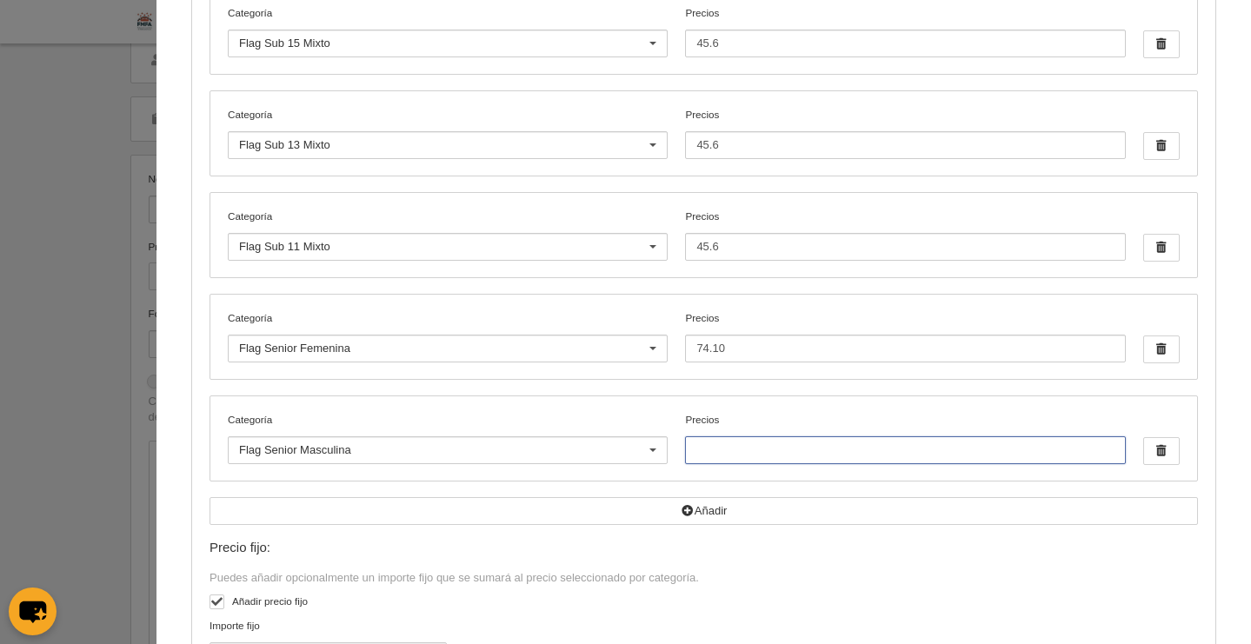
click at [741, 446] on input "Precios" at bounding box center [905, 450] width 440 height 28
type input "74.10"
click at [823, 412] on label "Precios 74.10" at bounding box center [905, 438] width 440 height 52
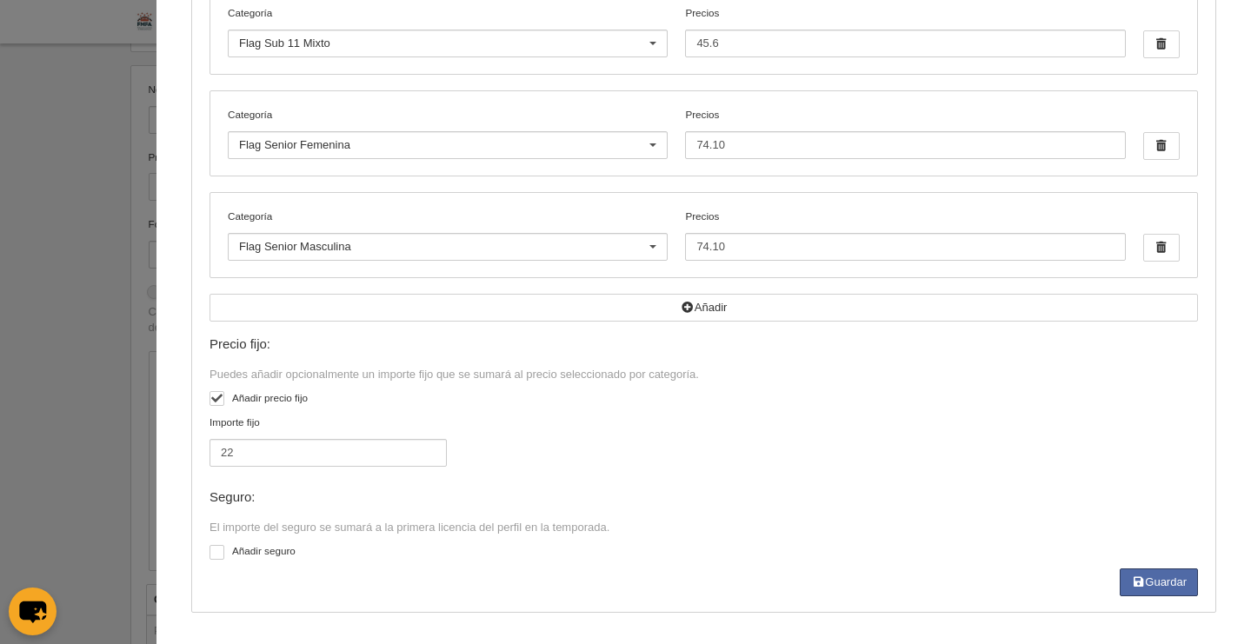
scroll to position [142, 0]
click at [1182, 586] on button "Guardar" at bounding box center [1159, 582] width 78 height 28
type input "74.1"
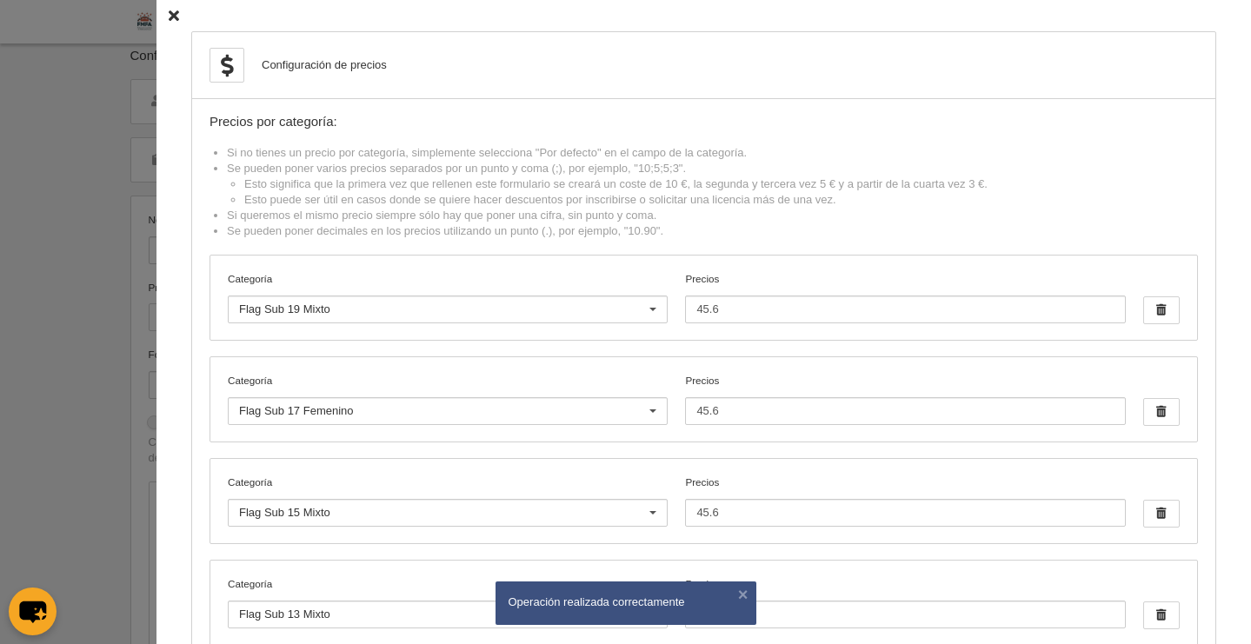
scroll to position [0, 0]
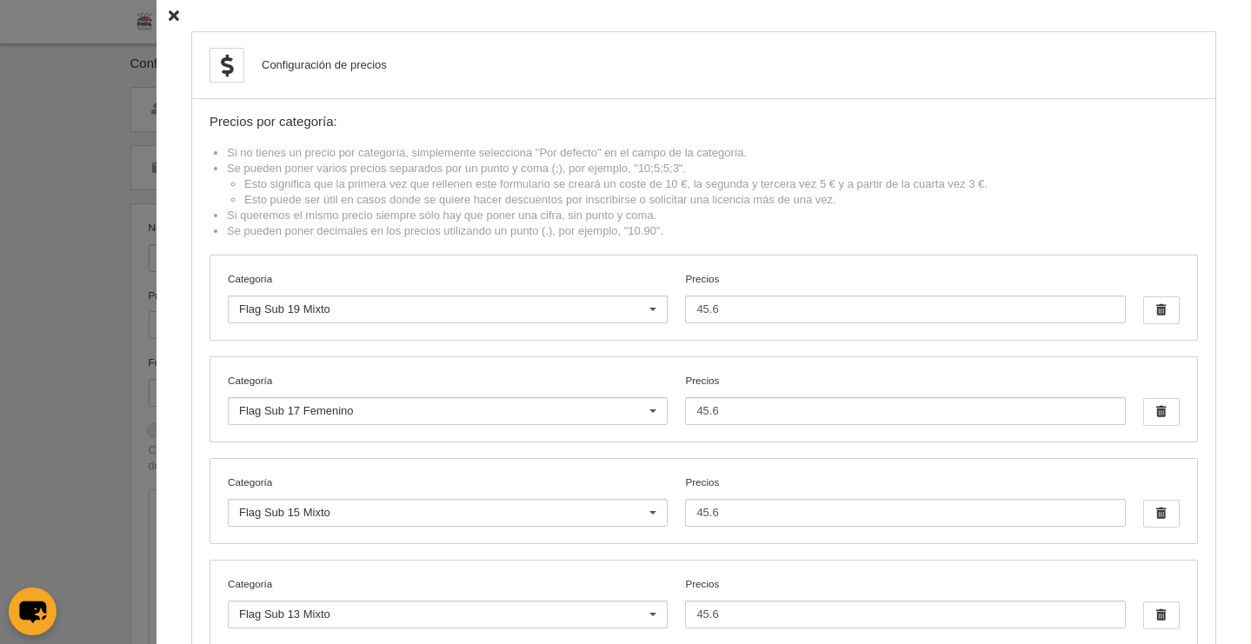
click at [169, 16] on icon at bounding box center [174, 15] width 10 height 11
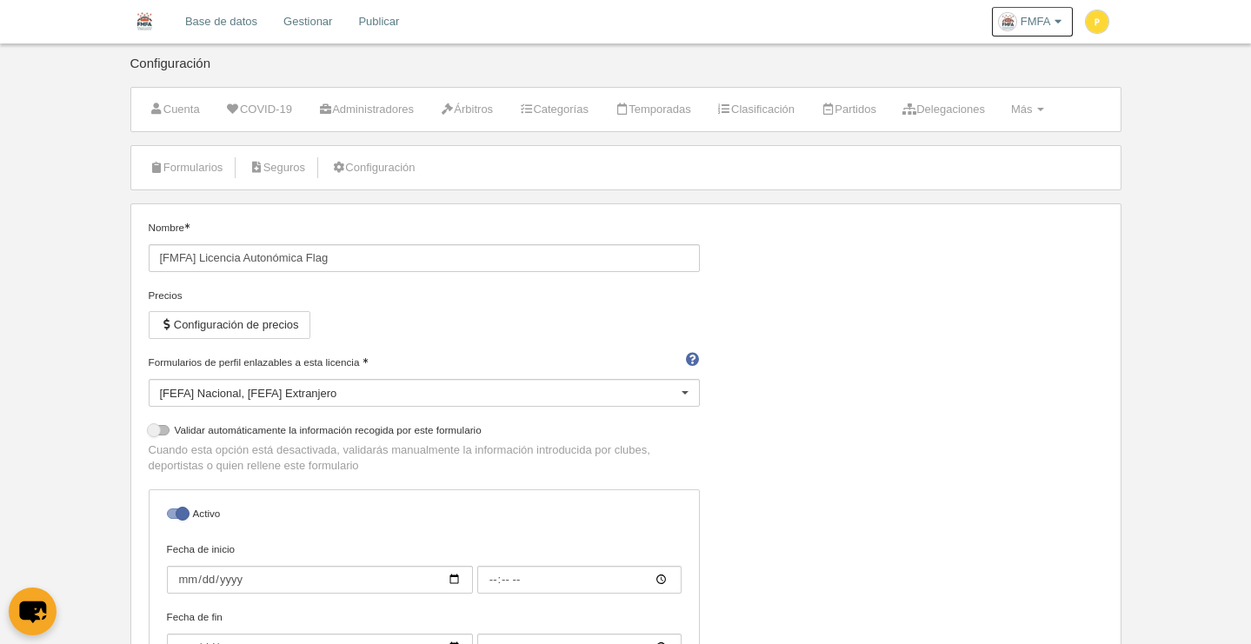
click at [208, 24] on link "Base de datos" at bounding box center [221, 21] width 98 height 43
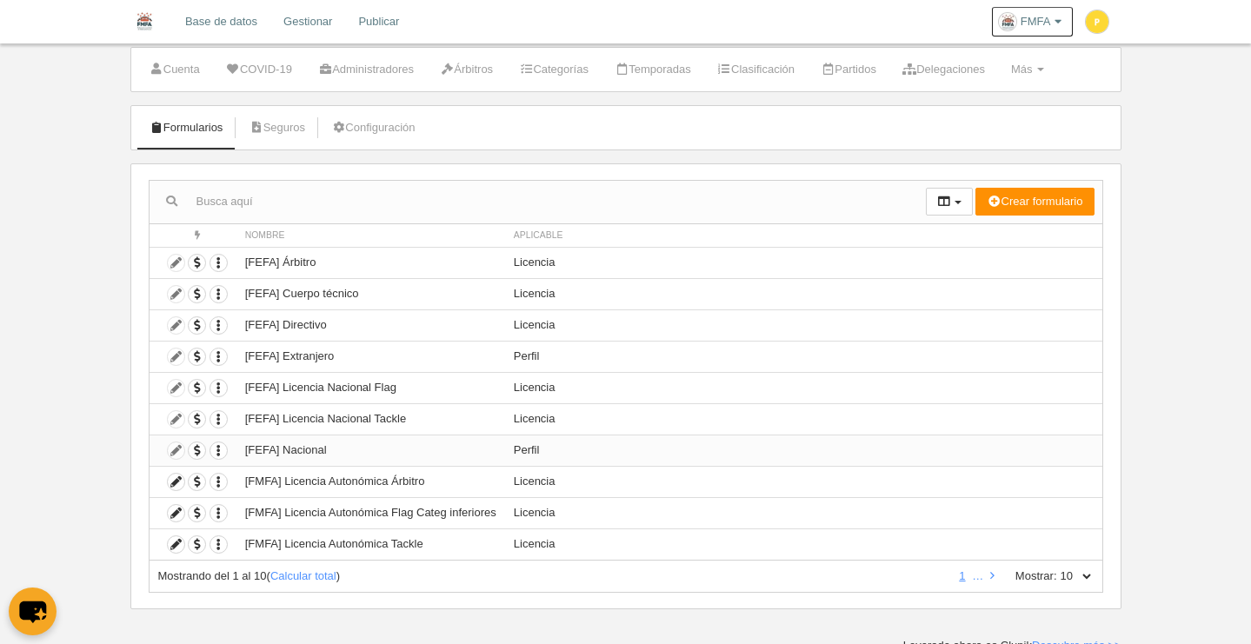
scroll to position [49, 0]
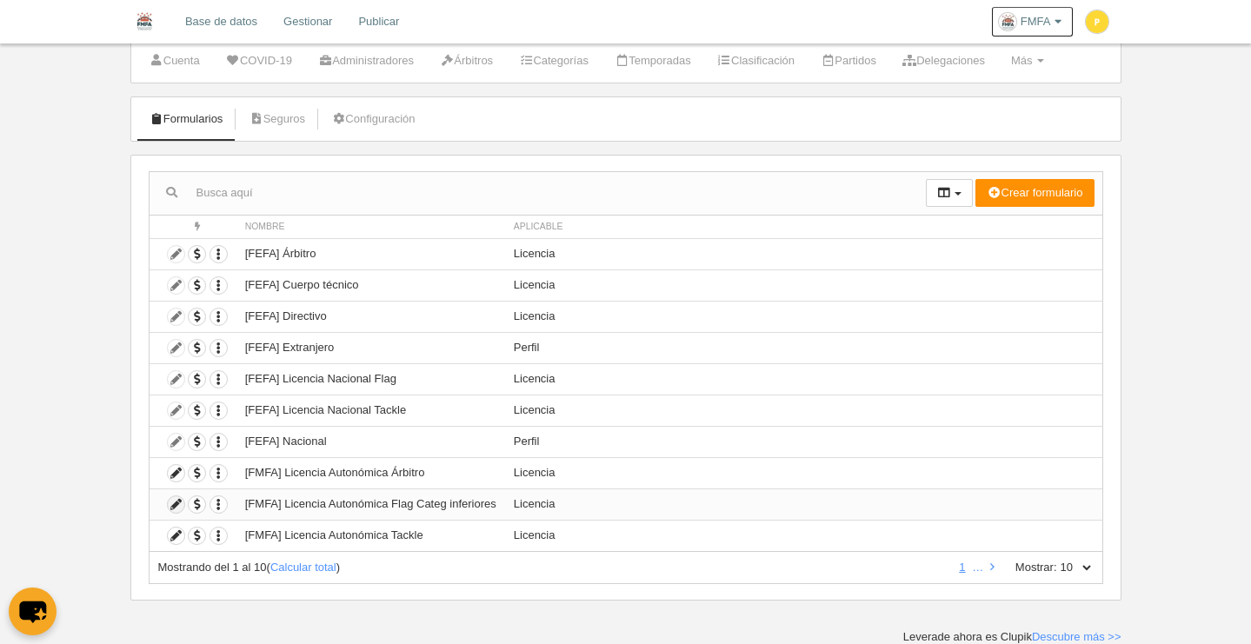
click at [176, 510] on icon at bounding box center [176, 504] width 17 height 17
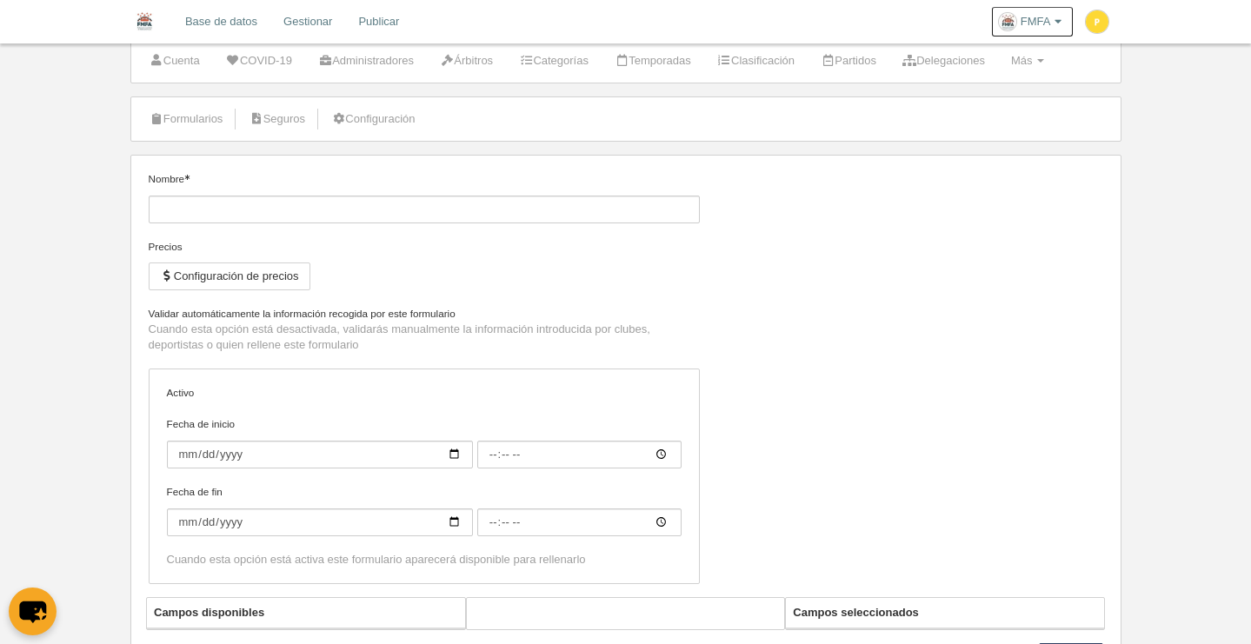
type input "[FMFA] Licencia Autonómica Flag Categ inferiores"
checkbox input "true"
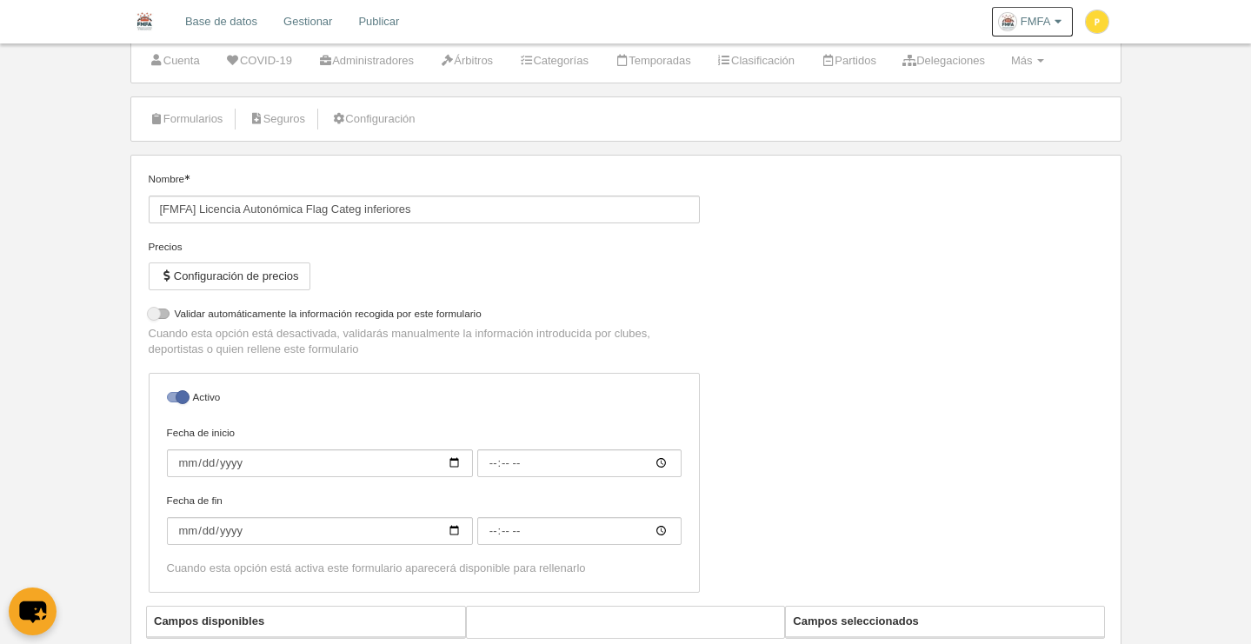
select select "selected"
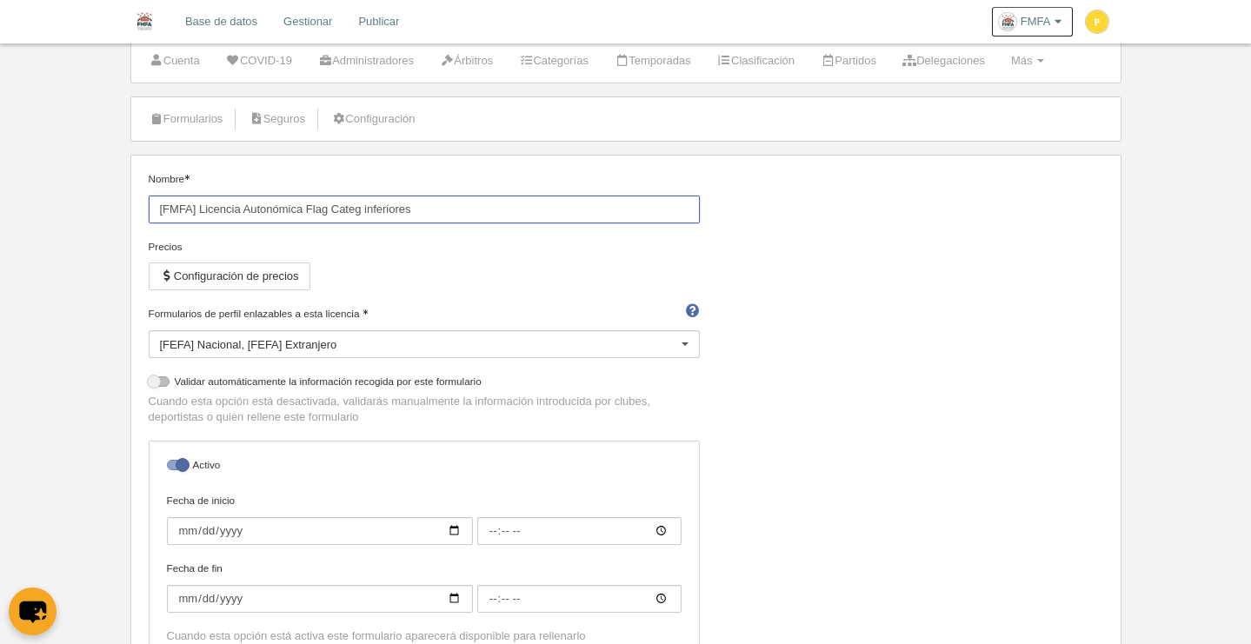
click at [443, 209] on input "[FMFA] Licencia Autonómica Flag Categ inferiores" at bounding box center [424, 210] width 551 height 28
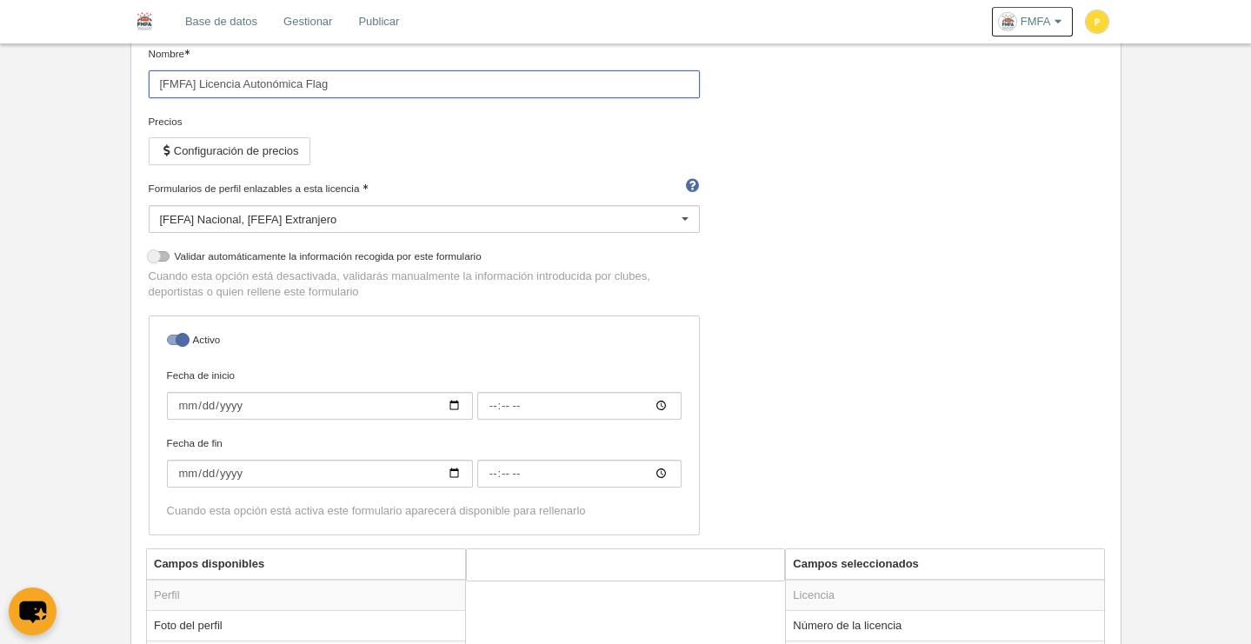
scroll to position [175, 0]
type input "[FMFA] Licencia Autonómica Flag"
click at [273, 155] on button "Configuración de precios" at bounding box center [230, 150] width 162 height 28
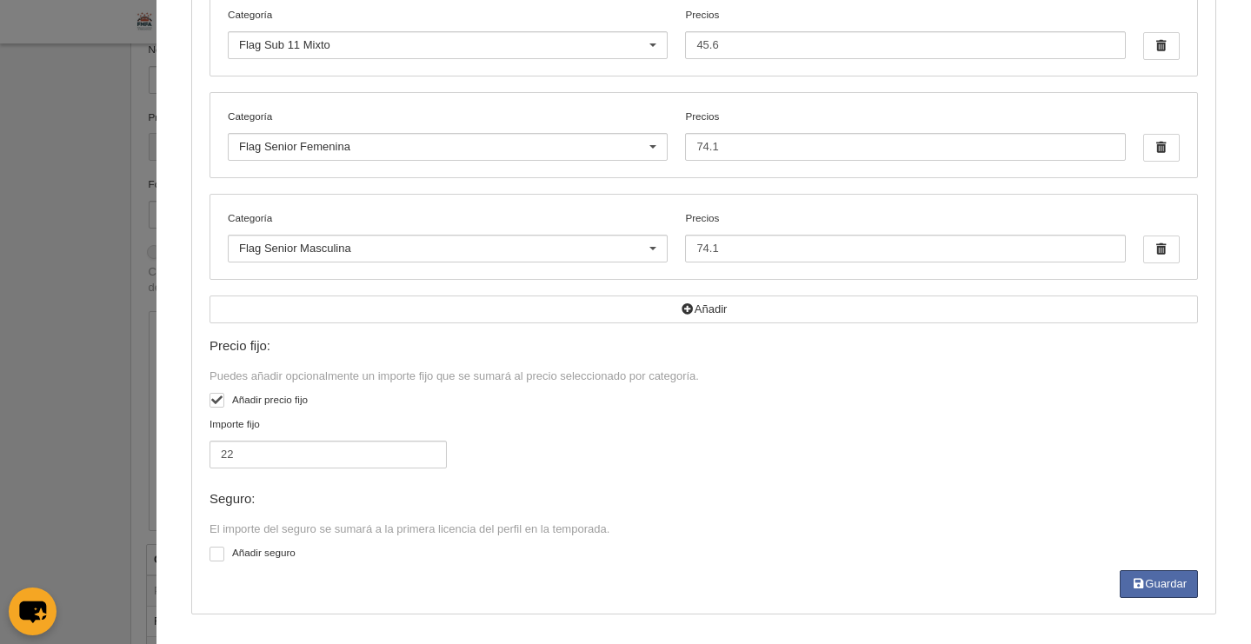
scroll to position [673, 0]
click at [1137, 580] on button "Guardar" at bounding box center [1159, 582] width 78 height 28
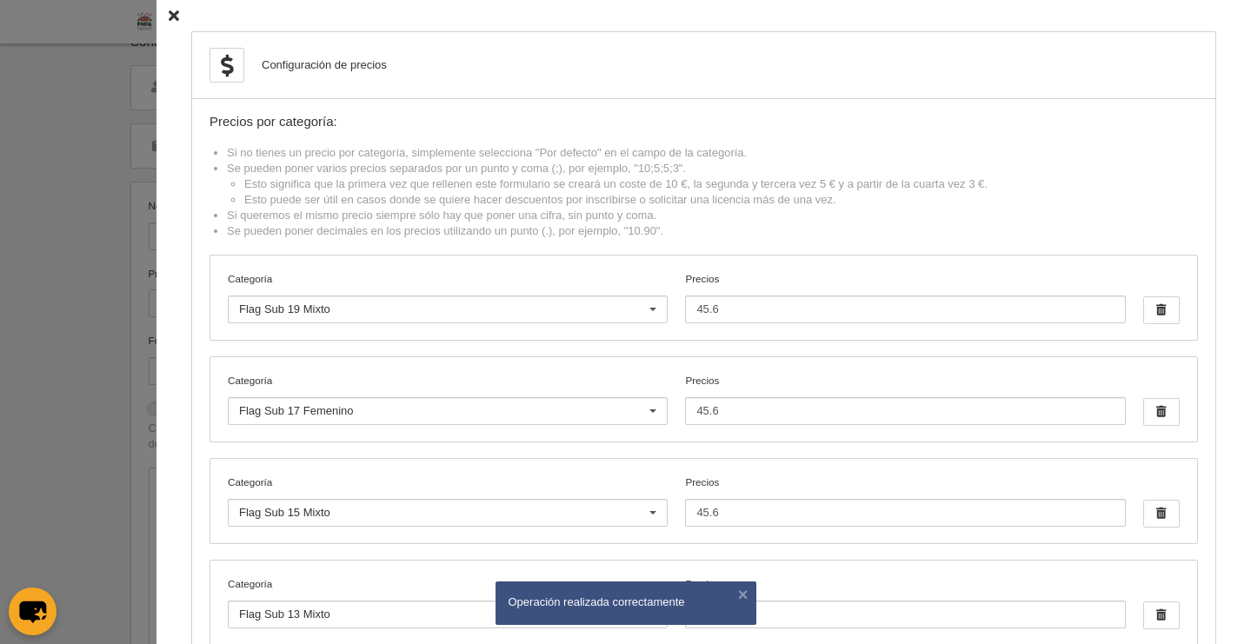
scroll to position [0, 0]
click at [169, 17] on icon at bounding box center [174, 15] width 10 height 11
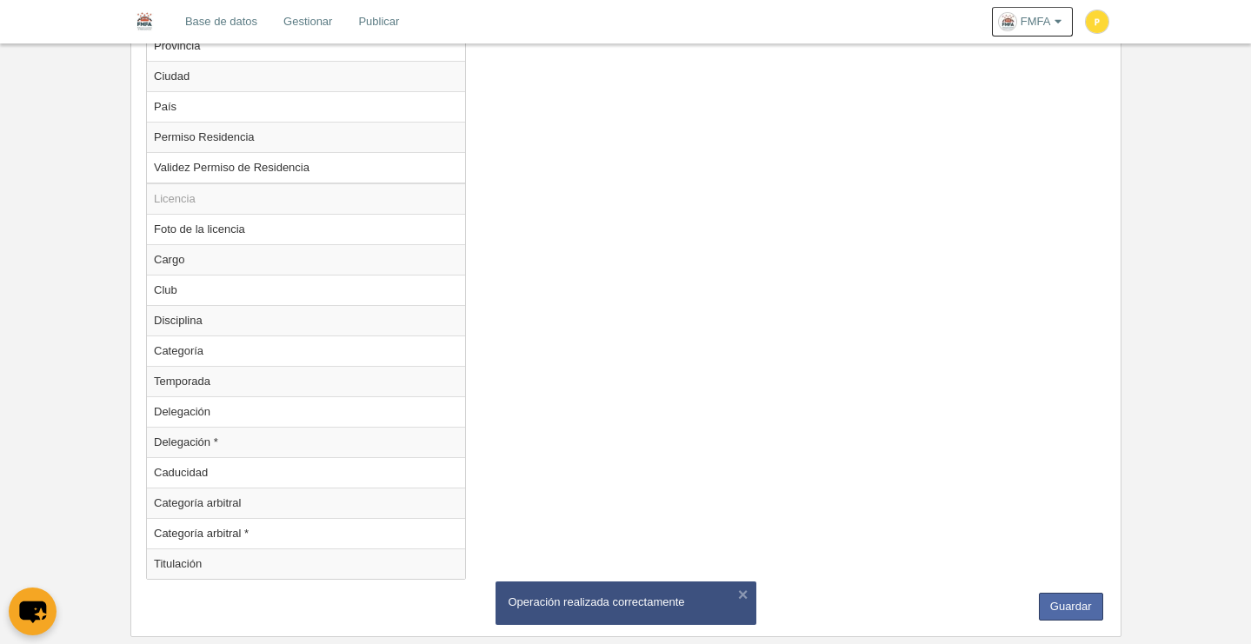
scroll to position [1581, 0]
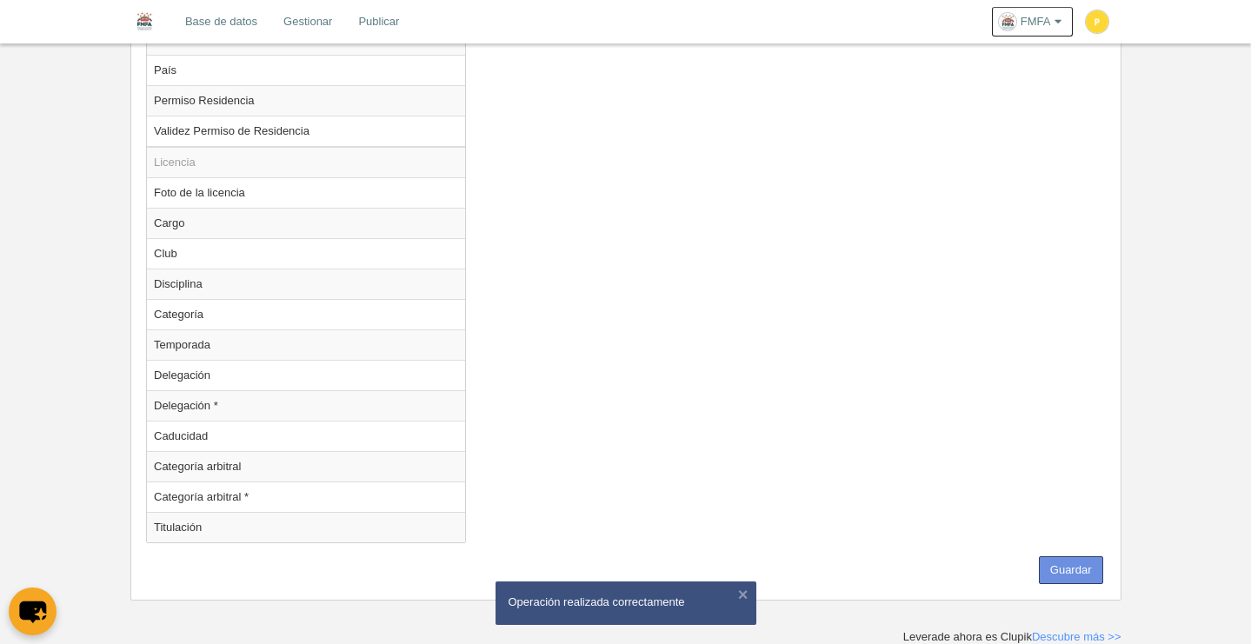
click at [1082, 580] on button "Guardar" at bounding box center [1071, 570] width 64 height 28
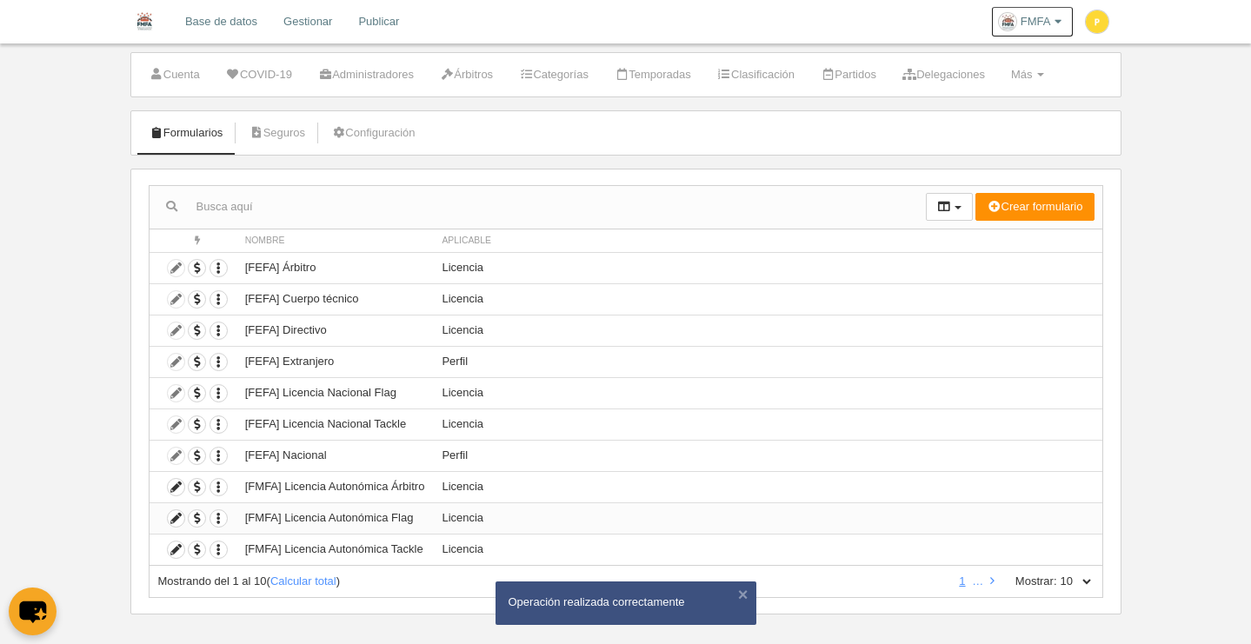
scroll to position [36, 0]
click at [181, 516] on icon at bounding box center [176, 517] width 17 height 17
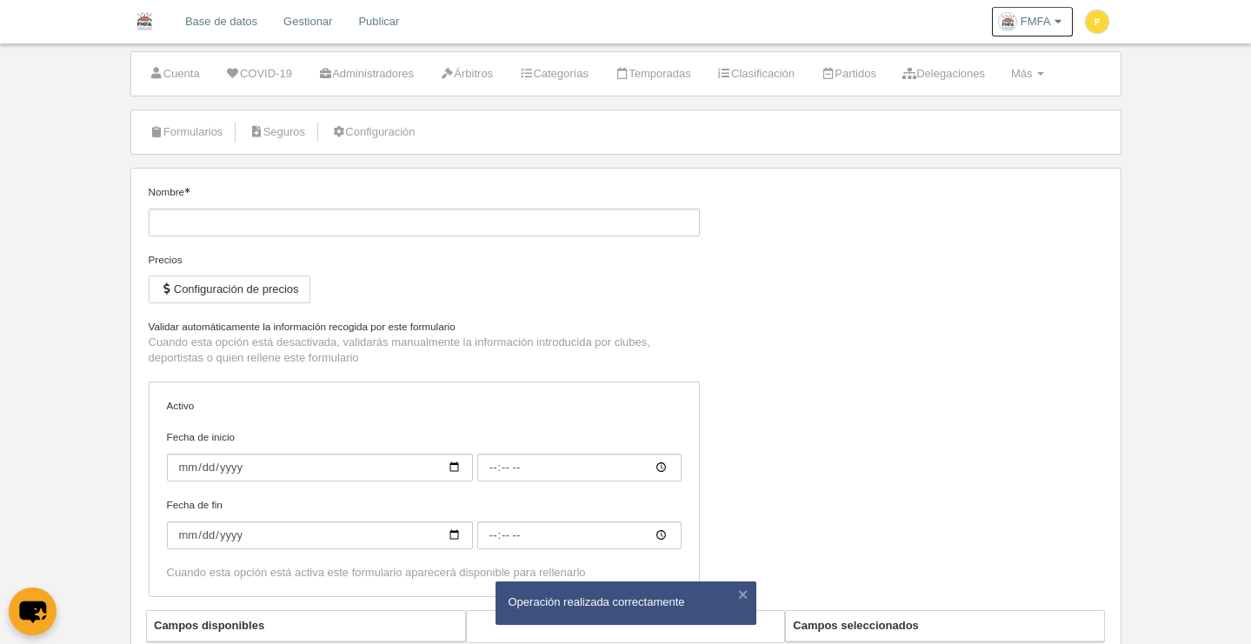
type input "[FMFA] Licencia Autonómica Flag"
checkbox input "true"
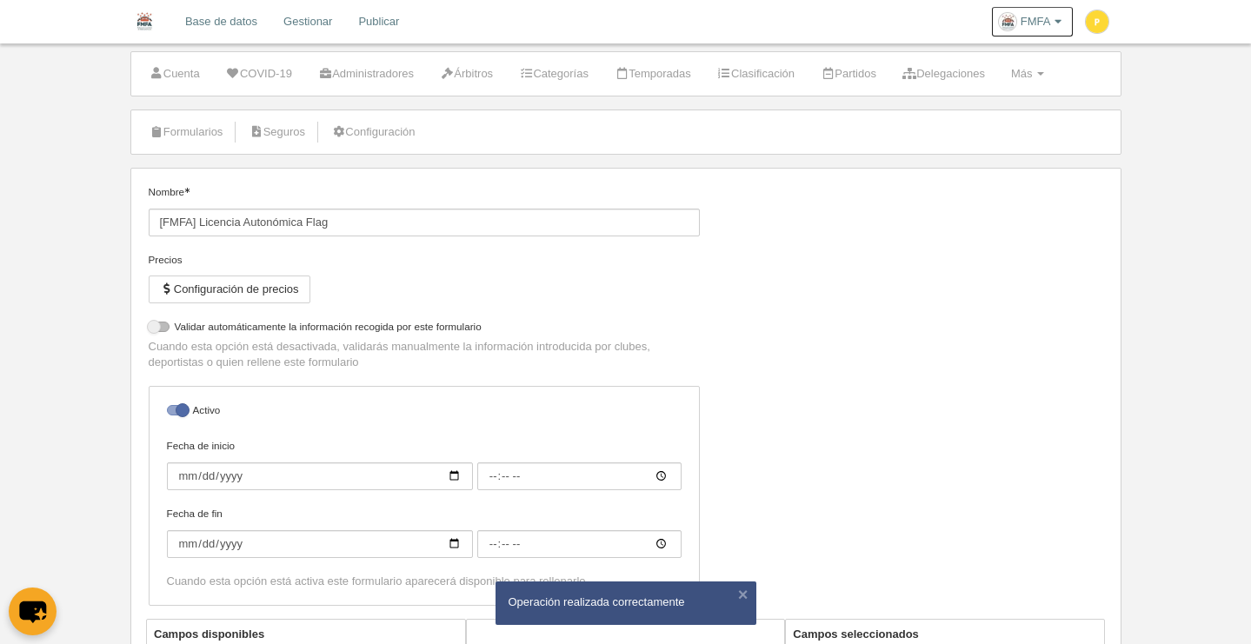
select select "selected"
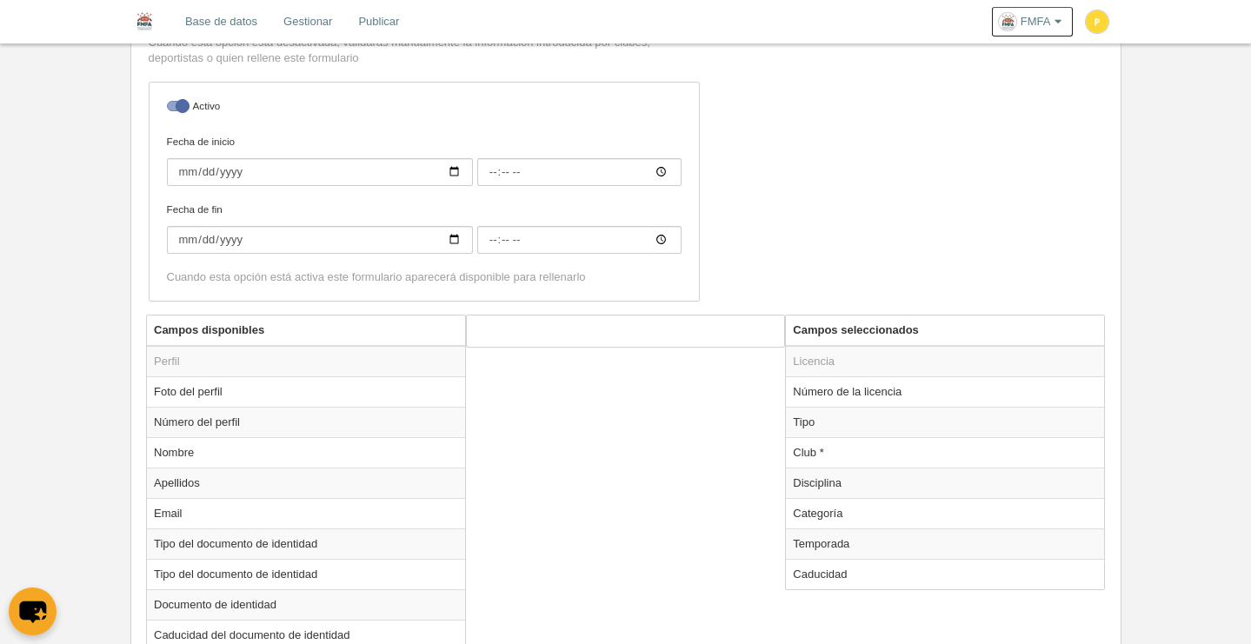
scroll to position [442, 0]
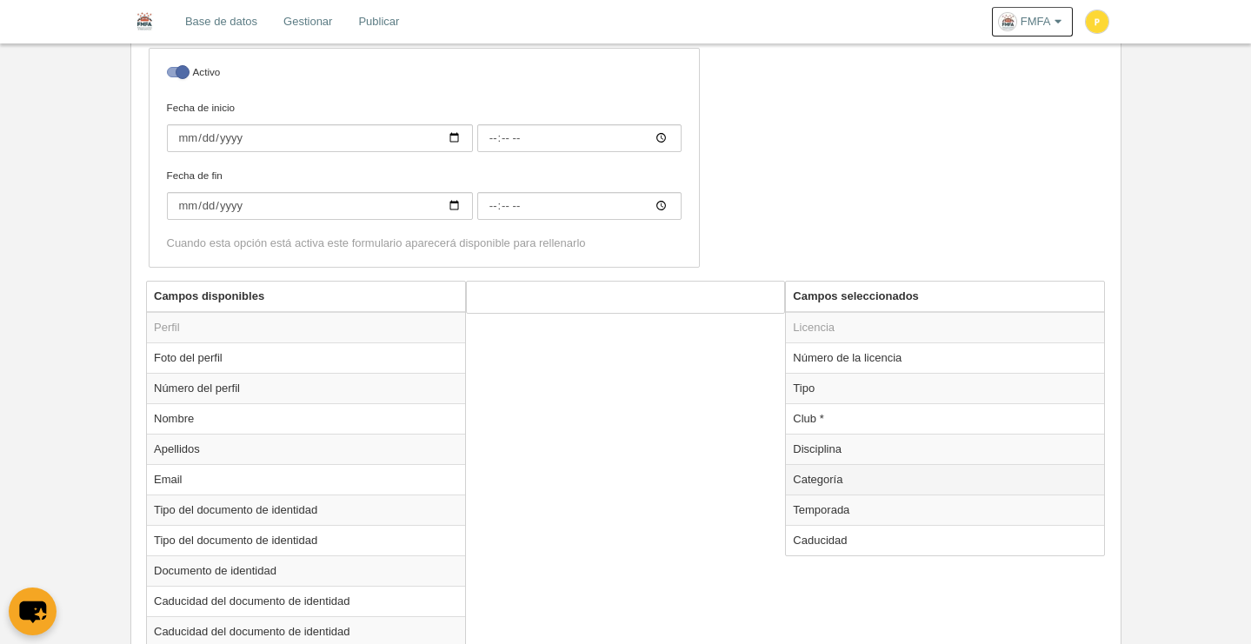
click at [841, 485] on td "Categoría" at bounding box center [945, 479] width 318 height 30
radio input "true"
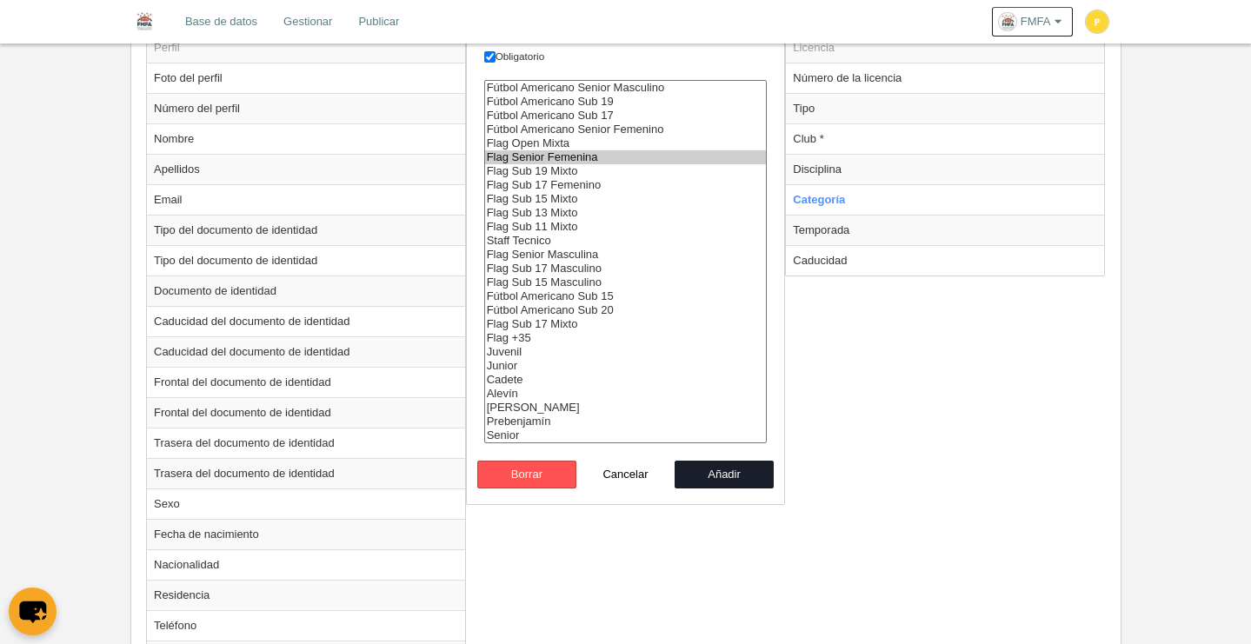
scroll to position [718, 0]
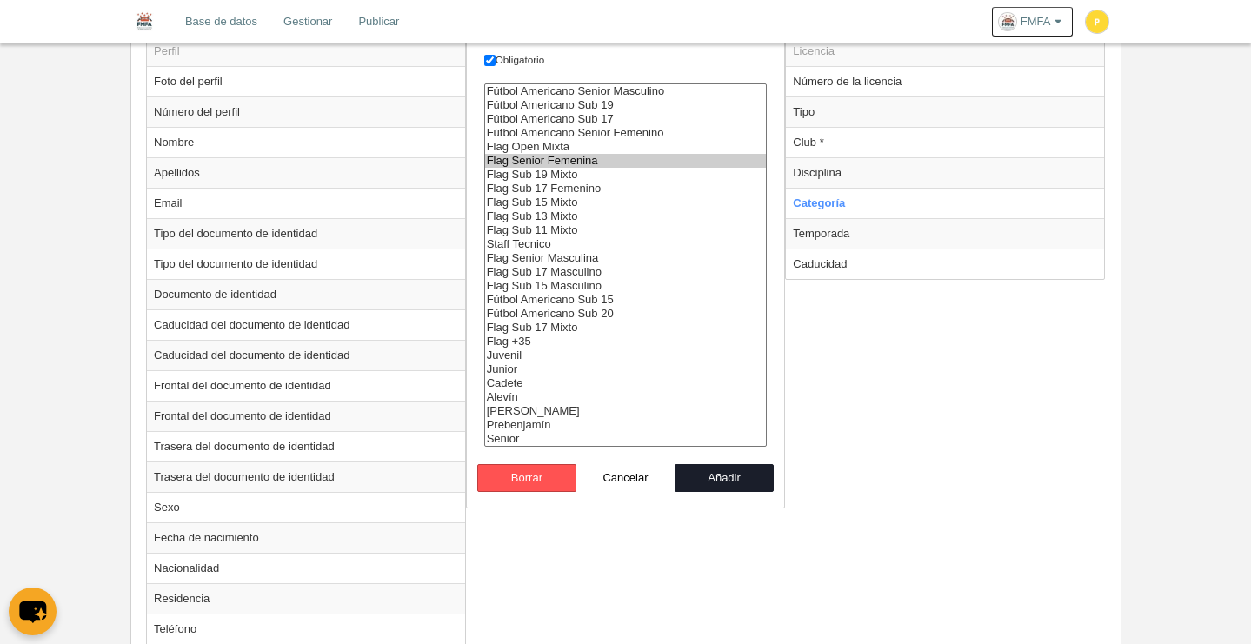
select select "14702"
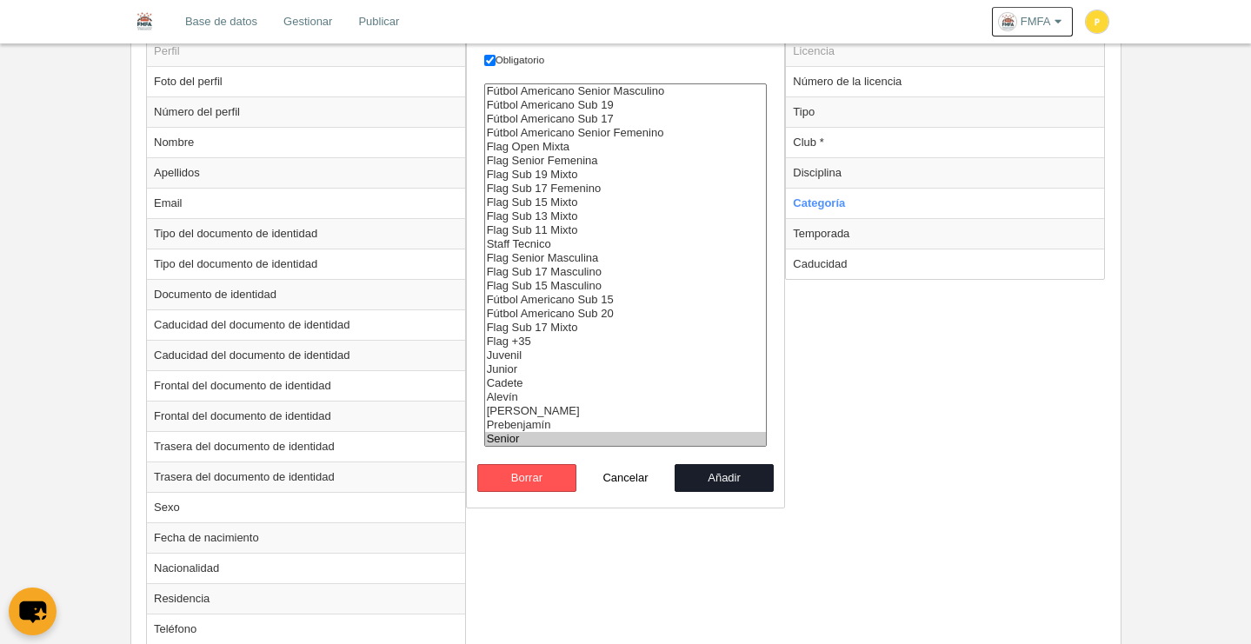
click at [509, 436] on option "Senior" at bounding box center [626, 439] width 282 height 14
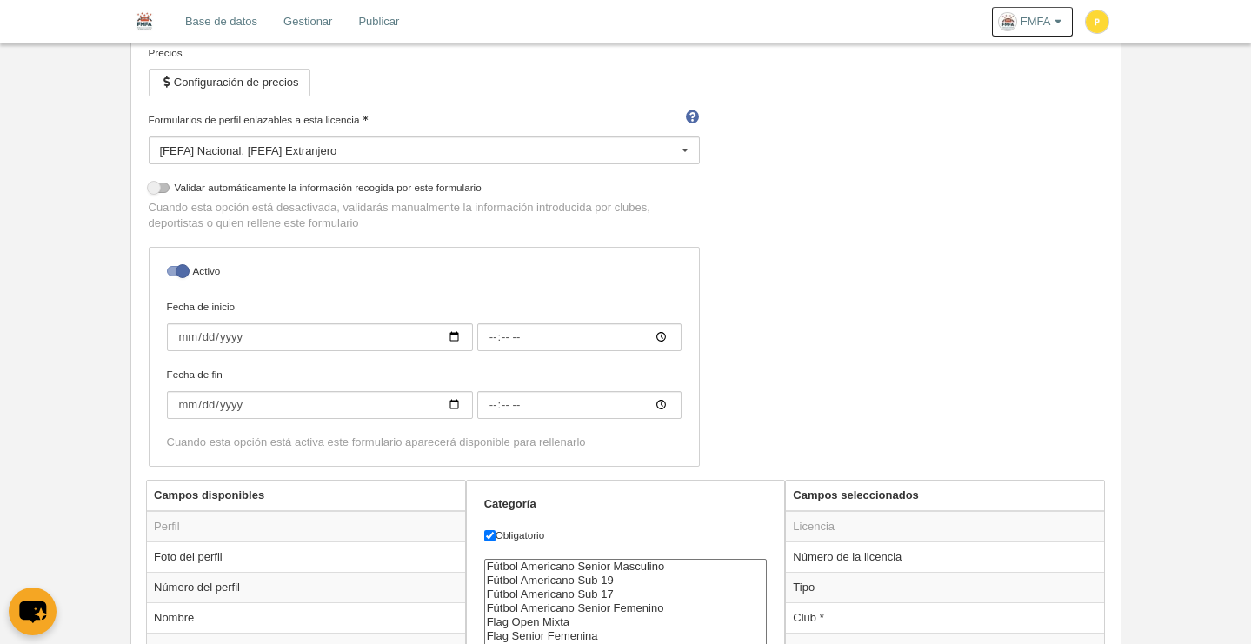
scroll to position [0, 0]
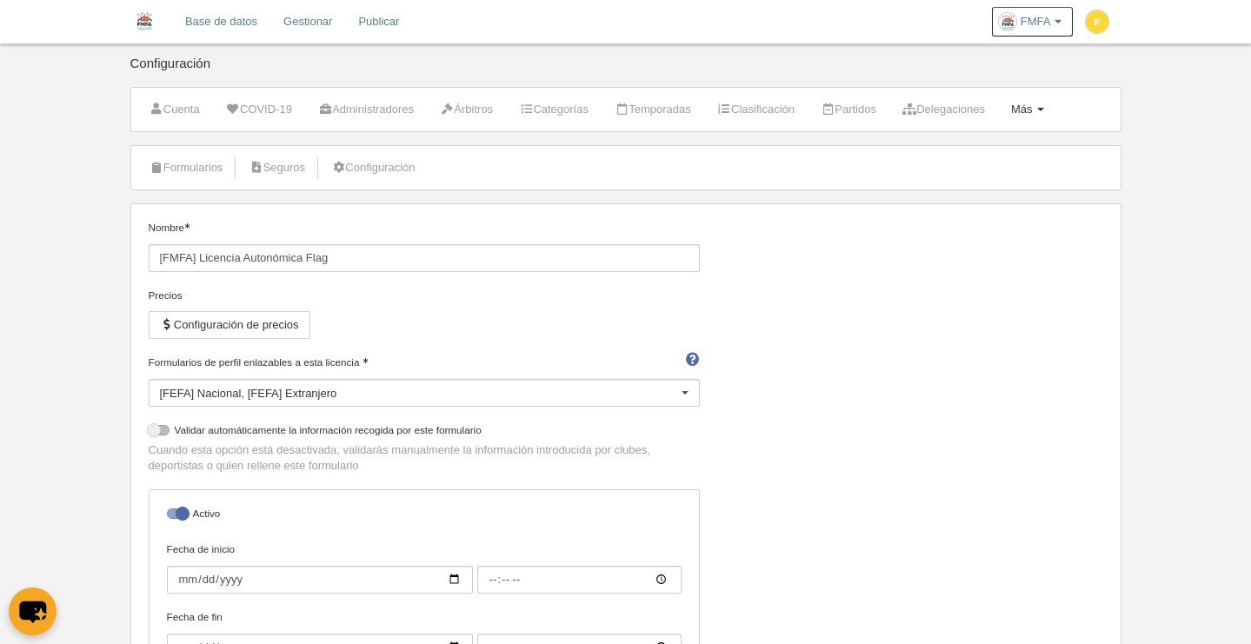
click at [1053, 114] on link "Más Menú" at bounding box center [1027, 109] width 52 height 26
click at [763, 176] on ul "Formularios [GEOGRAPHIC_DATA] Configuración" at bounding box center [625, 167] width 989 height 43
